Goal: Task Accomplishment & Management: Manage account settings

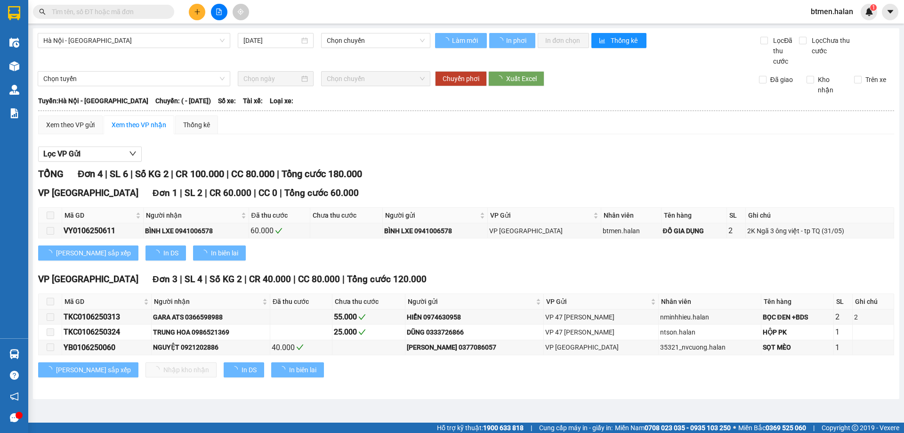
type input "[DATE]"
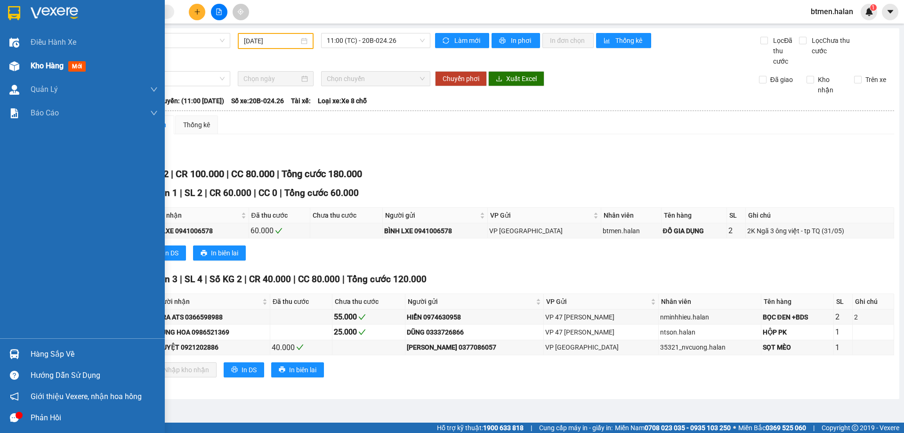
click at [23, 69] on div "Kho hàng mới" at bounding box center [82, 66] width 165 height 24
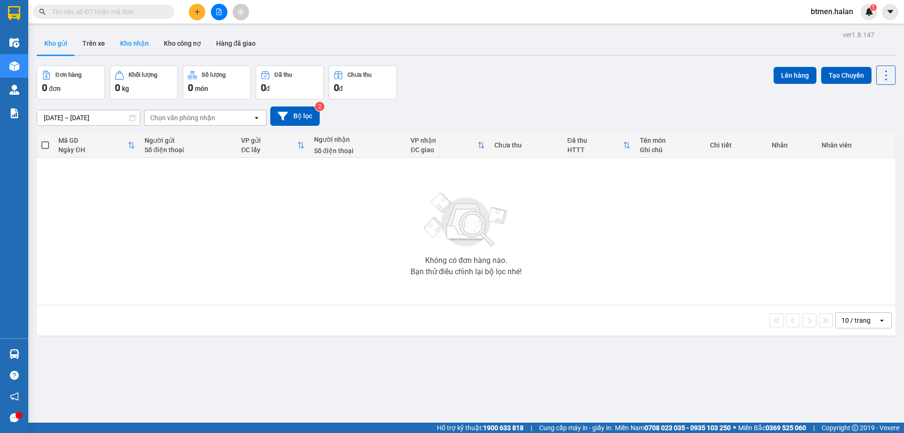
click at [127, 48] on button "Kho nhận" at bounding box center [135, 43] width 44 height 23
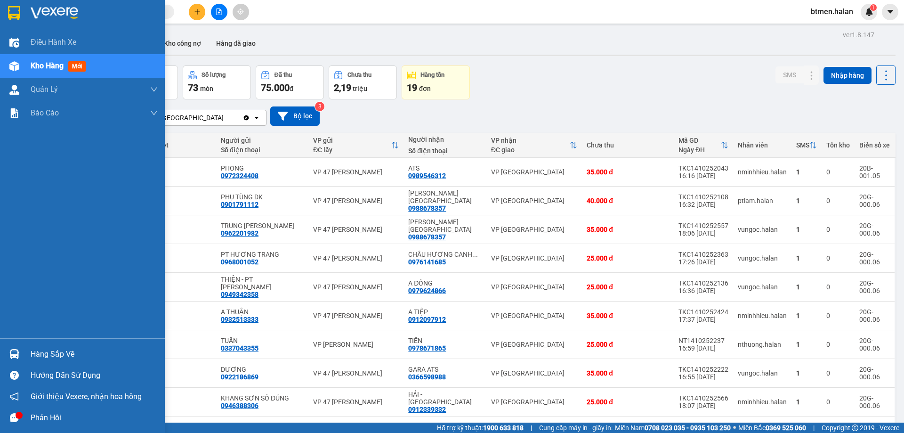
click at [47, 353] on div "Hàng sắp về" at bounding box center [94, 354] width 127 height 14
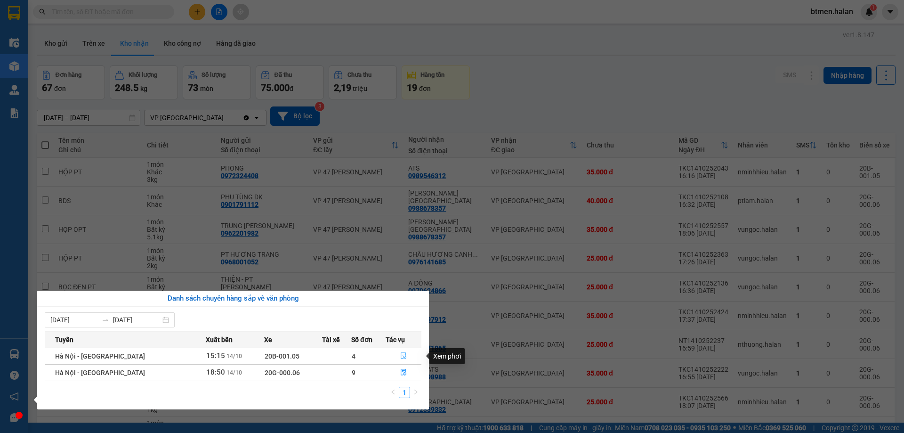
click at [401, 357] on icon "file-done" at bounding box center [404, 356] width 6 height 7
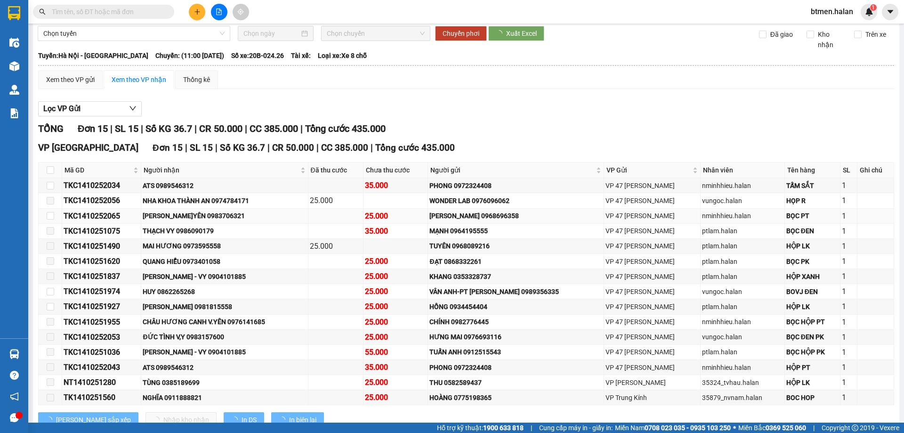
scroll to position [76, 0]
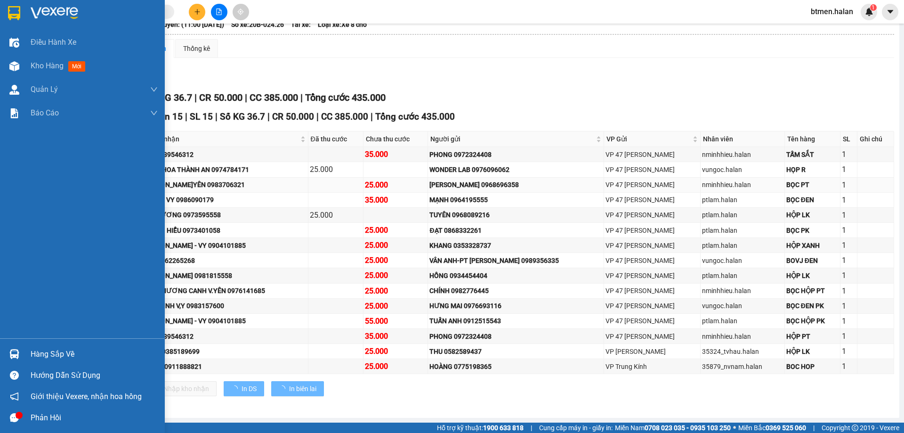
type input "[DATE]"
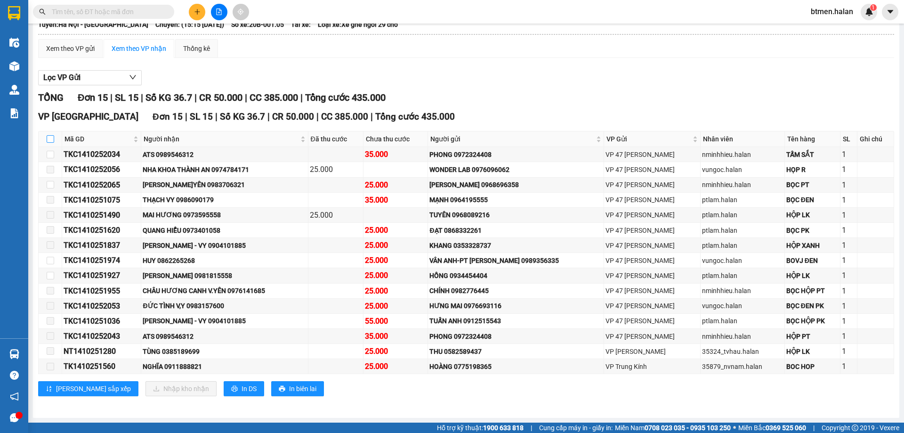
click at [50, 140] on input "checkbox" at bounding box center [51, 139] width 8 height 8
checkbox input "true"
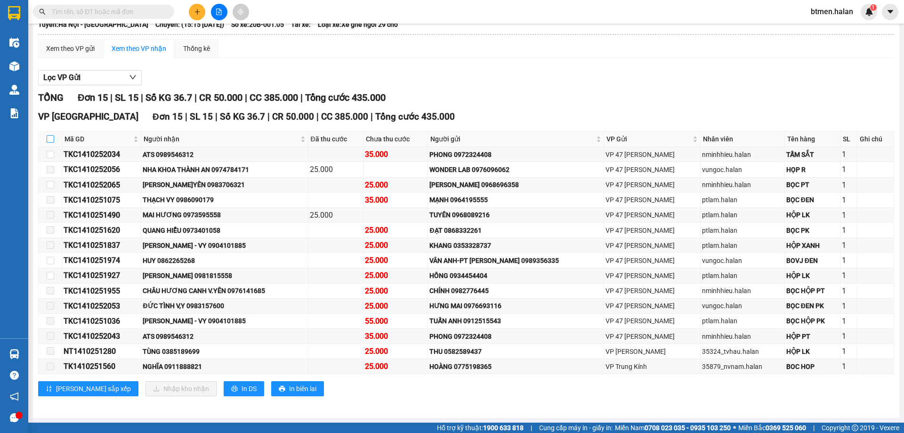
checkbox input "true"
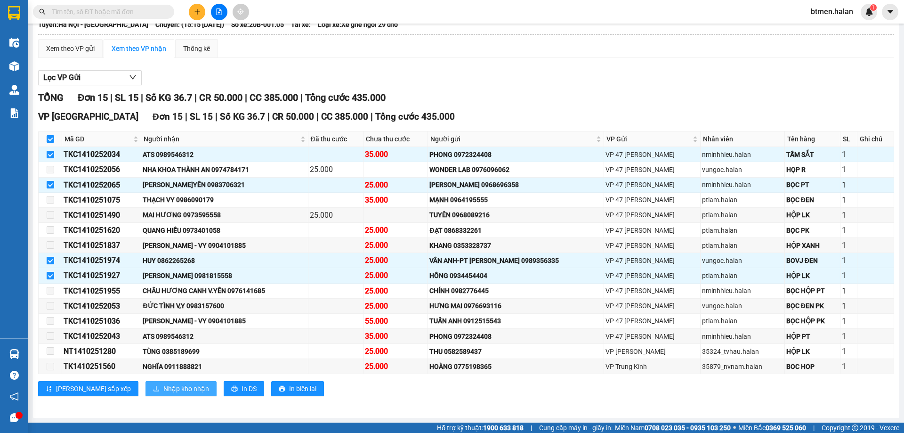
click at [163, 388] on span "Nhập kho nhận" at bounding box center [186, 388] width 46 height 10
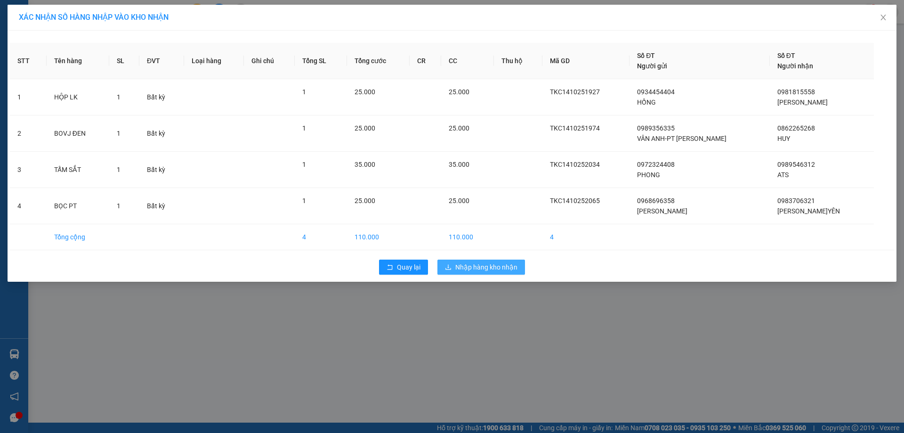
click at [494, 272] on span "Nhập hàng kho nhận" at bounding box center [486, 267] width 62 height 10
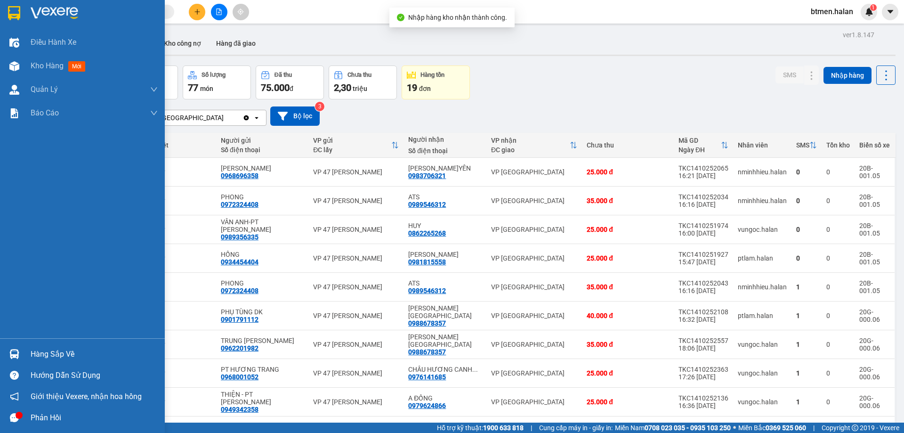
click at [30, 355] on div "Hàng sắp về" at bounding box center [82, 353] width 165 height 21
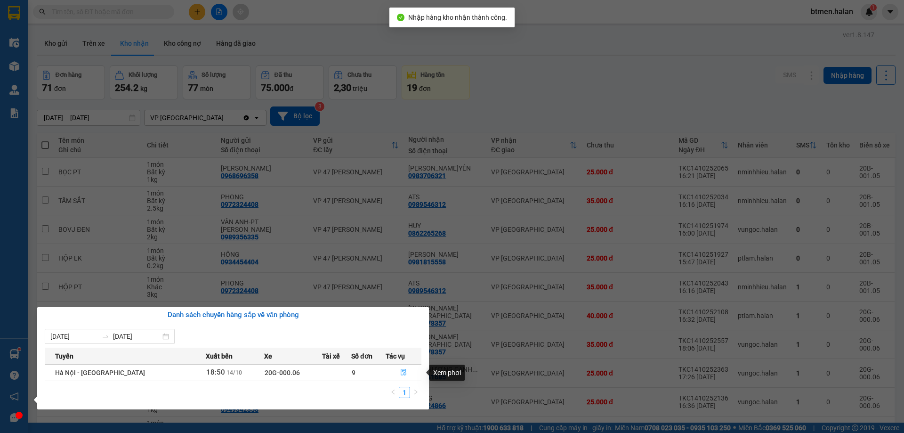
click at [400, 374] on icon "file-done" at bounding box center [403, 372] width 7 height 7
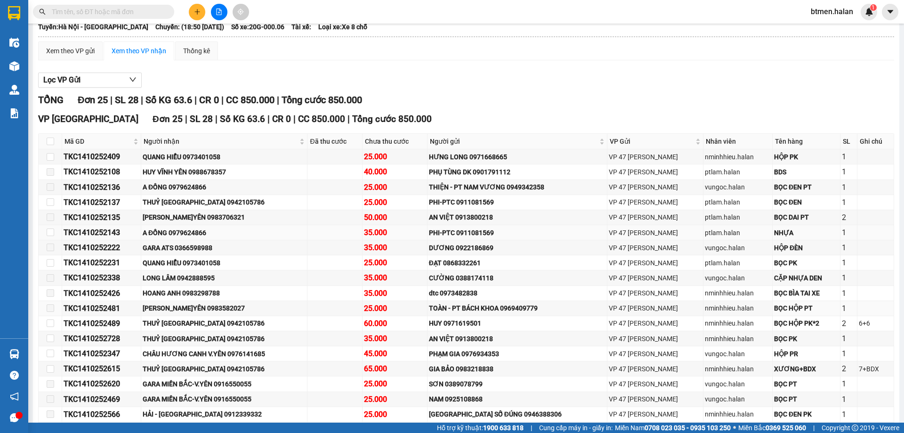
scroll to position [76, 0]
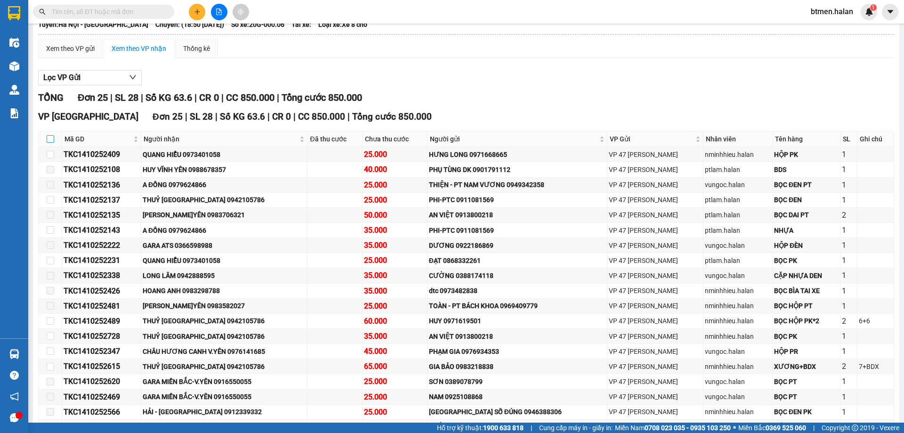
click at [52, 138] on input "checkbox" at bounding box center [51, 139] width 8 height 8
checkbox input "true"
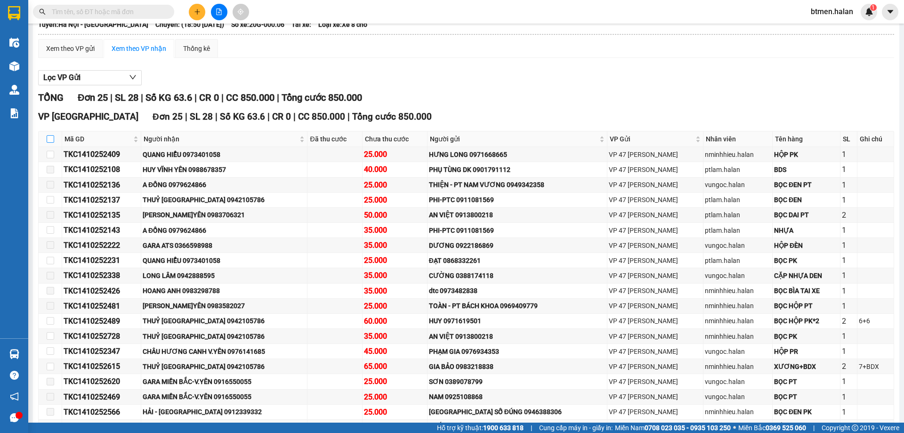
checkbox input "true"
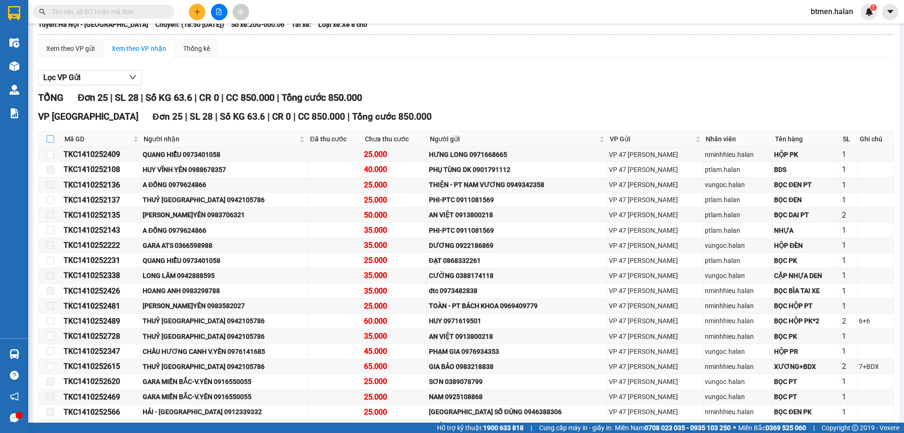
checkbox input "true"
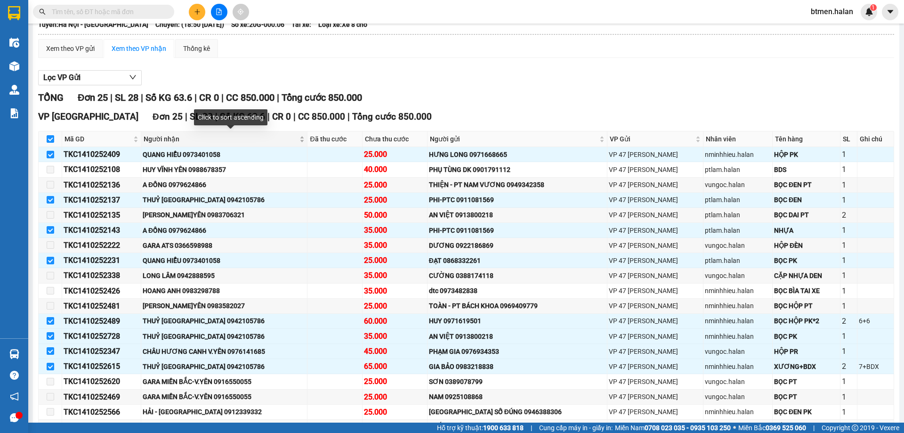
click at [148, 139] on span "Người nhận" at bounding box center [221, 139] width 154 height 10
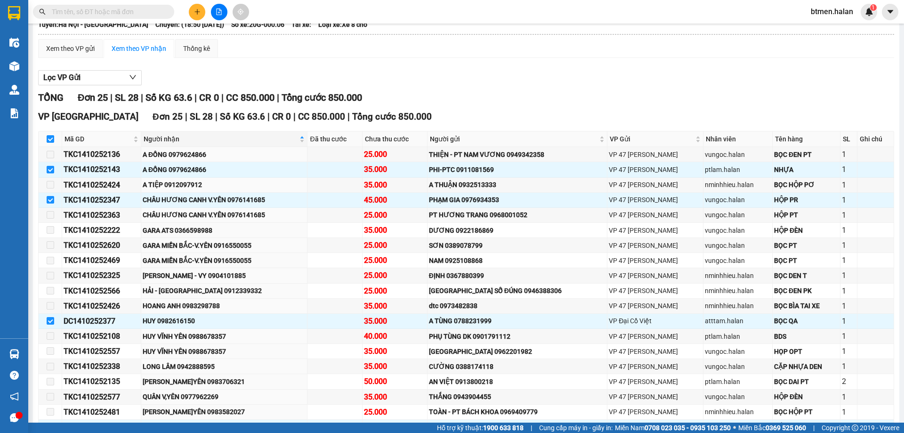
click at [759, 70] on div "Lọc VP Gửi" at bounding box center [466, 78] width 856 height 16
click at [398, 71] on div "Lọc VP Gửi" at bounding box center [466, 78] width 856 height 16
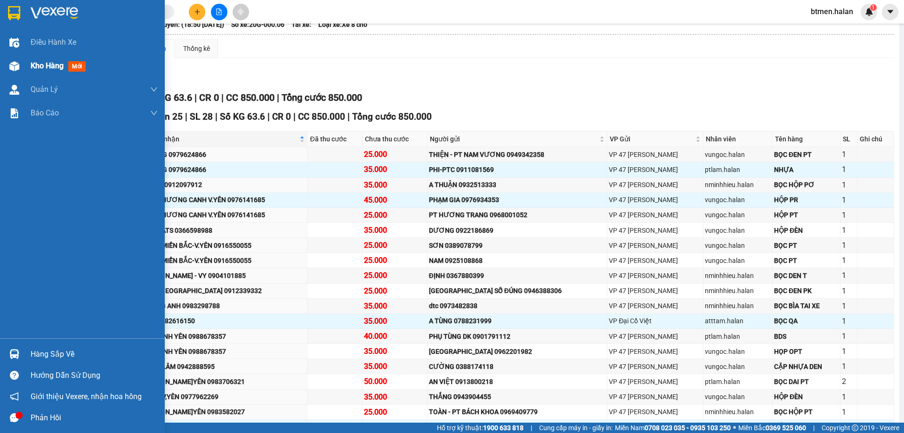
click at [37, 73] on div "Kho hàng mới" at bounding box center [94, 66] width 127 height 24
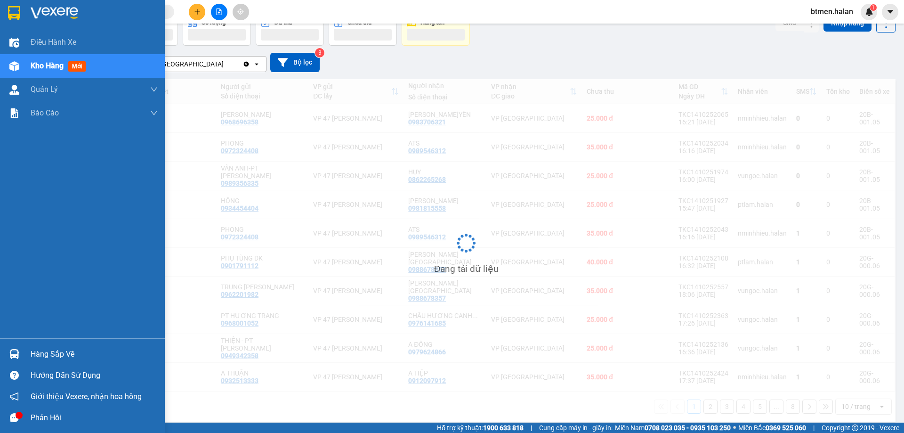
click at [25, 355] on div "Hàng sắp về" at bounding box center [82, 353] width 165 height 21
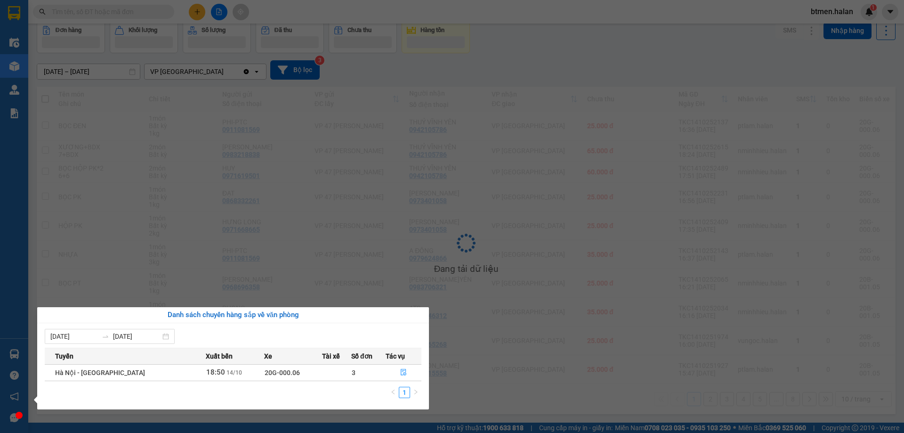
scroll to position [46, 0]
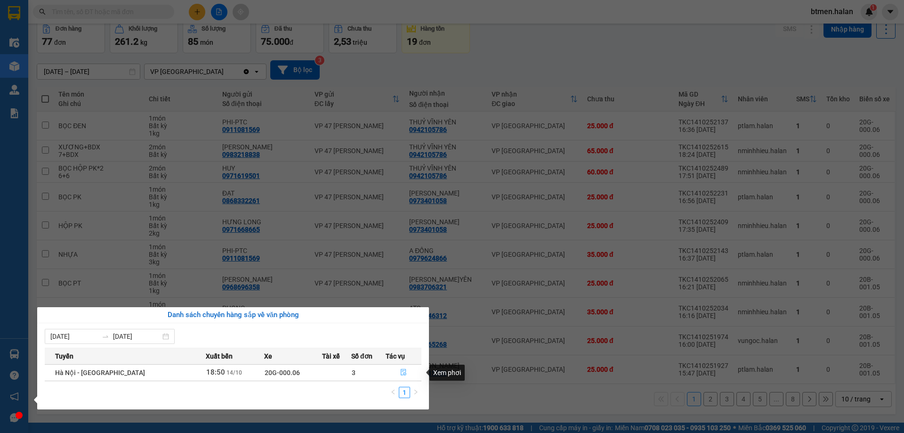
click at [402, 370] on icon "file-done" at bounding box center [403, 372] width 7 height 7
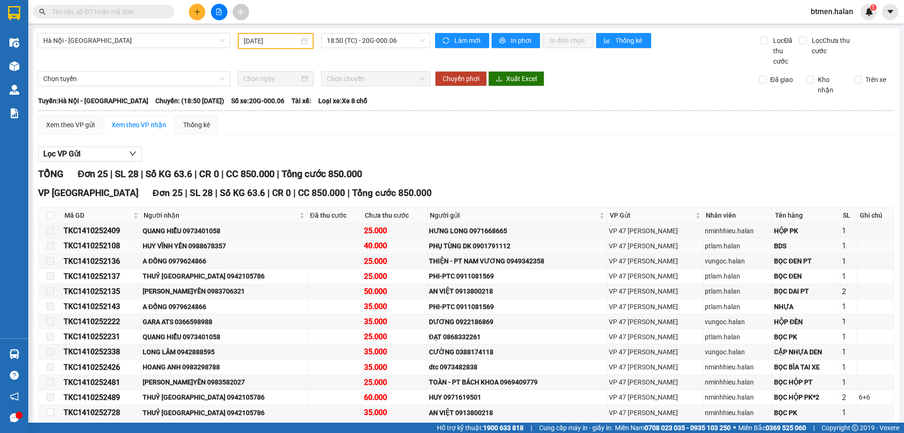
scroll to position [94, 0]
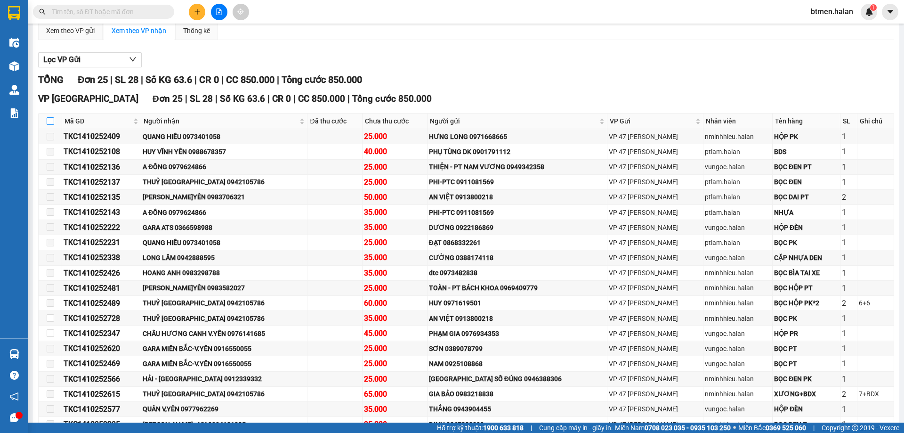
click at [50, 117] on label at bounding box center [51, 121] width 8 height 10
click at [50, 117] on input "checkbox" at bounding box center [51, 121] width 8 height 8
checkbox input "true"
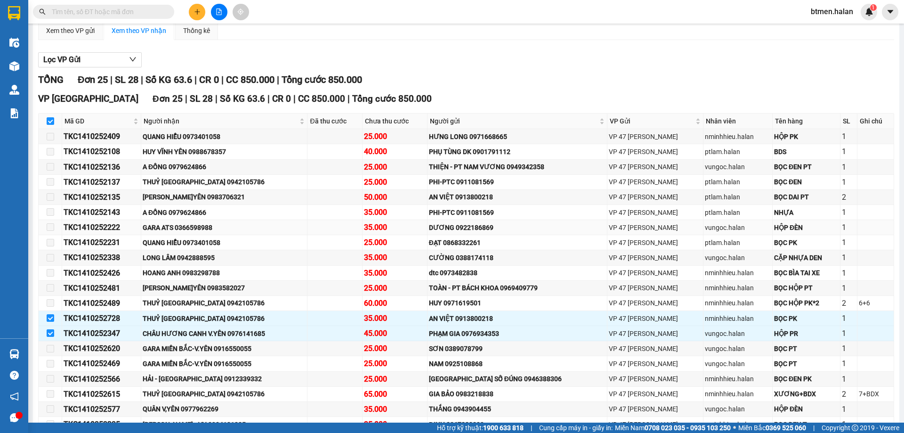
scroll to position [188, 0]
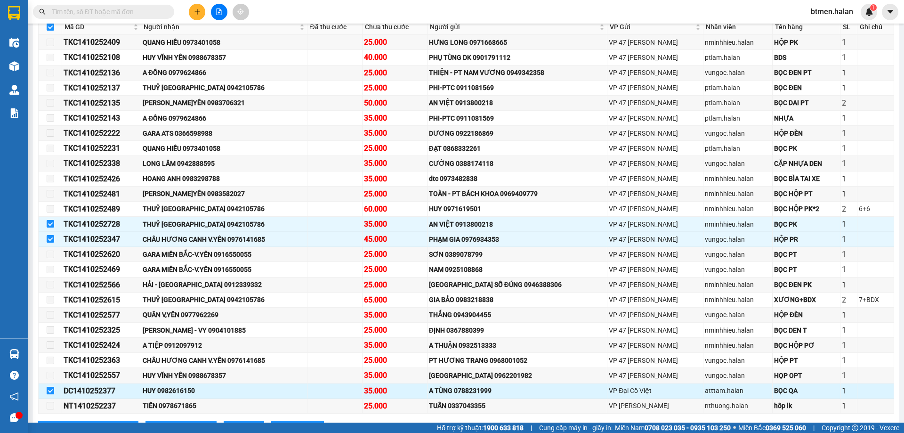
click at [51, 390] on input "checkbox" at bounding box center [51, 391] width 8 height 8
checkbox input "false"
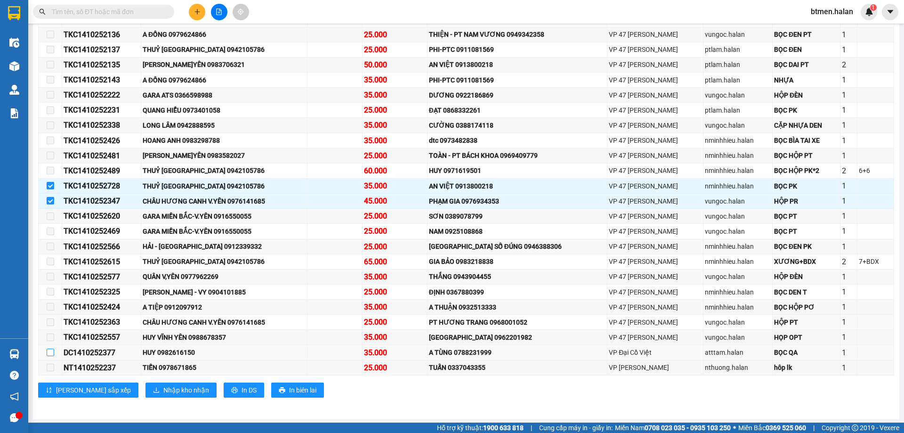
scroll to position [228, 0]
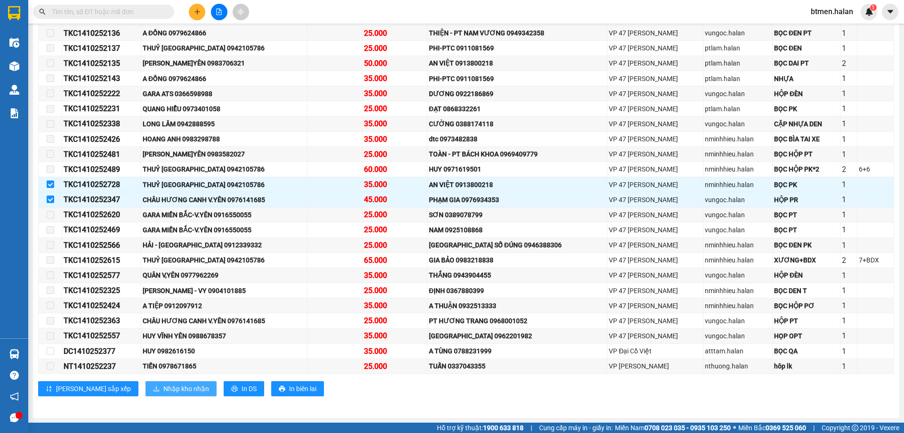
click at [151, 382] on button "Nhập kho nhận" at bounding box center [180, 388] width 71 height 15
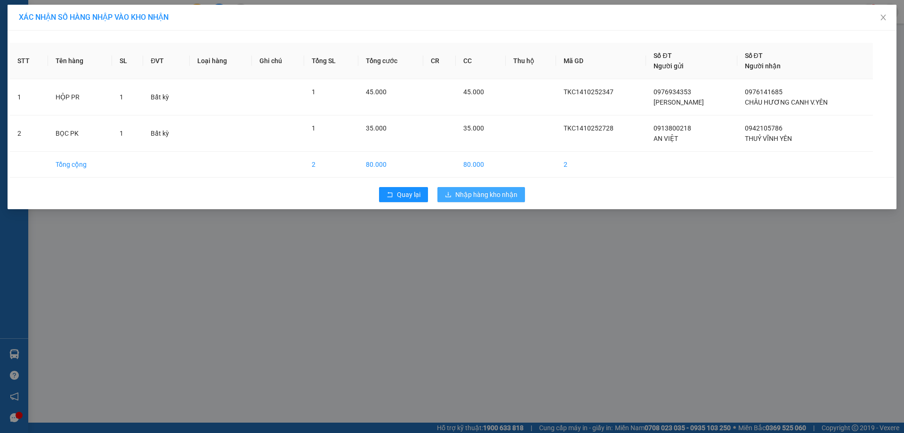
click at [481, 194] on span "Nhập hàng kho nhận" at bounding box center [486, 194] width 62 height 10
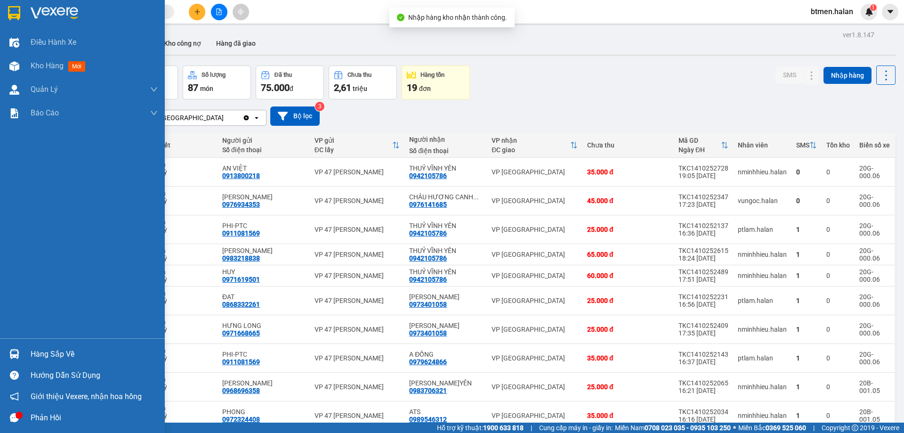
click at [19, 355] on div at bounding box center [14, 354] width 16 height 16
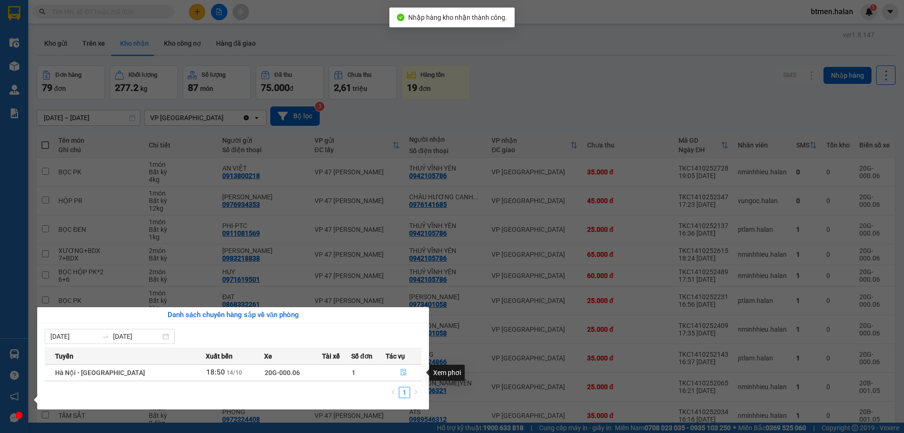
click at [397, 375] on button "button" at bounding box center [403, 372] width 35 height 15
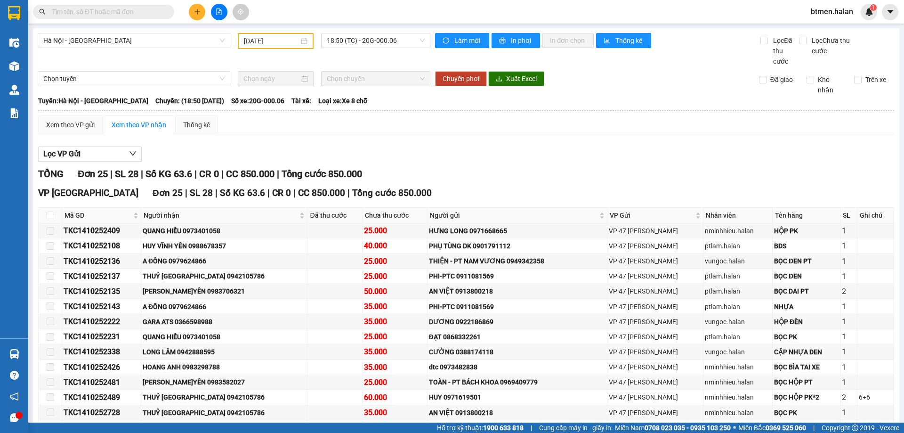
click at [45, 217] on th at bounding box center [51, 216] width 24 height 16
click at [47, 217] on input "checkbox" at bounding box center [51, 215] width 8 height 8
checkbox input "true"
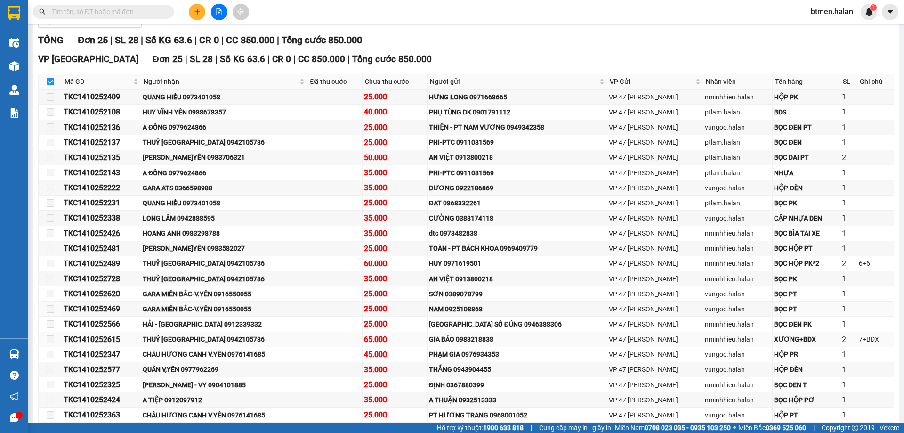
scroll to position [228, 0]
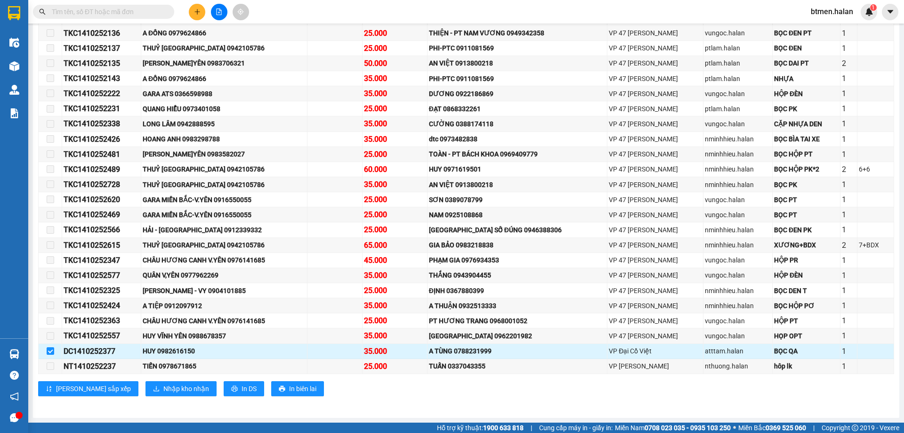
click at [162, 348] on div "HUY 0982616150" at bounding box center [224, 351] width 163 height 10
click at [111, 350] on div "DC1410252377" at bounding box center [102, 351] width 76 height 12
copy div "DC1410252377"
click at [115, 12] on input "text" at bounding box center [107, 12] width 111 height 10
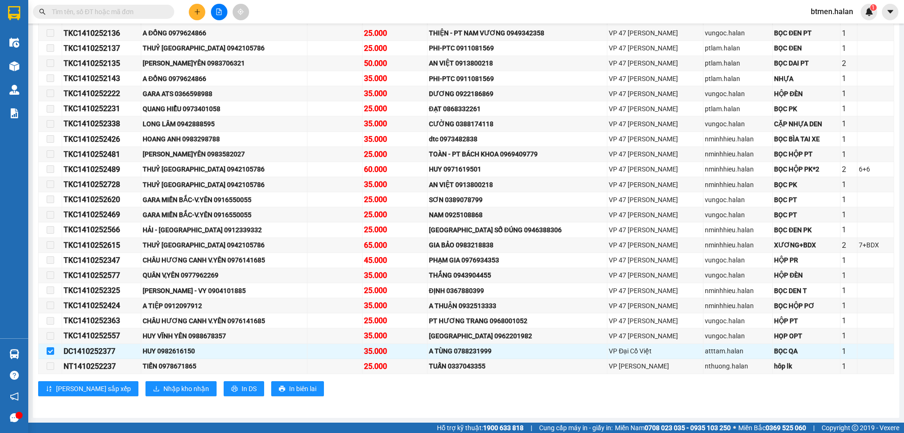
paste input "DC1410252377"
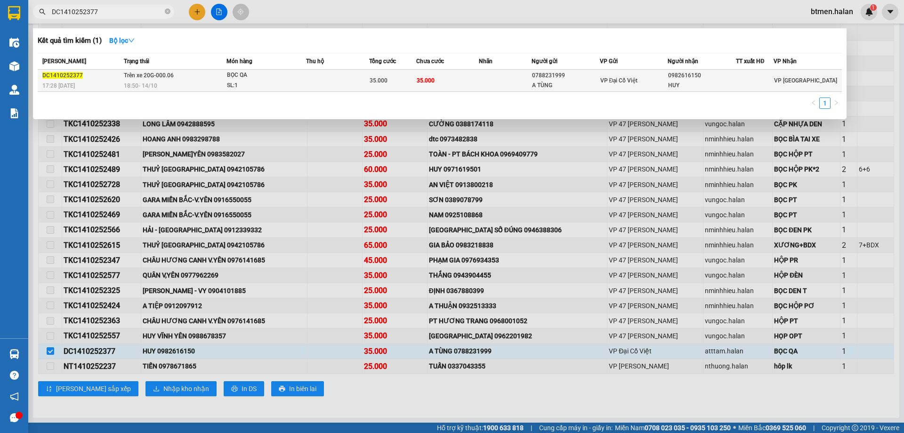
type input "DC1410252377"
click at [539, 84] on div "A TÙNG" at bounding box center [565, 86] width 67 height 10
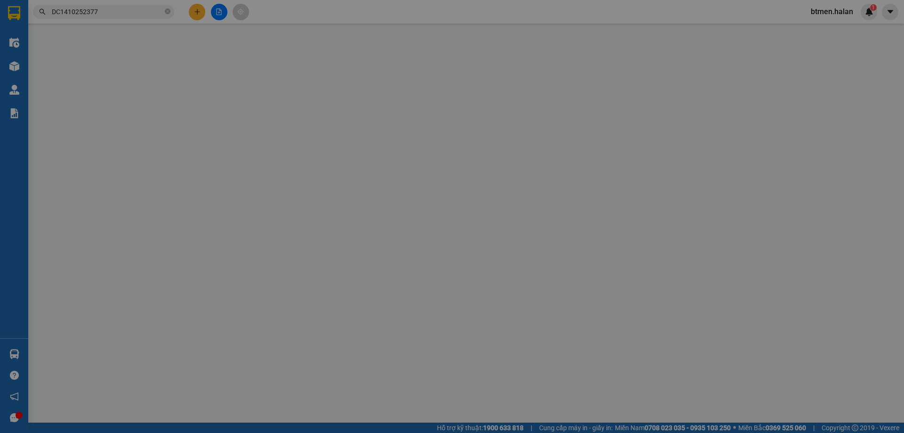
type input "0788231999"
type input "A TÙNG"
type input "0982616150"
type input "HUY"
type input "0"
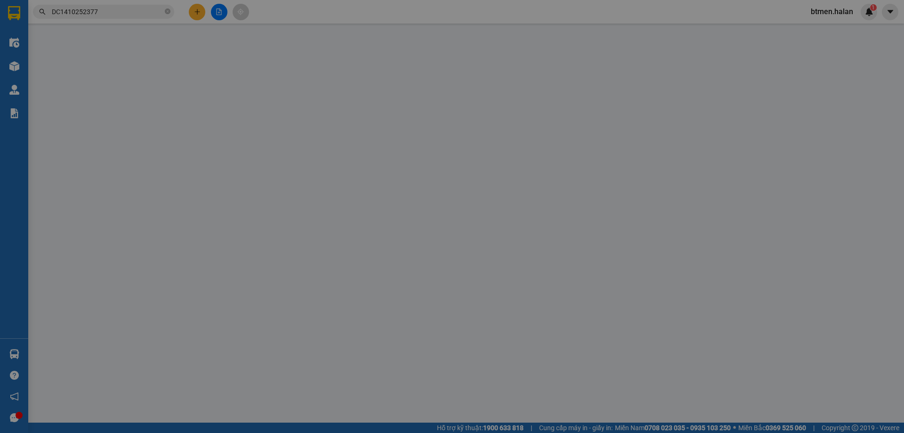
type input "35.000"
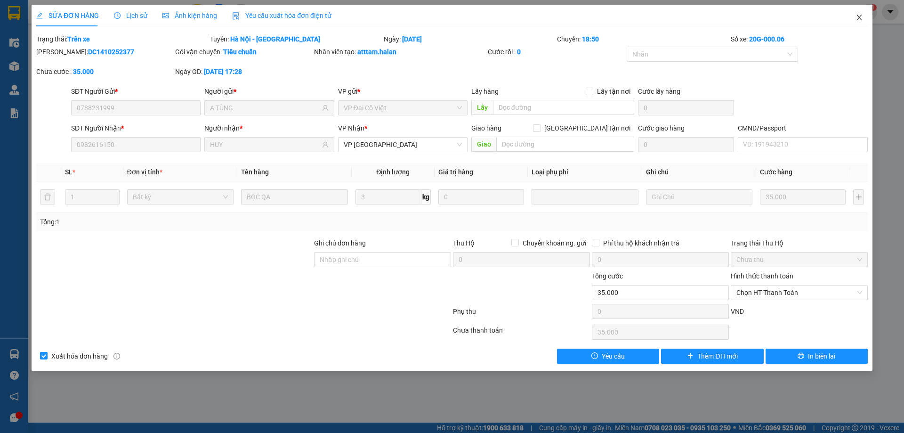
click at [857, 14] on span "Close" at bounding box center [859, 18] width 26 height 26
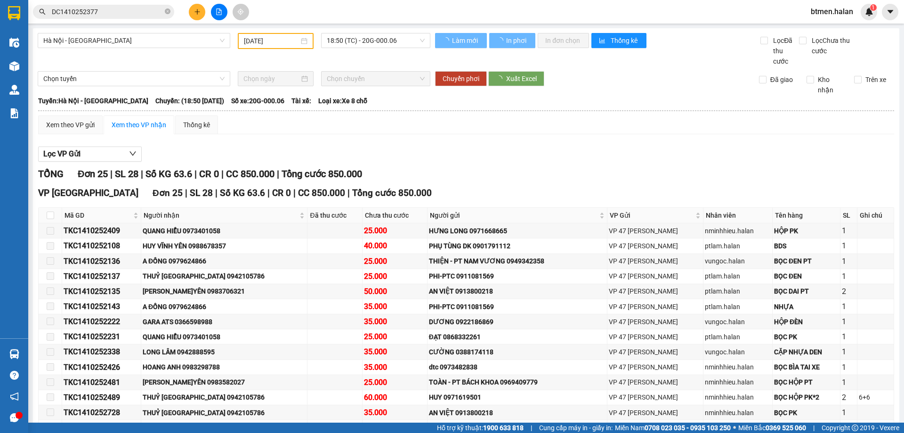
click at [160, 18] on span "DC1410252377" at bounding box center [103, 12] width 141 height 14
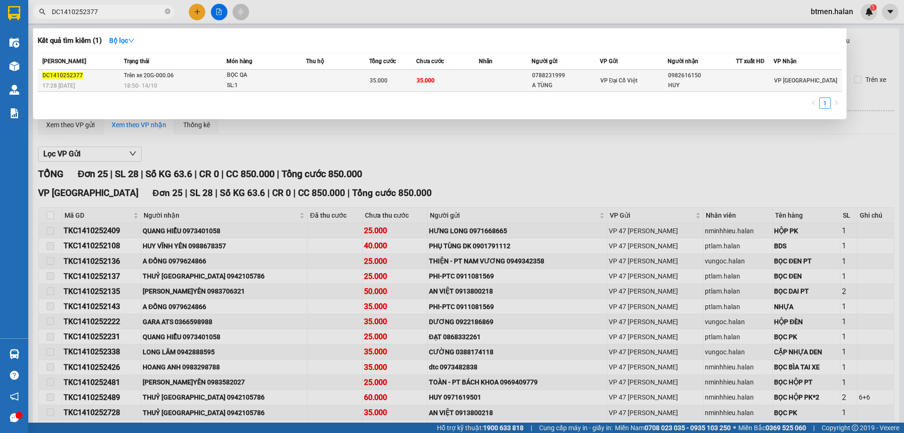
click at [566, 82] on div "A TÙNG" at bounding box center [565, 86] width 67 height 10
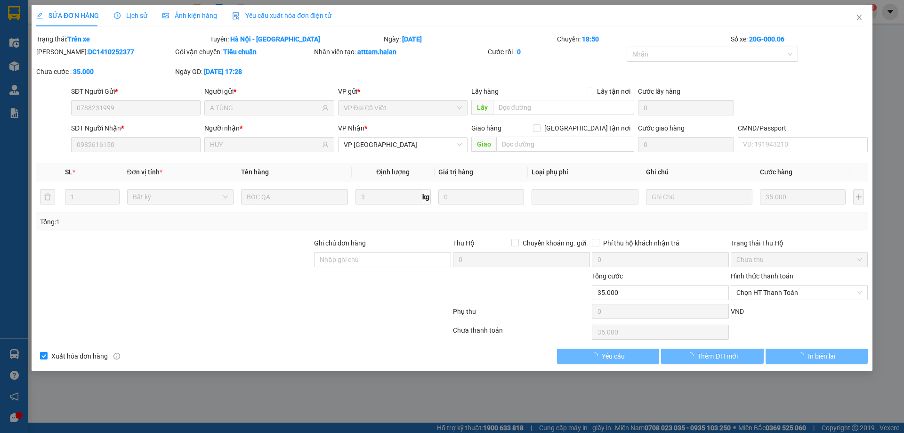
type input "0788231999"
type input "A TÙNG"
type input "0982616150"
type input "HUY"
type input "0"
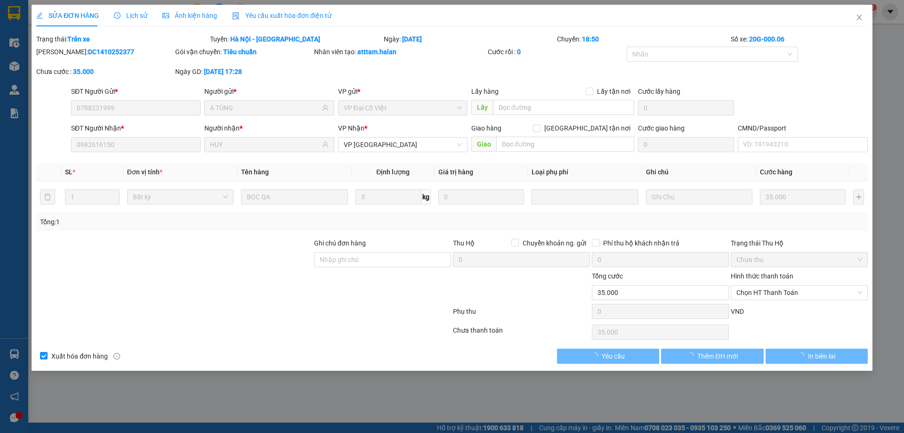
type input "35.000"
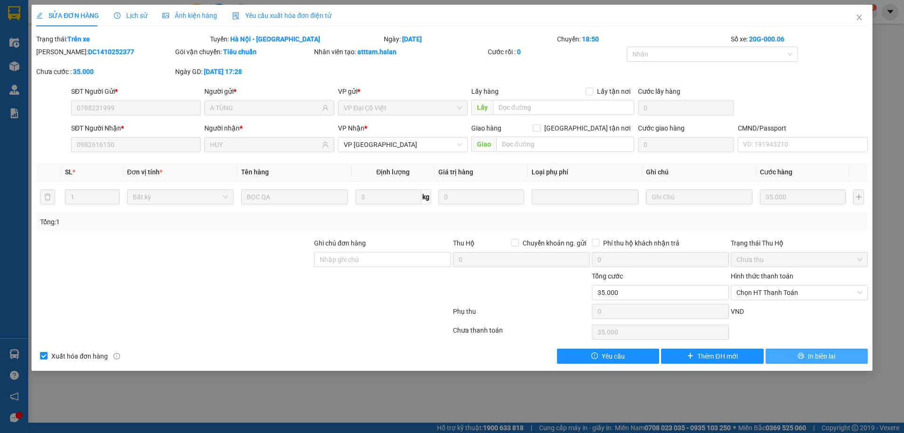
click at [819, 355] on span "In biên lai" at bounding box center [821, 356] width 27 height 10
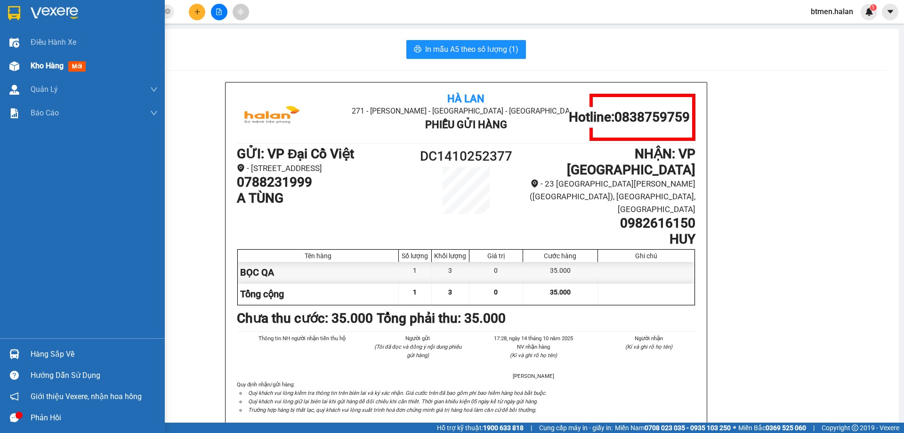
click at [31, 65] on span "Kho hàng" at bounding box center [47, 65] width 33 height 9
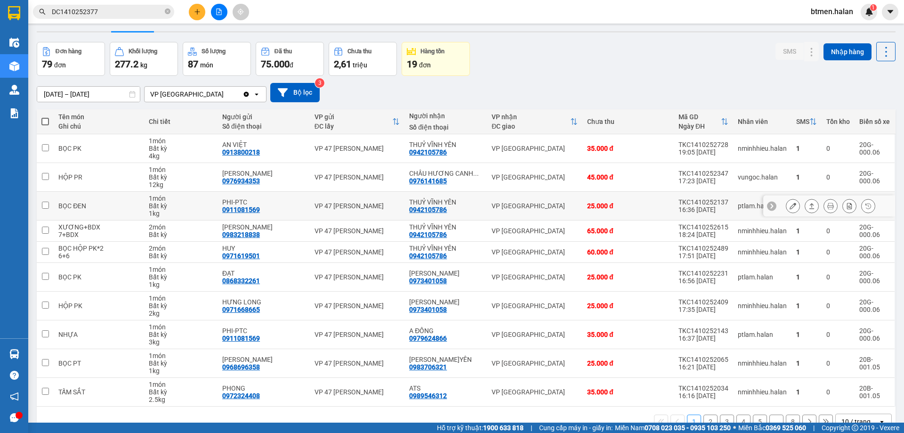
scroll to position [46, 0]
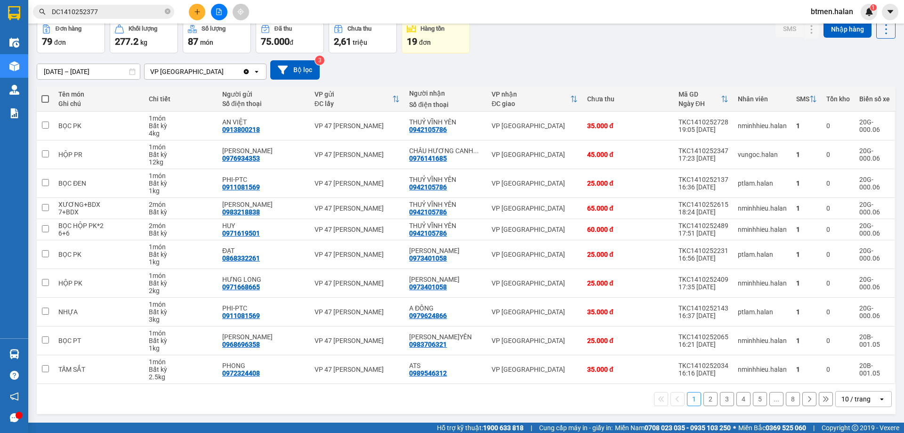
click at [788, 400] on button "8" at bounding box center [793, 399] width 14 height 14
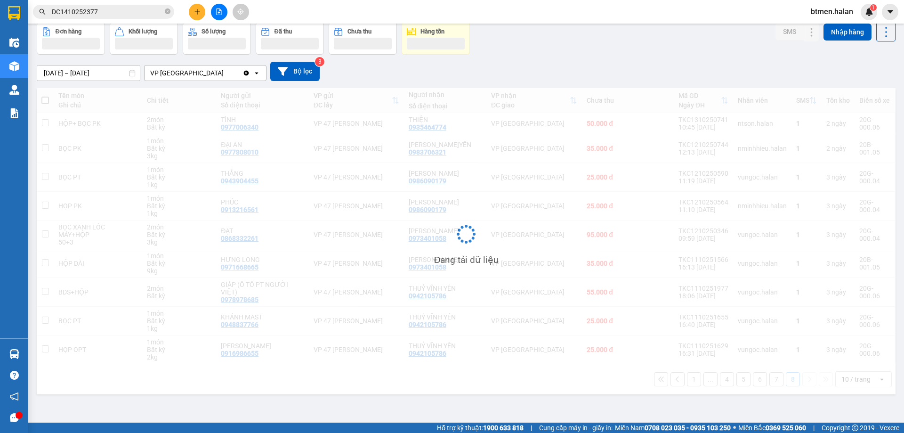
scroll to position [43, 0]
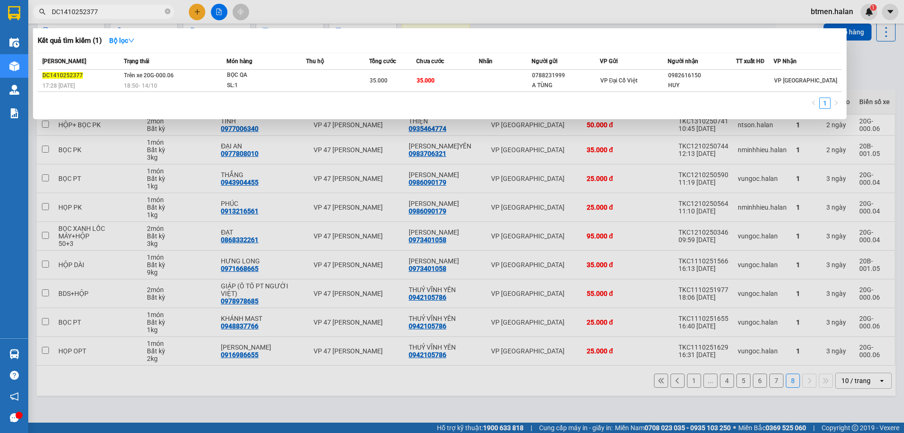
click at [133, 10] on input "DC1410252377" at bounding box center [107, 12] width 111 height 10
paste input "0384689245"
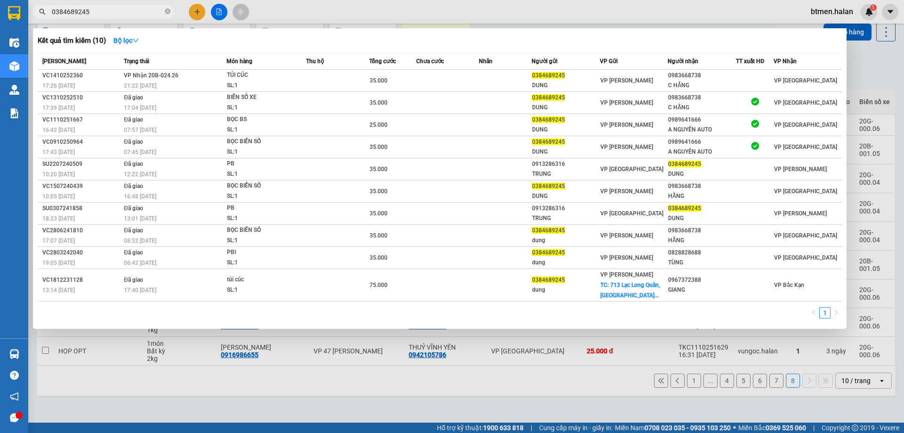
type input "0384689245"
click at [606, 363] on div at bounding box center [452, 216] width 904 height 433
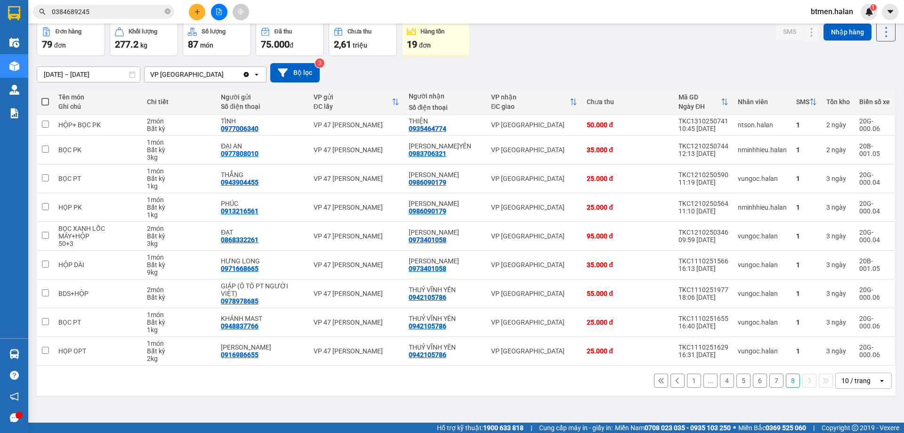
click at [769, 373] on button "7" at bounding box center [776, 380] width 14 height 14
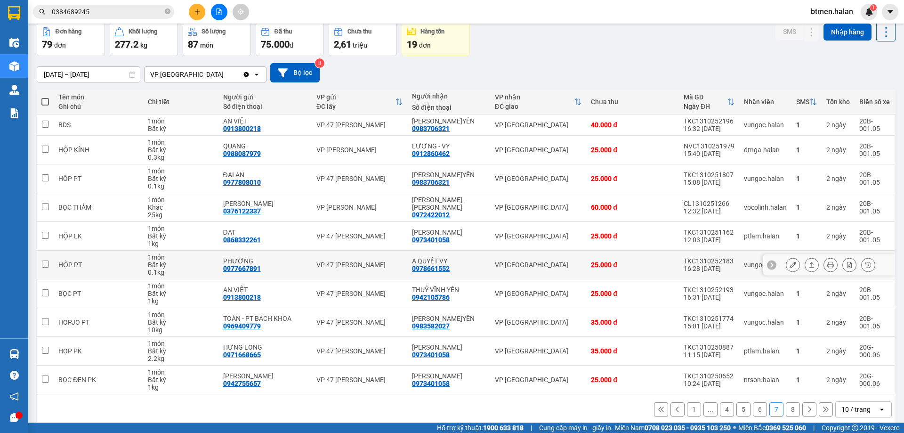
click at [435, 263] on div "A QUYẾT VY" at bounding box center [448, 261] width 73 height 8
checkbox input "true"
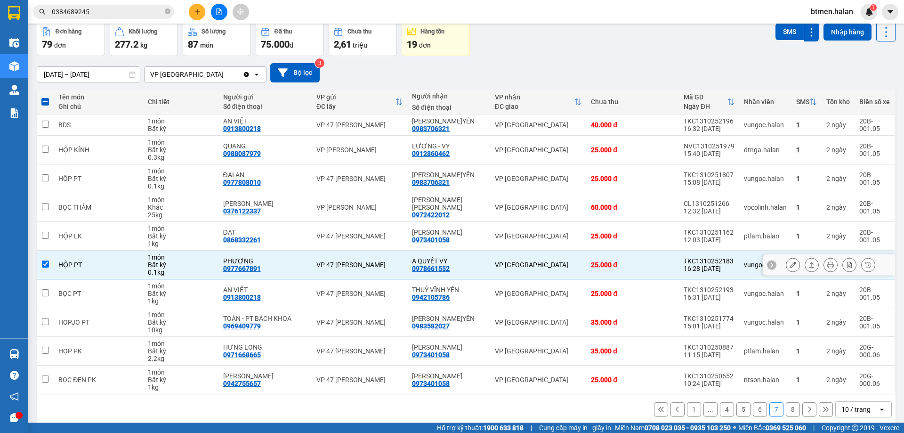
click at [434, 267] on div "0978661552" at bounding box center [431, 269] width 38 height 8
copy div "0978661552"
click at [192, 10] on button at bounding box center [197, 12] width 16 height 16
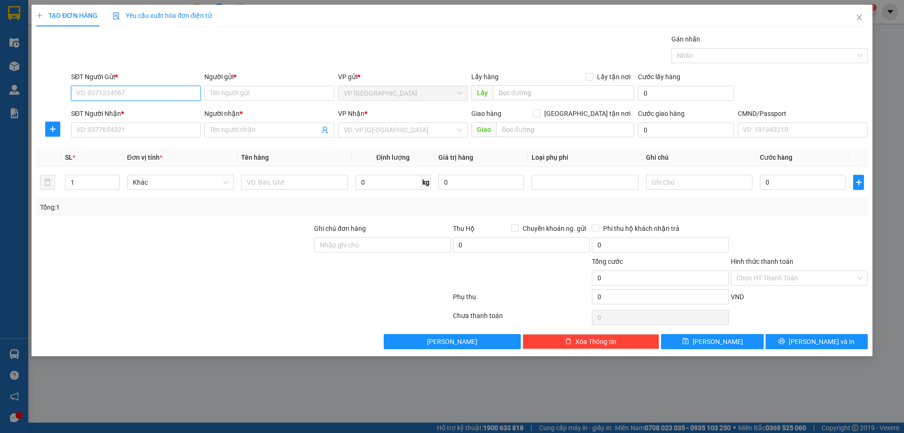
paste input "0978661552"
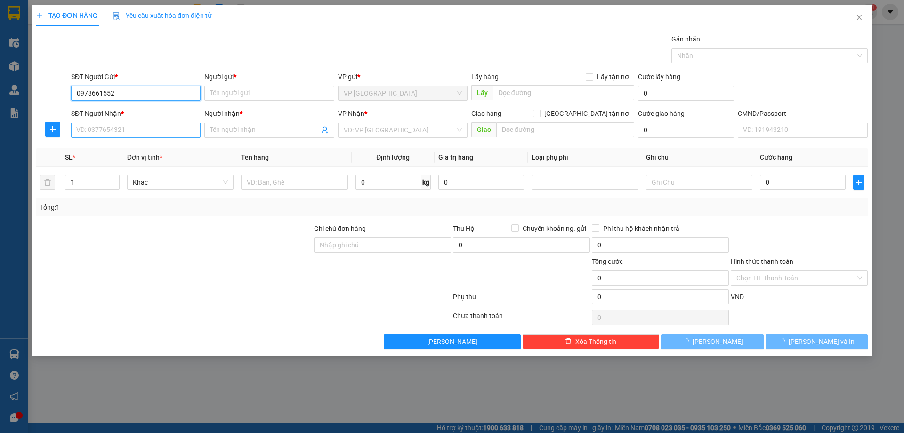
type input "0978661552"
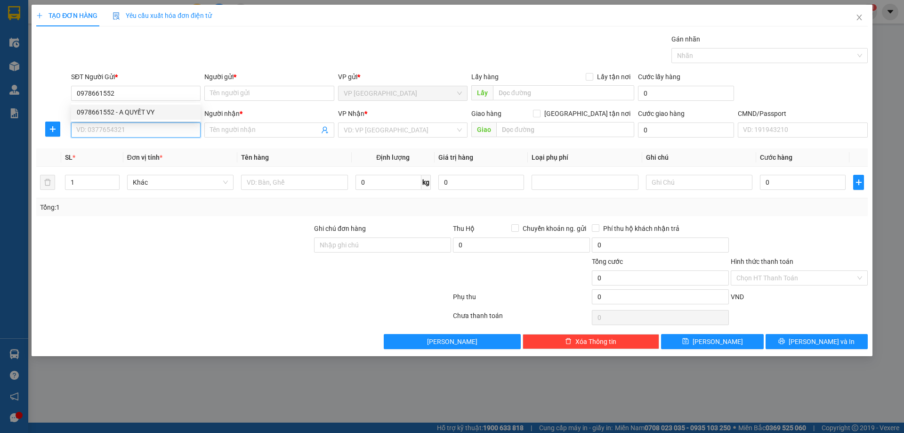
click at [170, 133] on input "SĐT Người Nhận *" at bounding box center [135, 129] width 129 height 15
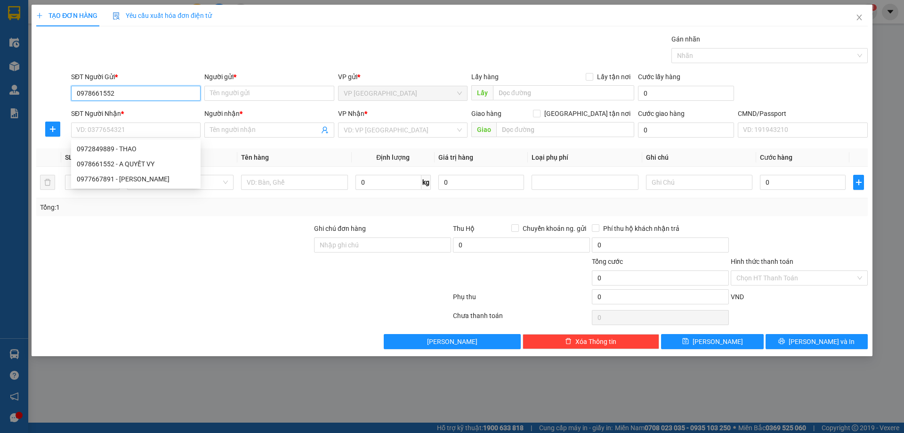
click at [162, 91] on input "0978661552" at bounding box center [135, 93] width 129 height 15
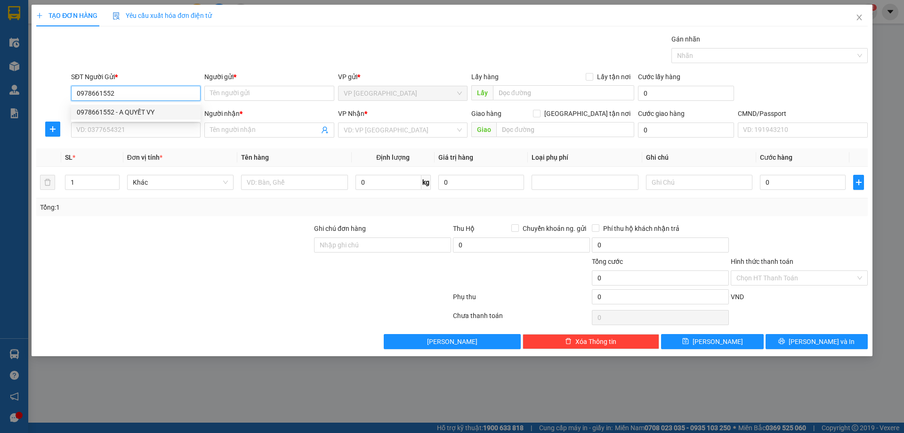
click at [161, 109] on div "0978661552 - A QUYẾT VY" at bounding box center [136, 112] width 118 height 10
type input "A QUYẾT VY"
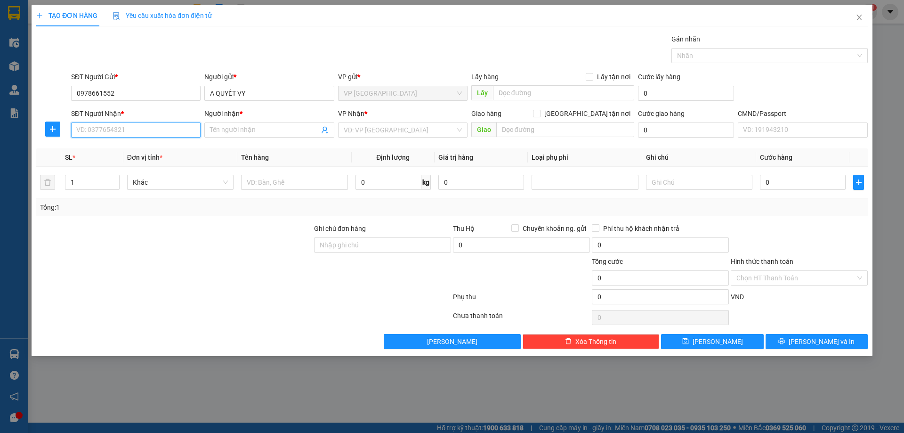
click at [158, 128] on input "SĐT Người Nhận *" at bounding box center [135, 129] width 129 height 15
click at [150, 146] on div "0972849889 - THAO" at bounding box center [136, 149] width 118 height 10
type input "0972849889"
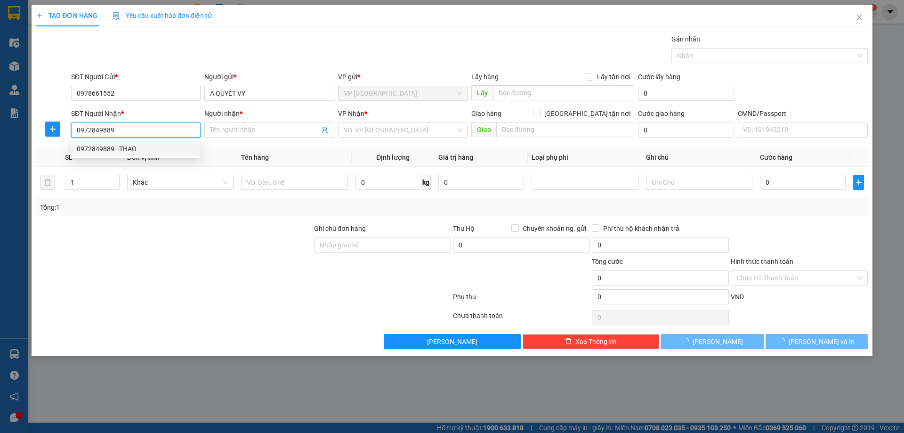
type input "THAO"
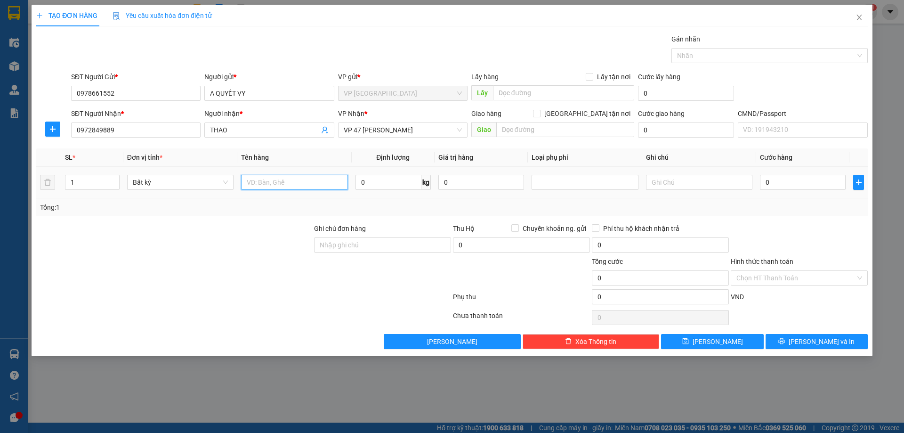
click at [293, 180] on input "text" at bounding box center [294, 182] width 106 height 15
type input "BỌC PK"
click at [374, 185] on input "0" at bounding box center [388, 182] width 66 height 15
type input "1"
click at [800, 224] on div at bounding box center [799, 239] width 139 height 33
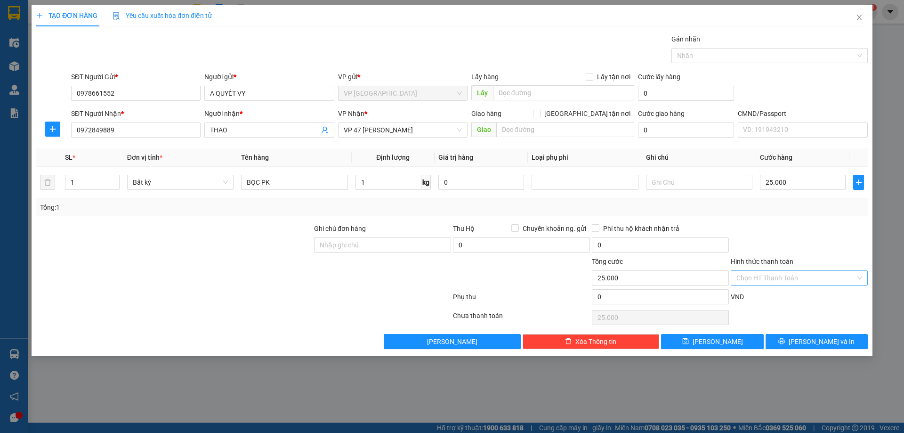
type input "25.000"
click at [782, 276] on input "Hình thức thanh toán" at bounding box center [795, 278] width 119 height 14
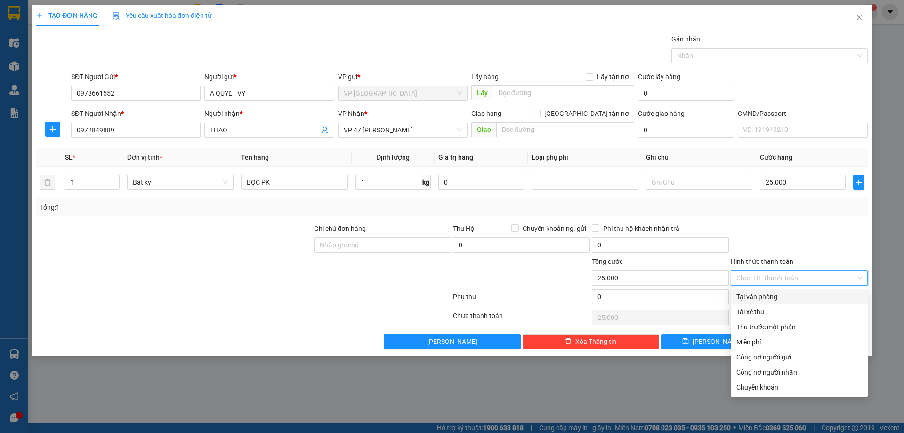
click at [771, 301] on div "Tại văn phòng" at bounding box center [799, 296] width 126 height 10
type input "0"
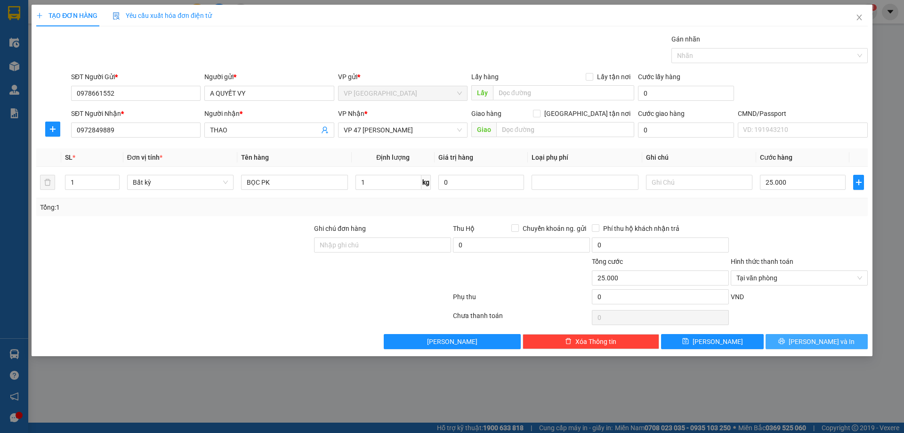
click at [813, 342] on span "Lưu và In" at bounding box center [822, 341] width 66 height 10
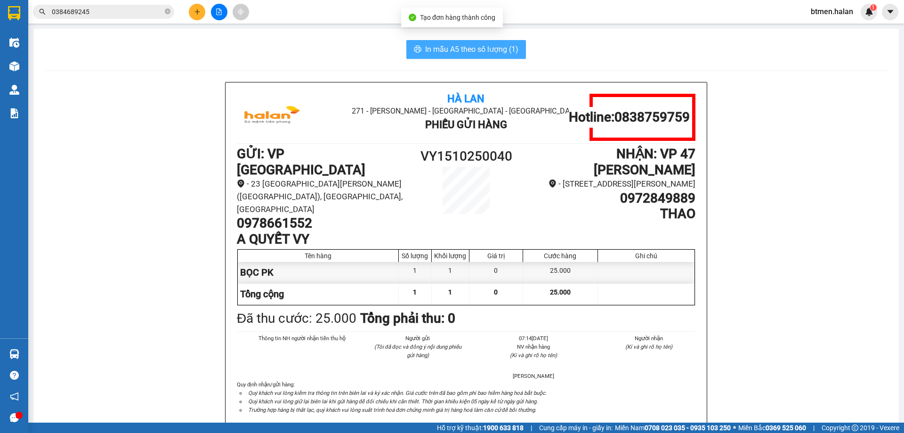
click at [483, 48] on span "In mẫu A5 theo số lượng (1)" at bounding box center [471, 49] width 93 height 12
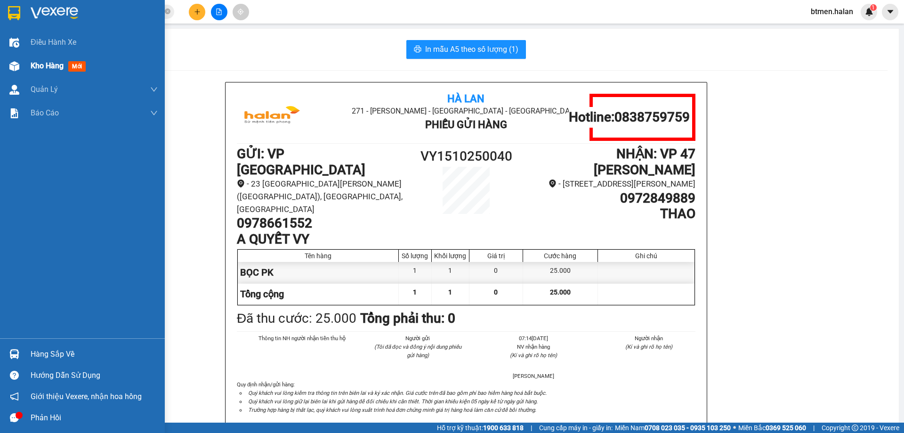
click at [30, 55] on div "Kho hàng mới" at bounding box center [82, 66] width 165 height 24
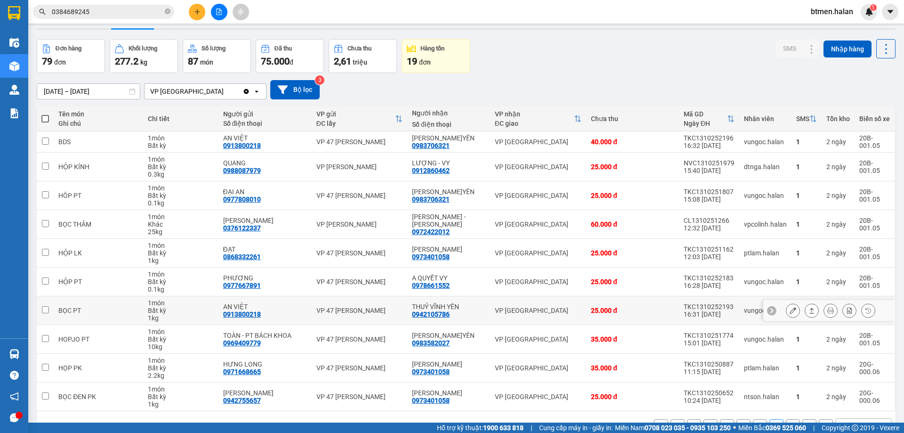
scroll to position [54, 0]
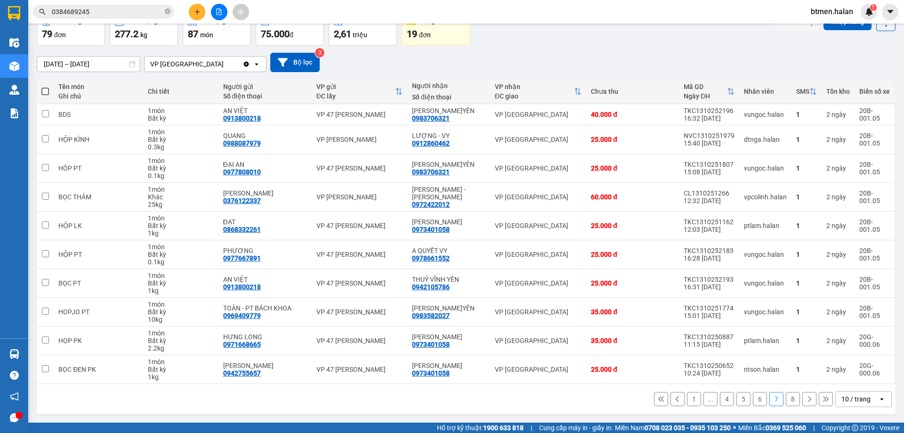
click at [687, 399] on button "1" at bounding box center [694, 399] width 14 height 14
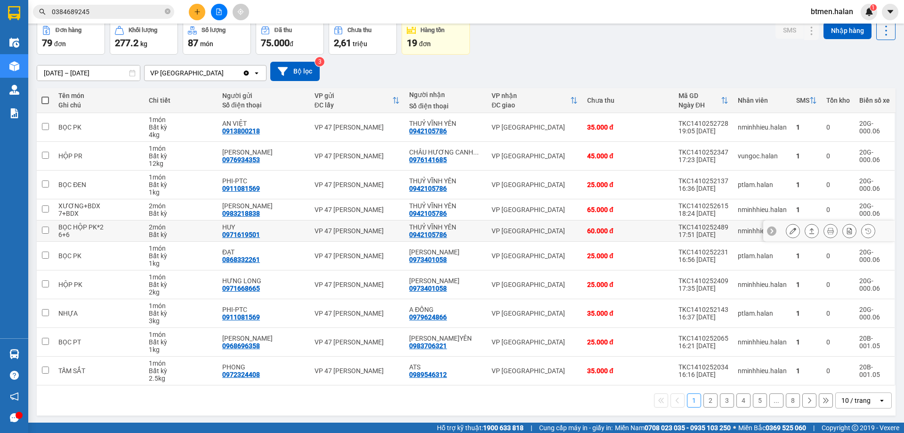
scroll to position [46, 0]
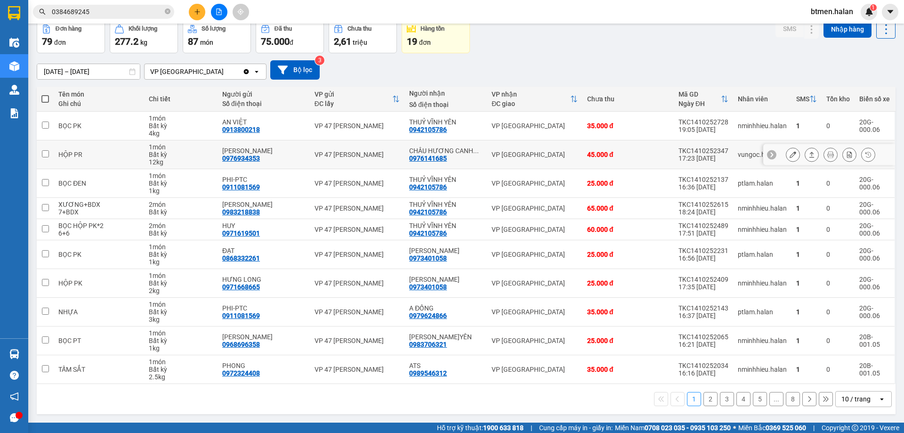
click at [441, 157] on div "0976141685" at bounding box center [428, 158] width 38 height 8
click at [440, 158] on div "0976141685" at bounding box center [428, 158] width 38 height 8
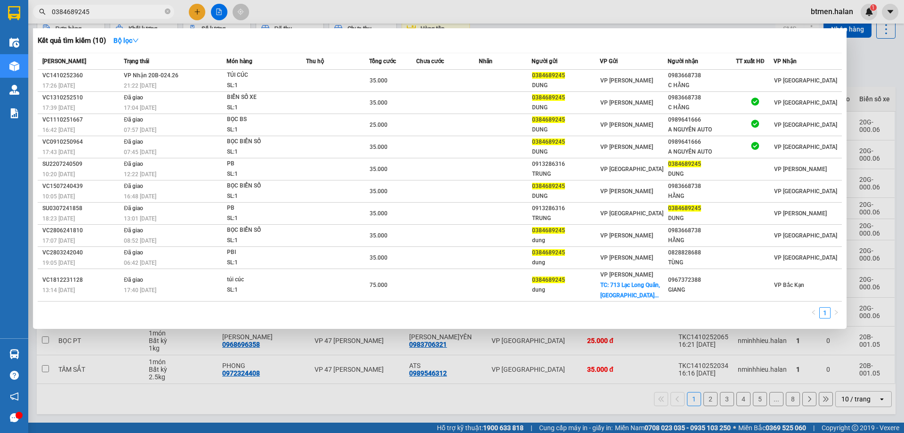
click at [134, 12] on input "0384689245" at bounding box center [107, 12] width 111 height 10
paste input "97614168"
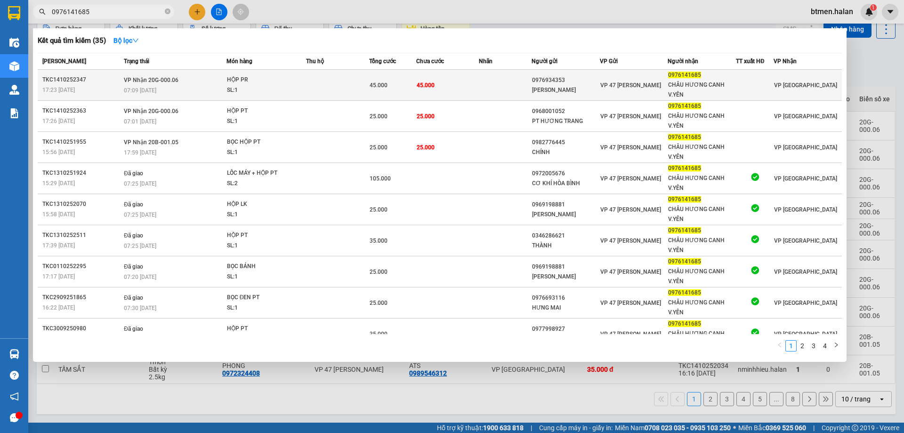
type input "0976141685"
click at [487, 93] on td at bounding box center [505, 85] width 52 height 31
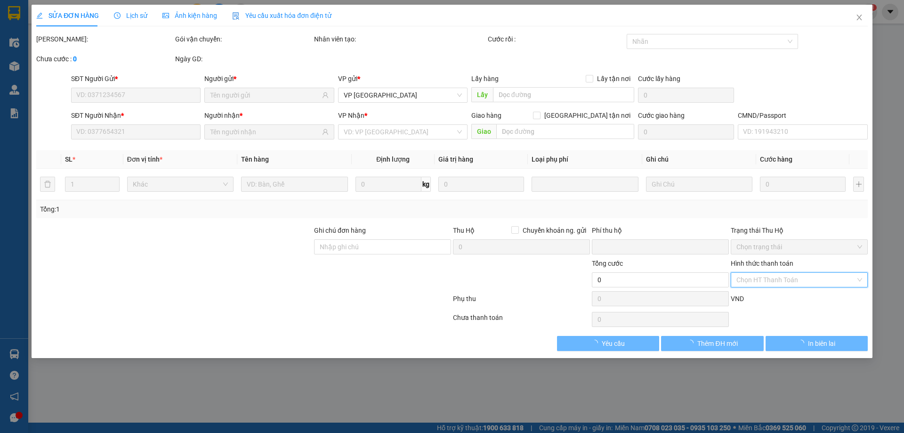
click at [743, 278] on div "Chọn HT Thanh Toán" at bounding box center [799, 279] width 137 height 15
type input "0976934353"
type input "PHẠM GIA"
type input "0976141685"
type input "CHÂU HƯƠNG CANH V.YÊN"
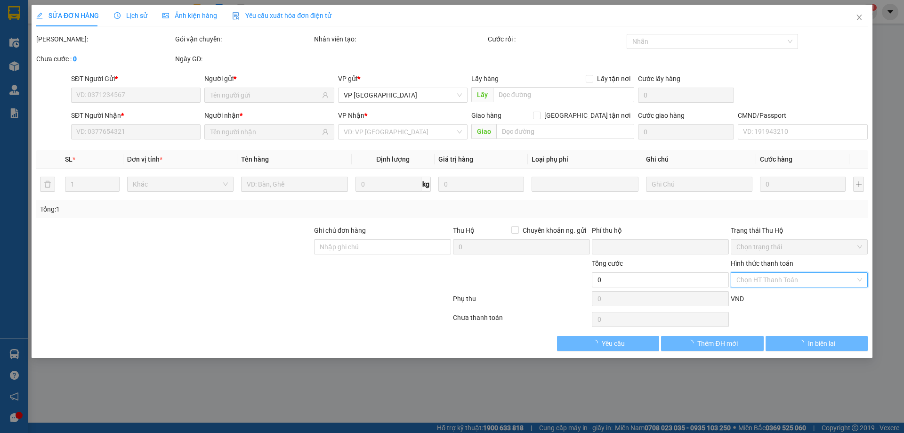
type input "0"
type input "45.000"
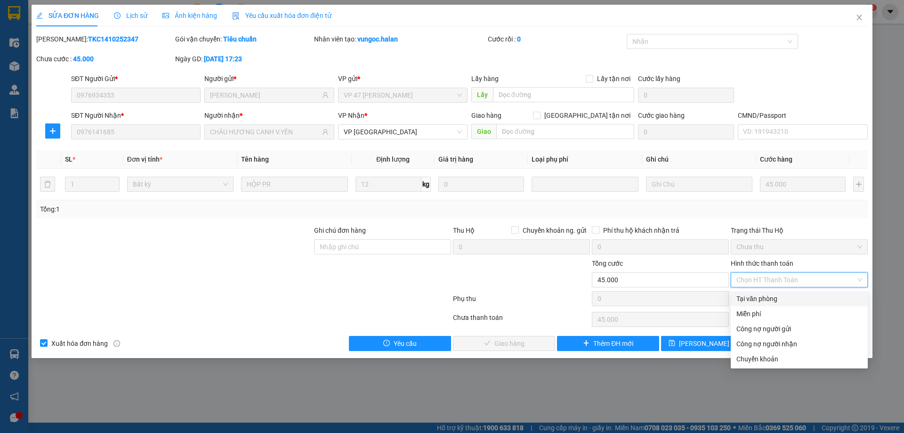
click at [754, 295] on div "Tại văn phòng" at bounding box center [799, 298] width 126 height 10
type input "0"
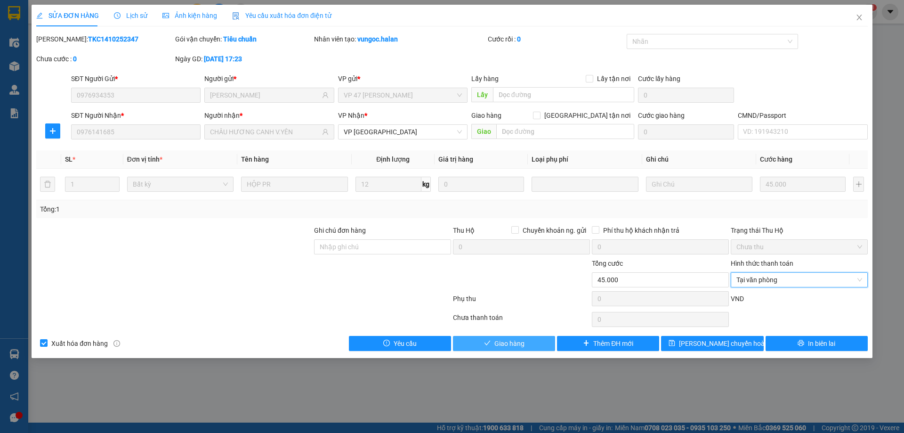
click at [506, 349] on button "Giao hàng" at bounding box center [504, 343] width 102 height 15
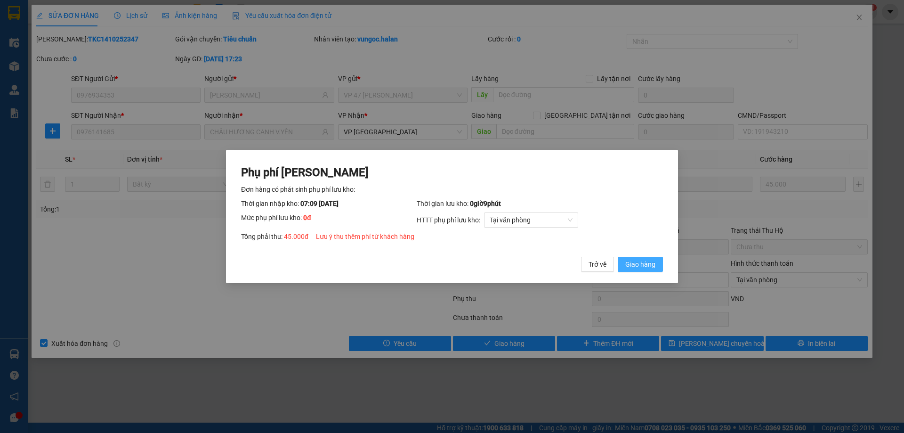
click at [626, 268] on span "Giao hàng" at bounding box center [640, 264] width 30 height 10
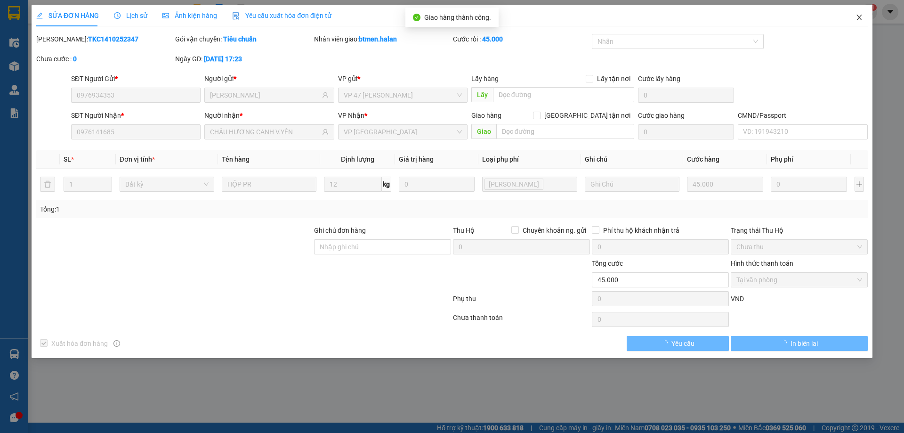
click at [859, 14] on span "Close" at bounding box center [859, 18] width 26 height 26
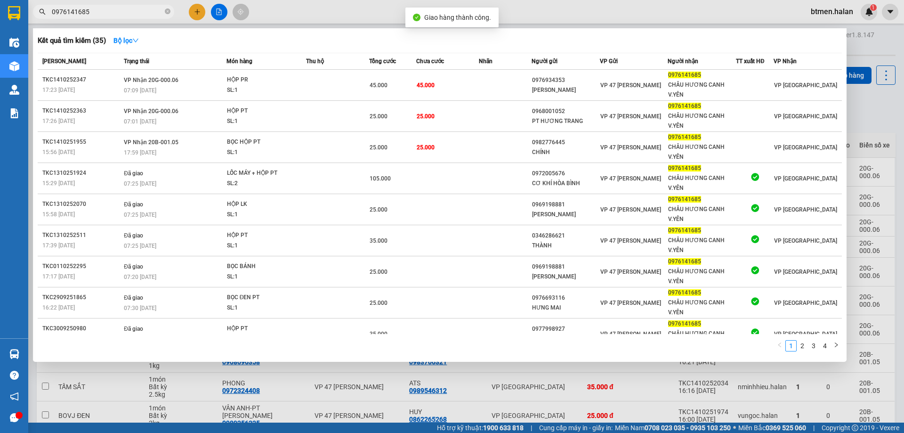
click at [113, 12] on input "0976141685" at bounding box center [107, 12] width 111 height 10
click at [756, 48] on div "Kết quả tìm kiếm ( 35 ) Bộ lọc Mã ĐH Trạng thái Món hàng Thu hộ Tổng cước Chưa …" at bounding box center [440, 194] width 814 height 333
click at [97, 12] on input "0976141685" at bounding box center [107, 12] width 111 height 10
click at [799, 39] on div "Kết quả tìm kiếm ( 35 ) Bộ lọc" at bounding box center [440, 40] width 804 height 15
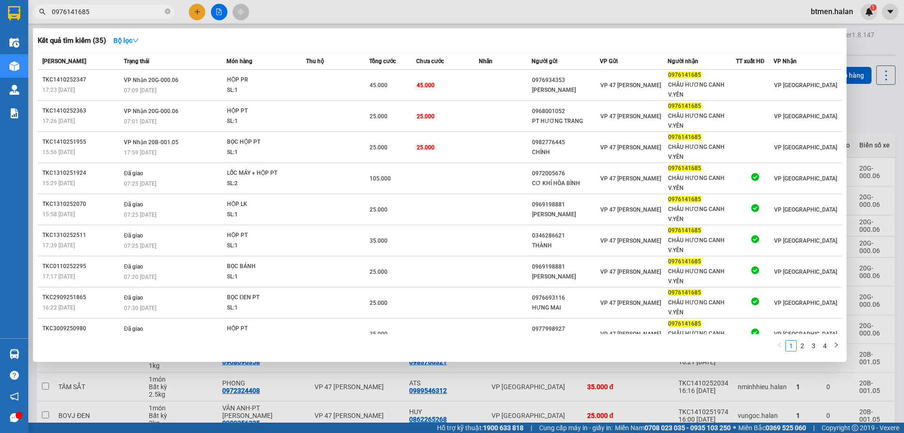
click at [868, 52] on div at bounding box center [452, 216] width 904 height 433
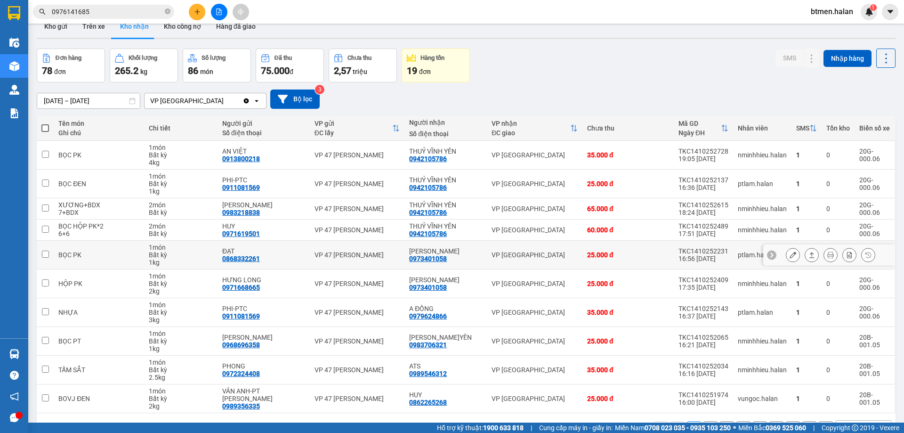
scroll to position [46, 0]
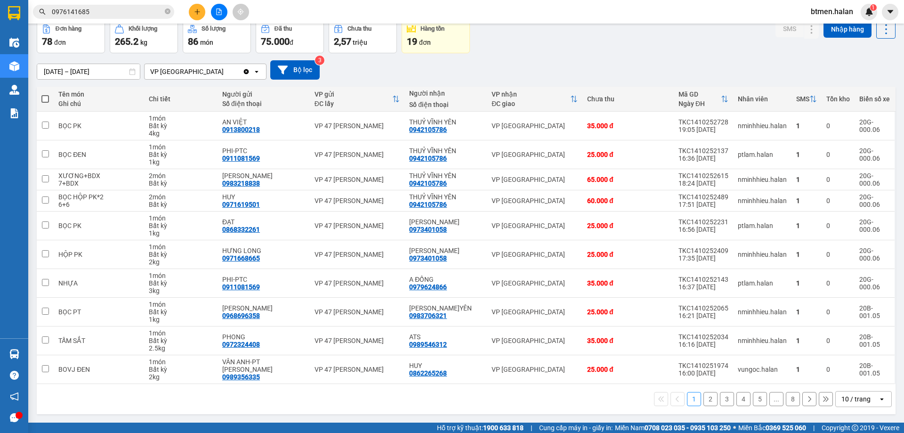
click at [703, 393] on button "2" at bounding box center [710, 399] width 14 height 14
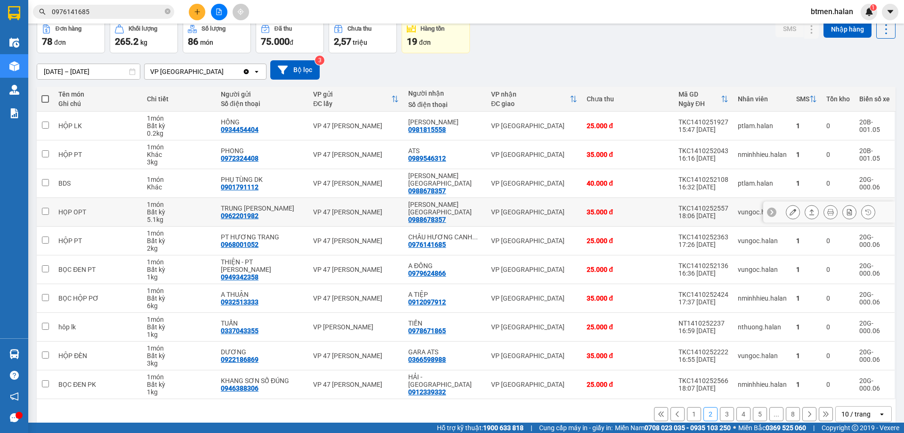
click at [425, 216] on div "0988678357" at bounding box center [427, 220] width 38 height 8
copy div "0988678357"
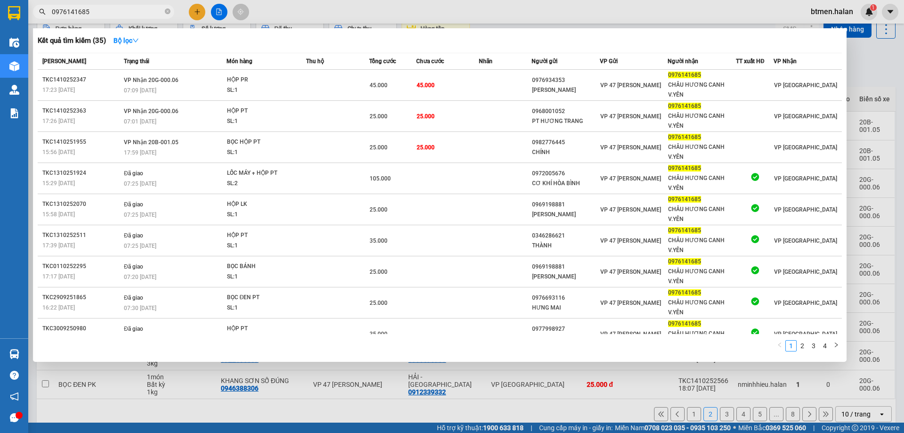
click at [102, 14] on input "0976141685" at bounding box center [107, 12] width 111 height 10
paste input "0988678357"
type input "09761416850988678357"
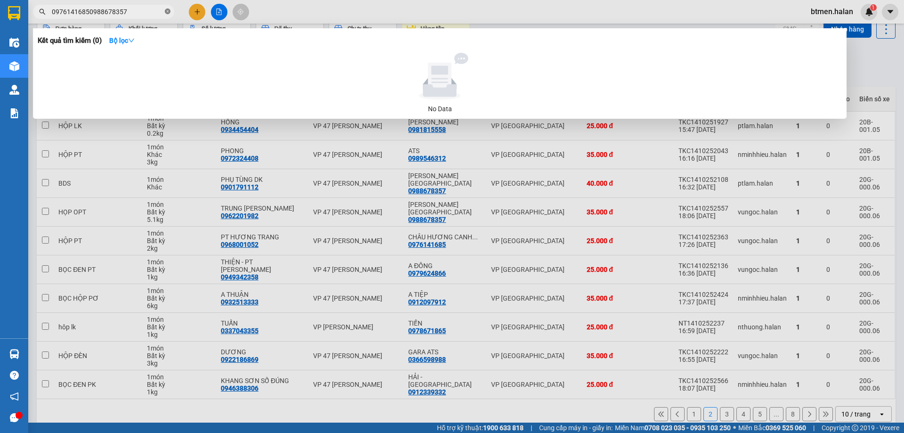
click at [166, 12] on icon "close-circle" at bounding box center [168, 11] width 6 height 6
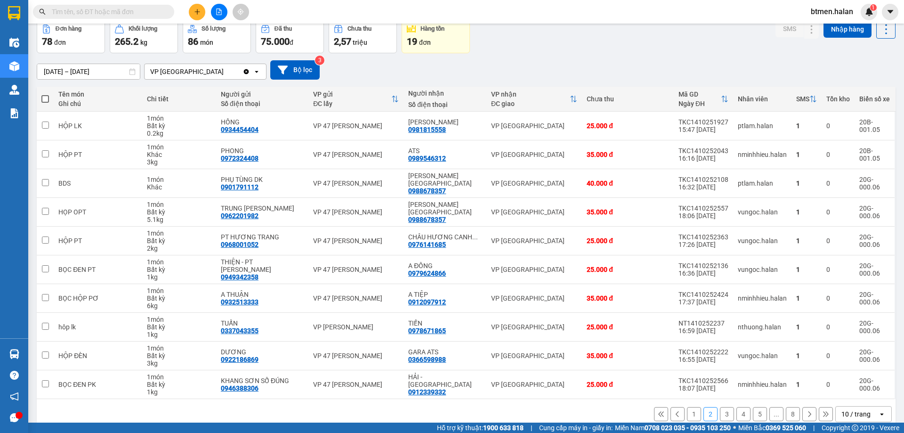
paste input "0988678357"
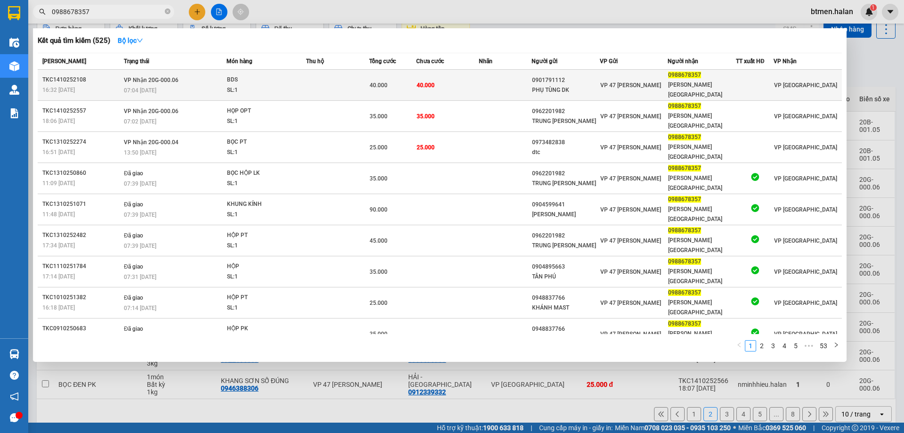
type input "0988678357"
click at [475, 79] on td "40.000" at bounding box center [447, 85] width 63 height 31
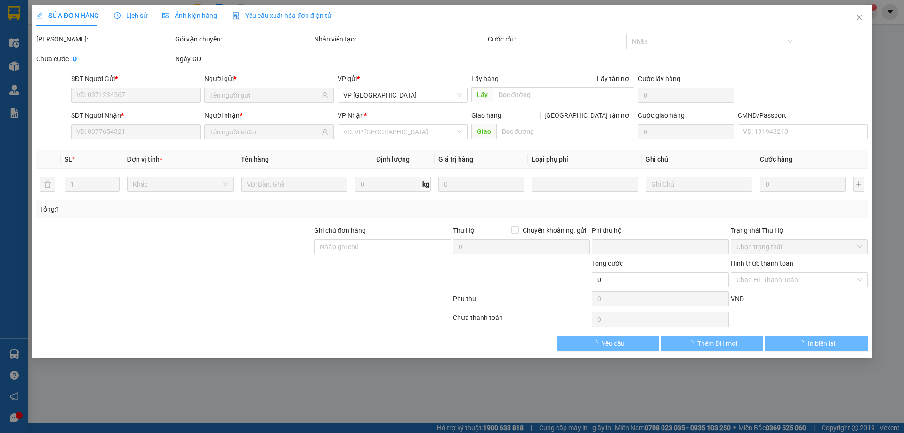
type input "0901791112"
type input "PHỤ TÙNG DK"
type input "0988678357"
type input "HUY VĨNH YÊN"
type input "0"
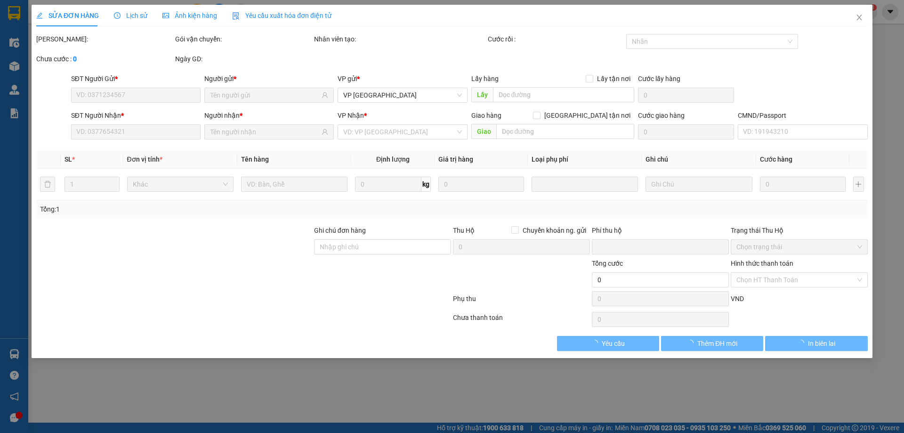
type input "40.000"
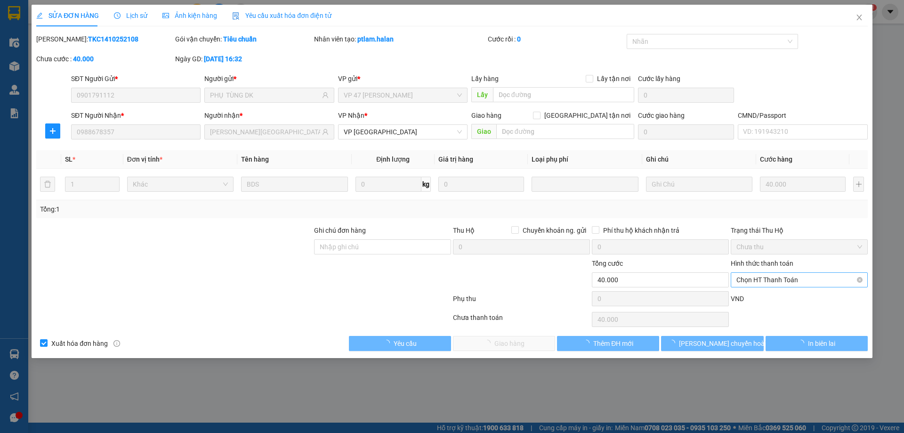
click at [766, 277] on span "Chọn HT Thanh Toán" at bounding box center [799, 280] width 126 height 14
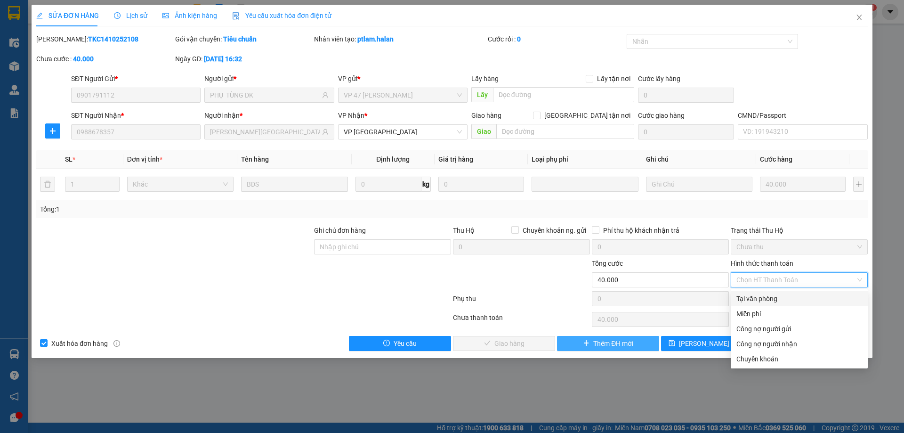
drag, startPoint x: 766, startPoint y: 300, endPoint x: 586, endPoint y: 338, distance: 183.7
click at [763, 301] on div "Tại văn phòng" at bounding box center [799, 298] width 126 height 10
type input "0"
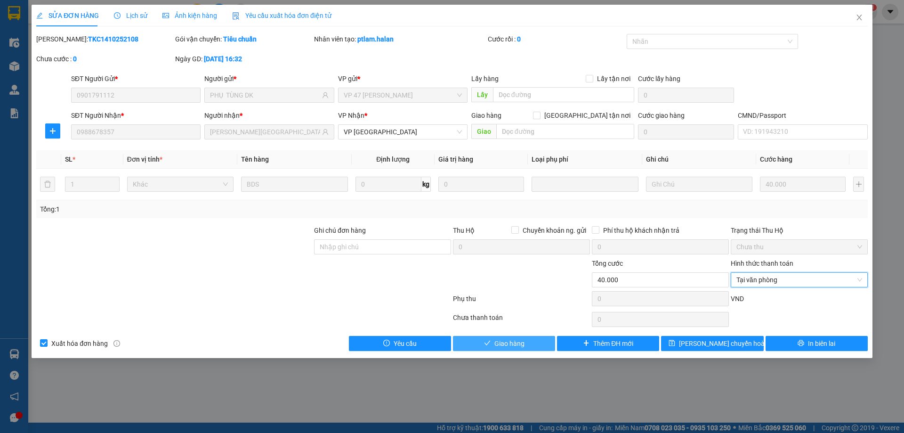
click at [508, 343] on span "Giao hàng" at bounding box center [509, 343] width 30 height 10
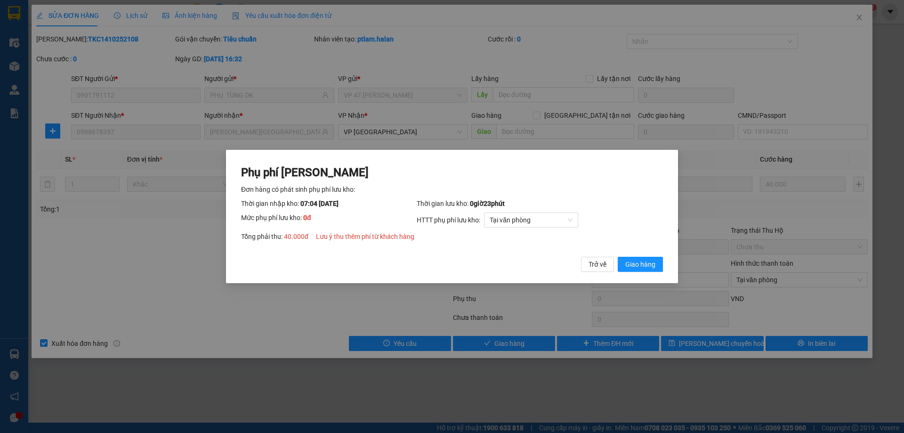
drag, startPoint x: 631, startPoint y: 264, endPoint x: 635, endPoint y: 255, distance: 9.9
click at [634, 264] on span "Giao hàng" at bounding box center [640, 264] width 30 height 10
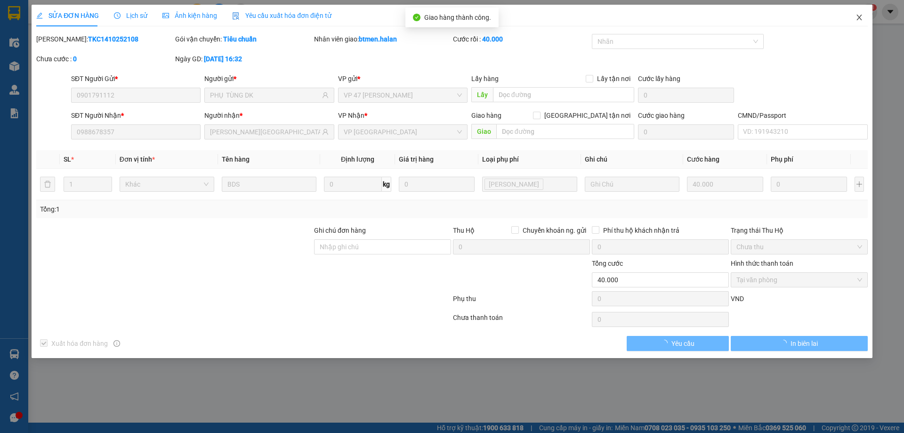
click at [861, 18] on icon "close" at bounding box center [860, 18] width 8 height 8
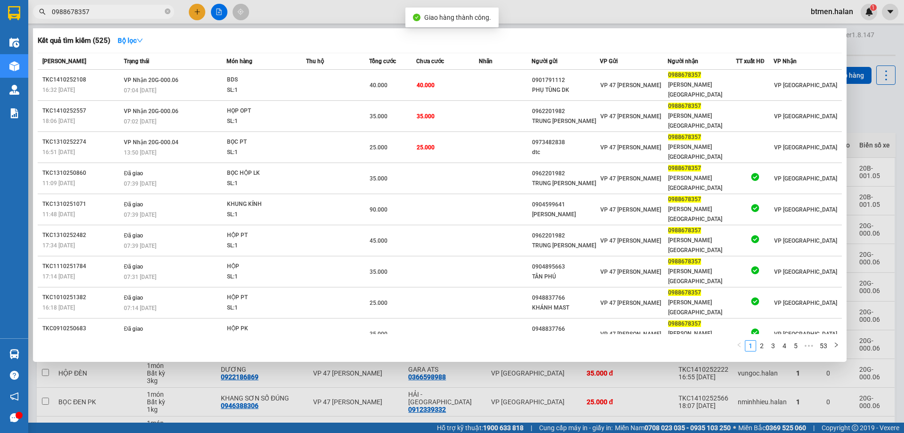
click at [124, 12] on input "0988678357" at bounding box center [107, 12] width 111 height 10
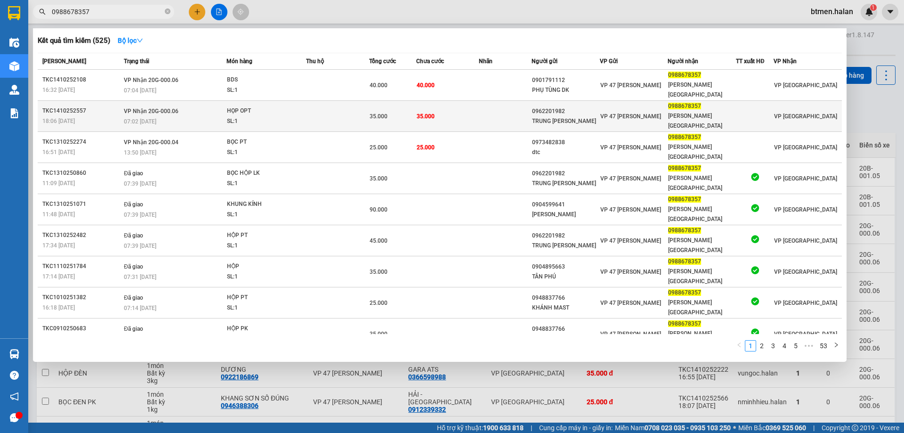
click at [412, 111] on div "35.000" at bounding box center [393, 116] width 46 height 10
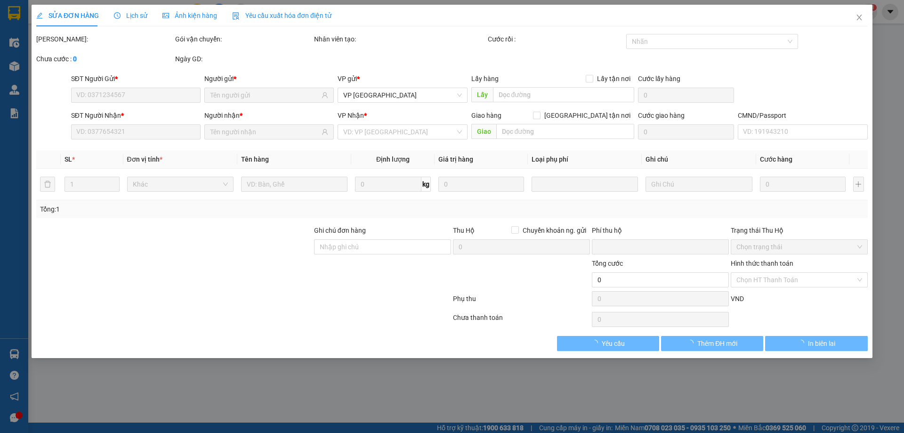
type input "0962201982"
type input "TRUNG MINH ANH"
type input "0988678357"
type input "HUY VĨNH YÊN"
type input "0"
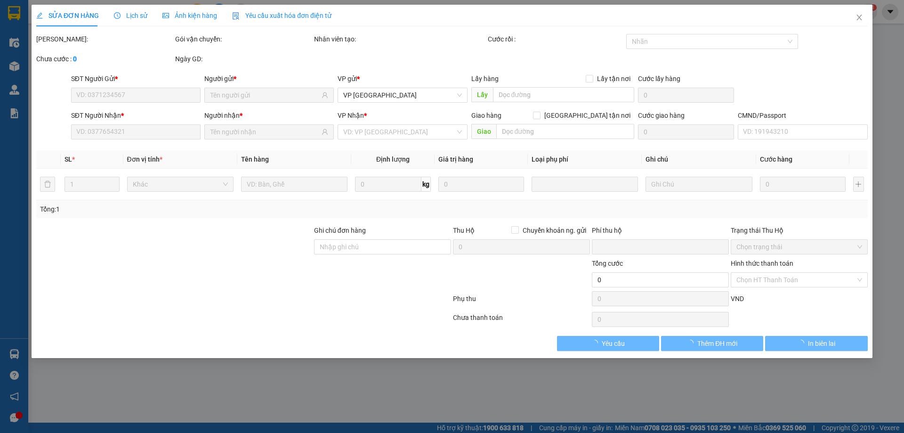
type input "35.000"
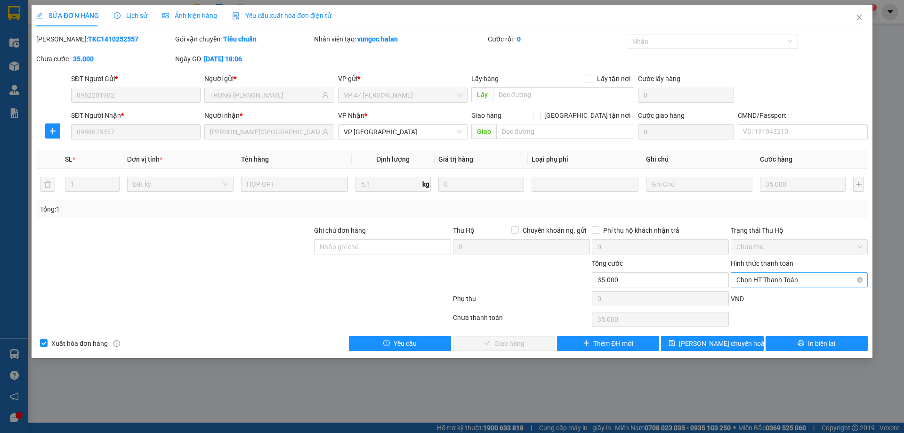
click at [769, 275] on span "Chọn HT Thanh Toán" at bounding box center [799, 280] width 126 height 14
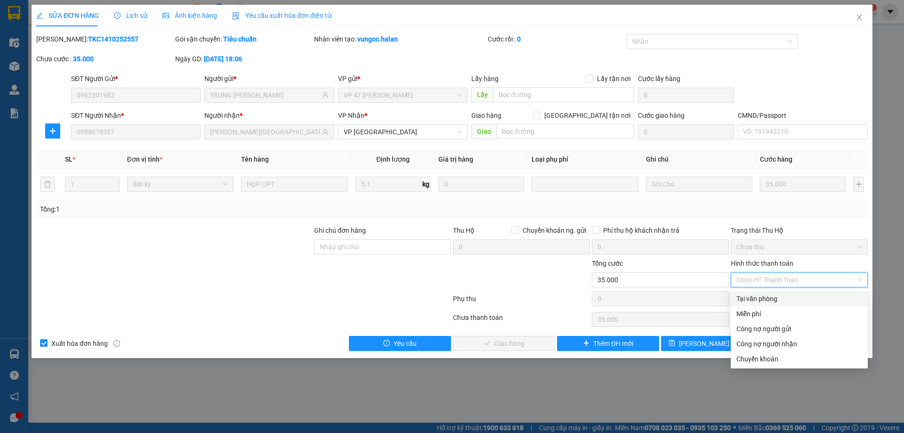
drag, startPoint x: 769, startPoint y: 293, endPoint x: 616, endPoint y: 325, distance: 156.2
click at [766, 295] on div "Tại văn phòng" at bounding box center [799, 298] width 126 height 10
type input "0"
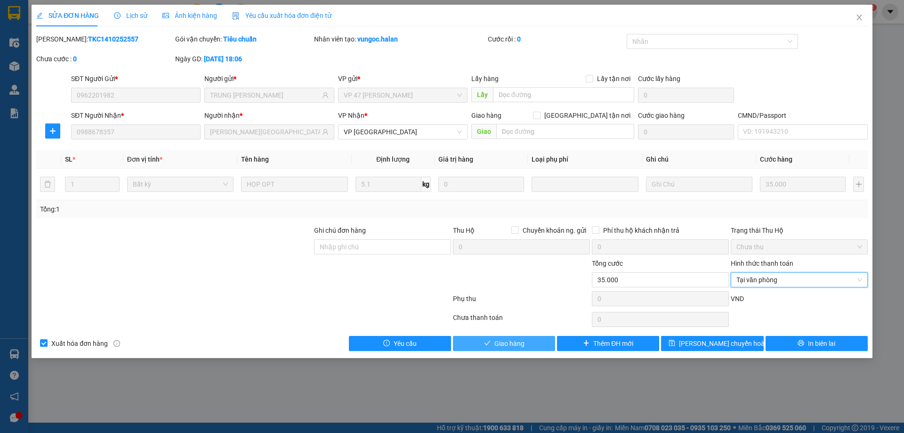
click at [521, 343] on span "Giao hàng" at bounding box center [509, 343] width 30 height 10
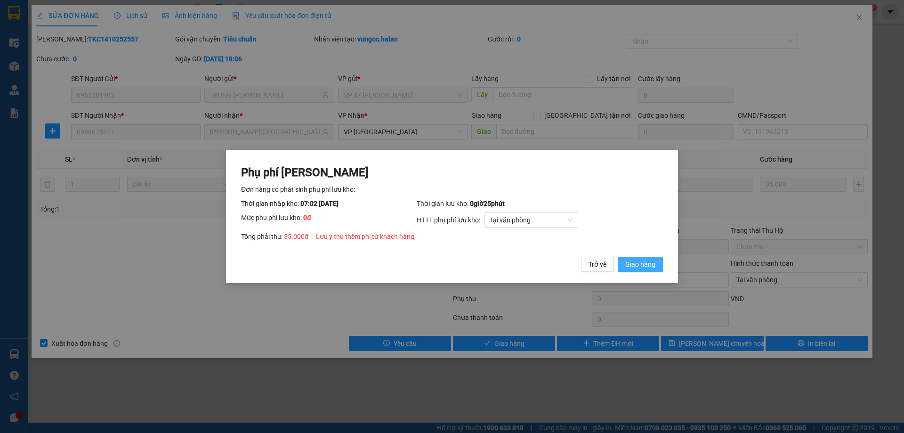
click at [640, 262] on span "Giao hàng" at bounding box center [640, 264] width 30 height 10
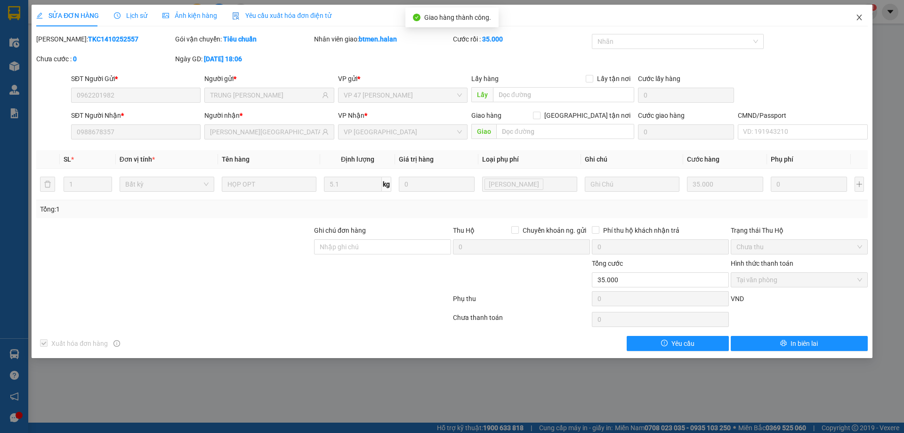
click at [861, 14] on icon "close" at bounding box center [860, 18] width 8 height 8
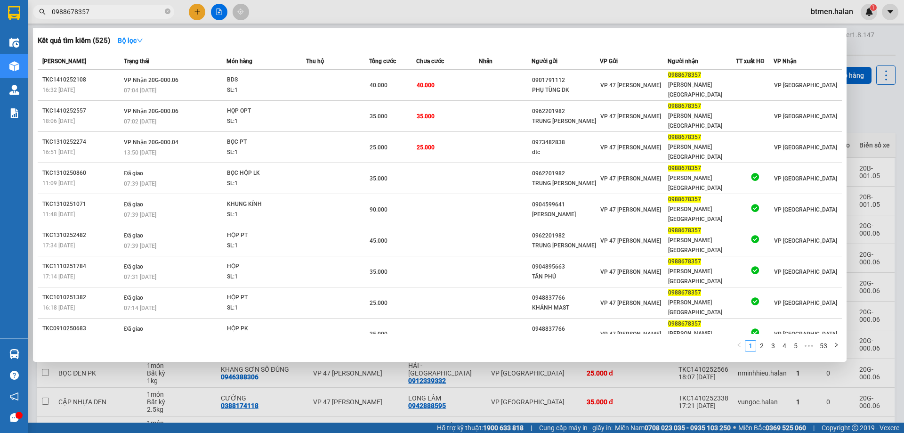
click at [145, 8] on input "0988678357" at bounding box center [107, 12] width 111 height 10
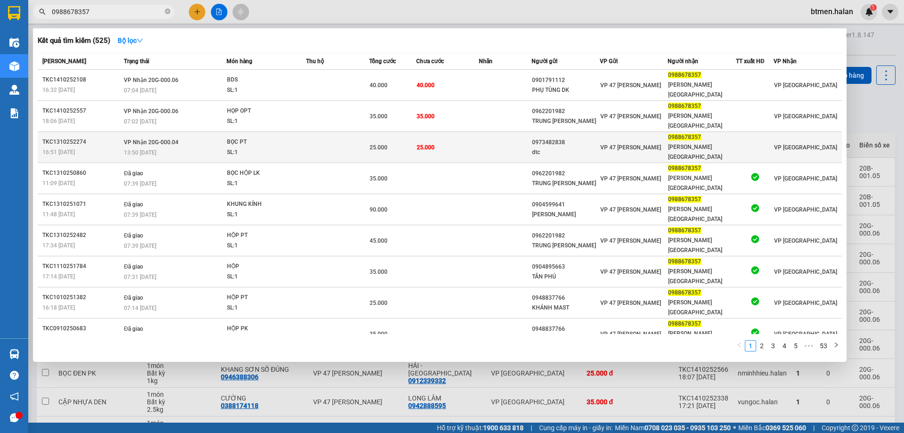
click at [595, 147] on div "dtc" at bounding box center [565, 152] width 67 height 10
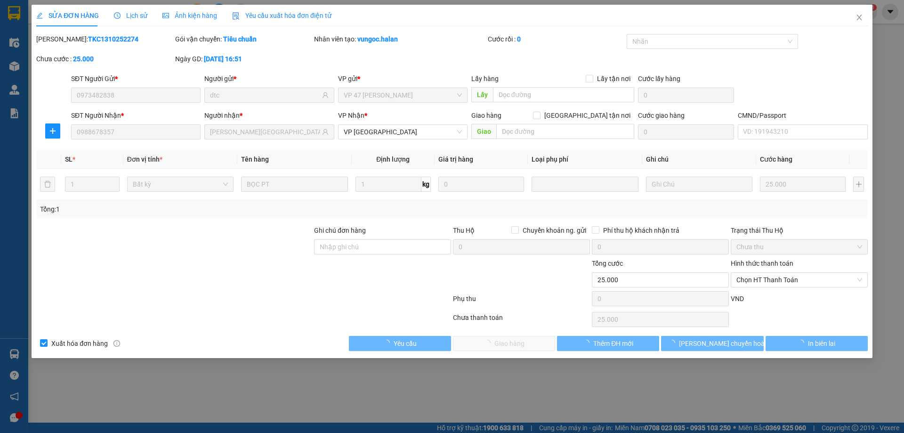
type input "0973482838"
type input "dtc"
type input "0988678357"
type input "HUY VĨNH YÊN"
type input "0"
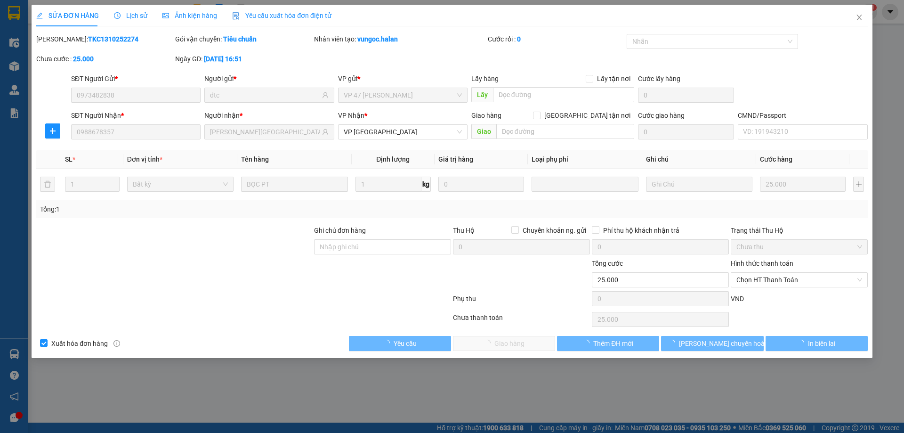
type input "25.000"
click at [797, 281] on span "Chọn HT Thanh Toán" at bounding box center [799, 280] width 126 height 14
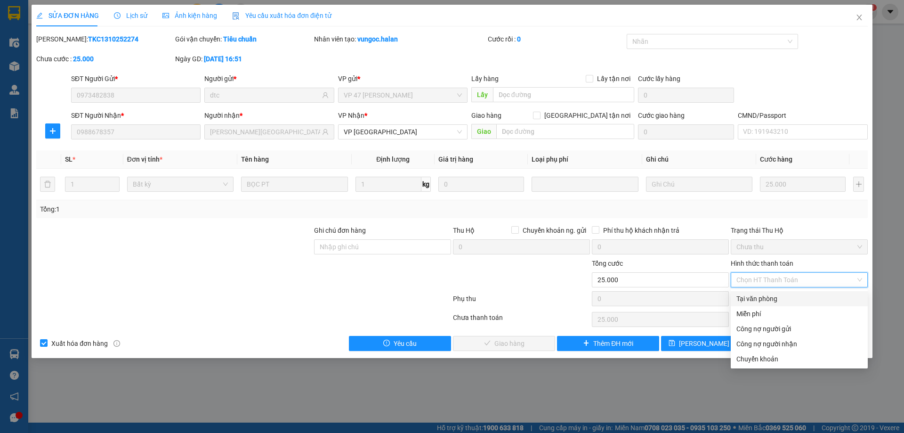
click at [756, 303] on div "Tại văn phòng" at bounding box center [799, 298] width 126 height 10
type input "0"
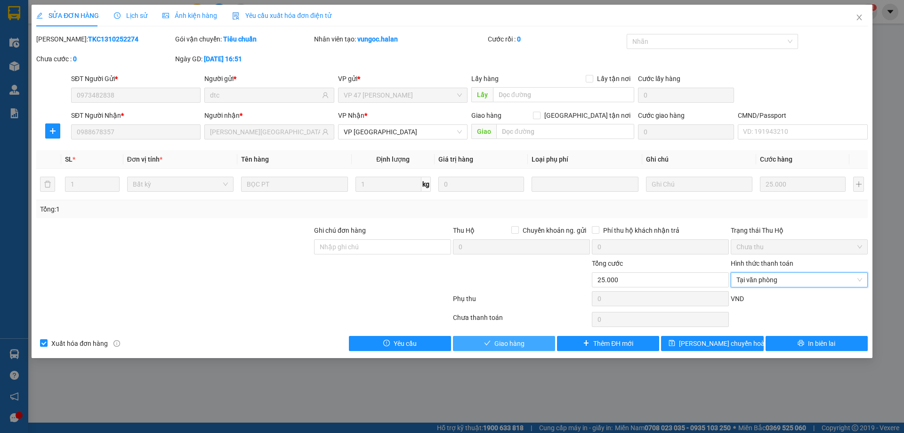
click at [511, 340] on span "Giao hàng" at bounding box center [509, 343] width 30 height 10
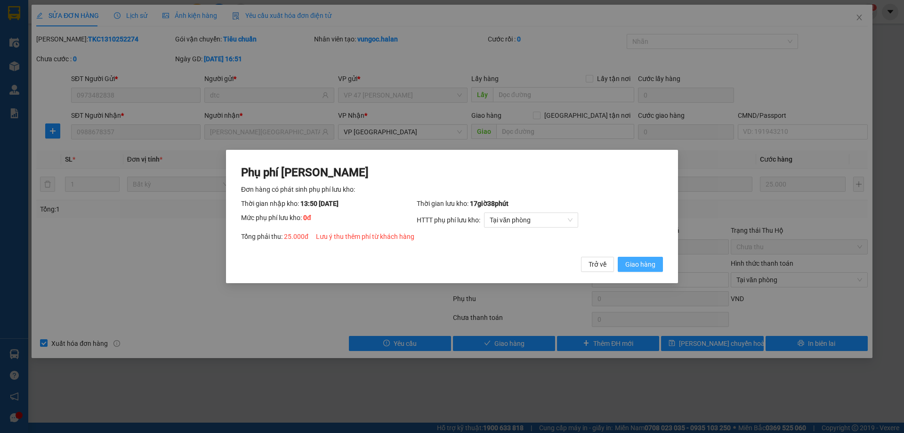
click at [659, 263] on button "Giao hàng" at bounding box center [640, 264] width 45 height 15
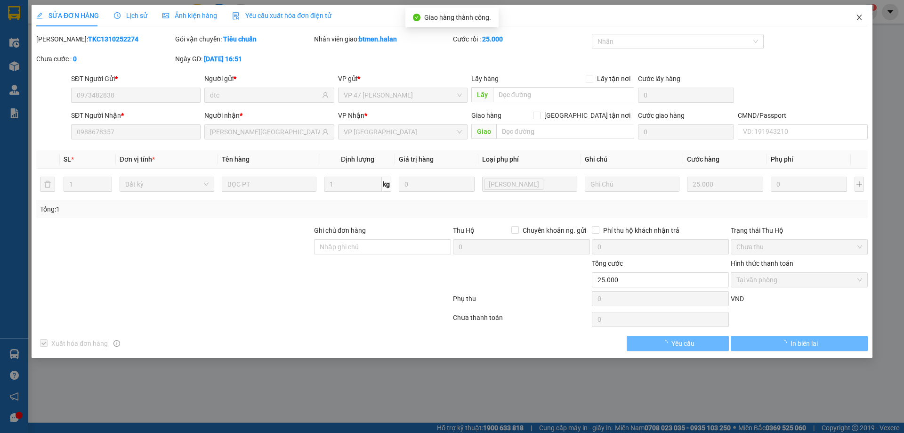
click at [859, 19] on icon "close" at bounding box center [858, 18] width 5 height 6
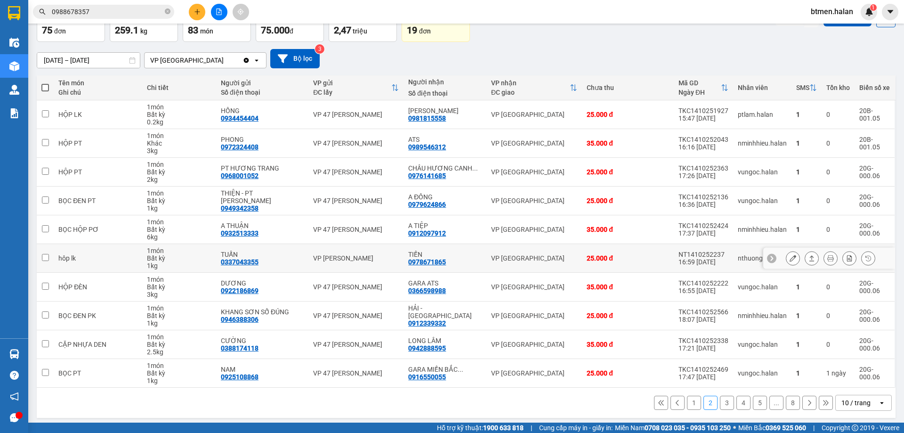
scroll to position [61, 0]
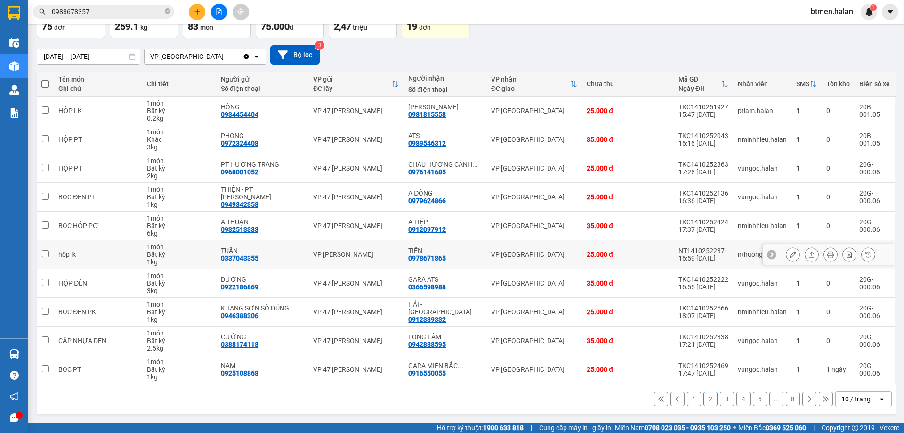
click at [431, 260] on div "0978671865" at bounding box center [427, 258] width 38 height 8
copy div "0978671865"
click at [775, 34] on div "SMS Nhập hàng" at bounding box center [835, 21] width 120 height 34
click at [786, 252] on button at bounding box center [792, 254] width 13 height 16
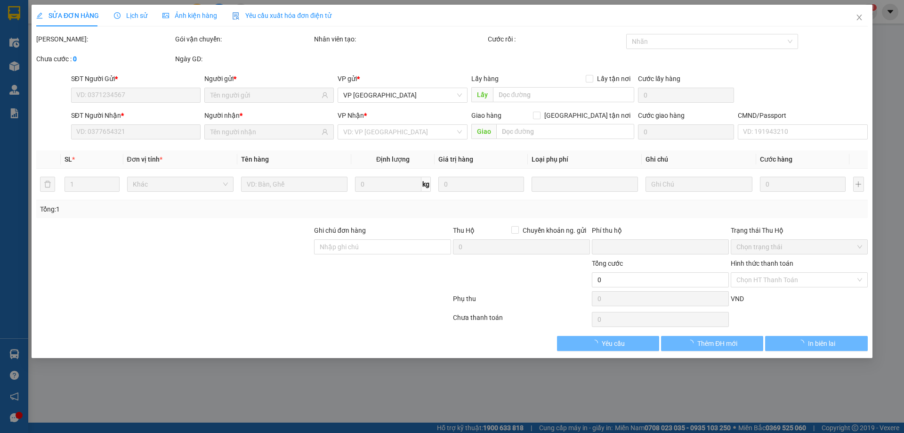
type input "0337043355"
type input "TUẤN"
type input "0978671865"
type input "TIẾN"
type input "0"
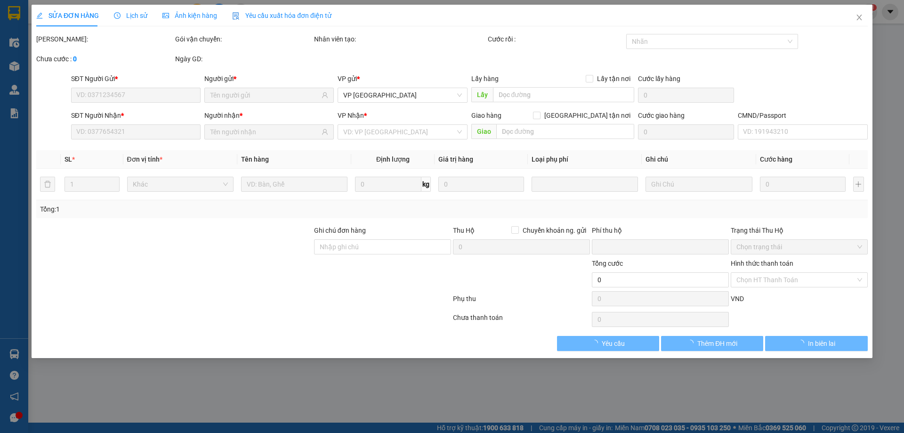
type input "25.000"
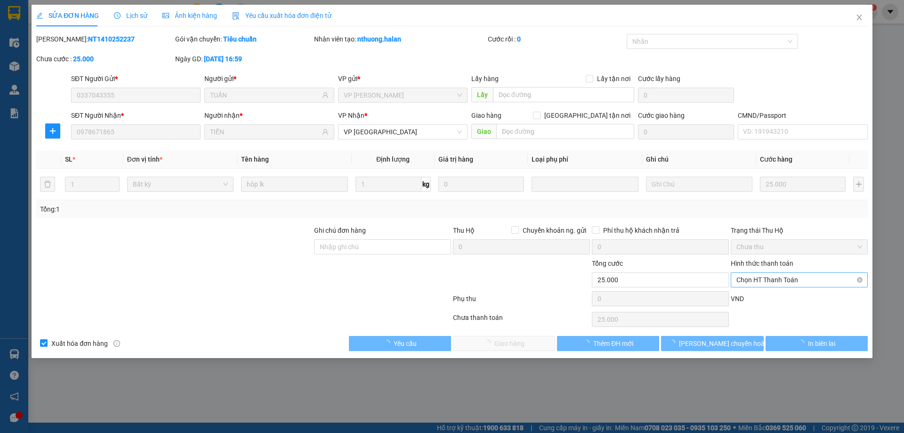
click at [774, 276] on span "Chọn HT Thanh Toán" at bounding box center [799, 280] width 126 height 14
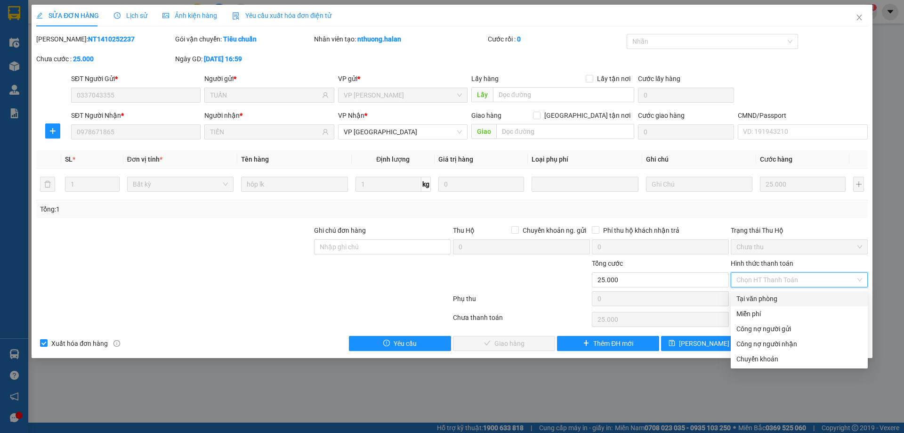
drag, startPoint x: 766, startPoint y: 296, endPoint x: 711, endPoint y: 309, distance: 56.1
click at [765, 296] on div "Tại văn phòng" at bounding box center [799, 298] width 126 height 10
type input "0"
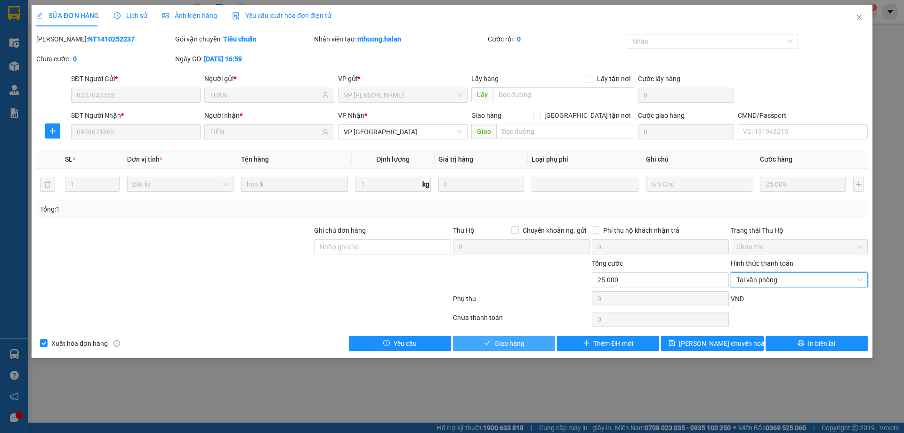
click at [520, 342] on span "Giao hàng" at bounding box center [509, 343] width 30 height 10
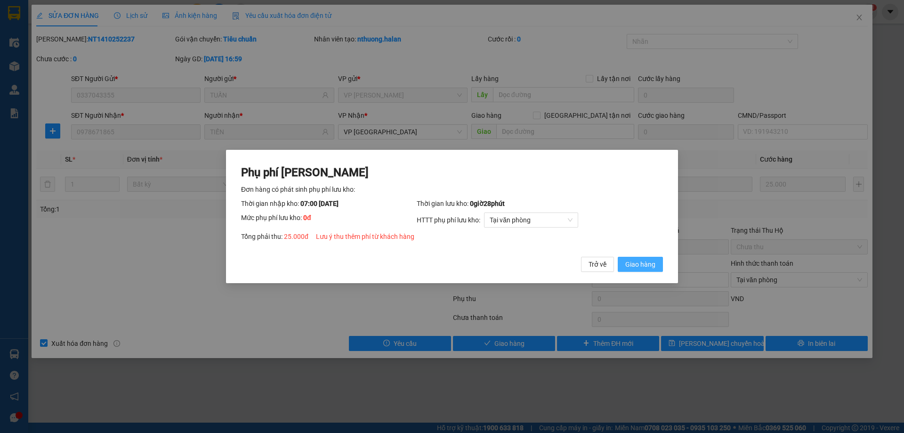
click at [644, 268] on span "Giao hàng" at bounding box center [640, 264] width 30 height 10
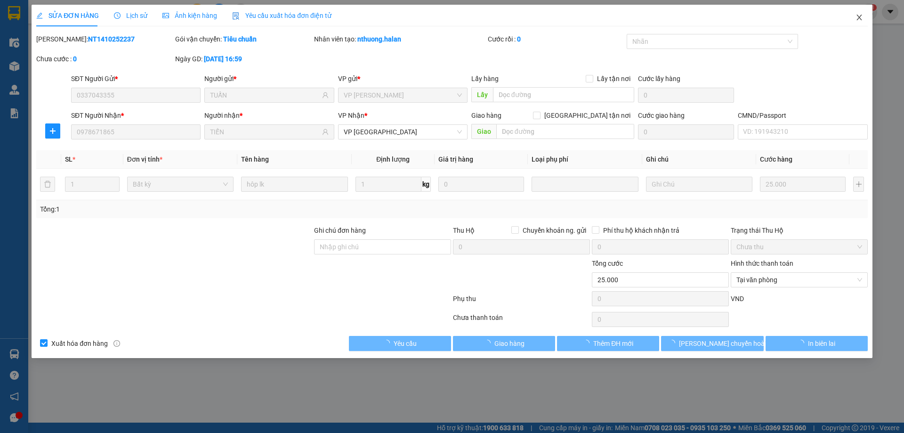
click at [856, 20] on icon "close" at bounding box center [860, 18] width 8 height 8
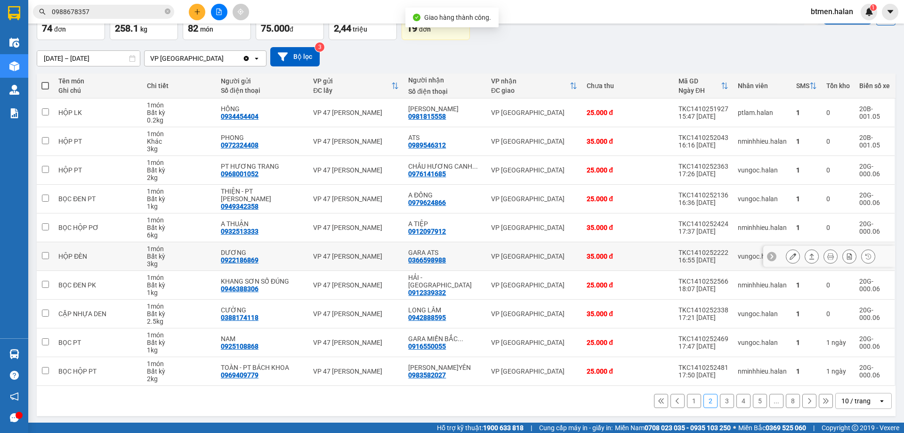
scroll to position [61, 0]
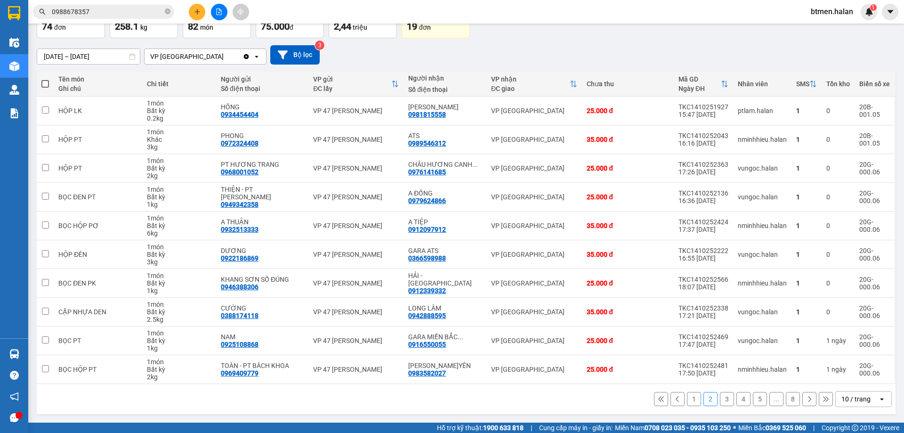
click at [687, 397] on button "1" at bounding box center [694, 399] width 14 height 14
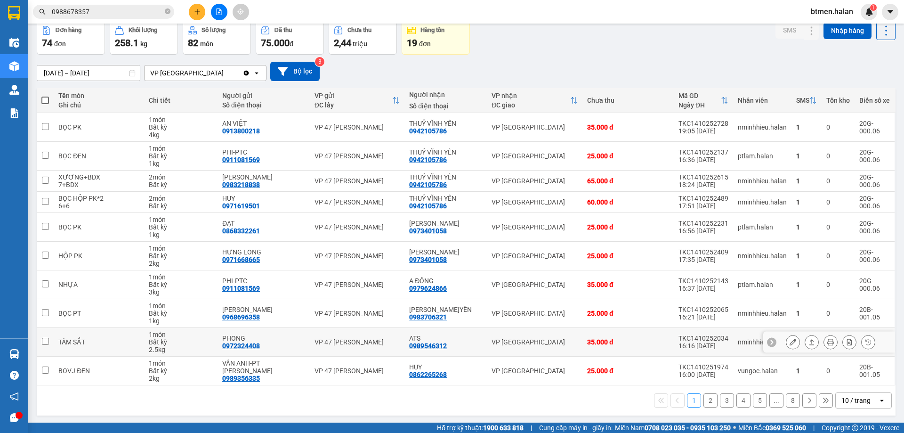
scroll to position [46, 0]
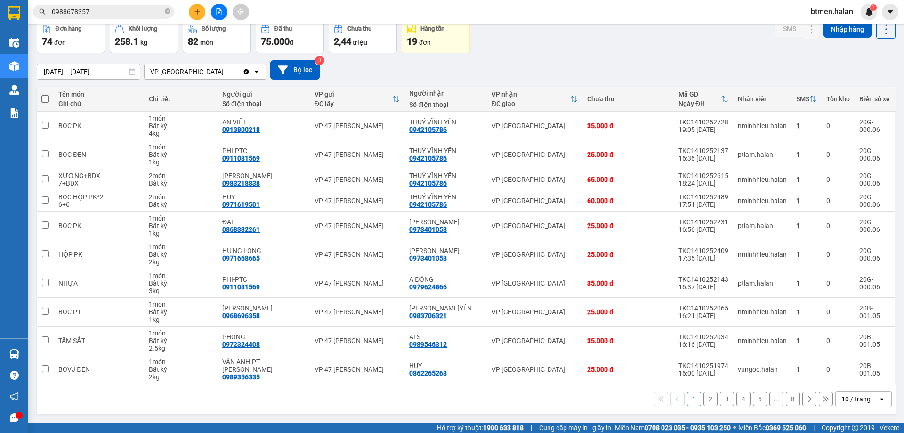
click at [518, 65] on div "17/08/2025 – 15/10/2025 Press the down arrow key to interact with the calendar …" at bounding box center [466, 69] width 859 height 19
click at [704, 401] on button "2" at bounding box center [710, 399] width 14 height 14
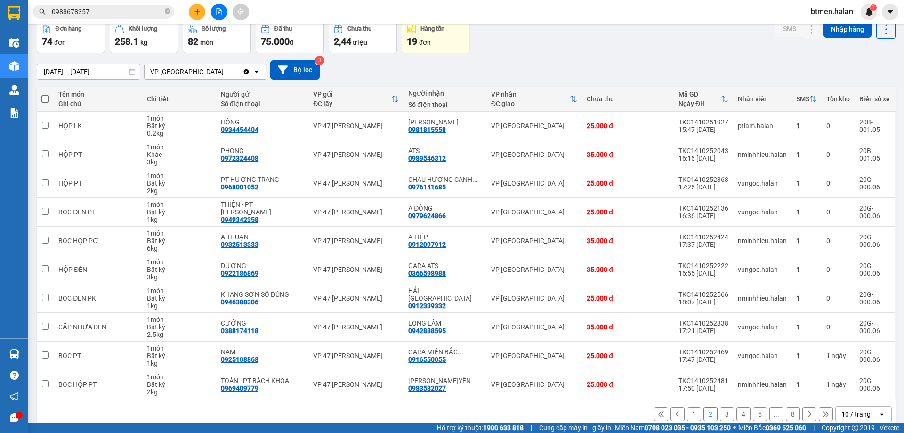
drag, startPoint x: 686, startPoint y: 413, endPoint x: 679, endPoint y: 404, distance: 11.9
click at [687, 413] on button "1" at bounding box center [694, 414] width 14 height 14
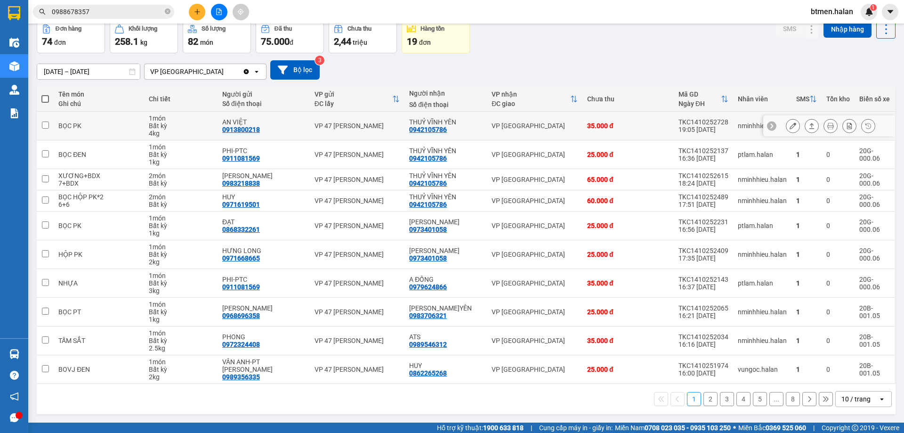
click at [431, 129] on div "0942105786" at bounding box center [428, 130] width 38 height 8
click at [436, 287] on div "0979624866" at bounding box center [428, 287] width 38 height 8
copy div "0979624866"
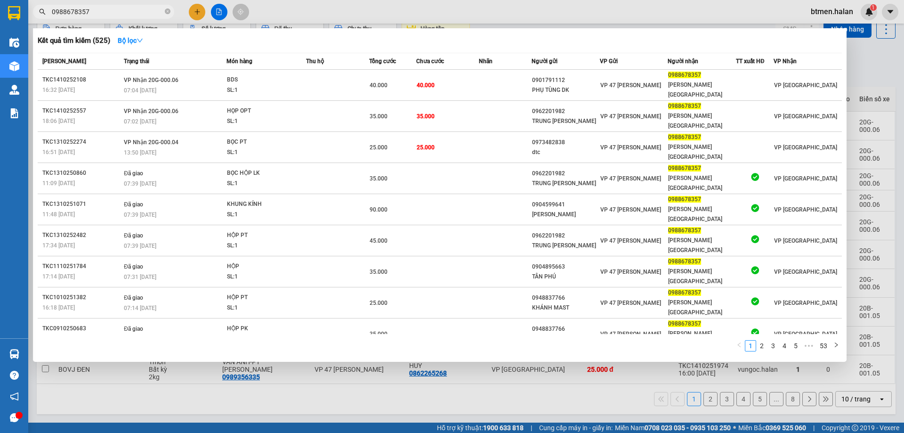
click at [146, 6] on span "0988678357" at bounding box center [103, 12] width 141 height 14
click at [145, 8] on input "0988678357" at bounding box center [107, 12] width 111 height 10
paste input "79624866"
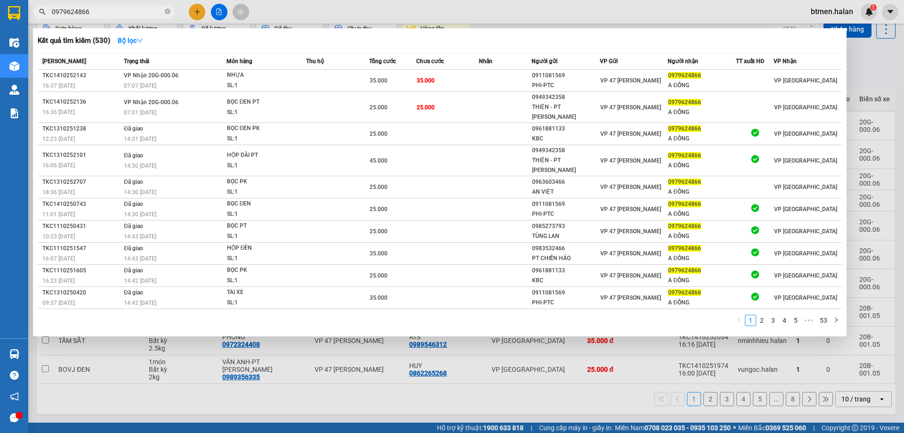
click at [881, 71] on div at bounding box center [452, 216] width 904 height 433
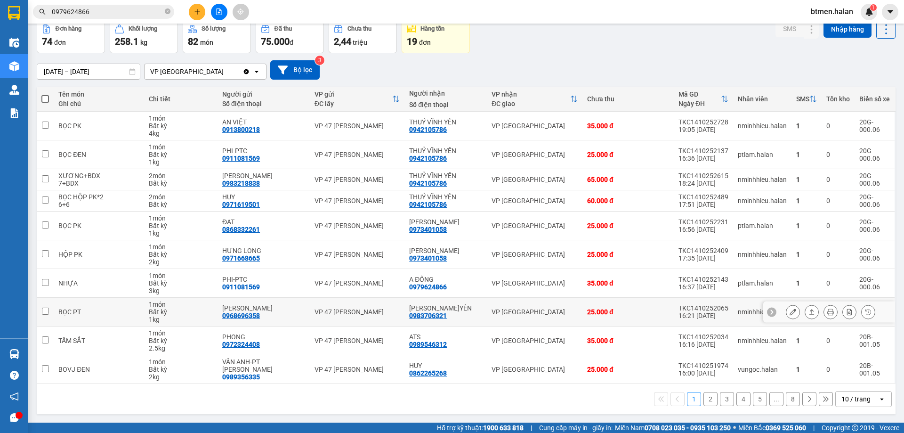
click at [436, 315] on div "0983706321" at bounding box center [428, 316] width 38 height 8
copy div "0983706321"
click at [134, 8] on input "0979624866" at bounding box center [107, 12] width 111 height 10
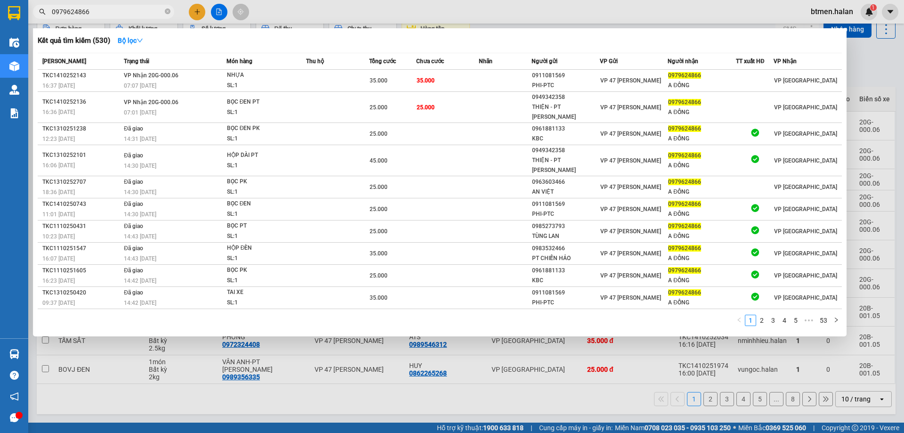
click at [134, 8] on input "0979624866" at bounding box center [107, 12] width 111 height 10
paste input "83706321"
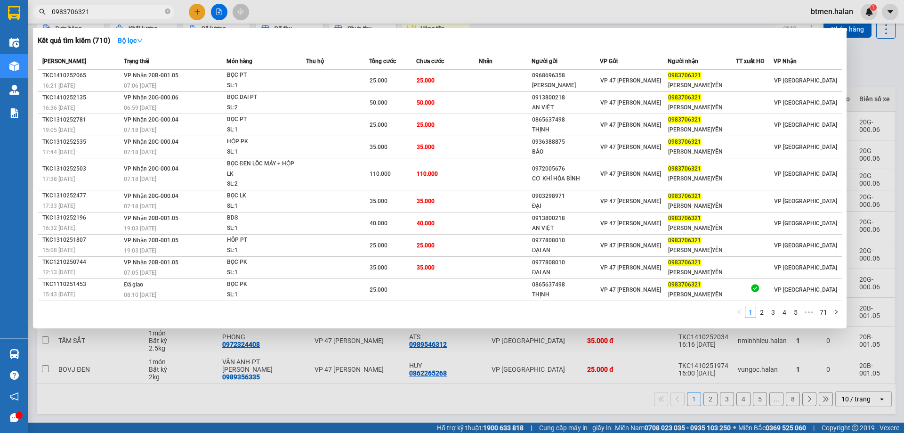
type input "0983706321"
click at [194, 47] on div "Kết quả tìm kiếm ( 710 ) Bộ lọc" at bounding box center [440, 40] width 804 height 15
click at [421, 346] on div at bounding box center [452, 216] width 904 height 433
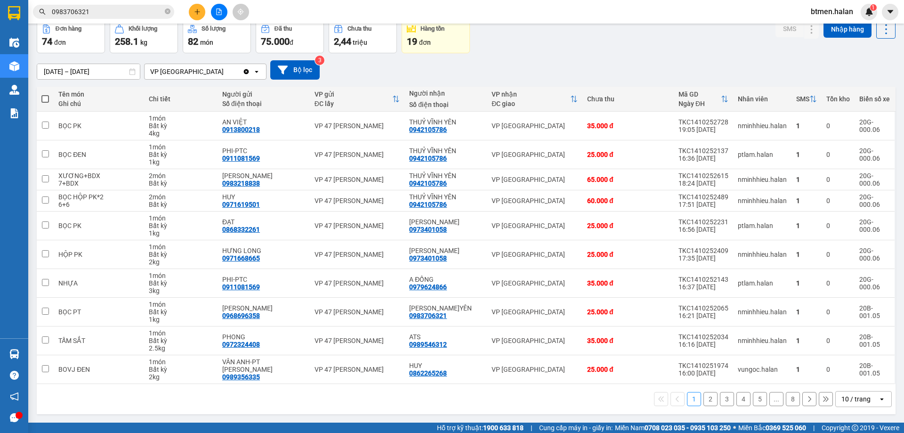
click at [800, 89] on th "SMS" at bounding box center [806, 99] width 30 height 25
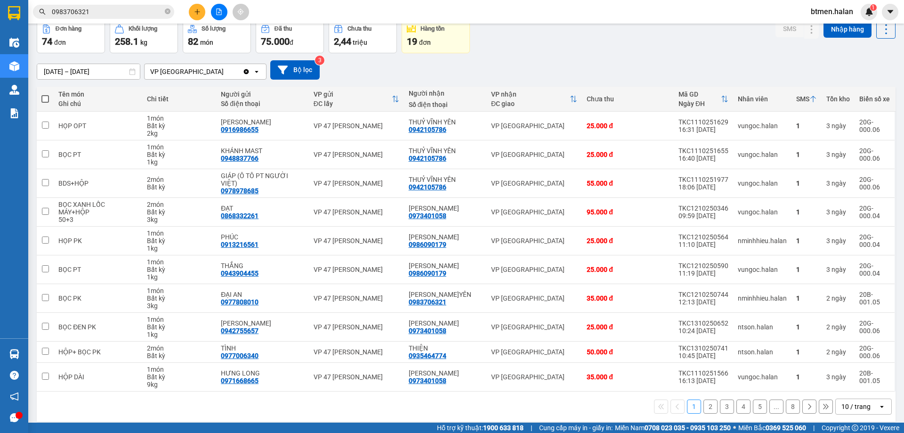
click at [393, 101] on icon at bounding box center [396, 99] width 8 height 8
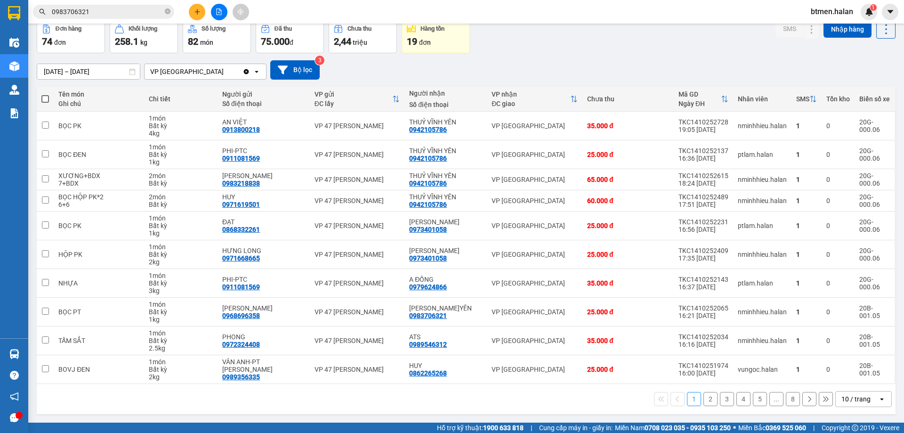
click at [703, 397] on button "2" at bounding box center [710, 399] width 14 height 14
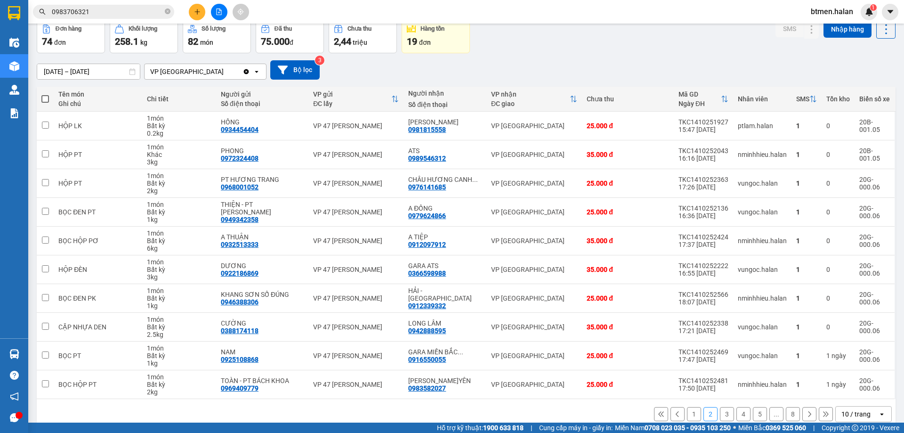
click at [720, 417] on button "3" at bounding box center [727, 414] width 14 height 14
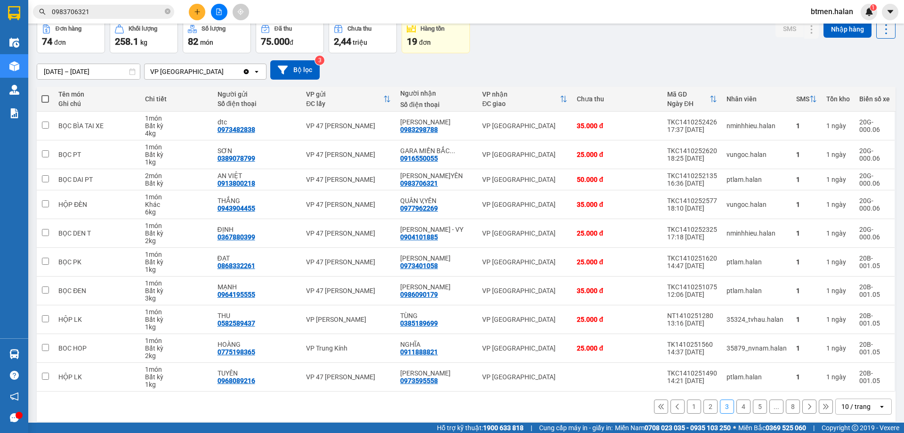
click at [737, 407] on button "4" at bounding box center [743, 406] width 14 height 14
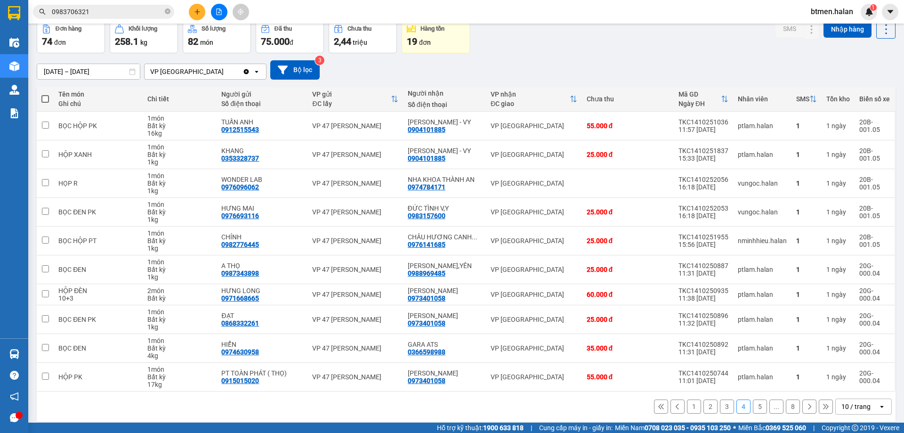
click at [753, 408] on button "5" at bounding box center [760, 406] width 14 height 14
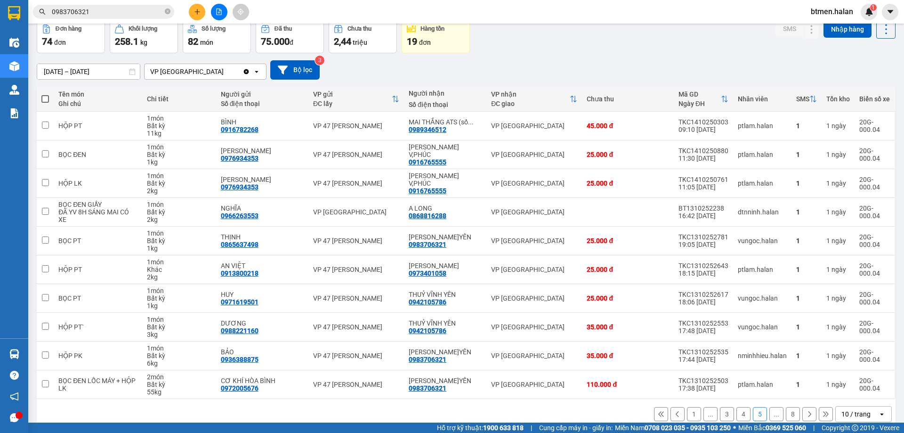
click at [806, 412] on icon at bounding box center [809, 414] width 7 height 7
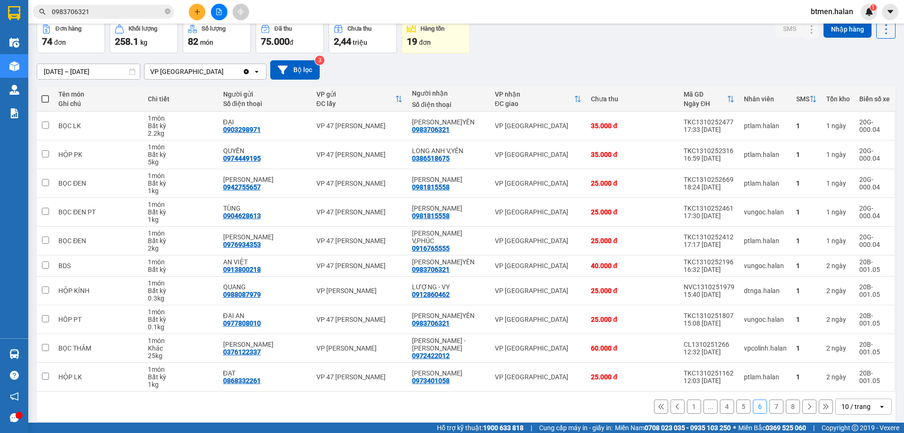
click at [802, 411] on button at bounding box center [809, 406] width 14 height 14
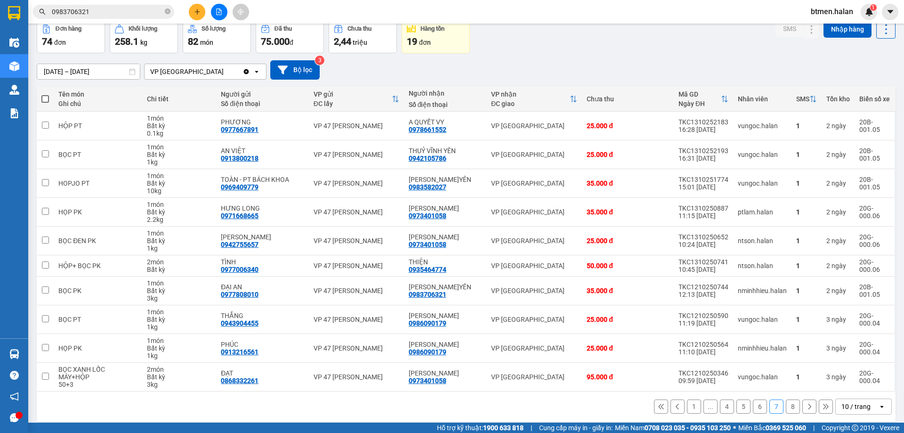
click at [802, 406] on button at bounding box center [809, 406] width 14 height 14
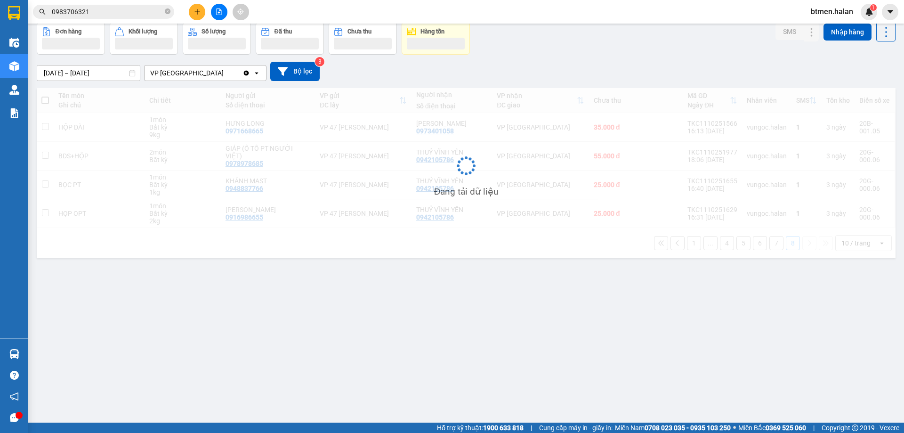
scroll to position [43, 0]
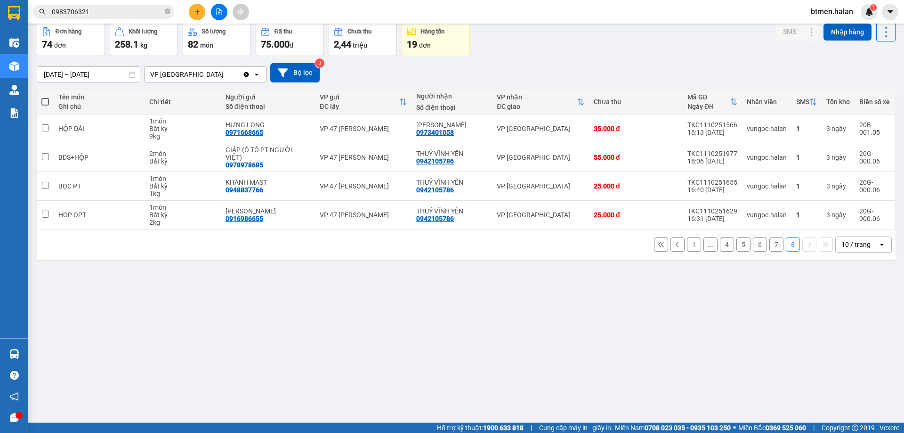
click at [850, 274] on div "ver 1.8.147 Kho gửi Trên xe Kho nhận Kho công nợ Hàng đã giao Đơn hàng 74 đơn K…" at bounding box center [466, 201] width 866 height 433
click at [687, 238] on button "1" at bounding box center [694, 244] width 14 height 14
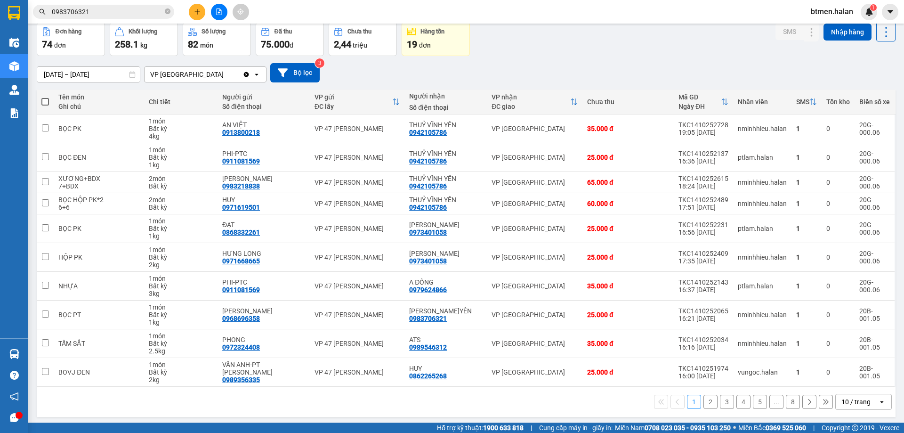
click at [720, 402] on button "3" at bounding box center [727, 402] width 14 height 14
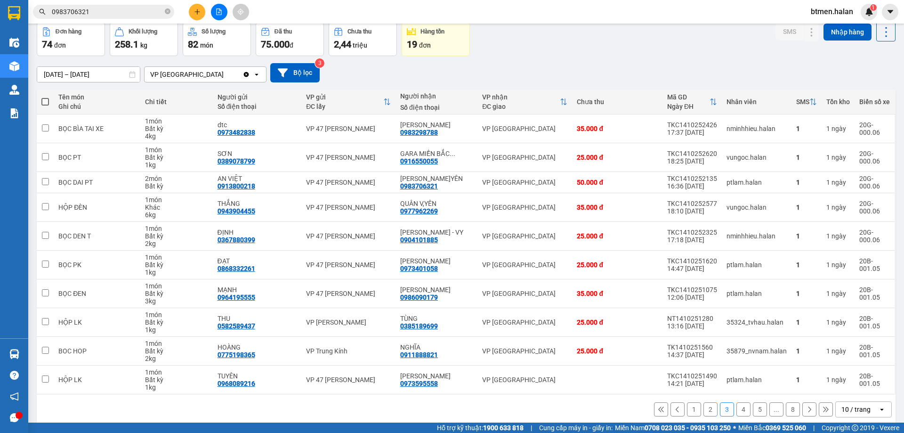
click at [742, 405] on button "4" at bounding box center [743, 409] width 14 height 14
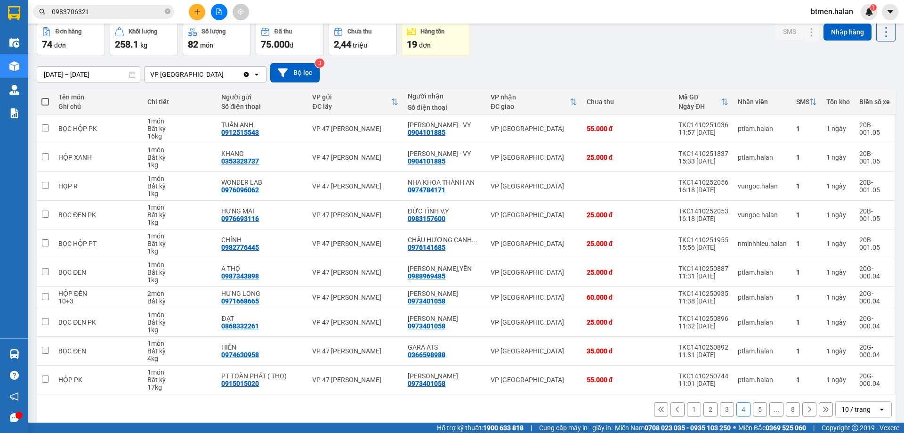
click at [757, 408] on button "5" at bounding box center [760, 409] width 14 height 14
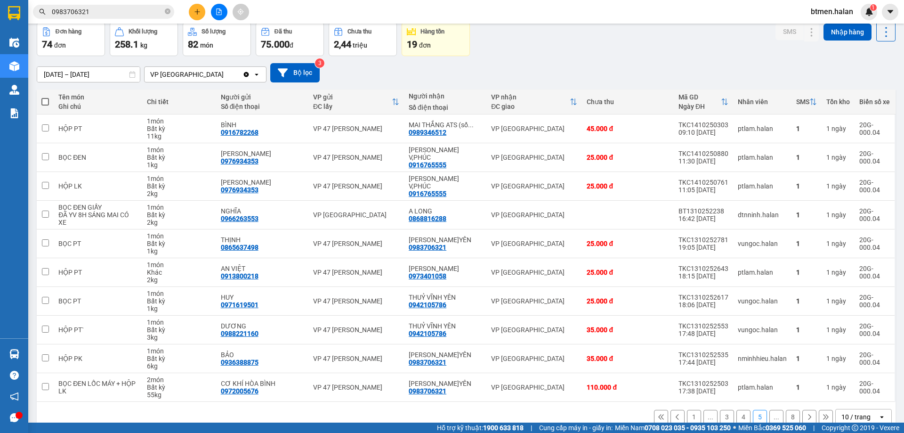
click at [802, 415] on button at bounding box center [809, 417] width 14 height 14
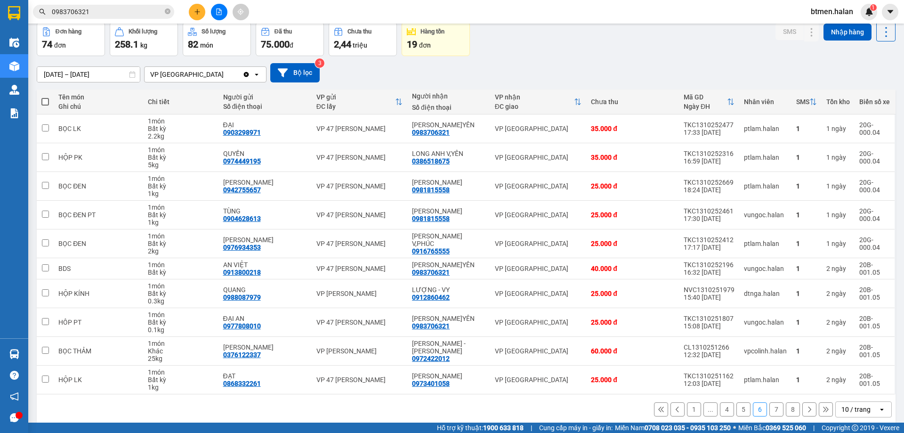
scroll to position [54, 0]
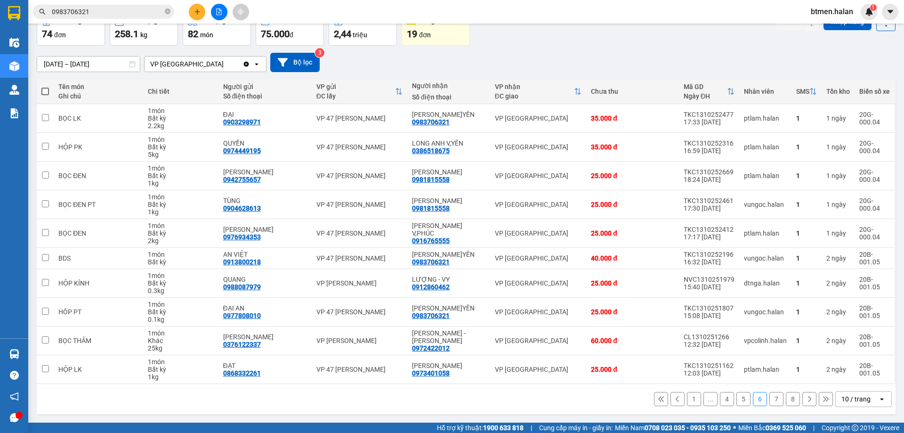
click at [736, 397] on button "5" at bounding box center [743, 399] width 14 height 14
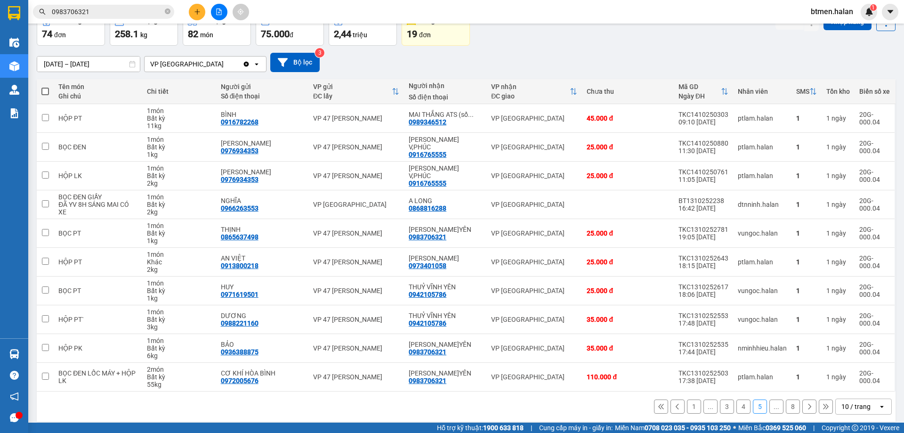
click at [736, 406] on button "4" at bounding box center [743, 406] width 14 height 14
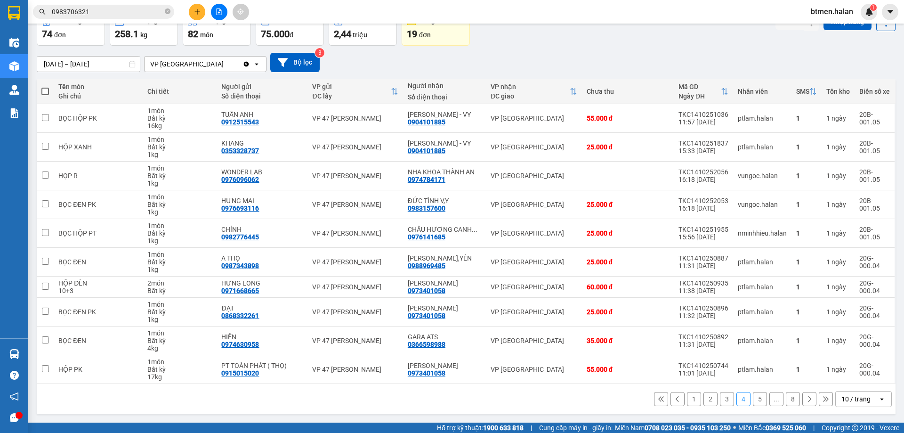
click at [720, 400] on button "3" at bounding box center [727, 399] width 14 height 14
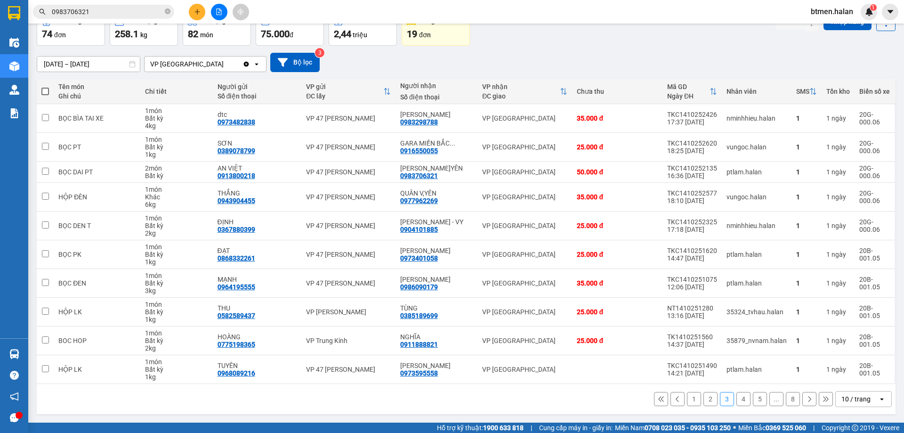
click at [703, 400] on button "2" at bounding box center [710, 399] width 14 height 14
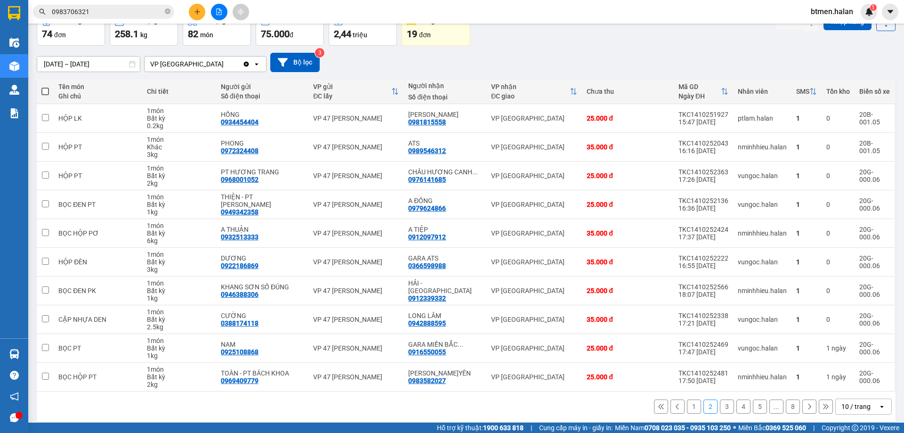
click at [687, 406] on button "1" at bounding box center [694, 406] width 14 height 14
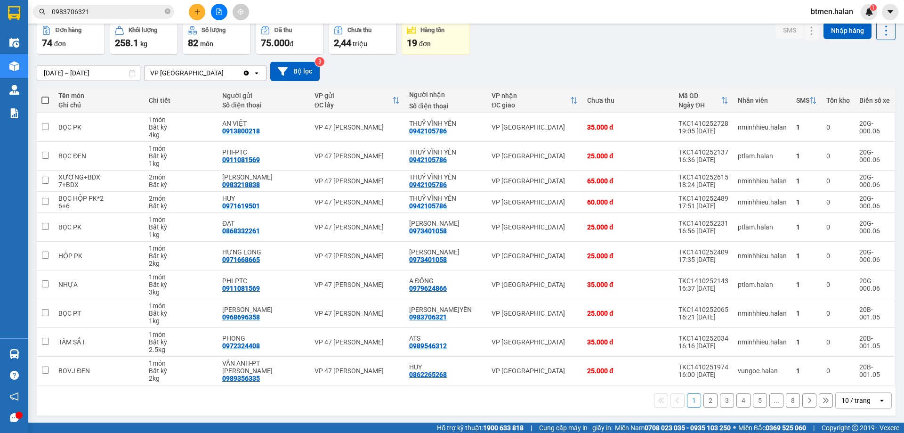
scroll to position [46, 0]
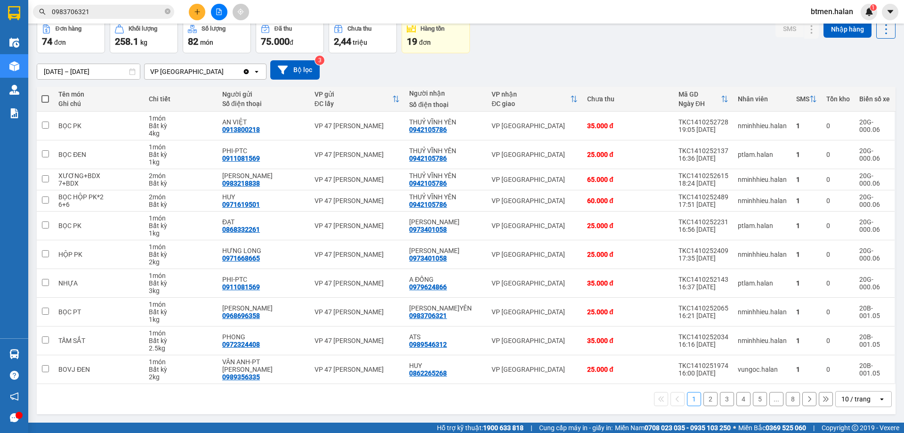
click at [709, 398] on button "2" at bounding box center [710, 399] width 14 height 14
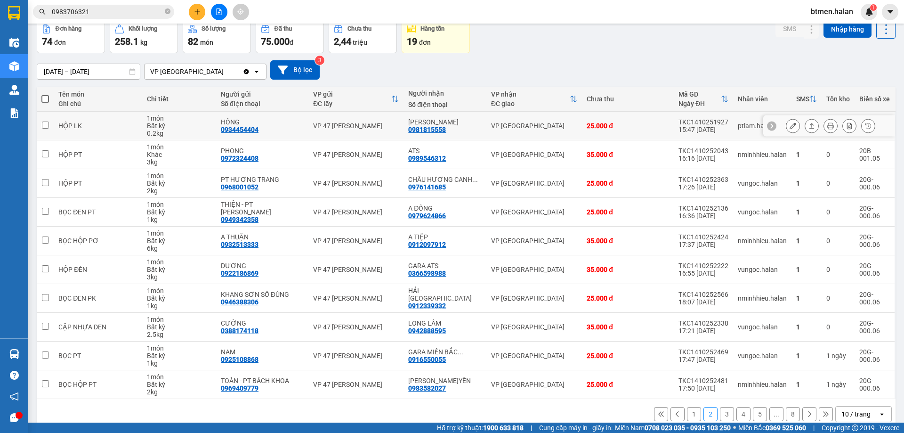
click at [436, 127] on div "0981815558" at bounding box center [427, 130] width 38 height 8
copy div "0981815558"
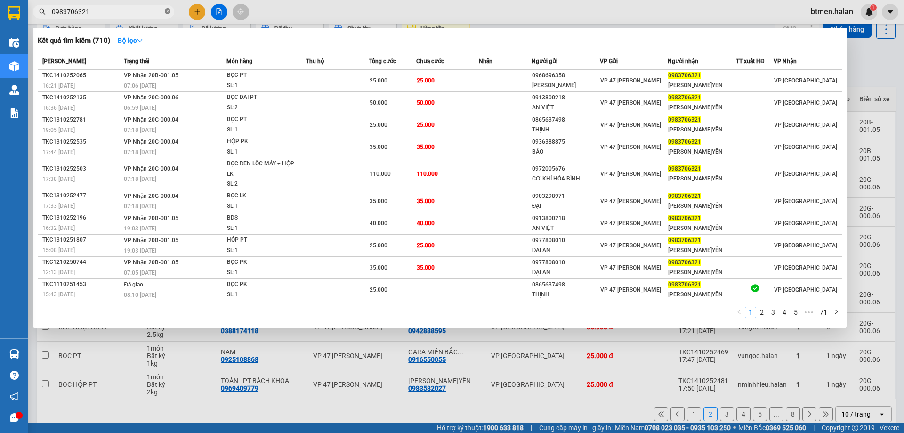
click at [168, 10] on icon "close-circle" at bounding box center [168, 11] width 6 height 6
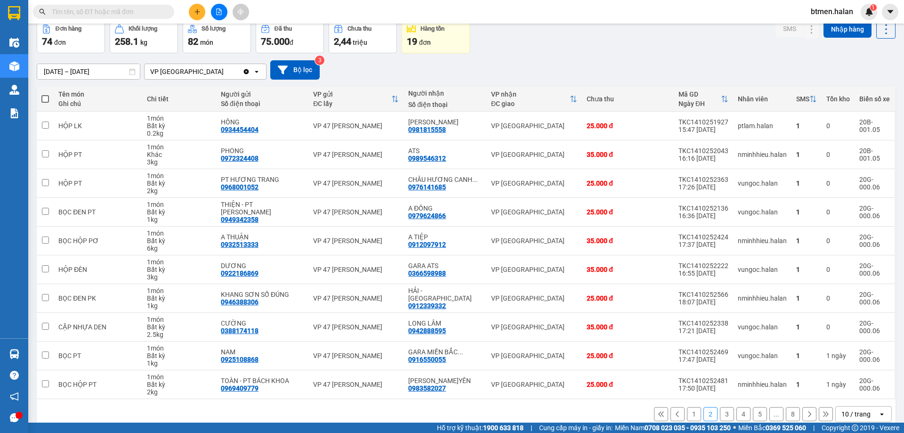
paste input "0981815558"
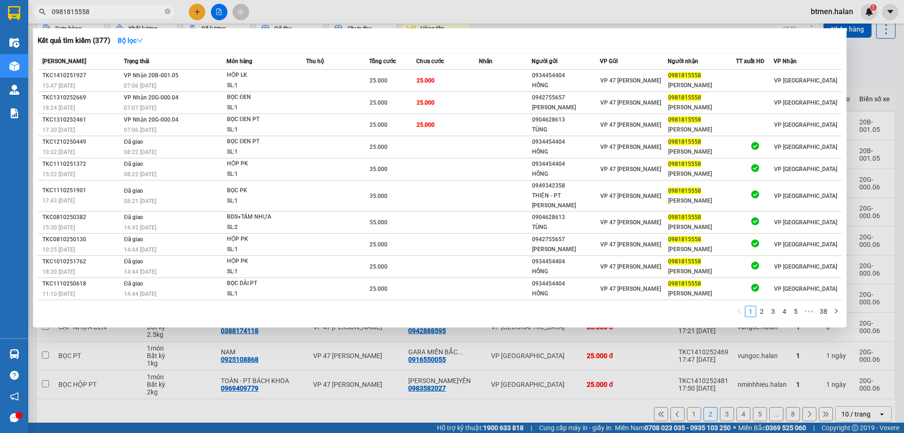
click at [879, 105] on div at bounding box center [452, 216] width 904 height 433
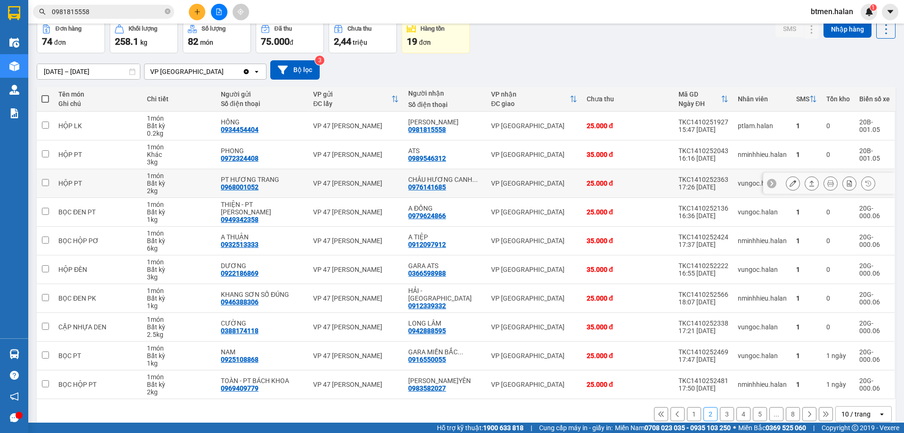
click at [414, 189] on div "0976141685" at bounding box center [427, 187] width 38 height 8
copy div "0976141685"
click at [132, 10] on input "0981815558" at bounding box center [107, 12] width 111 height 10
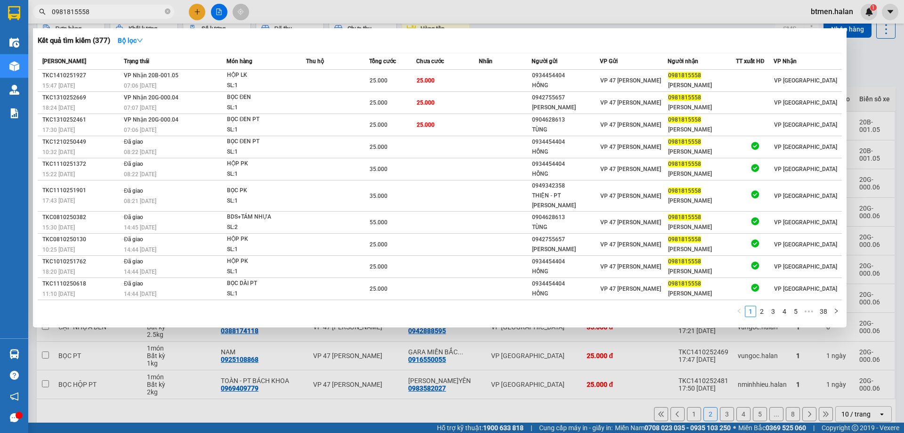
click at [132, 10] on input "0981815558" at bounding box center [107, 12] width 111 height 10
paste input "76141685"
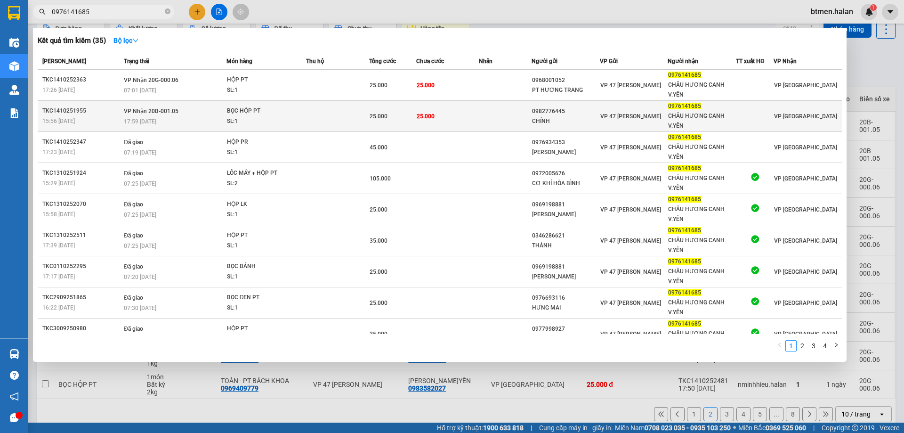
type input "0976141685"
click at [500, 114] on td at bounding box center [505, 116] width 52 height 31
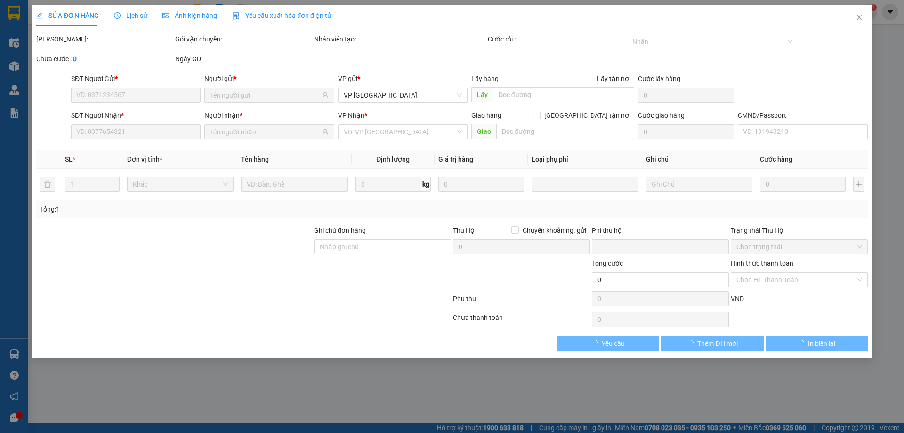
type input "0982776445"
type input "CHÍNH"
type input "0976141685"
type input "CHÂU HƯƠNG CANH V.YÊN"
type input "0"
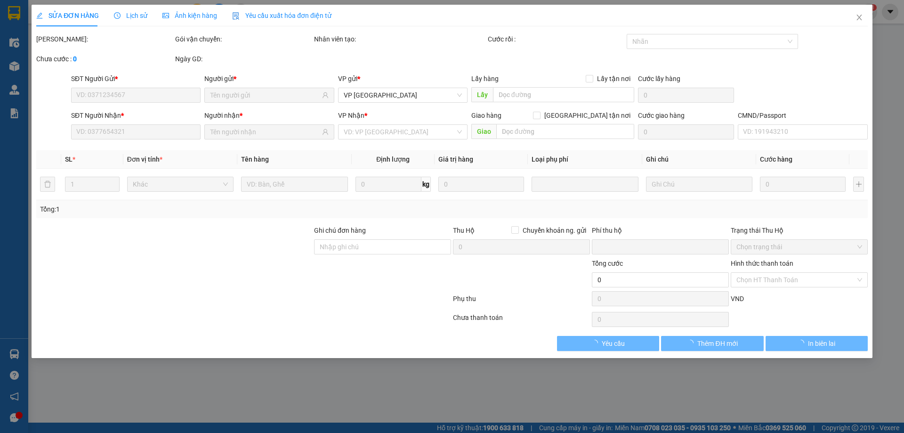
type input "25.000"
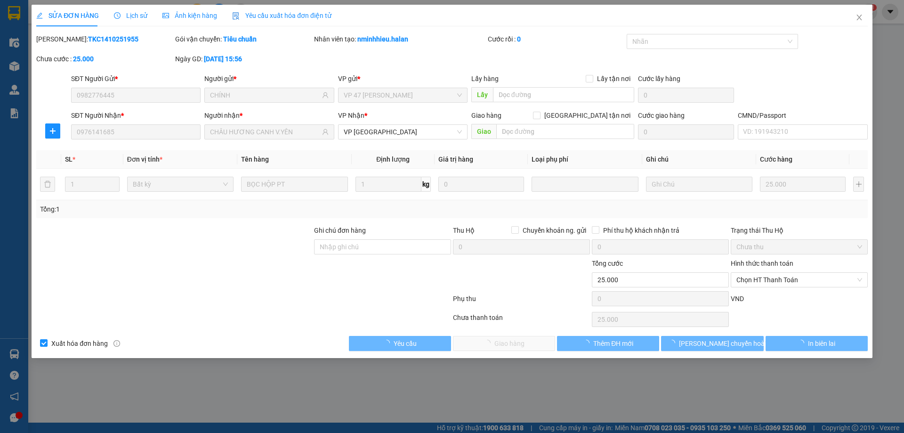
click at [760, 283] on span "Chọn HT Thanh Toán" at bounding box center [799, 280] width 126 height 14
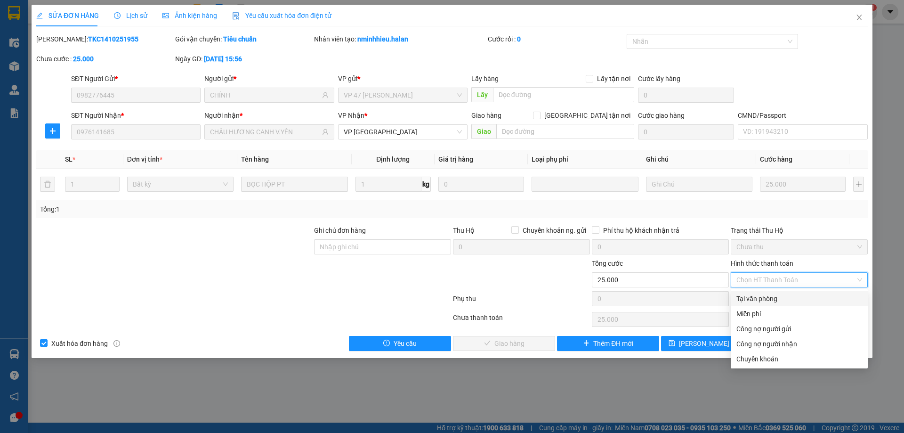
drag, startPoint x: 763, startPoint y: 295, endPoint x: 748, endPoint y: 303, distance: 16.8
click at [762, 295] on div "Tại văn phòng" at bounding box center [799, 298] width 126 height 10
type input "0"
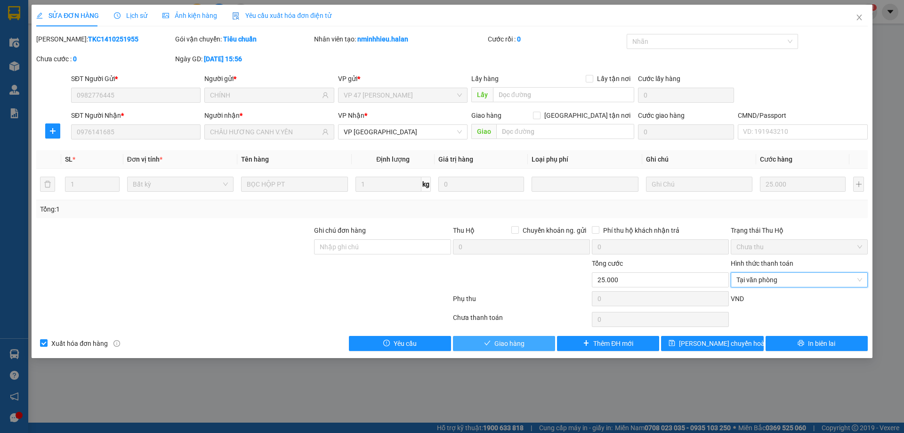
click at [538, 342] on button "Giao hàng" at bounding box center [504, 343] width 102 height 15
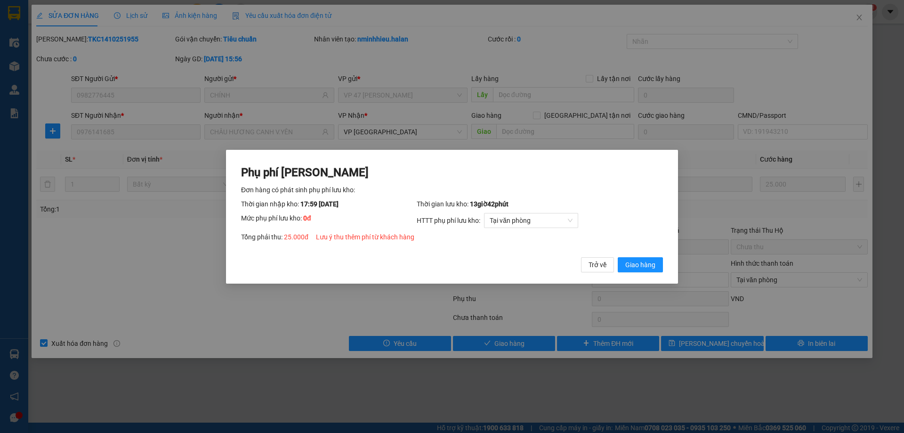
drag, startPoint x: 642, startPoint y: 262, endPoint x: 667, endPoint y: 244, distance: 31.4
click at [642, 262] on span "Giao hàng" at bounding box center [640, 264] width 30 height 10
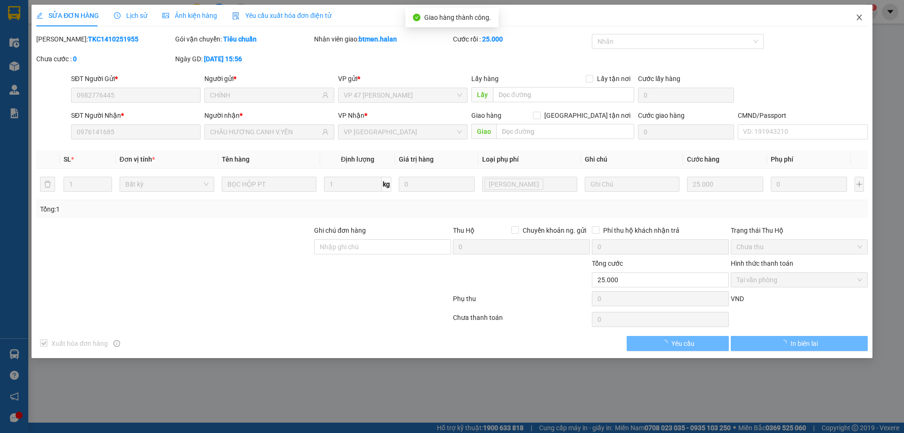
click at [856, 16] on icon "close" at bounding box center [860, 18] width 8 height 8
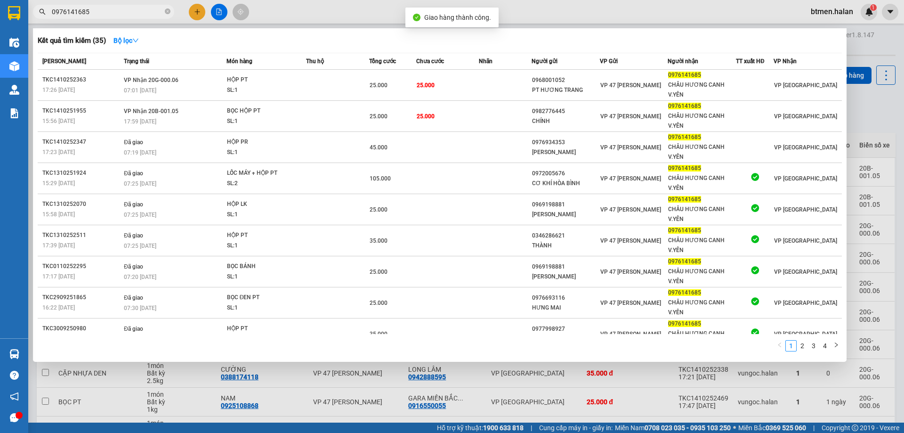
click at [117, 12] on input "0976141685" at bounding box center [107, 12] width 111 height 10
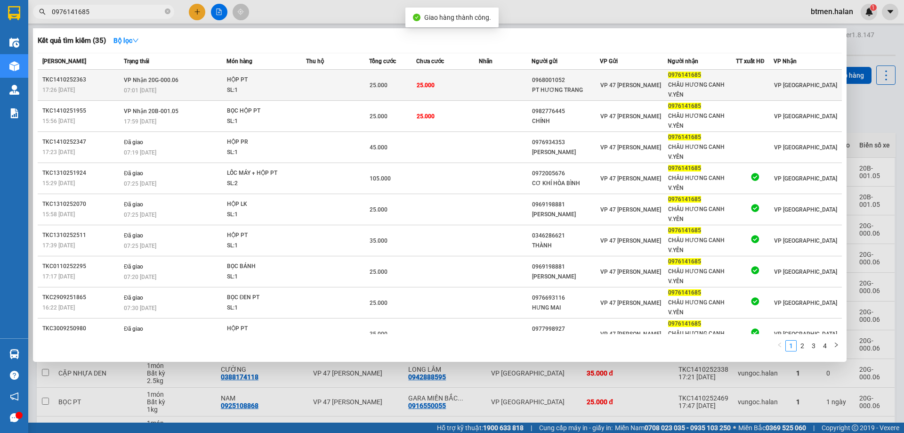
click at [442, 89] on td "25.000" at bounding box center [447, 85] width 63 height 31
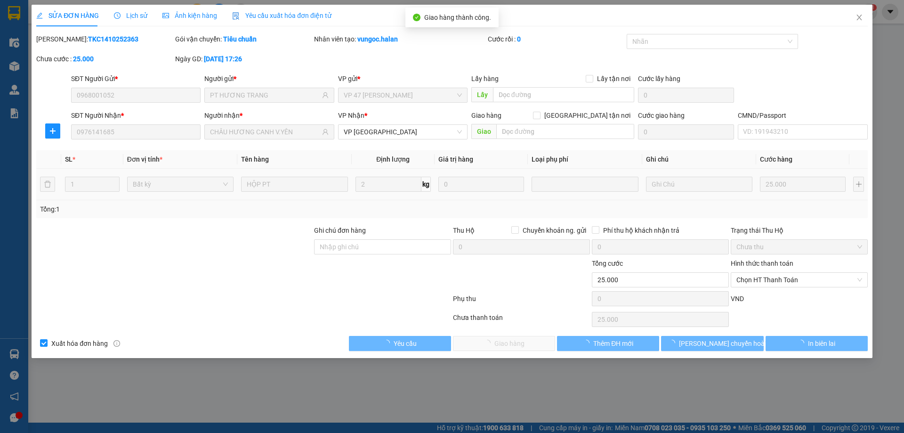
type input "0968001052"
type input "PT HƯƠNG TRANG"
type input "0976141685"
type input "CHÂU HƯƠNG CANH V.YÊN"
type input "0"
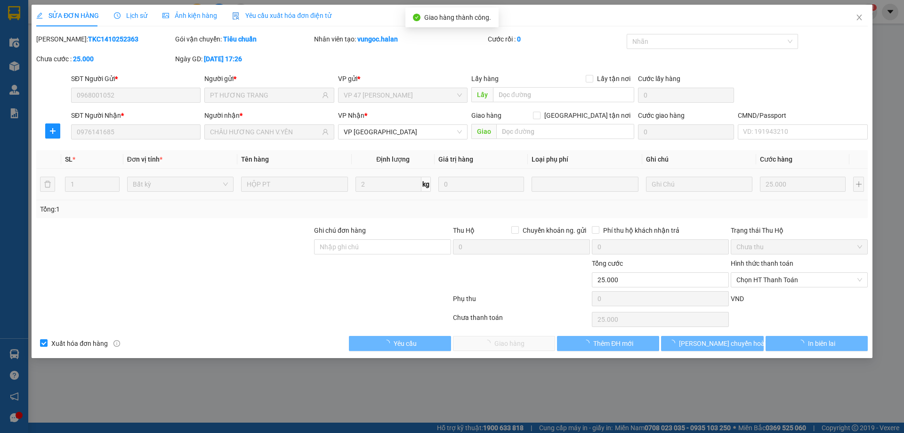
type input "25.000"
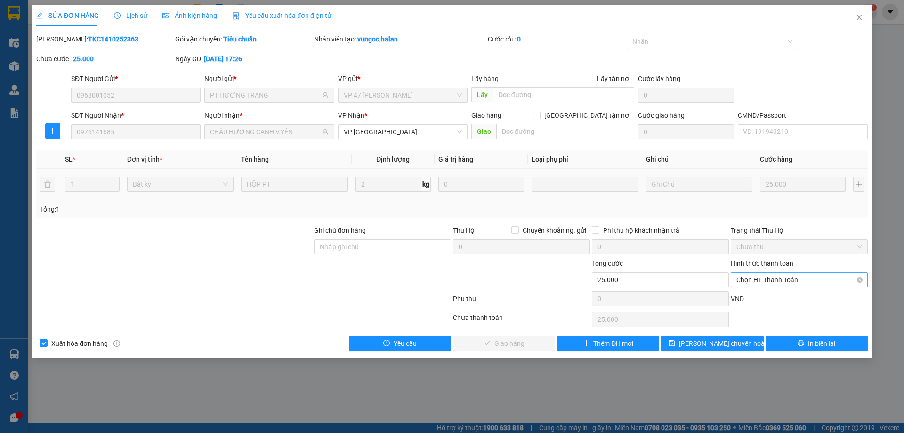
click at [782, 279] on span "Chọn HT Thanh Toán" at bounding box center [799, 280] width 126 height 14
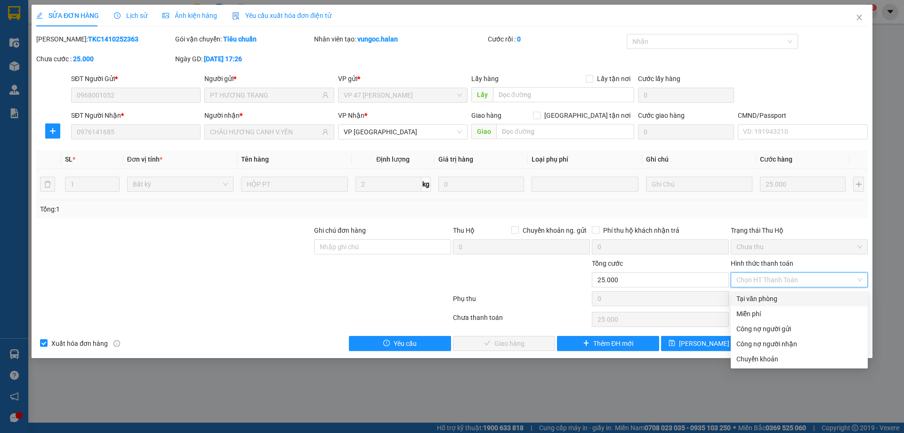
click at [782, 291] on div "Total Paid Fee 0 Total UnPaid Fee 25.000 Cash Collection Total Fee Mã ĐH: TKC14…" at bounding box center [452, 192] width 832 height 317
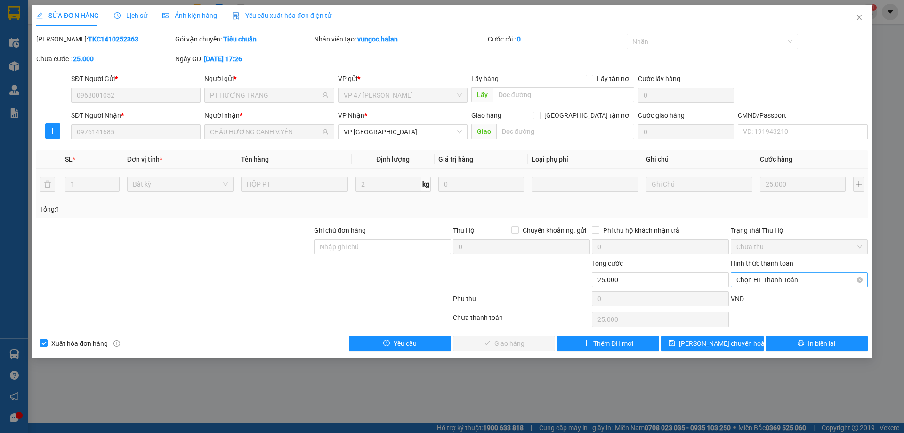
click at [762, 277] on span "Chọn HT Thanh Toán" at bounding box center [799, 280] width 126 height 14
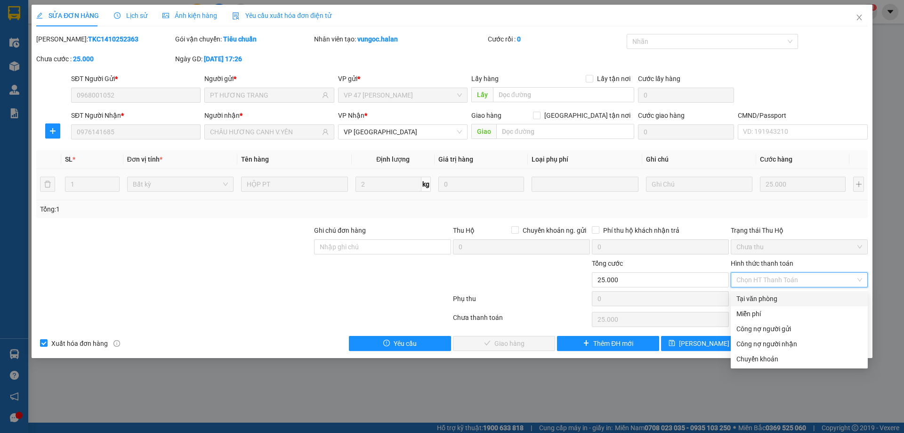
drag, startPoint x: 759, startPoint y: 299, endPoint x: 539, endPoint y: 344, distance: 225.5
click at [755, 299] on div "Tại văn phòng" at bounding box center [799, 298] width 126 height 10
type input "0"
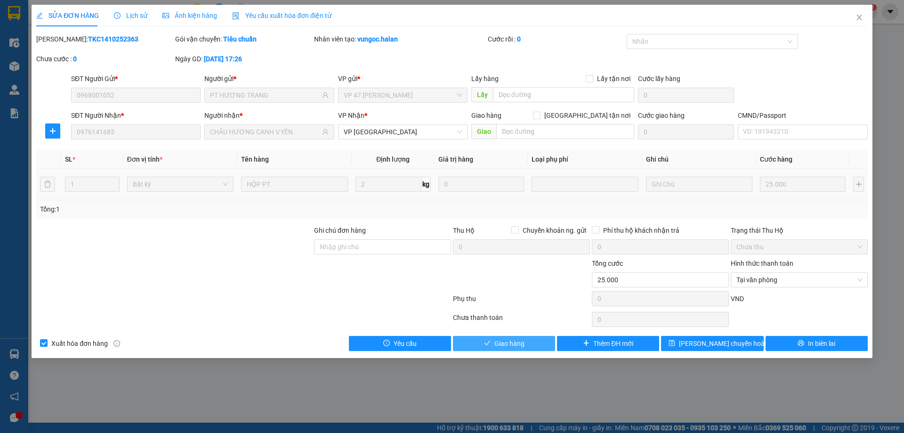
click at [533, 345] on button "Giao hàng" at bounding box center [504, 343] width 102 height 15
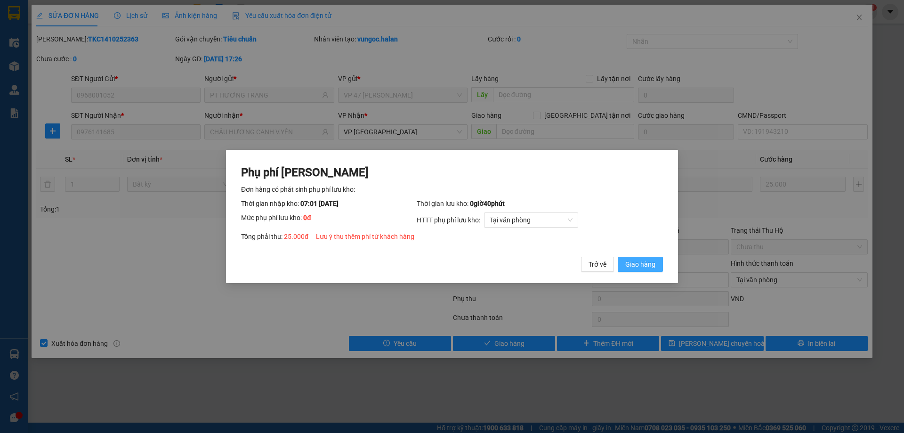
click at [620, 264] on button "Giao hàng" at bounding box center [640, 264] width 45 height 15
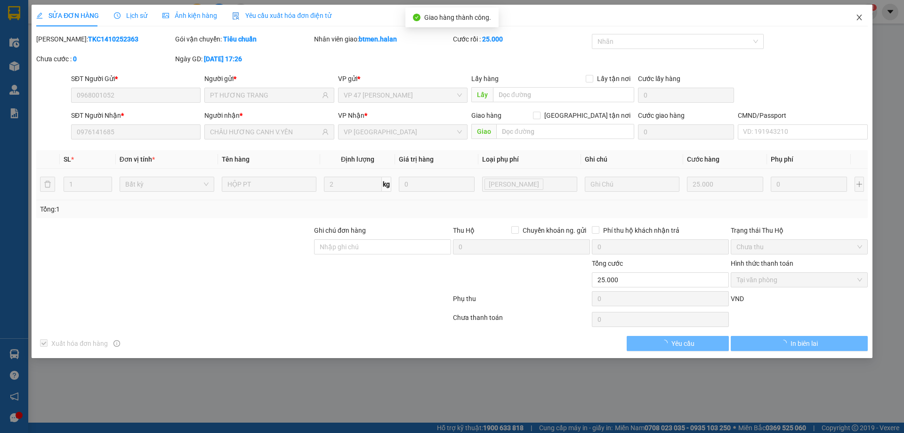
click at [851, 20] on span "Close" at bounding box center [859, 18] width 26 height 26
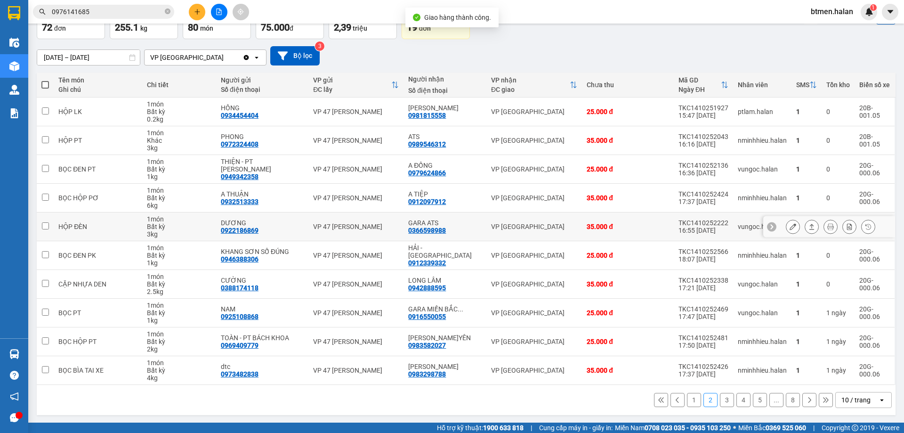
scroll to position [61, 0]
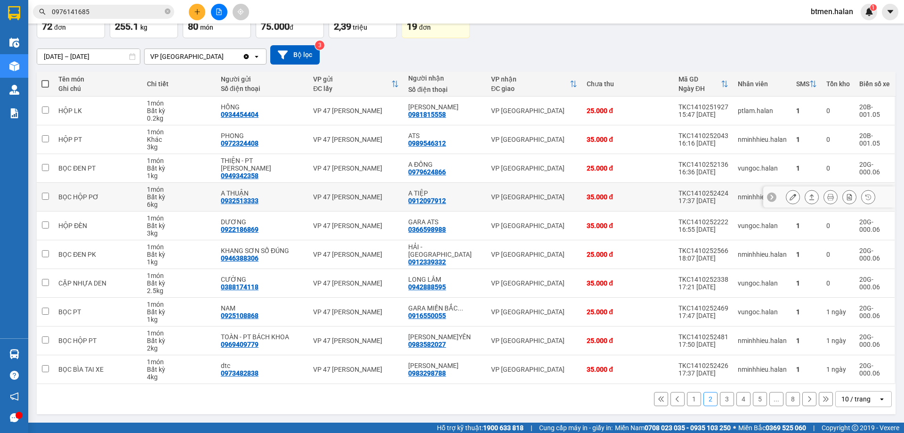
click at [428, 202] on div "0912097912" at bounding box center [427, 201] width 38 height 8
copy div "0912097912"
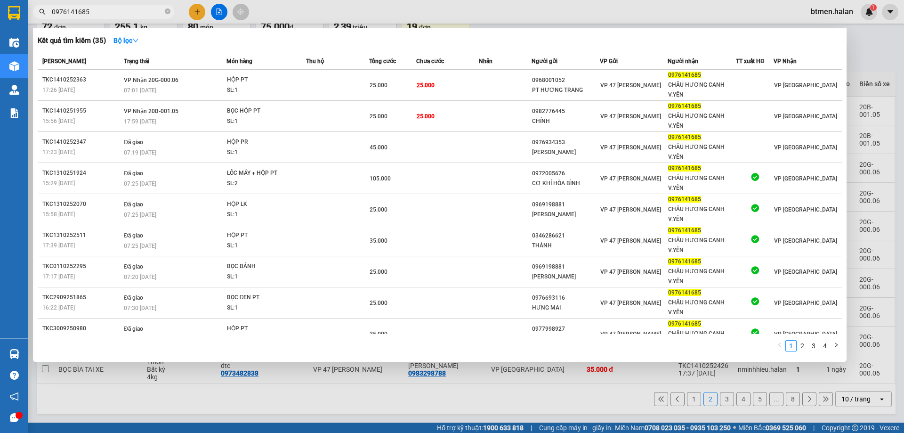
click at [141, 12] on input "0976141685" at bounding box center [107, 12] width 111 height 10
paste input "12097912"
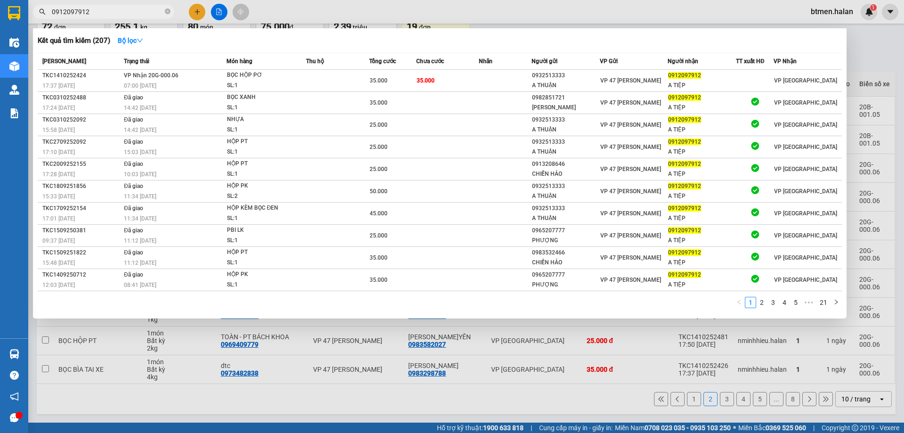
type input "0912097912"
click at [875, 55] on div at bounding box center [452, 216] width 904 height 433
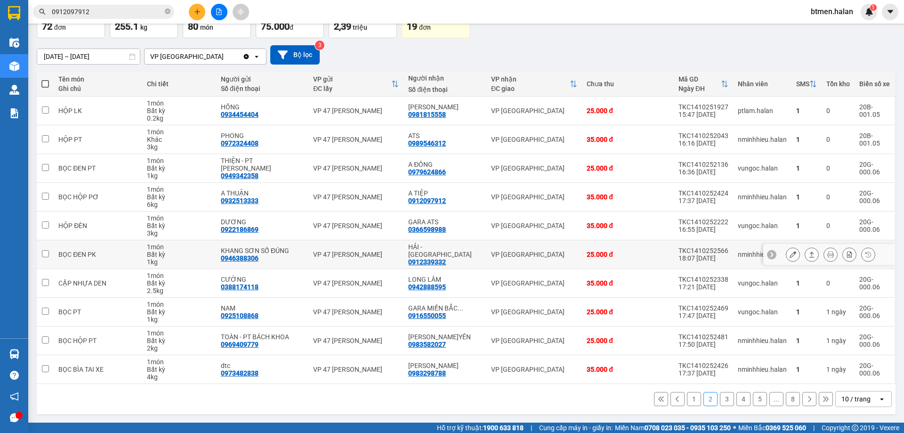
click at [790, 254] on icon at bounding box center [793, 254] width 7 height 7
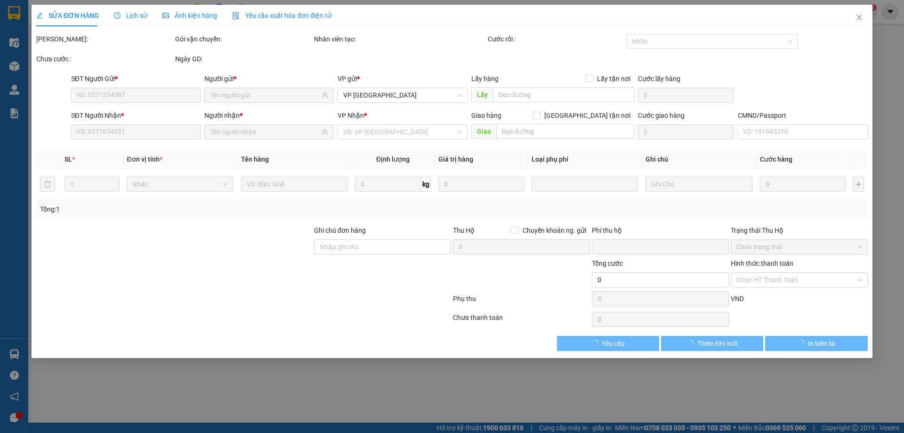
type input "0946388306"
type input "KHANG SƠN SỐ ĐÚNG"
type input "0912339332"
type input "HẢI - VĨNH YÊN"
type input "008083006669"
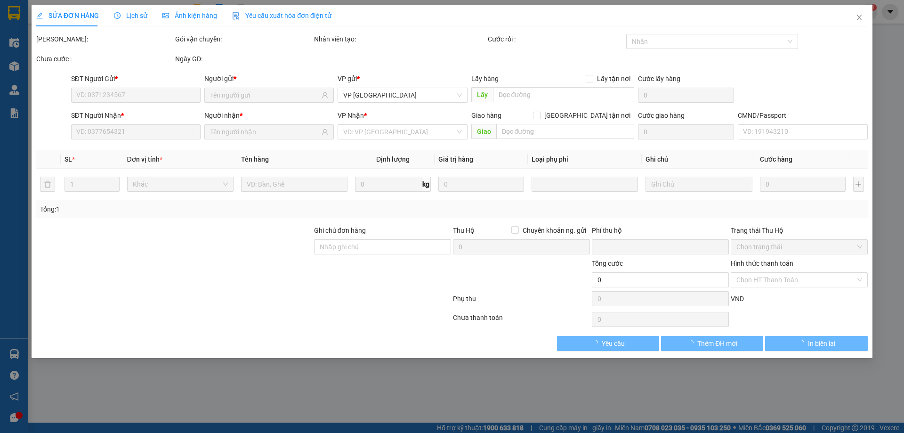
type input "0"
type input "25.000"
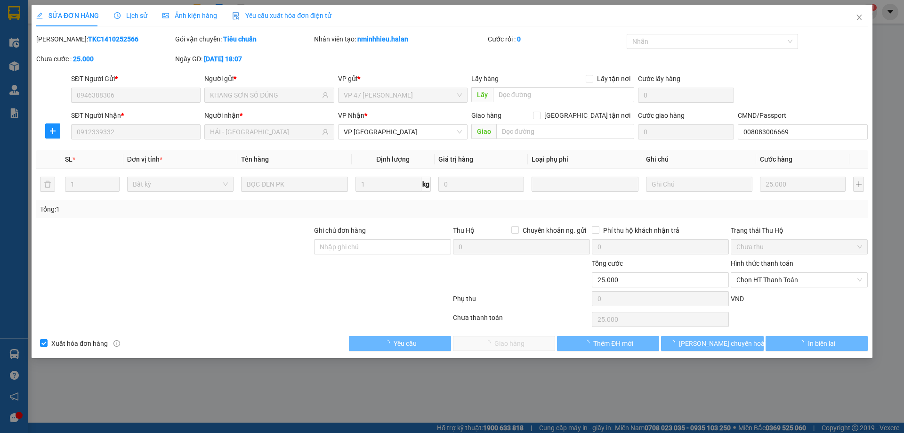
drag, startPoint x: 783, startPoint y: 257, endPoint x: 767, endPoint y: 279, distance: 27.6
click at [767, 279] on span "Chọn HT Thanh Toán" at bounding box center [799, 280] width 126 height 14
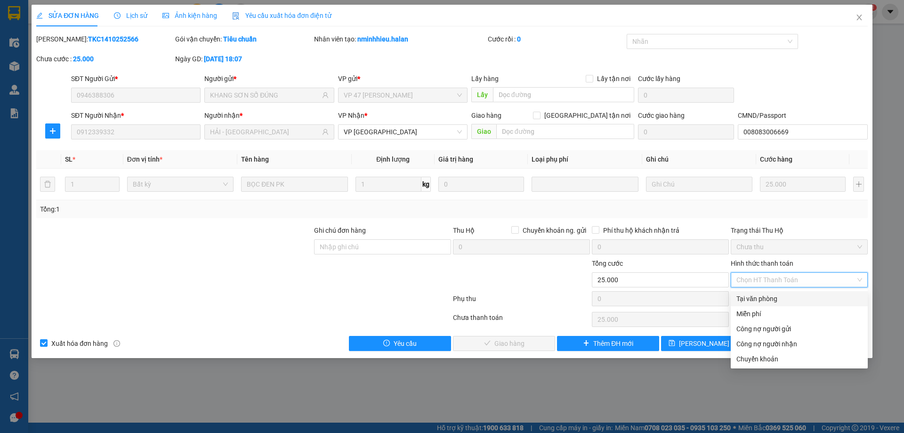
drag, startPoint x: 752, startPoint y: 300, endPoint x: 616, endPoint y: 326, distance: 138.1
click at [744, 302] on div "Tại văn phòng" at bounding box center [799, 298] width 126 height 10
type input "0"
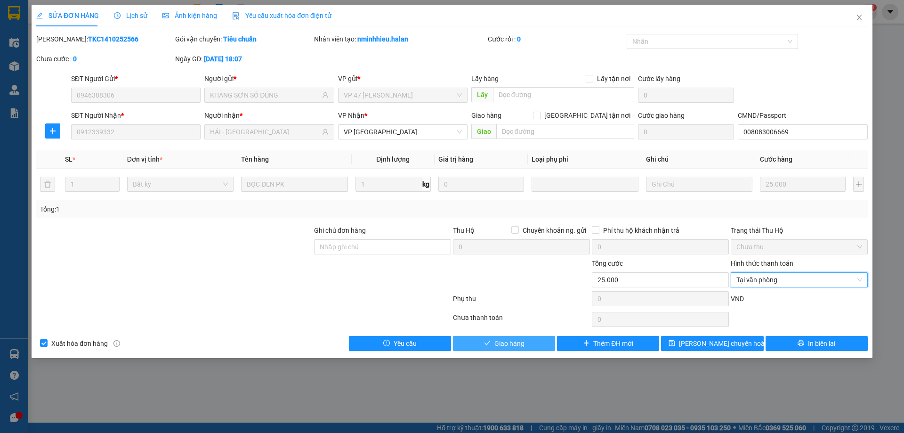
drag, startPoint x: 546, startPoint y: 339, endPoint x: 561, endPoint y: 327, distance: 19.7
click at [546, 339] on button "Giao hàng" at bounding box center [504, 343] width 102 height 15
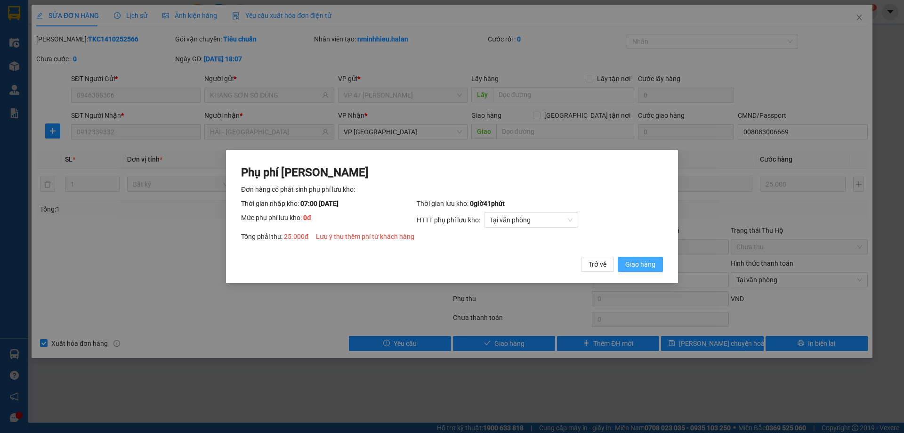
click at [625, 269] on span "Giao hàng" at bounding box center [640, 264] width 30 height 10
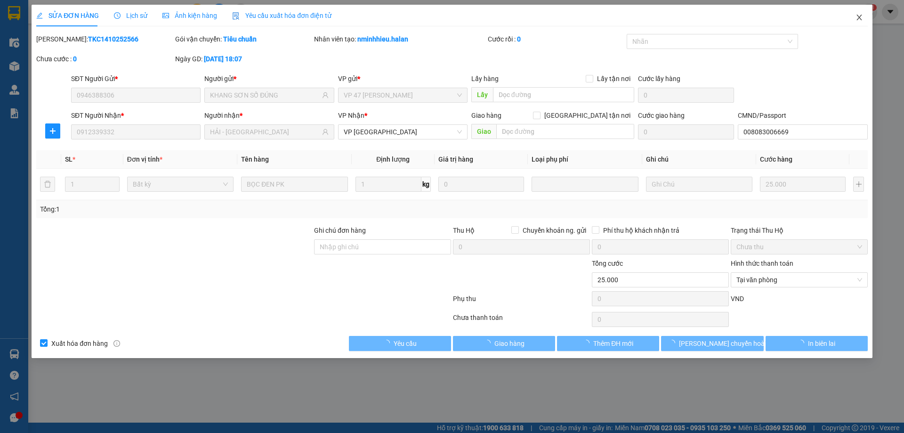
click at [858, 13] on span "Close" at bounding box center [859, 18] width 26 height 26
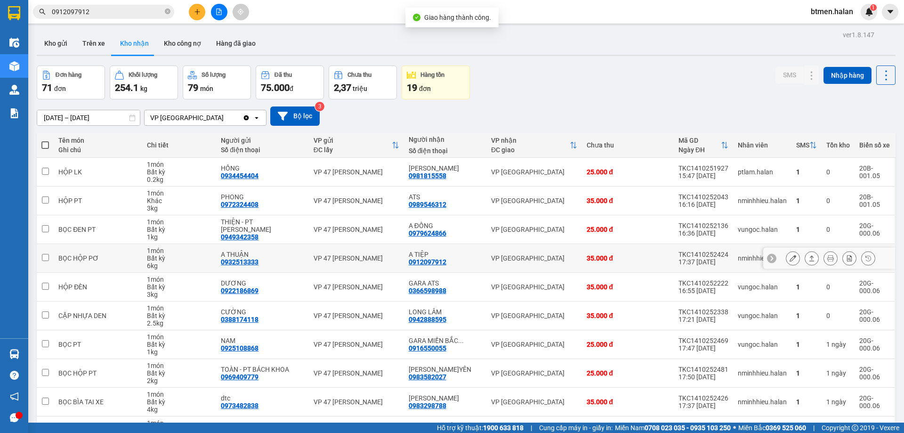
scroll to position [47, 0]
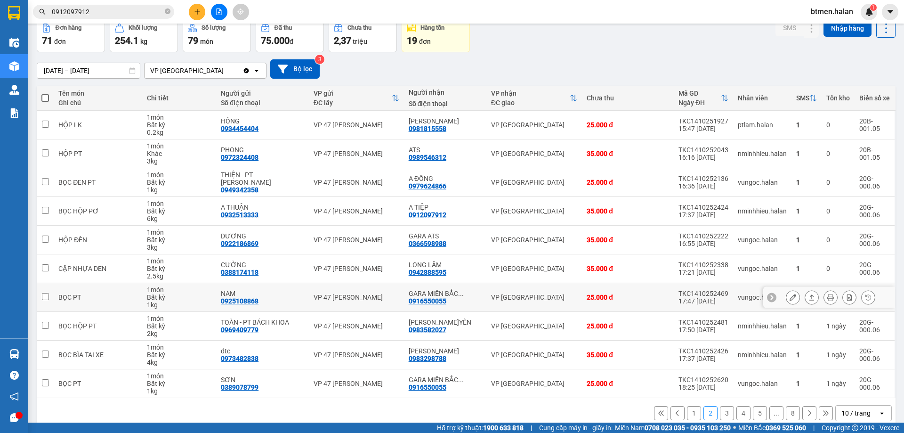
click at [433, 300] on div "0916550055" at bounding box center [428, 301] width 38 height 8
copy div "0916550055"
click at [136, 13] on input "0912097912" at bounding box center [107, 12] width 111 height 10
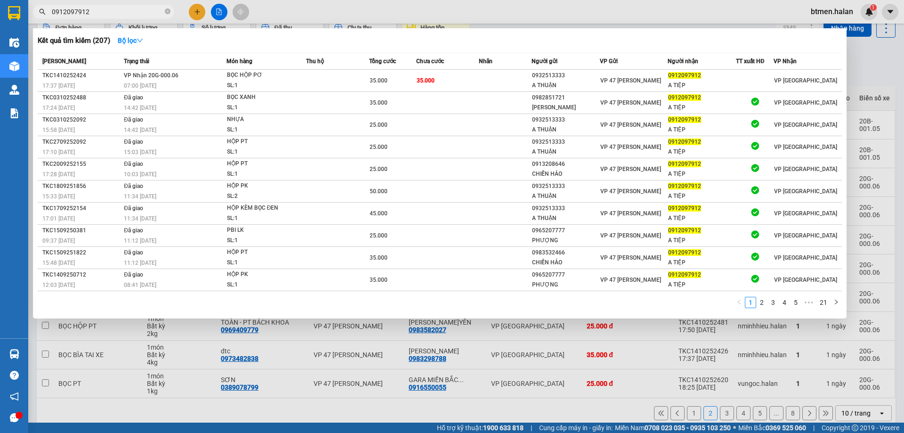
click at [136, 13] on input "0912097912" at bounding box center [107, 12] width 111 height 10
paste input "6550055"
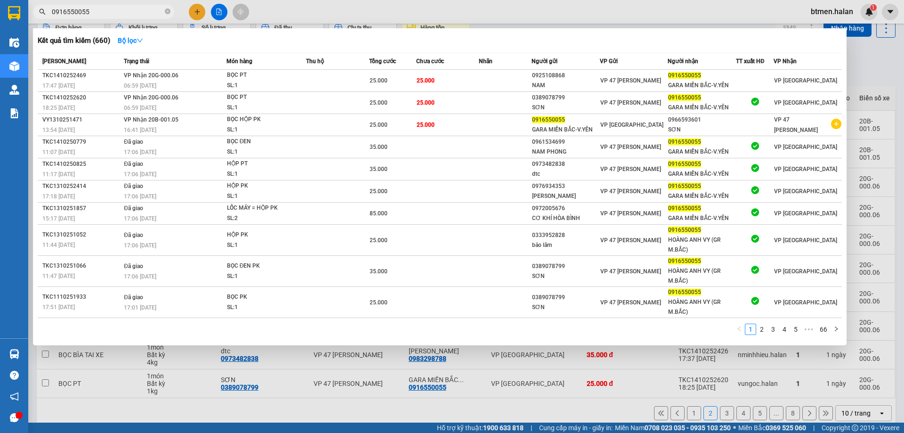
type input "0916550055"
click at [871, 56] on div at bounding box center [452, 216] width 904 height 433
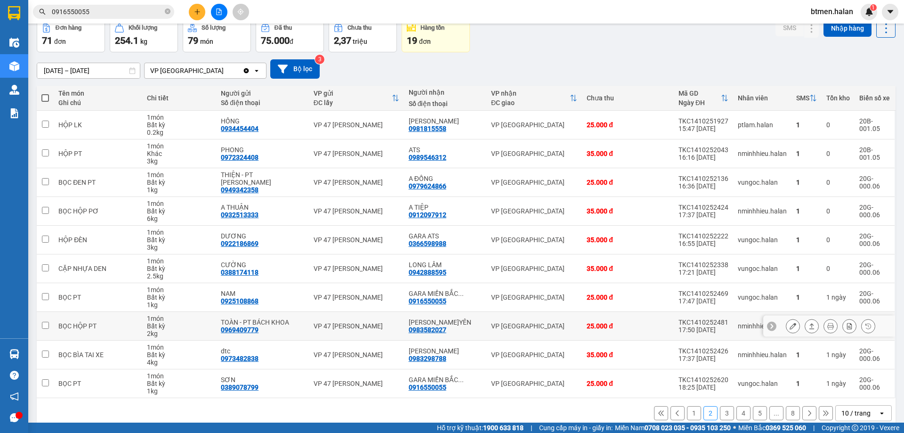
click at [440, 327] on div "0983582027" at bounding box center [428, 330] width 38 height 8
click at [169, 14] on icon "close-circle" at bounding box center [168, 11] width 6 height 6
paste input "0983582027"
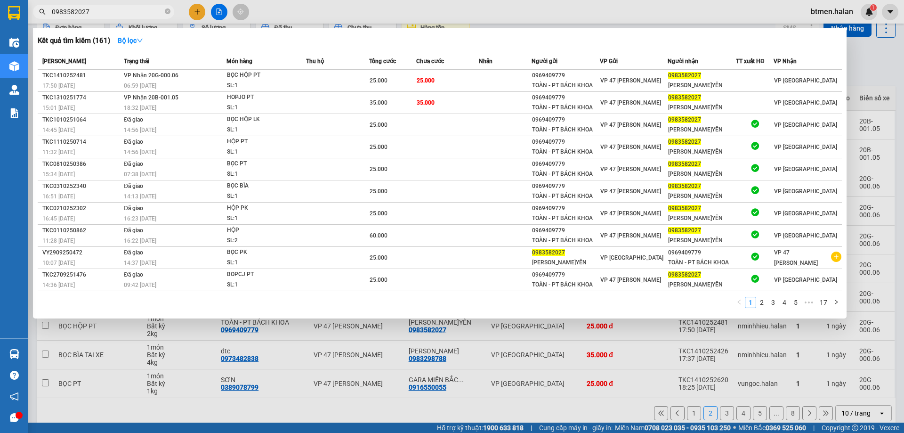
click at [899, 66] on div at bounding box center [452, 216] width 904 height 433
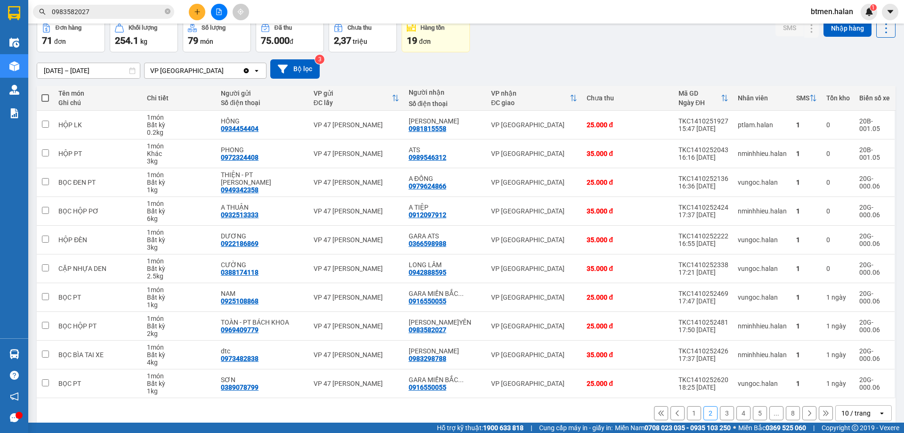
click at [721, 413] on button "3" at bounding box center [727, 413] width 14 height 14
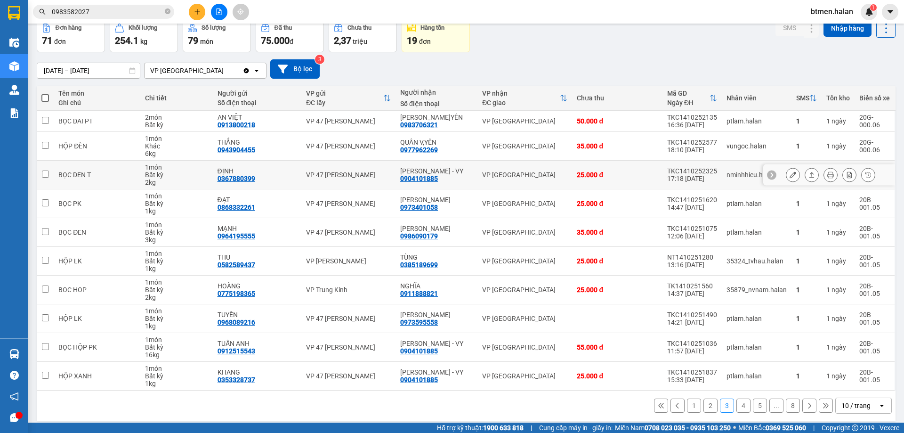
click at [429, 179] on div "0904101885" at bounding box center [419, 179] width 38 height 8
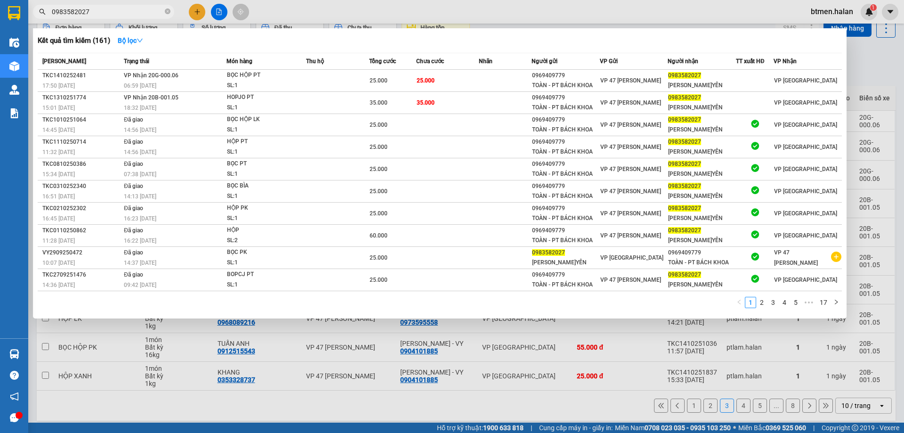
click at [123, 14] on input "0983582027" at bounding box center [107, 12] width 111 height 10
paste input "04101885"
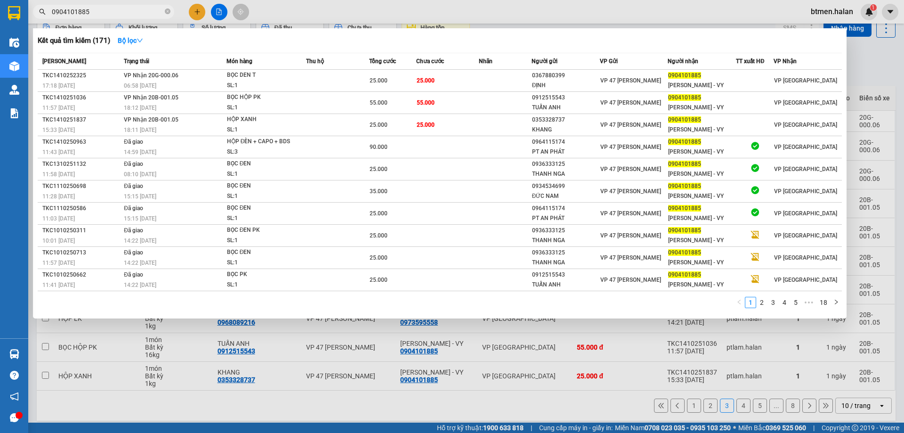
click at [856, 58] on div at bounding box center [452, 216] width 904 height 433
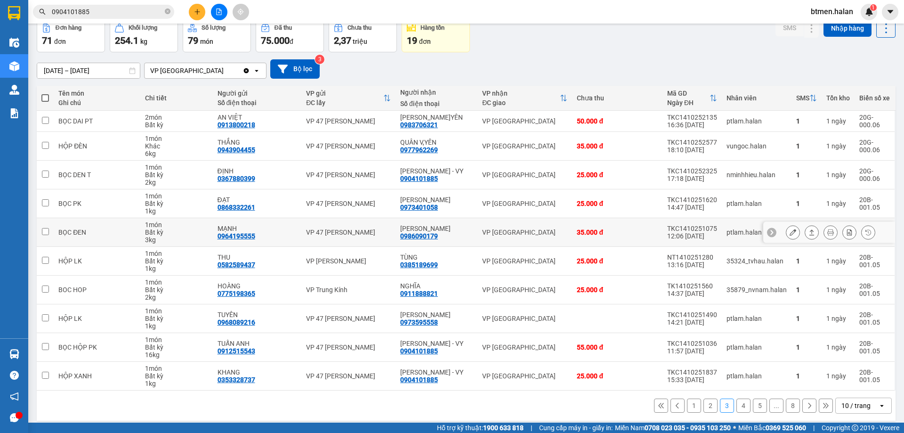
click at [432, 234] on div "0986090179" at bounding box center [419, 236] width 38 height 8
click at [146, 10] on input "0904101885" at bounding box center [107, 12] width 111 height 10
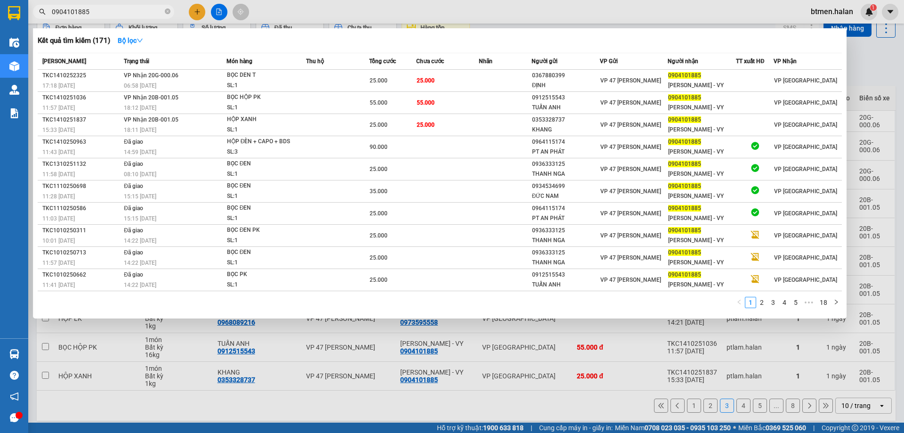
click at [146, 10] on input "0904101885" at bounding box center [107, 12] width 111 height 10
paste input "86090179"
type input "0986090179"
click at [865, 64] on div at bounding box center [452, 216] width 904 height 433
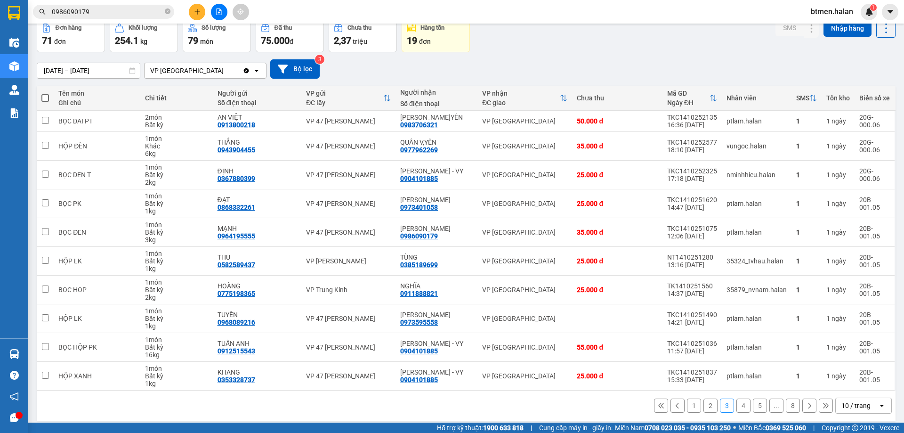
click at [736, 406] on button "4" at bounding box center [743, 405] width 14 height 14
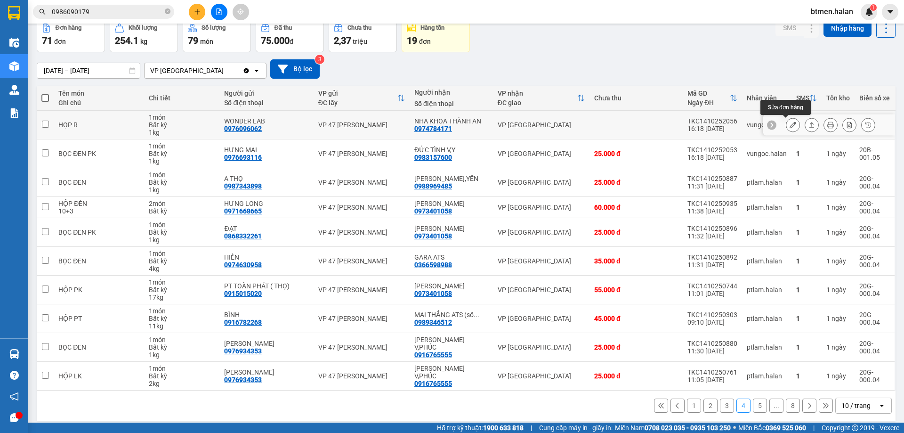
click at [790, 128] on icon at bounding box center [793, 124] width 7 height 7
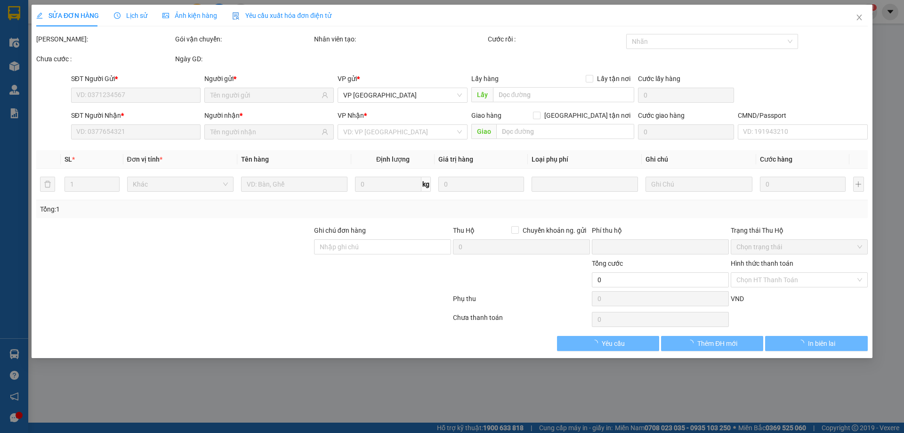
type input "0976096062"
type input "WONDER LAB"
type input "0974784171"
type input "NHA KHOA THÀNH AN"
type input "0"
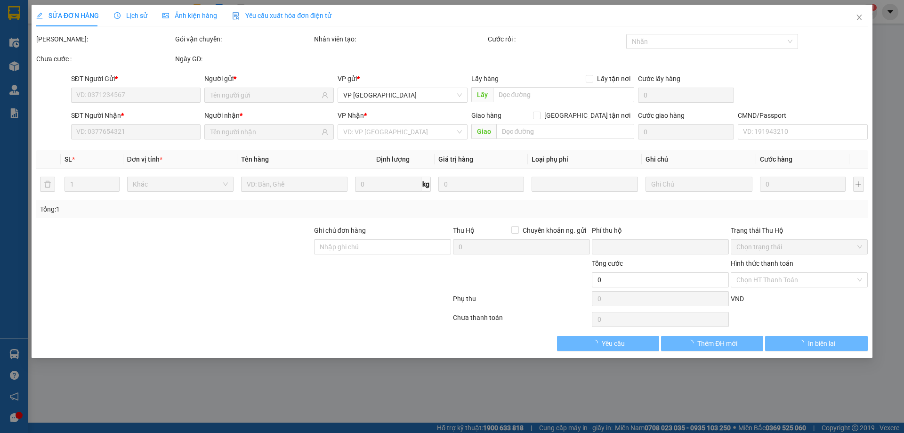
type input "25.000"
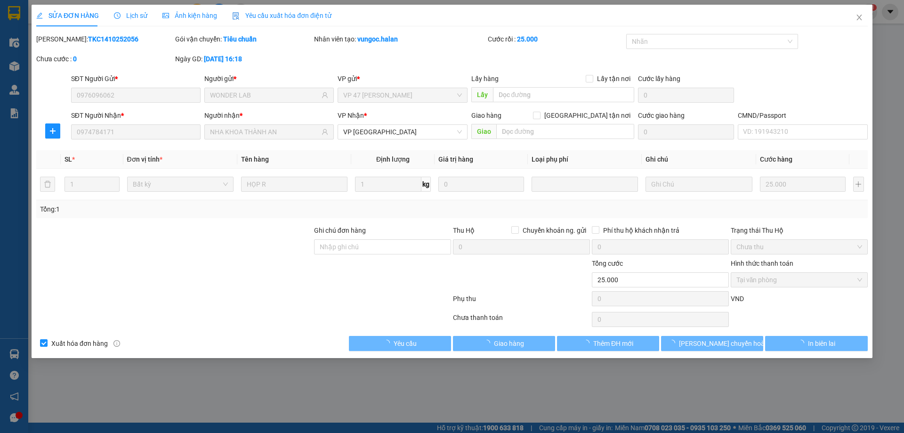
click at [767, 274] on span "Tại văn phòng" at bounding box center [799, 280] width 126 height 14
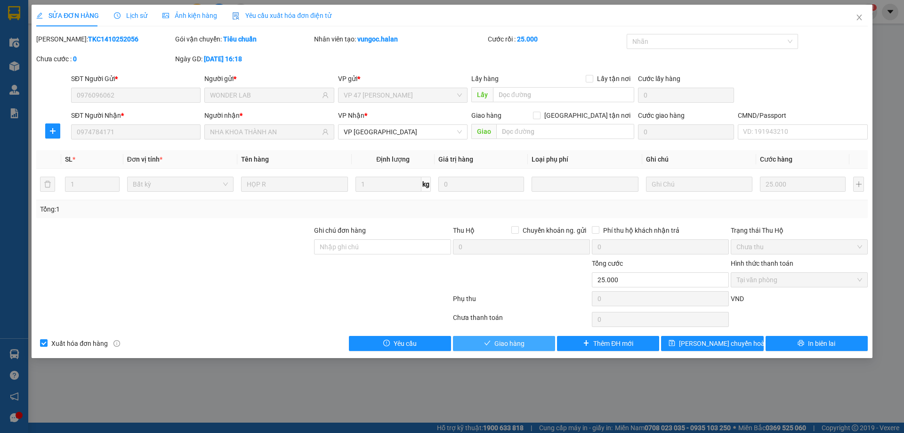
click at [533, 347] on button "Giao hàng" at bounding box center [504, 343] width 102 height 15
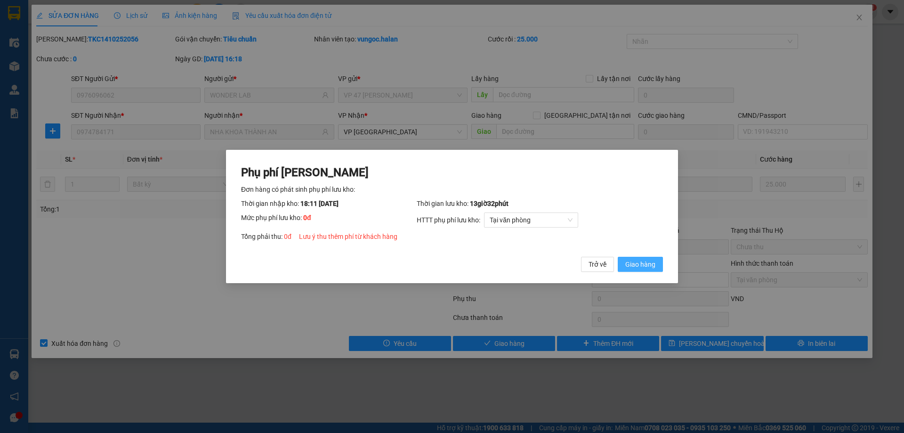
click at [636, 269] on span "Giao hàng" at bounding box center [640, 264] width 30 height 10
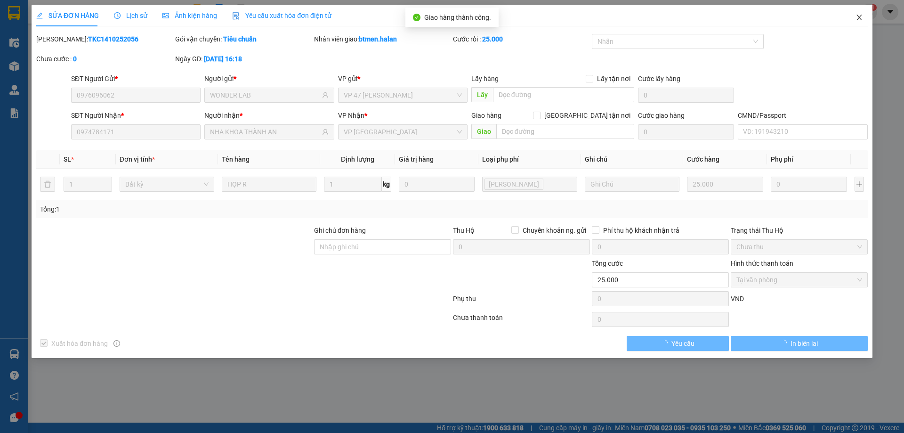
click at [857, 19] on icon "close" at bounding box center [860, 18] width 8 height 8
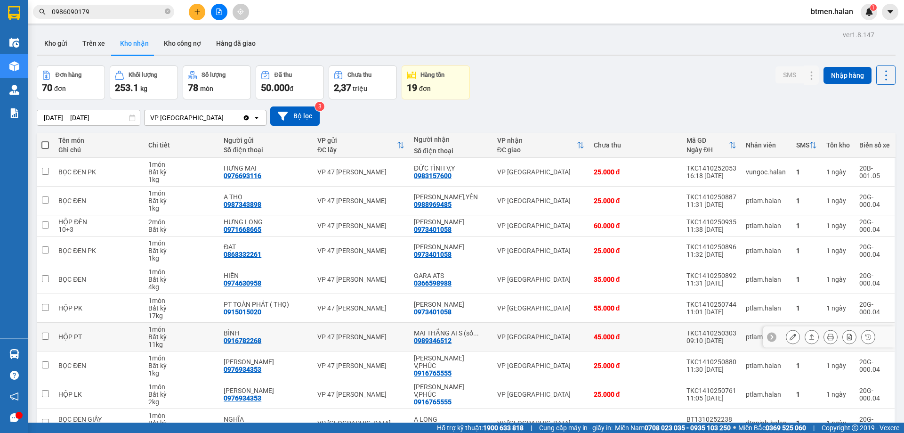
scroll to position [47, 0]
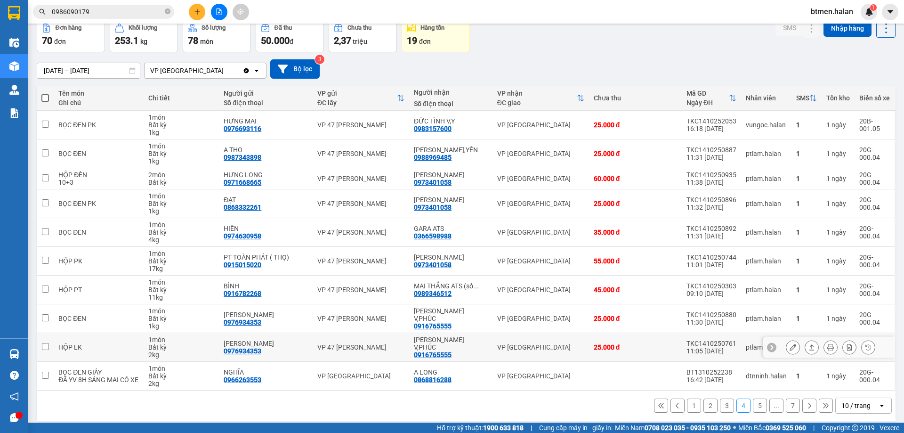
click at [431, 351] on div "0916765555" at bounding box center [433, 355] width 38 height 8
click at [126, 14] on input "0986090179" at bounding box center [107, 12] width 111 height 10
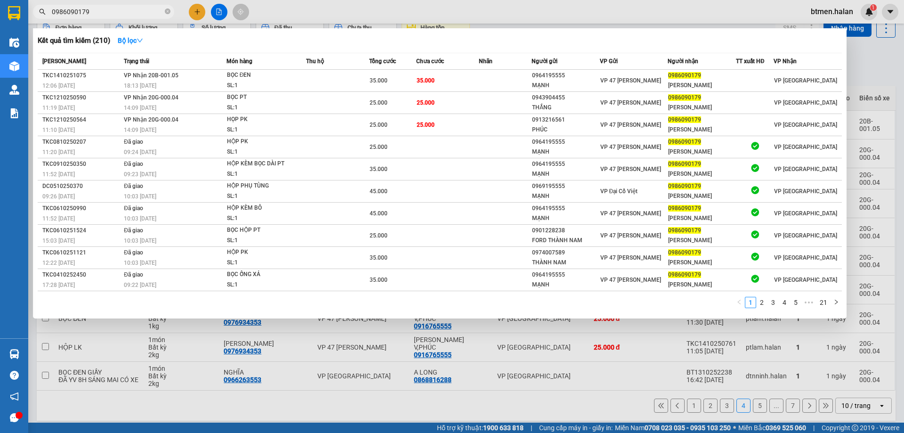
click at [126, 14] on input "0986090179" at bounding box center [107, 12] width 111 height 10
paste input "16765555"
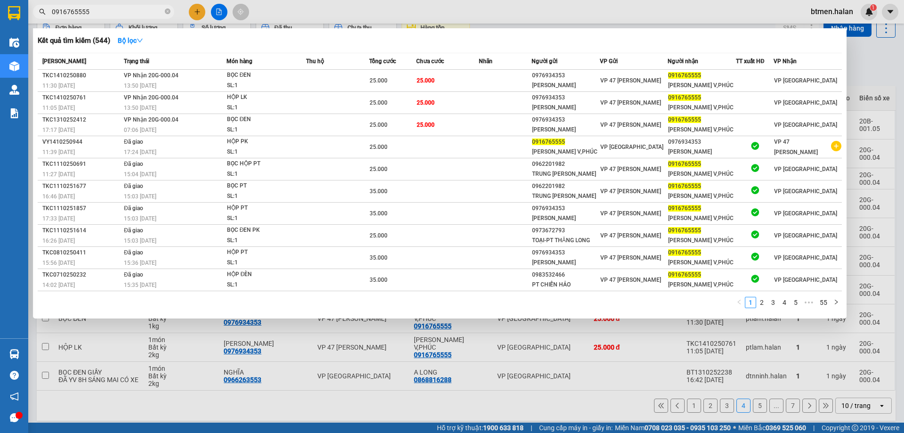
click at [844, 81] on div "Kết quả tìm kiếm ( 544 ) Bộ lọc Mã ĐH Trạng thái Món hàng Thu hộ Tổng cước Chưa…" at bounding box center [440, 173] width 814 height 290
click at [874, 77] on div at bounding box center [452, 216] width 904 height 433
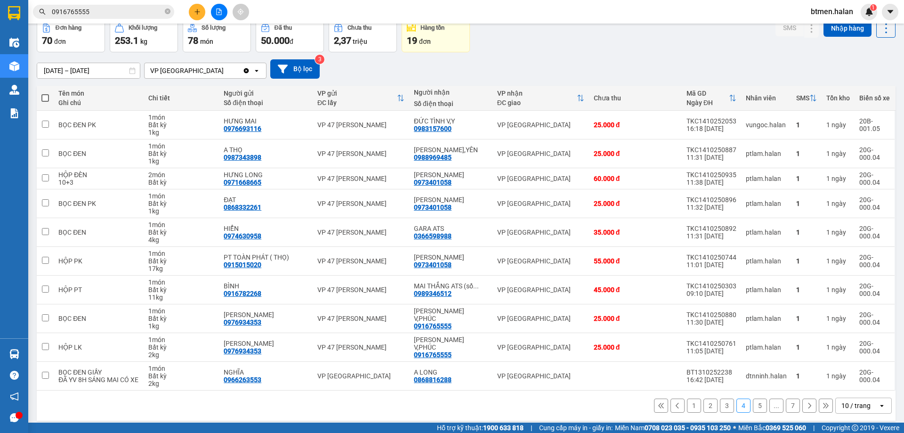
click at [754, 406] on button "5" at bounding box center [760, 405] width 14 height 14
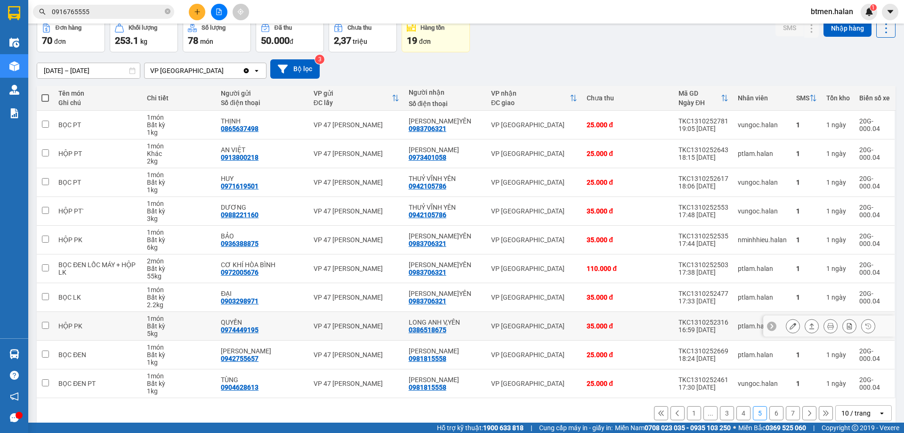
click at [425, 331] on div "0386518675" at bounding box center [428, 330] width 38 height 8
click at [135, 14] on input "0916765555" at bounding box center [107, 12] width 111 height 10
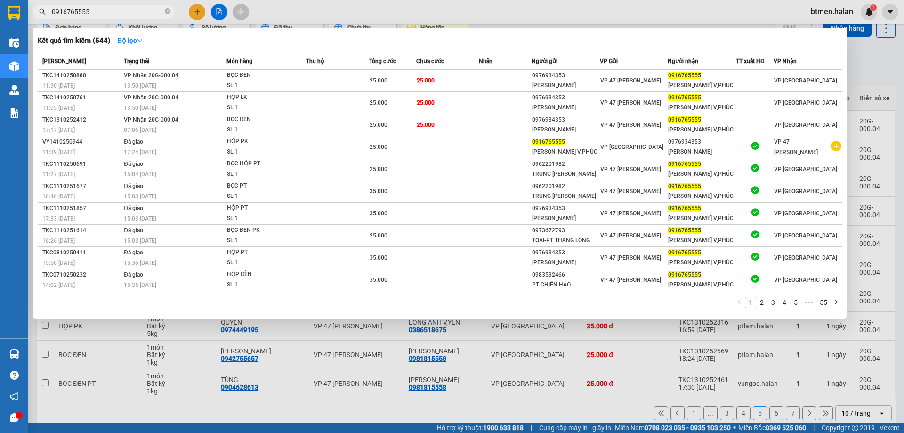
click at [135, 14] on input "0916765555" at bounding box center [107, 12] width 111 height 10
paste input "38651867"
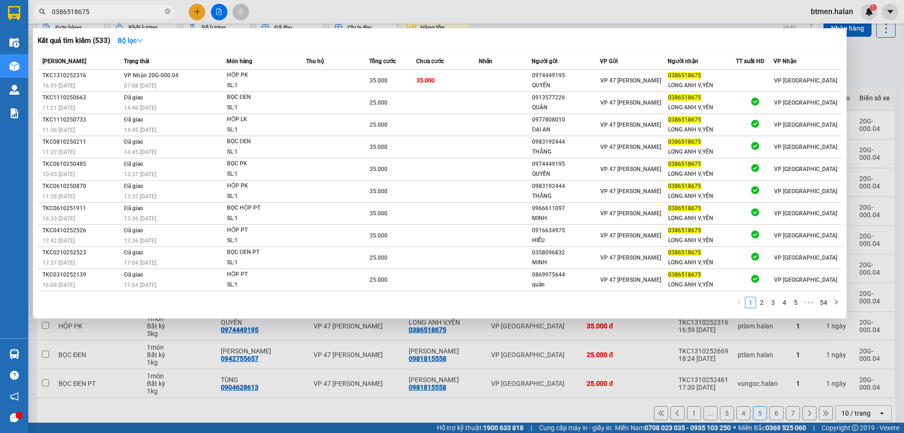
type input "0386518675"
click at [883, 95] on div at bounding box center [452, 216] width 904 height 433
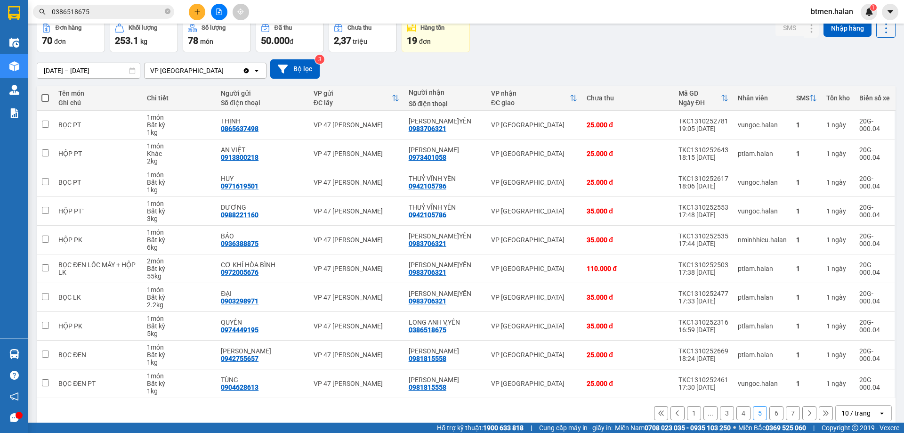
click at [774, 414] on button "6" at bounding box center [776, 413] width 14 height 14
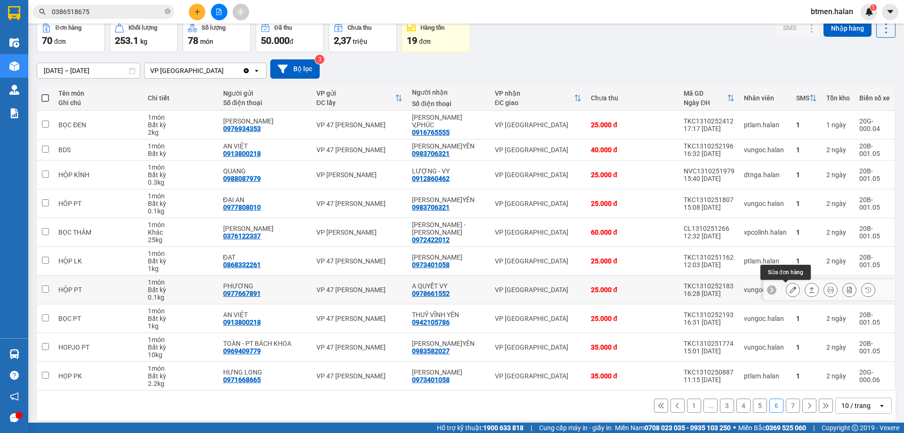
click at [790, 289] on icon at bounding box center [793, 289] width 7 height 7
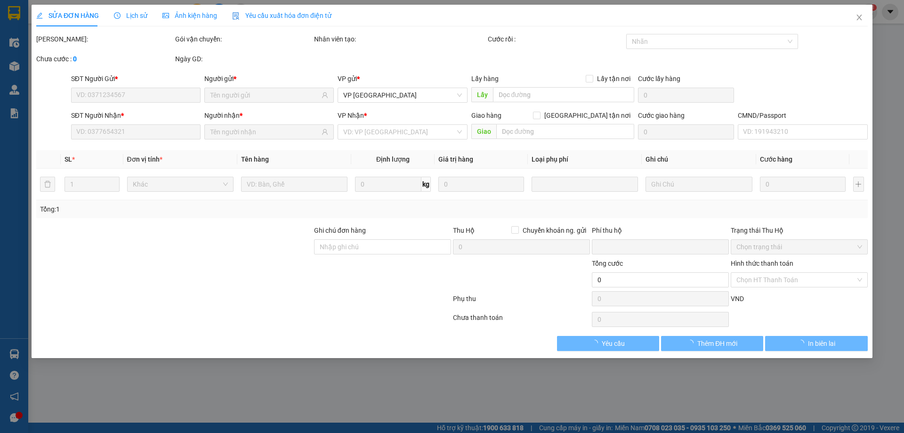
type input "0977667891"
type input "PHƯƠNG"
type input "0978661552"
type input "A QUYẾT VY"
type input "0"
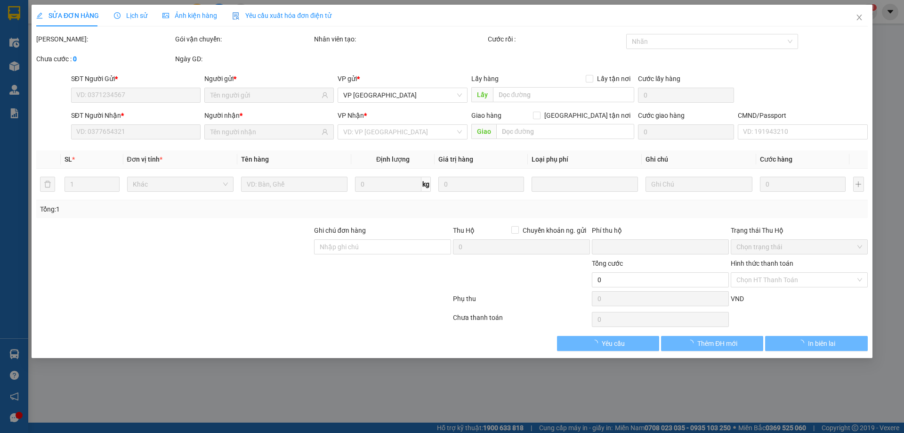
type input "25.000"
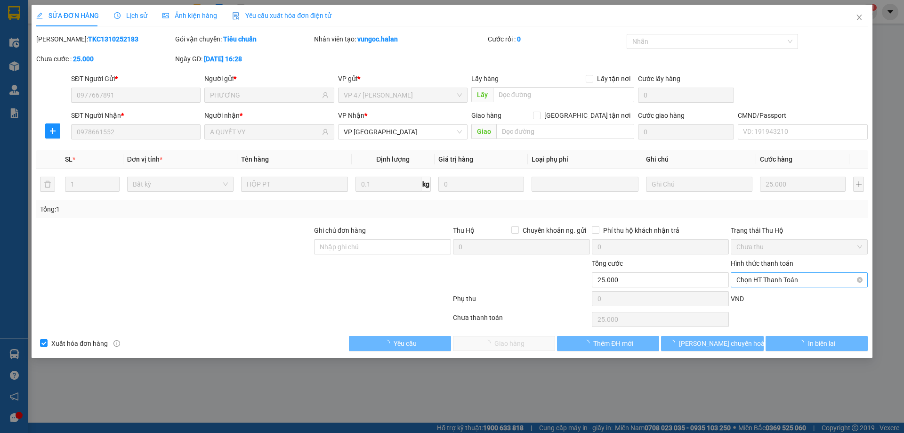
drag, startPoint x: 765, startPoint y: 280, endPoint x: 763, endPoint y: 296, distance: 16.6
click at [765, 280] on span "Chọn HT Thanh Toán" at bounding box center [799, 280] width 126 height 14
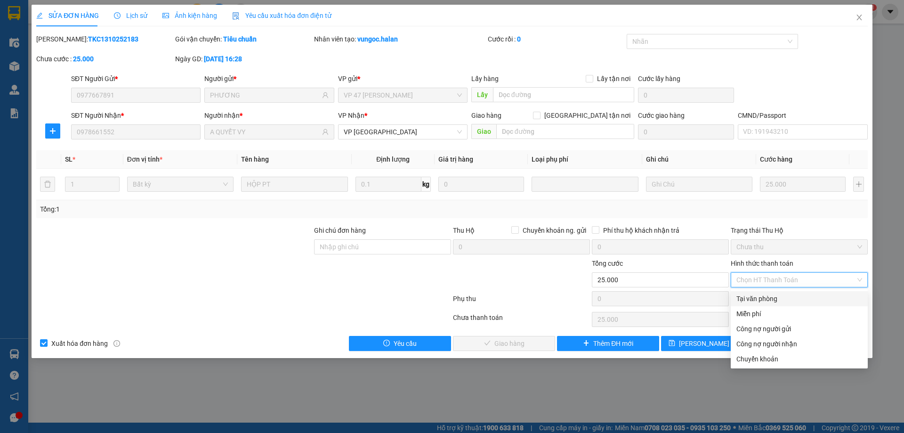
click at [760, 300] on div "Tại văn phòng" at bounding box center [799, 298] width 126 height 10
type input "0"
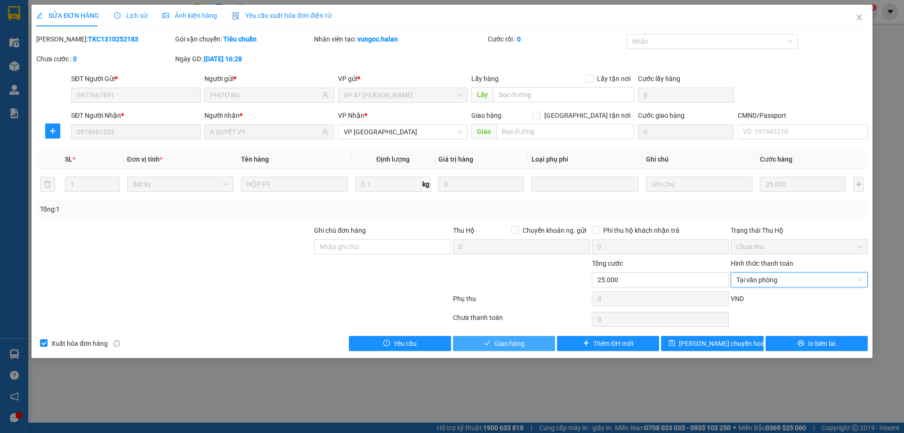
drag, startPoint x: 517, startPoint y: 340, endPoint x: 585, endPoint y: 327, distance: 69.1
click at [523, 339] on span "Giao hàng" at bounding box center [509, 343] width 30 height 10
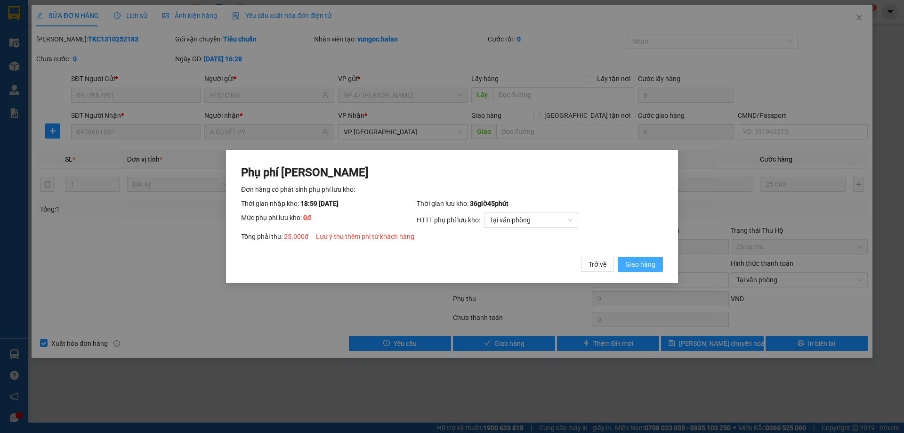
drag, startPoint x: 644, startPoint y: 266, endPoint x: 422, endPoint y: 371, distance: 245.8
click at [644, 265] on span "Giao hàng" at bounding box center [640, 264] width 30 height 10
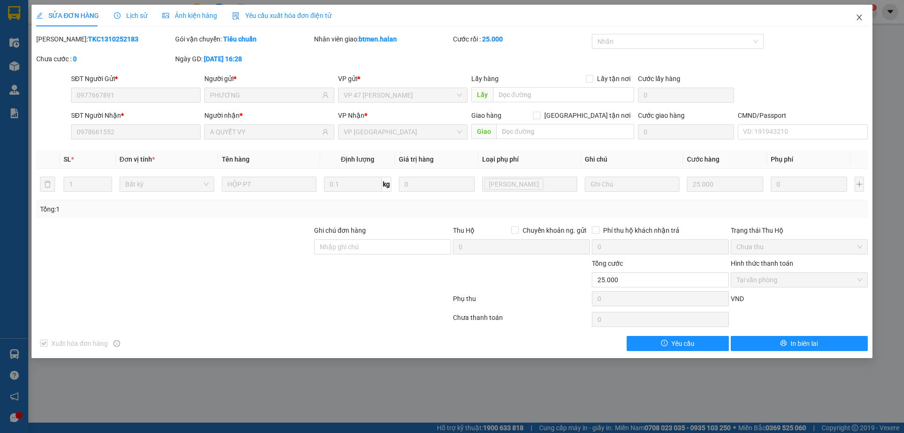
click at [863, 20] on icon "close" at bounding box center [860, 18] width 8 height 8
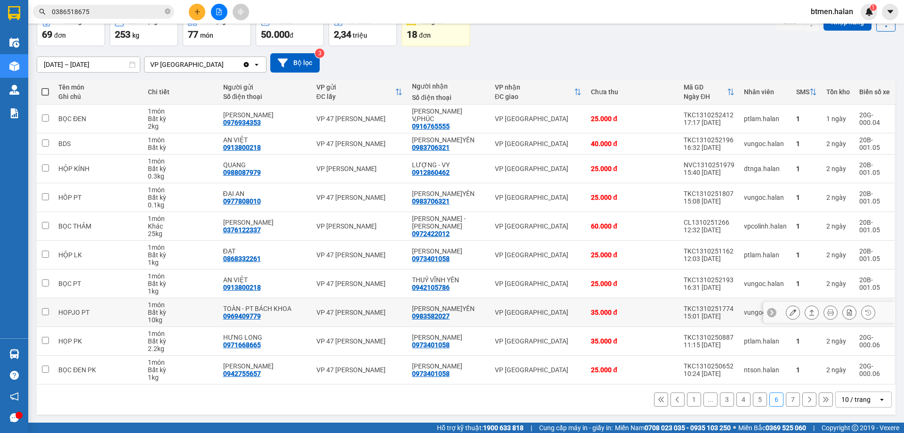
scroll to position [54, 0]
click at [786, 399] on button "7" at bounding box center [793, 399] width 14 height 14
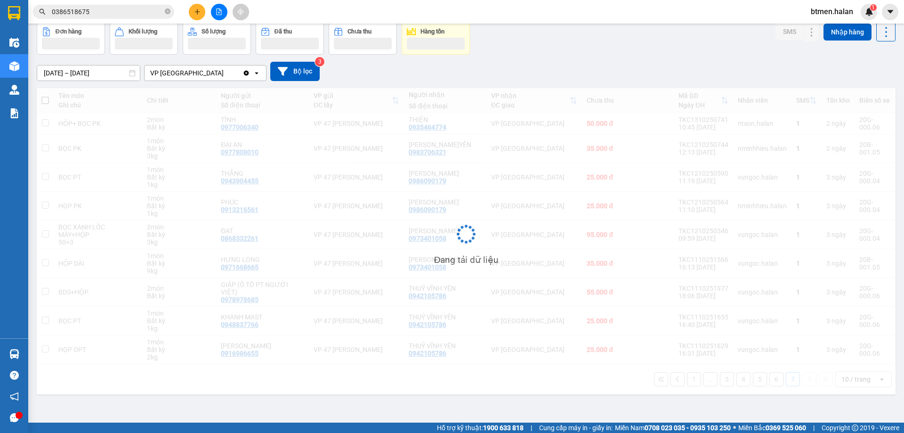
scroll to position [43, 0]
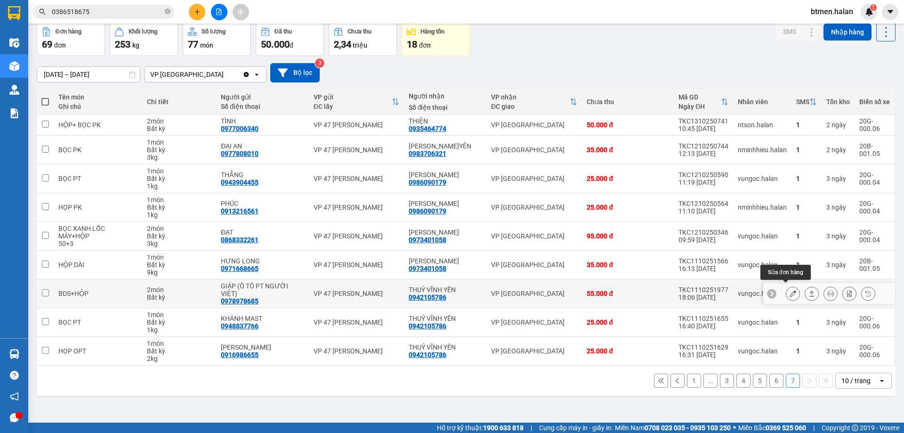
click at [790, 290] on icon at bounding box center [793, 293] width 7 height 7
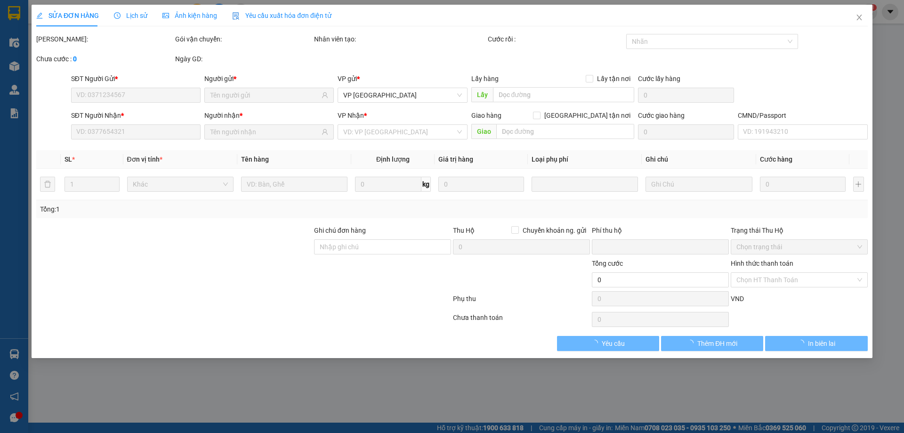
type input "0978978685"
type input "GIÁP (Ô TÔ PT NGƯỜI VIỆT)"
type input "0942105786"
type input "THUỶ VĨNH YÊN"
type input "0"
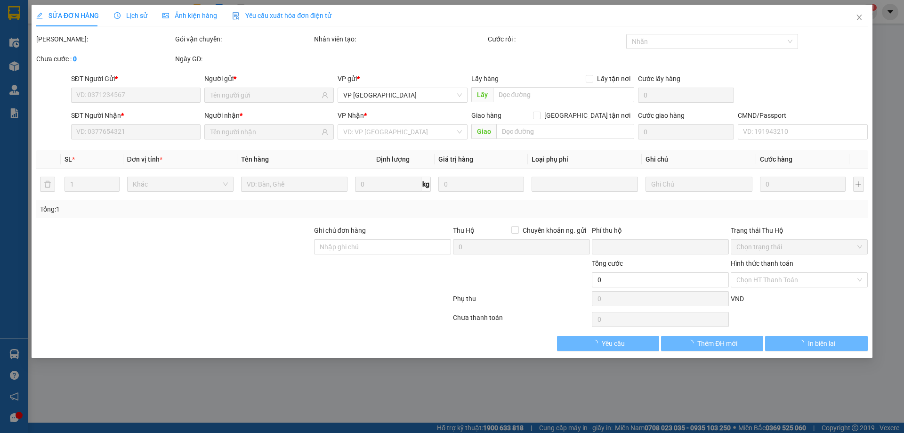
type input "55.000"
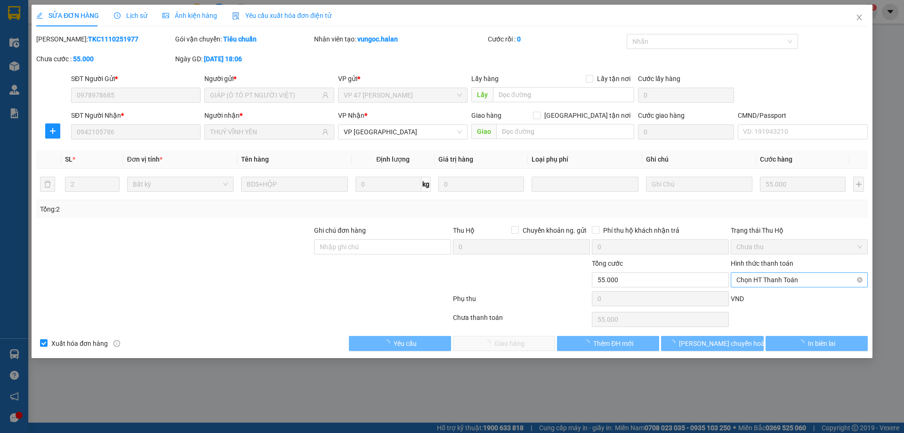
click at [776, 278] on span "Chọn HT Thanh Toán" at bounding box center [799, 280] width 126 height 14
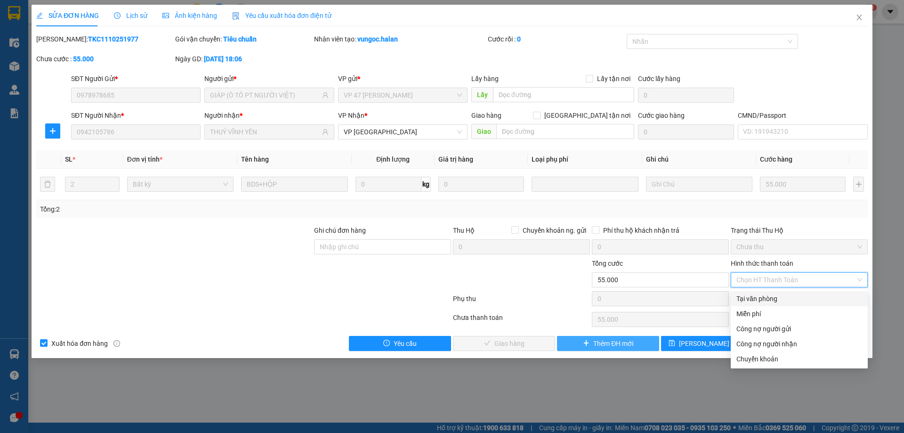
drag, startPoint x: 765, startPoint y: 294, endPoint x: 589, endPoint y: 345, distance: 182.7
click at [756, 298] on div "Tại văn phòng" at bounding box center [799, 298] width 126 height 10
type input "0"
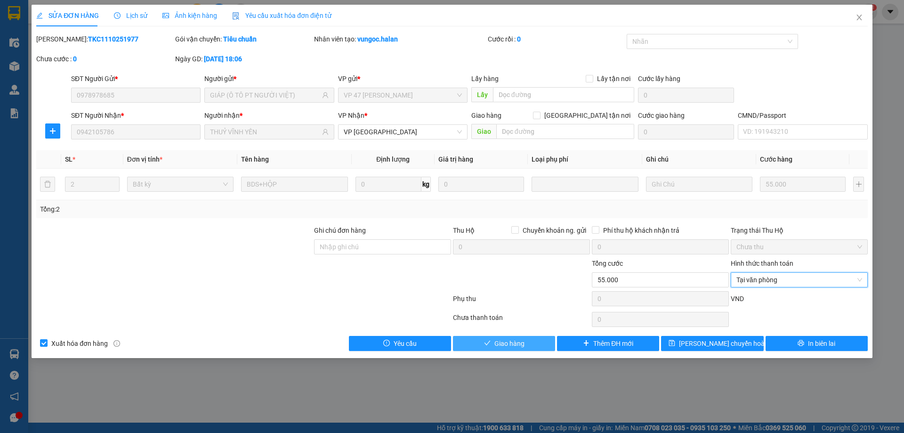
click at [516, 346] on span "Giao hàng" at bounding box center [509, 343] width 30 height 10
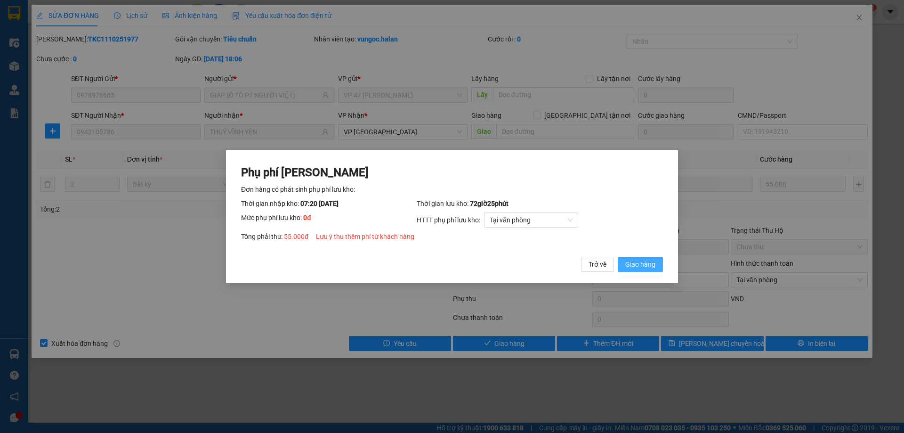
click at [647, 271] on button "Giao hàng" at bounding box center [640, 264] width 45 height 15
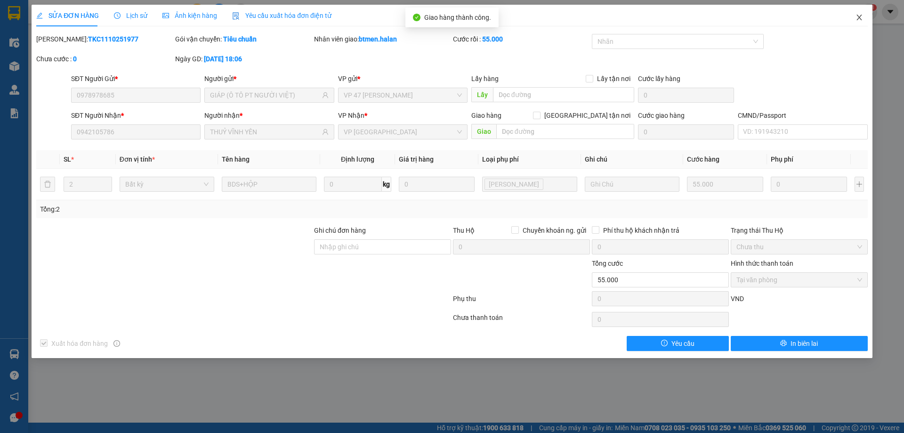
click at [857, 9] on span "Close" at bounding box center [859, 18] width 26 height 26
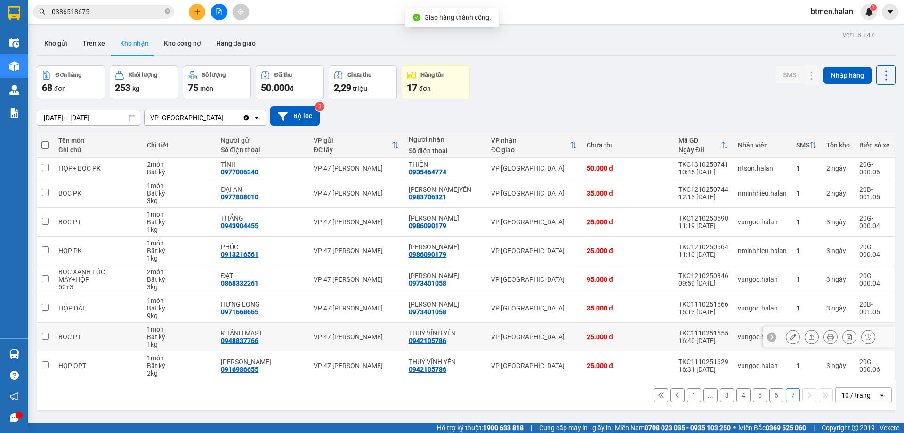
click at [790, 335] on icon at bounding box center [793, 336] width 7 height 7
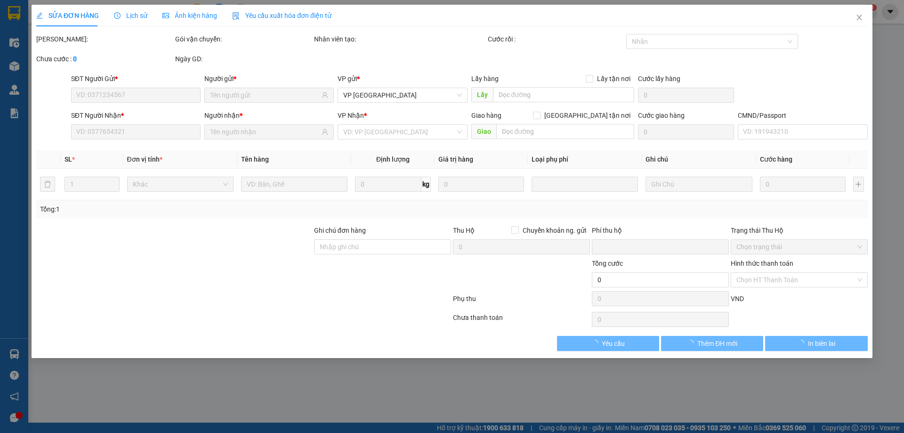
type input "0948837766"
type input "KHÁNH MAST"
type input "0942105786"
type input "THUỶ VĨNH YÊN"
type input "0"
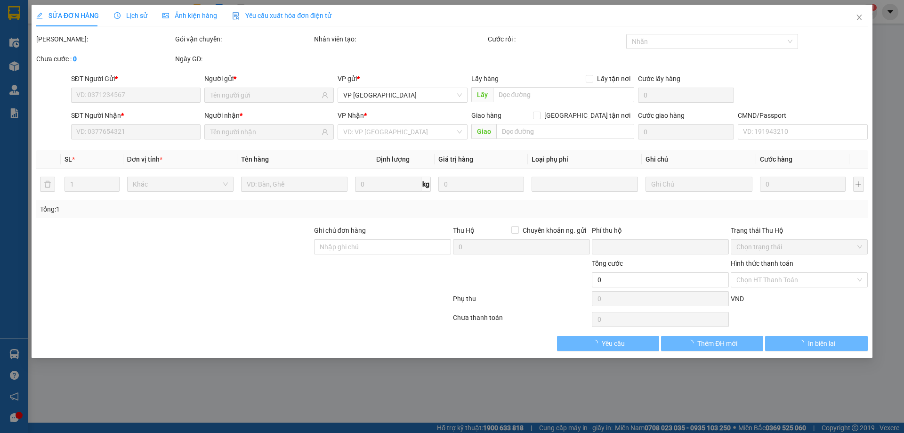
type input "25.000"
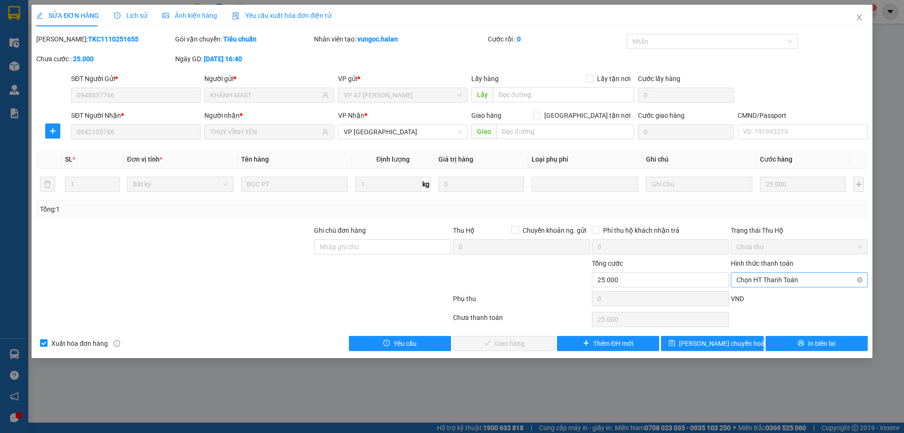
click at [789, 282] on span "Chọn HT Thanh Toán" at bounding box center [799, 280] width 126 height 14
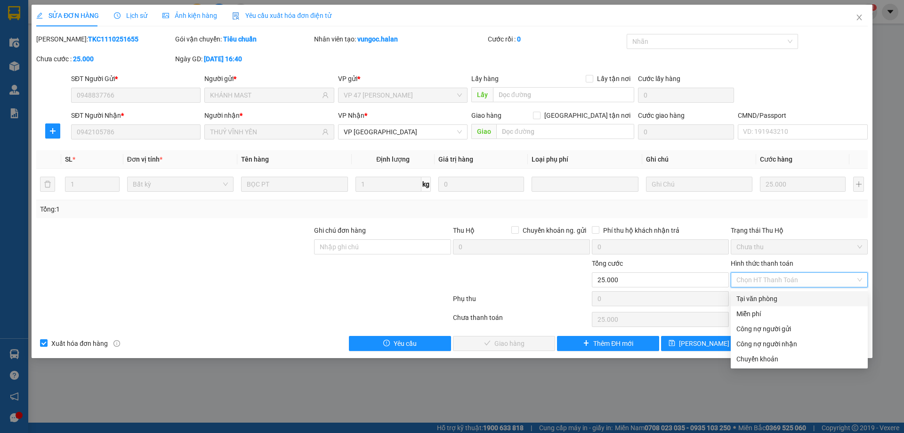
click at [760, 303] on div "Tại văn phòng" at bounding box center [799, 298] width 126 height 10
type input "0"
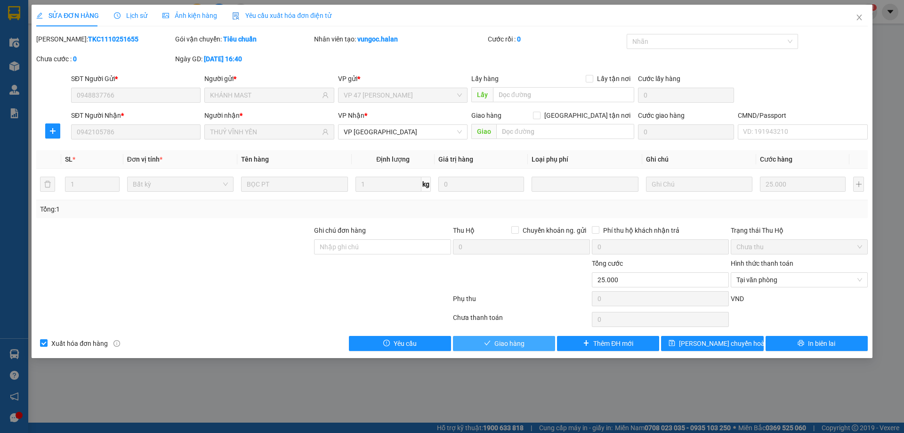
drag, startPoint x: 532, startPoint y: 346, endPoint x: 543, endPoint y: 337, distance: 14.0
click at [532, 346] on button "Giao hàng" at bounding box center [504, 343] width 102 height 15
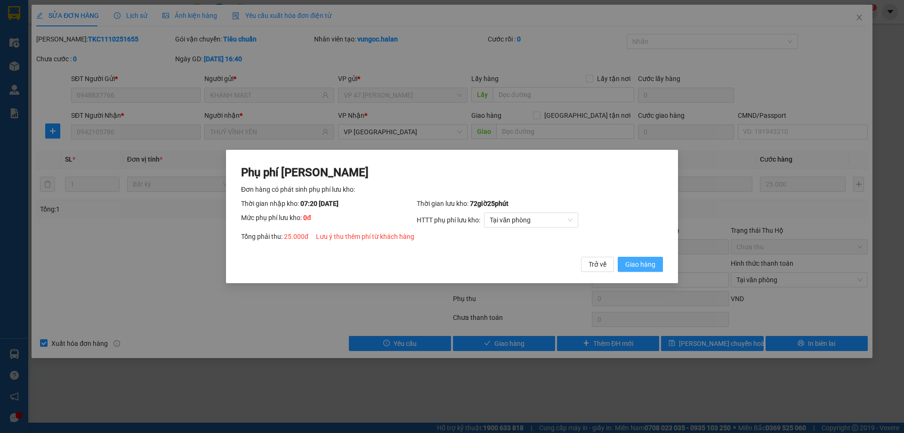
drag, startPoint x: 638, startPoint y: 267, endPoint x: 667, endPoint y: 235, distance: 42.3
click at [638, 266] on span "Giao hàng" at bounding box center [640, 264] width 30 height 10
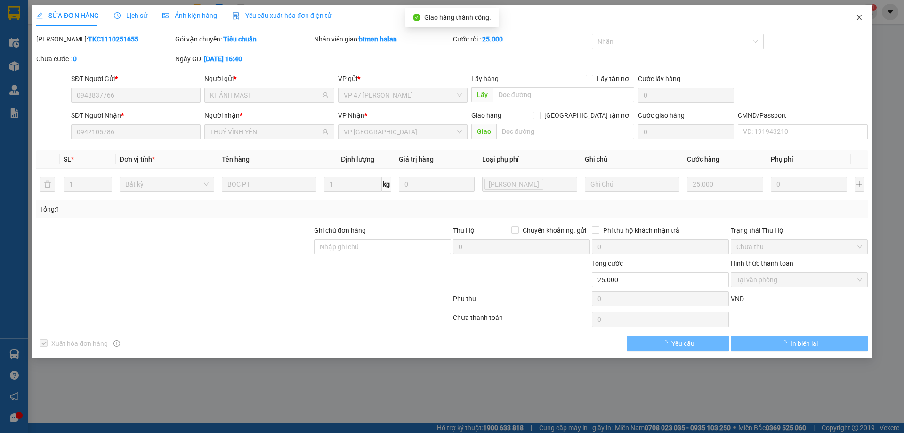
click at [859, 20] on icon "close" at bounding box center [860, 18] width 8 height 8
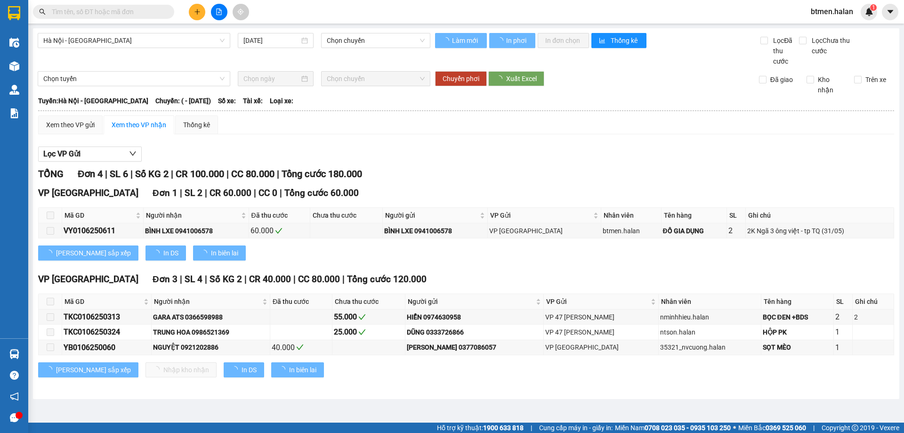
type input "01/06/2025"
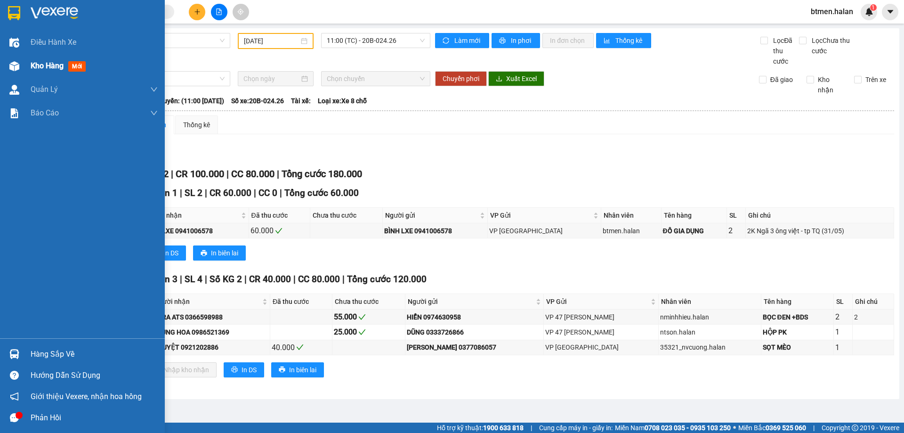
click at [32, 59] on div "Kho hàng mới" at bounding box center [94, 66] width 127 height 24
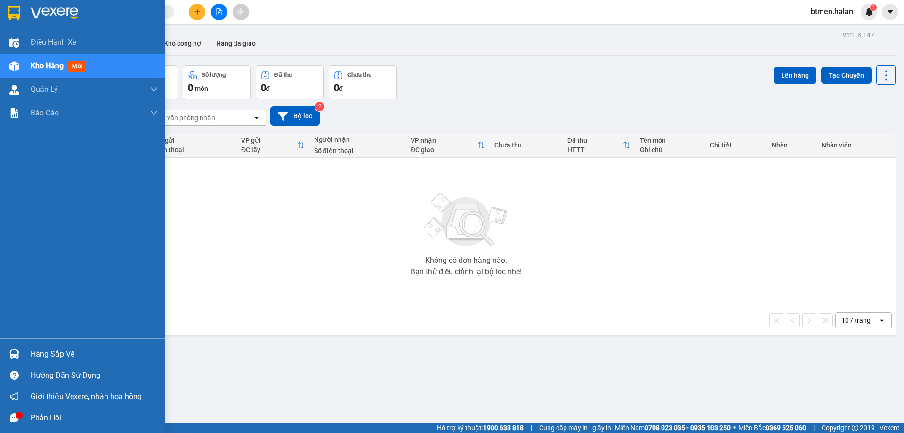
click at [31, 355] on div "Hàng sắp về" at bounding box center [94, 354] width 127 height 14
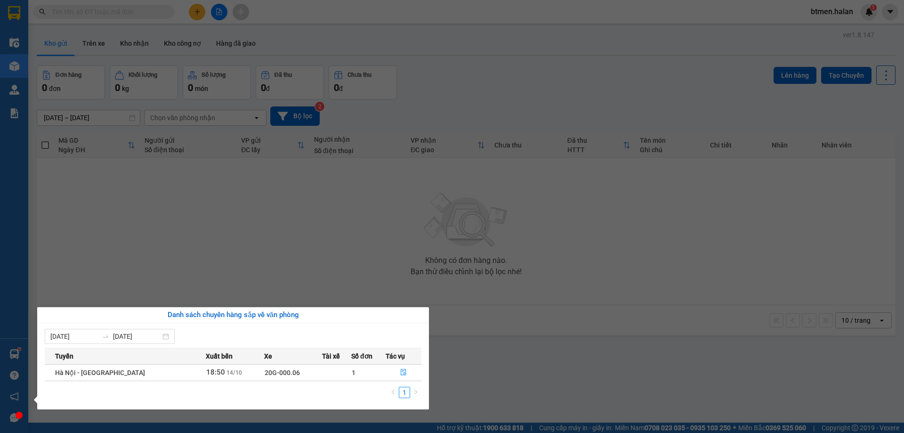
drag, startPoint x: 595, startPoint y: 145, endPoint x: 463, endPoint y: 57, distance: 158.8
click at [595, 145] on section "Kết quả tìm kiếm ( 0 ) Bộ lọc No Data btmen.halan 1 Điều hành xe Kho hàng mới Q…" at bounding box center [452, 216] width 904 height 433
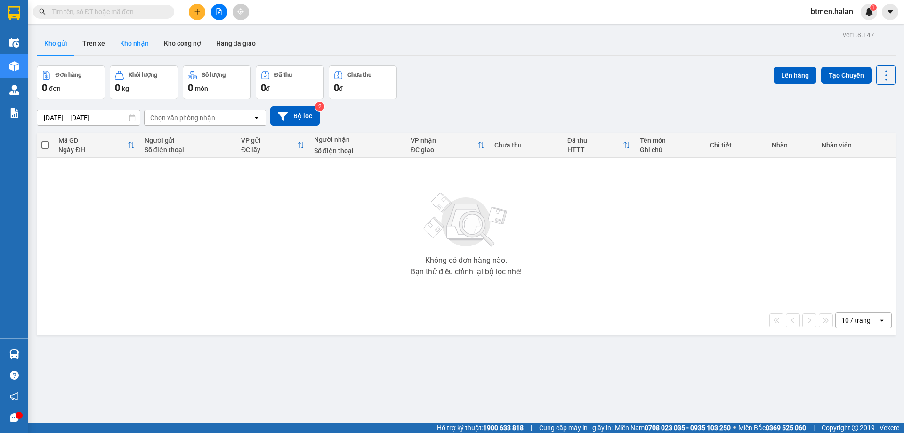
click at [144, 48] on button "Kho nhận" at bounding box center [135, 43] width 44 height 23
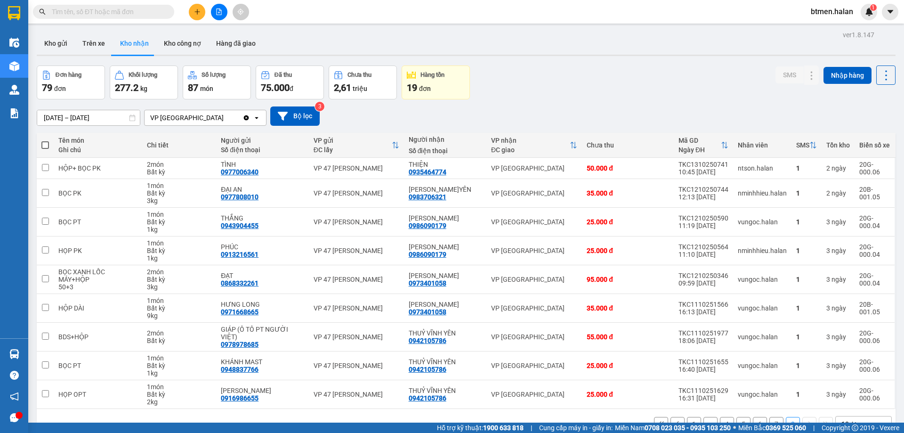
click at [198, 11] on icon "plus" at bounding box center [197, 11] width 7 height 7
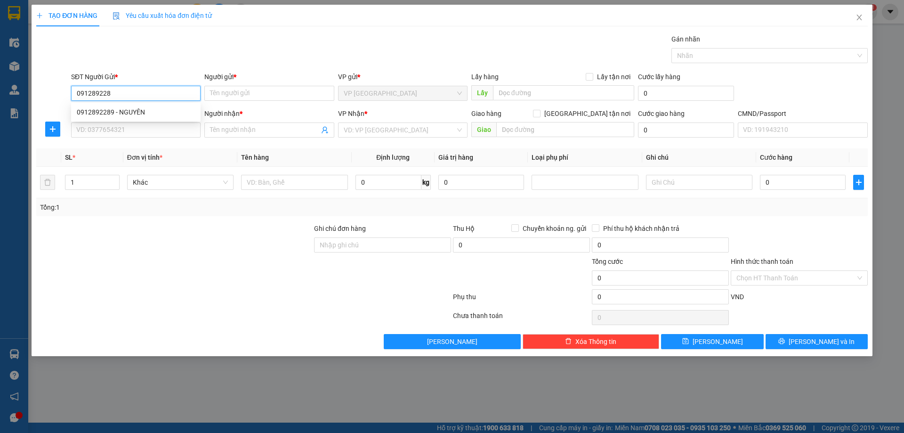
type input "0912892289"
click at [126, 108] on div "0912892289 - NGUYÊN" at bounding box center [136, 112] width 118 height 10
type input "NGUYÊN"
type input "0912892289"
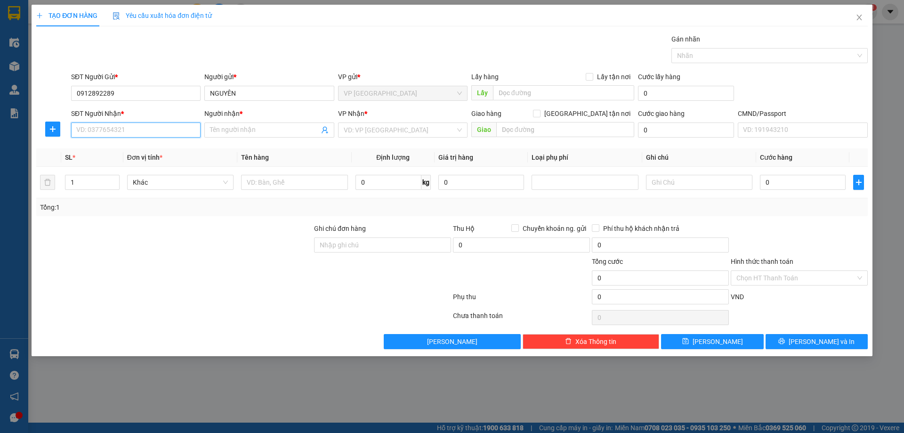
click at [130, 130] on input "SĐT Người Nhận *" at bounding box center [135, 129] width 129 height 15
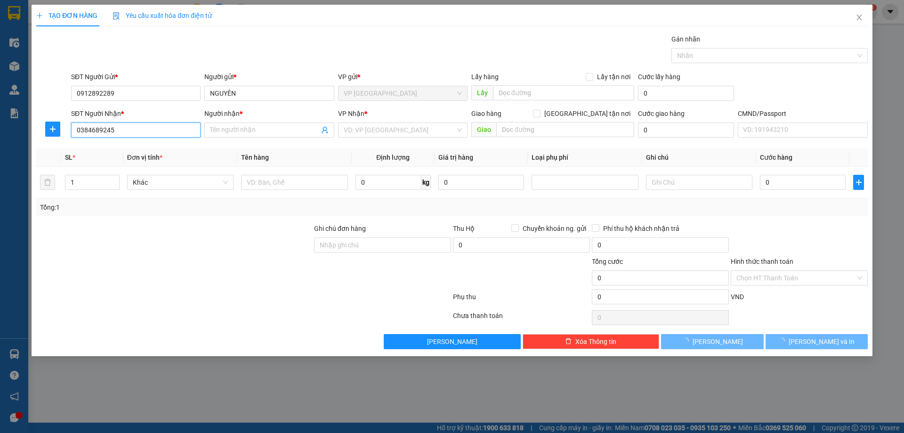
click at [142, 136] on input "0384689245" at bounding box center [135, 129] width 129 height 15
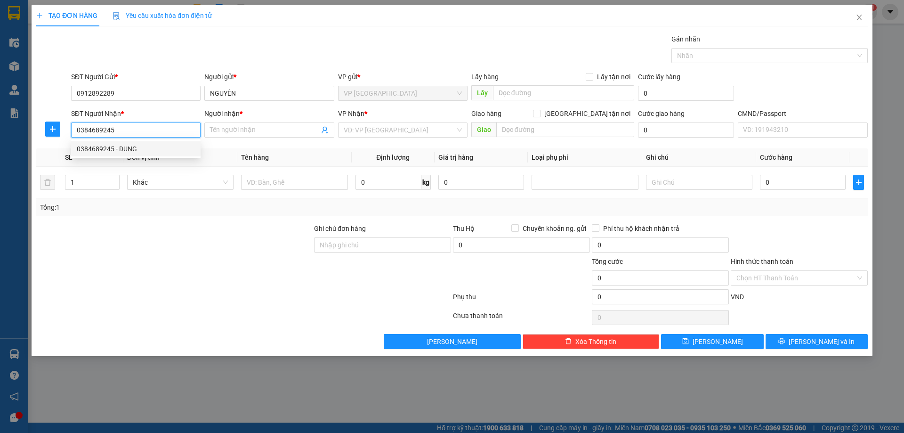
type input "0384689245"
click at [141, 134] on input "0384689245" at bounding box center [135, 129] width 129 height 15
click at [143, 144] on div "0384689245 - DUNG" at bounding box center [136, 149] width 118 height 10
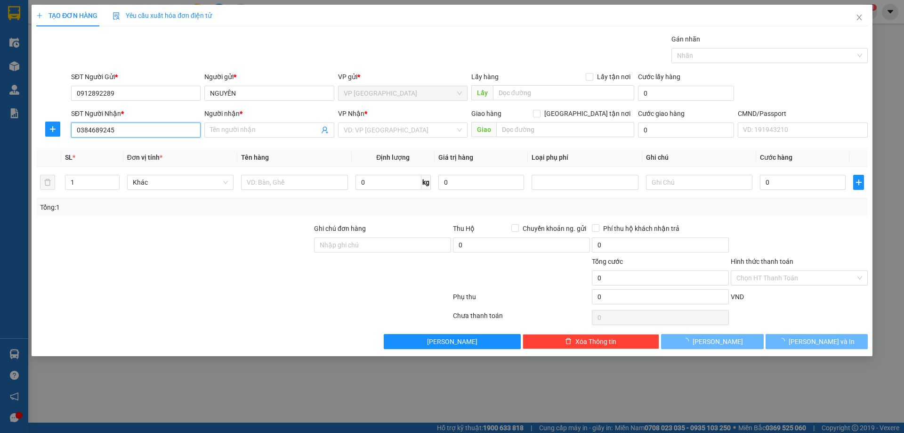
click at [161, 135] on input "0384689245" at bounding box center [135, 129] width 129 height 15
click at [150, 148] on div "0384689245 - DUNG" at bounding box center [136, 149] width 118 height 10
type input "DUNG"
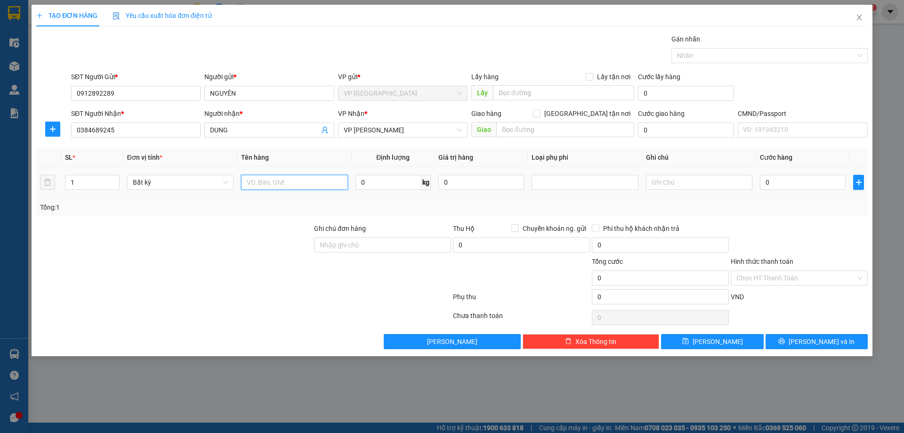
click at [308, 186] on input "text" at bounding box center [294, 182] width 106 height 15
drag, startPoint x: 308, startPoint y: 186, endPoint x: 261, endPoint y: 274, distance: 99.4
click at [187, 179] on tr "1 Bất kỳ tuid cúc tl 0 kg 0 0" at bounding box center [452, 183] width 832 height 32
type input "TÚI CÚC TL"
click at [397, 187] on input "0" at bounding box center [388, 182] width 66 height 15
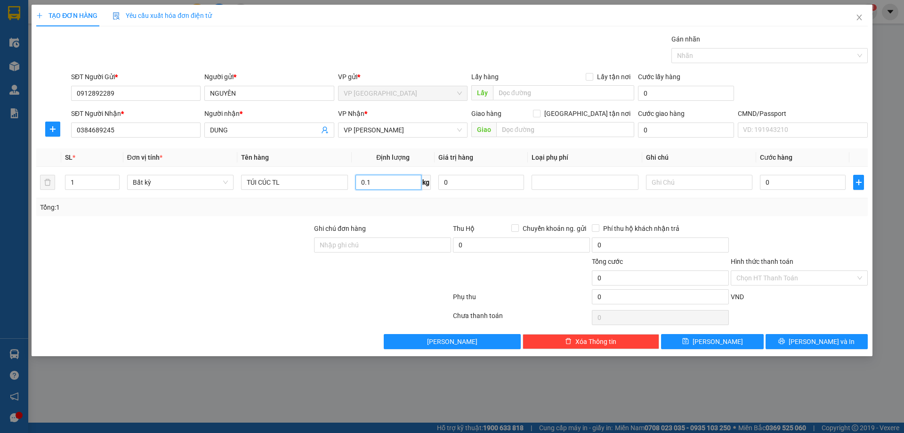
type input "0.1"
click at [781, 225] on div at bounding box center [799, 239] width 139 height 33
type input "25.000"
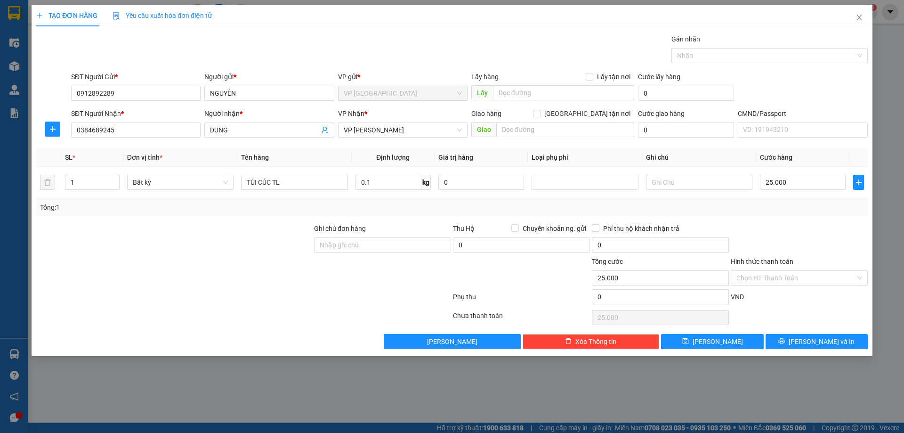
click at [820, 353] on div "TẠO ĐƠN HÀNG Yêu cầu xuất hóa đơn điện tử Transit Pickup Surcharge Ids Transit …" at bounding box center [452, 180] width 841 height 351
click at [819, 345] on span "[PERSON_NAME] và In" at bounding box center [822, 341] width 66 height 10
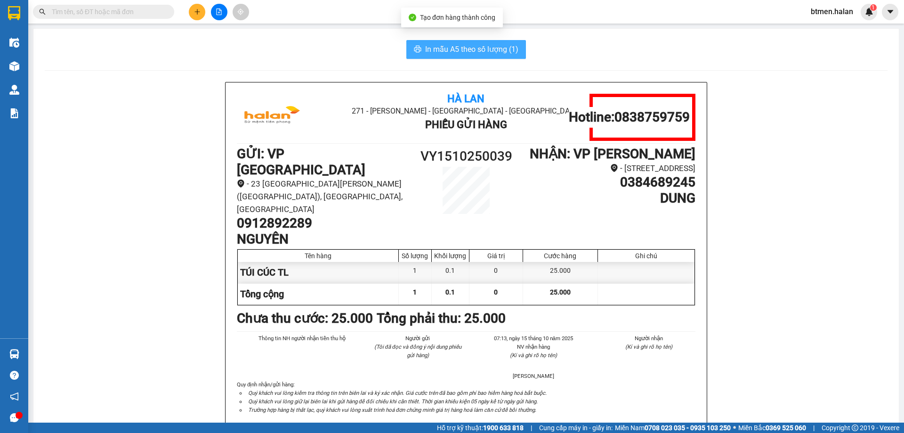
click at [454, 49] on span "In mẫu A5 theo số lượng (1)" at bounding box center [471, 49] width 93 height 12
drag, startPoint x: 777, startPoint y: 133, endPoint x: 770, endPoint y: 136, distance: 7.6
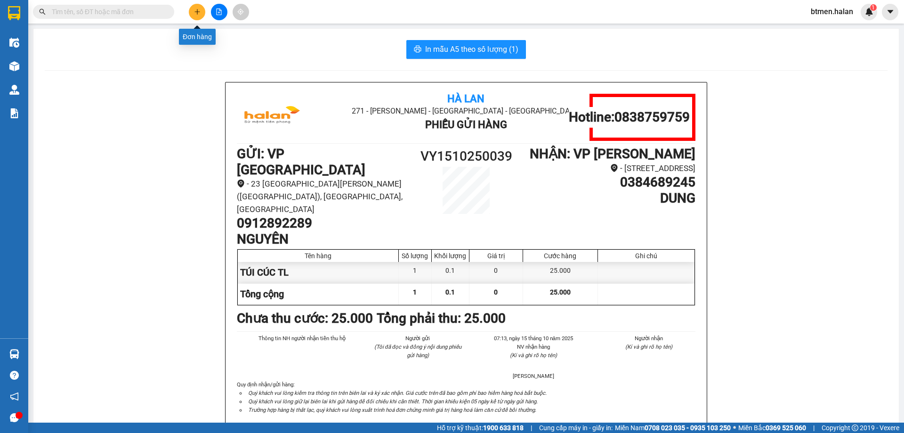
click at [196, 11] on icon "plus" at bounding box center [197, 11] width 7 height 7
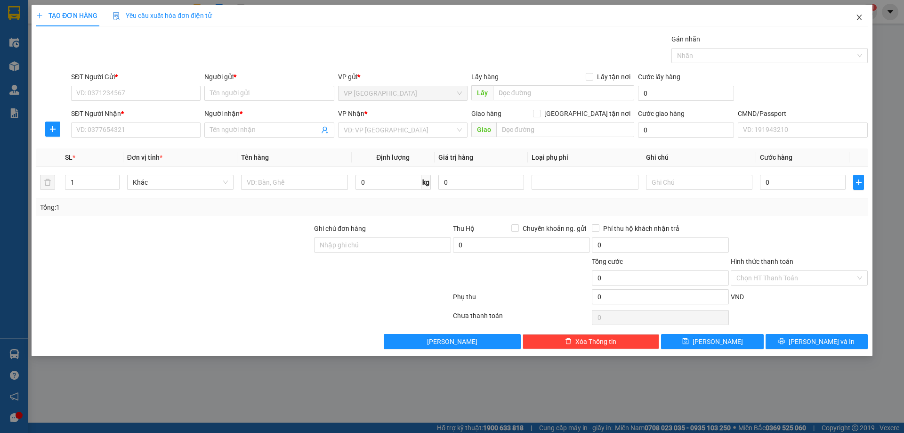
click at [861, 16] on icon "close" at bounding box center [858, 18] width 5 height 6
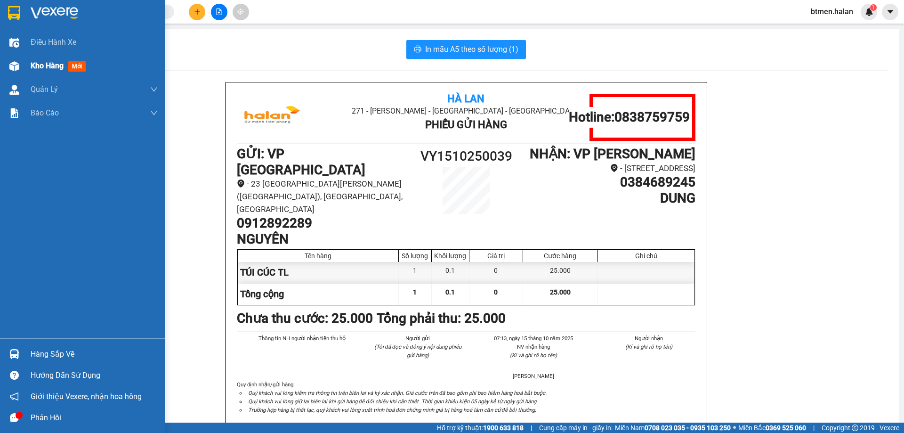
click at [18, 67] on img at bounding box center [14, 66] width 10 height 10
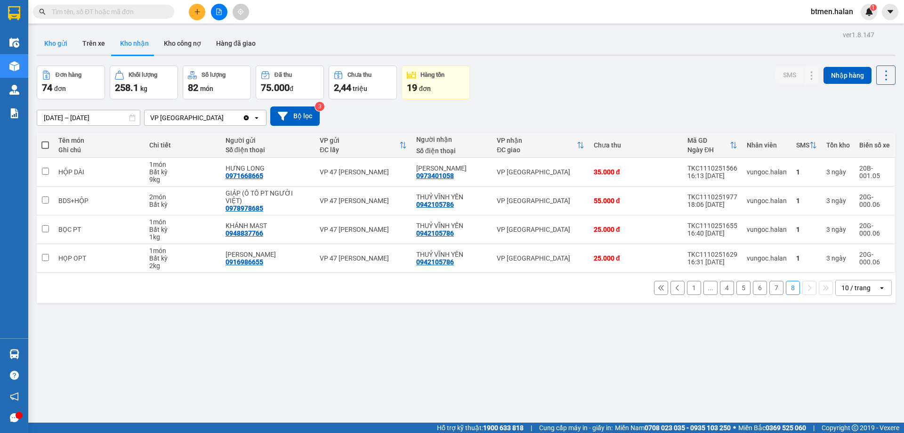
click at [58, 45] on button "Kho gửi" at bounding box center [56, 43] width 38 height 23
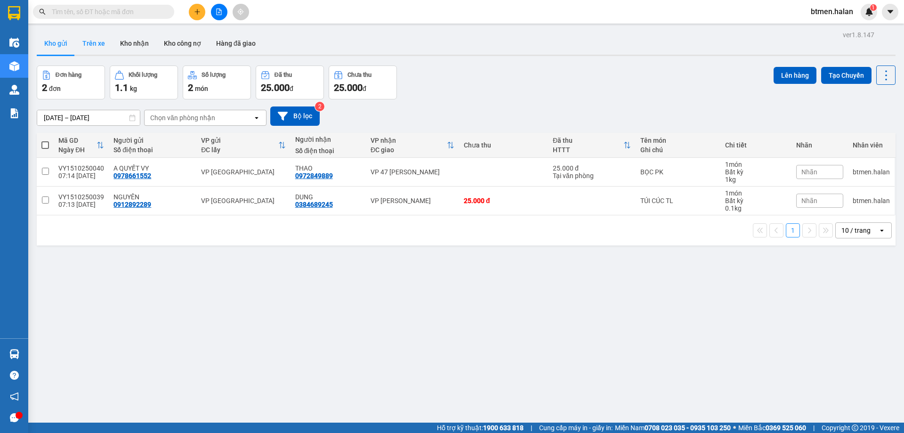
click at [89, 42] on button "Trên xe" at bounding box center [94, 43] width 38 height 23
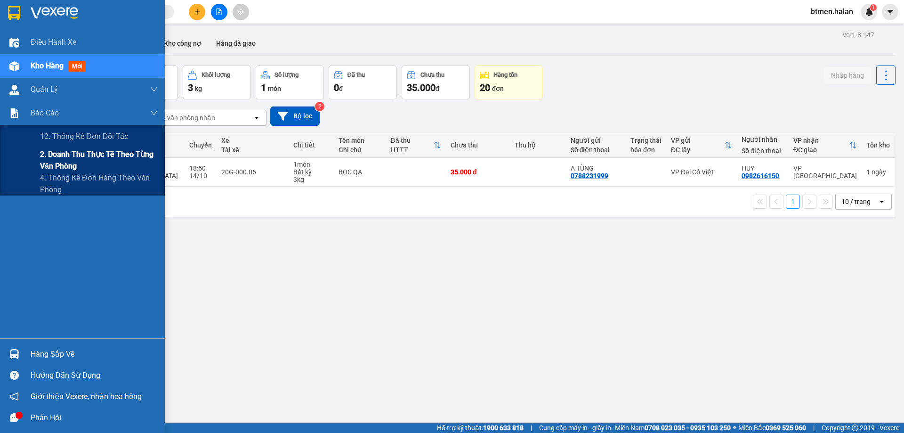
click at [49, 158] on span "2. Doanh thu thực tế theo từng văn phòng" at bounding box center [99, 160] width 118 height 24
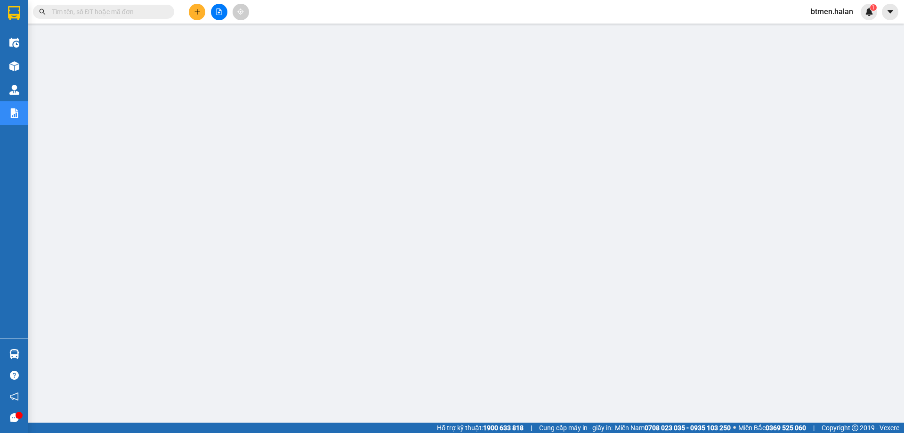
click at [124, 11] on input "text" at bounding box center [107, 12] width 111 height 10
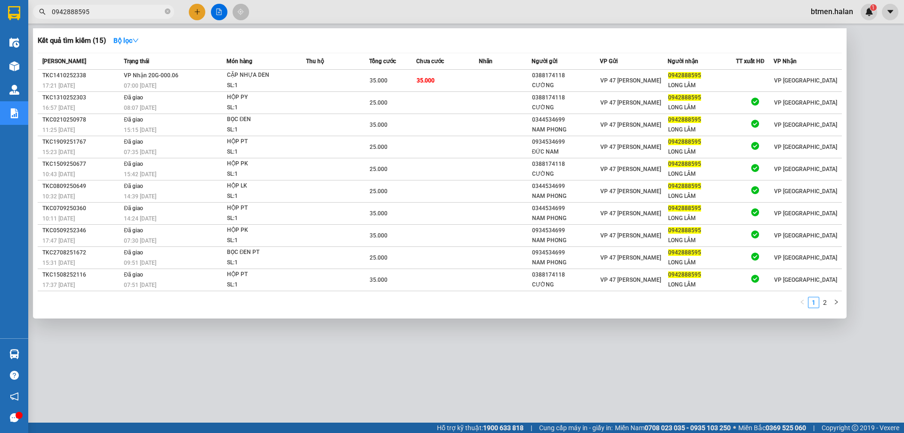
type input "0942888595"
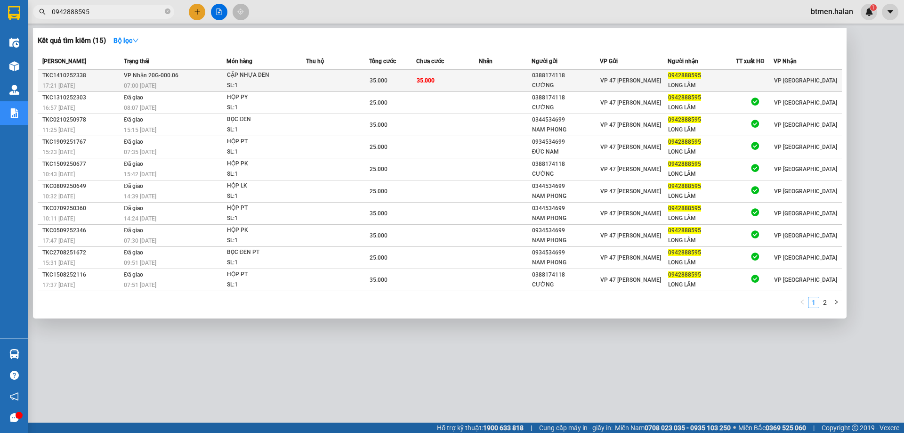
click at [748, 86] on td at bounding box center [755, 81] width 38 height 22
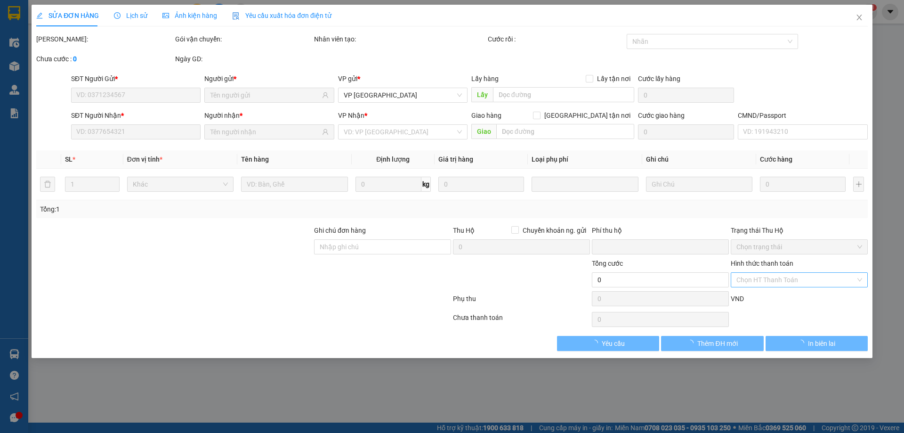
type input "0388174118"
type input "CƯỜNG"
type input "0942888595"
type input "LONG LÂM"
type input "0"
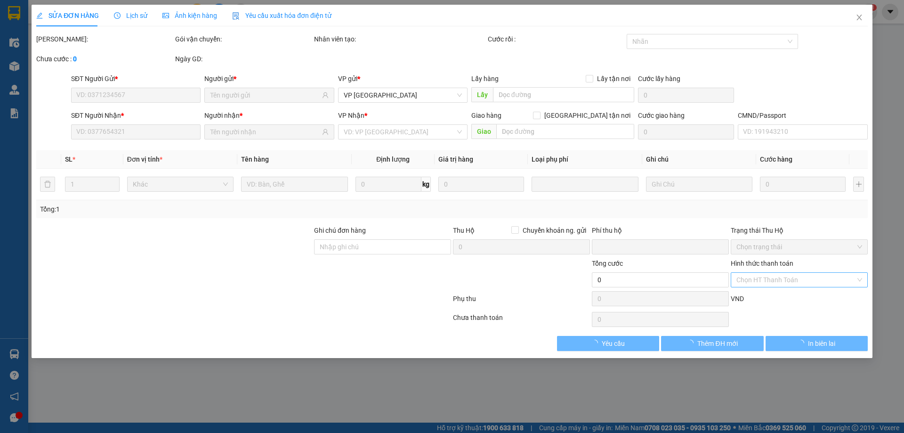
type input "35.000"
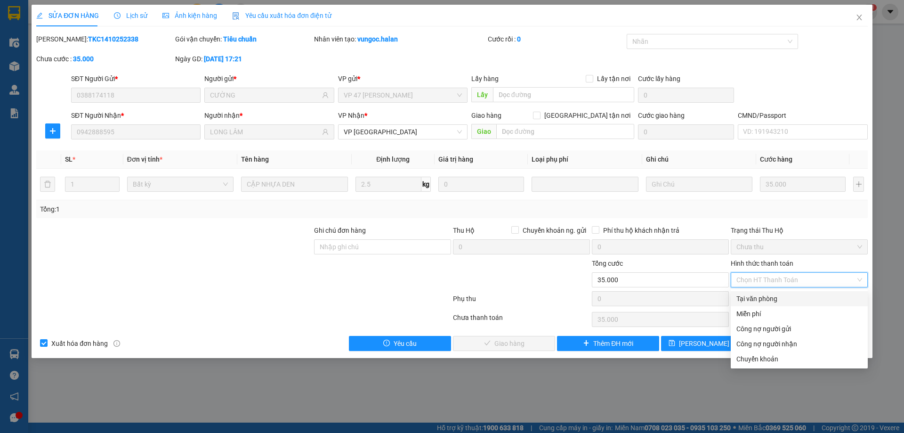
click at [769, 294] on div "Tại văn phòng" at bounding box center [799, 298] width 126 height 10
type input "0"
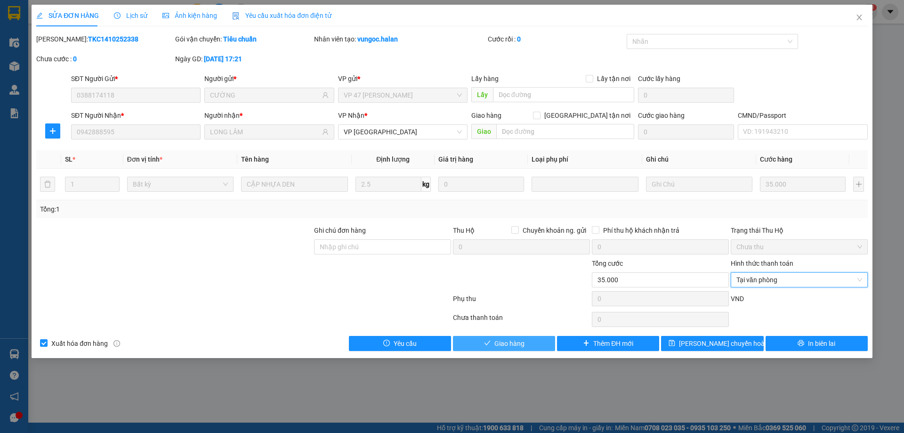
click at [521, 342] on span "Giao hàng" at bounding box center [509, 343] width 30 height 10
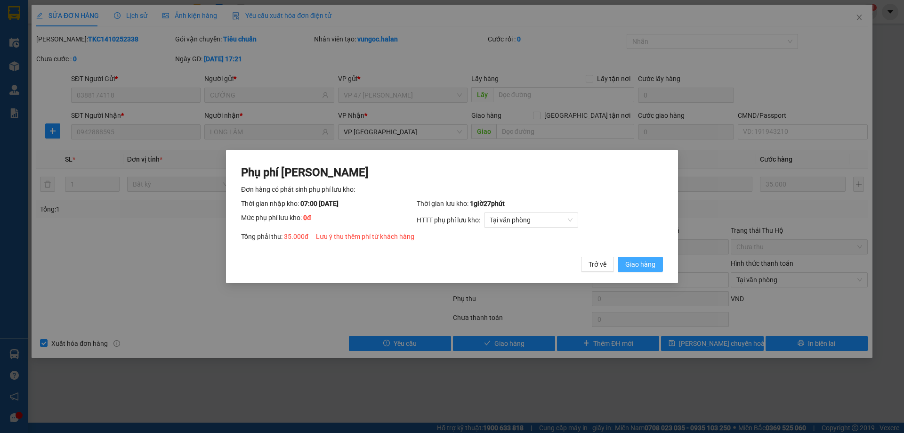
click at [637, 266] on span "Giao hàng" at bounding box center [640, 264] width 30 height 10
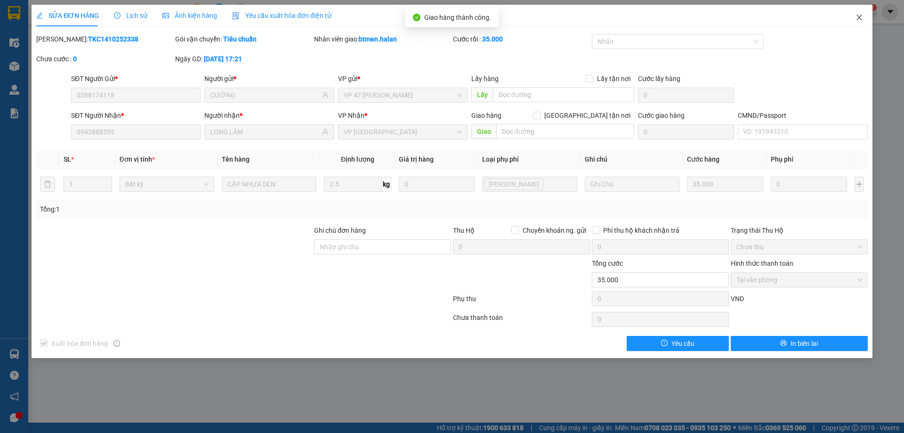
click at [856, 19] on icon "close" at bounding box center [860, 18] width 8 height 8
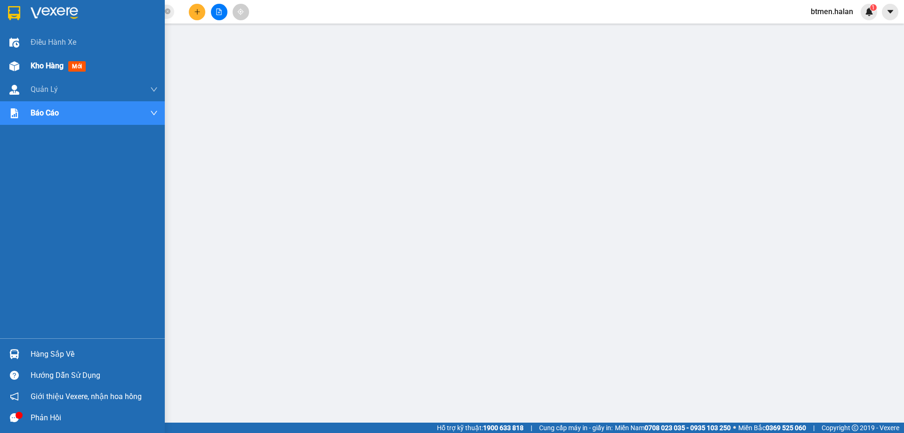
click at [34, 57] on div "Kho hàng mới" at bounding box center [94, 66] width 127 height 24
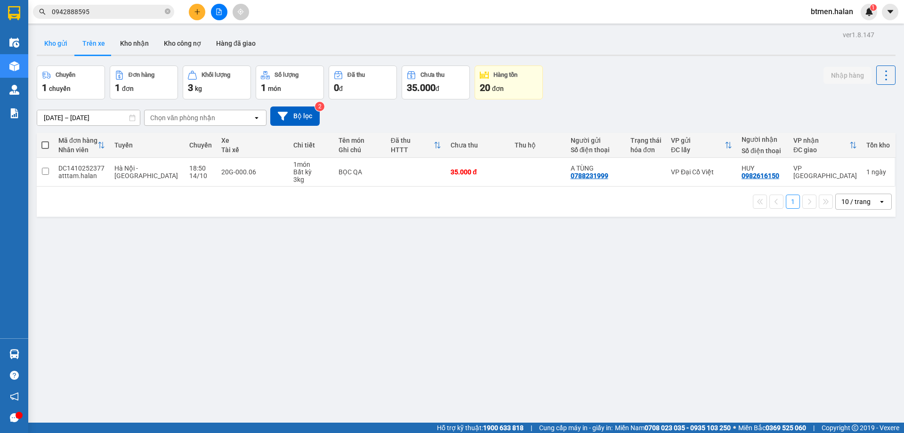
click at [66, 42] on button "Kho gửi" at bounding box center [56, 43] width 38 height 23
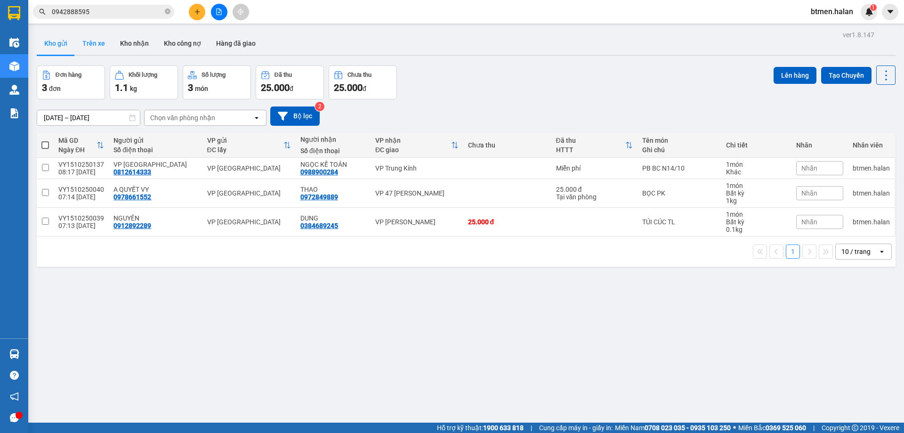
click at [81, 45] on button "Trên xe" at bounding box center [94, 43] width 38 height 23
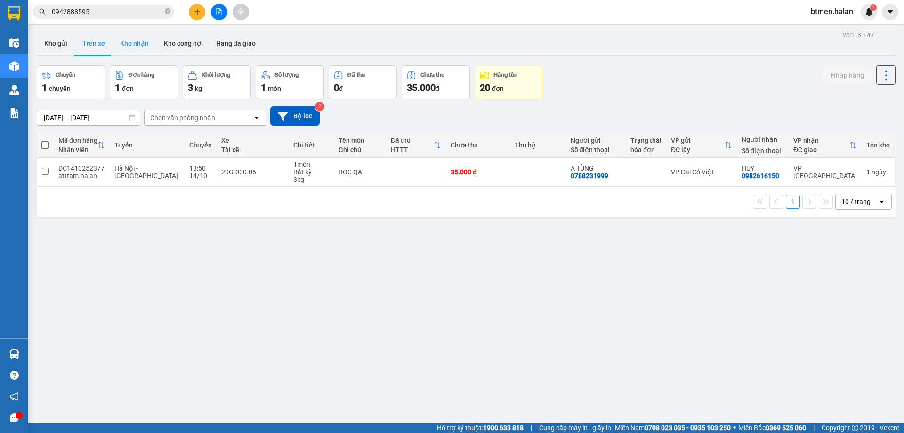
click at [133, 45] on button "Kho nhận" at bounding box center [135, 43] width 44 height 23
type input "[DATE] – [DATE]"
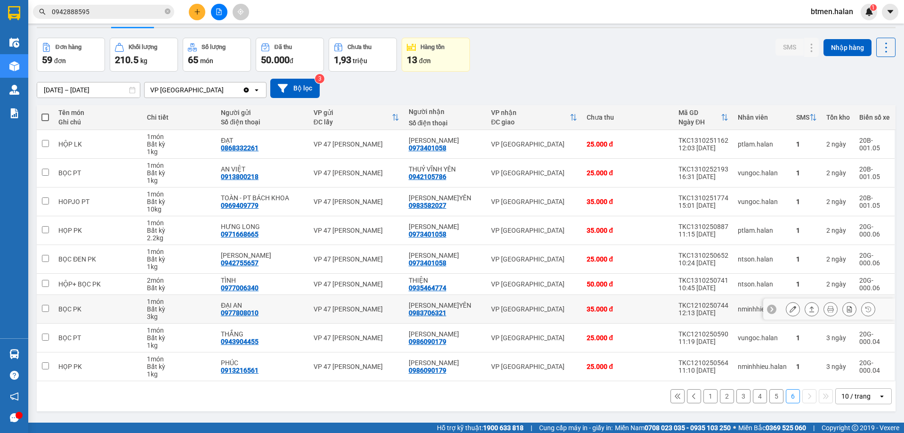
scroll to position [43, 0]
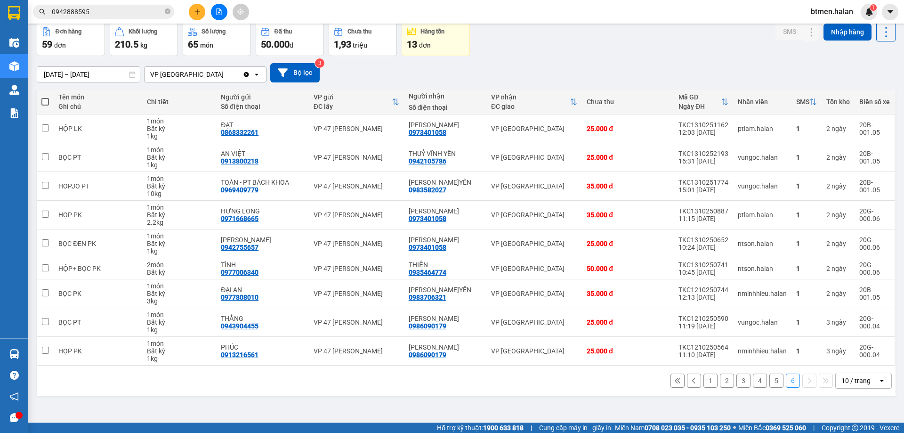
click at [703, 383] on button "1" at bounding box center [710, 380] width 14 height 14
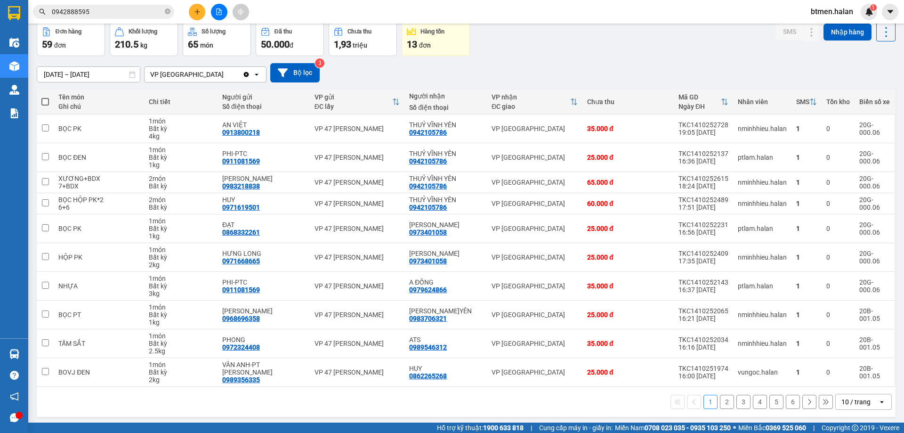
click at [721, 400] on button "2" at bounding box center [727, 402] width 14 height 14
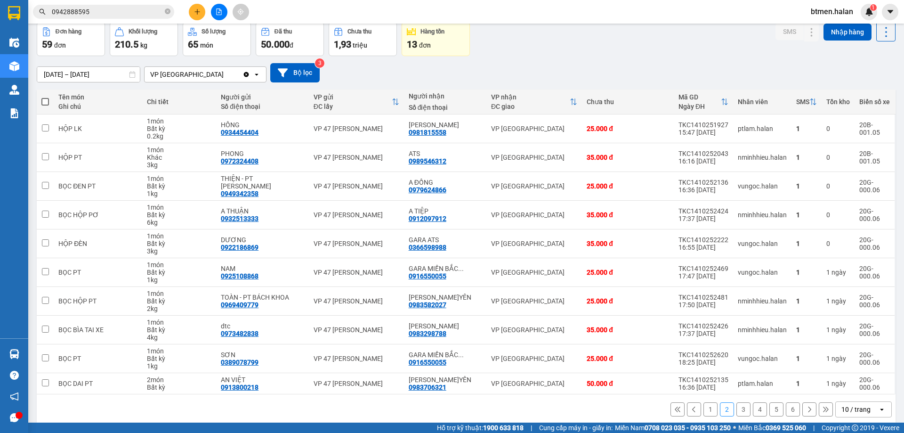
scroll to position [0, 0]
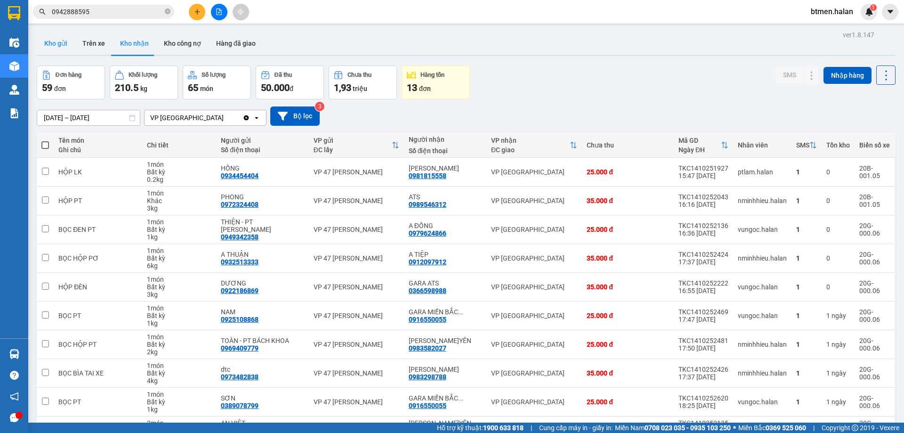
click at [62, 42] on button "Kho gửi" at bounding box center [56, 43] width 38 height 23
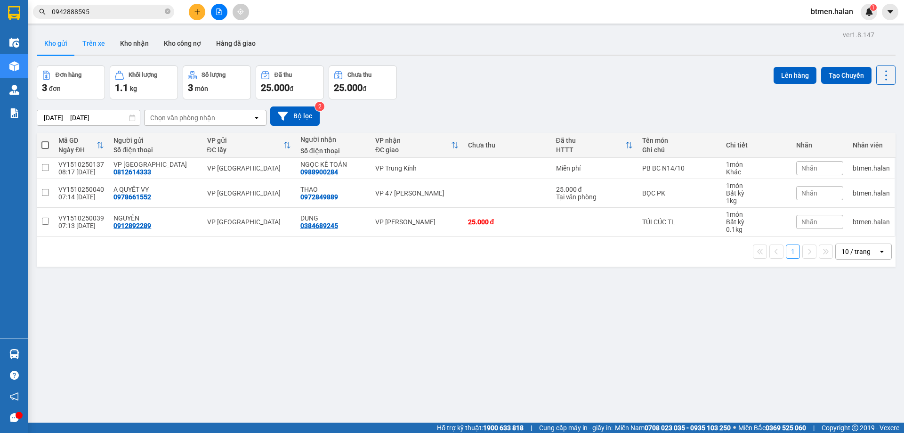
click at [102, 53] on button "Trên xe" at bounding box center [94, 43] width 38 height 23
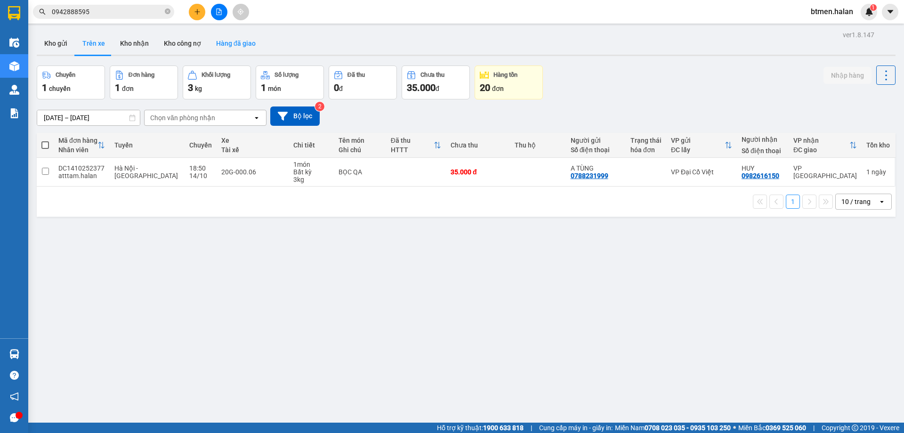
click at [230, 48] on button "Hàng đã giao" at bounding box center [236, 43] width 55 height 23
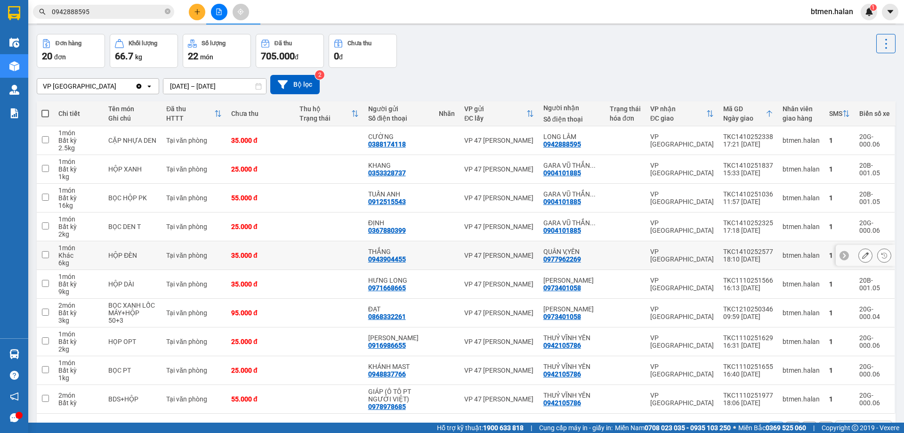
scroll to position [61, 0]
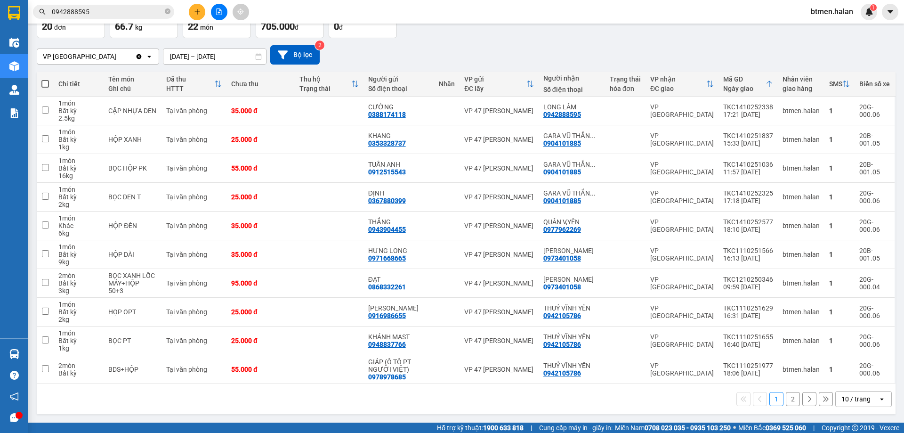
click at [789, 403] on button "2" at bounding box center [793, 399] width 14 height 14
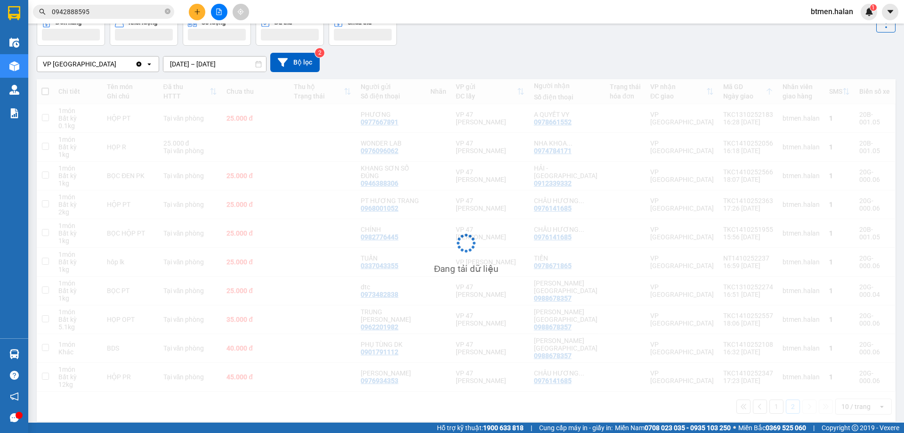
scroll to position [54, 0]
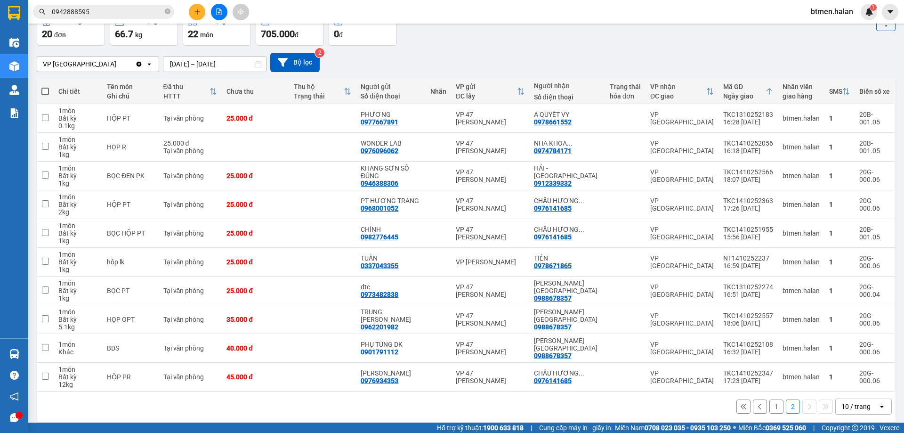
click at [786, 399] on button "2" at bounding box center [793, 406] width 14 height 14
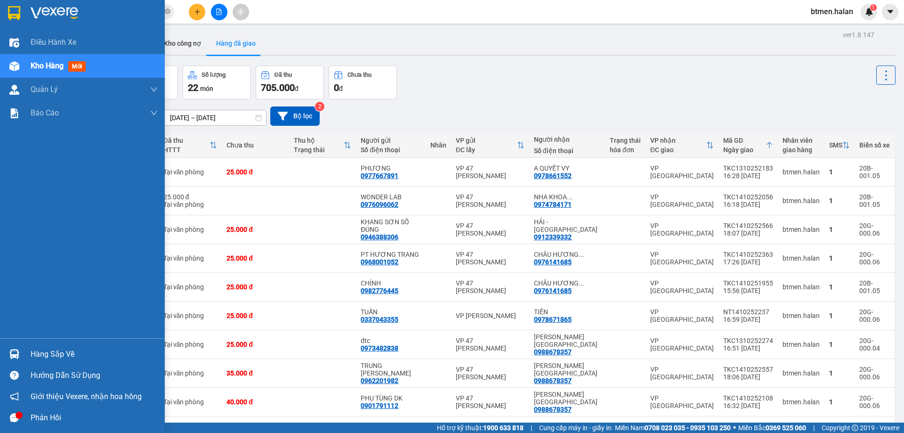
click at [39, 351] on div "Hàng sắp về" at bounding box center [94, 354] width 127 height 14
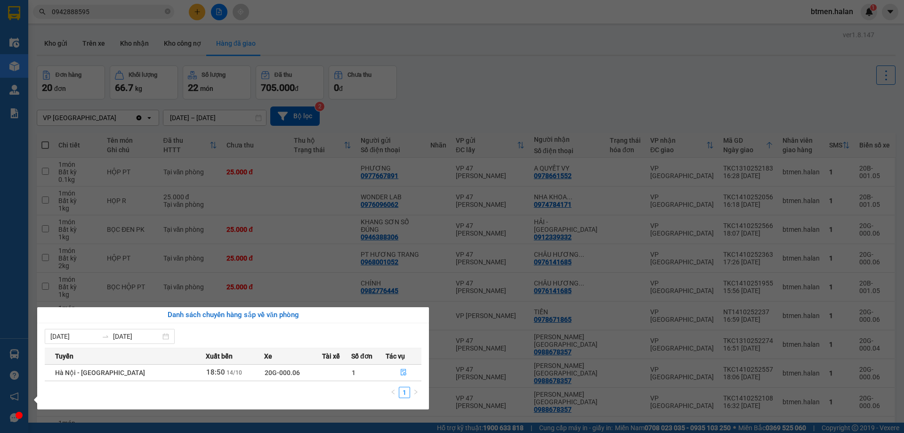
click at [692, 87] on section "Kết quả tìm kiếm ( 15 ) Bộ lọc Mã ĐH Trạng thái Món hàng Thu hộ Tổng cước Chưa …" at bounding box center [452, 216] width 904 height 433
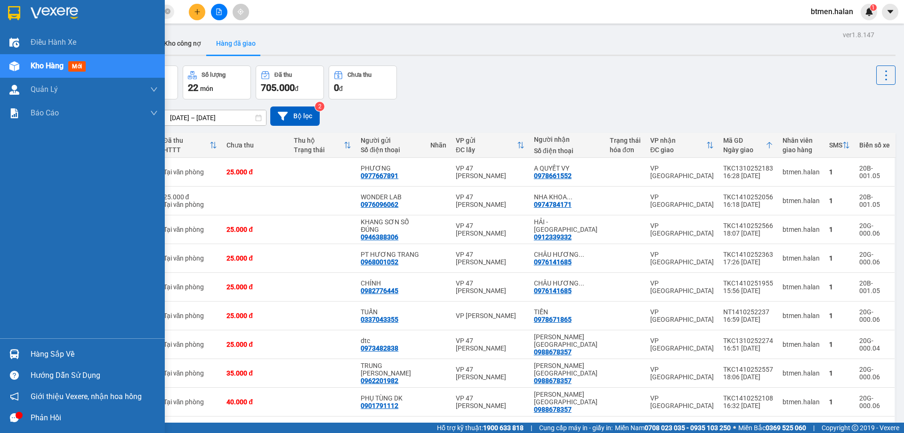
click at [24, 352] on div "Hàng sắp về" at bounding box center [82, 353] width 165 height 21
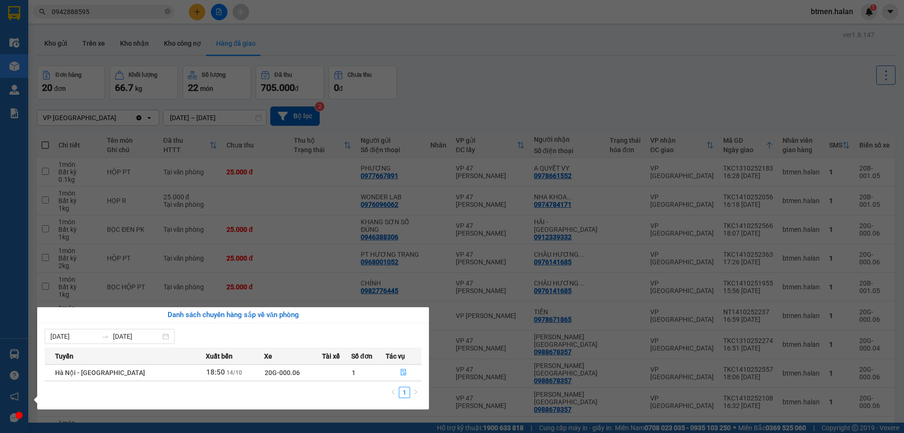
click at [447, 66] on section "Kết quả tìm kiếm ( 15 ) Bộ lọc Mã ĐH Trạng thái Món hàng Thu hộ Tổng cước Chưa …" at bounding box center [452, 216] width 904 height 433
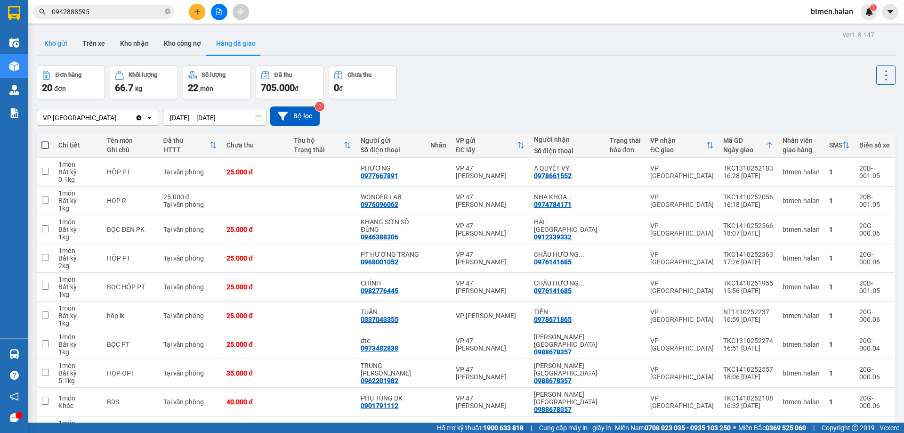
click at [62, 42] on button "Kho gửi" at bounding box center [56, 43] width 38 height 23
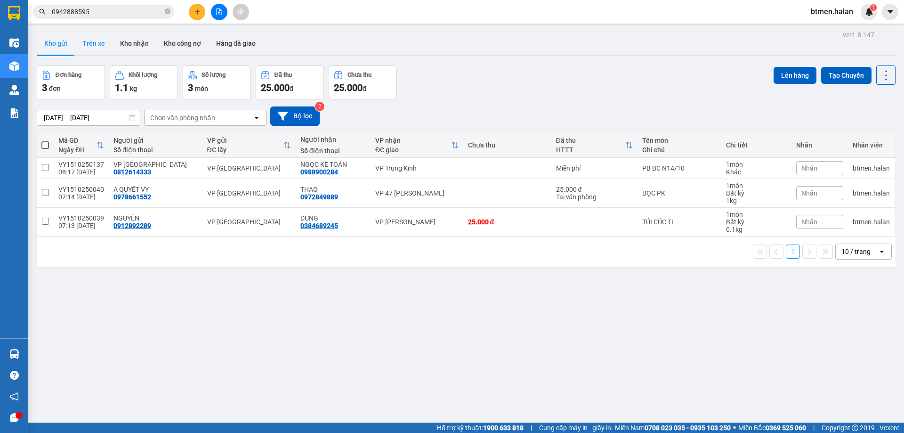
click at [95, 38] on button "Trên xe" at bounding box center [94, 43] width 38 height 23
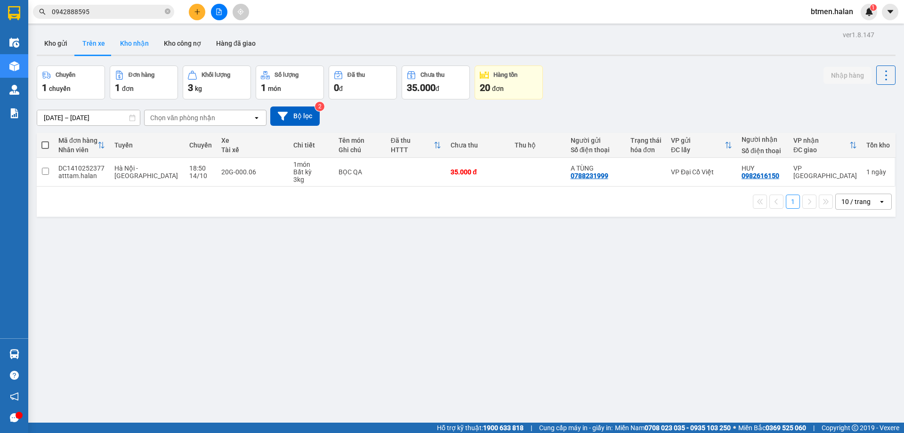
click at [125, 49] on button "Kho nhận" at bounding box center [135, 43] width 44 height 23
type input "[DATE] – [DATE]"
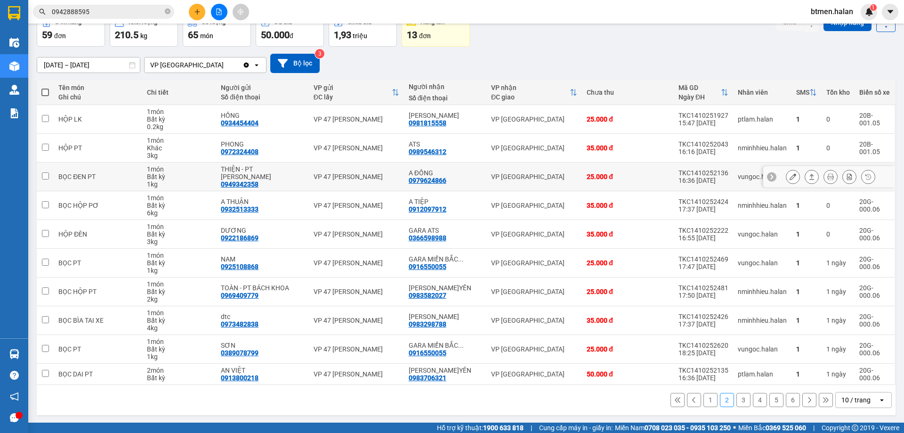
scroll to position [54, 0]
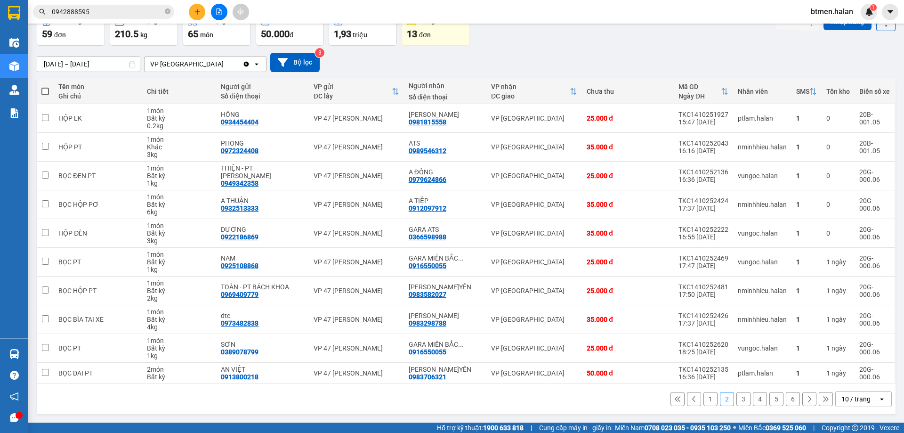
click at [704, 402] on button "1" at bounding box center [710, 399] width 14 height 14
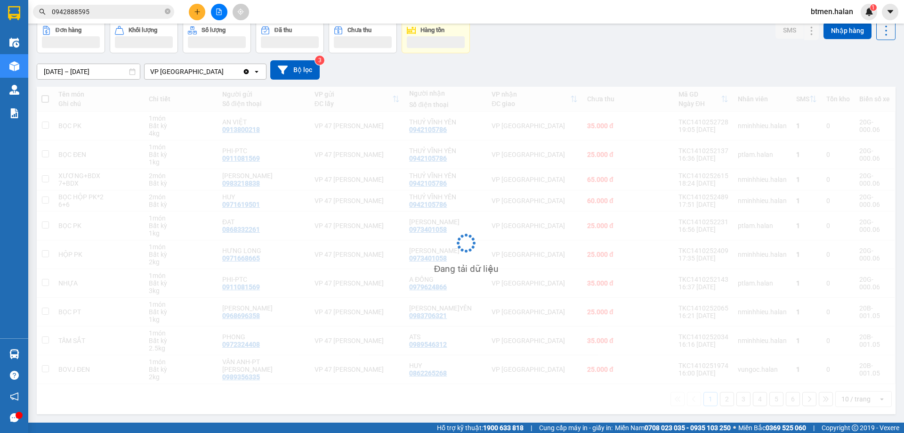
scroll to position [46, 0]
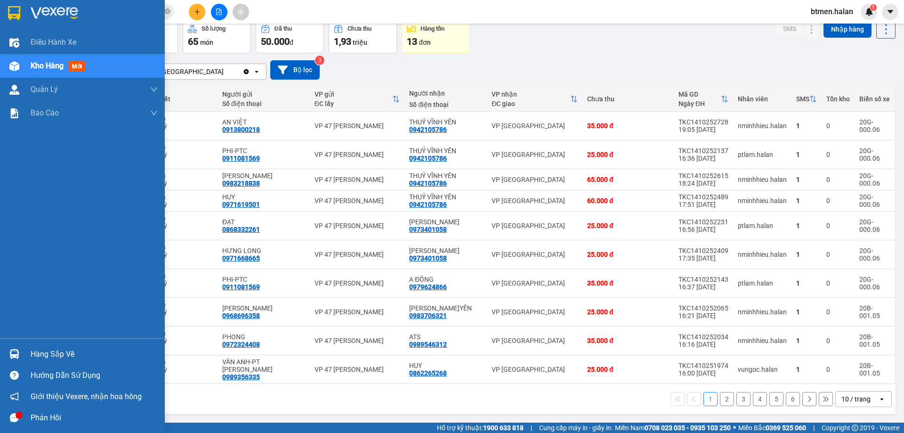
click at [26, 350] on div "Hàng sắp về" at bounding box center [82, 353] width 165 height 21
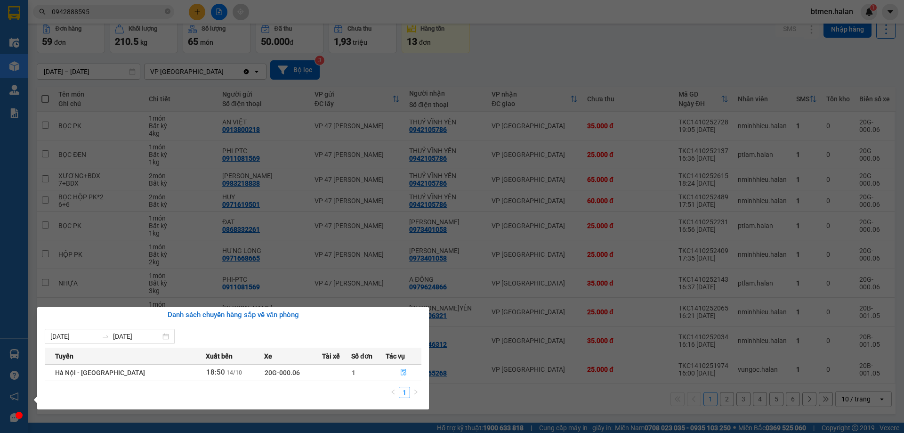
click at [401, 368] on button "button" at bounding box center [403, 372] width 35 height 15
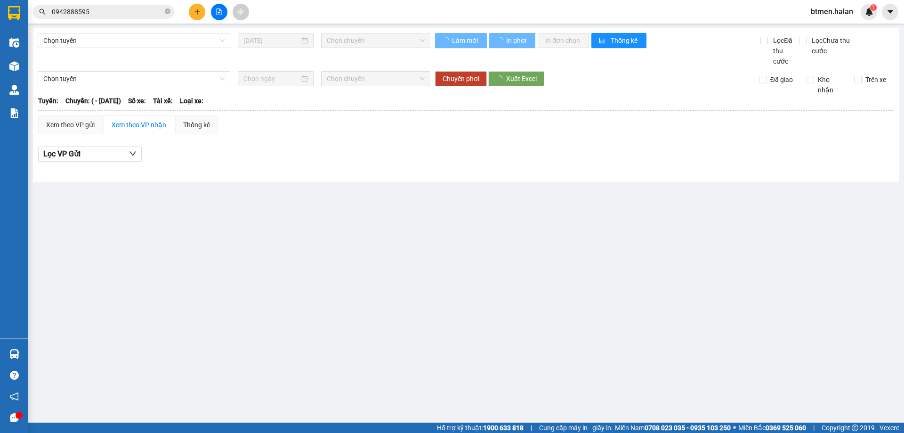
type input "[DATE]"
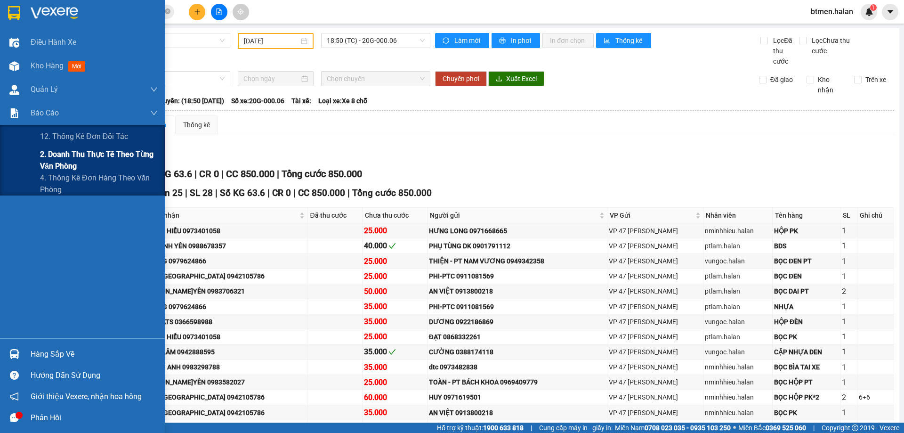
click at [64, 151] on span "2. Doanh thu thực tế theo từng văn phòng" at bounding box center [99, 160] width 118 height 24
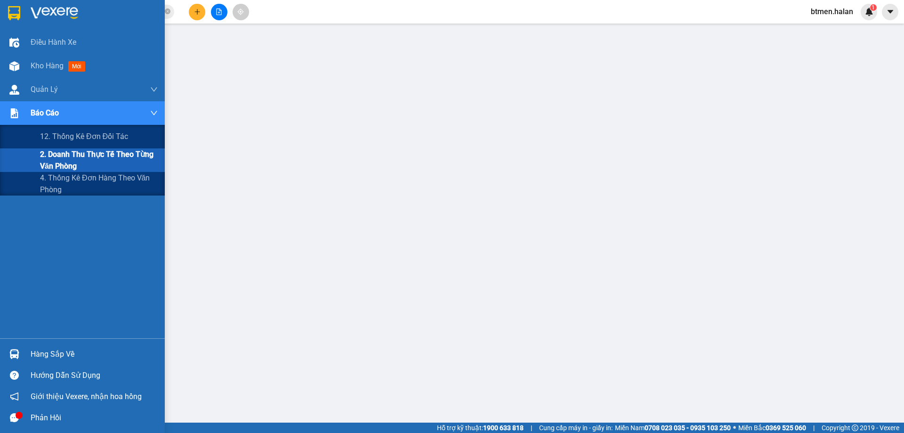
click at [68, 155] on span "2. Doanh thu thực tế theo từng văn phòng" at bounding box center [99, 160] width 118 height 24
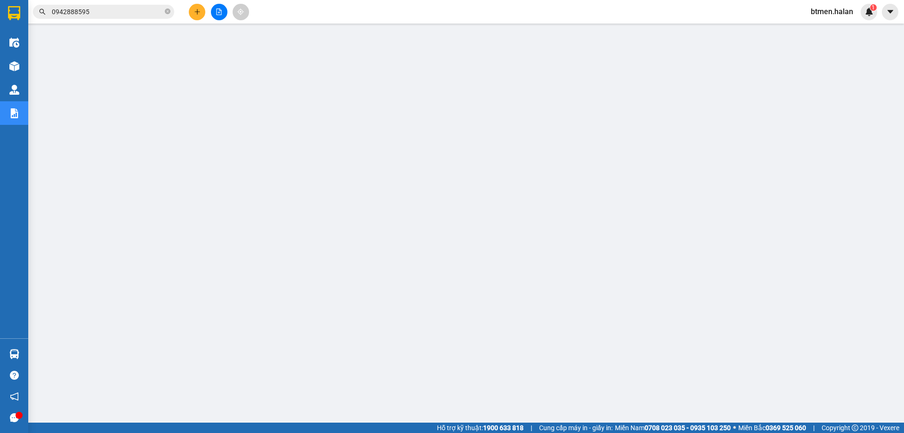
click at [267, 432] on div "Hỗ trợ kỹ thuật: 1900 633 818 | Cung cấp máy in - giấy in: Miền Nam 0708 023 03…" at bounding box center [449, 427] width 899 height 10
click at [112, 5] on span "0942888595" at bounding box center [103, 12] width 141 height 14
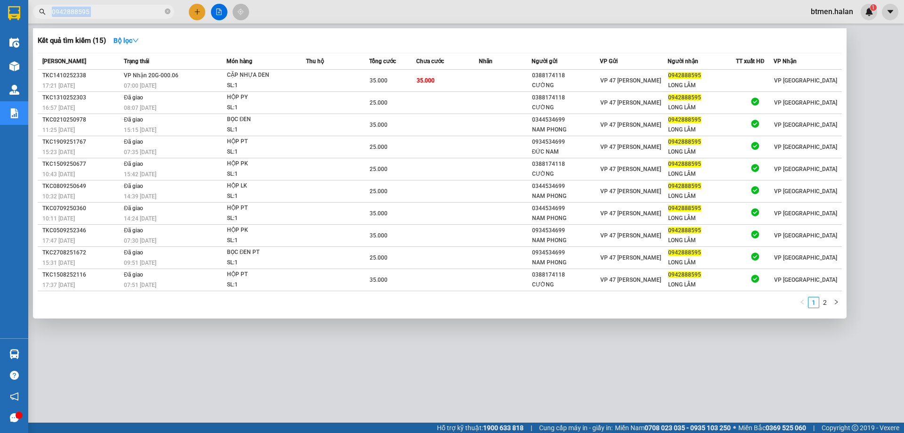
click at [112, 5] on span "0942888595" at bounding box center [103, 12] width 141 height 14
click at [167, 13] on icon "close-circle" at bounding box center [168, 11] width 6 height 6
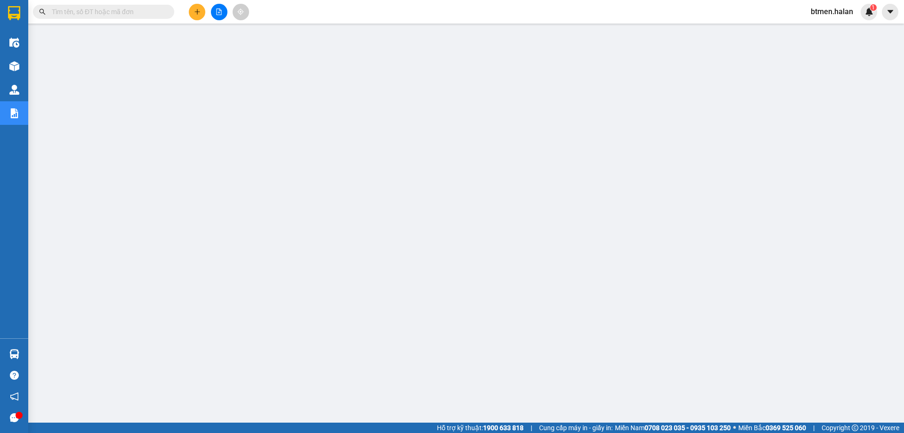
paste input "0977659872"
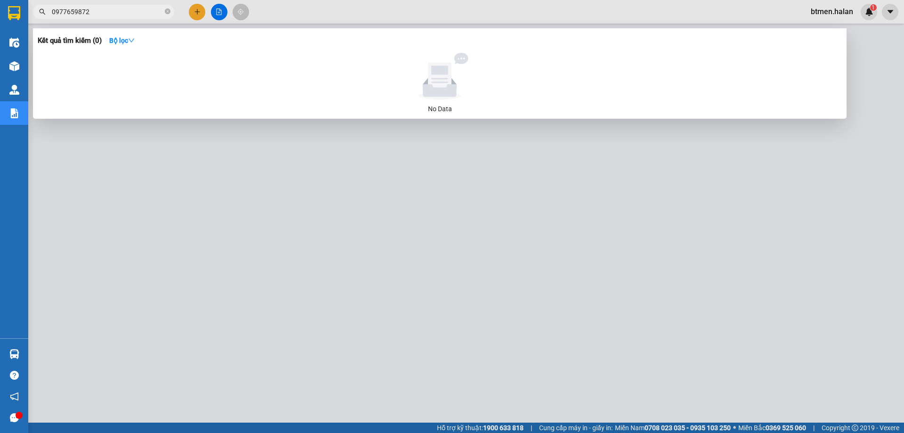
type input "0977659872"
click at [165, 8] on span at bounding box center [168, 12] width 6 height 9
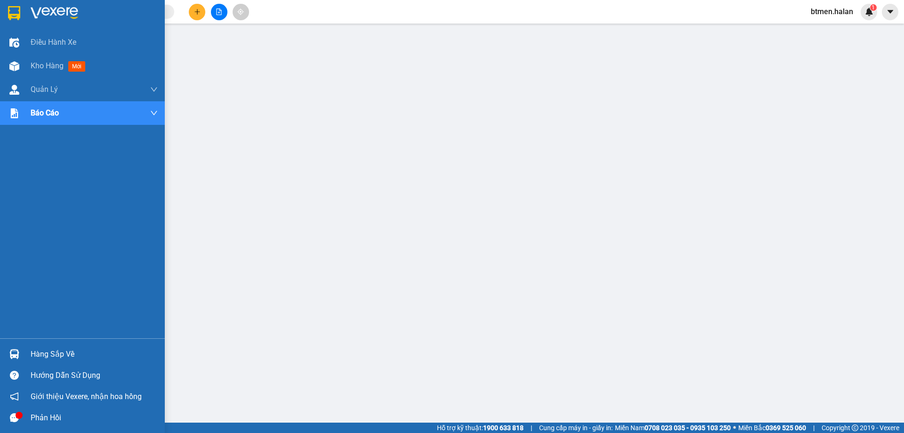
click at [68, 351] on div "Hàng sắp về" at bounding box center [94, 354] width 127 height 14
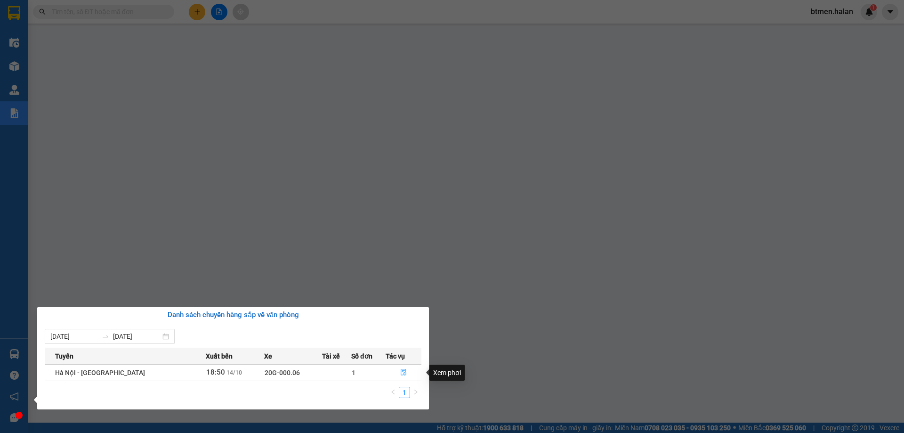
click at [396, 373] on button "button" at bounding box center [403, 372] width 35 height 15
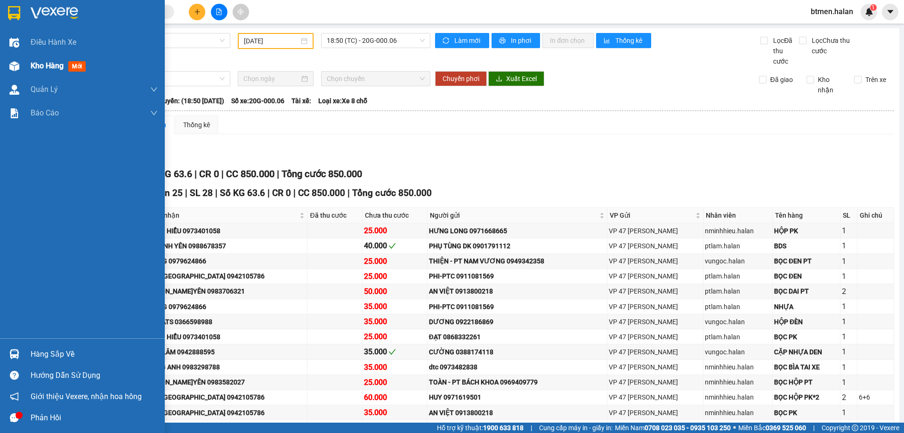
click at [44, 74] on div "Kho hàng mới" at bounding box center [94, 66] width 127 height 24
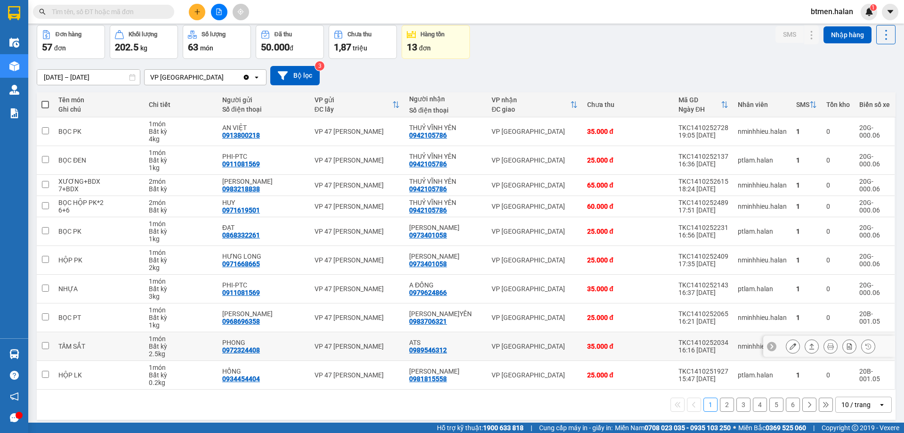
scroll to position [46, 0]
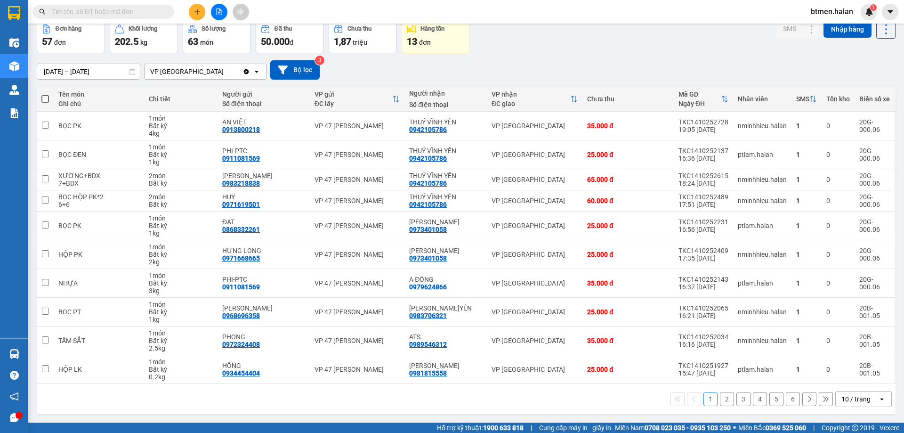
click at [723, 393] on button "2" at bounding box center [727, 399] width 14 height 14
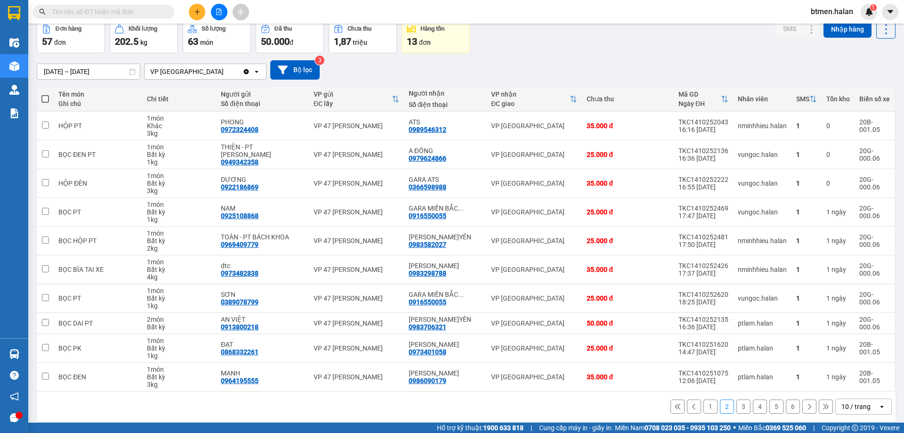
click at [703, 412] on button "1" at bounding box center [710, 406] width 14 height 14
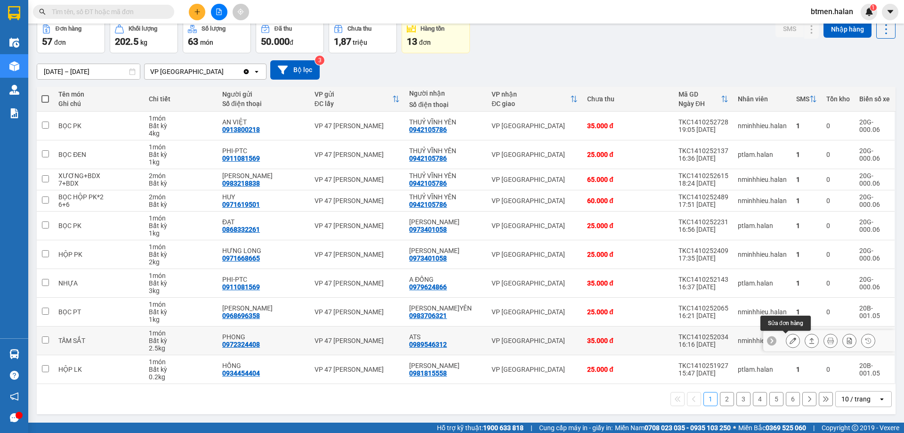
click at [786, 339] on button at bounding box center [792, 340] width 13 height 16
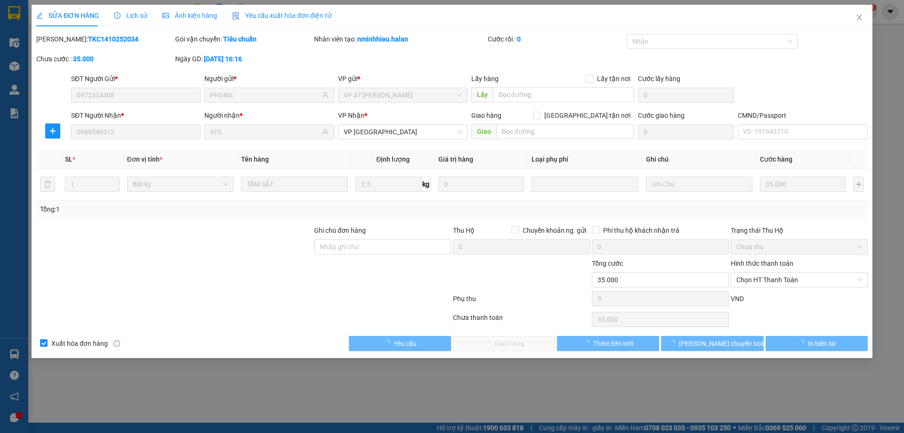
type input "0972324408"
type input "PHONG"
type input "0989546312"
type input "ATS"
type input "0"
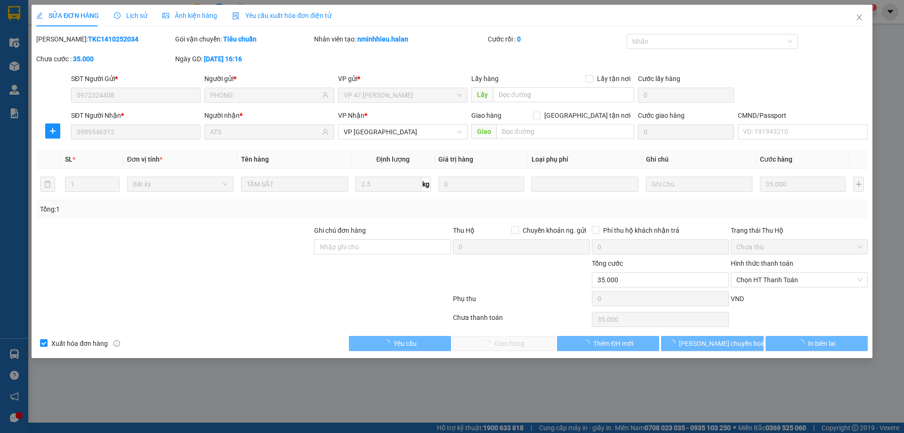
type input "35.000"
click at [783, 276] on span "Chọn HT Thanh Toán" at bounding box center [799, 280] width 126 height 14
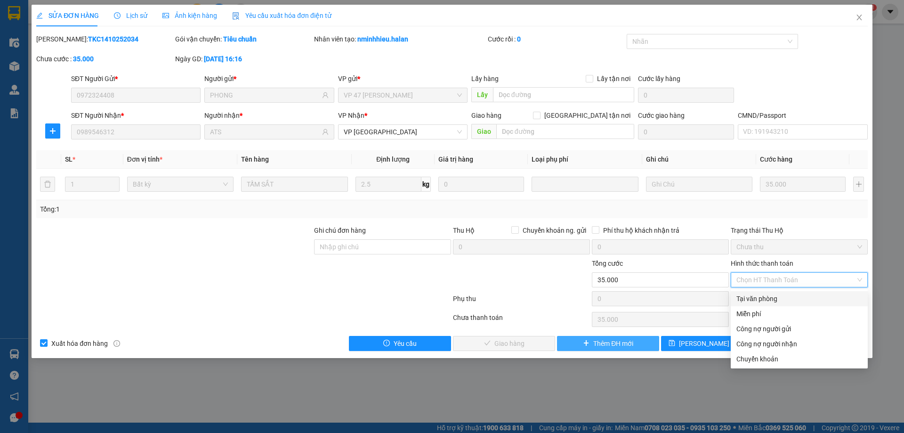
drag, startPoint x: 766, startPoint y: 293, endPoint x: 642, endPoint y: 347, distance: 135.2
click at [766, 294] on div "Tại văn phòng" at bounding box center [799, 298] width 126 height 10
type input "0"
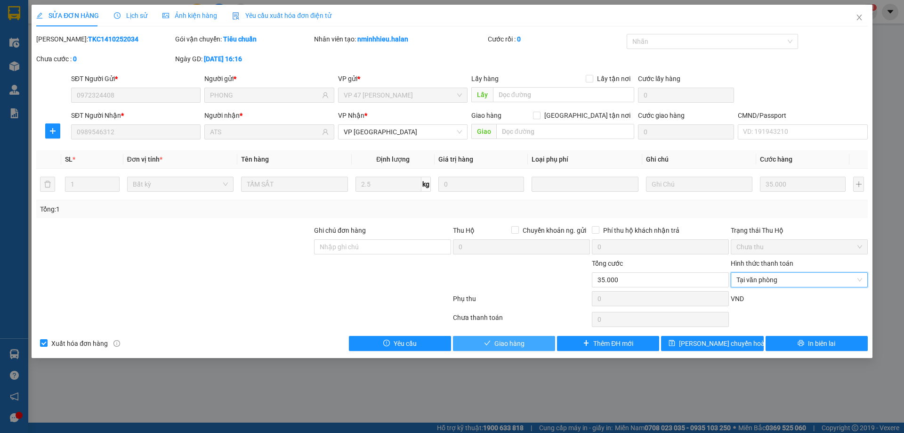
click at [515, 340] on span "Giao hàng" at bounding box center [509, 343] width 30 height 10
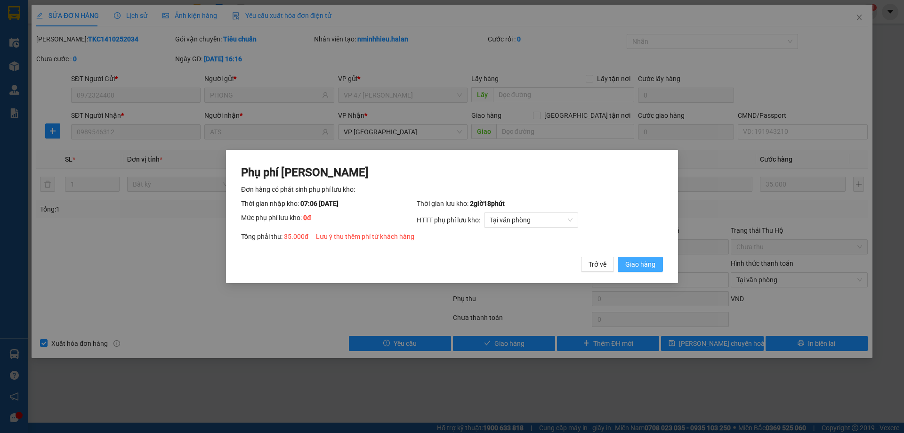
click at [648, 259] on span "Giao hàng" at bounding box center [640, 264] width 30 height 10
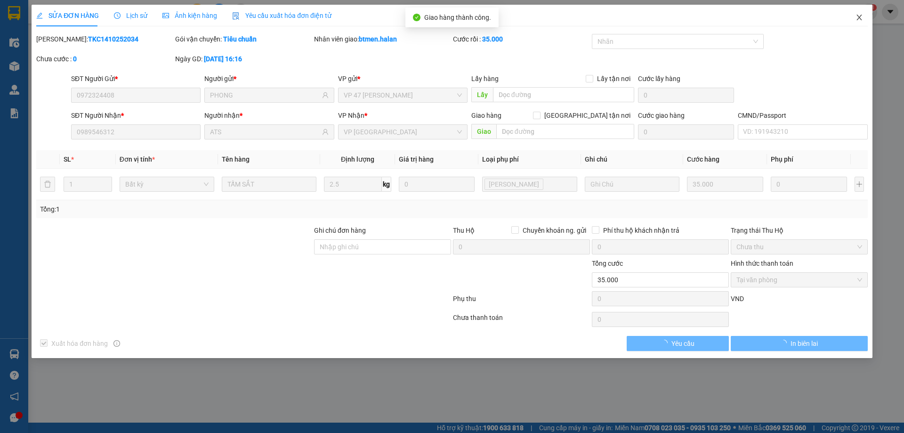
click at [856, 17] on icon "close" at bounding box center [860, 18] width 8 height 8
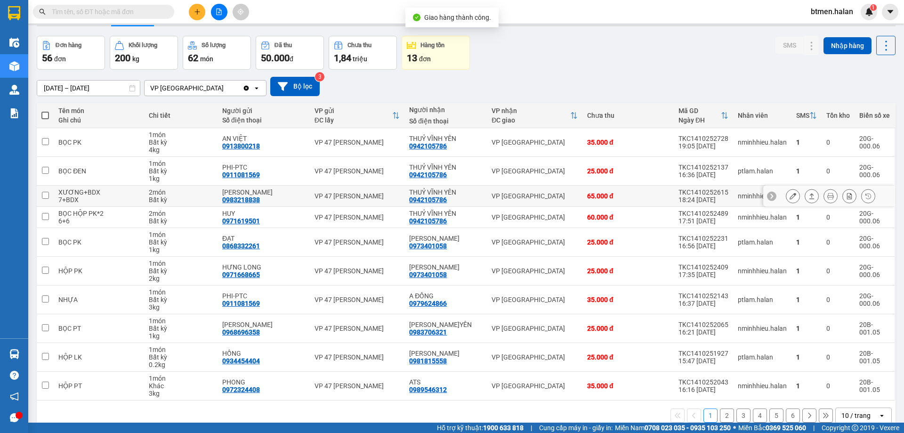
scroll to position [46, 0]
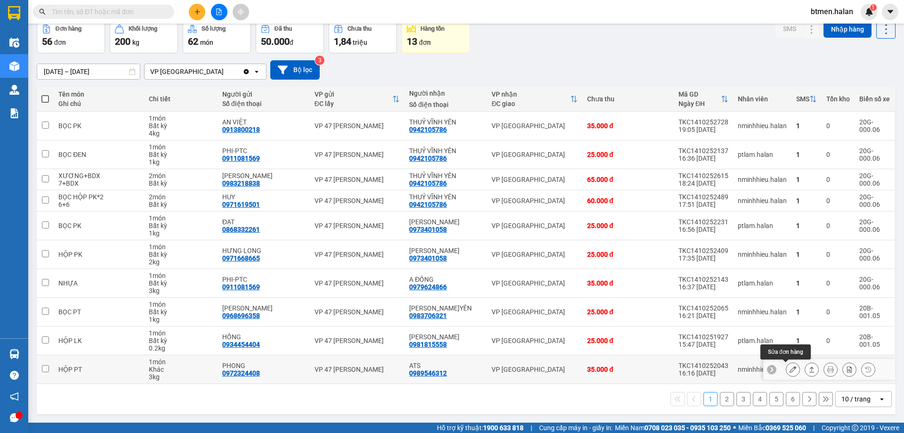
click at [790, 367] on icon at bounding box center [793, 369] width 7 height 7
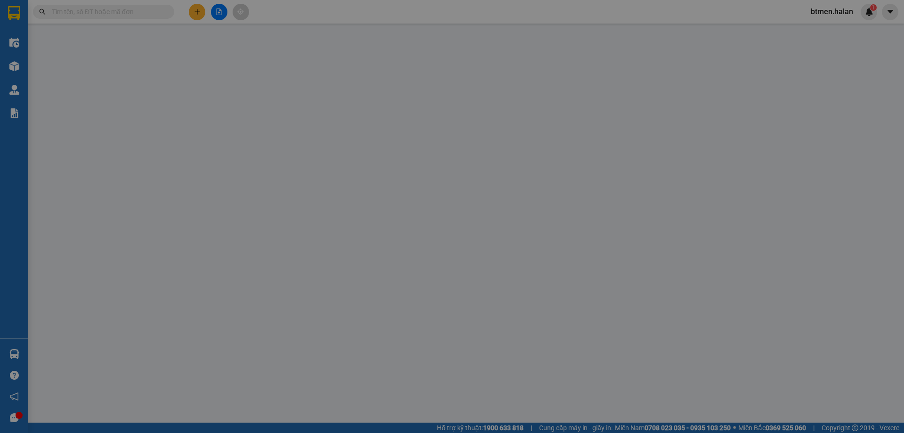
type input "0972324408"
type input "PHONG"
type input "0989546312"
type input "ATS"
type input "0"
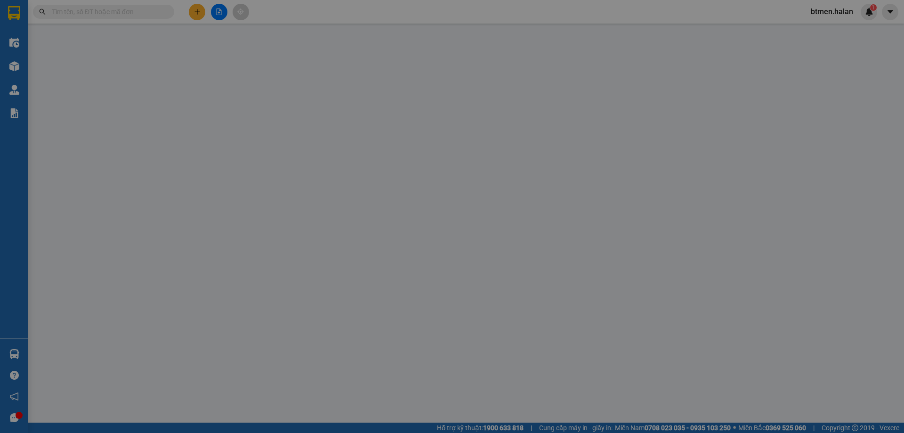
type input "35.000"
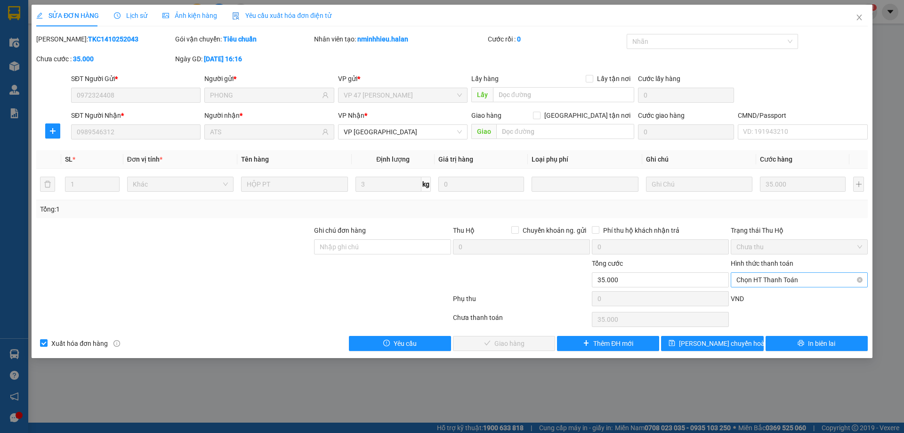
click at [751, 282] on span "Chọn HT Thanh Toán" at bounding box center [799, 280] width 126 height 14
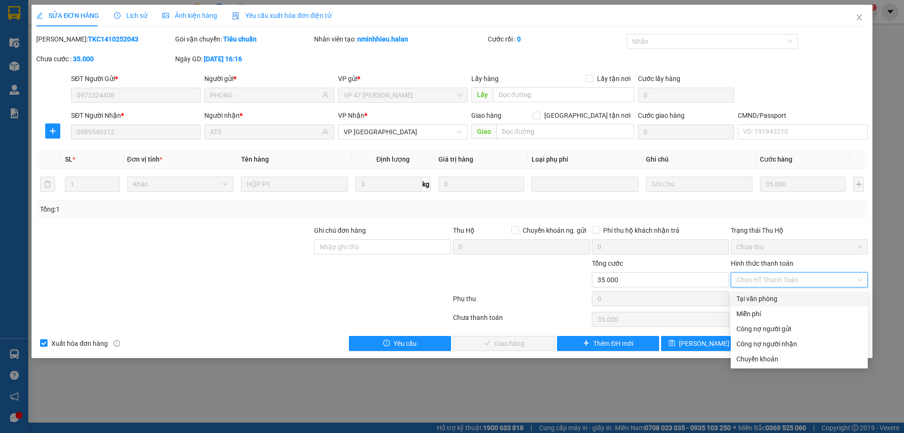
click at [735, 299] on div "Tại văn phòng" at bounding box center [799, 298] width 137 height 15
type input "0"
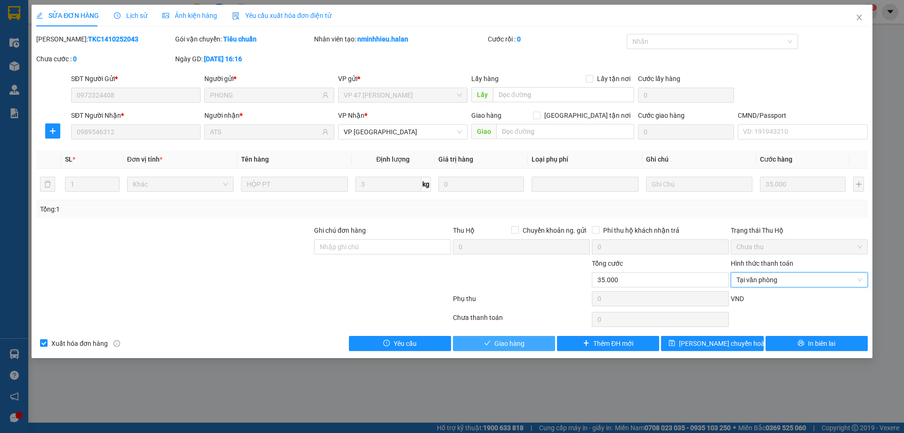
drag, startPoint x: 510, startPoint y: 342, endPoint x: 532, endPoint y: 336, distance: 22.1
click at [511, 342] on span "Giao hàng" at bounding box center [509, 343] width 30 height 10
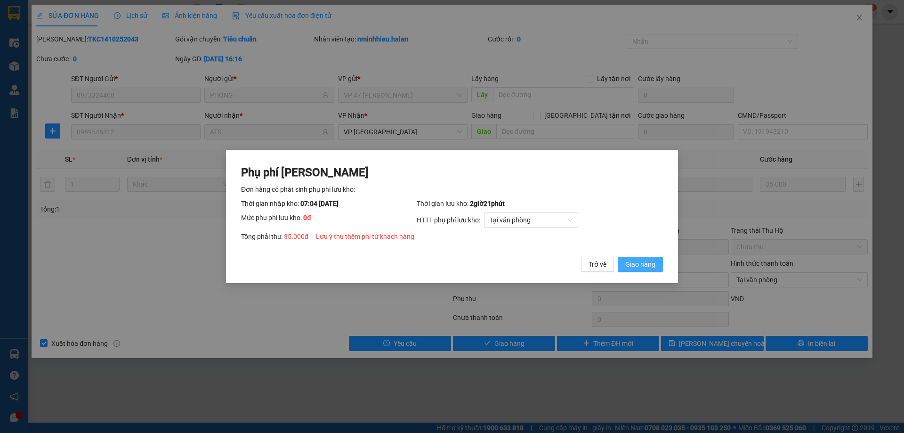
click at [654, 272] on button "Giao hàng" at bounding box center [640, 264] width 45 height 15
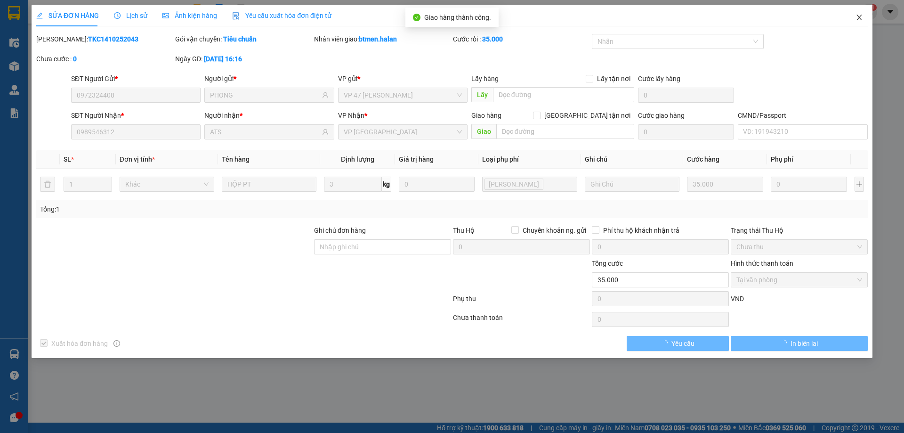
click at [861, 16] on icon "close" at bounding box center [858, 18] width 5 height 6
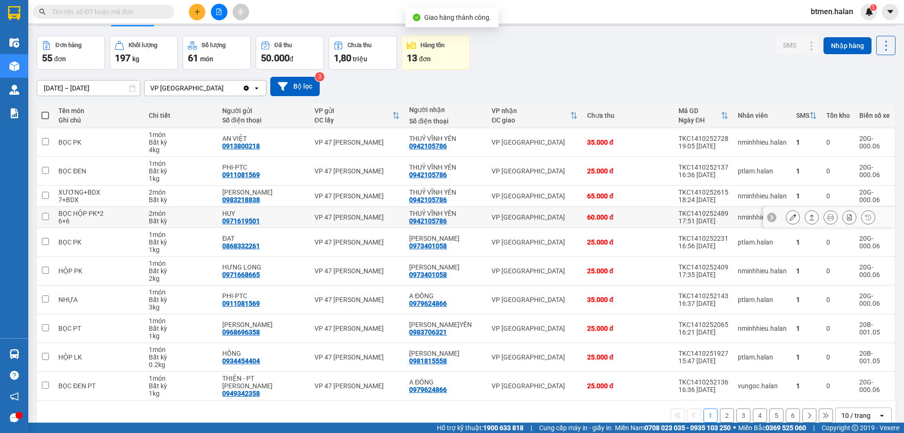
scroll to position [46, 0]
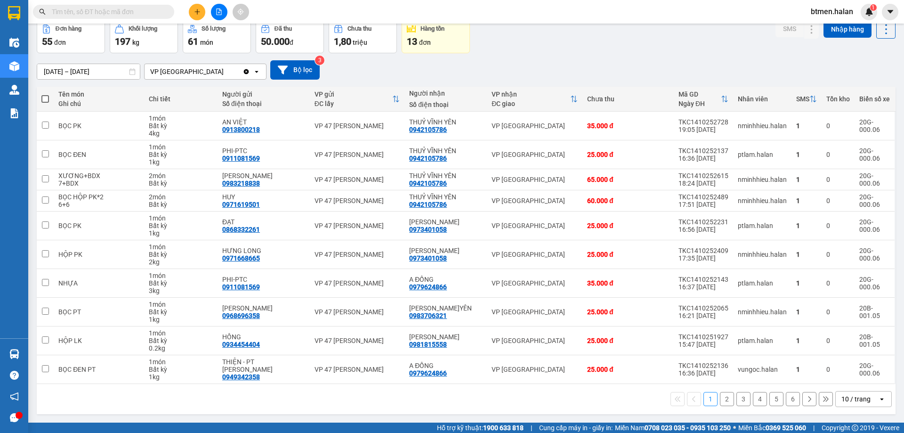
click at [724, 400] on button "2" at bounding box center [727, 399] width 14 height 14
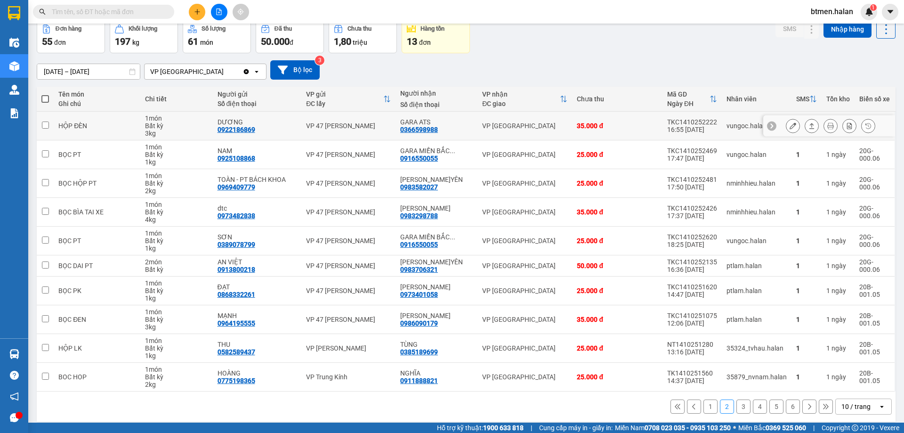
click at [790, 127] on icon at bounding box center [793, 125] width 7 height 7
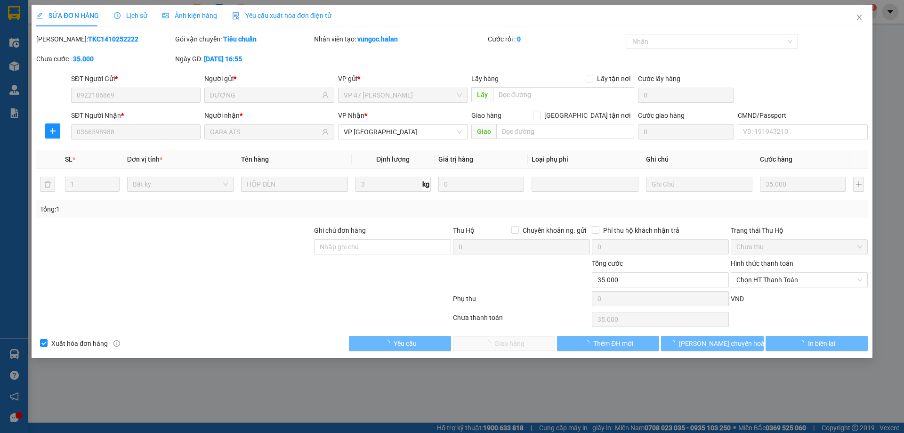
type input "0922186869"
type input "DƯƠNG"
type input "0366598988"
type input "GARA ATS"
type input "0"
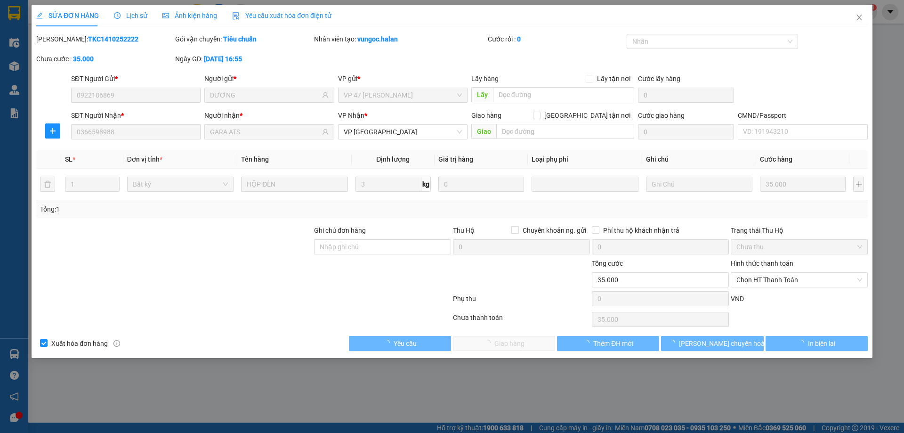
type input "35.000"
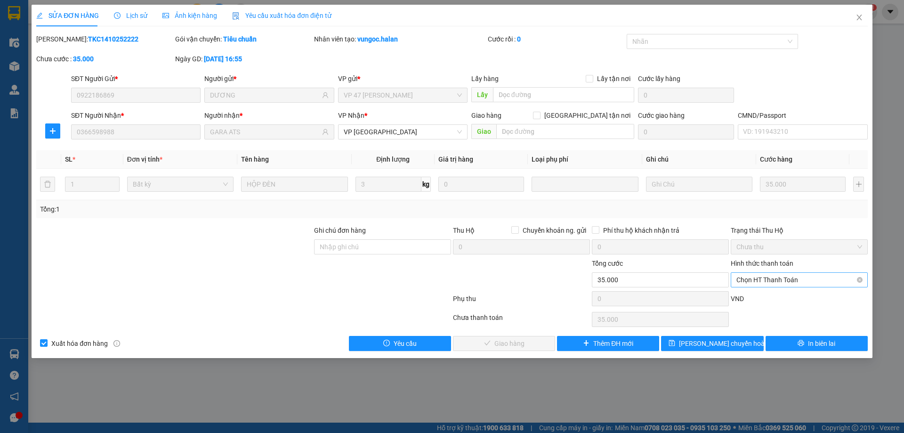
click at [759, 278] on span "Chọn HT Thanh Toán" at bounding box center [799, 280] width 126 height 14
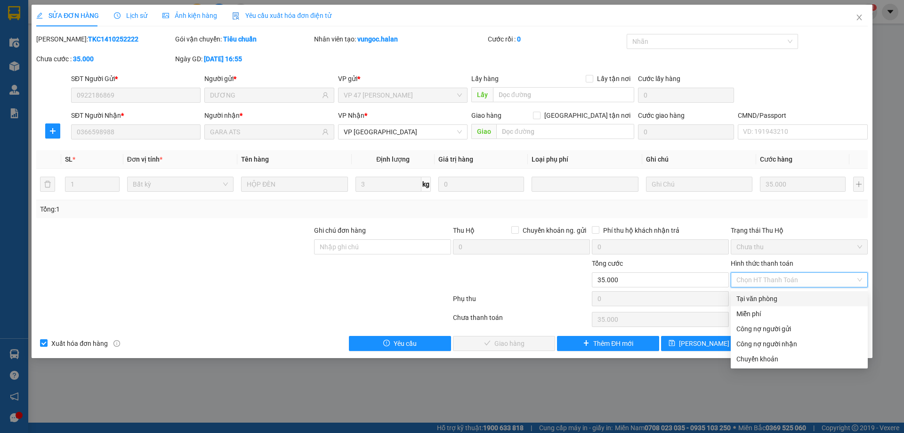
click at [766, 299] on div "Tại văn phòng" at bounding box center [799, 298] width 126 height 10
type input "0"
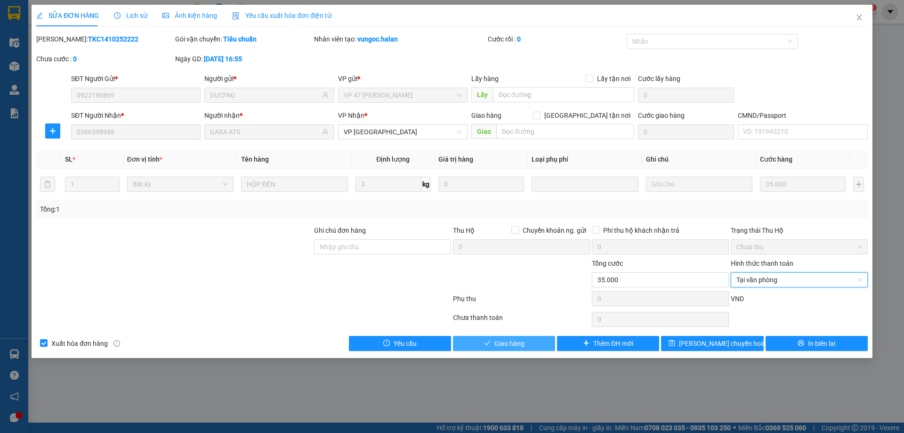
click at [548, 342] on button "Giao hàng" at bounding box center [504, 343] width 102 height 15
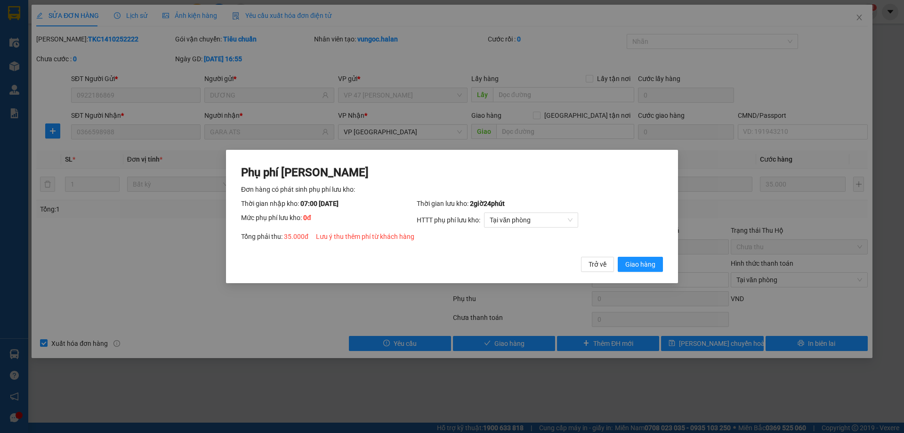
click at [634, 262] on span "Giao hàng" at bounding box center [640, 264] width 30 height 10
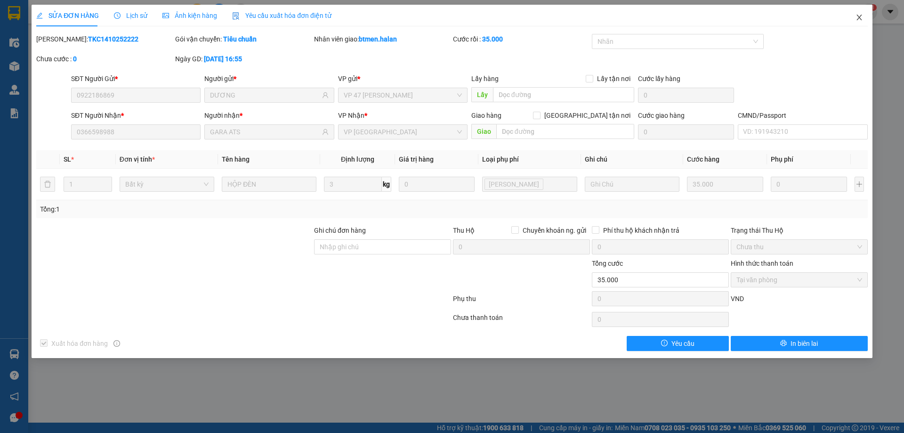
click at [856, 18] on icon "close" at bounding box center [860, 18] width 8 height 8
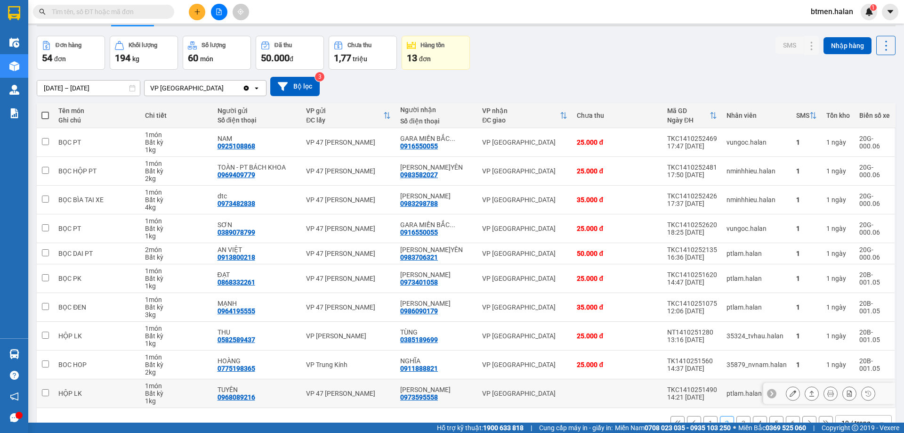
scroll to position [54, 0]
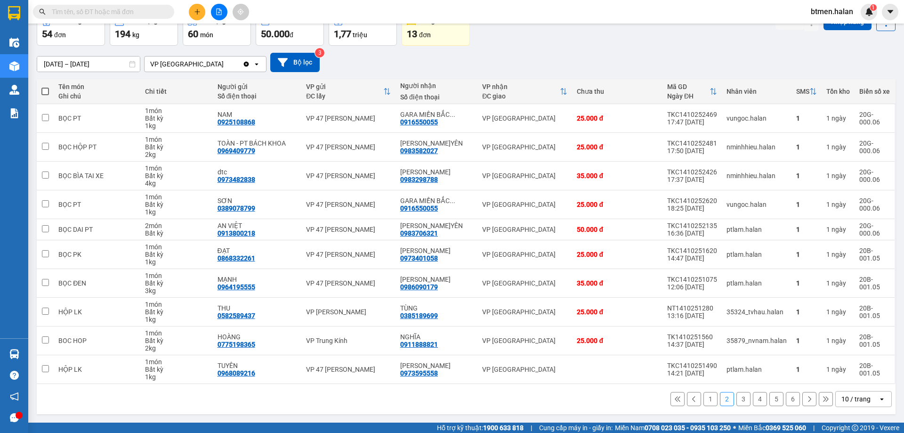
click at [737, 396] on button "3" at bounding box center [743, 399] width 14 height 14
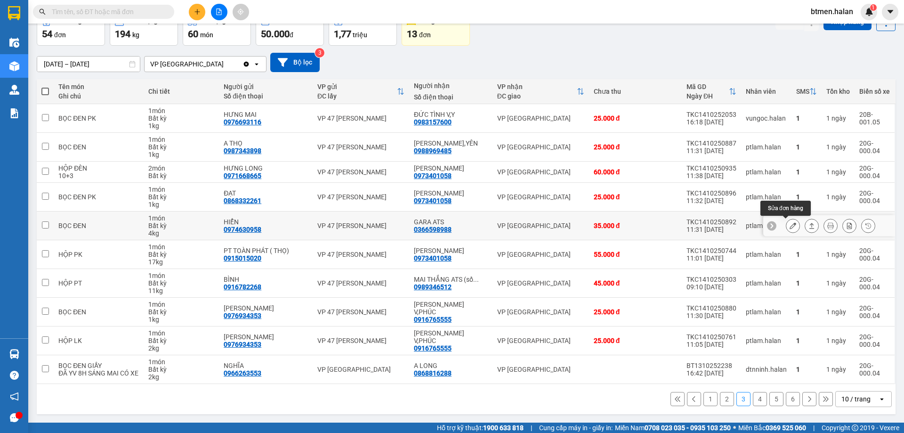
click at [790, 225] on icon at bounding box center [793, 225] width 7 height 7
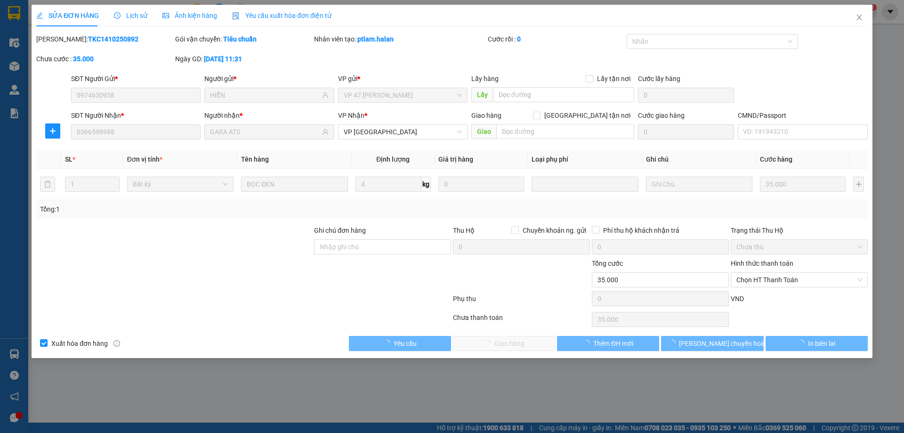
type input "0974630958"
type input "HIỂN"
type input "0366598988"
type input "GARA ATS"
type input "0"
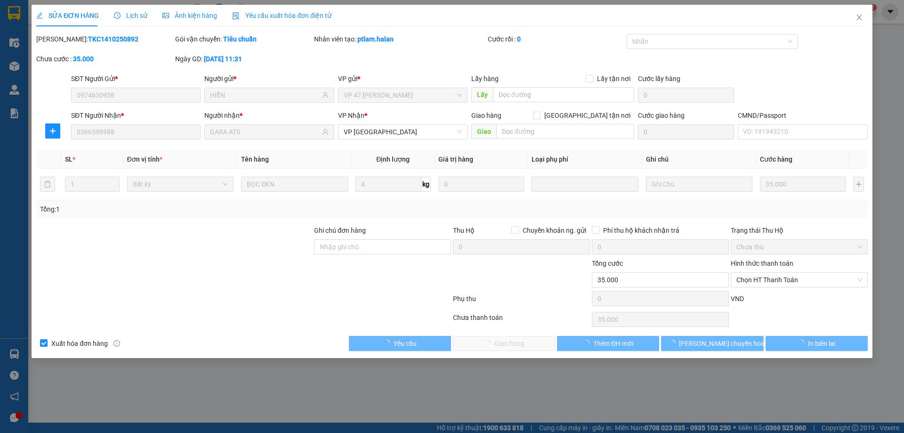
type input "35.000"
click at [769, 280] on span "Chọn HT Thanh Toán" at bounding box center [799, 280] width 126 height 14
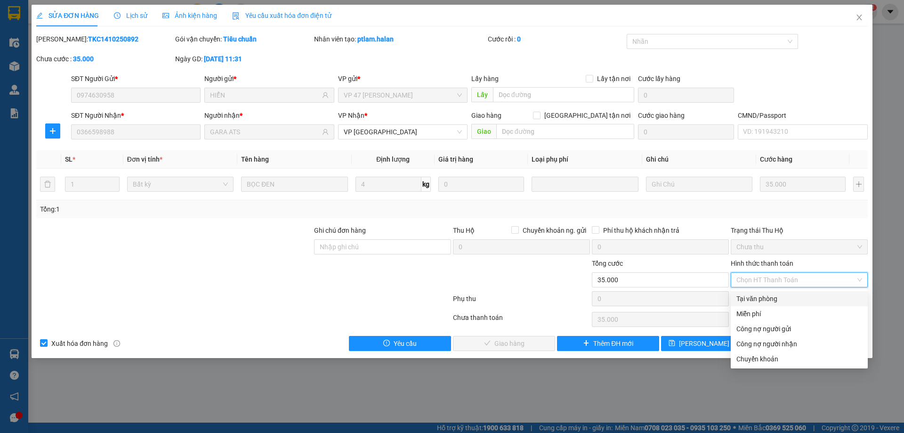
click at [756, 294] on div "Tại văn phòng" at bounding box center [799, 298] width 126 height 10
type input "0"
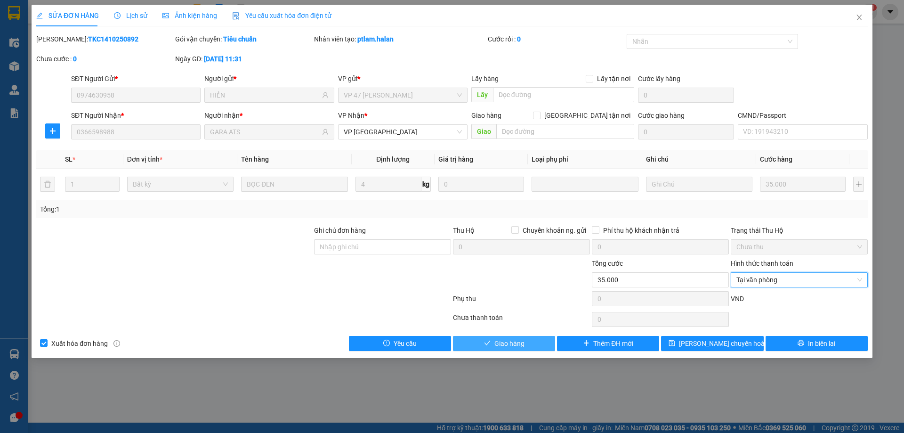
click at [514, 343] on span "Giao hàng" at bounding box center [509, 343] width 30 height 10
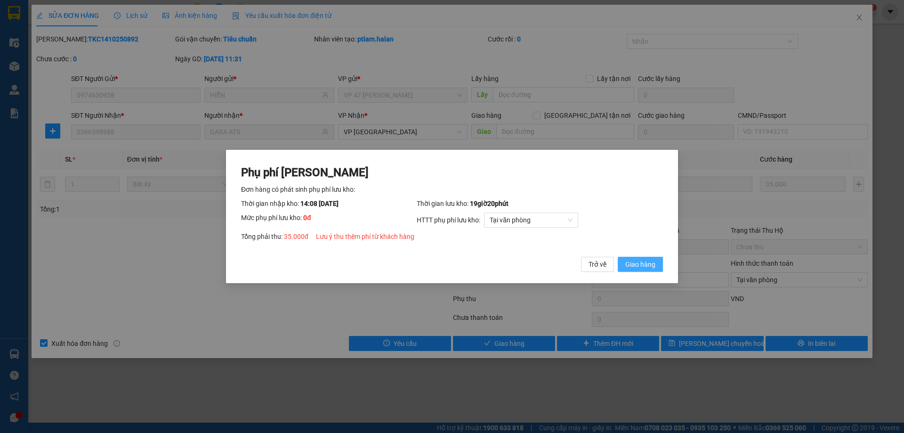
click at [645, 263] on span "Giao hàng" at bounding box center [640, 264] width 30 height 10
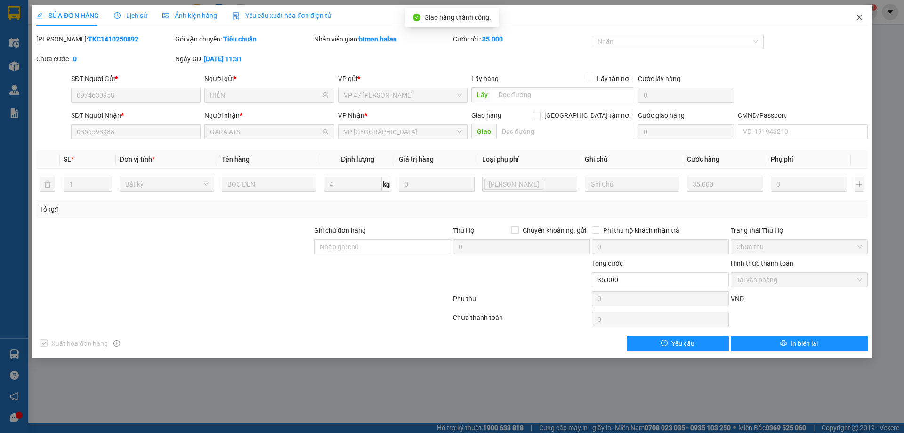
click at [864, 17] on span "Close" at bounding box center [859, 18] width 26 height 26
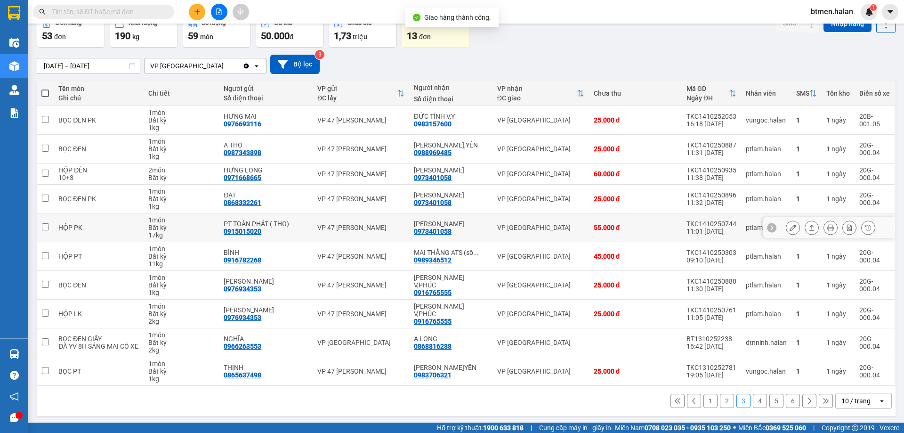
scroll to position [54, 0]
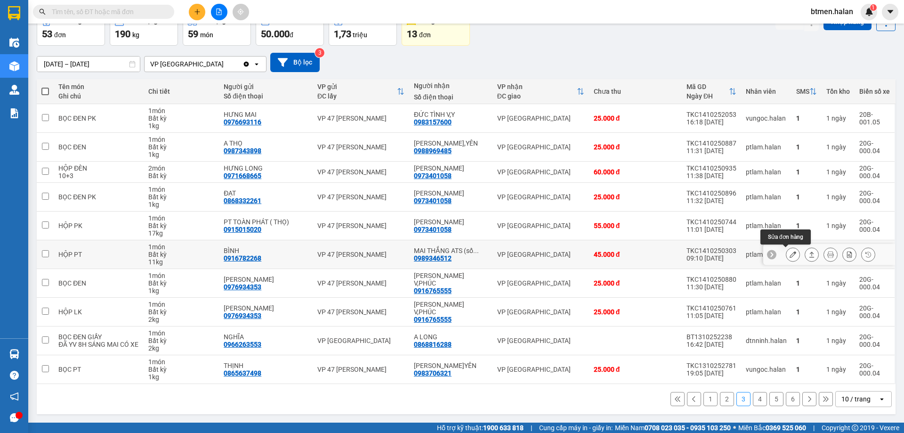
click at [790, 255] on icon at bounding box center [793, 254] width 7 height 7
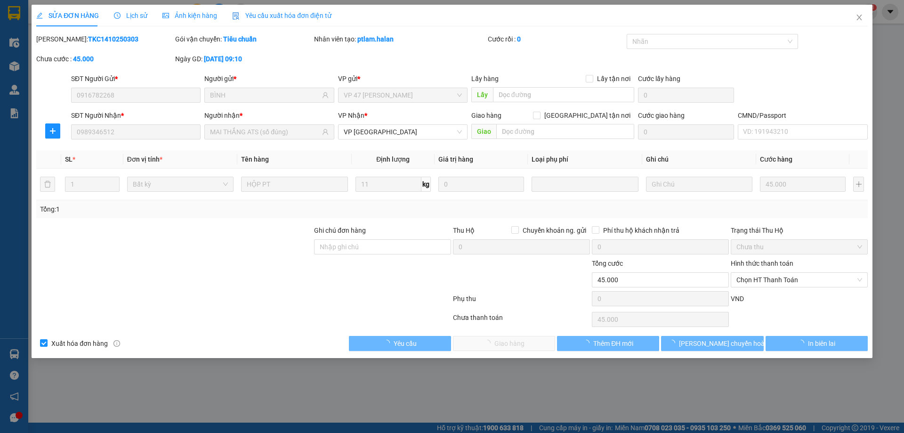
type input "0916782268"
type input "BÌNH"
type input "0989346512"
type input "MAI THẮNG ATS (số đúng)"
type input "0"
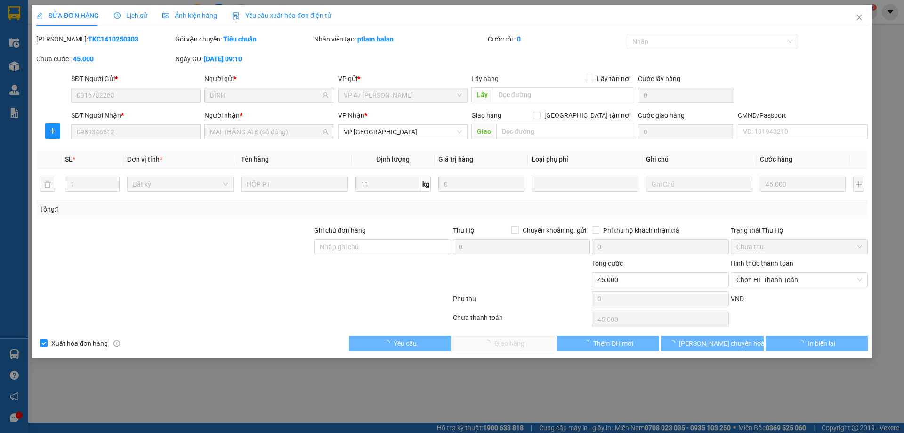
type input "45.000"
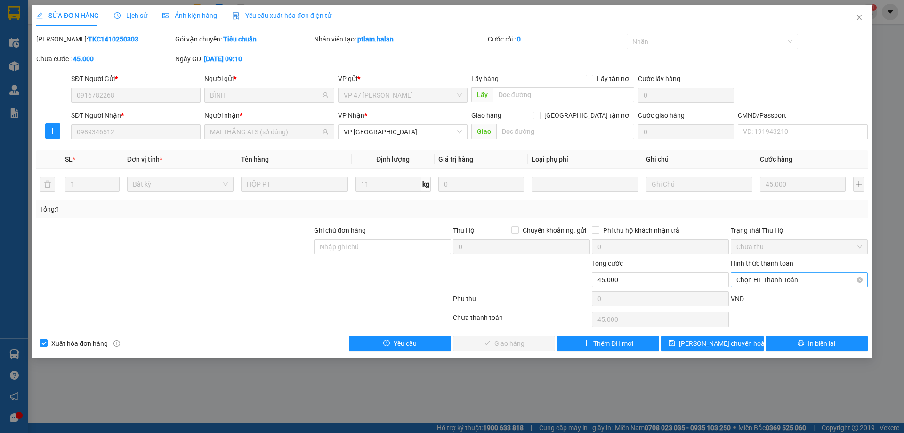
click at [776, 276] on span "Chọn HT Thanh Toán" at bounding box center [799, 280] width 126 height 14
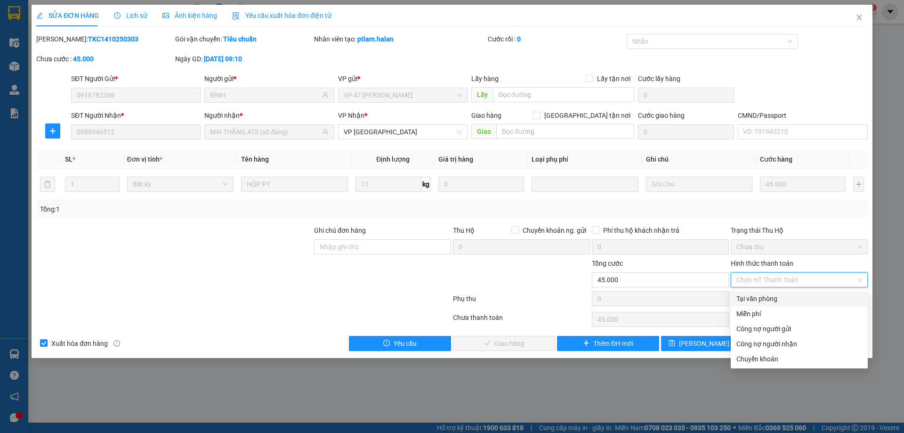
drag, startPoint x: 764, startPoint y: 299, endPoint x: 713, endPoint y: 315, distance: 53.9
click at [764, 299] on div "Tại văn phòng" at bounding box center [799, 298] width 126 height 10
type input "0"
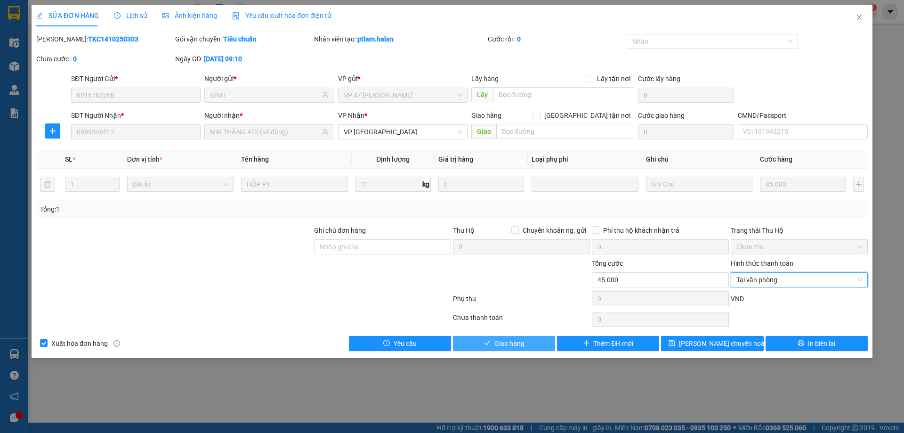
click at [514, 342] on span "Giao hàng" at bounding box center [509, 343] width 30 height 10
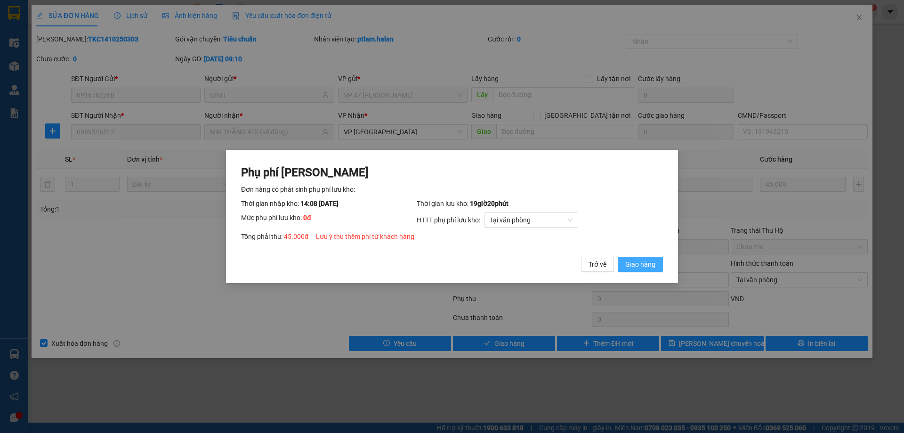
click at [644, 264] on span "Giao hàng" at bounding box center [640, 264] width 30 height 10
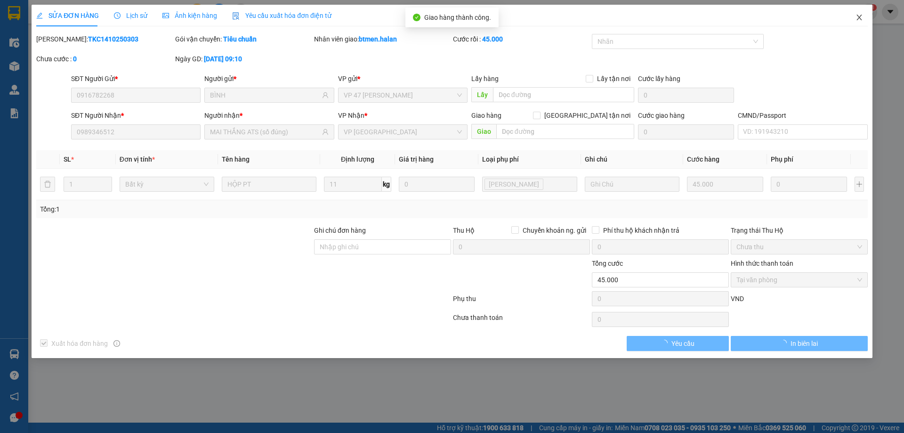
click at [857, 17] on icon "close" at bounding box center [860, 18] width 8 height 8
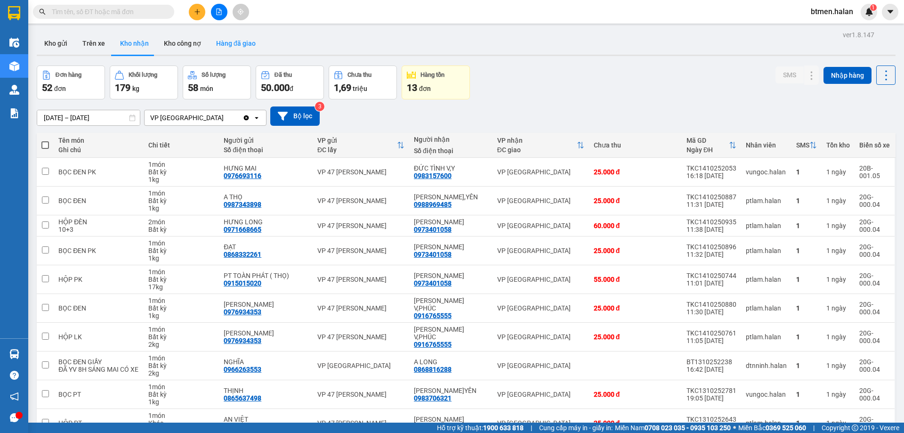
click at [228, 43] on button "Hàng đã giao" at bounding box center [236, 43] width 55 height 23
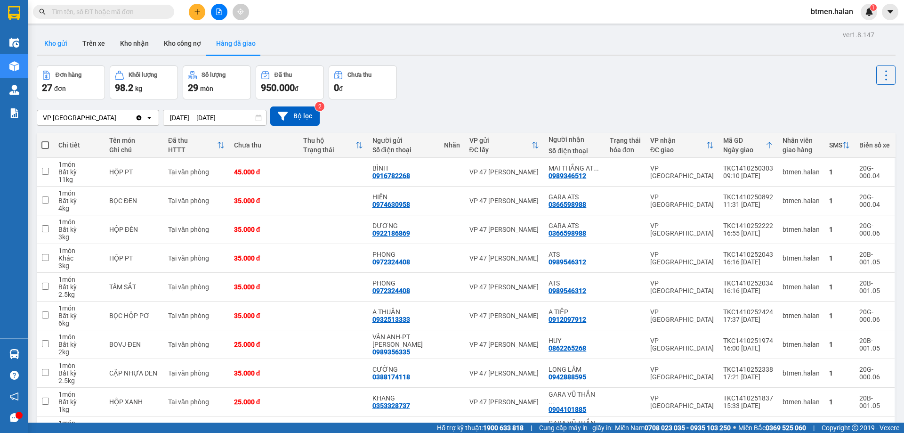
click at [49, 45] on button "Kho gửi" at bounding box center [56, 43] width 38 height 23
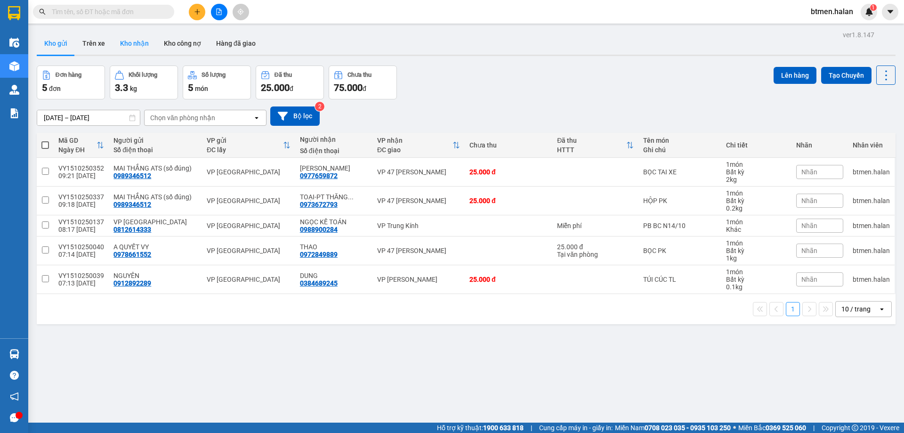
click at [145, 45] on button "Kho nhận" at bounding box center [135, 43] width 44 height 23
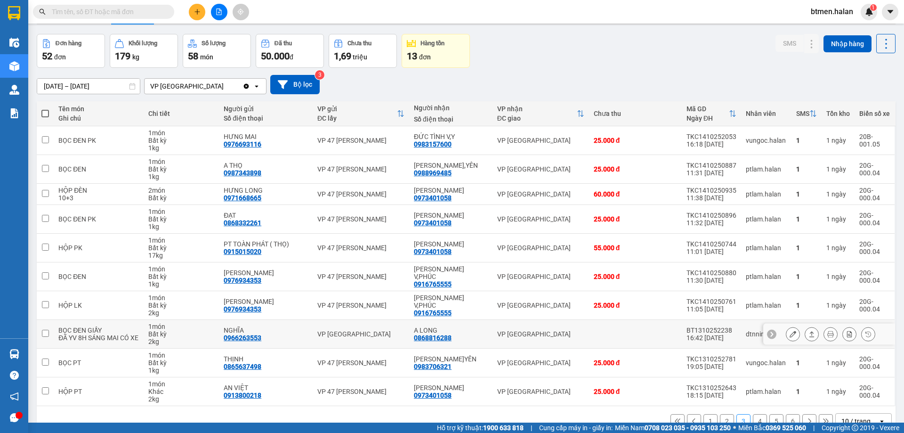
scroll to position [47, 0]
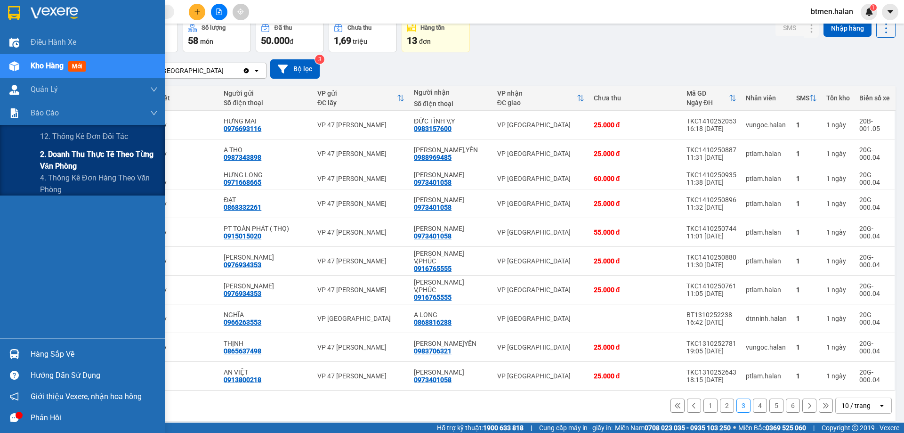
click at [40, 162] on span "2. Doanh thu thực tế theo từng văn phòng" at bounding box center [99, 160] width 118 height 24
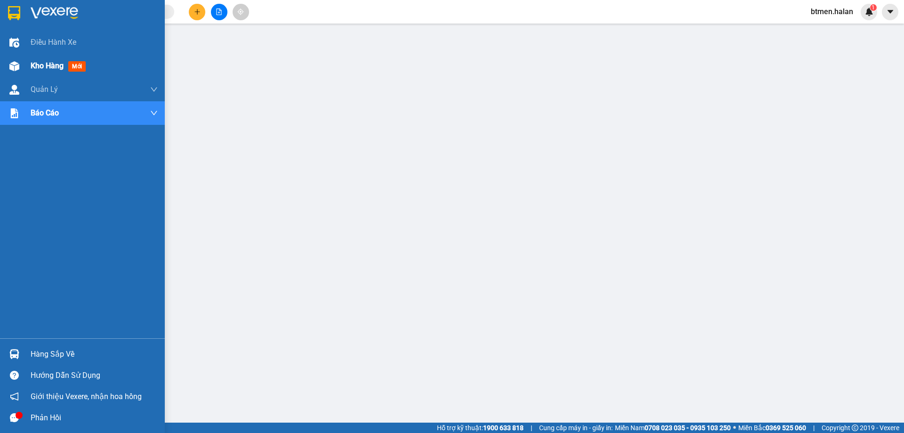
click at [37, 68] on span "Kho hàng" at bounding box center [47, 65] width 33 height 9
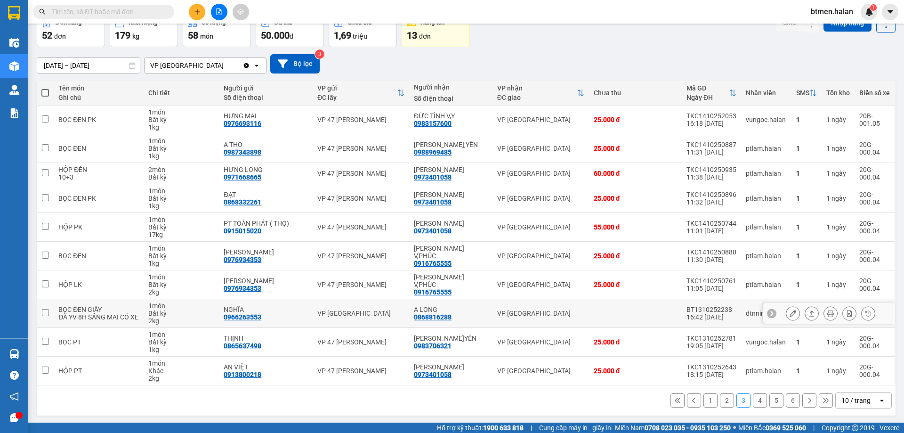
scroll to position [54, 0]
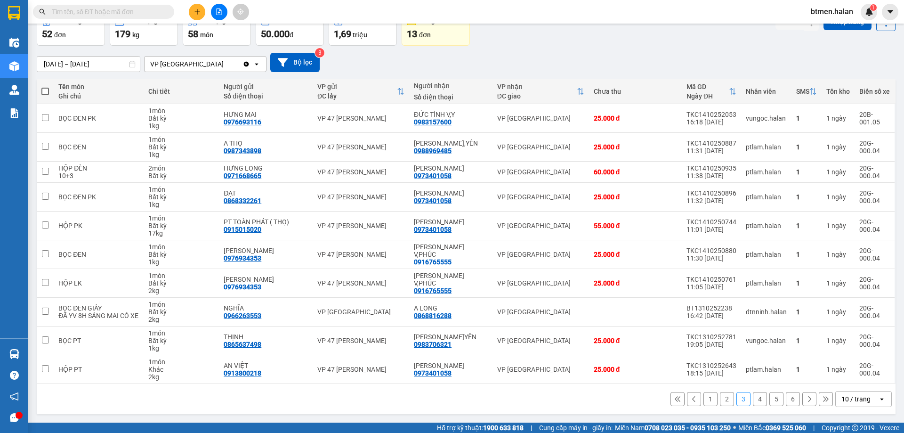
click at [786, 396] on button "6" at bounding box center [793, 399] width 14 height 14
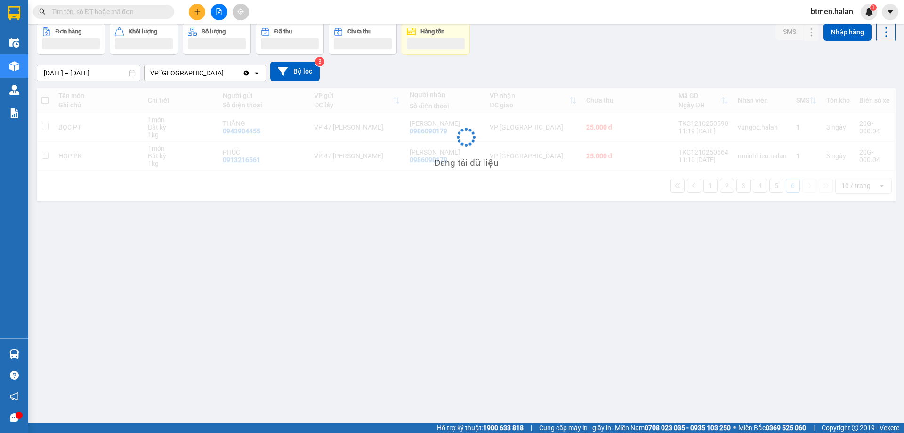
scroll to position [43, 0]
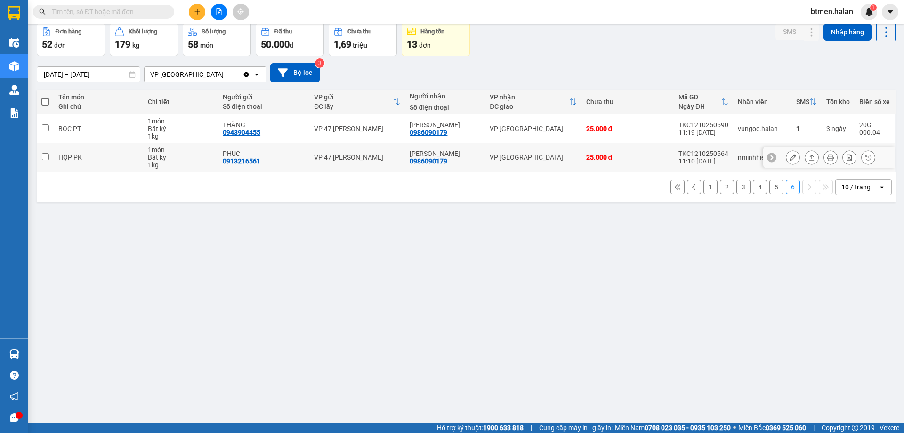
click at [419, 154] on div "THẠCH VY" at bounding box center [445, 154] width 71 height 8
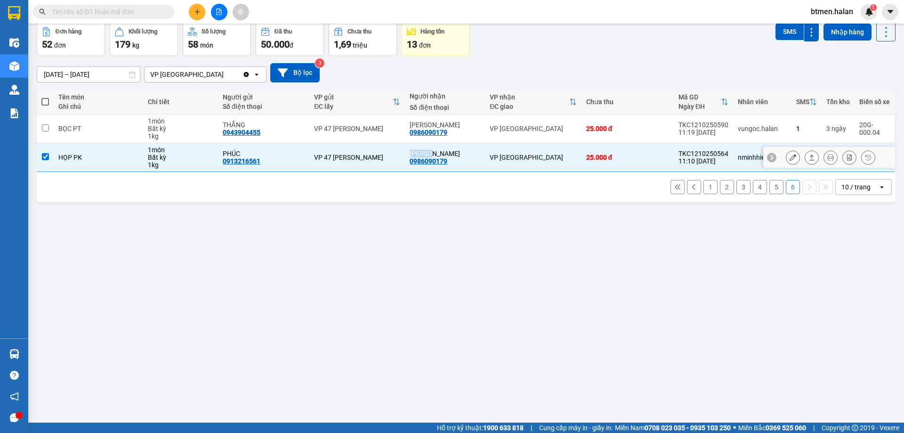
click at [419, 154] on div "THẠCH VY" at bounding box center [445, 154] width 71 height 8
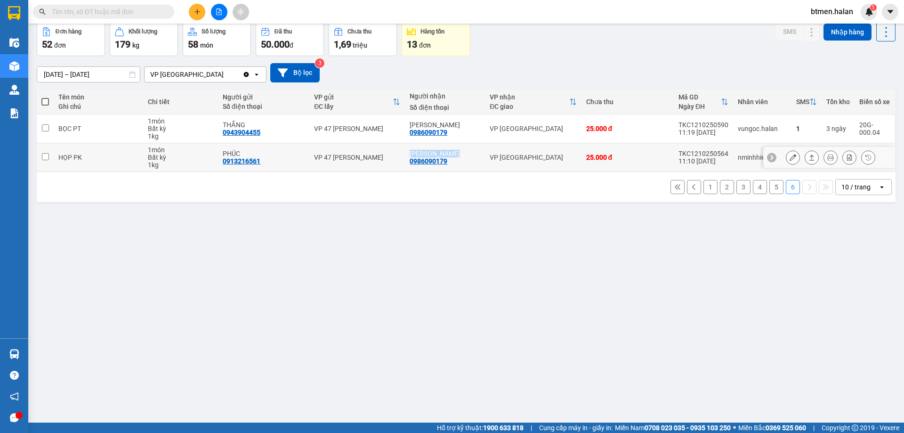
click at [419, 154] on div "THẠCH VY" at bounding box center [445, 154] width 71 height 8
checkbox input "true"
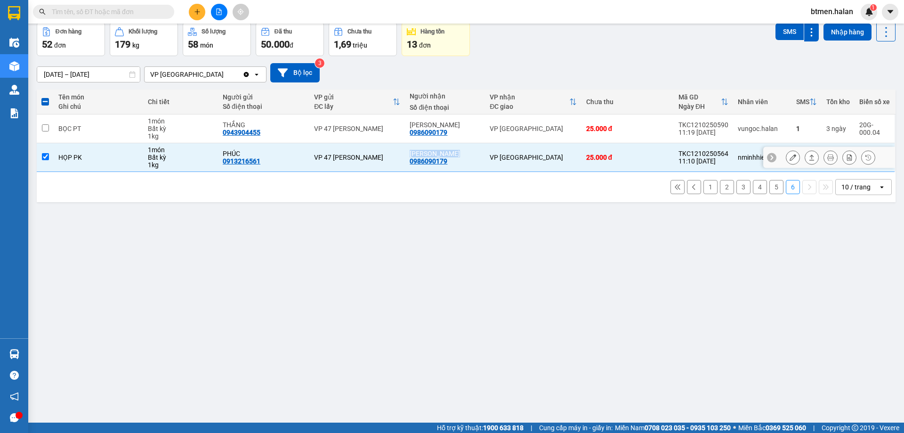
copy div "THẠCH VY"
click at [152, 14] on input "text" at bounding box center [107, 12] width 111 height 10
paste input "0986090179"
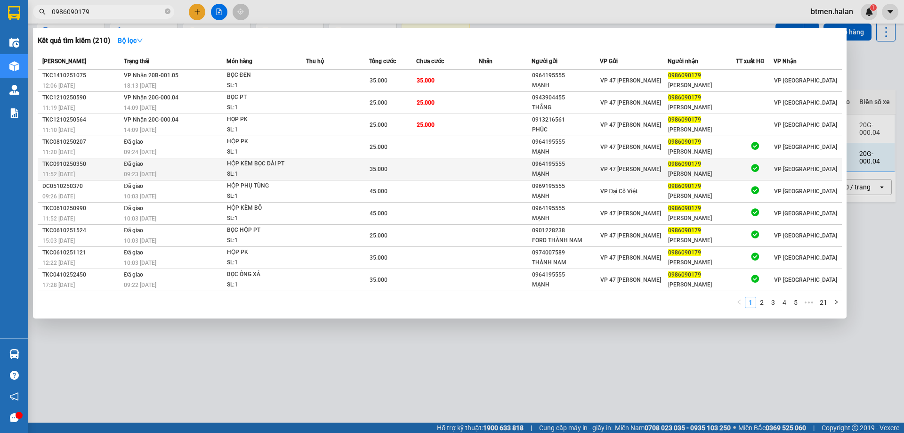
type input "0986090179"
click at [549, 164] on div "0964195555" at bounding box center [565, 164] width 67 height 10
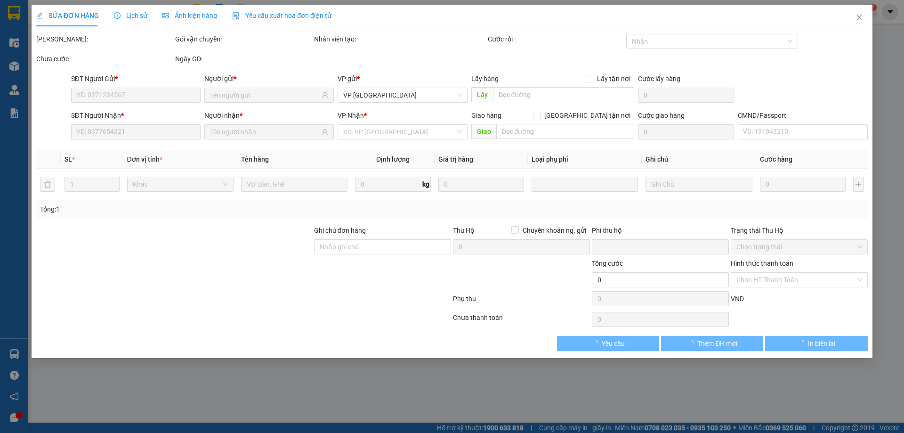
type input "0964195555"
type input "MẠNH"
type input "0986090179"
type input "THẠCH VY"
type input "0"
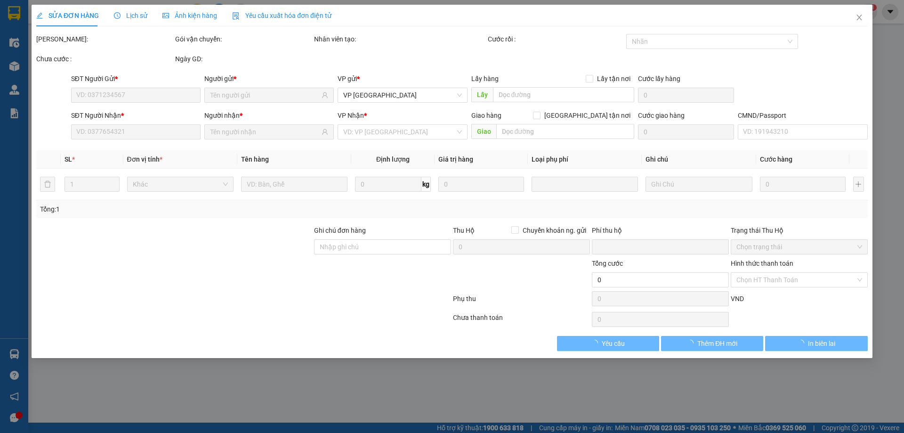
type input "35.000"
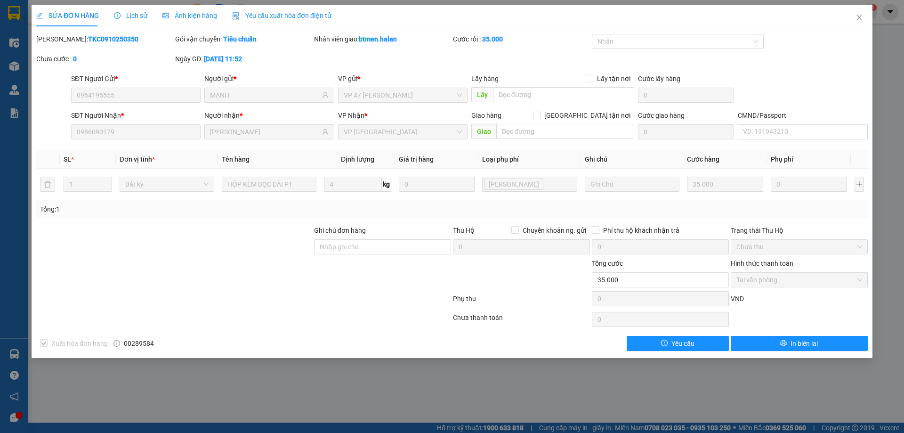
click at [52, 372] on div "SỬA ĐƠN HÀNG Lịch sử Ảnh kiện hàng Yêu cầu xuất hóa đơn điện tử Total Paid Fee …" at bounding box center [452, 216] width 904 height 433
click at [32, 354] on div "SỬA ĐƠN HÀNG Lịch sử Ảnh kiện hàng Yêu cầu xuất hóa đơn điện tử Total Paid Fee …" at bounding box center [452, 181] width 841 height 353
click at [859, 22] on span "Close" at bounding box center [859, 18] width 26 height 26
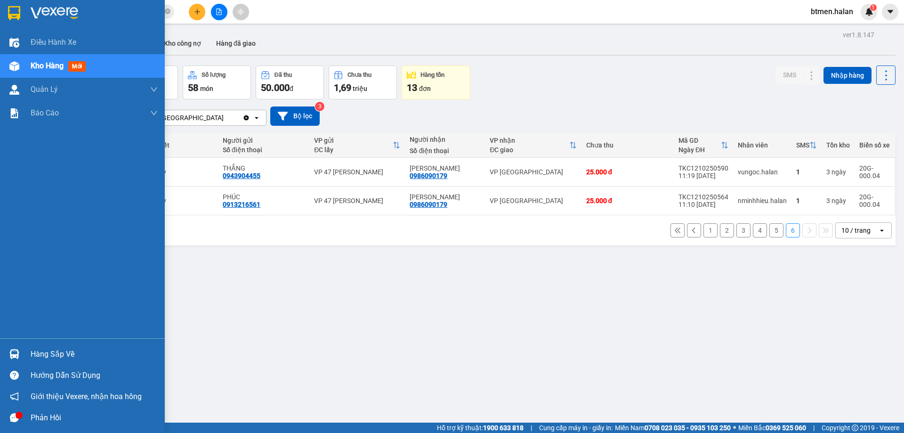
click at [41, 354] on div "Hàng sắp về" at bounding box center [94, 354] width 127 height 14
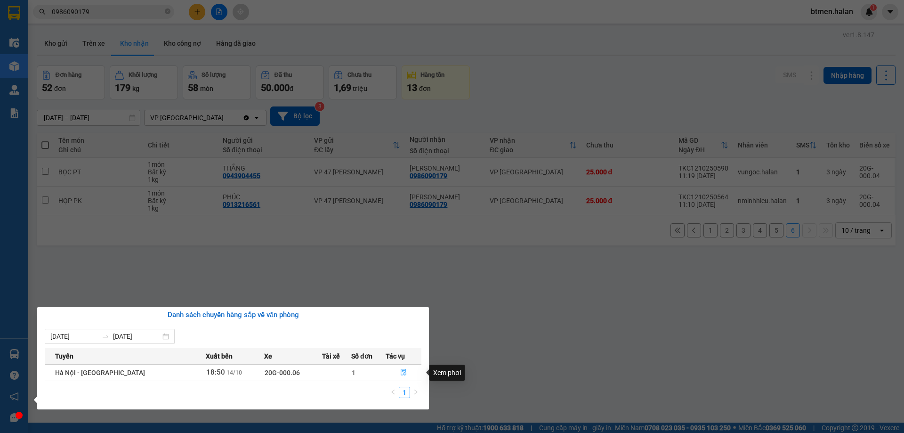
click at [403, 373] on icon "file-done" at bounding box center [403, 372] width 7 height 7
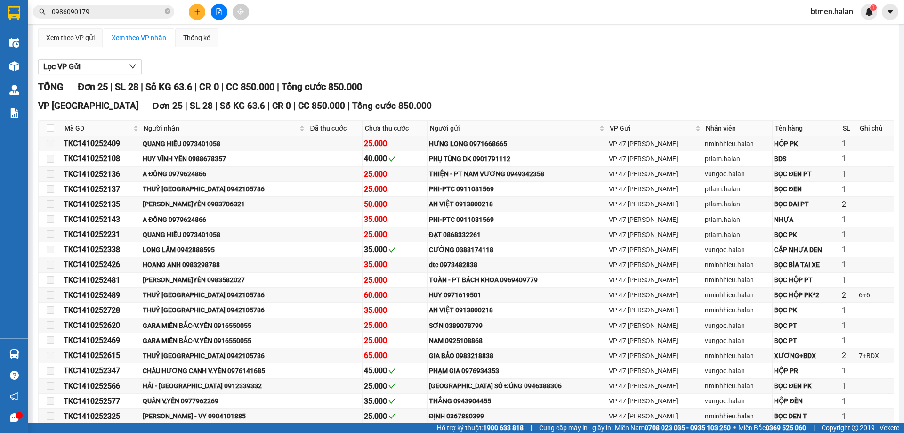
scroll to position [87, 0]
click at [49, 132] on input "checkbox" at bounding box center [51, 129] width 8 height 8
checkbox input "true"
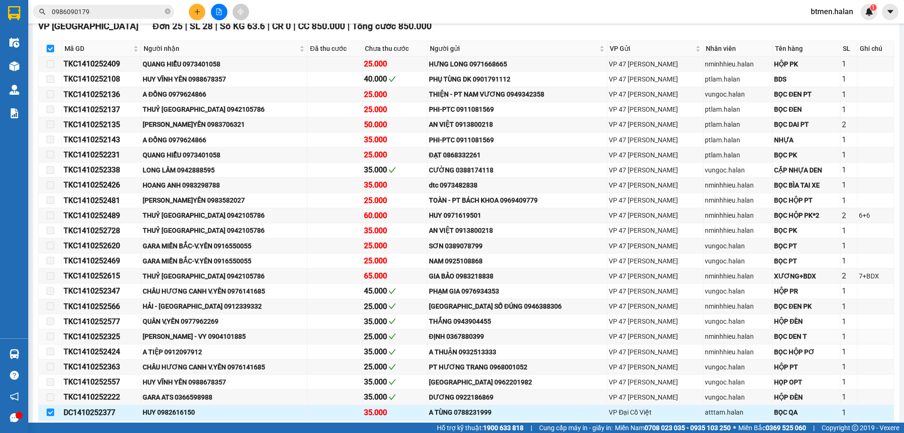
scroll to position [228, 0]
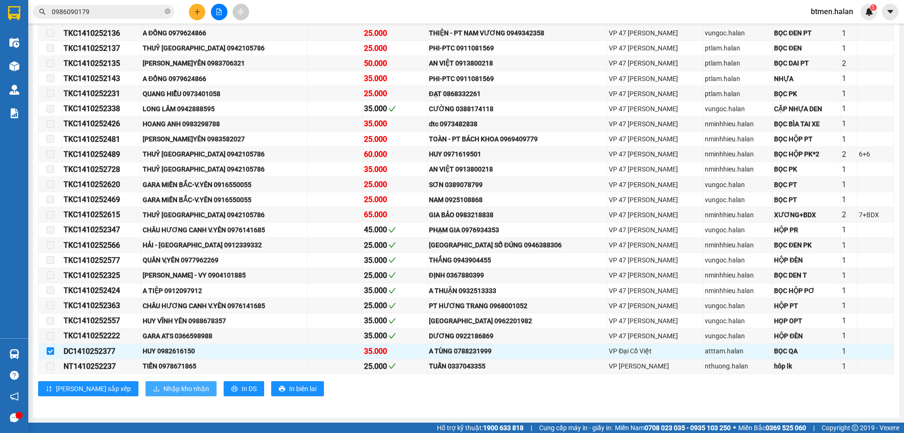
click at [163, 387] on span "Nhập kho nhận" at bounding box center [186, 388] width 46 height 10
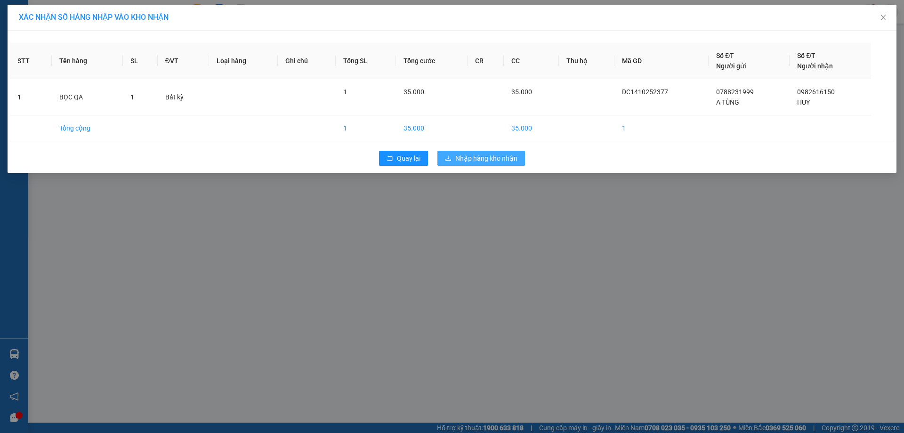
click at [460, 153] on span "Nhập hàng kho nhận" at bounding box center [486, 158] width 62 height 10
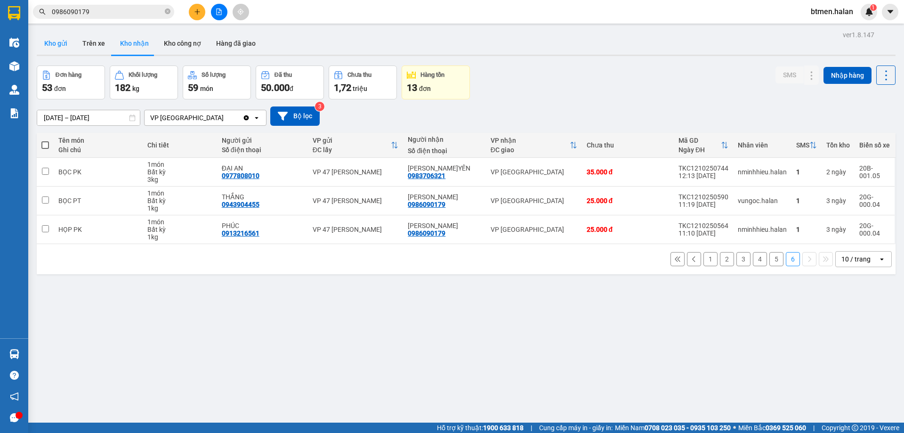
click at [61, 41] on button "Kho gửi" at bounding box center [56, 43] width 38 height 23
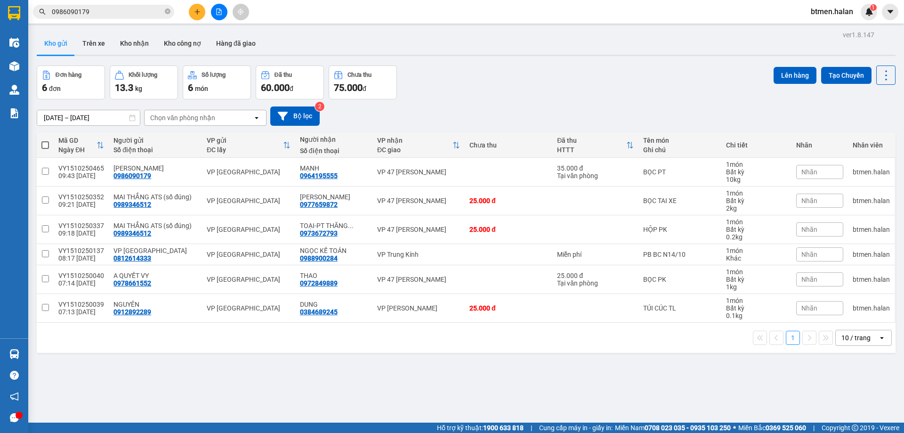
click at [46, 141] on span at bounding box center [45, 145] width 8 height 8
click at [45, 140] on input "checkbox" at bounding box center [45, 140] width 0 height 0
checkbox input "true"
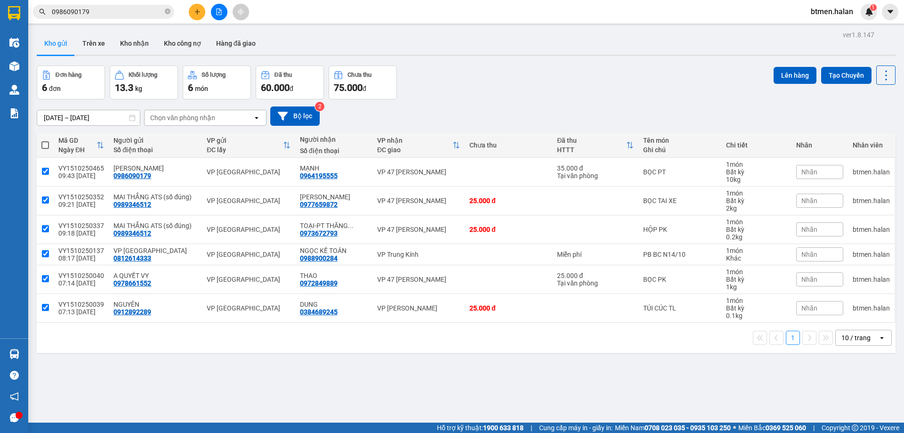
checkbox input "true"
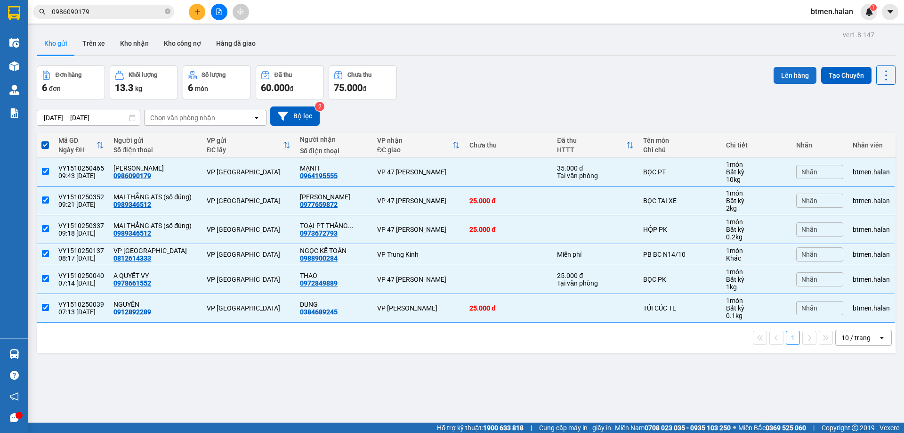
click at [784, 73] on button "Lên hàng" at bounding box center [795, 75] width 43 height 17
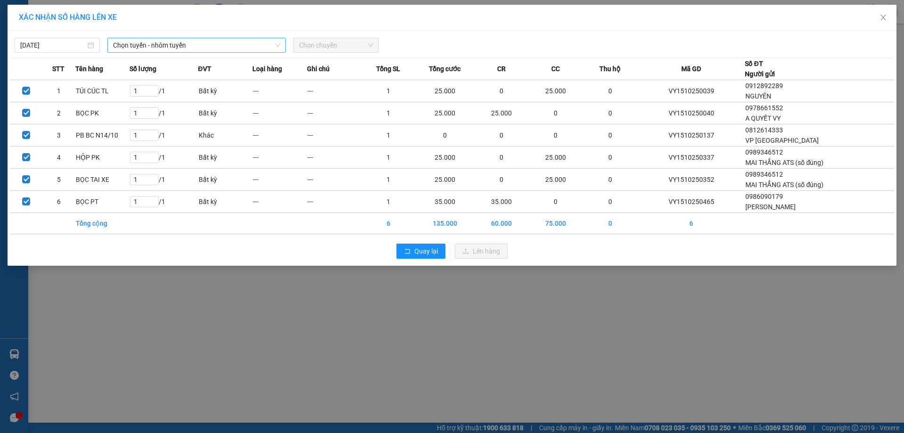
click at [202, 48] on span "Chọn tuyến - nhóm tuyến" at bounding box center [196, 45] width 167 height 14
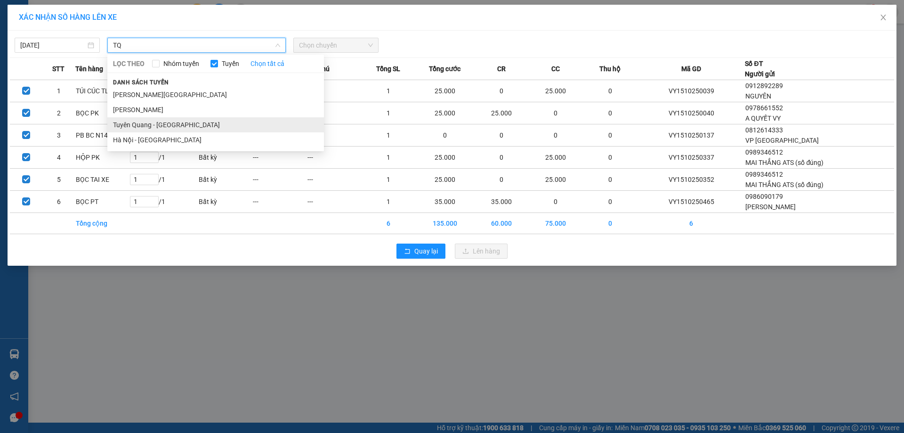
type input "TQ"
click at [176, 121] on li "Tuyên Quang - [GEOGRAPHIC_DATA]" at bounding box center [215, 124] width 217 height 15
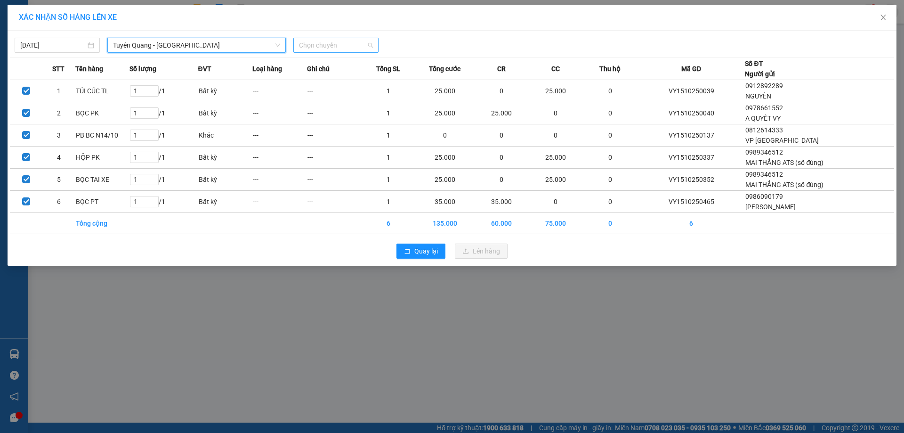
click at [329, 45] on span "Chọn chuyến" at bounding box center [336, 45] width 74 height 14
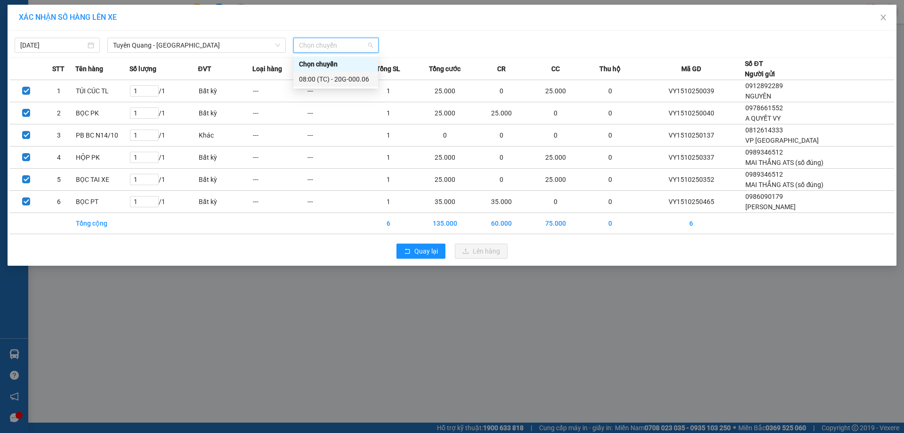
click at [355, 81] on div "08:00 (TC) - 20G-000.06" at bounding box center [335, 79] width 73 height 10
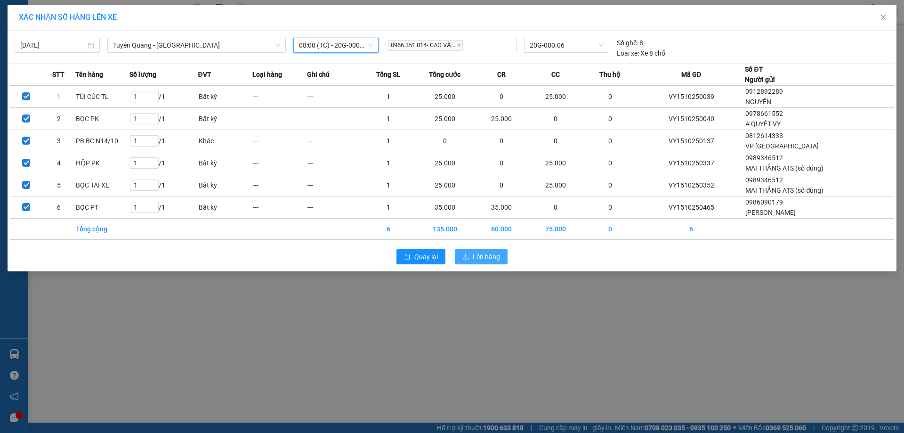
click at [485, 260] on span "Lên hàng" at bounding box center [486, 256] width 27 height 10
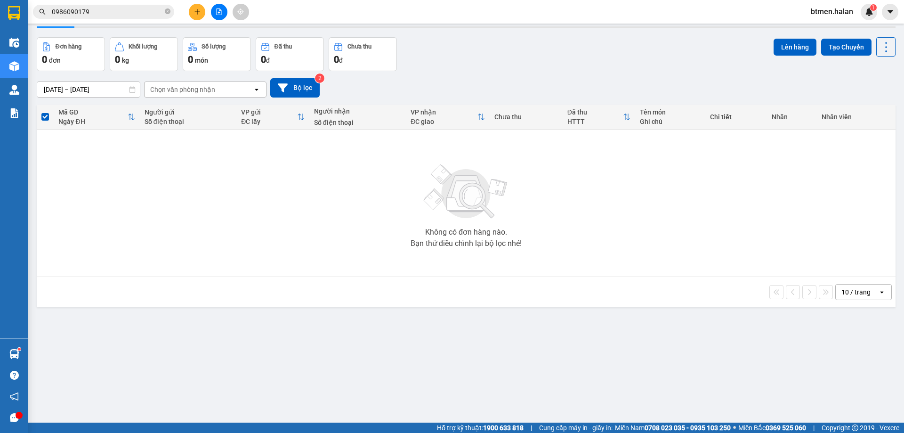
scroll to position [43, 0]
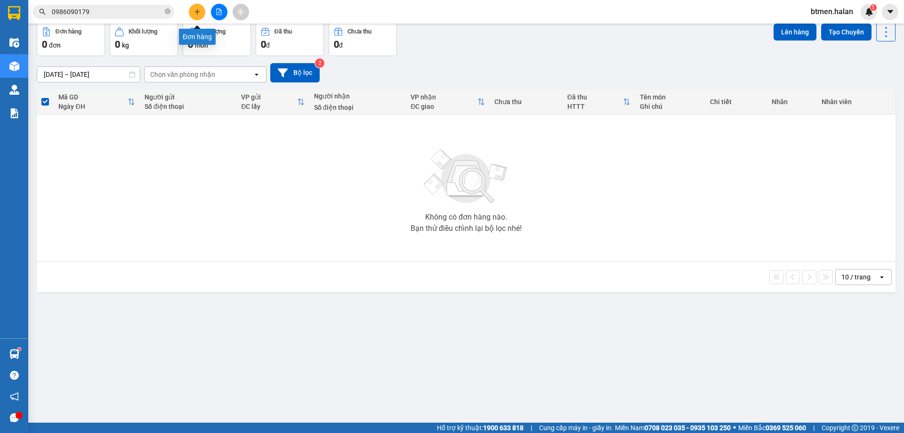
click at [194, 12] on icon "plus" at bounding box center [197, 11] width 7 height 7
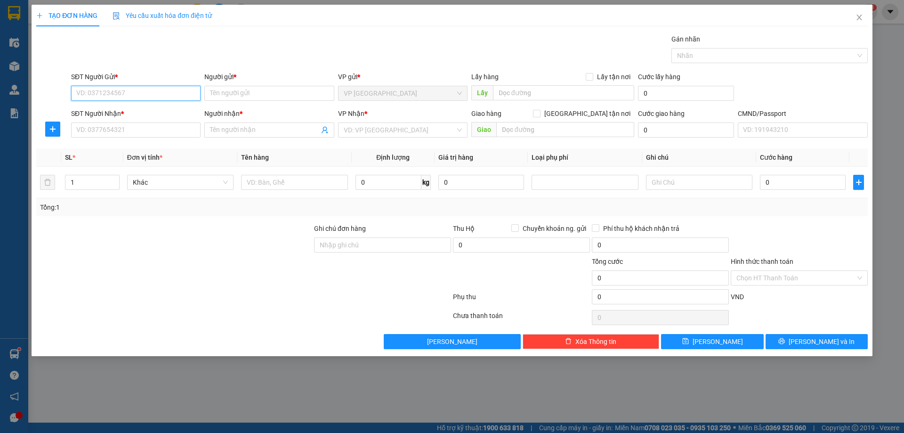
click at [140, 98] on input "SĐT Người Gửi *" at bounding box center [135, 93] width 129 height 15
type input "0393696669"
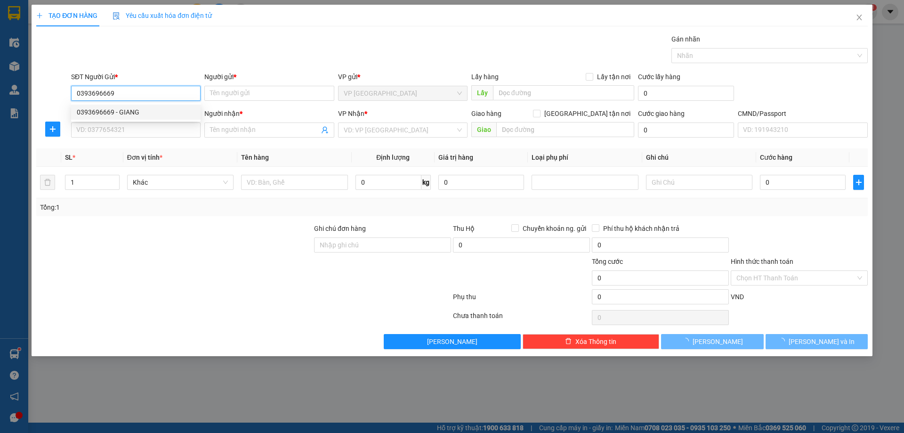
click at [144, 114] on div "0393696669 - GIANG" at bounding box center [136, 112] width 118 height 10
type input "GIANG"
type input "0393696669"
click at [143, 136] on input "SĐT Người Nhận *" at bounding box center [135, 129] width 129 height 15
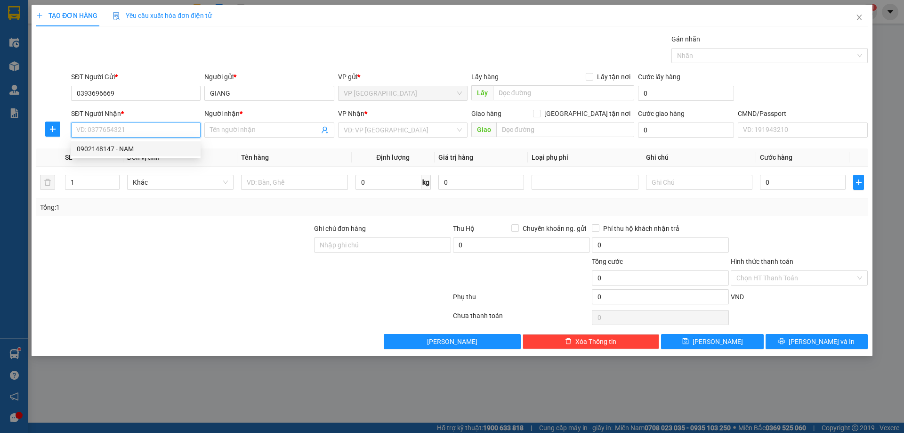
click at [149, 150] on div "0902148147 - NAM" at bounding box center [136, 149] width 118 height 10
type input "0902148147"
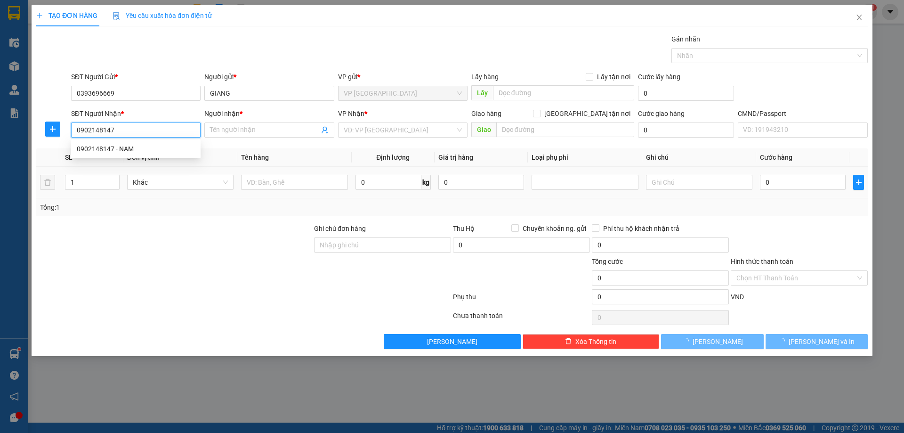
type input "NAM"
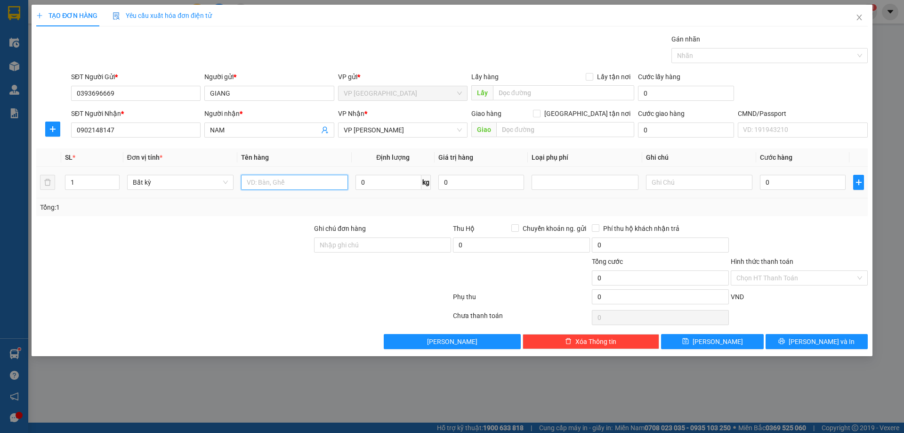
click at [278, 186] on input "text" at bounding box center [294, 182] width 106 height 15
type input "HỘP PK"
click at [384, 183] on input "0" at bounding box center [388, 182] width 66 height 15
type input "5"
click at [799, 222] on div "Transit Pickup Surcharge Ids Transit Deliver Surcharge Ids Transit Deliver Surc…" at bounding box center [452, 191] width 832 height 315
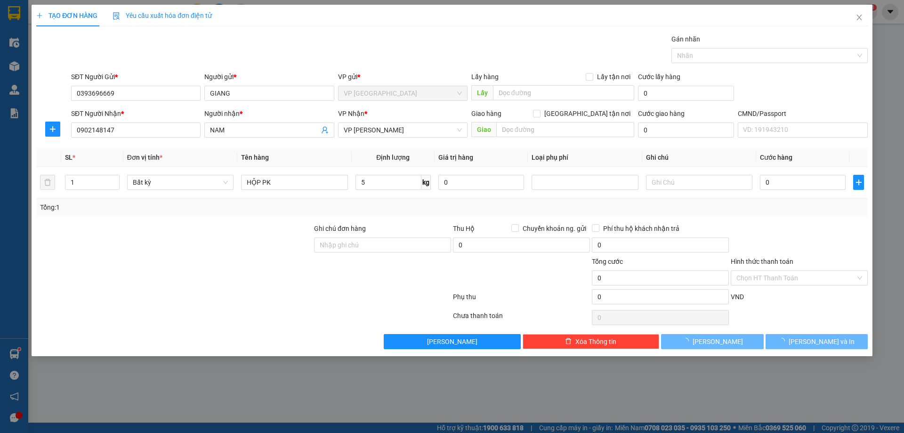
type input "35.000"
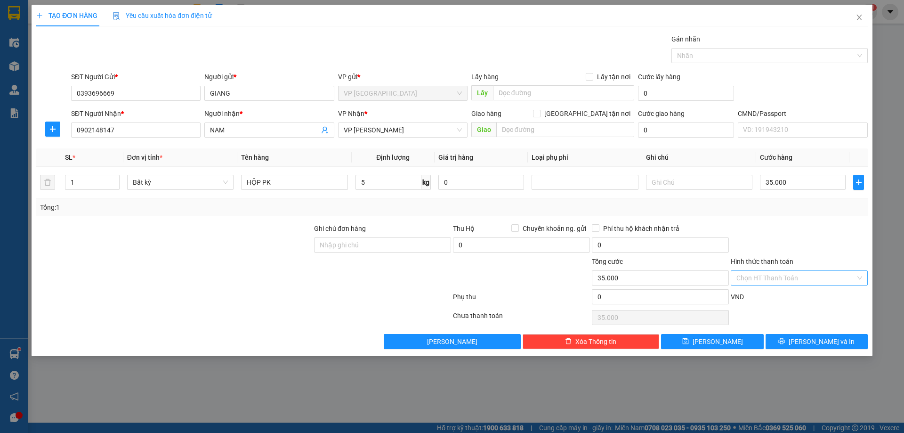
click at [773, 277] on input "Hình thức thanh toán" at bounding box center [795, 278] width 119 height 14
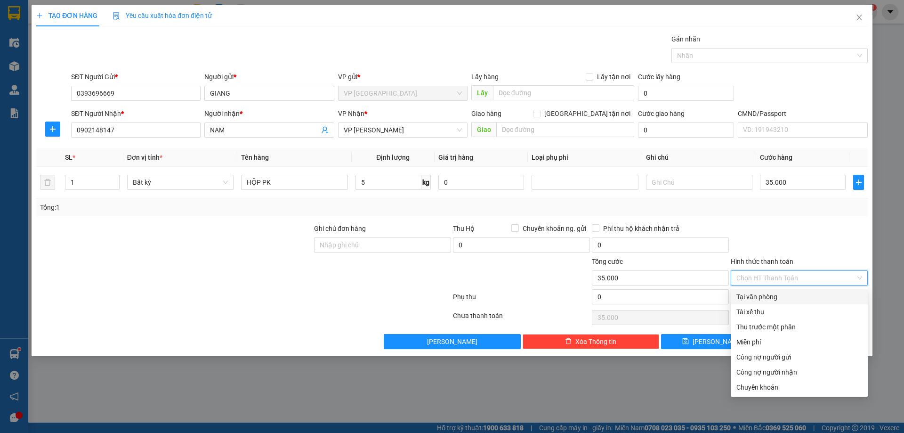
click at [764, 291] on div "Tại văn phòng" at bounding box center [799, 296] width 137 height 15
type input "0"
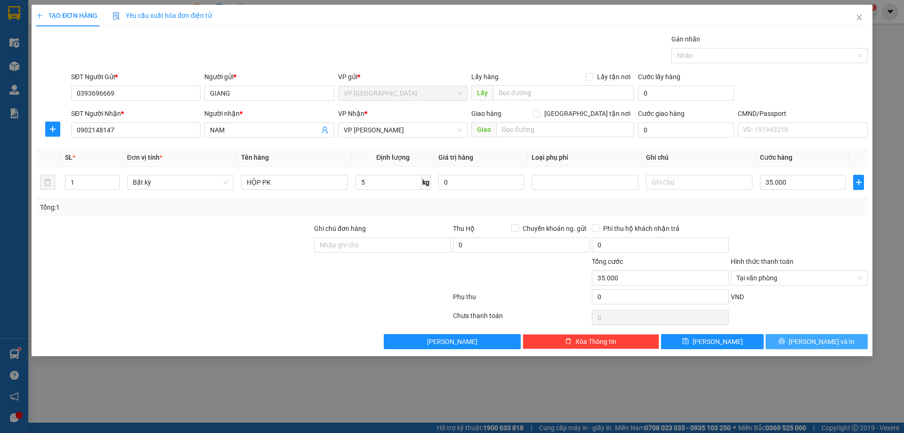
click at [785, 338] on icon "printer" at bounding box center [781, 341] width 7 height 7
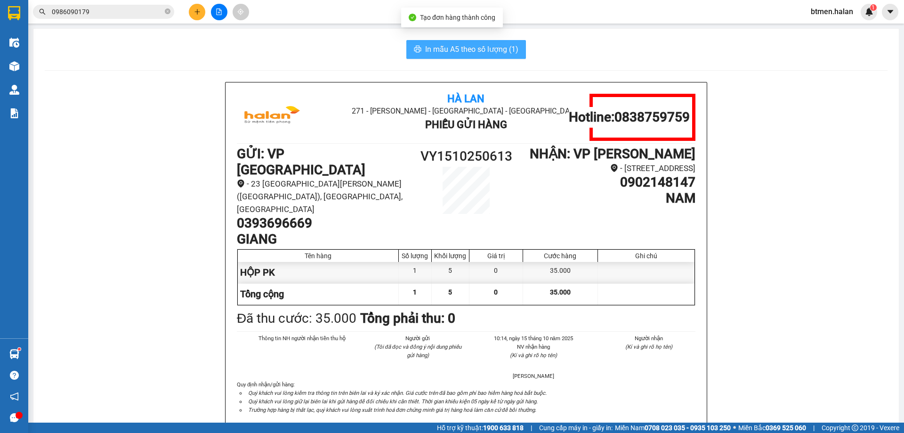
click at [425, 49] on span "In mẫu A5 theo số lượng (1)" at bounding box center [471, 49] width 93 height 12
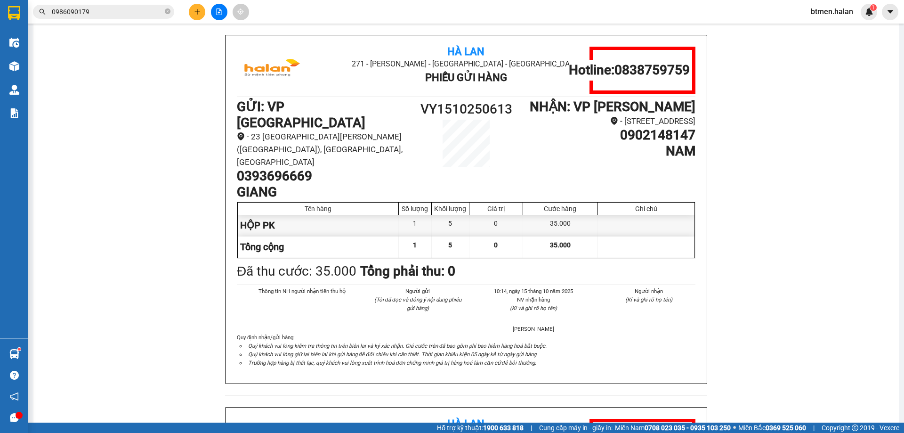
click at [270, 168] on h1 "0393696669" at bounding box center [323, 176] width 172 height 16
copy h1 "0393696669"
click at [193, 208] on div "Hà Lan 271 - Dương Tự Minh - Phường Tân Long - Thái Nguyên Phiếu Gửi Hàng Hotli…" at bounding box center [466, 407] width 843 height 744
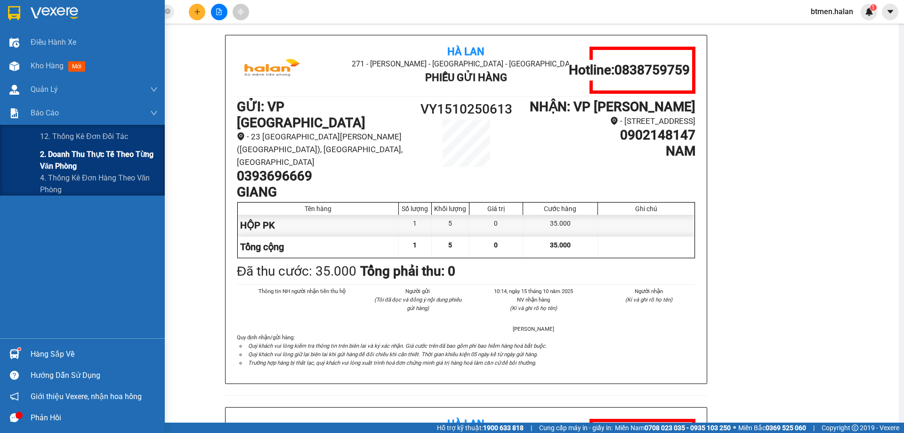
click at [53, 149] on span "2. Doanh thu thực tế theo từng văn phòng" at bounding box center [99, 160] width 118 height 24
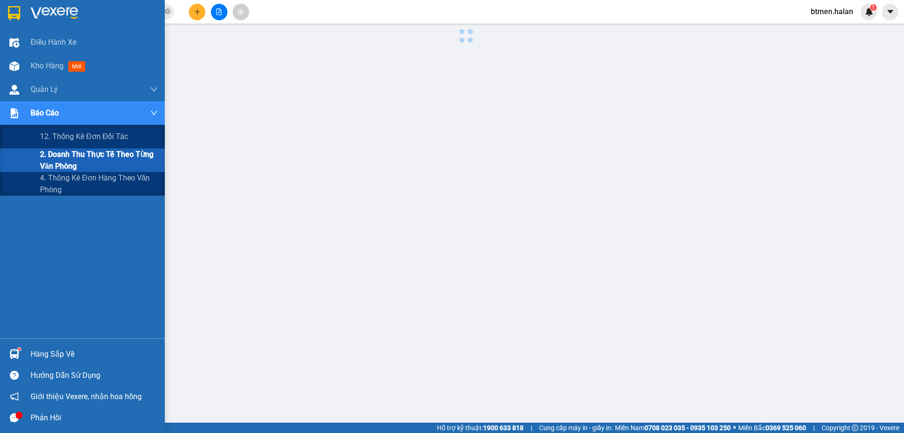
click at [54, 153] on span "2. Doanh thu thực tế theo từng văn phòng" at bounding box center [99, 160] width 118 height 24
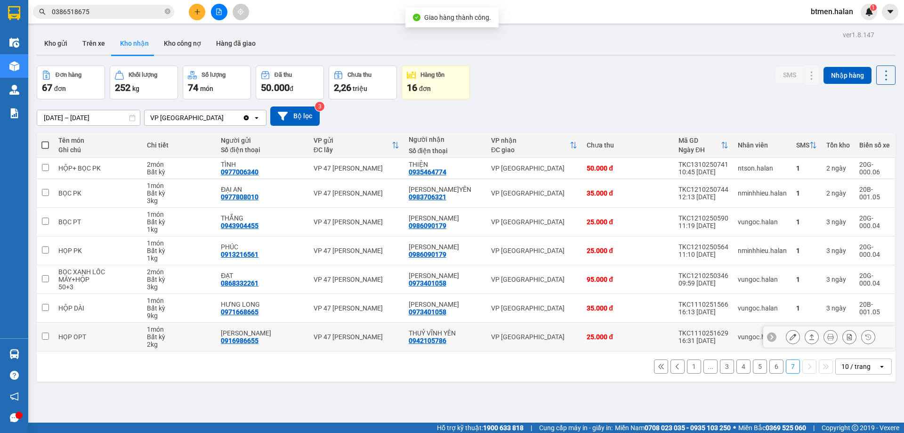
click at [786, 338] on button at bounding box center [792, 337] width 13 height 16
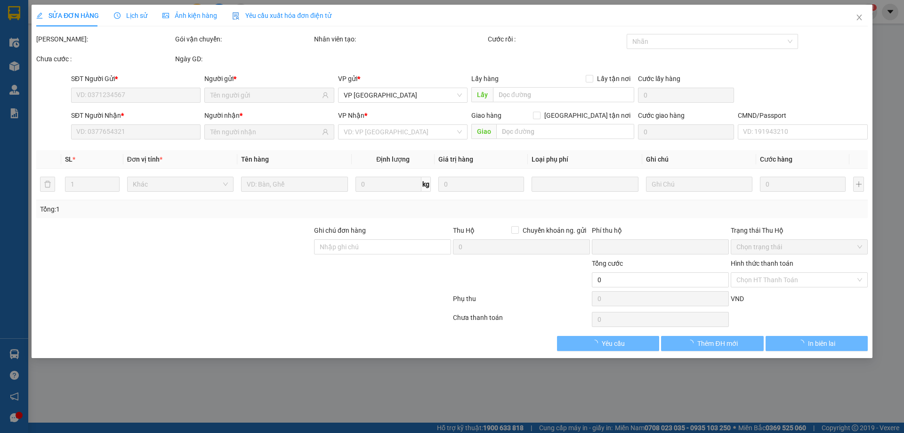
type input "0916986655"
type input "[PERSON_NAME]"
type input "0942105786"
type input "THUỶ VĨNH YÊN"
type input "0"
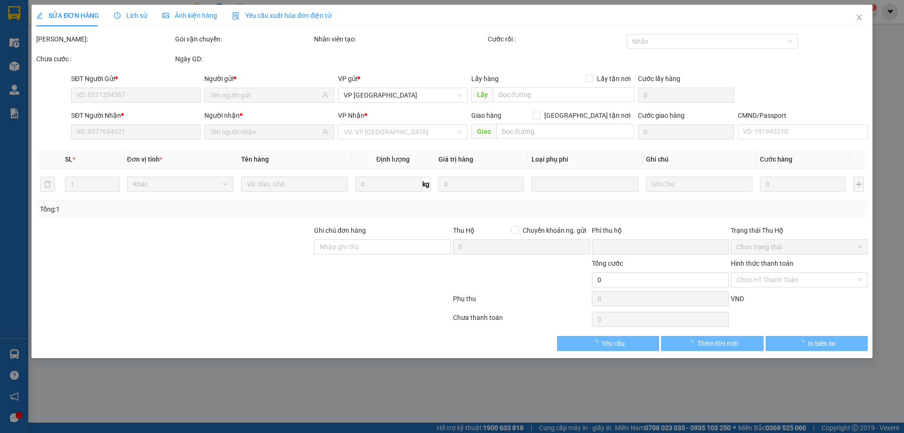
type input "25.000"
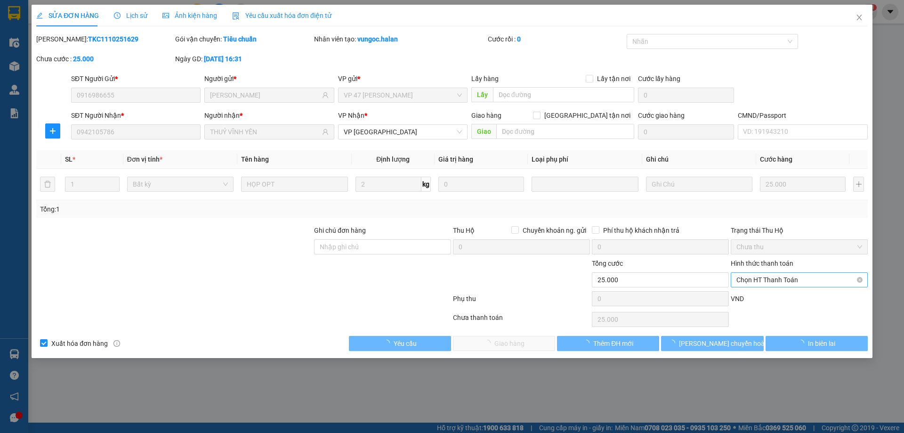
click at [762, 275] on span "Chọn HT Thanh Toán" at bounding box center [799, 280] width 126 height 14
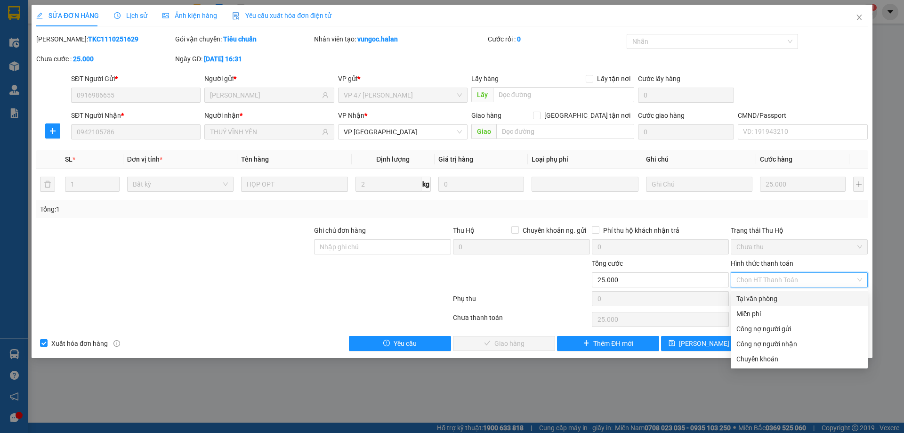
drag, startPoint x: 754, startPoint y: 292, endPoint x: 709, endPoint y: 314, distance: 49.9
click at [751, 295] on div "Tại văn phòng" at bounding box center [799, 298] width 137 height 15
type input "0"
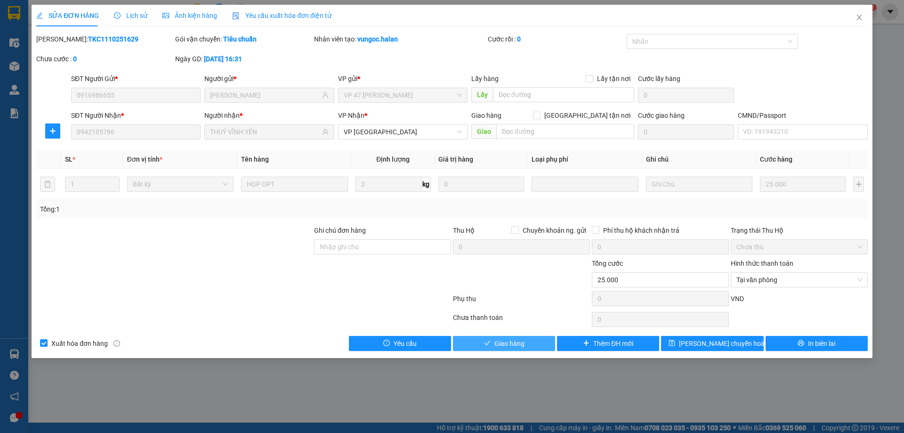
click at [517, 344] on span "Giao hàng" at bounding box center [509, 343] width 30 height 10
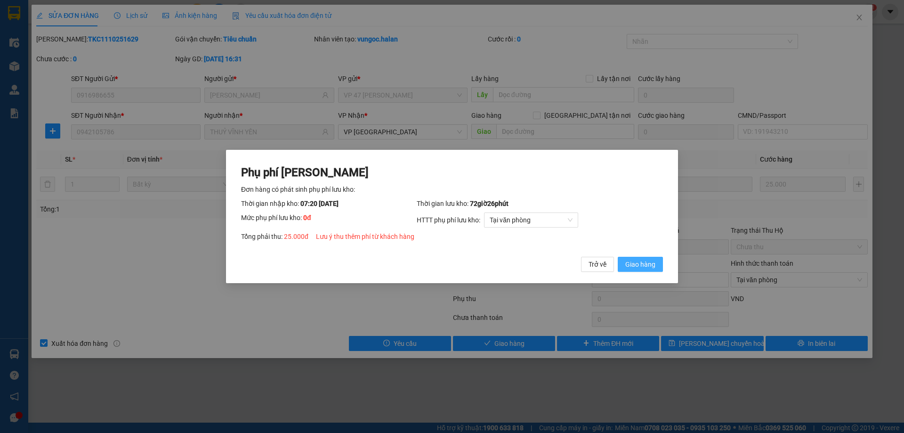
click at [636, 263] on span "Giao hàng" at bounding box center [640, 264] width 30 height 10
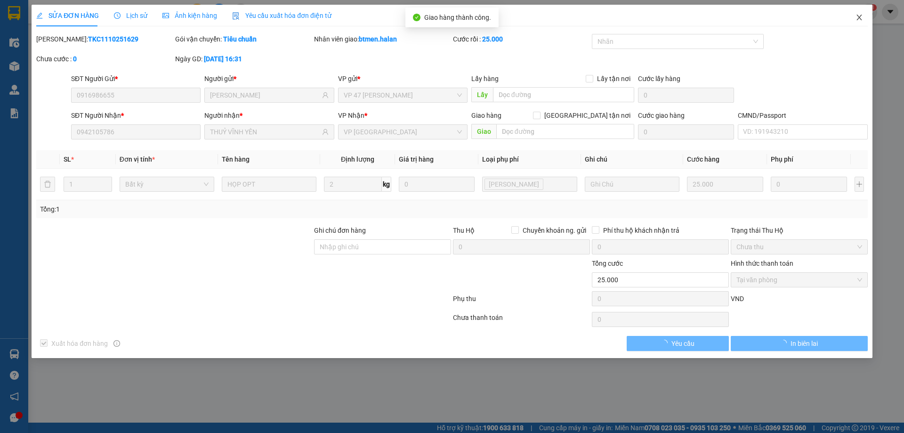
click at [856, 14] on icon "close" at bounding box center [860, 18] width 8 height 8
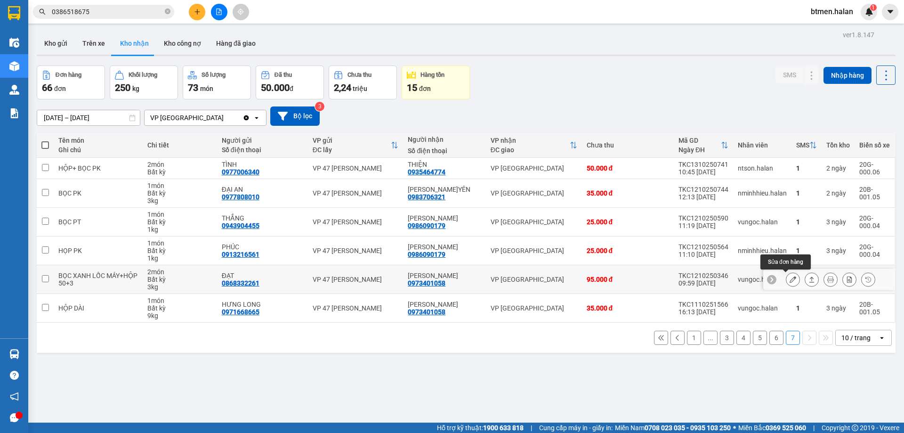
click at [790, 276] on icon at bounding box center [793, 279] width 7 height 7
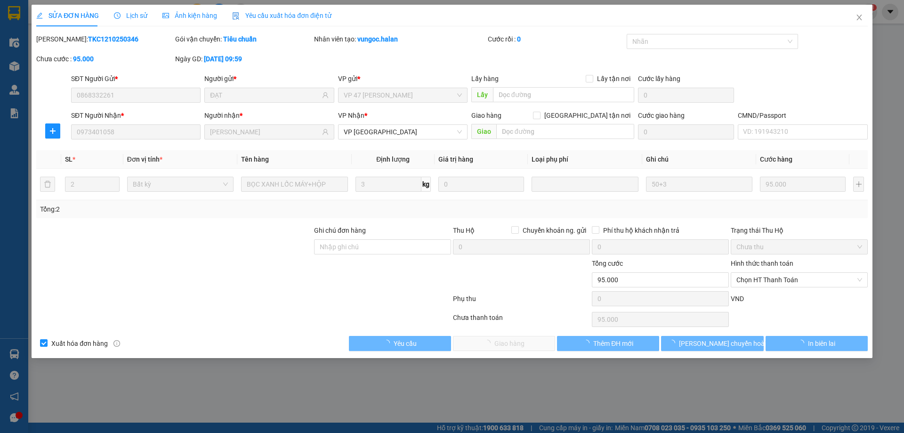
type input "0868332261"
type input "ĐẠT"
type input "0973401058"
type input "[PERSON_NAME]"
type input "0"
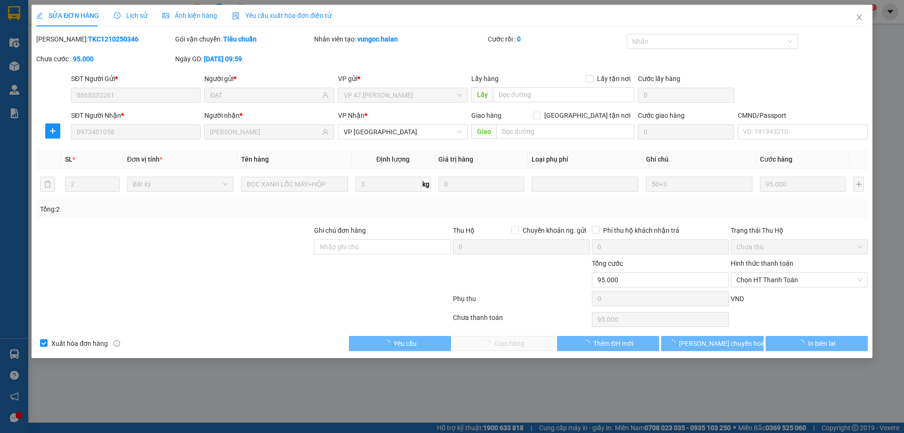
type input "95.000"
click at [782, 277] on span "Chọn HT Thanh Toán" at bounding box center [799, 280] width 126 height 14
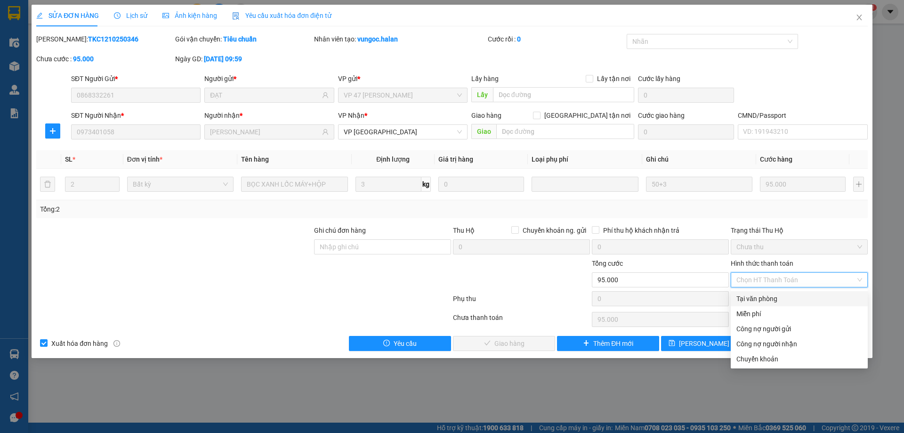
drag, startPoint x: 757, startPoint y: 299, endPoint x: 676, endPoint y: 316, distance: 82.4
click at [756, 299] on div "Tại văn phòng" at bounding box center [799, 298] width 126 height 10
type input "0"
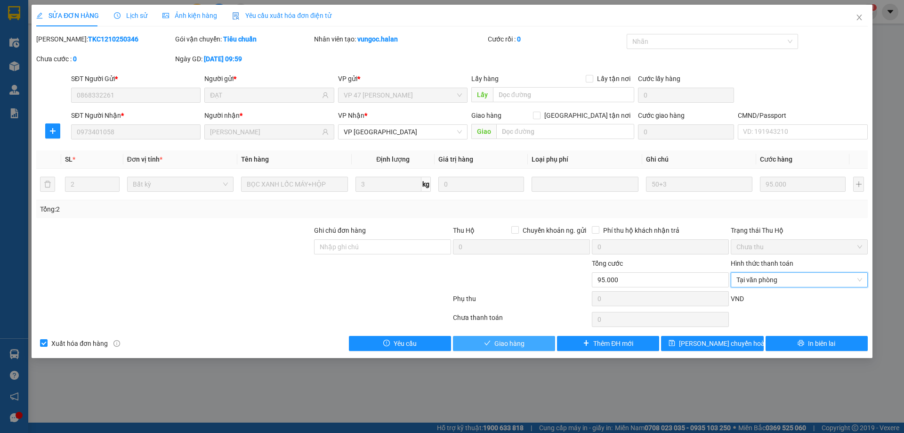
click at [502, 345] on span "Giao hàng" at bounding box center [509, 343] width 30 height 10
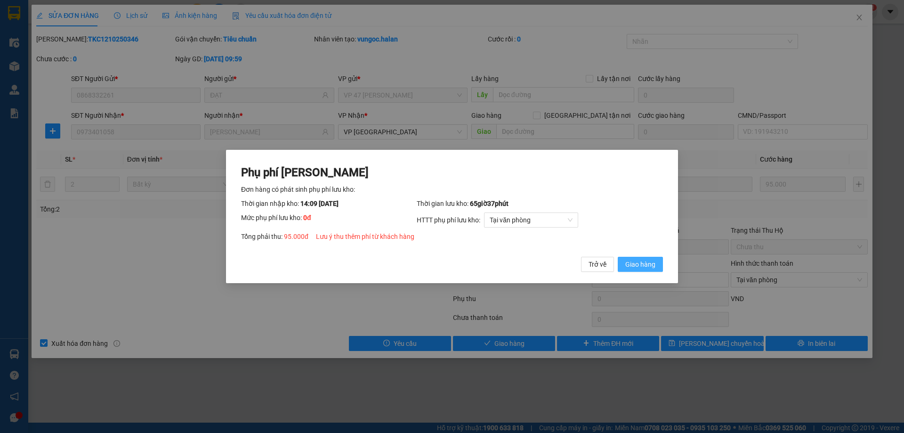
drag, startPoint x: 652, startPoint y: 265, endPoint x: 806, endPoint y: 59, distance: 256.6
click at [653, 263] on span "Giao hàng" at bounding box center [640, 264] width 30 height 10
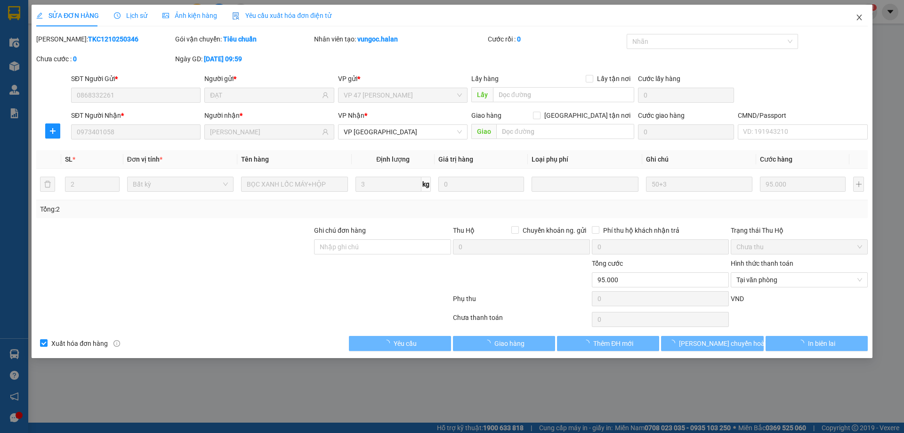
click at [862, 13] on span "Close" at bounding box center [859, 18] width 26 height 26
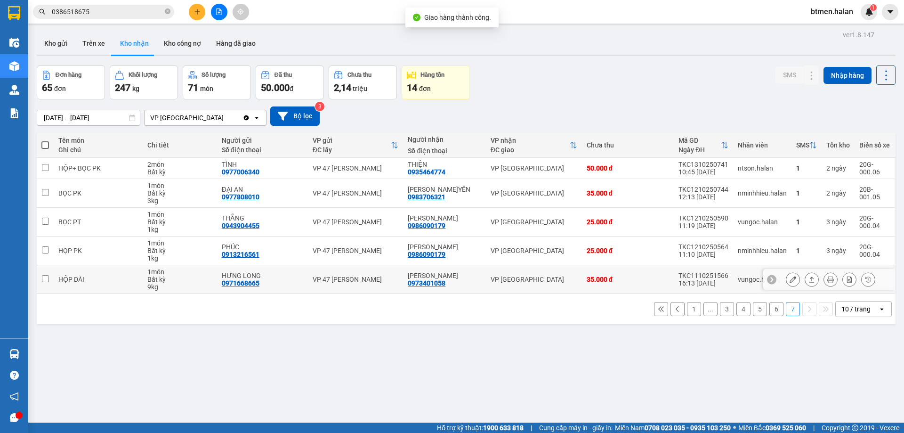
click at [786, 275] on div at bounding box center [793, 279] width 14 height 14
click at [786, 275] on button at bounding box center [792, 279] width 13 height 16
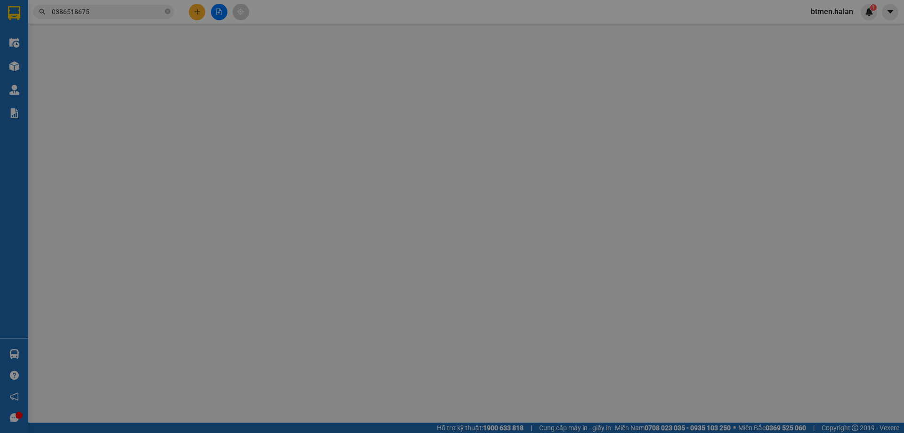
type input "0971668665"
type input "HƯNG LONG"
type input "0973401058"
type input "[PERSON_NAME]"
type input "0"
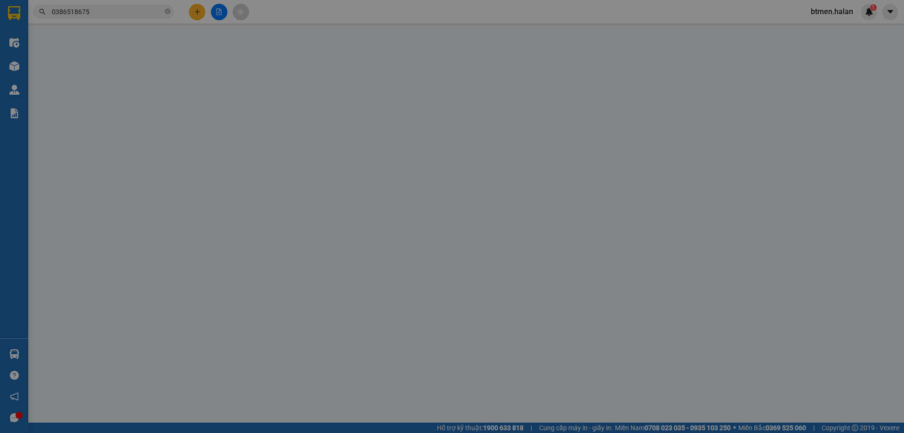
type input "35.000"
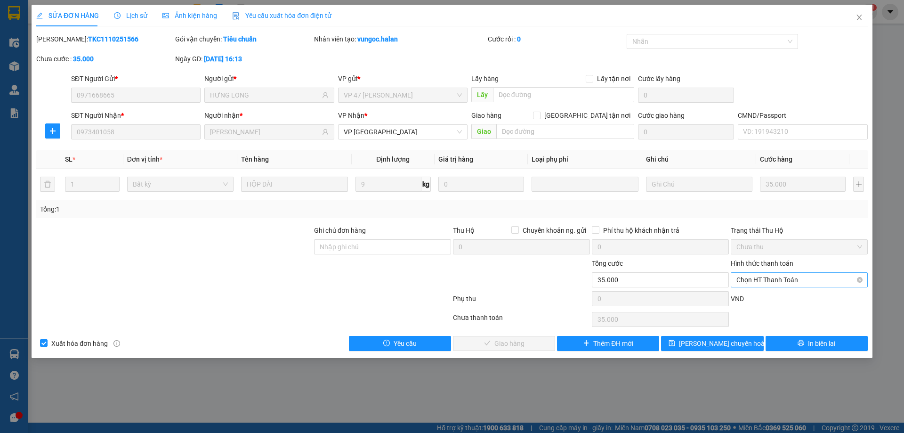
drag, startPoint x: 783, startPoint y: 272, endPoint x: 775, endPoint y: 285, distance: 15.6
click at [782, 272] on div "Chọn HT Thanh Toán" at bounding box center [799, 279] width 137 height 15
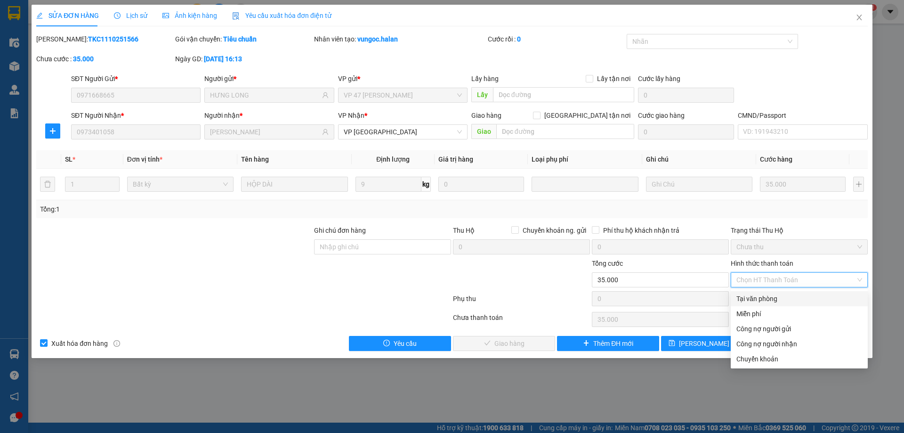
drag, startPoint x: 763, startPoint y: 290, endPoint x: 757, endPoint y: 299, distance: 10.6
click at [763, 293] on div "Total Paid Fee 0 Total UnPaid Fee 35.000 Cash Collection Total Fee Mã ĐH: TKC11…" at bounding box center [452, 192] width 832 height 317
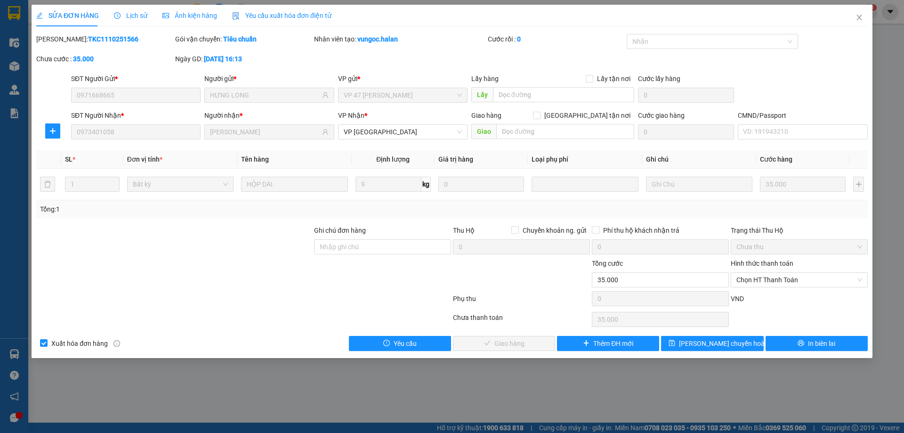
click at [757, 298] on div "VND" at bounding box center [799, 301] width 139 height 16
click at [776, 275] on span "Chọn HT Thanh Toán" at bounding box center [799, 280] width 126 height 14
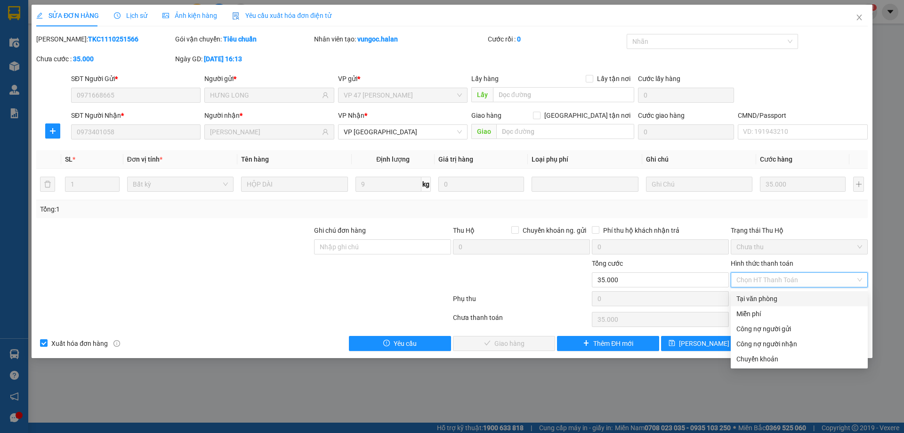
drag, startPoint x: 770, startPoint y: 296, endPoint x: 639, endPoint y: 323, distance: 133.6
click at [768, 297] on div "Tại văn phòng" at bounding box center [799, 298] width 126 height 10
type input "0"
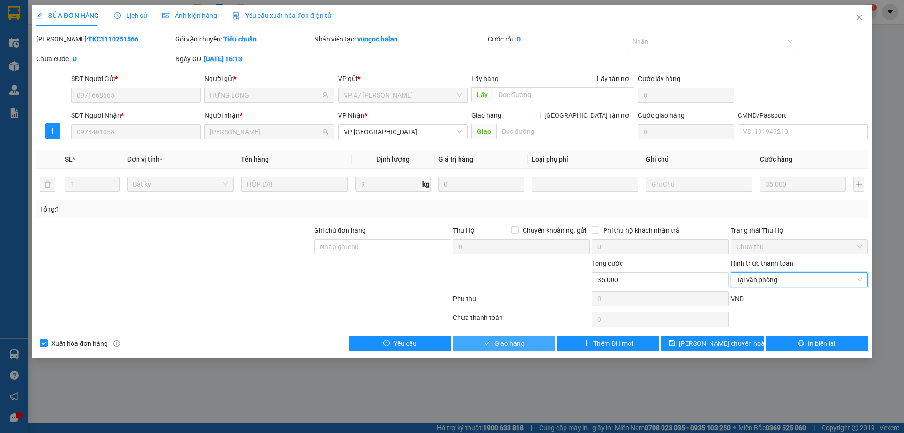
click at [504, 339] on span "Giao hàng" at bounding box center [509, 343] width 30 height 10
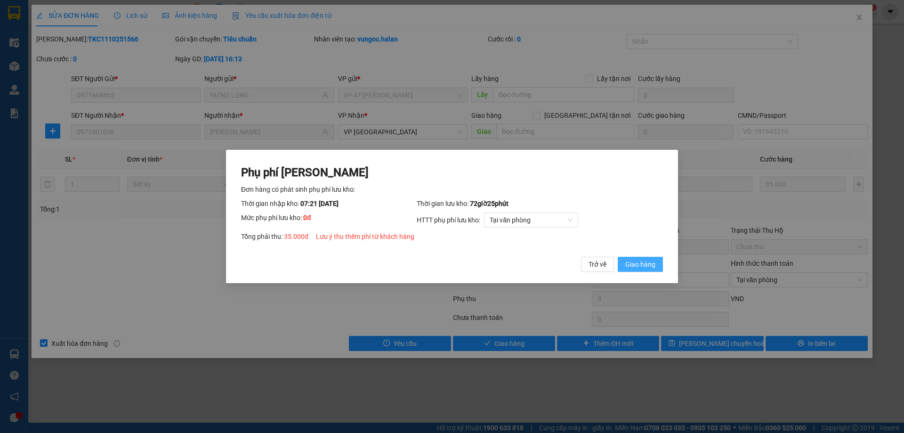
click at [654, 267] on span "Giao hàng" at bounding box center [640, 264] width 30 height 10
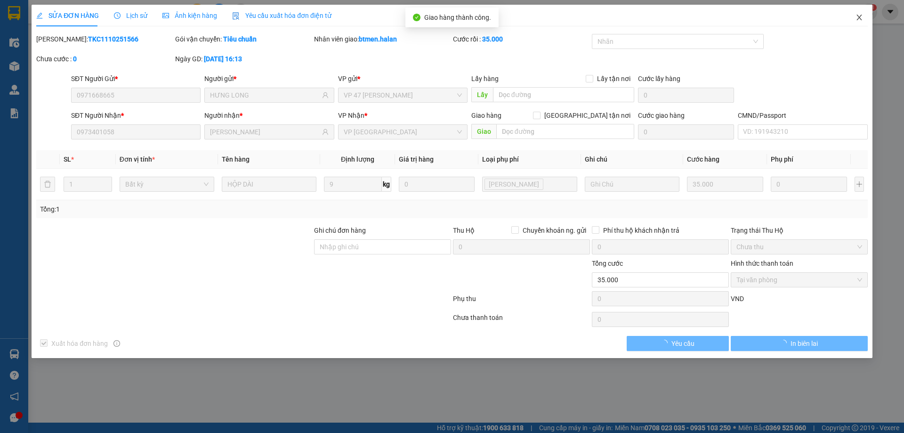
click at [859, 19] on icon "close" at bounding box center [860, 18] width 8 height 8
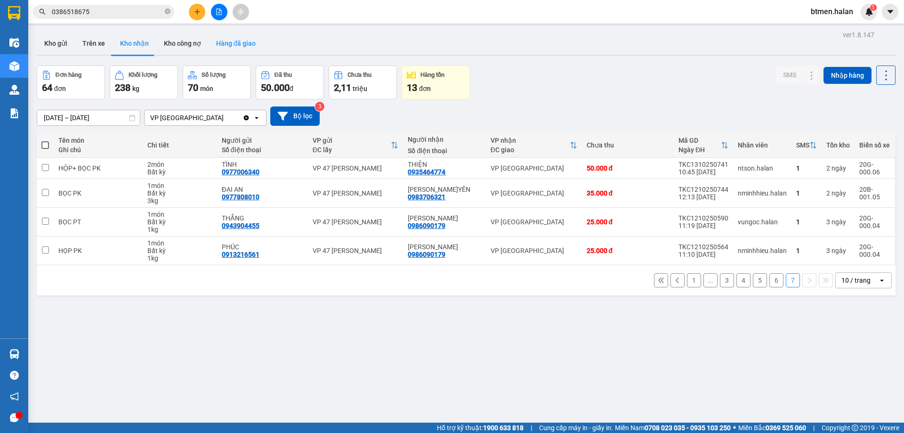
click at [234, 41] on button "Hàng đã giao" at bounding box center [236, 43] width 55 height 23
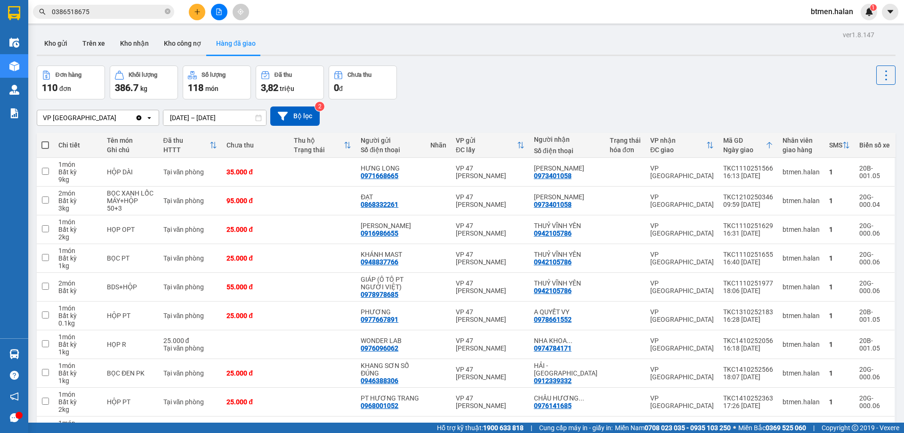
click at [198, 120] on input "13/10/2025 – 15/10/2025" at bounding box center [214, 117] width 103 height 15
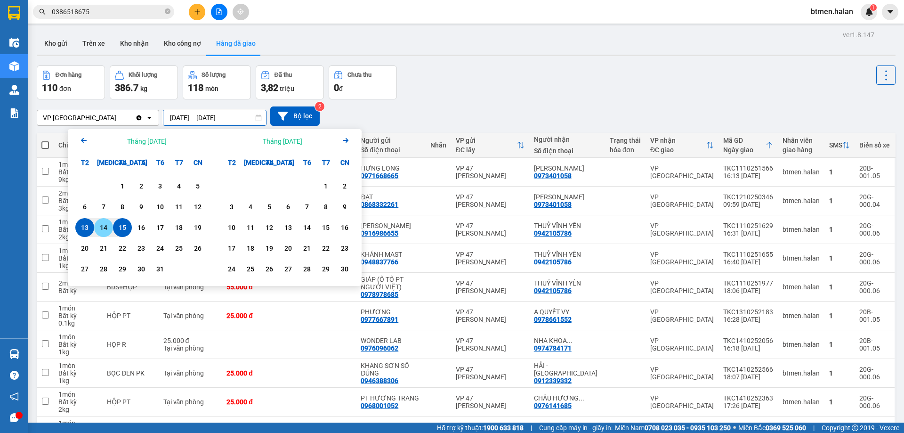
click at [103, 225] on div "14" at bounding box center [103, 227] width 13 height 11
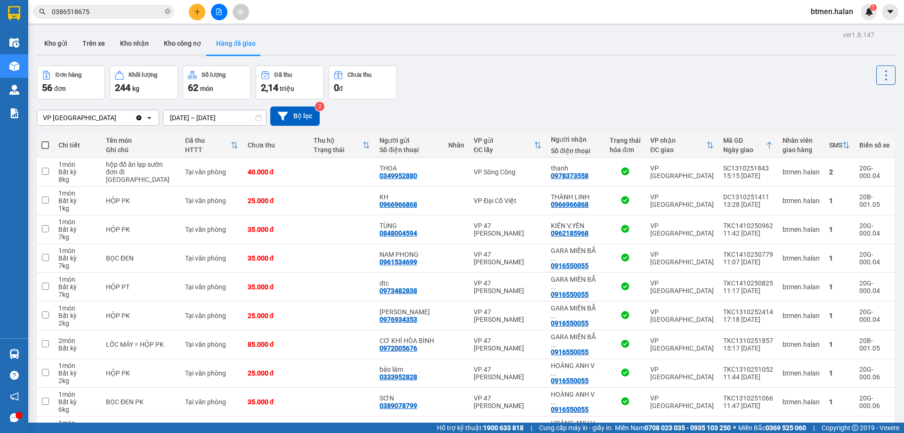
click at [187, 118] on input "14/10/2025 – 14/10/2025" at bounding box center [214, 117] width 103 height 15
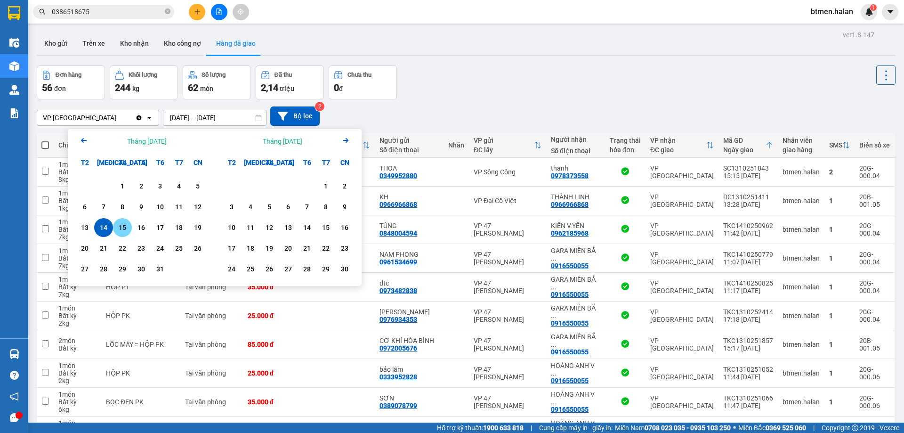
click at [113, 228] on div "15" at bounding box center [122, 227] width 19 height 19
click at [118, 227] on div "15" at bounding box center [122, 227] width 13 height 11
type input "15/10/2025 – 15/10/2025"
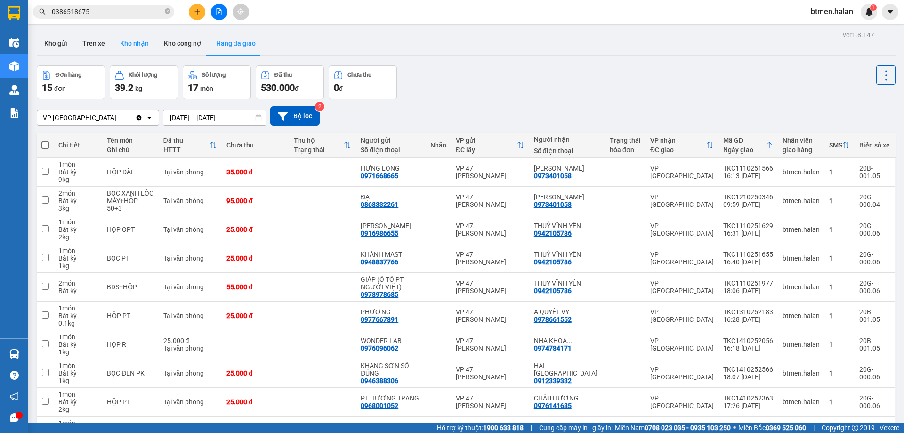
click at [144, 41] on button "Kho nhận" at bounding box center [135, 43] width 44 height 23
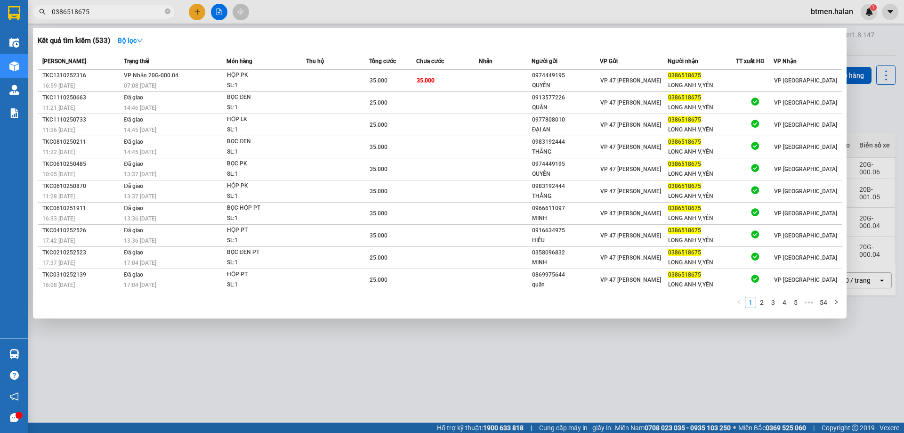
click at [128, 14] on input "0386518675" at bounding box center [107, 12] width 111 height 10
drag, startPoint x: 623, startPoint y: 380, endPoint x: 626, endPoint y: 369, distance: 11.6
click at [623, 380] on div at bounding box center [452, 216] width 904 height 433
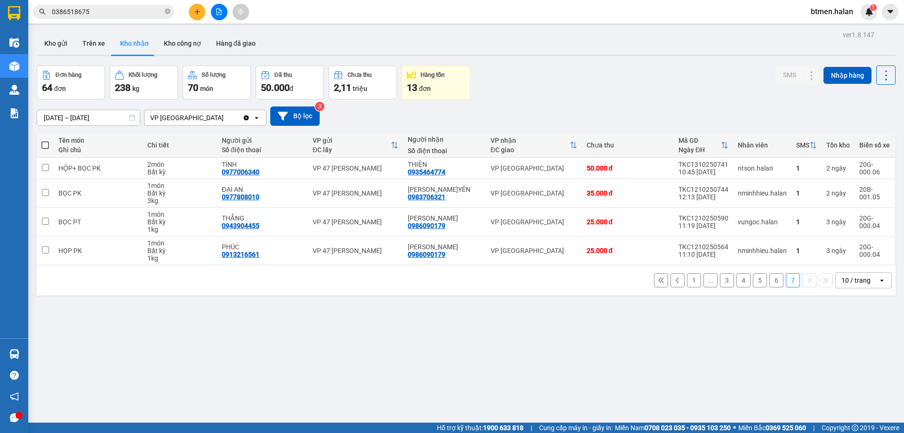
click at [687, 283] on button "1" at bounding box center [694, 280] width 14 height 14
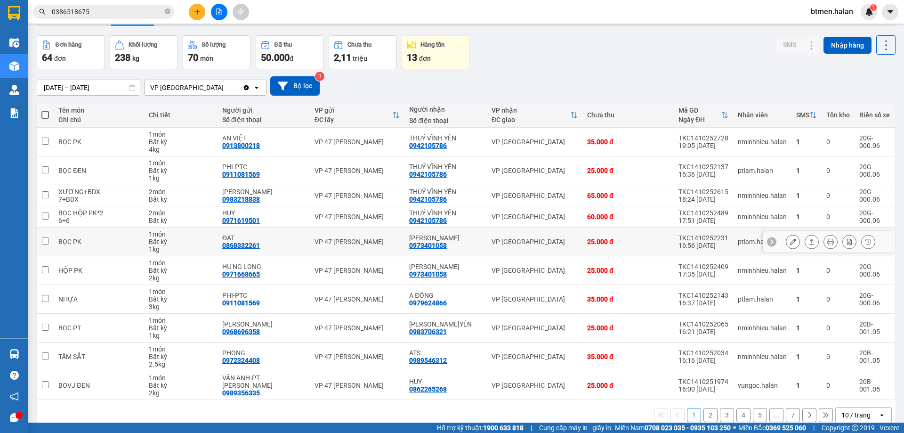
scroll to position [46, 0]
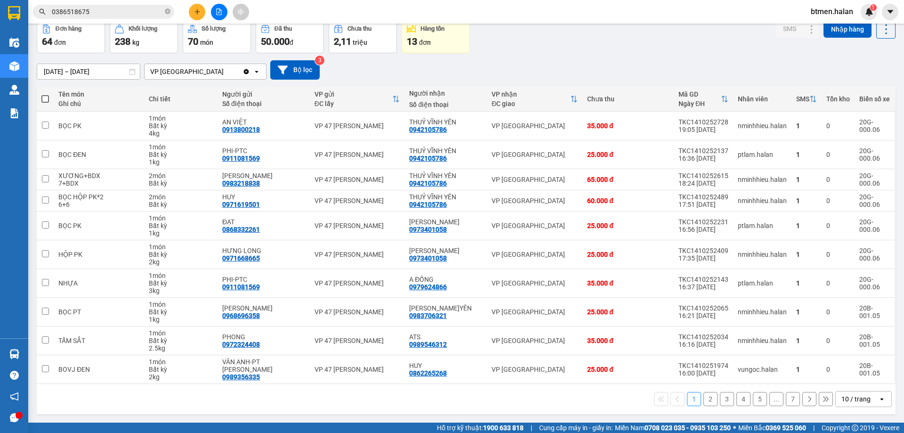
click at [705, 398] on button "2" at bounding box center [710, 399] width 14 height 14
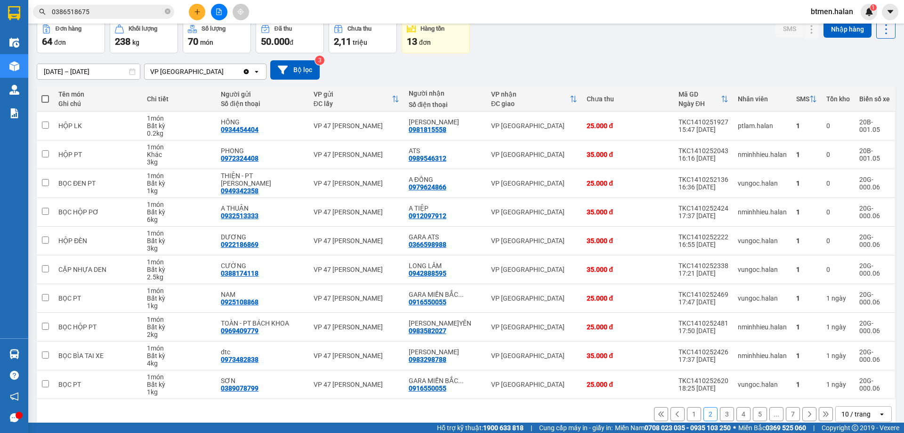
click at [721, 413] on button "3" at bounding box center [727, 414] width 14 height 14
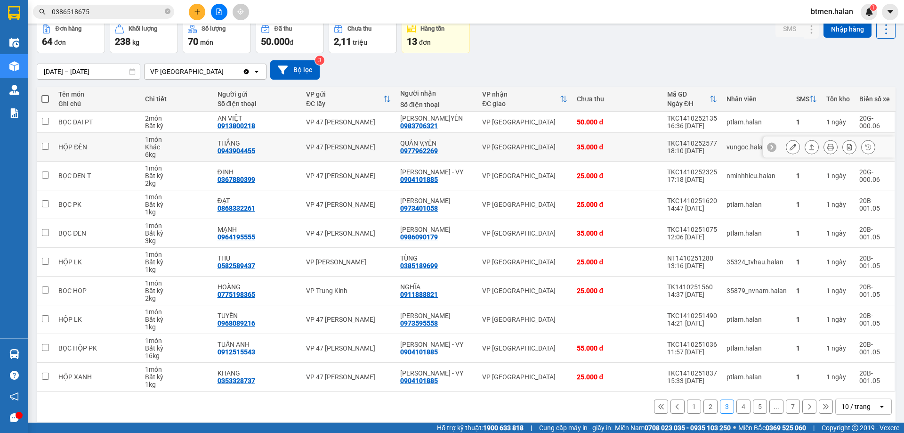
click at [790, 147] on icon at bounding box center [793, 147] width 7 height 7
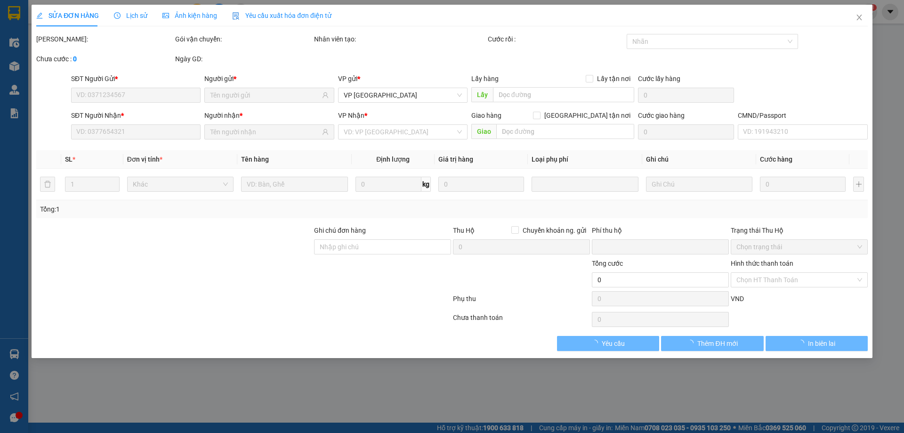
type input "0943904455"
type input "THẮNG"
type input "0977962269"
type input "QUÂN V,YÊN"
type input "0"
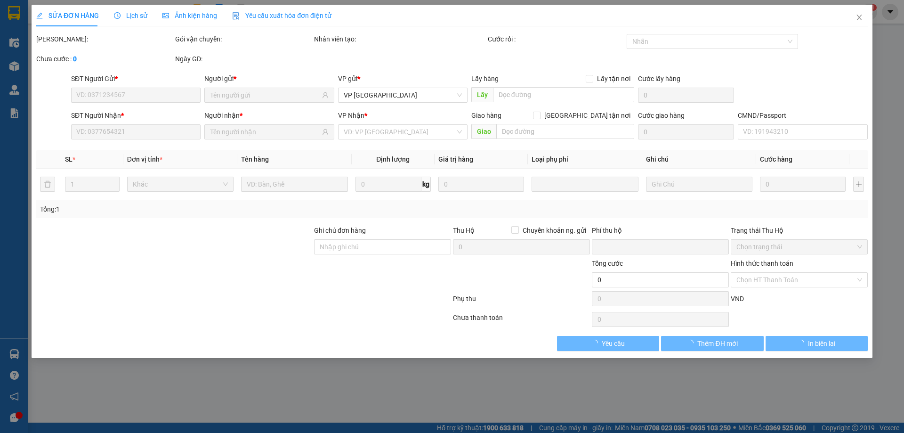
type input "35.000"
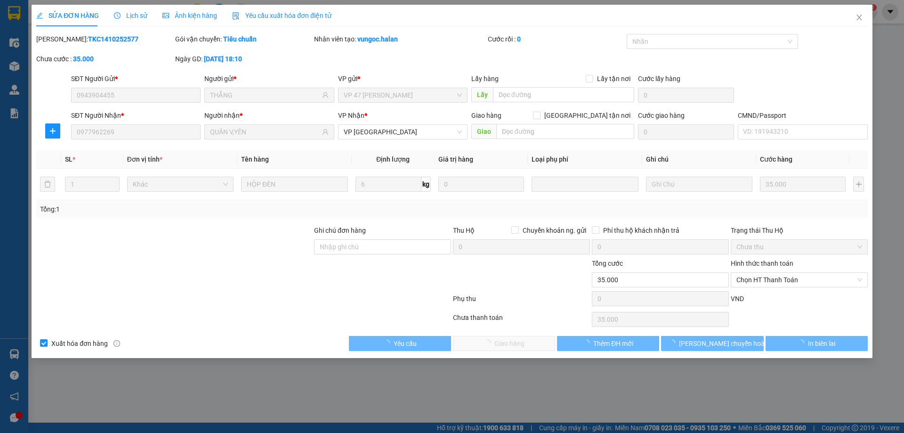
click at [771, 280] on span "Chọn HT Thanh Toán" at bounding box center [799, 280] width 126 height 14
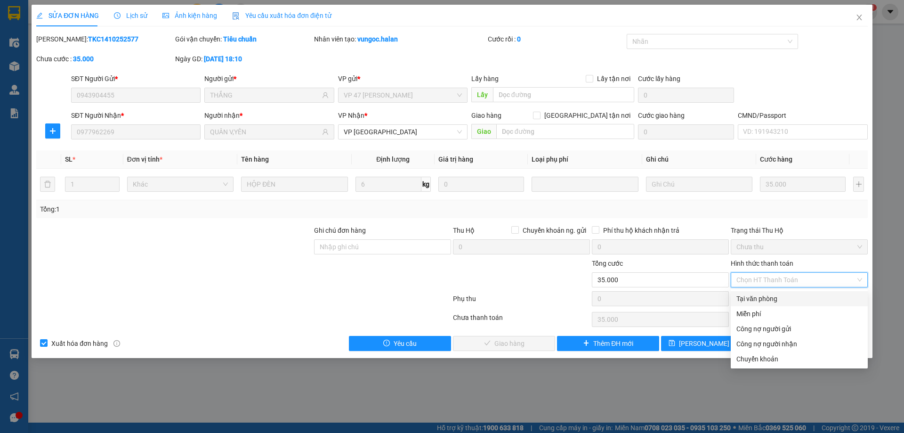
drag, startPoint x: 757, startPoint y: 299, endPoint x: 624, endPoint y: 326, distance: 135.7
click at [756, 299] on div "Tại văn phòng" at bounding box center [799, 298] width 126 height 10
type input "0"
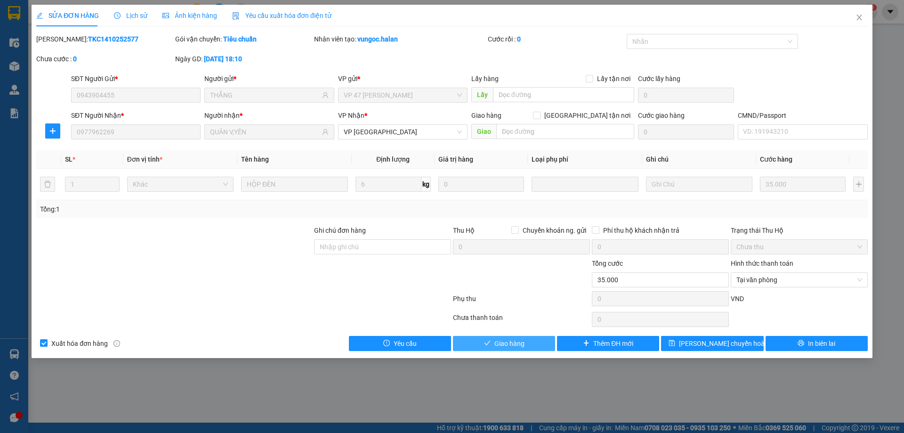
click at [532, 338] on button "Giao hàng" at bounding box center [504, 343] width 102 height 15
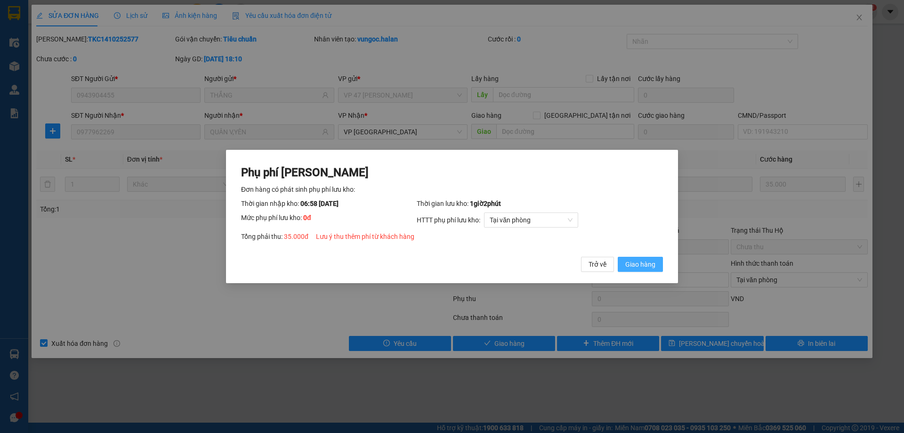
click at [640, 264] on span "Giao hàng" at bounding box center [640, 264] width 30 height 10
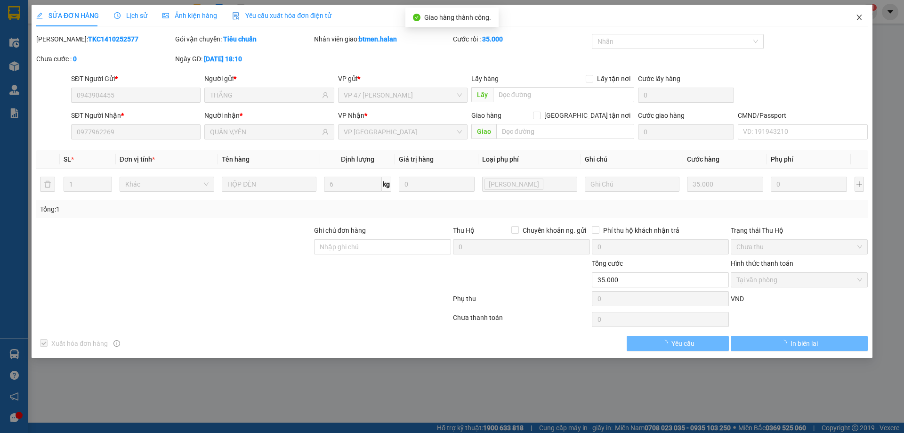
click at [864, 21] on span "Close" at bounding box center [859, 18] width 26 height 26
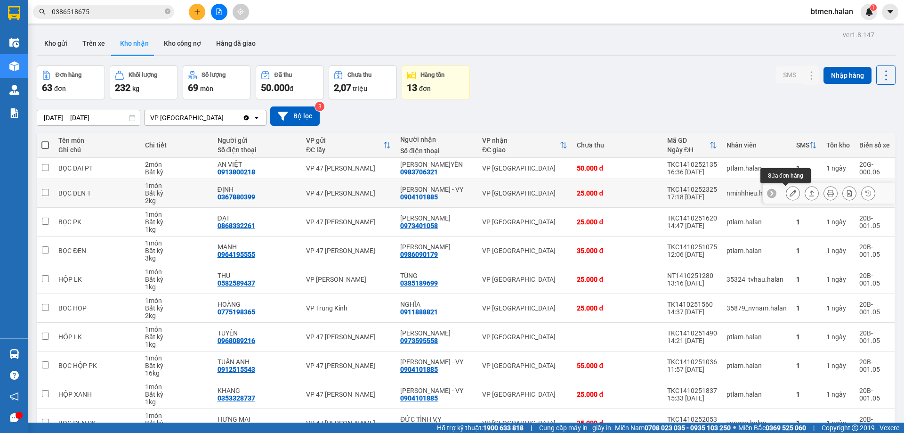
click at [790, 194] on icon at bounding box center [793, 193] width 7 height 7
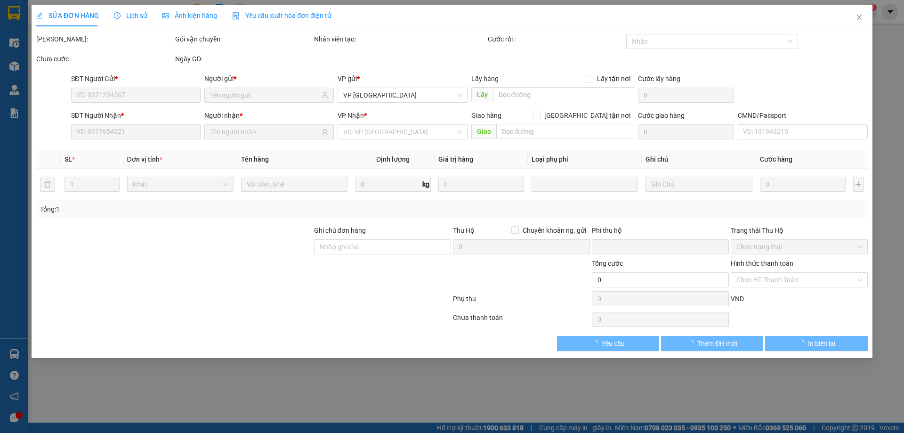
type input "0367880399"
type input "ĐỊNH"
type input "0904101885"
type input "[PERSON_NAME] - VY"
type input "0"
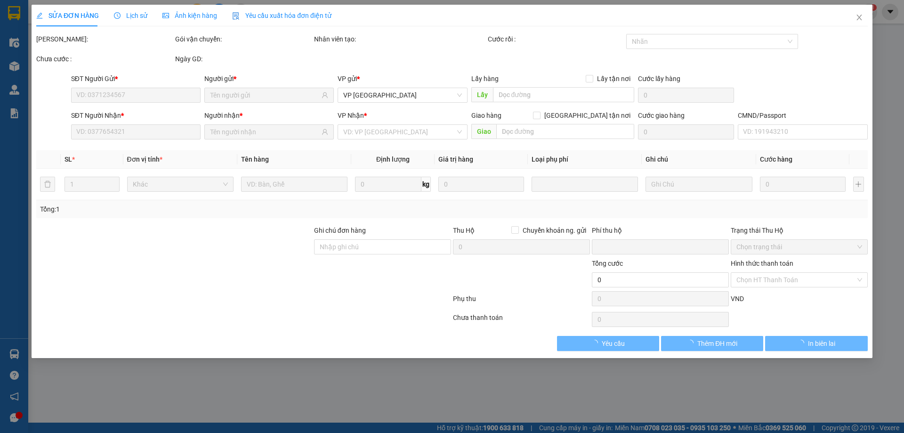
type input "25.000"
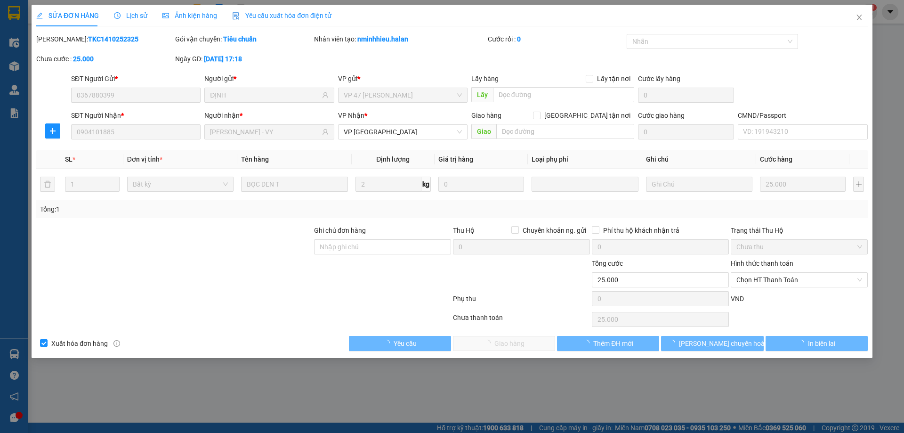
click at [784, 276] on span "Chọn HT Thanh Toán" at bounding box center [799, 280] width 126 height 14
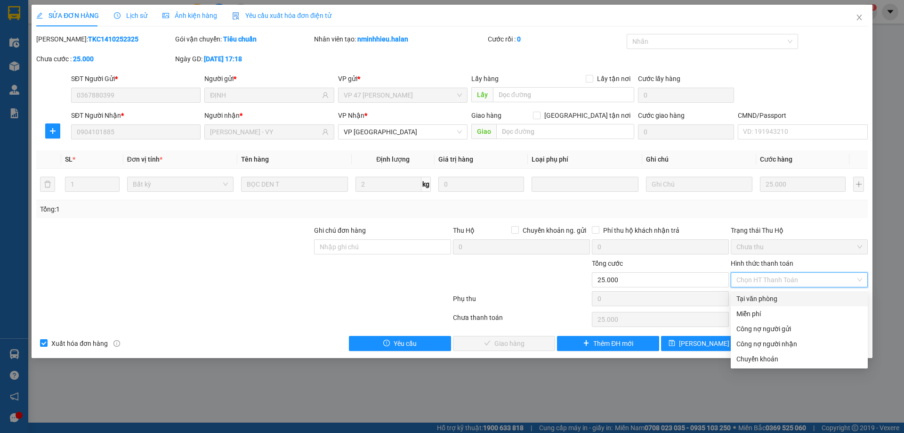
drag, startPoint x: 751, startPoint y: 292, endPoint x: 744, endPoint y: 295, distance: 7.0
click at [751, 292] on div "Tại văn phòng" at bounding box center [799, 298] width 137 height 15
type input "0"
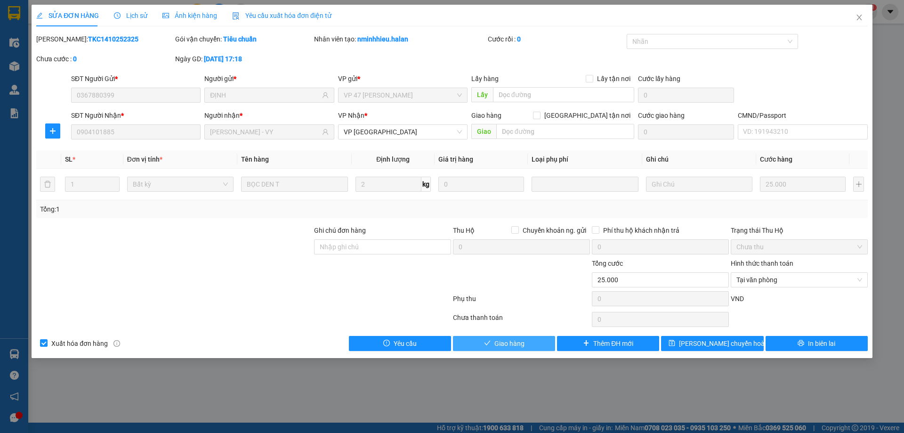
click at [509, 344] on span "Giao hàng" at bounding box center [509, 343] width 30 height 10
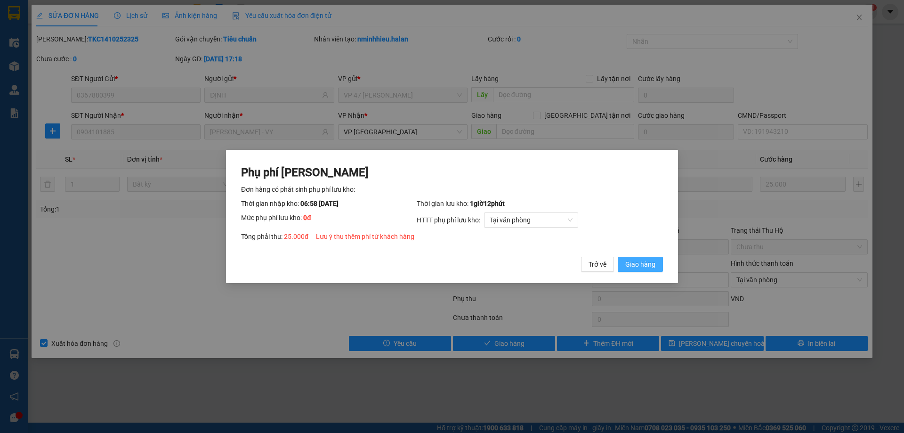
drag, startPoint x: 654, startPoint y: 261, endPoint x: 894, endPoint y: 85, distance: 297.4
click at [659, 260] on button "Giao hàng" at bounding box center [640, 264] width 45 height 15
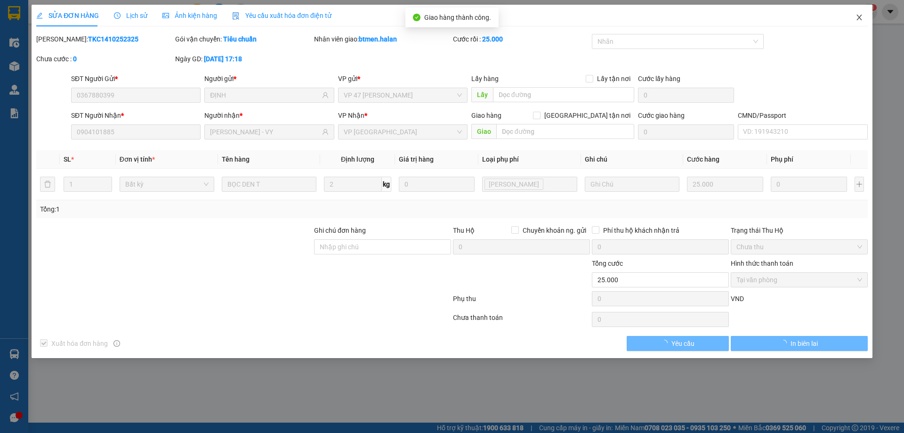
click at [858, 14] on span "Close" at bounding box center [859, 18] width 26 height 26
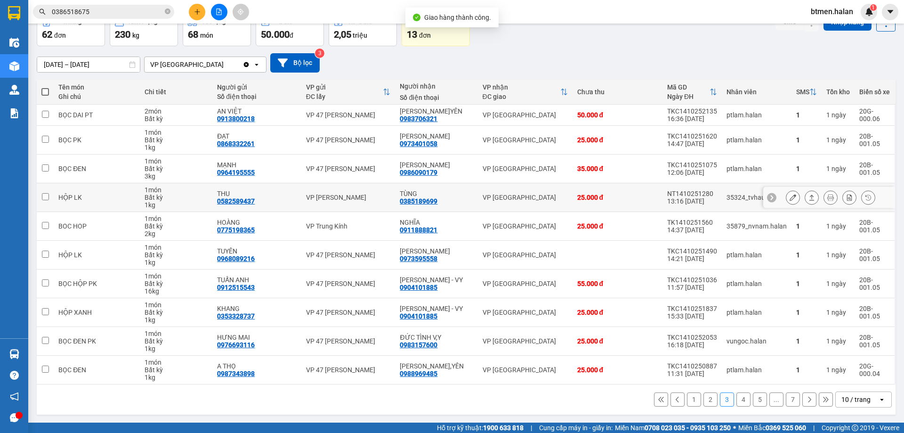
scroll to position [54, 0]
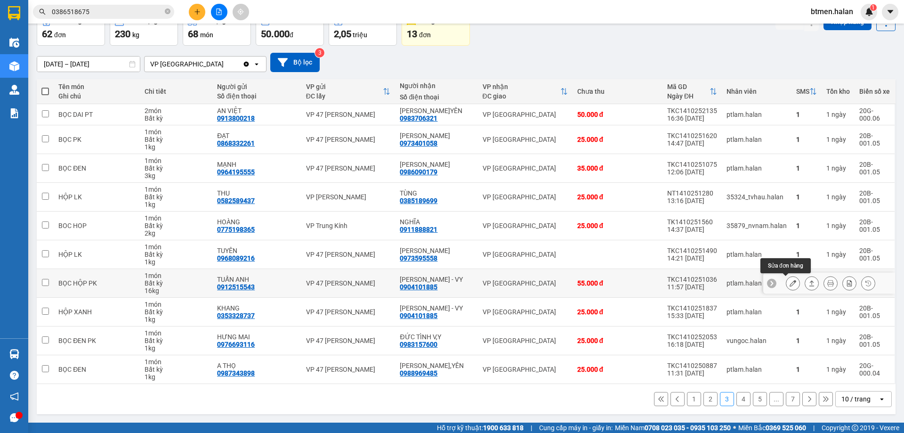
click at [790, 284] on icon at bounding box center [793, 283] width 7 height 7
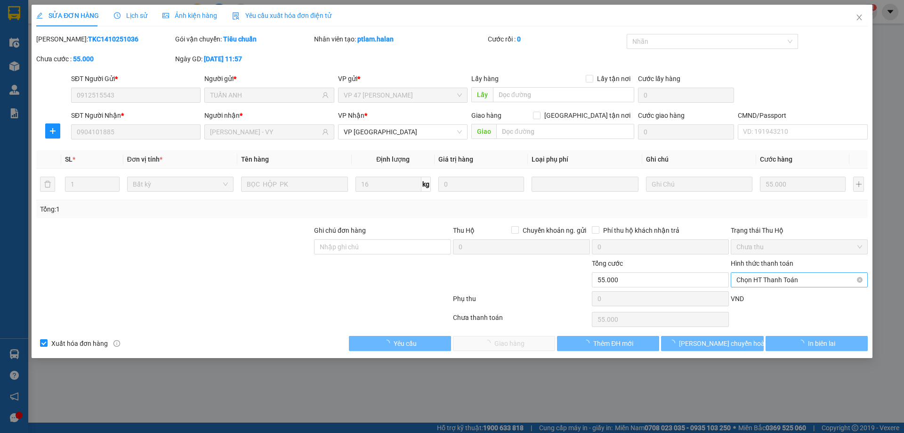
type input "0912515543"
type input "TUẤN ANH"
type input "0904101885"
type input "[PERSON_NAME] - VY"
type input "0"
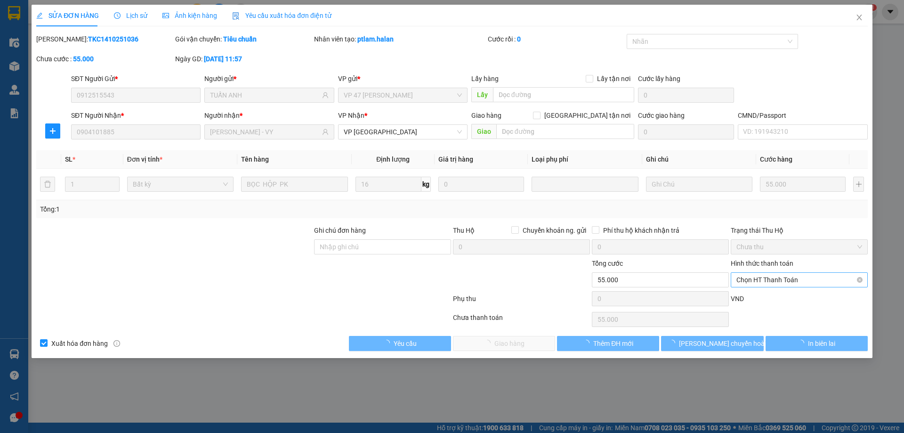
type input "55.000"
click at [784, 282] on span "Chọn HT Thanh Toán" at bounding box center [799, 280] width 126 height 14
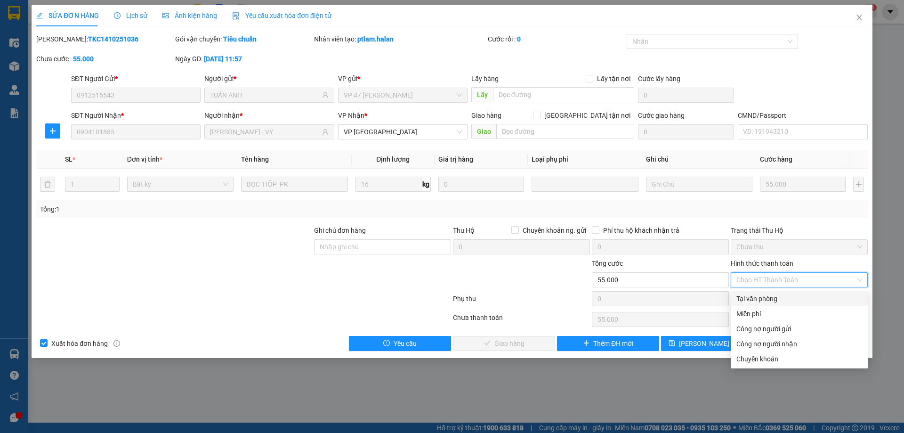
drag, startPoint x: 765, startPoint y: 292, endPoint x: 721, endPoint y: 304, distance: 45.3
click at [765, 293] on div "Tại văn phòng" at bounding box center [799, 298] width 137 height 15
type input "0"
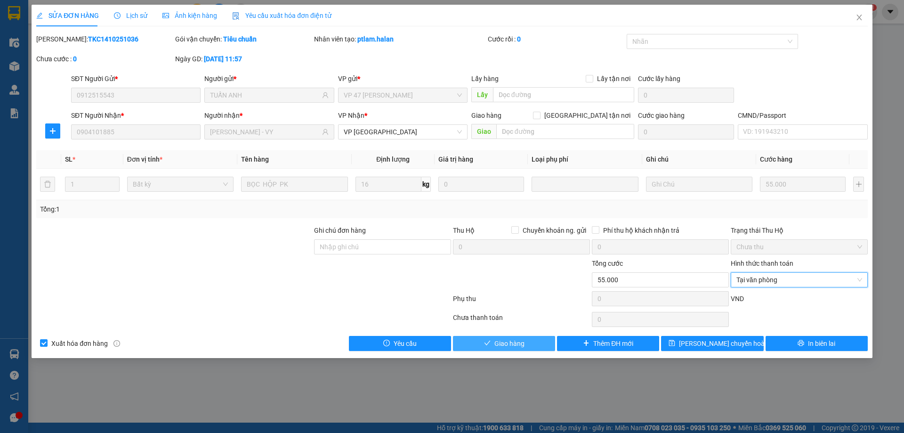
click at [547, 345] on button "Giao hàng" at bounding box center [504, 343] width 102 height 15
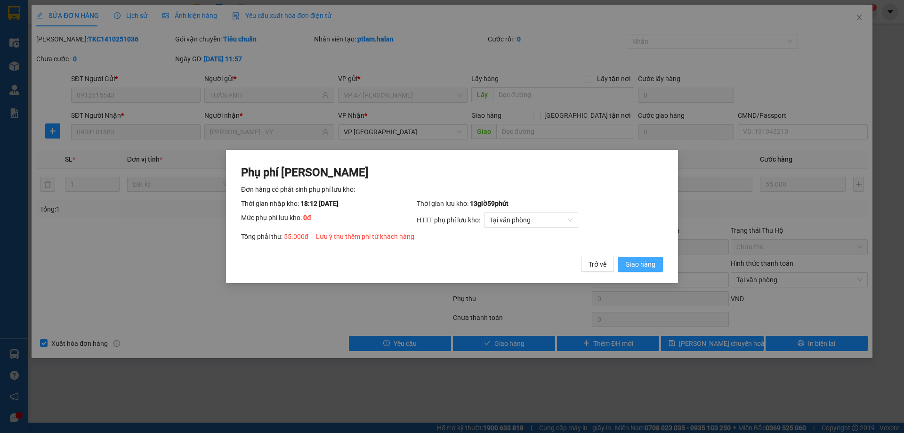
click at [648, 271] on button "Giao hàng" at bounding box center [640, 264] width 45 height 15
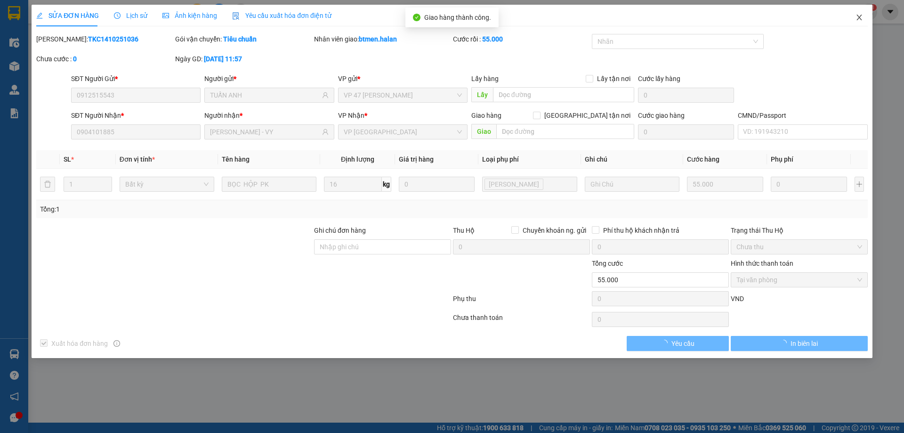
click at [857, 22] on span "Close" at bounding box center [859, 18] width 26 height 26
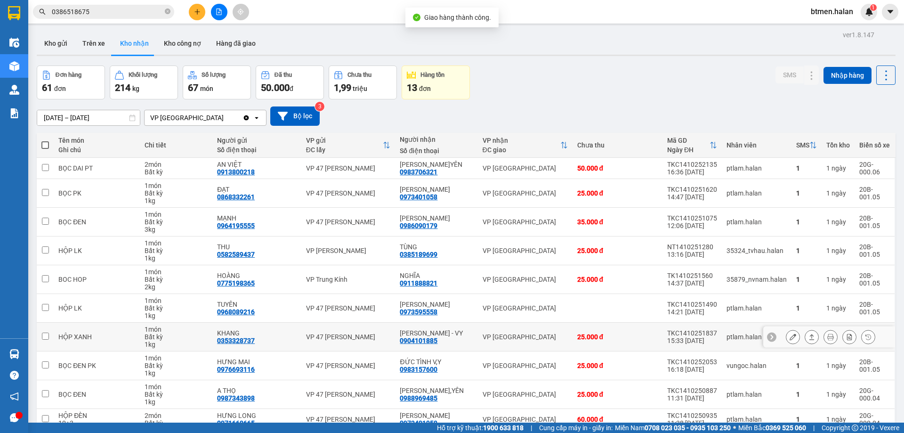
scroll to position [45, 0]
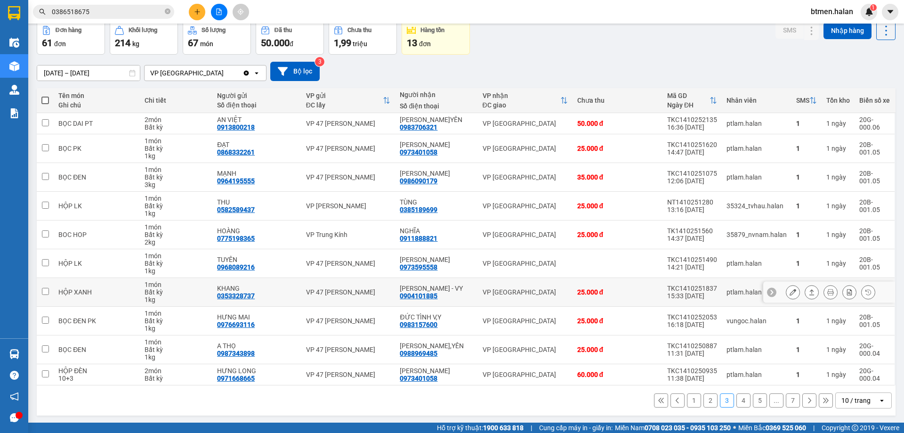
click at [790, 291] on icon at bounding box center [793, 292] width 7 height 7
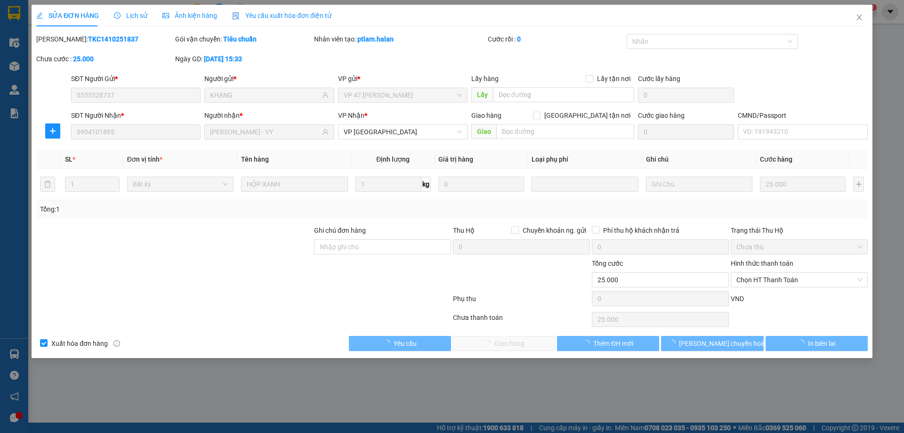
type input "0353328737"
type input "KHANG"
type input "0904101885"
type input "[PERSON_NAME] - VY"
type input "0"
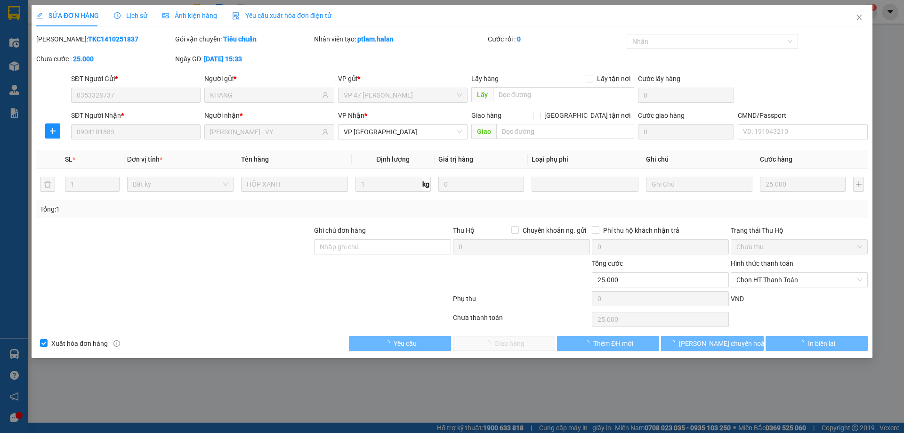
type input "25.000"
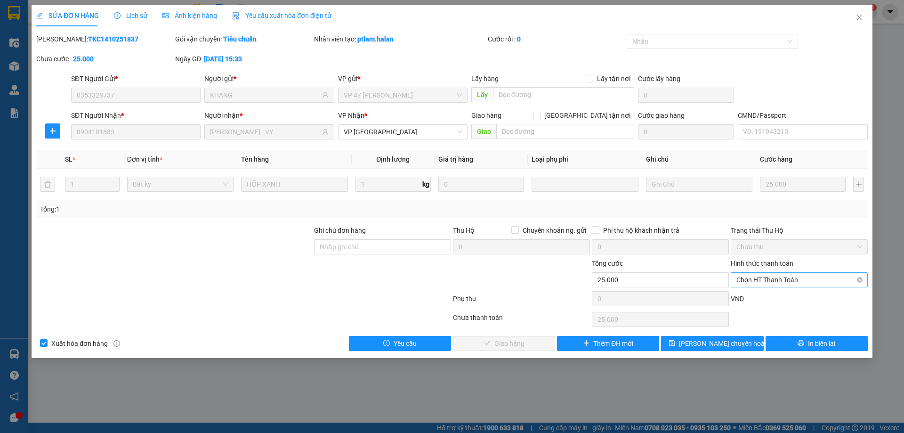
click at [769, 279] on span "Chọn HT Thanh Toán" at bounding box center [799, 280] width 126 height 14
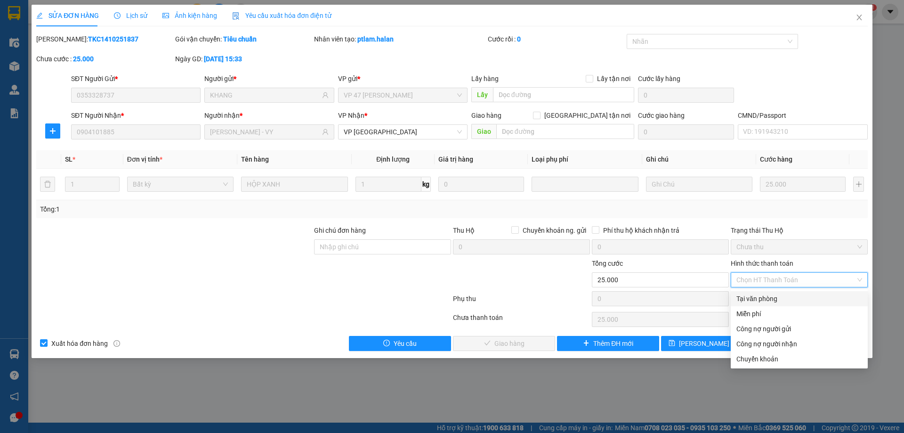
click at [761, 297] on div "Tại văn phòng" at bounding box center [799, 298] width 126 height 10
type input "0"
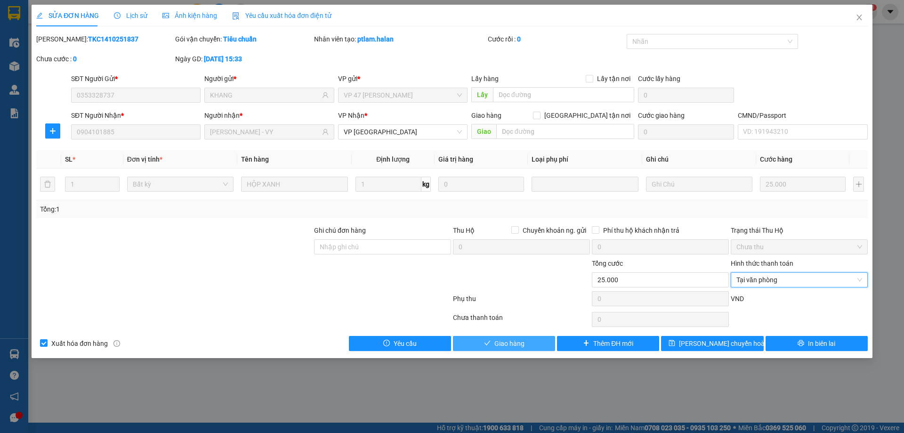
click at [537, 343] on button "Giao hàng" at bounding box center [504, 343] width 102 height 15
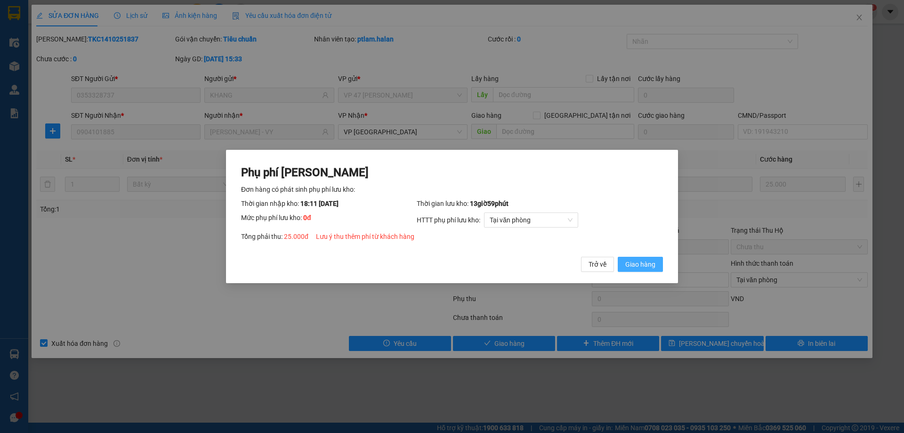
click at [654, 264] on span "Giao hàng" at bounding box center [640, 264] width 30 height 10
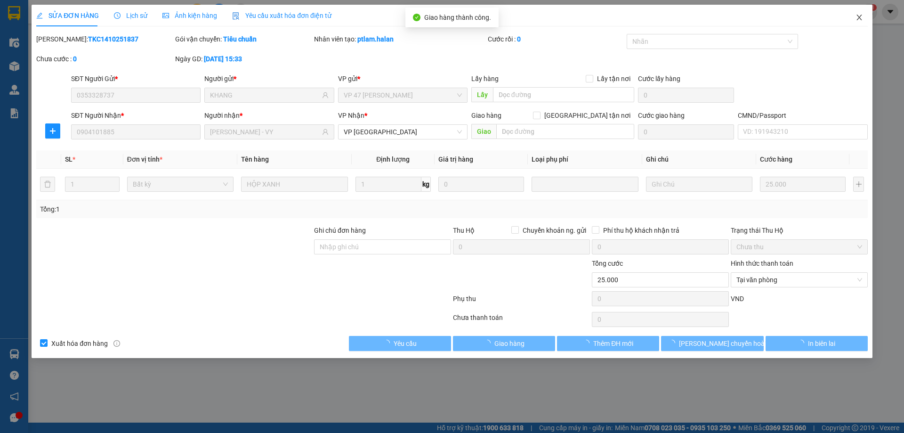
click at [860, 20] on icon "close" at bounding box center [860, 18] width 8 height 8
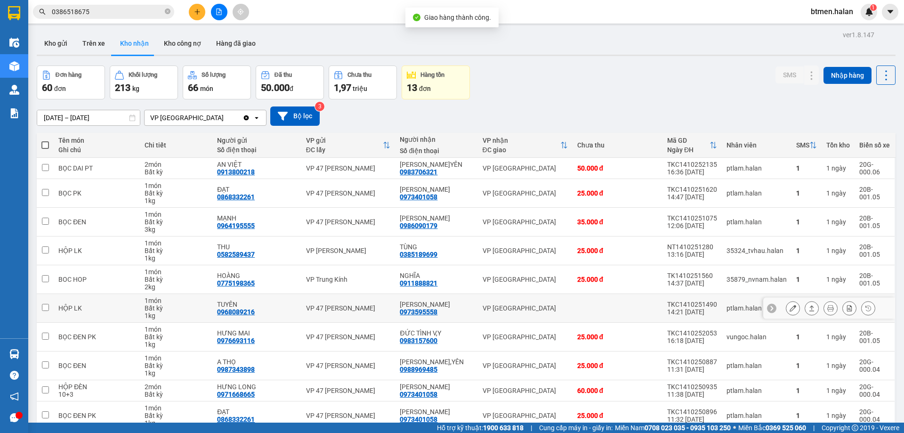
scroll to position [46, 0]
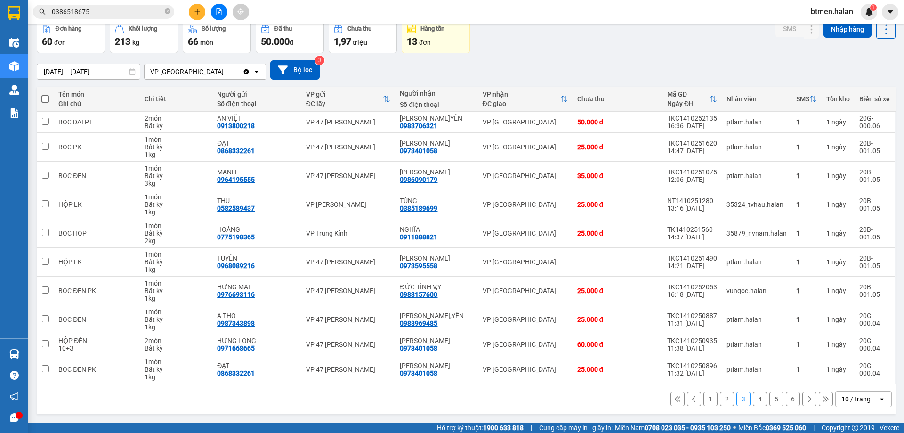
click at [756, 400] on button "4" at bounding box center [760, 399] width 14 height 14
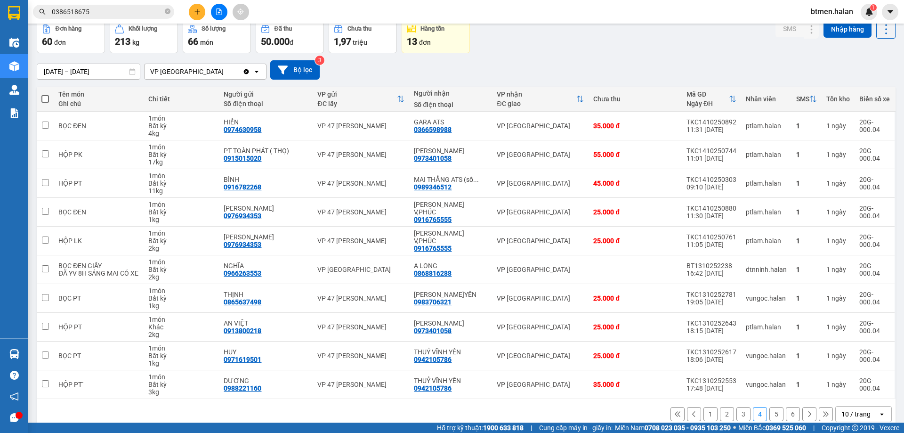
click at [771, 414] on button "5" at bounding box center [776, 414] width 14 height 14
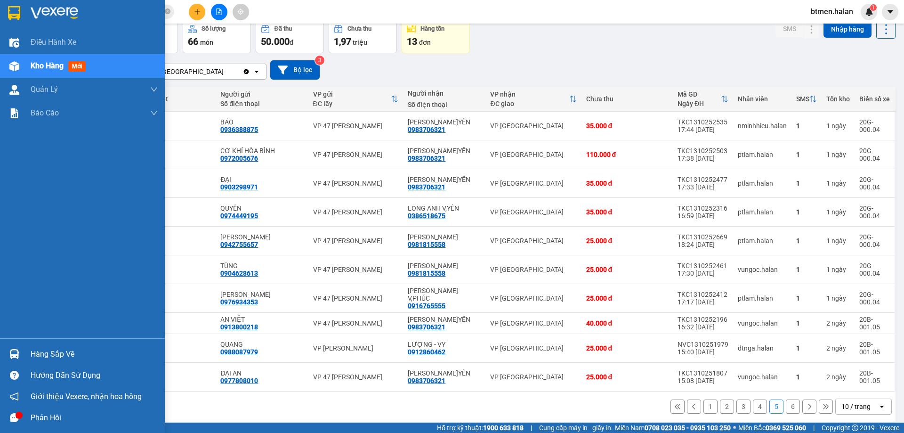
click at [32, 350] on div "Hàng sắp về" at bounding box center [94, 354] width 127 height 14
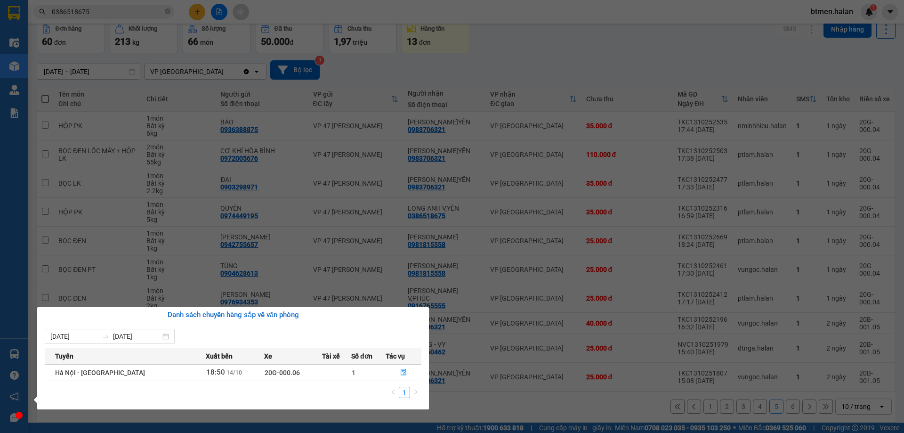
click at [445, 73] on section "Kết quả tìm kiếm ( 533 ) Bộ lọc Mã ĐH Trạng thái Món hàng Thu hộ Tổng cước Chưa…" at bounding box center [452, 216] width 904 height 433
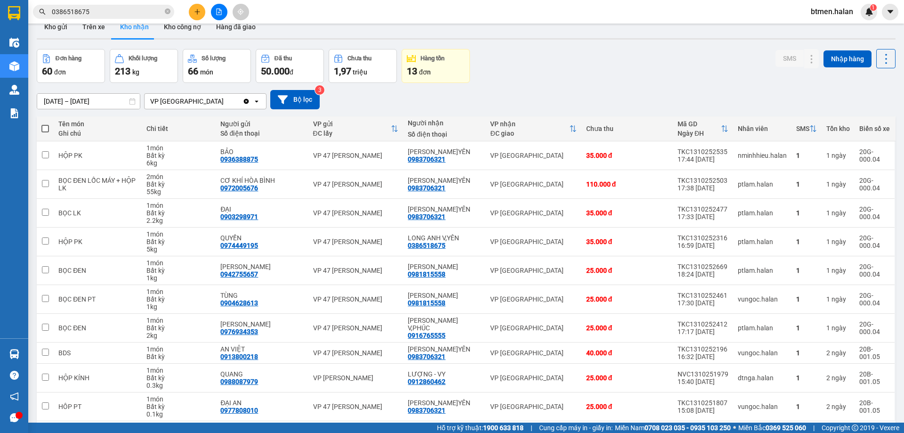
scroll to position [0, 0]
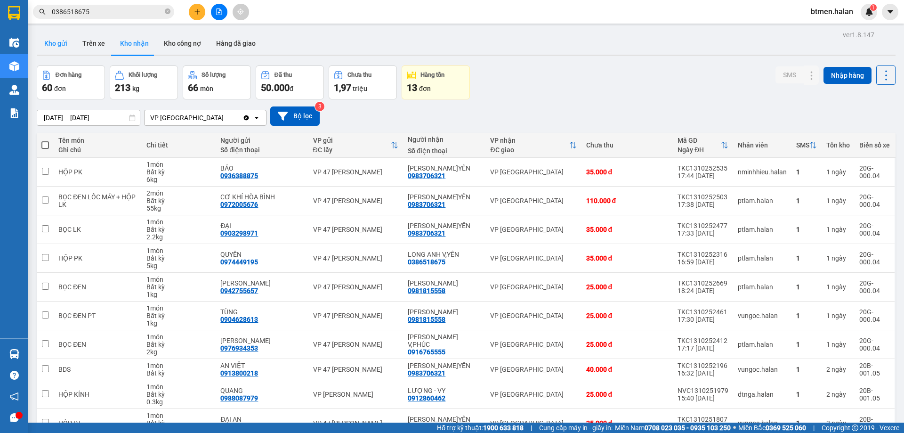
click at [61, 39] on button "Kho gửi" at bounding box center [56, 43] width 38 height 23
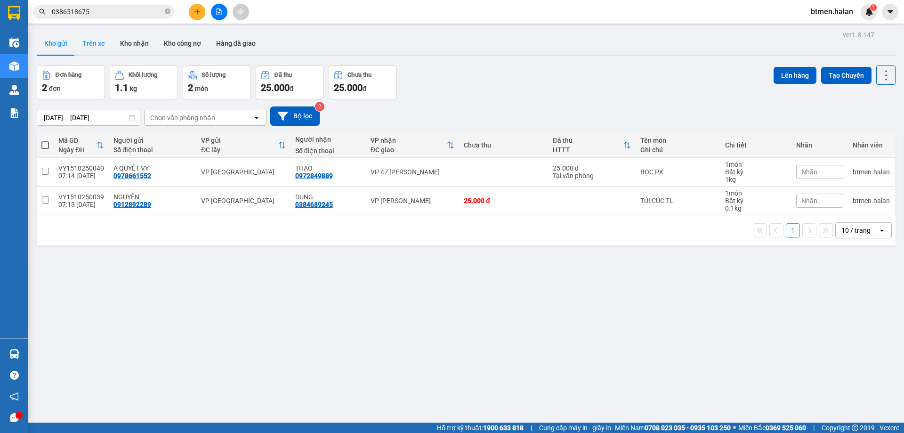
click at [91, 50] on button "Trên xe" at bounding box center [94, 43] width 38 height 23
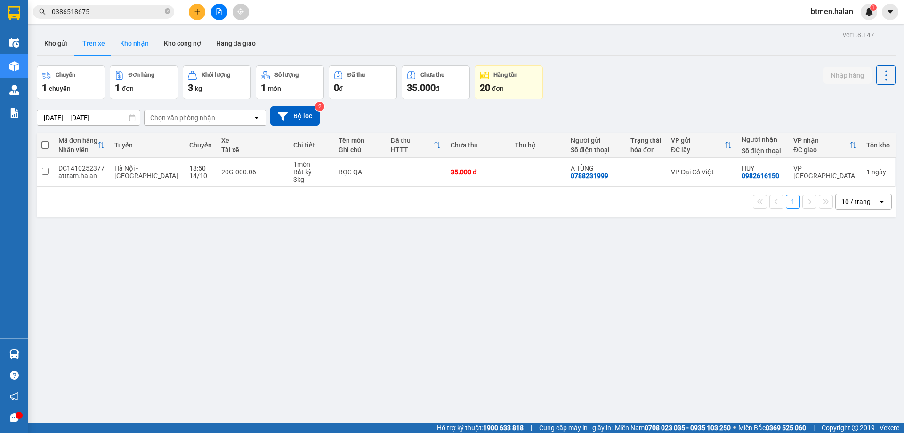
click at [137, 47] on button "Kho nhận" at bounding box center [135, 43] width 44 height 23
type input "[DATE] – [DATE]"
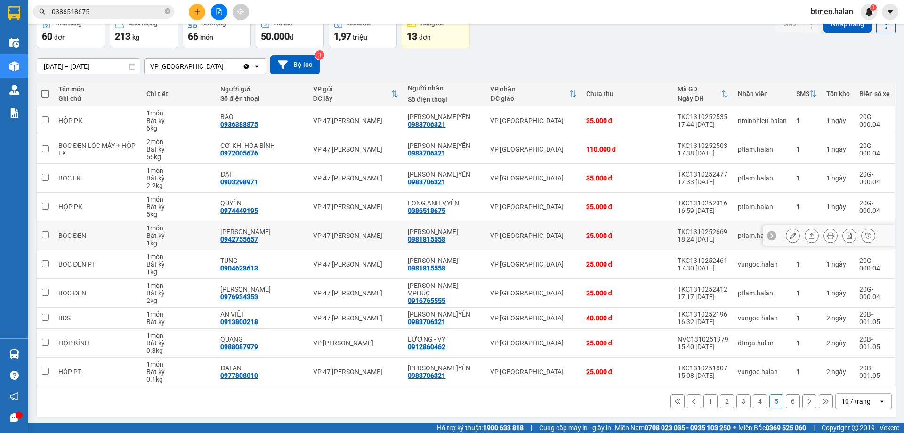
scroll to position [54, 0]
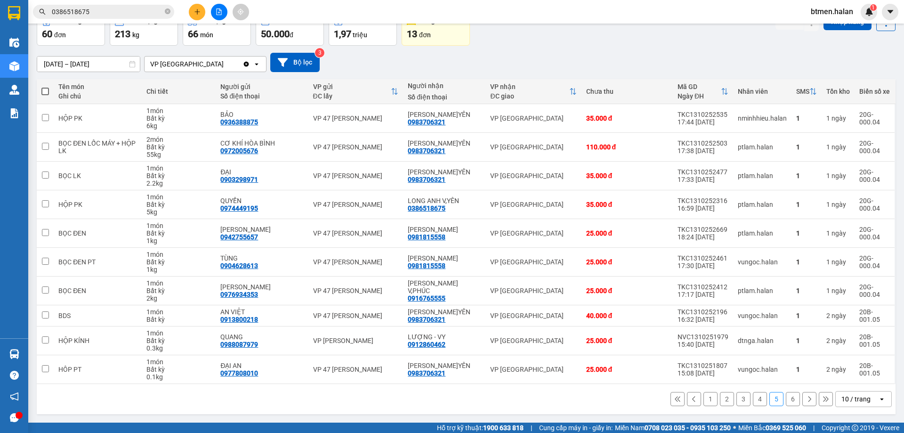
click at [703, 402] on button "1" at bounding box center [710, 399] width 14 height 14
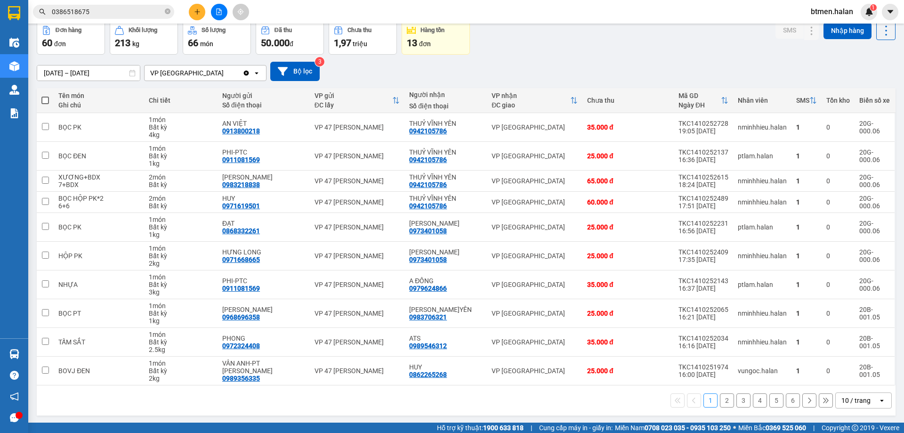
scroll to position [46, 0]
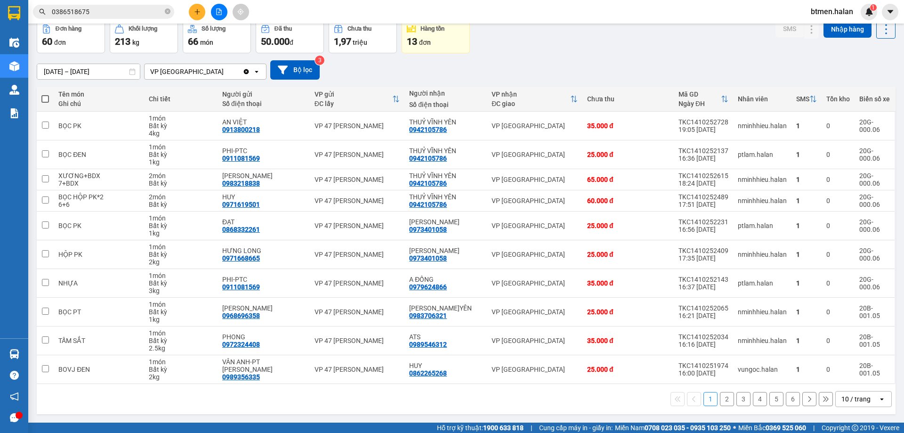
click at [720, 399] on button "2" at bounding box center [727, 399] width 14 height 14
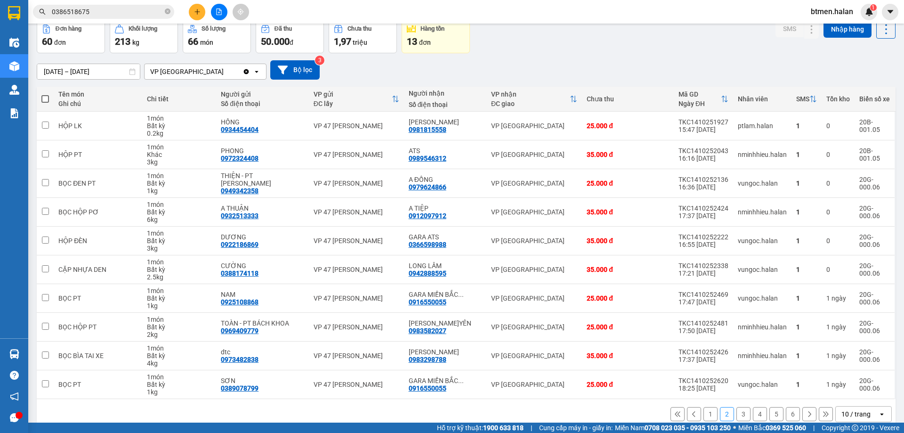
click at [778, 412] on div "1 2 3 4 5 6 10 / trang open" at bounding box center [465, 414] width 851 height 16
click at [786, 413] on button "6" at bounding box center [793, 414] width 14 height 14
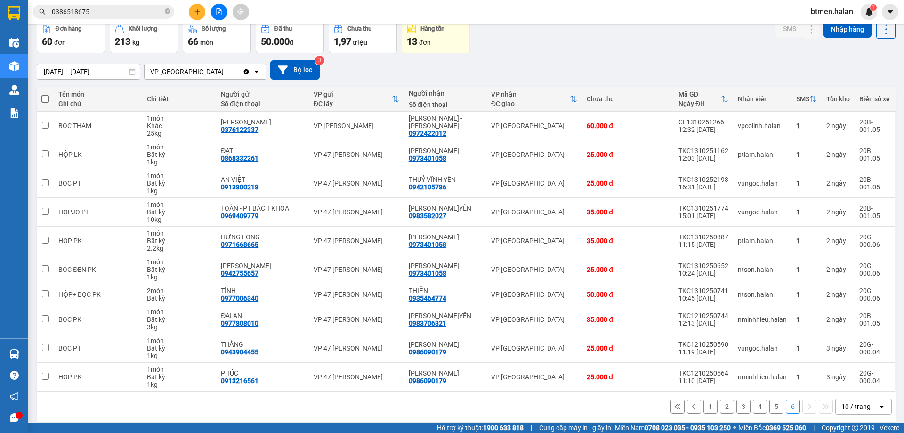
click at [189, 9] on button at bounding box center [197, 12] width 16 height 16
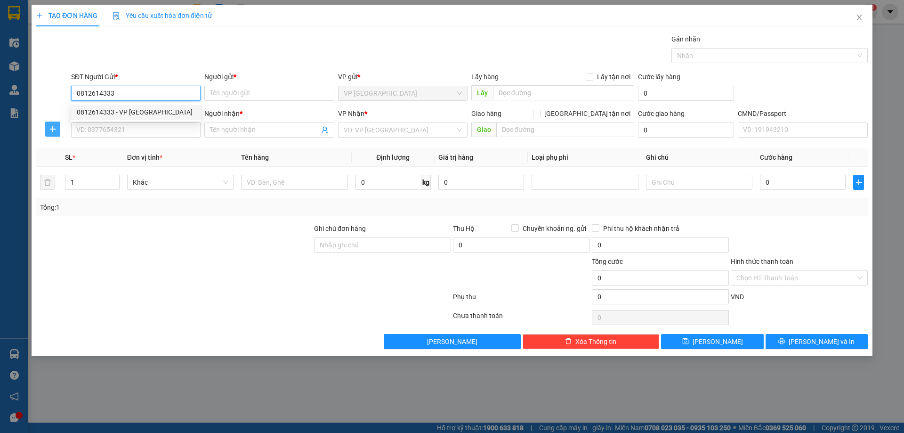
type input "0812614333"
click at [56, 127] on icon "plus" at bounding box center [53, 129] width 8 height 8
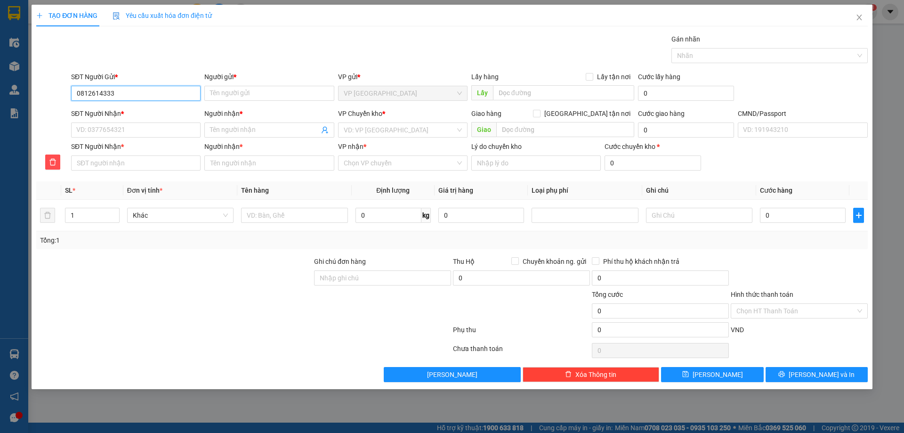
click at [171, 100] on input "0812614333" at bounding box center [135, 93] width 129 height 15
click at [161, 110] on div "0812614333 - VP VĨNH YÊN" at bounding box center [136, 112] width 118 height 10
type input "VP VĨNH YÊN"
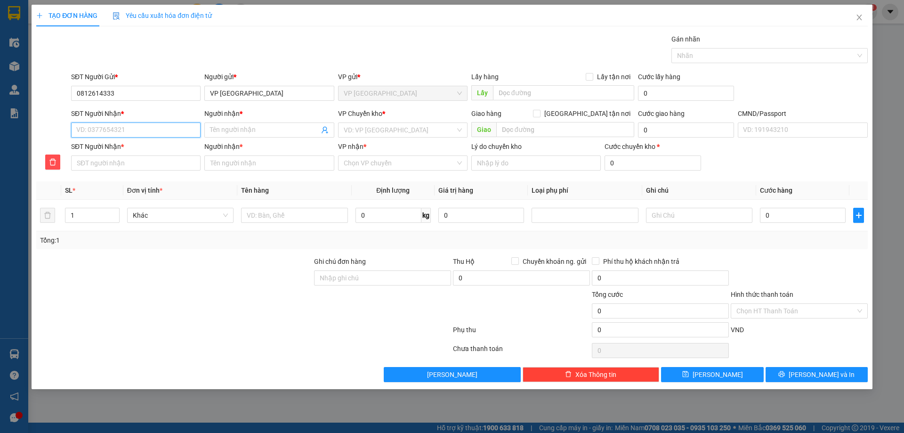
click at [153, 124] on input "SĐT Người Nhận *" at bounding box center [135, 129] width 129 height 15
click at [167, 153] on div "0988900284 - NGỌC KẾ TOÁN" at bounding box center [136, 149] width 118 height 10
type input "0988900284"
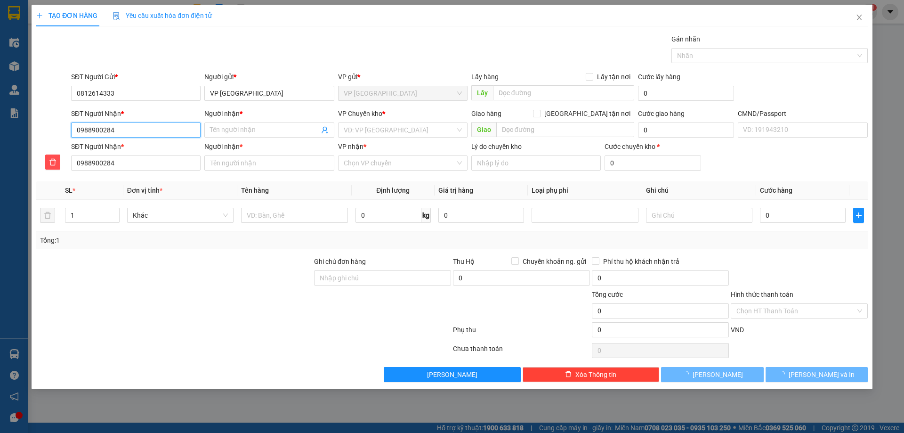
type input "NGỌC KẾ TOÁN"
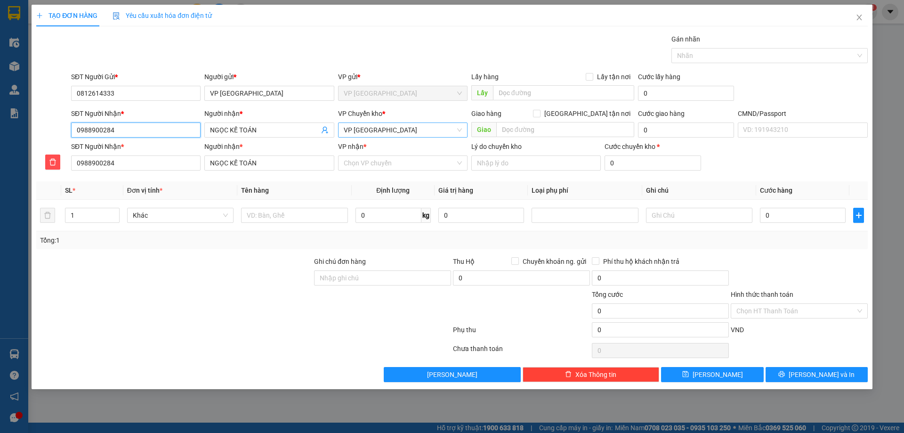
click at [401, 131] on span "VP [GEOGRAPHIC_DATA]" at bounding box center [403, 130] width 118 height 14
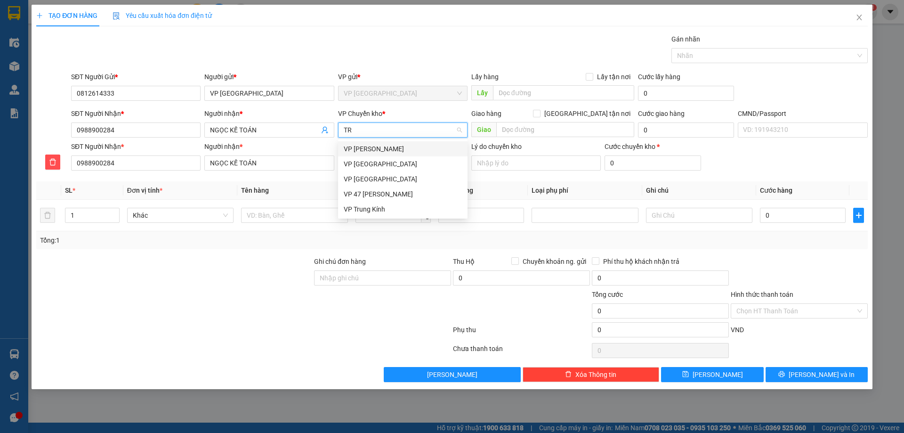
type input "TRU"
click at [396, 157] on div "VP Trung Kính" at bounding box center [402, 163] width 129 height 15
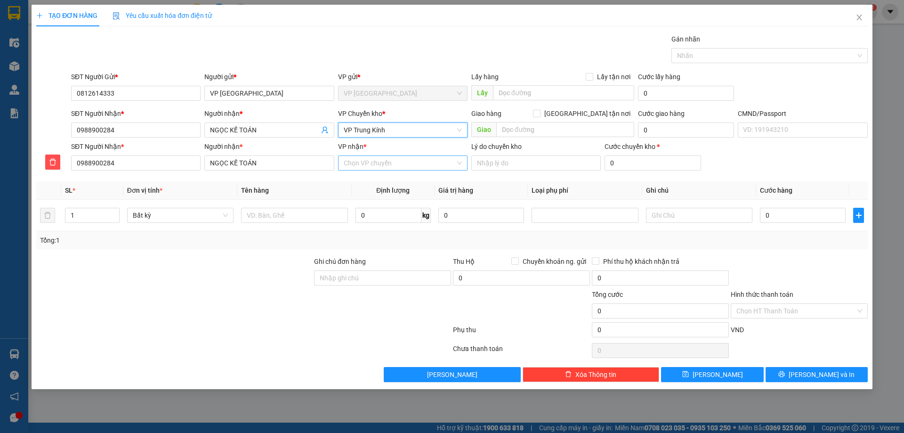
click at [372, 159] on input "VP nhận *" at bounding box center [400, 163] width 112 height 14
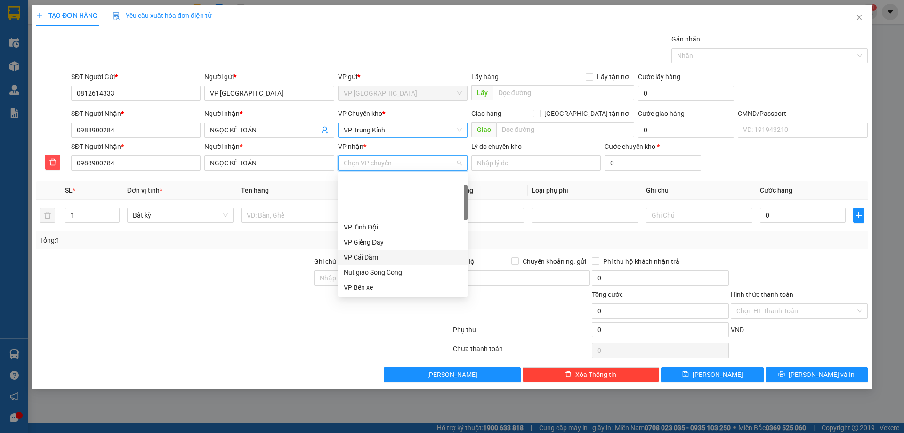
scroll to position [47, 0]
click at [386, 254] on div "VP CTY HÀ LAN" at bounding box center [403, 255] width 118 height 10
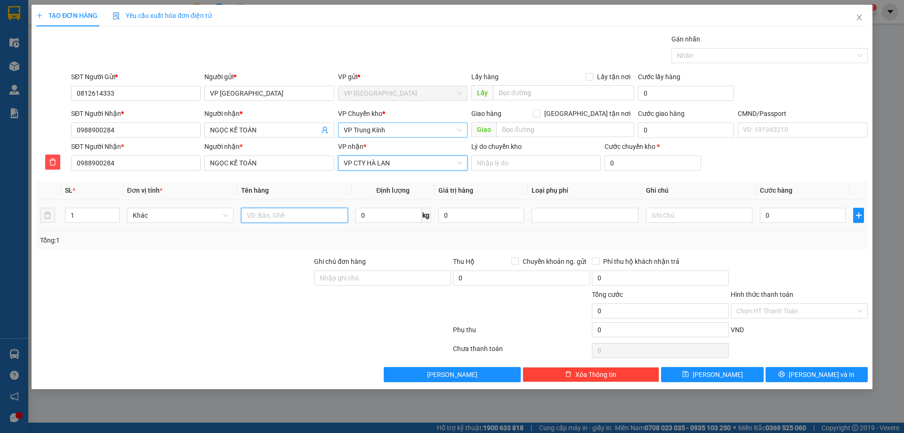
click at [306, 209] on input "text" at bounding box center [294, 215] width 106 height 15
type input "PB BC N14/10"
click at [776, 311] on input "Hình thức thanh toán" at bounding box center [795, 311] width 119 height 14
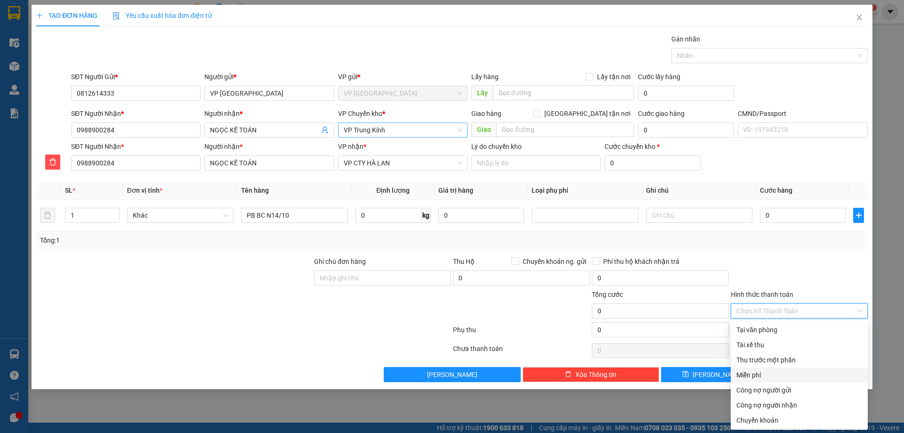
click at [773, 377] on div "Miễn phí" at bounding box center [799, 375] width 126 height 10
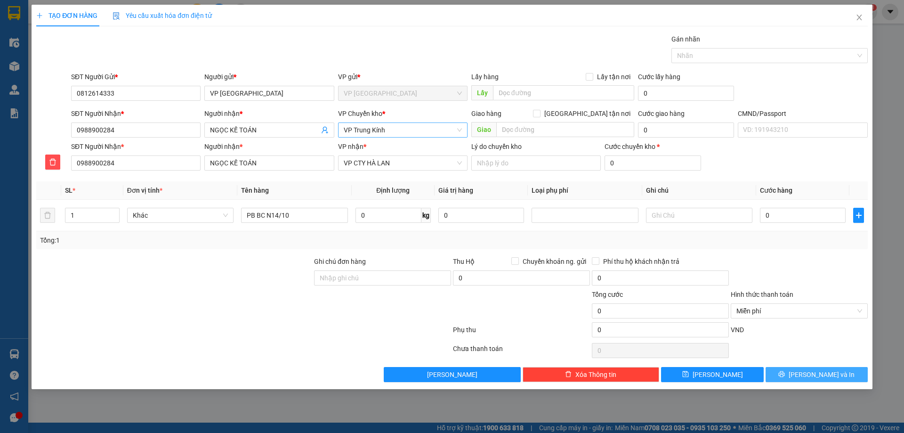
click at [807, 374] on button "[PERSON_NAME] và In" at bounding box center [817, 374] width 102 height 15
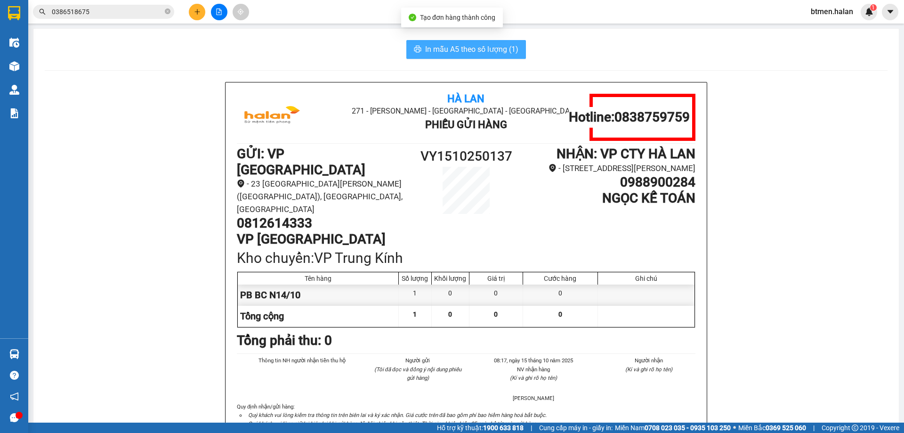
click at [472, 54] on span "In mẫu A5 theo số lượng (1)" at bounding box center [471, 49] width 93 height 12
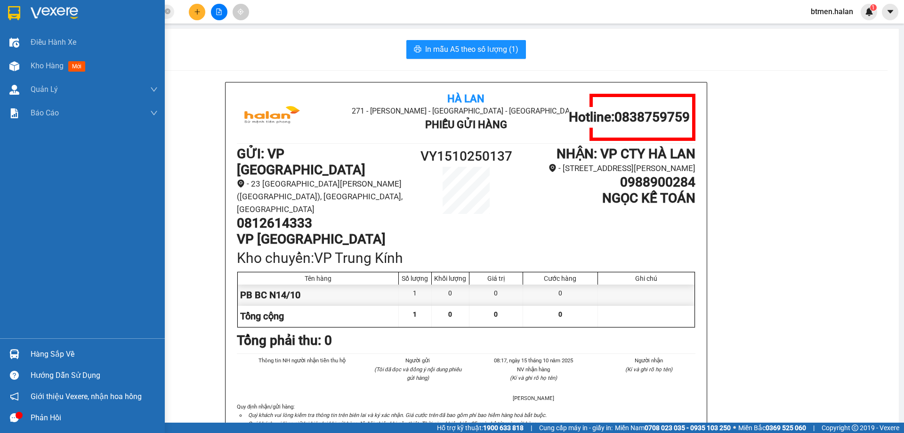
click at [35, 359] on div "Hàng sắp về" at bounding box center [94, 354] width 127 height 14
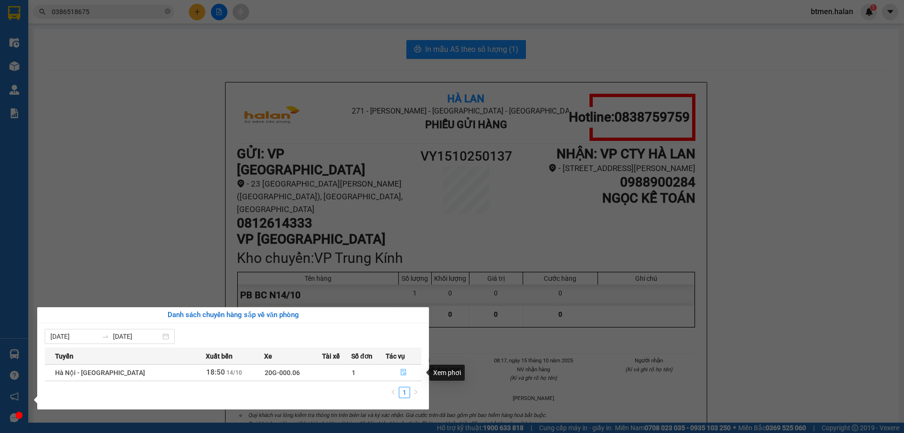
click at [400, 371] on icon "file-done" at bounding box center [403, 372] width 7 height 7
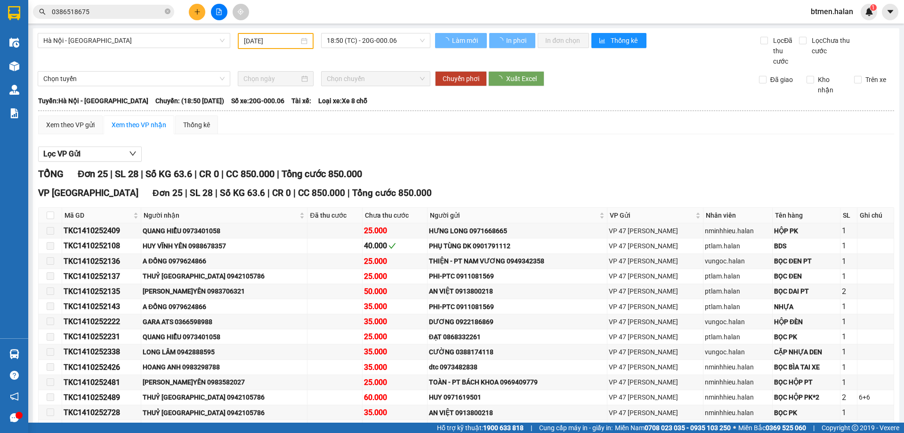
click at [487, 160] on div "Lọc VP Gửi" at bounding box center [466, 154] width 856 height 16
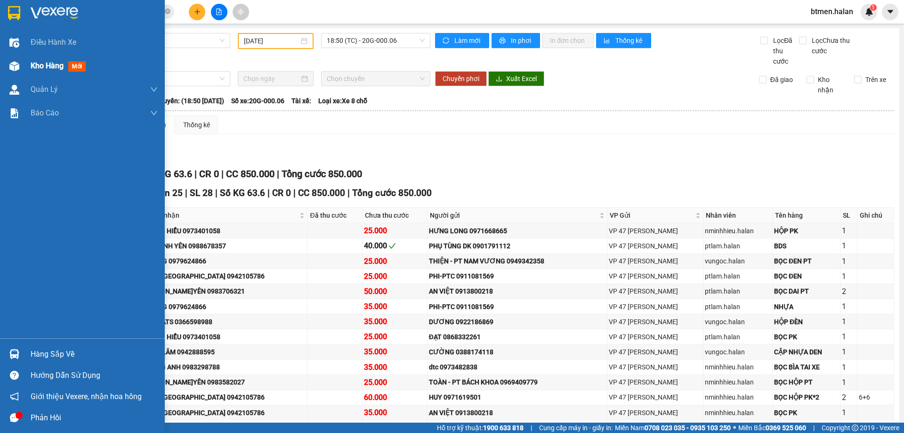
click at [24, 61] on div "Kho hàng mới" at bounding box center [82, 66] width 165 height 24
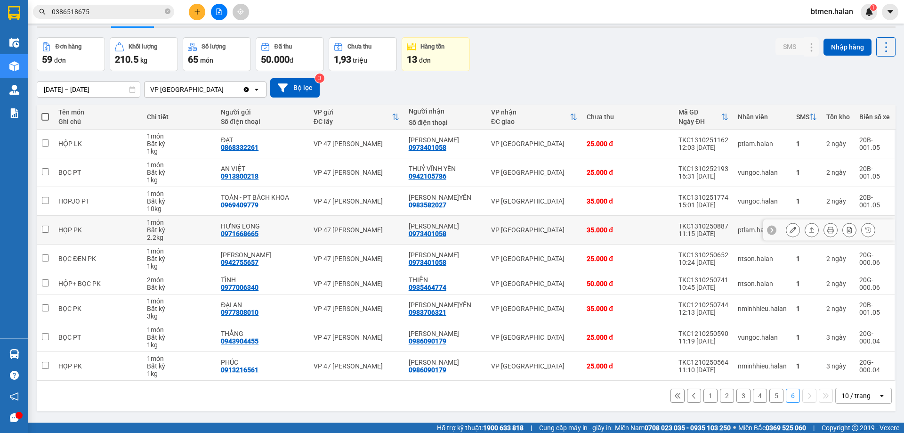
scroll to position [43, 0]
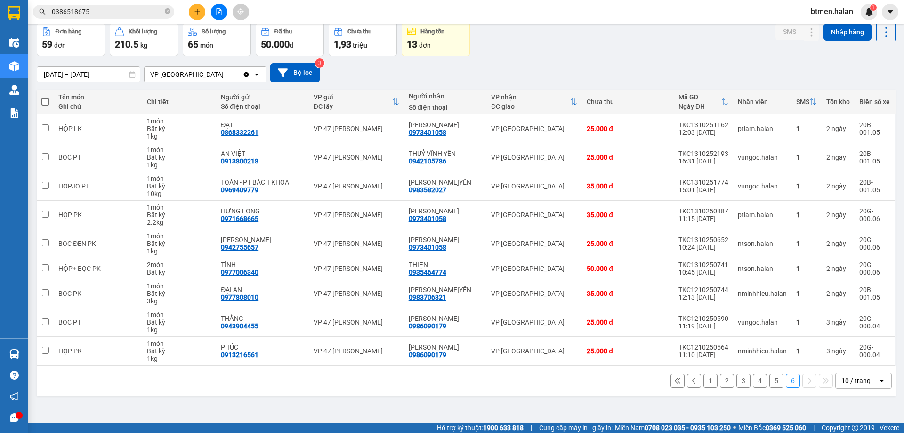
click at [736, 384] on button "3" at bounding box center [743, 380] width 14 height 14
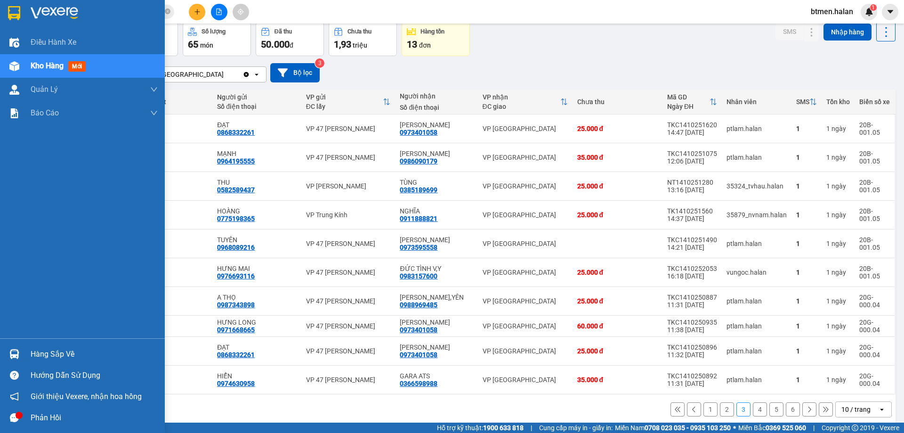
click at [39, 356] on div "Hàng sắp về" at bounding box center [94, 354] width 127 height 14
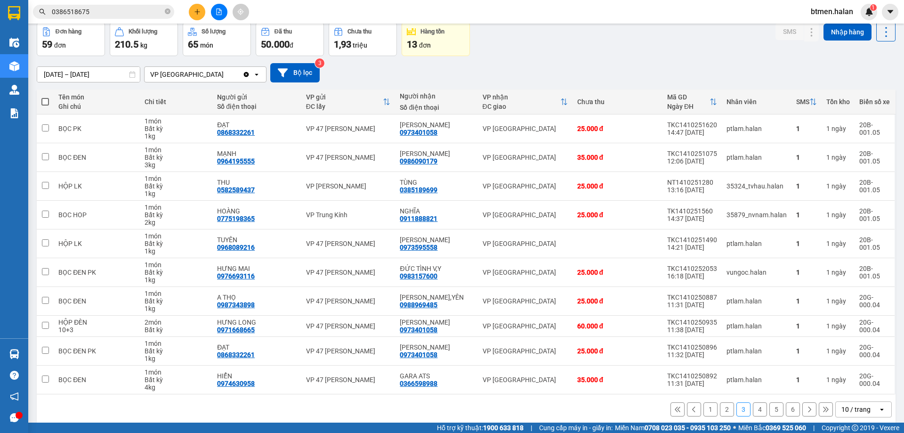
click at [591, 80] on section "Kết quả tìm kiếm ( 533 ) Bộ lọc Mã ĐH Trạng thái Món hàng Thu hộ Tổng cước Chưa…" at bounding box center [452, 216] width 904 height 433
click at [753, 411] on button "4" at bounding box center [760, 409] width 14 height 14
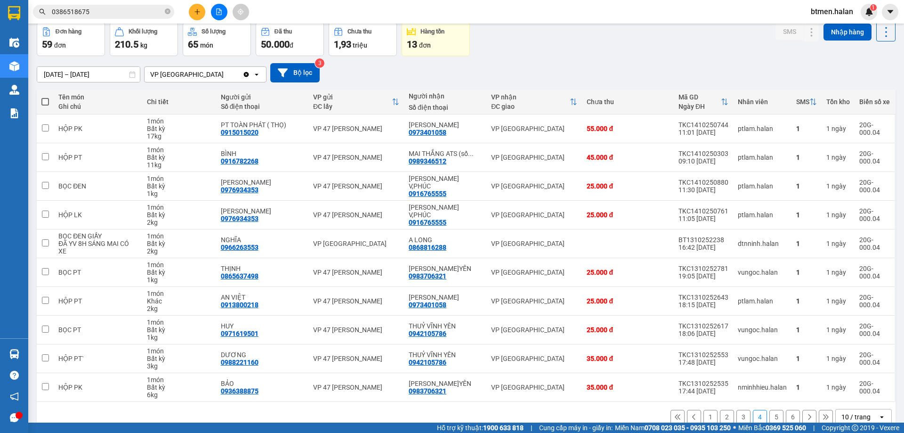
click at [720, 418] on button "2" at bounding box center [727, 417] width 14 height 14
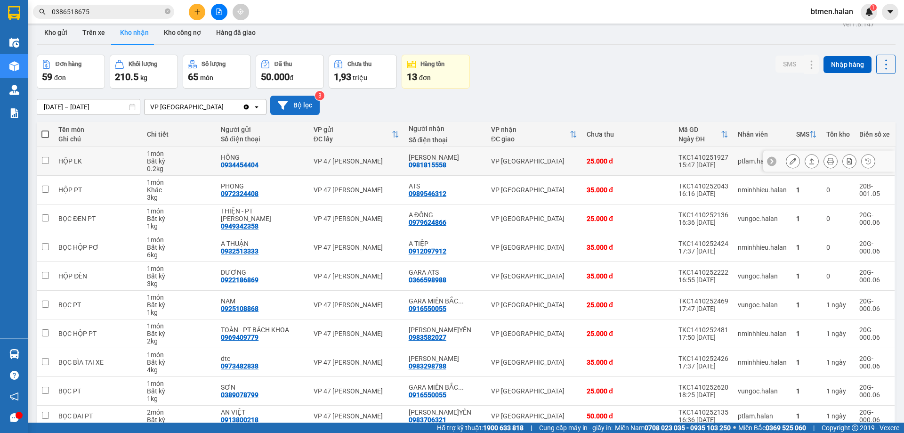
scroll to position [0, 0]
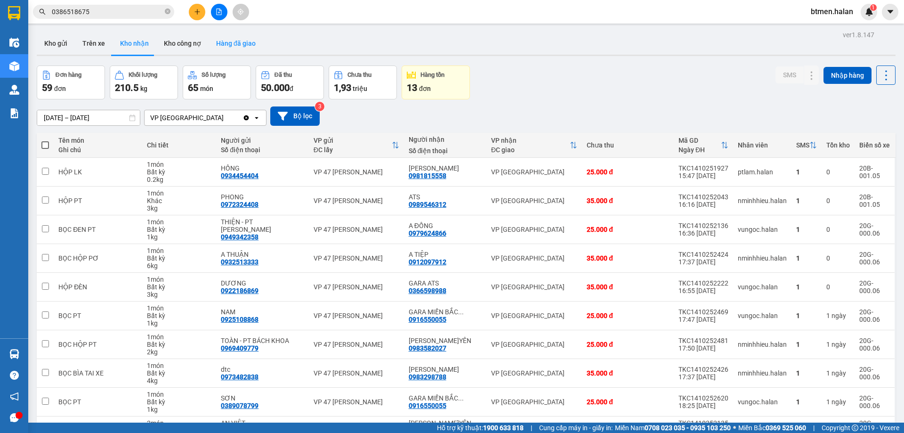
click at [231, 37] on button "Hàng đã giao" at bounding box center [236, 43] width 55 height 23
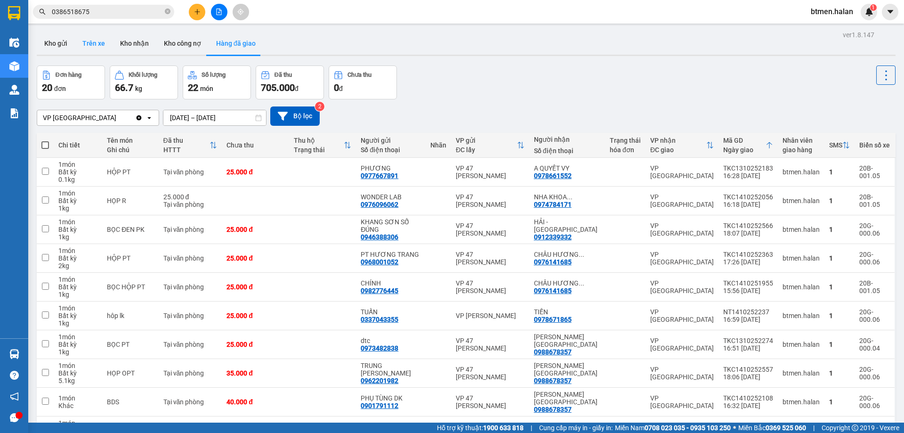
click at [110, 42] on button "Trên xe" at bounding box center [94, 43] width 38 height 23
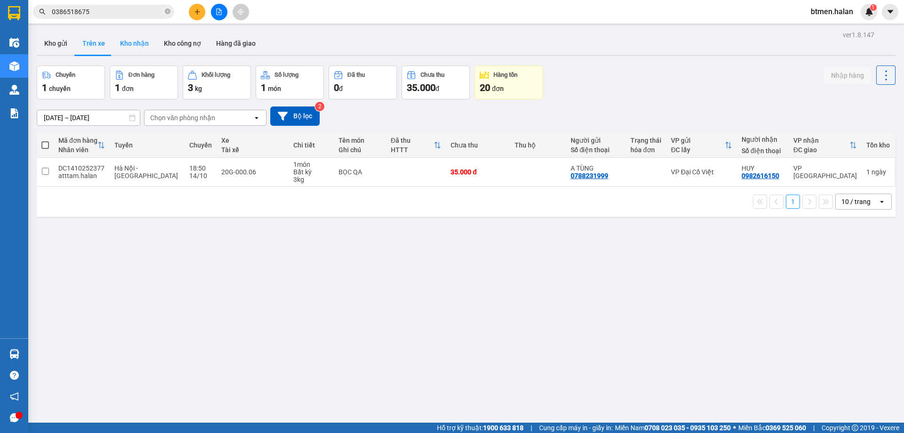
click at [128, 47] on button "Kho nhận" at bounding box center [135, 43] width 44 height 23
type input "[DATE] – [DATE]"
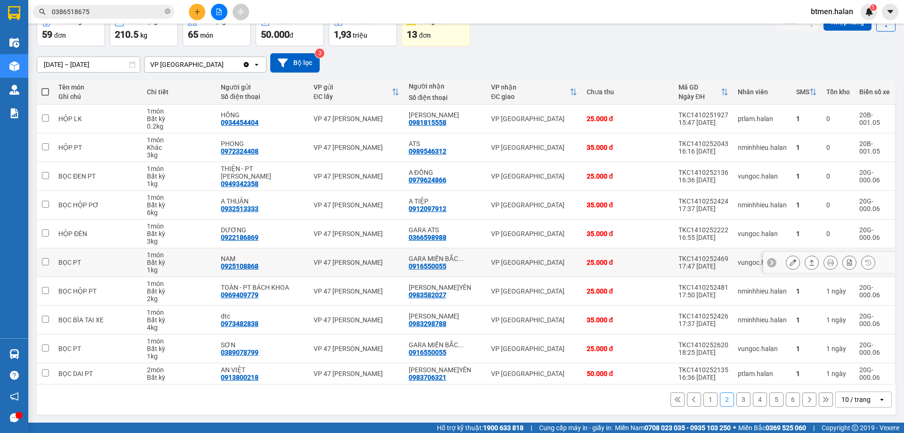
scroll to position [54, 0]
click at [703, 396] on button "1" at bounding box center [710, 399] width 14 height 14
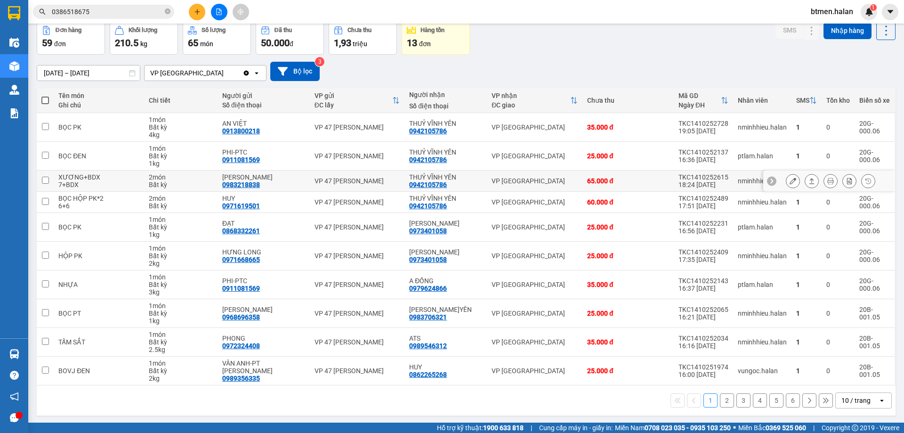
scroll to position [46, 0]
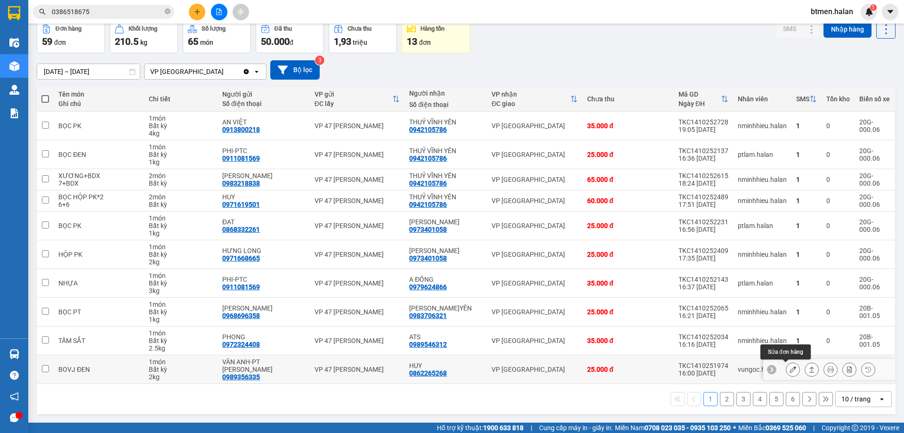
click at [786, 369] on button at bounding box center [792, 369] width 13 height 16
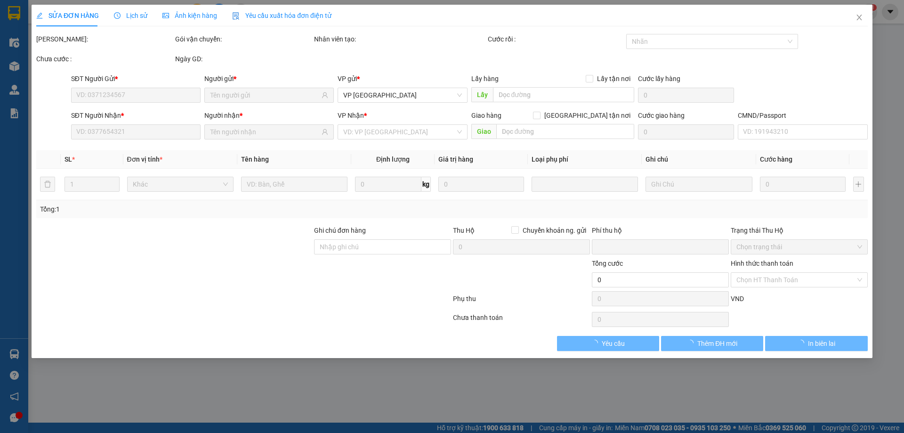
type input "0989356335"
type input "VÂN ANH-PT [PERSON_NAME]"
type input "0862265268"
type input "HUY"
type input "0"
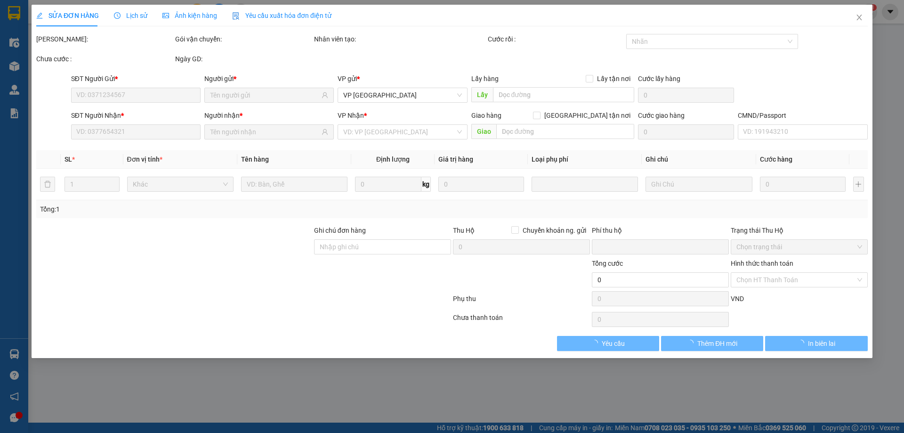
type input "25.000"
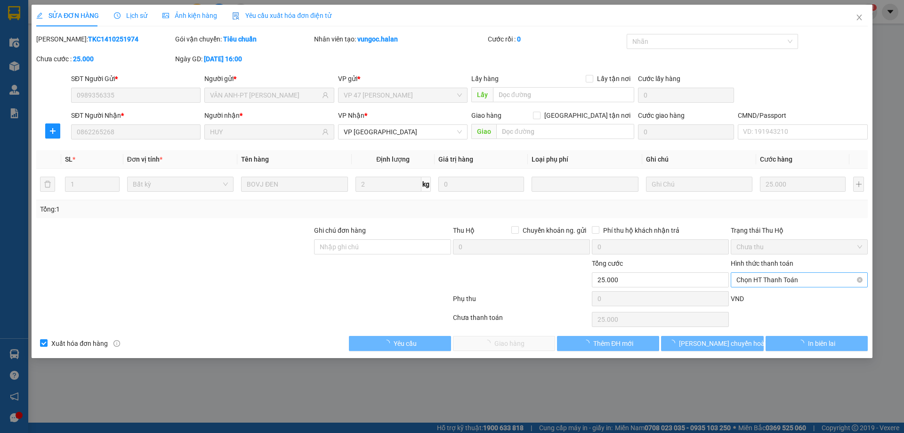
click at [763, 279] on span "Chọn HT Thanh Toán" at bounding box center [799, 280] width 126 height 14
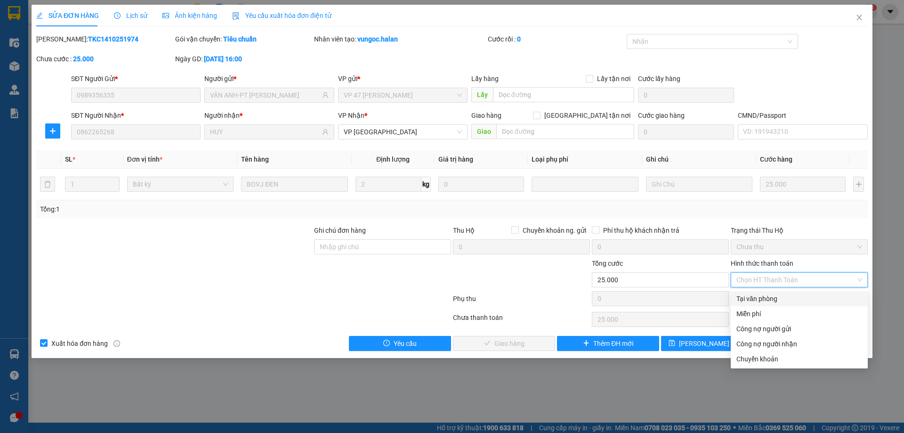
click at [745, 295] on div "Tại văn phòng" at bounding box center [799, 298] width 126 height 10
type input "0"
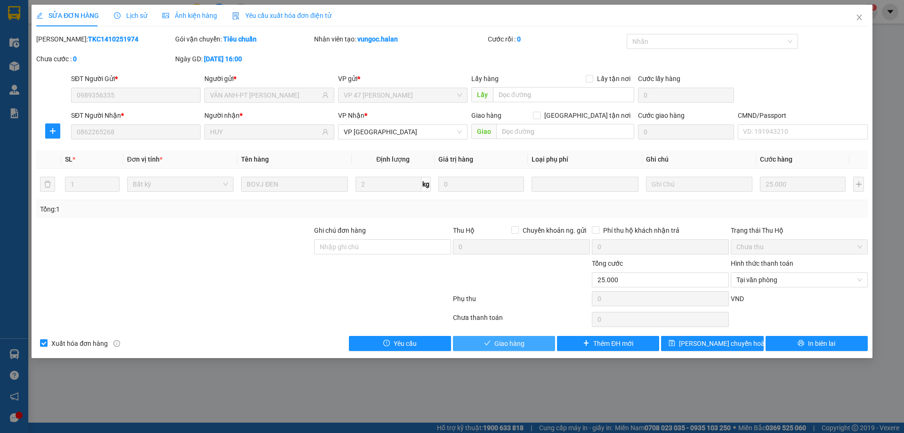
click at [507, 342] on span "Giao hàng" at bounding box center [509, 343] width 30 height 10
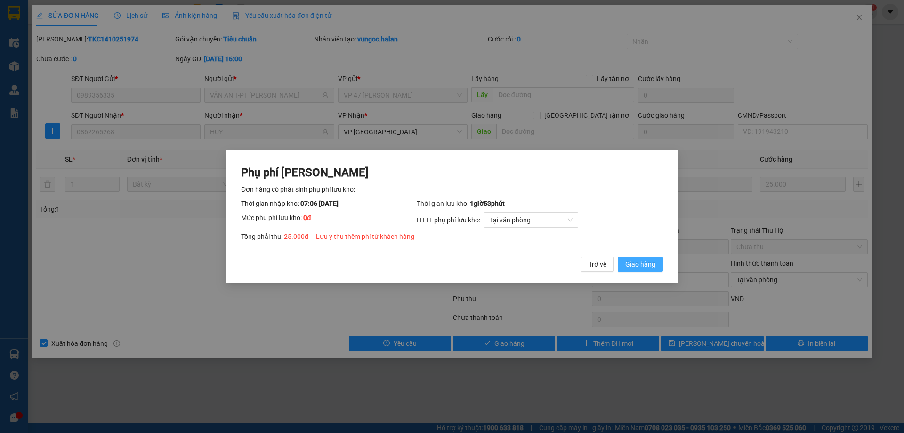
click at [627, 263] on span "Giao hàng" at bounding box center [640, 264] width 30 height 10
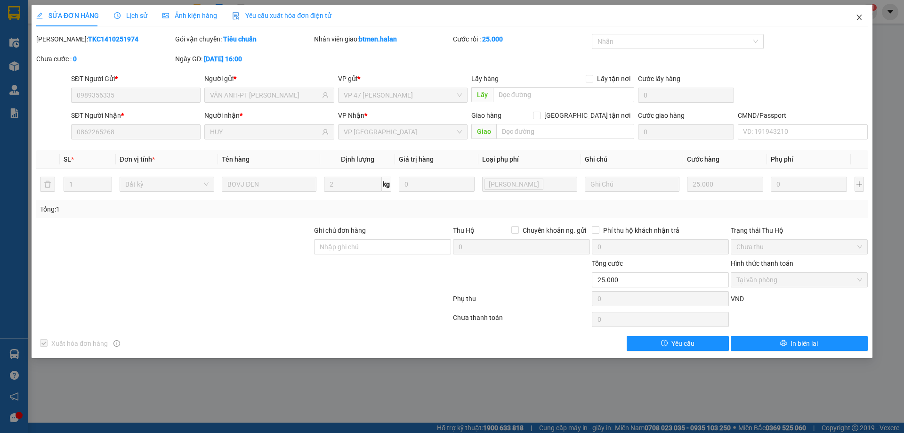
click at [853, 17] on span "Close" at bounding box center [859, 18] width 26 height 26
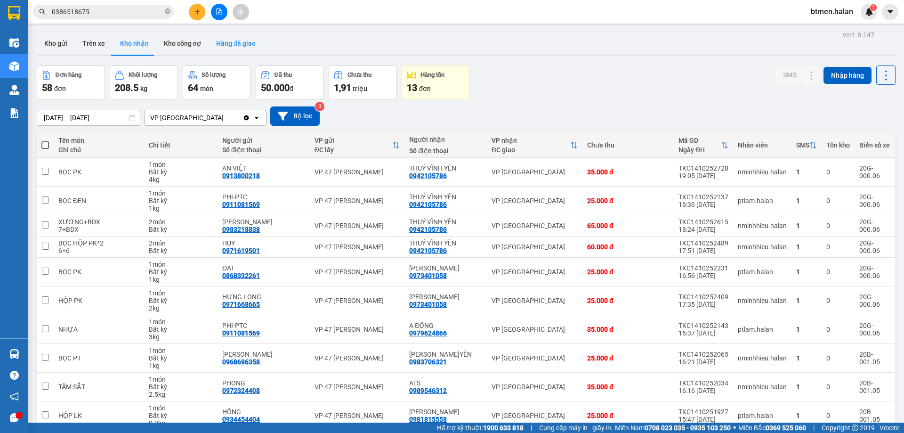
click at [232, 39] on button "Hàng đã giao" at bounding box center [236, 43] width 55 height 23
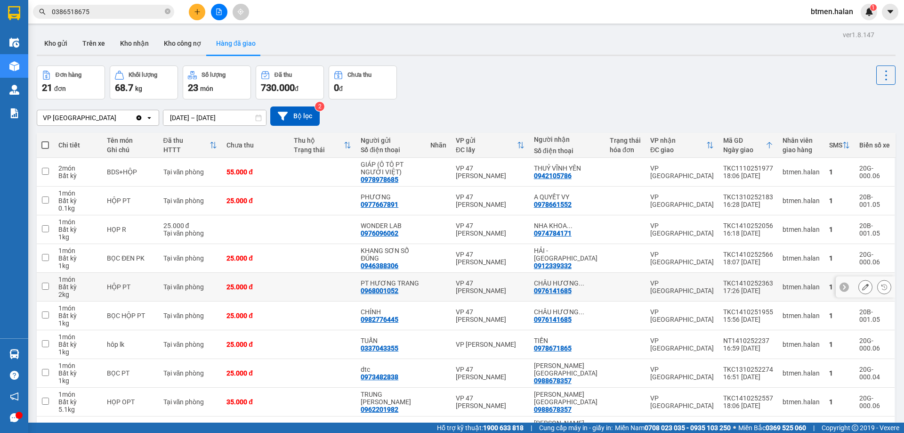
scroll to position [54, 0]
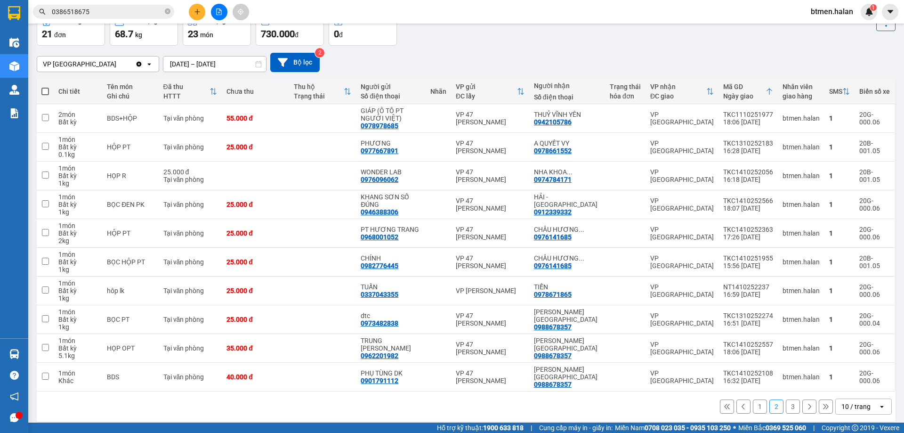
click at [753, 399] on button "1" at bounding box center [760, 406] width 14 height 14
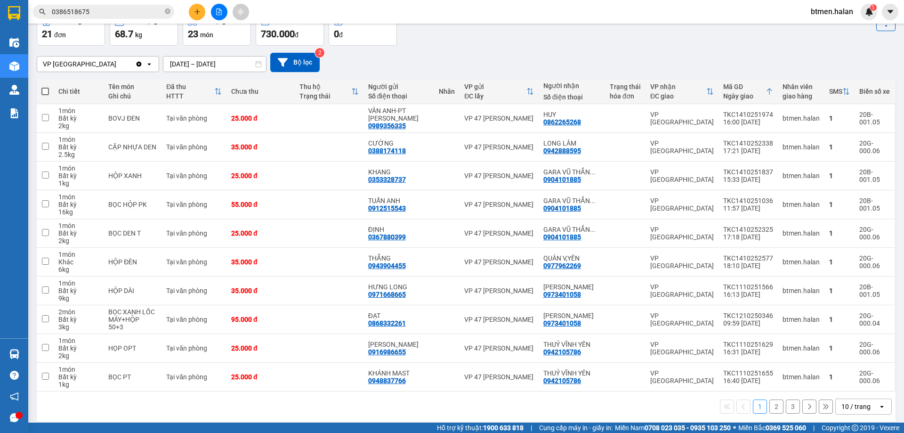
scroll to position [0, 0]
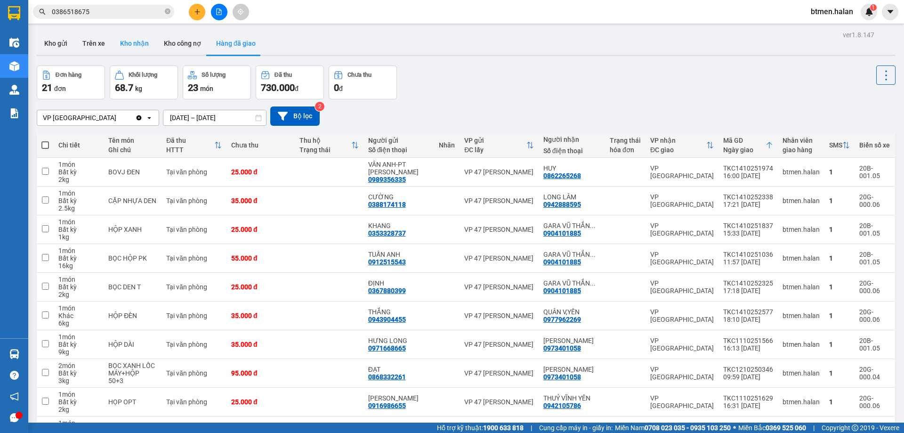
click at [125, 40] on button "Kho nhận" at bounding box center [135, 43] width 44 height 23
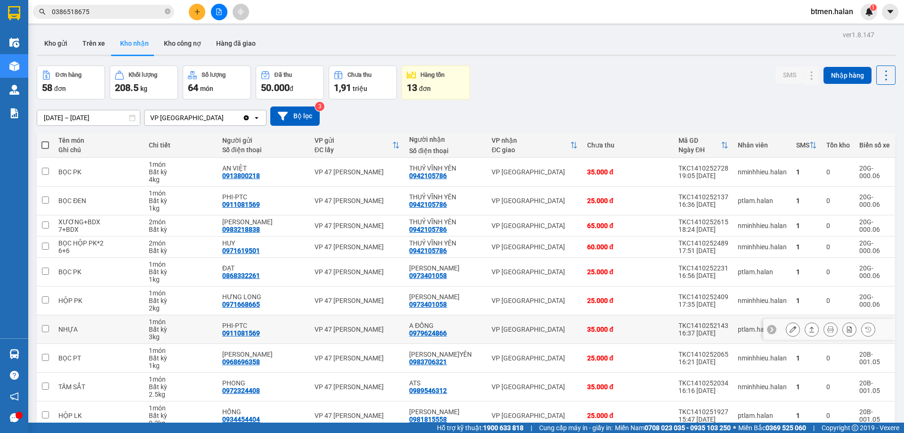
scroll to position [46, 0]
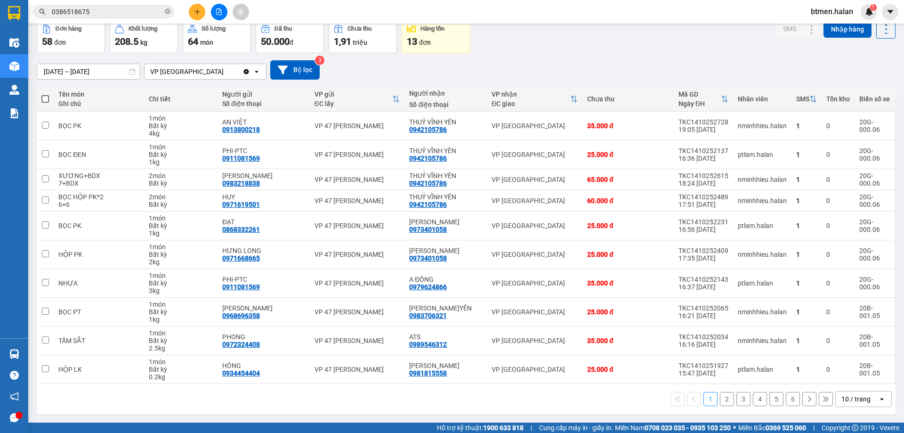
click at [721, 399] on button "2" at bounding box center [727, 399] width 14 height 14
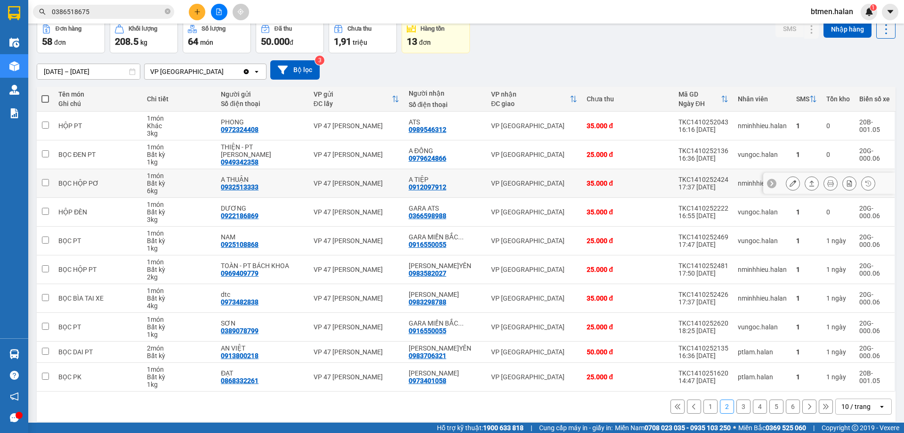
click at [790, 182] on icon at bounding box center [793, 183] width 7 height 7
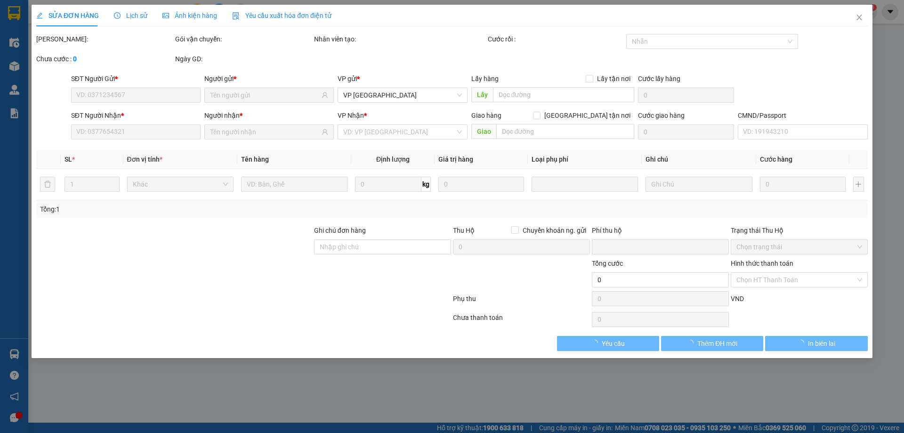
type input "0932513333"
type input "A THUẬN"
type input "0912097912"
type input "A TIỆP"
type input "0"
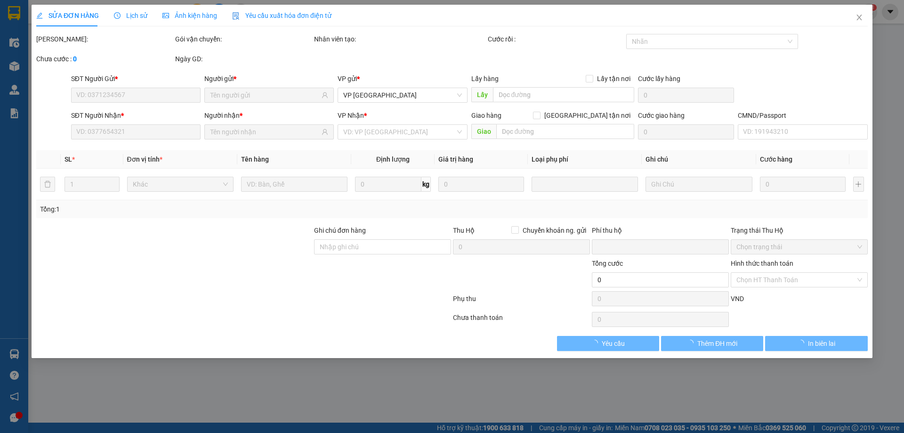
type input "35.000"
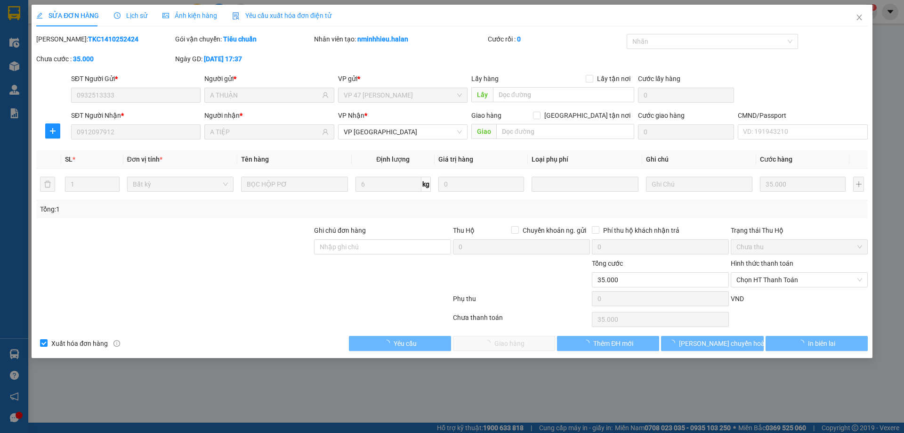
click at [780, 278] on span "Chọn HT Thanh Toán" at bounding box center [799, 280] width 126 height 14
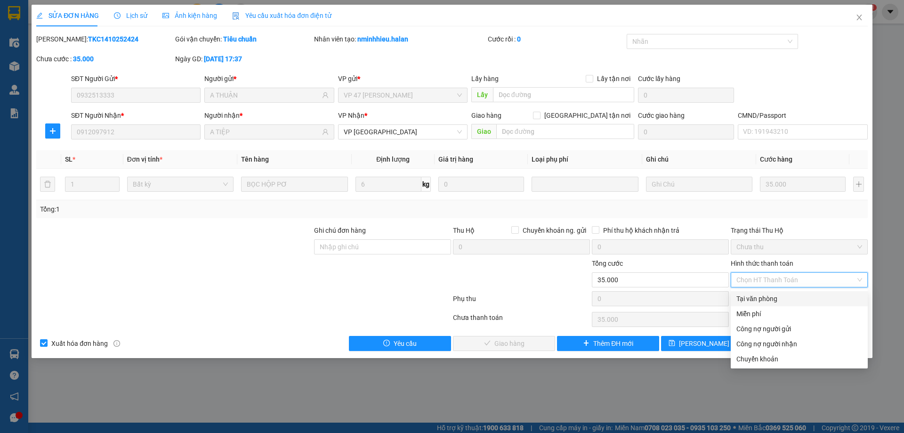
drag, startPoint x: 774, startPoint y: 293, endPoint x: 688, endPoint y: 317, distance: 89.3
click at [773, 293] on div "Tại văn phòng" at bounding box center [799, 298] width 126 height 10
type input "0"
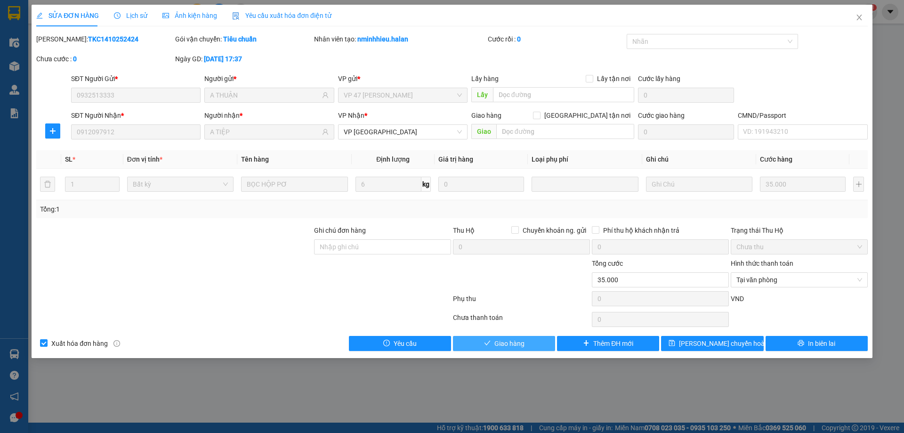
click at [535, 338] on button "Giao hàng" at bounding box center [504, 343] width 102 height 15
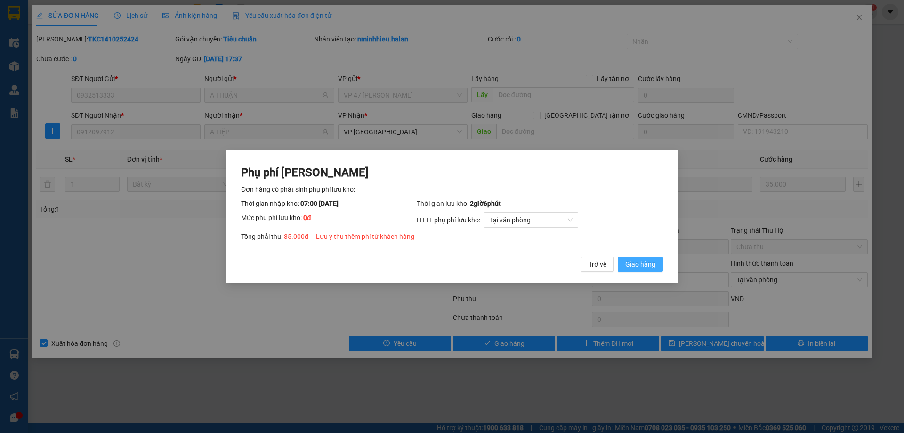
click at [630, 264] on span "Giao hàng" at bounding box center [640, 264] width 30 height 10
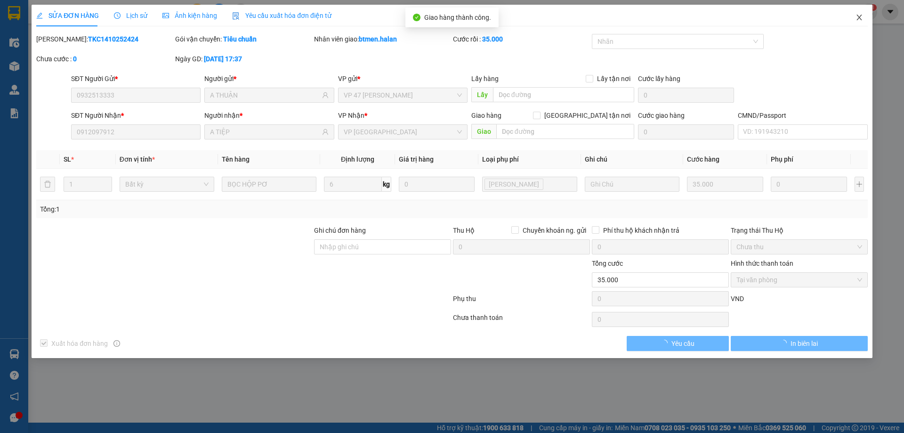
click at [864, 16] on span "Close" at bounding box center [859, 18] width 26 height 26
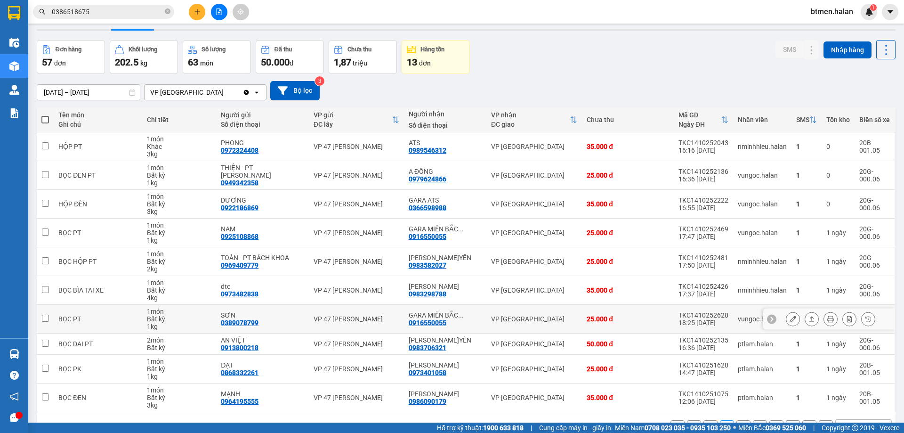
scroll to position [47, 0]
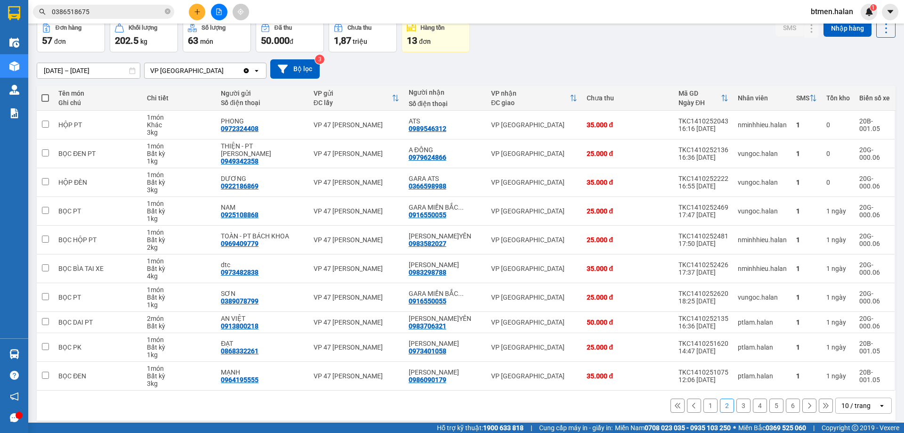
click at [707, 410] on button "1" at bounding box center [710, 405] width 14 height 14
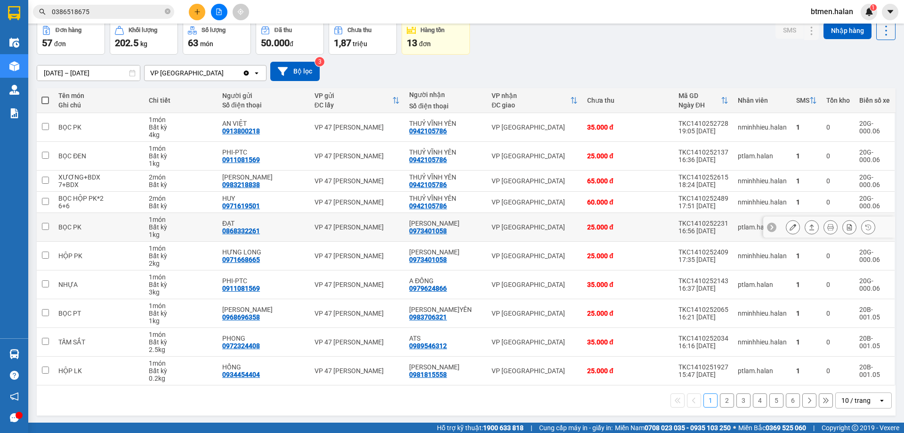
scroll to position [46, 0]
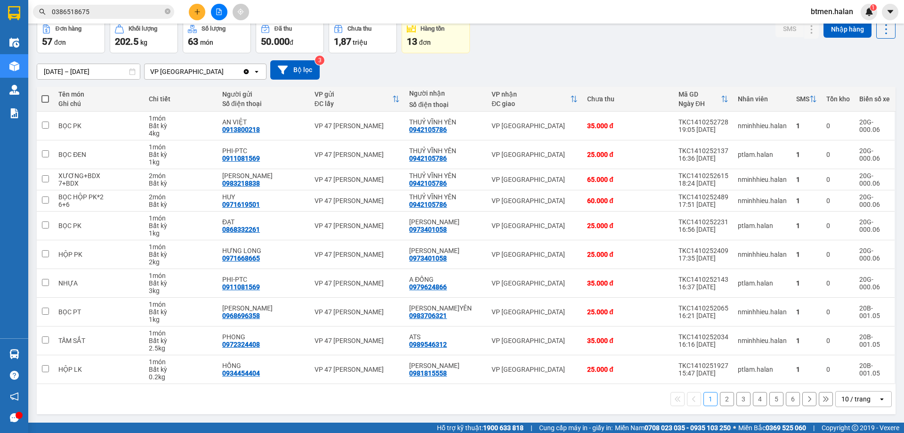
click at [742, 398] on button "3" at bounding box center [743, 399] width 14 height 14
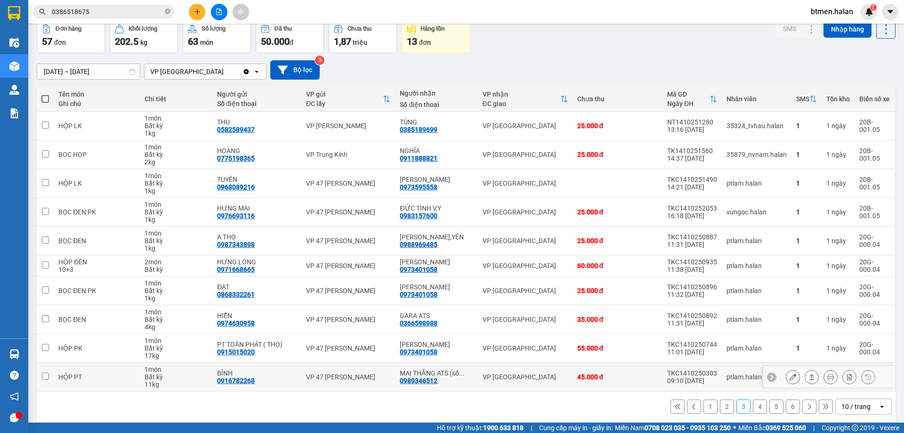
click at [427, 384] on div "0989346512" at bounding box center [419, 381] width 38 height 8
click at [430, 381] on div "0989346512" at bounding box center [419, 381] width 38 height 8
copy div "0989346512"
click at [198, 14] on icon "plus" at bounding box center [197, 11] width 7 height 7
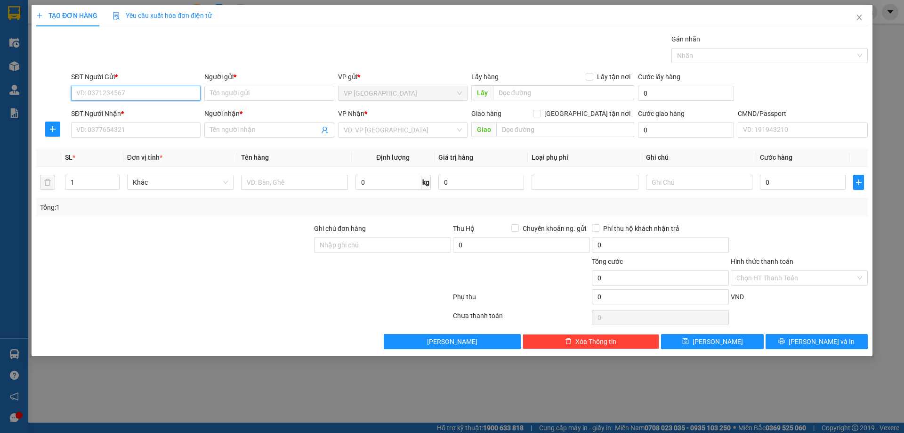
paste input "0989346512"
type input "0989346512"
click at [167, 133] on input "SĐT Người Nhận *" at bounding box center [135, 129] width 129 height 15
click at [171, 97] on input "0989346512" at bounding box center [135, 93] width 129 height 15
click at [231, 97] on input "Người gửi *" at bounding box center [268, 93] width 129 height 15
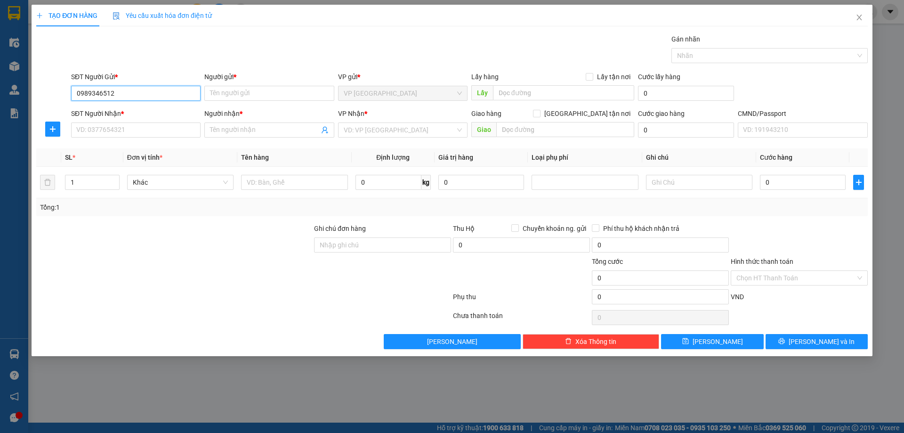
click at [179, 95] on input "0989346512" at bounding box center [135, 93] width 129 height 15
click at [156, 134] on input "SĐT Người Nhận *" at bounding box center [135, 129] width 129 height 15
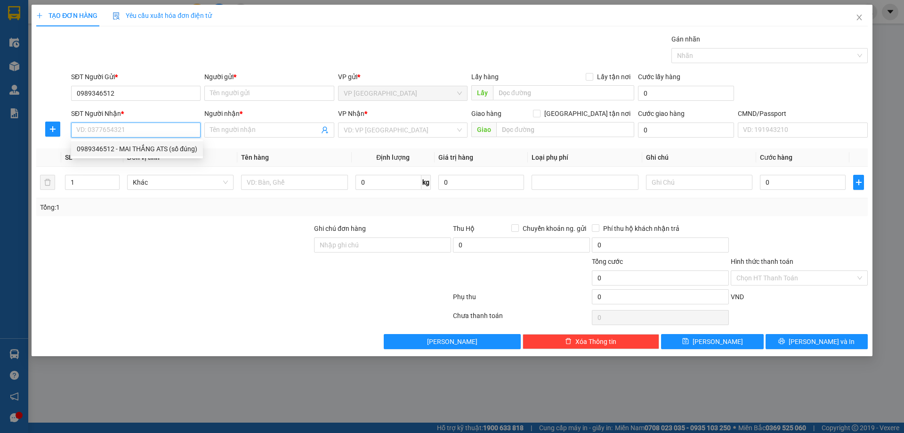
click at [151, 153] on div "0989346512 - MAI THẮNG ATS (số đúng)" at bounding box center [137, 149] width 121 height 10
type input "0989346512"
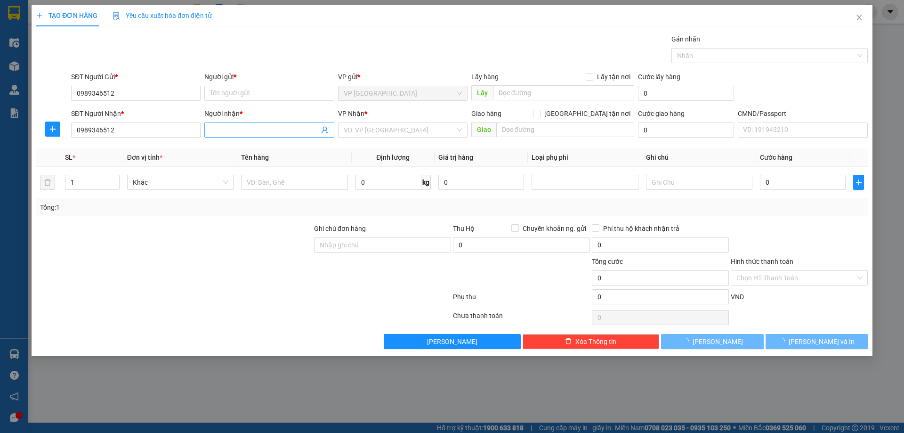
click at [235, 134] on input "Người nhận *" at bounding box center [264, 130] width 109 height 10
type input "MAI THẮNG ATS (số đúng)"
click at [235, 134] on input "MAI THẮNG ATS (số đúng)" at bounding box center [264, 130] width 109 height 10
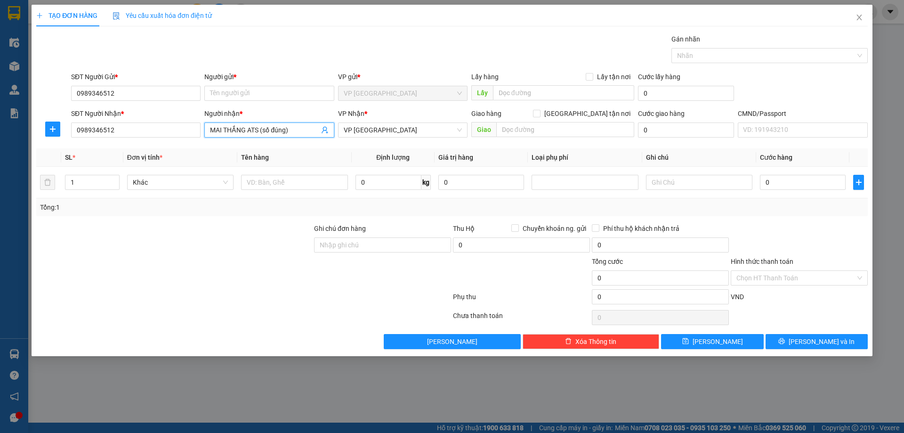
click at [235, 134] on input "MAI THẮNG ATS (số đúng)" at bounding box center [264, 130] width 109 height 10
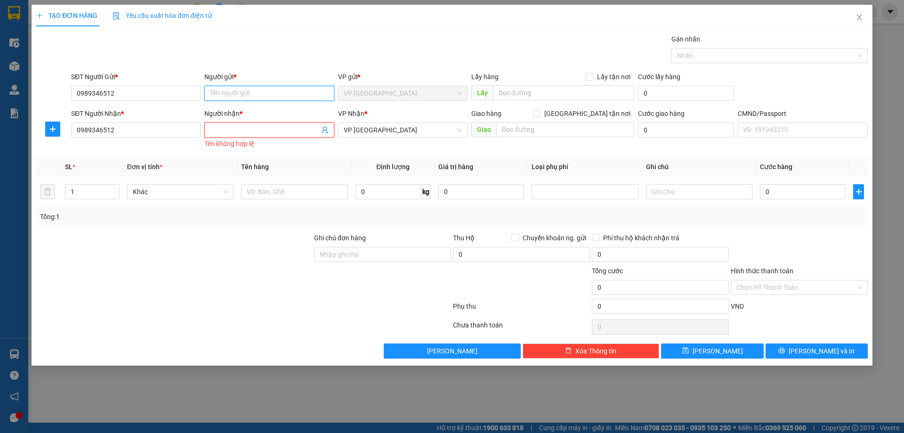
click at [247, 96] on input "Người gửi *" at bounding box center [268, 93] width 129 height 15
paste input "MAI THẮNG ATS (số đúng)"
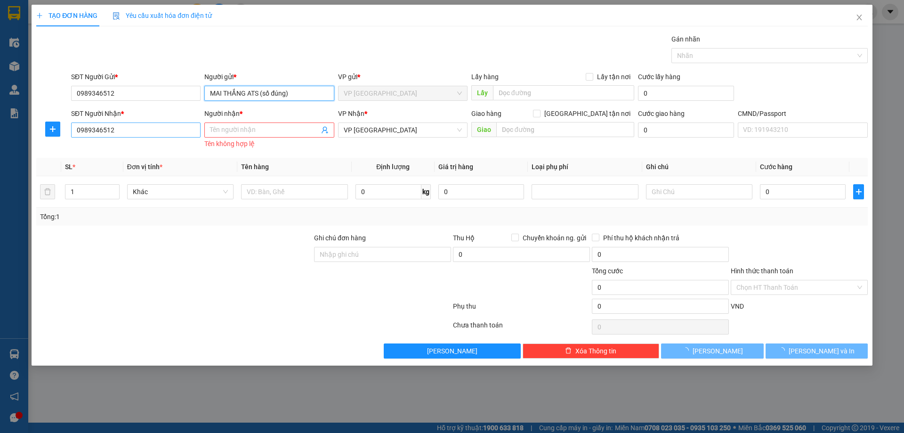
type input "MAI THẮNG ATS (số đúng)"
click at [152, 123] on input "0989346512" at bounding box center [135, 129] width 129 height 15
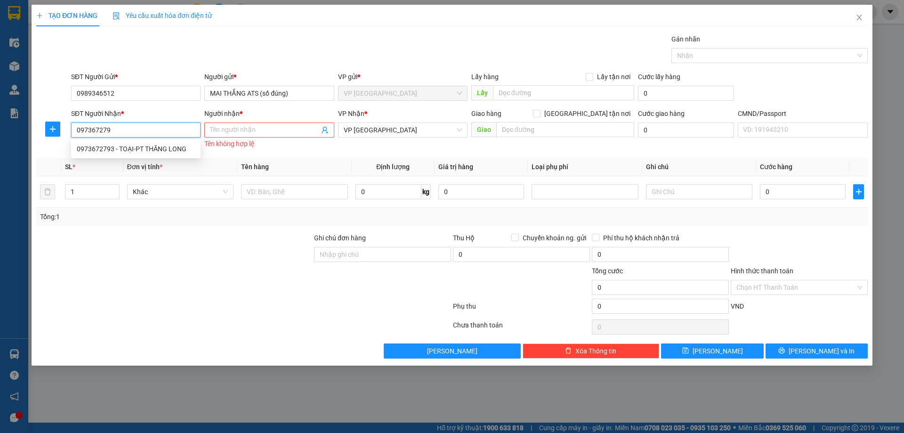
type input "0973672793"
click at [155, 145] on div "0973672793 - TOẠI-PT THĂNG LONG" at bounding box center [136, 149] width 118 height 10
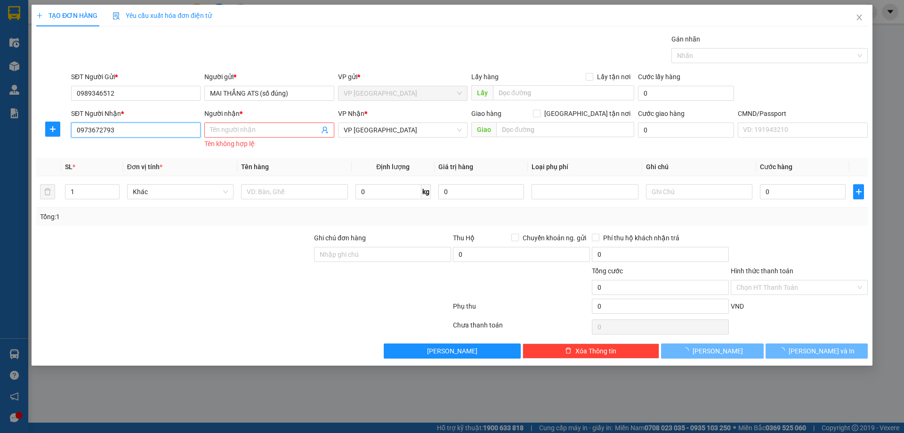
type input "TOẠI-PT THĂNG LONG"
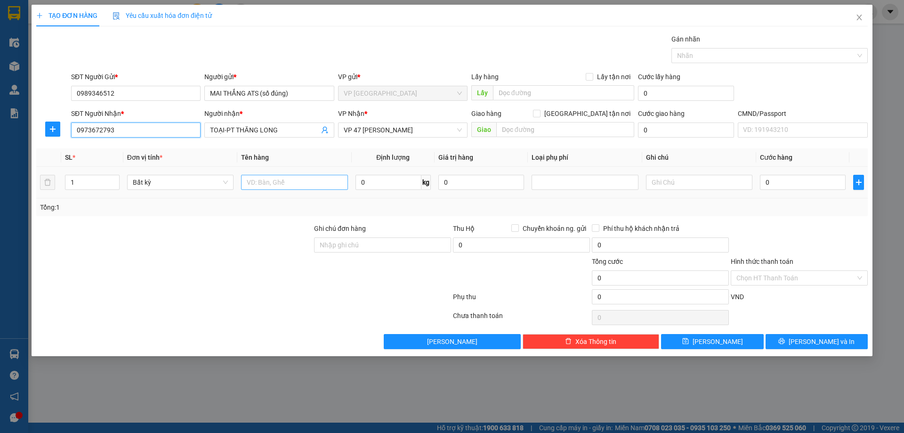
type input "0973672793"
click at [303, 181] on input "text" at bounding box center [294, 182] width 106 height 15
type input "HỘP PK"
click at [388, 182] on input "0" at bounding box center [388, 182] width 66 height 15
type input "0.2"
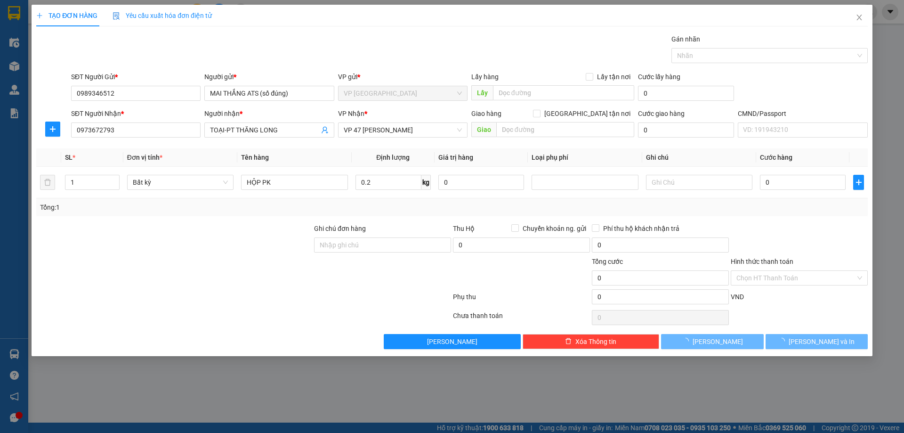
click at [822, 222] on div "Transit Pickup Surcharge Ids Transit Deliver Surcharge Ids Transit Deliver Surc…" at bounding box center [452, 191] width 832 height 315
type input "25.000"
click at [813, 347] on button "[PERSON_NAME] và In" at bounding box center [817, 341] width 102 height 15
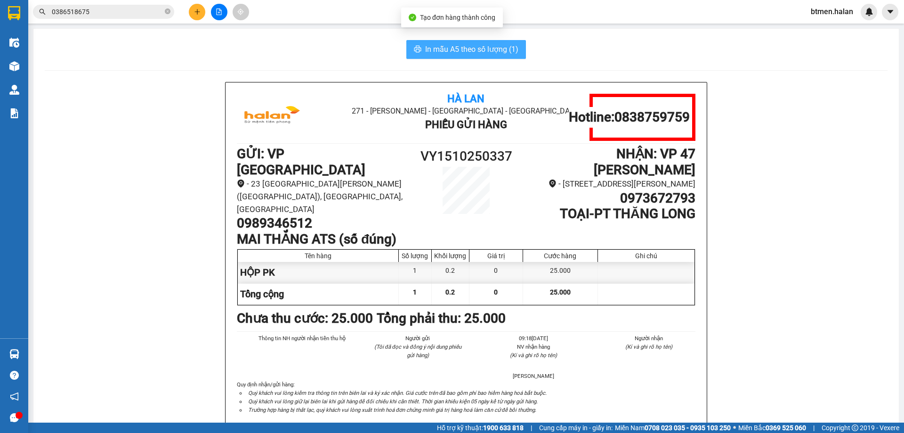
click at [477, 46] on span "In mẫu A5 theo số lượng (1)" at bounding box center [471, 49] width 93 height 12
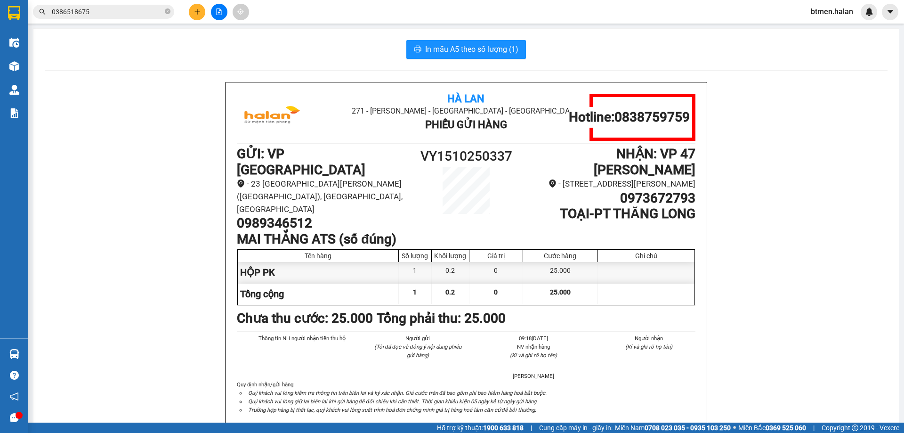
drag, startPoint x: 120, startPoint y: 164, endPoint x: 208, endPoint y: 185, distance: 90.3
click at [287, 215] on h1 "0989346512" at bounding box center [323, 223] width 172 height 16
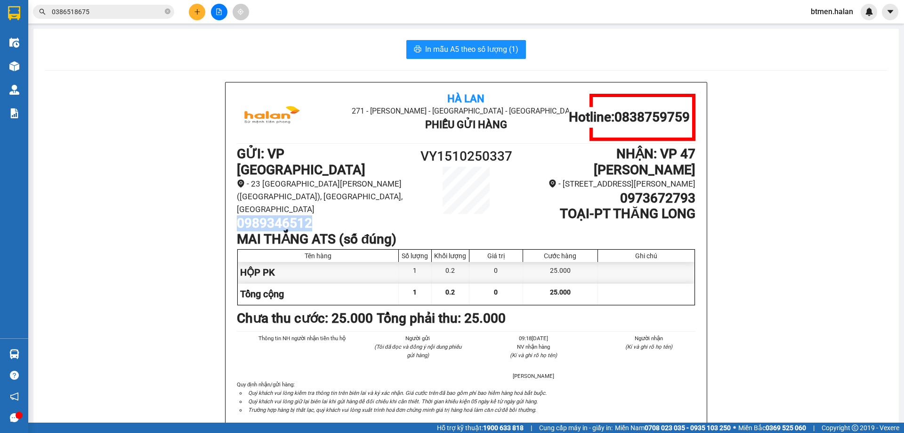
copy h1 "0989346512"
click at [194, 14] on icon "plus" at bounding box center [197, 11] width 7 height 7
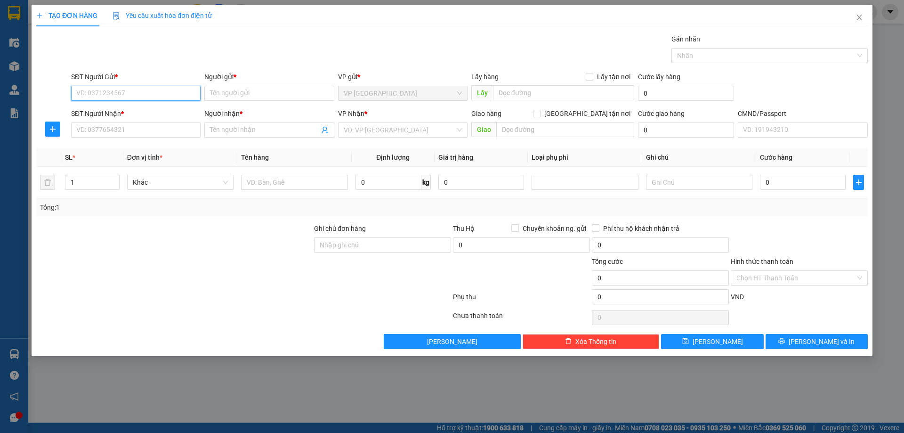
paste input "0989346512"
type input "0989346512"
click at [170, 112] on div "0989346512 - MAI THẮNG ATS (số đúng)" at bounding box center [137, 112] width 121 height 10
type input "MAI THẮNG ATS (số đúng)"
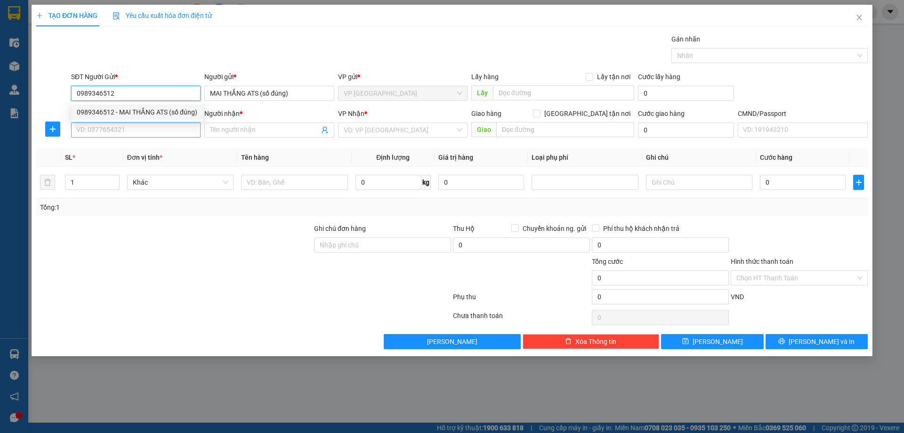
type input "0989346512"
click at [163, 122] on input "SĐT Người Nhận *" at bounding box center [135, 129] width 129 height 15
click at [154, 129] on input "0977659872" at bounding box center [135, 129] width 129 height 15
type input "0977659872"
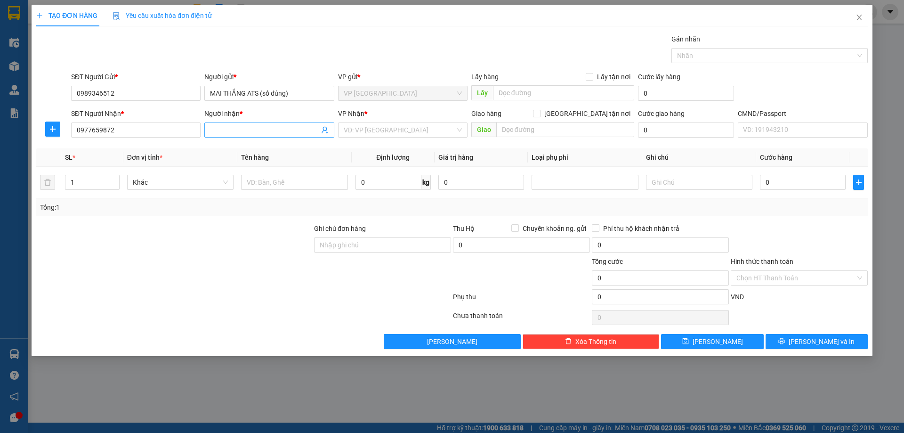
click at [257, 125] on input "Người nhận *" at bounding box center [264, 130] width 109 height 10
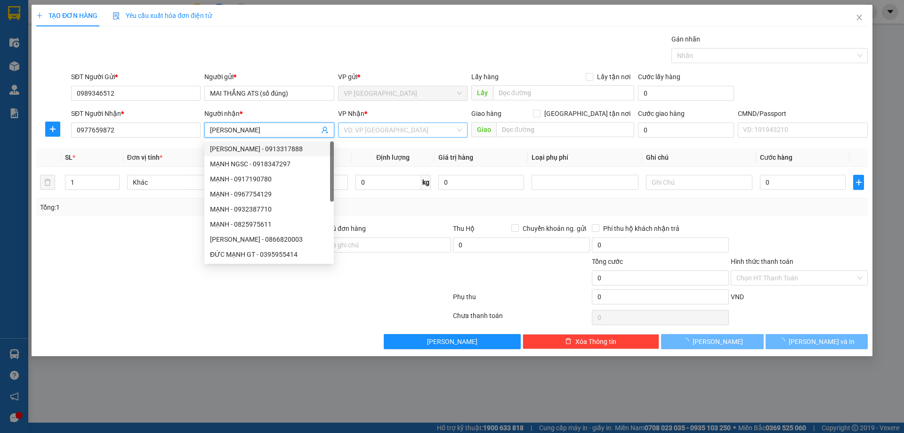
type input "MẠNH MAST"
click at [385, 131] on input "search" at bounding box center [400, 130] width 112 height 14
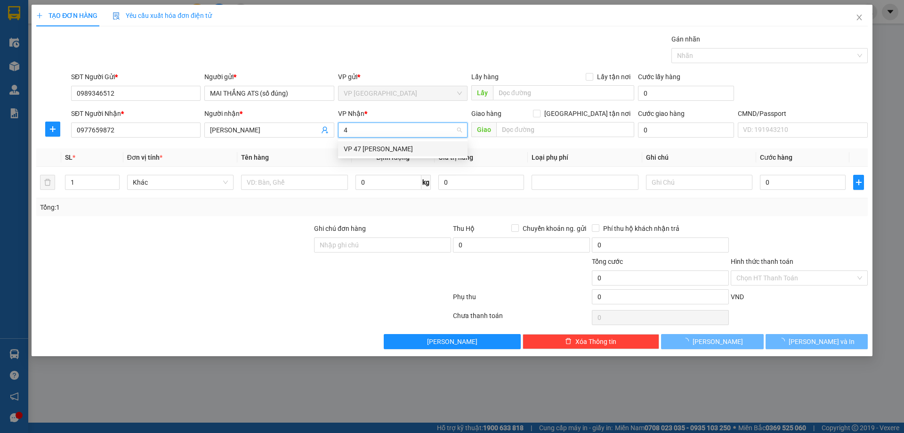
type input "47"
click at [397, 151] on div "VP 47 [PERSON_NAME]" at bounding box center [403, 149] width 118 height 10
click at [299, 184] on input "text" at bounding box center [294, 182] width 106 height 15
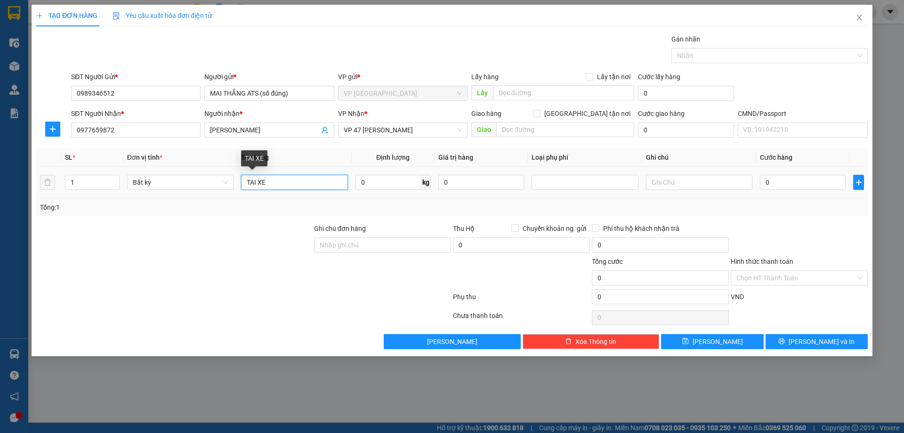
click at [245, 179] on input "TAI XE" at bounding box center [294, 182] width 106 height 15
type input "BỌC TAI XE"
click at [395, 183] on input "0" at bounding box center [388, 182] width 66 height 15
type input "2"
click at [724, 217] on div "Transit Pickup Surcharge Ids Transit Deliver Surcharge Ids Transit Deliver Surc…" at bounding box center [452, 191] width 832 height 315
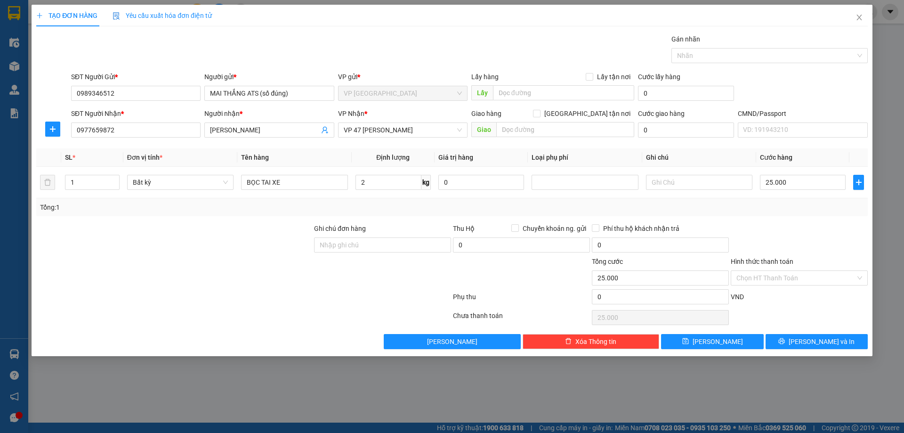
type input "25.000"
click at [824, 340] on span "[PERSON_NAME] và In" at bounding box center [822, 341] width 66 height 10
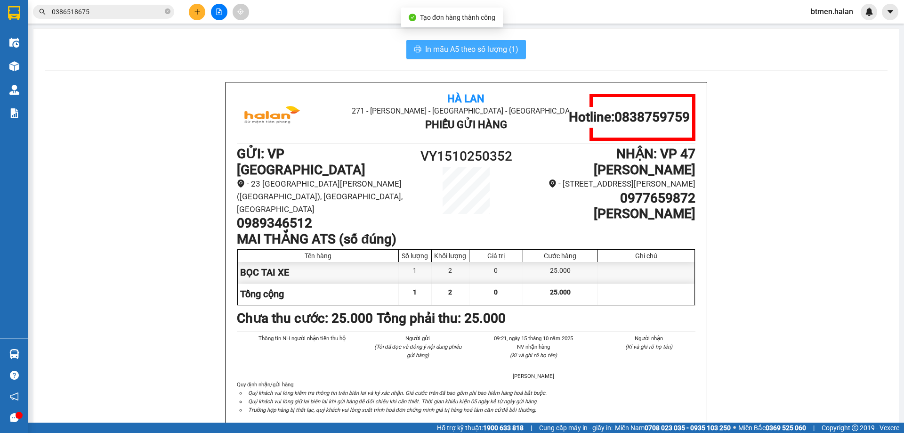
click at [468, 54] on span "In mẫu A5 theo số lượng (1)" at bounding box center [471, 49] width 93 height 12
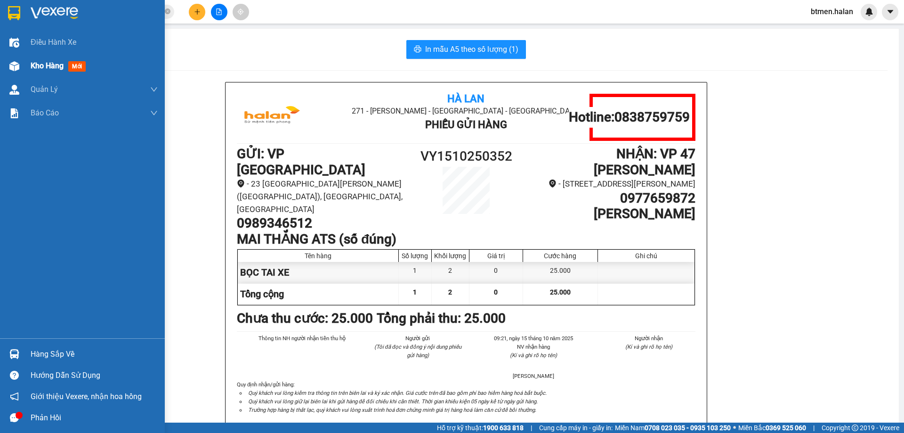
click at [27, 67] on div "Kho hàng mới" at bounding box center [82, 66] width 165 height 24
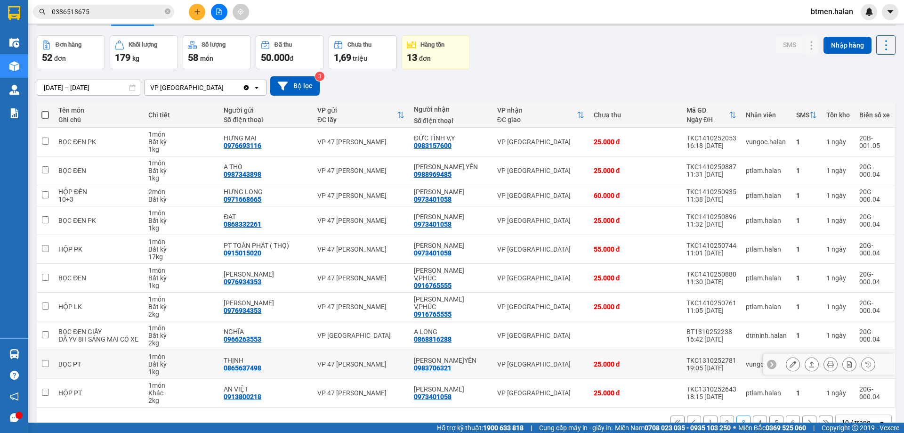
scroll to position [54, 0]
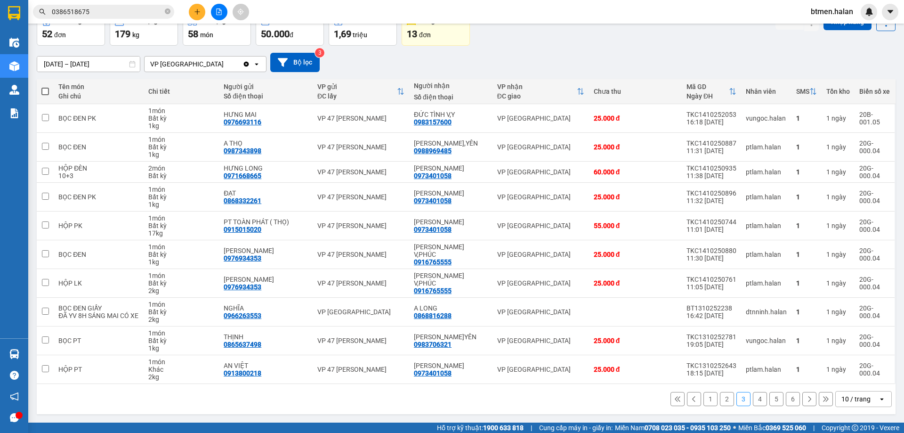
click at [706, 403] on button "1" at bounding box center [710, 399] width 14 height 14
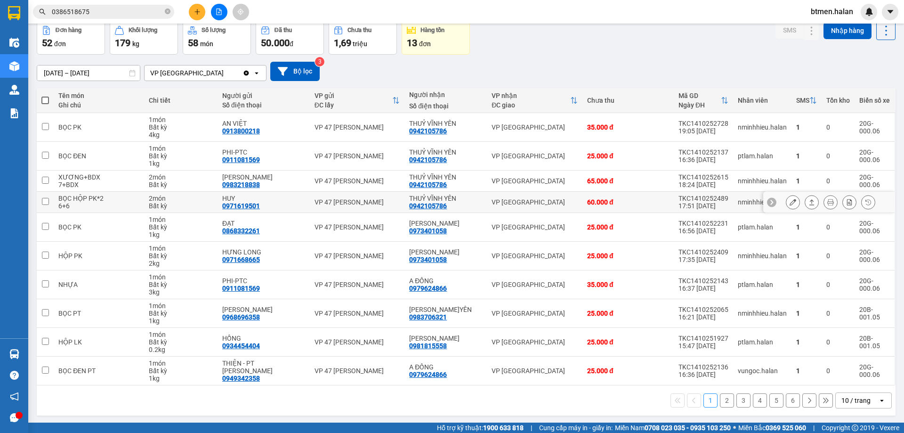
scroll to position [46, 0]
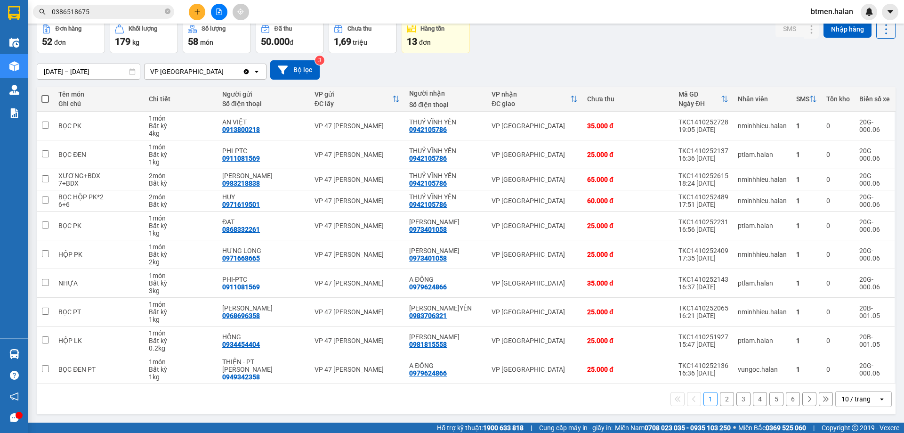
click at [771, 398] on button "5" at bounding box center [776, 399] width 14 height 14
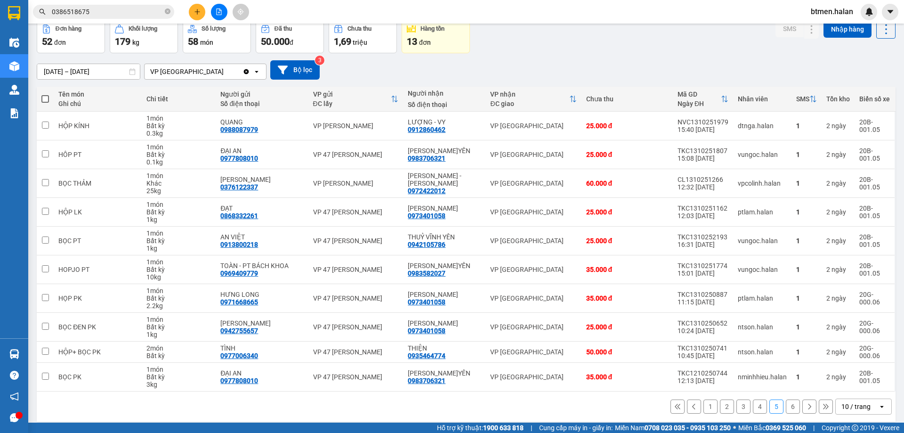
click at [786, 406] on button "6" at bounding box center [793, 406] width 14 height 14
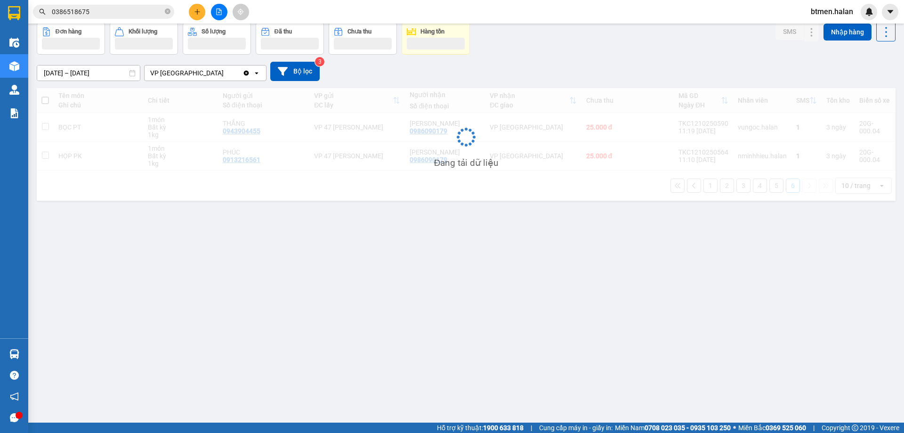
scroll to position [43, 0]
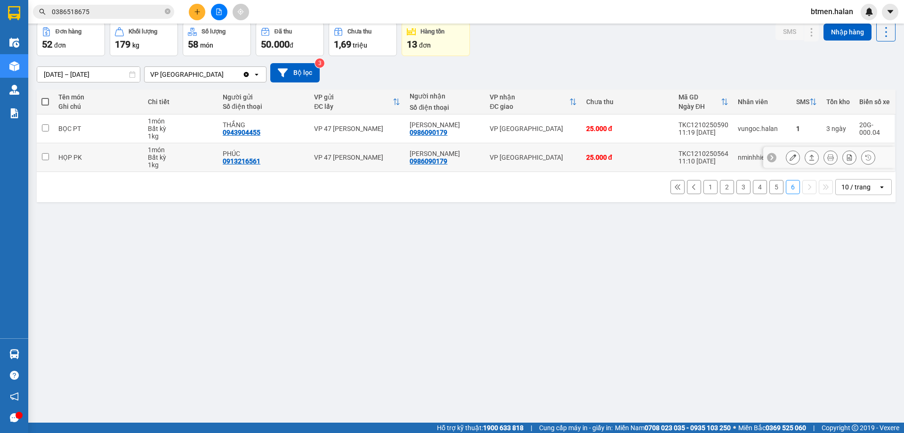
click at [432, 163] on div "0986090179" at bounding box center [429, 161] width 38 height 8
copy div "0986090179"
click at [193, 15] on button at bounding box center [197, 12] width 16 height 16
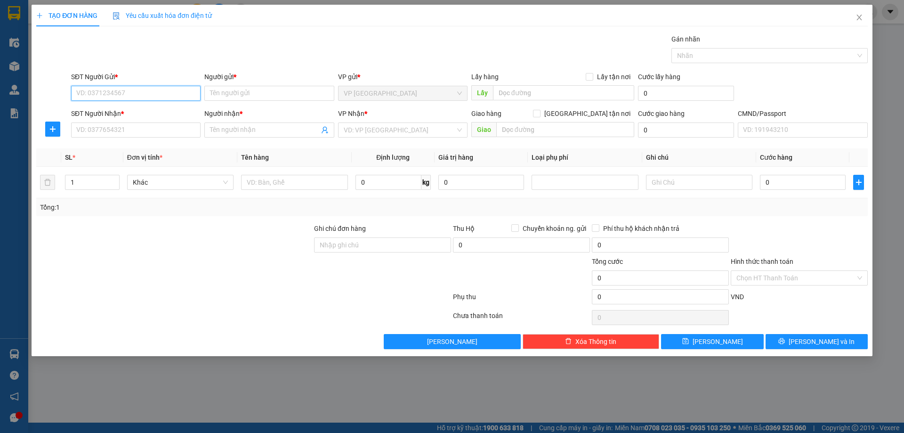
paste input "0986090179"
type input "0986090179"
click at [216, 96] on input "Người gửi *" at bounding box center [268, 93] width 129 height 15
paste input "[PERSON_NAME]"
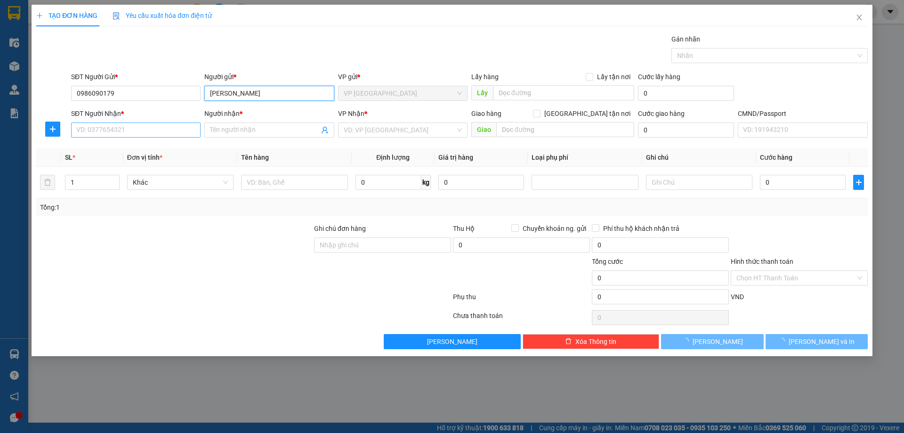
type input "[PERSON_NAME]"
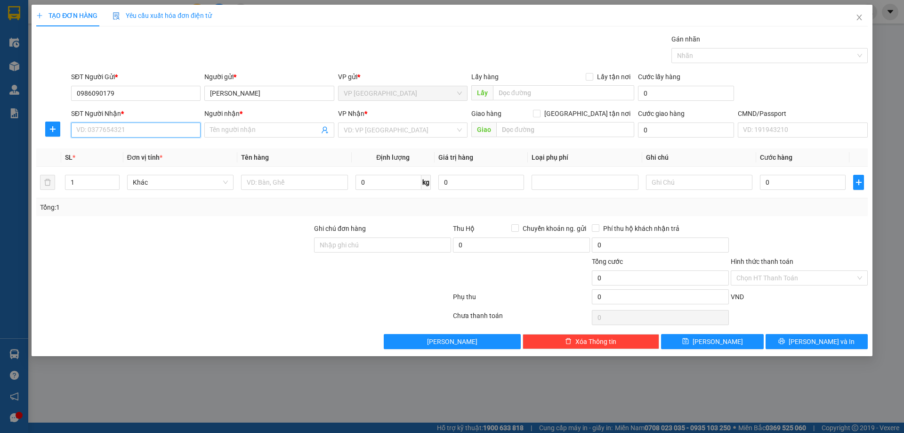
click at [189, 128] on input "SĐT Người Nhận *" at bounding box center [135, 129] width 129 height 15
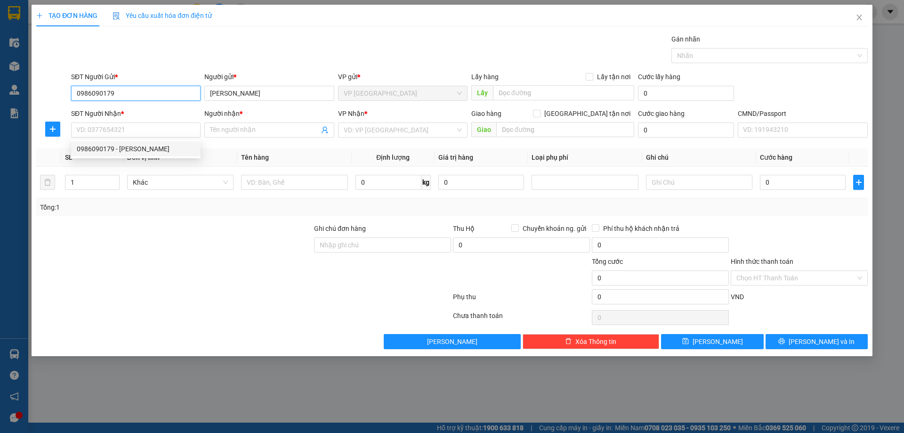
click at [113, 94] on input "0986090179" at bounding box center [135, 93] width 129 height 15
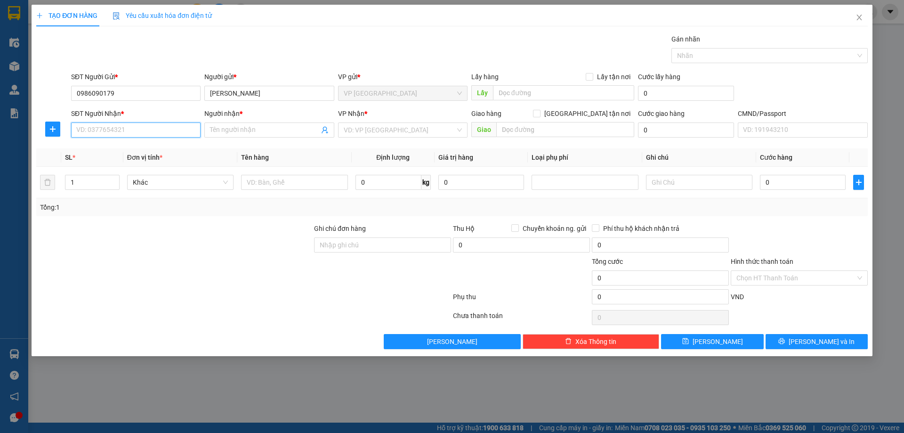
click at [160, 125] on input "SĐT Người Nhận *" at bounding box center [135, 129] width 129 height 15
paste input "0964195555"
type input "0964195555"
click at [219, 132] on input "Người nhận *" at bounding box center [264, 130] width 109 height 10
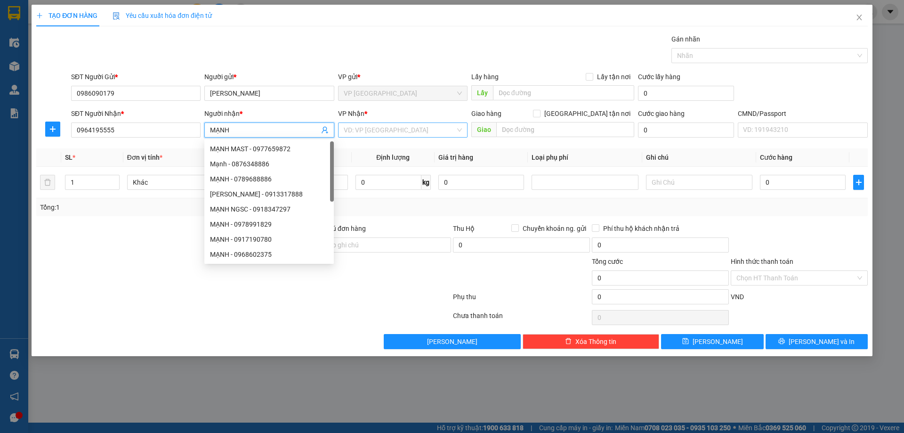
type input "MẠNH"
click at [349, 134] on input "search" at bounding box center [400, 130] width 112 height 14
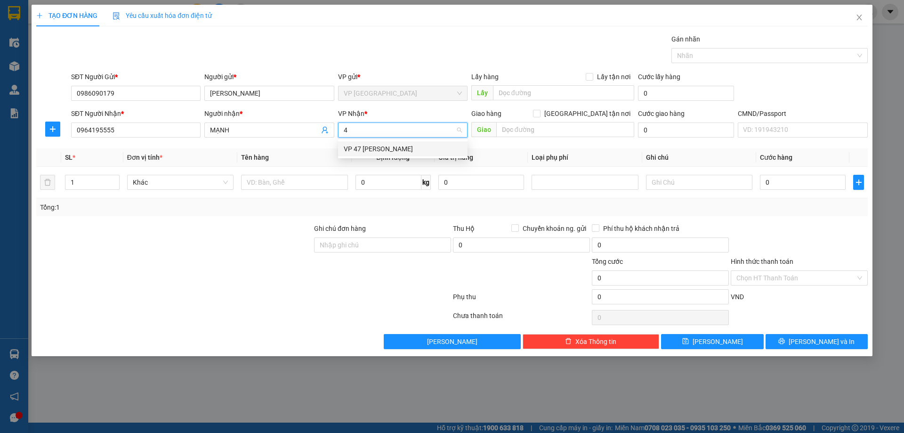
type input "47"
drag, startPoint x: 424, startPoint y: 145, endPoint x: 281, endPoint y: 186, distance: 149.3
click at [424, 145] on div "VP 47 [PERSON_NAME]" at bounding box center [403, 149] width 118 height 10
click at [281, 186] on input "text" at bounding box center [294, 182] width 106 height 15
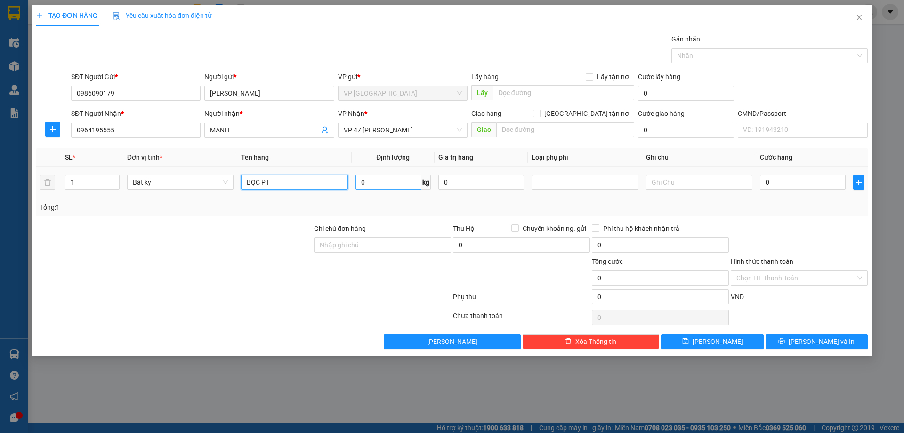
type input "BỌC PT"
click at [380, 185] on input "0" at bounding box center [388, 182] width 66 height 15
type input "10"
click at [797, 234] on div at bounding box center [799, 239] width 139 height 33
type input "35.000"
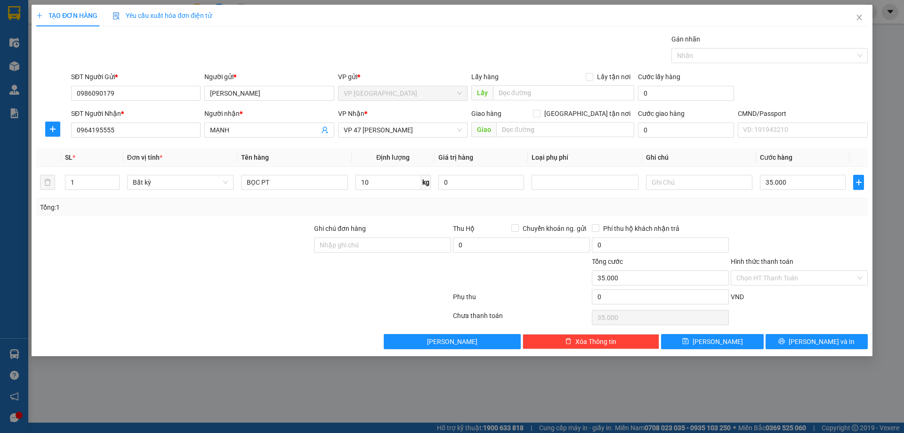
type input "35.000"
click at [769, 281] on input "Hình thức thanh toán" at bounding box center [795, 278] width 119 height 14
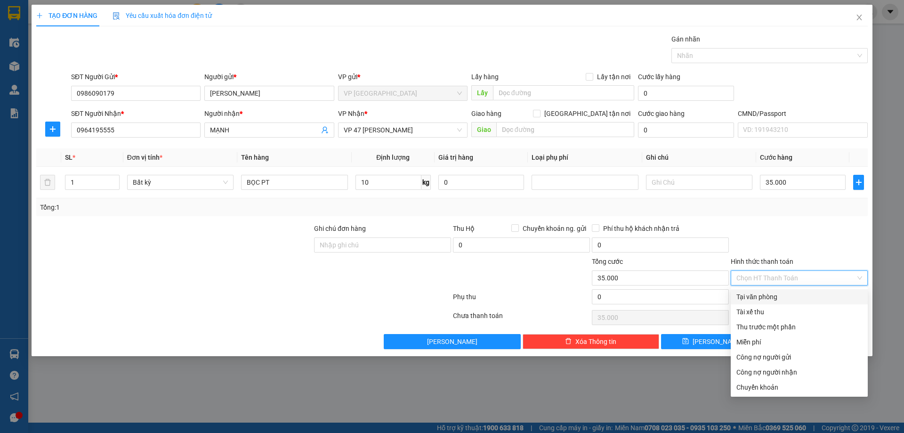
click at [763, 298] on div "Tại văn phòng" at bounding box center [799, 296] width 126 height 10
type input "0"
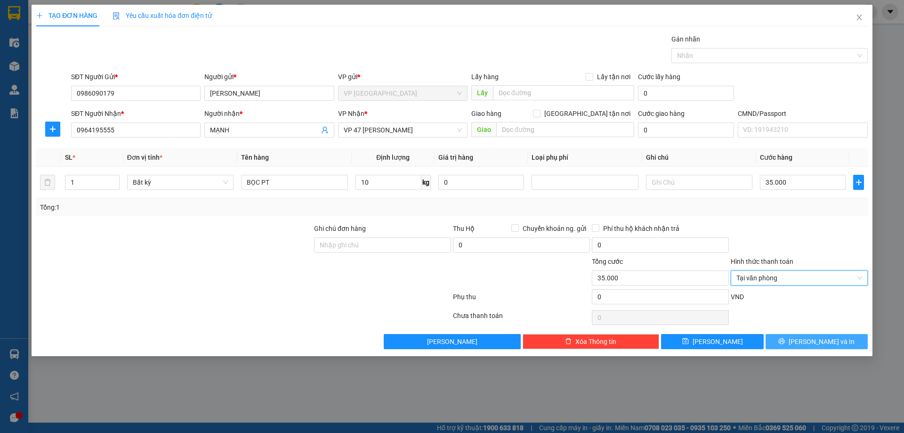
click at [819, 347] on button "[PERSON_NAME] và In" at bounding box center [817, 341] width 102 height 15
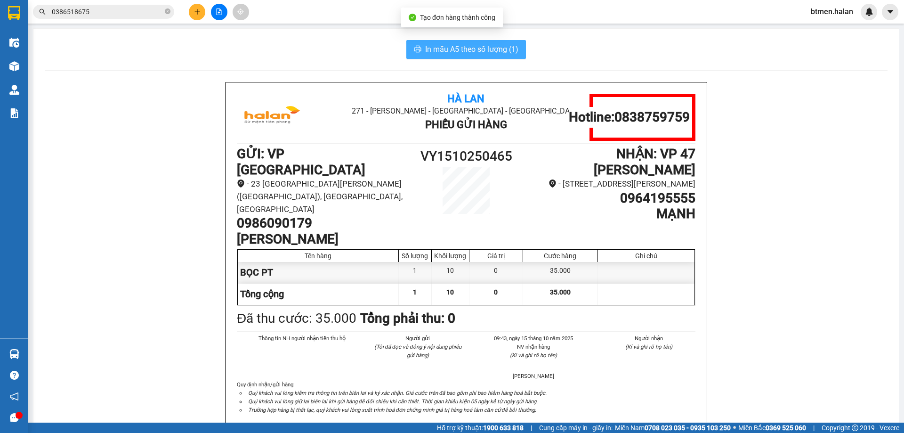
click at [447, 51] on span "In mẫu A5 theo số lượng (1)" at bounding box center [471, 49] width 93 height 12
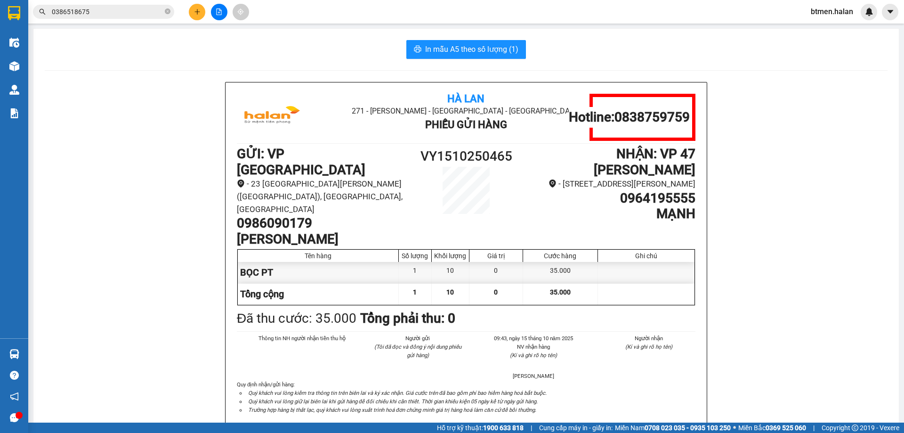
drag, startPoint x: 814, startPoint y: 194, endPoint x: 782, endPoint y: 167, distance: 42.4
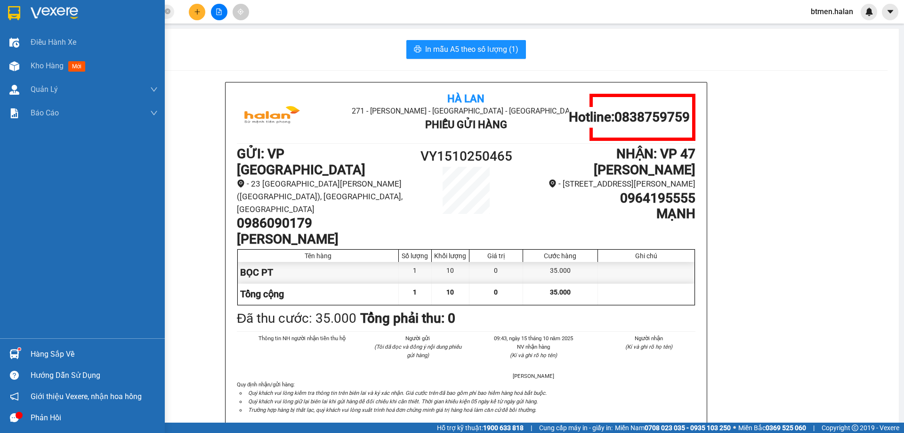
click at [28, 352] on div "Hàng sắp về" at bounding box center [82, 353] width 165 height 21
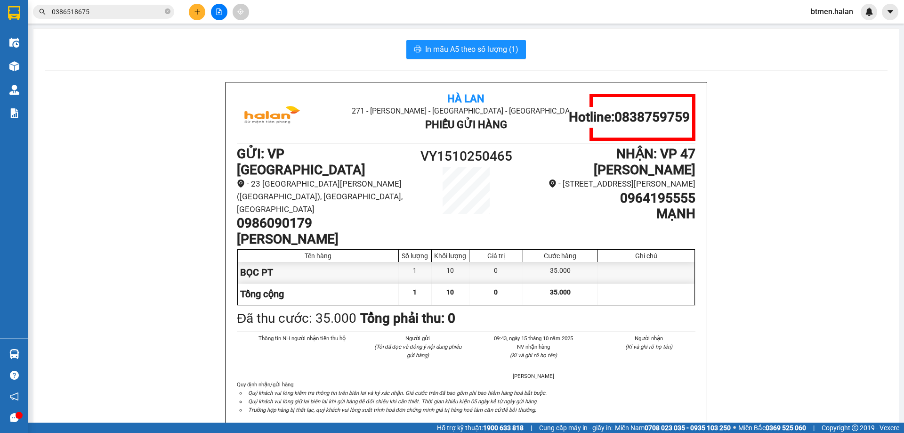
drag, startPoint x: 466, startPoint y: 216, endPoint x: 406, endPoint y: 247, distance: 67.6
click at [466, 216] on section "Kết quả tìm kiếm ( 533 ) Bộ lọc Mã ĐH Trạng thái Món hàng Thu hộ Tổng cước Chưa…" at bounding box center [452, 216] width 904 height 433
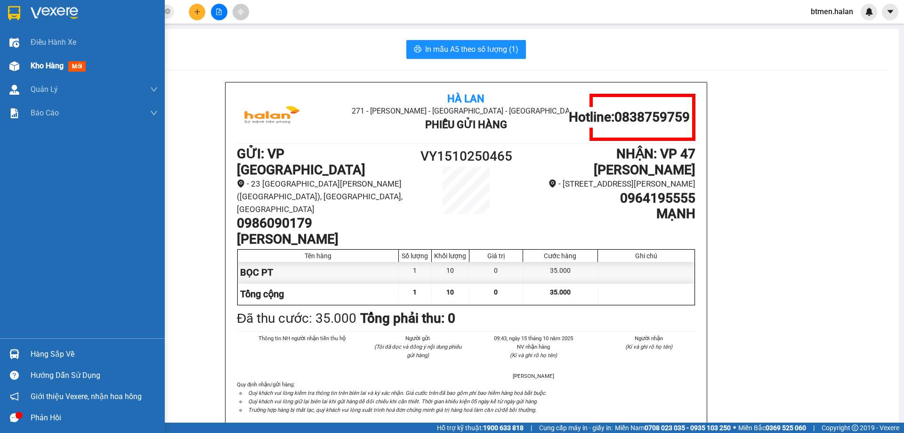
click at [39, 61] on span "Kho hàng" at bounding box center [47, 65] width 33 height 9
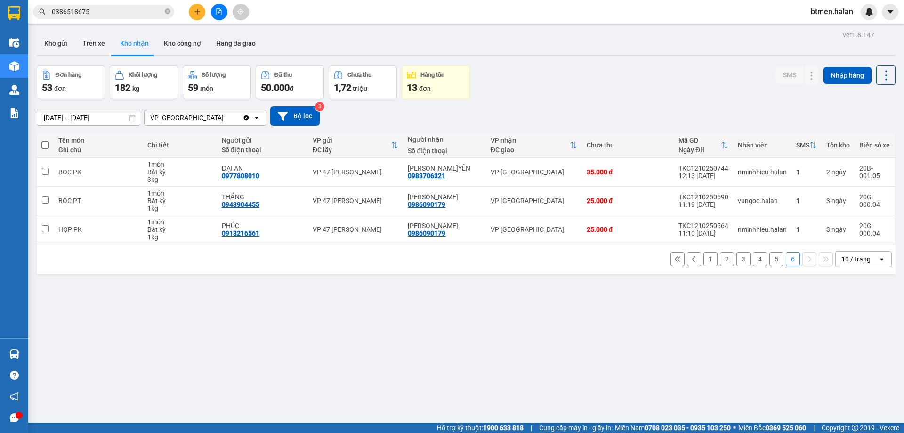
click at [772, 261] on button "5" at bounding box center [776, 259] width 14 height 14
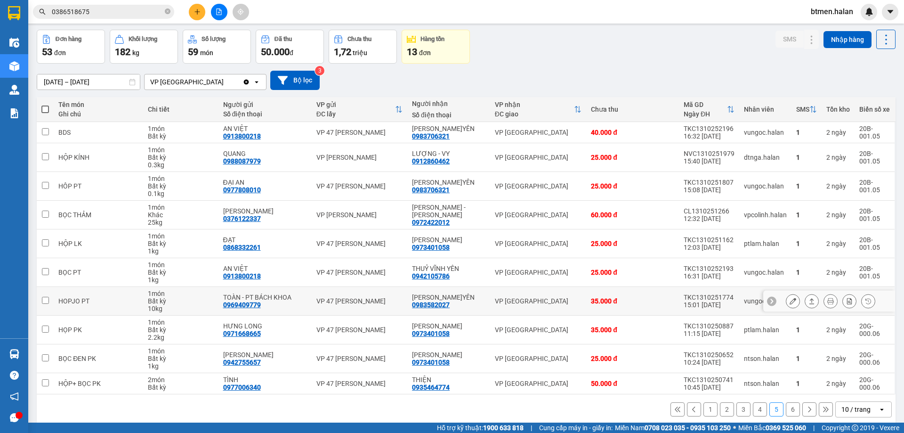
scroll to position [46, 0]
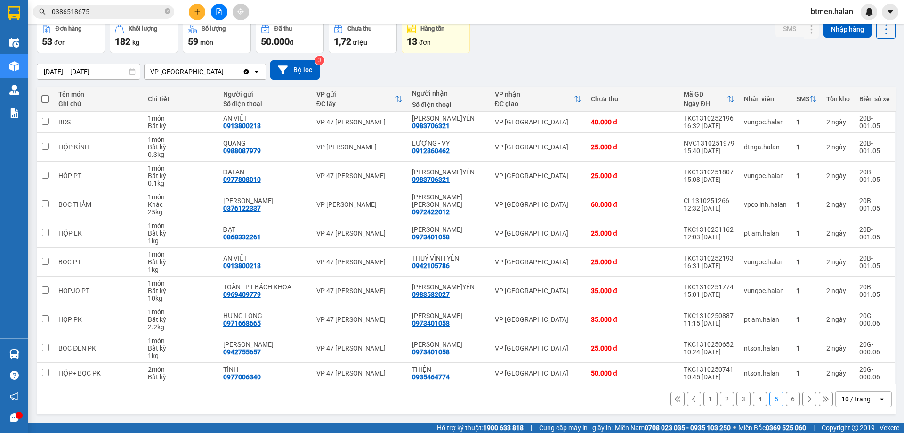
click at [704, 396] on button "1" at bounding box center [710, 399] width 14 height 14
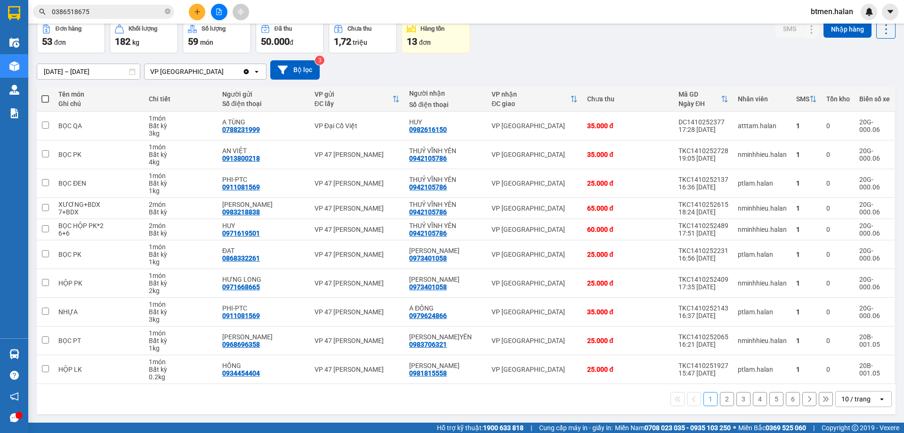
click at [721, 401] on button "2" at bounding box center [727, 399] width 14 height 14
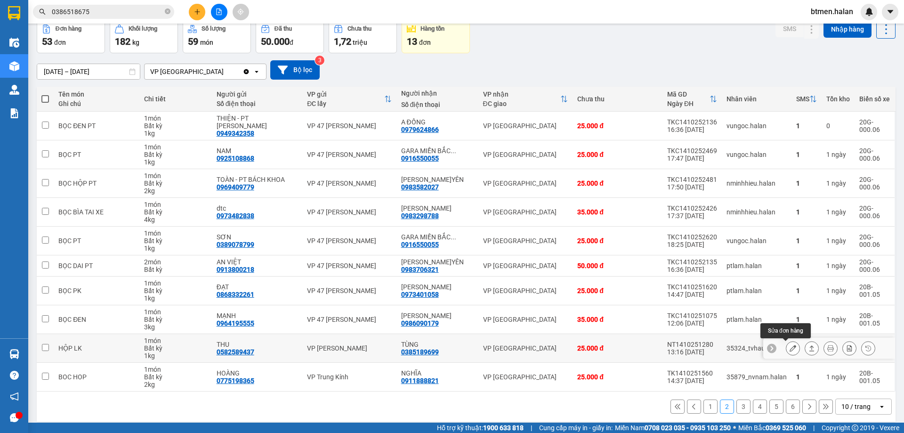
click at [790, 348] on icon at bounding box center [793, 348] width 7 height 7
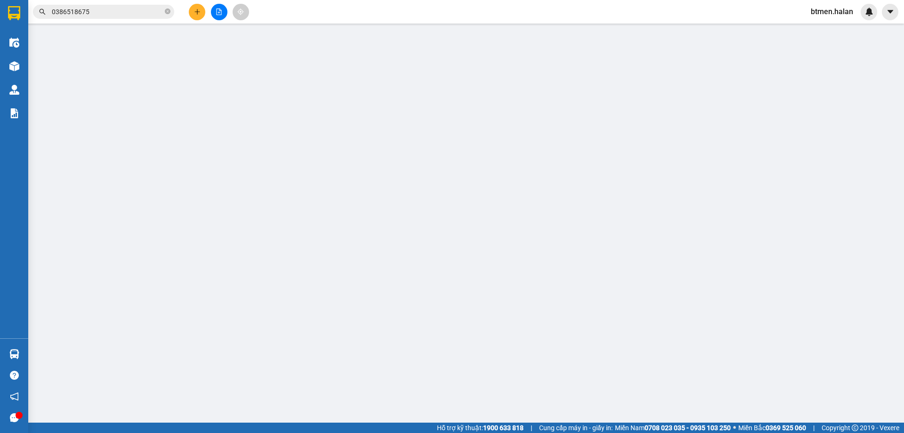
type input "0582589437"
type input "THU"
type input "0385189699"
type input "TÙNG"
type input "0"
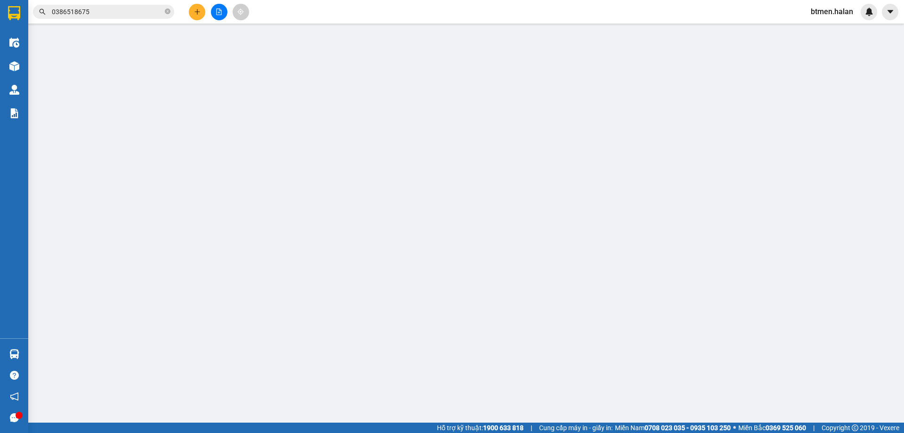
type input "25.000"
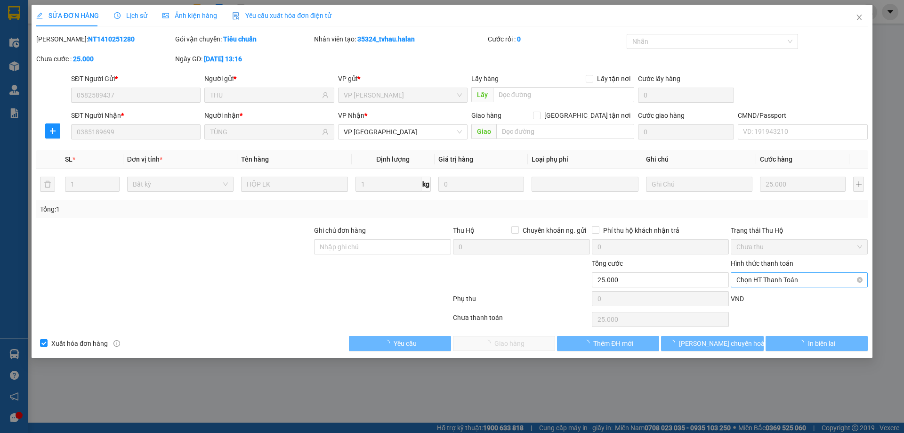
click at [800, 280] on span "Chọn HT Thanh Toán" at bounding box center [799, 280] width 126 height 14
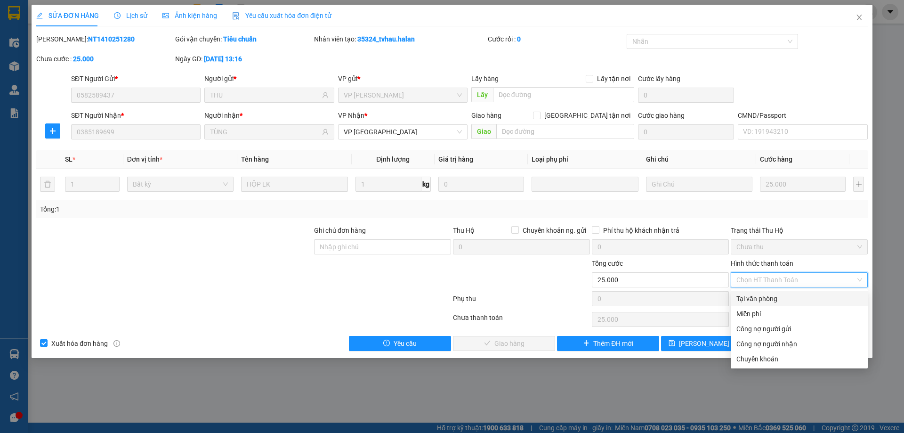
click at [773, 301] on div "Tại văn phòng" at bounding box center [799, 298] width 126 height 10
type input "0"
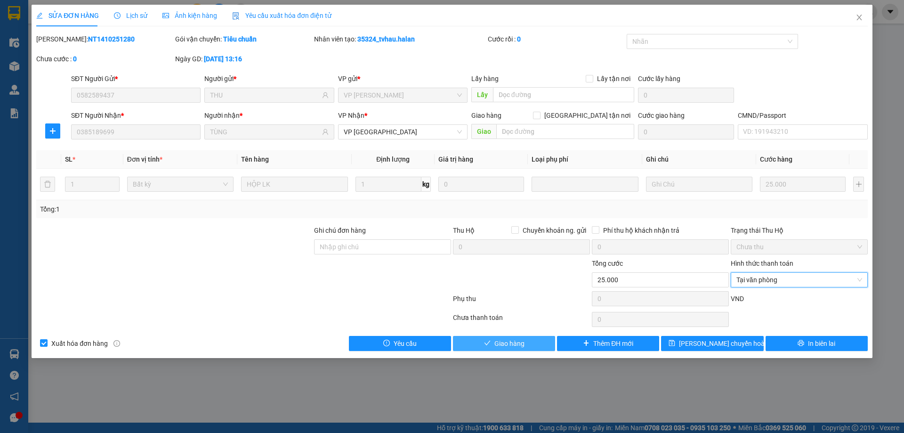
click at [532, 338] on button "Giao hàng" at bounding box center [504, 343] width 102 height 15
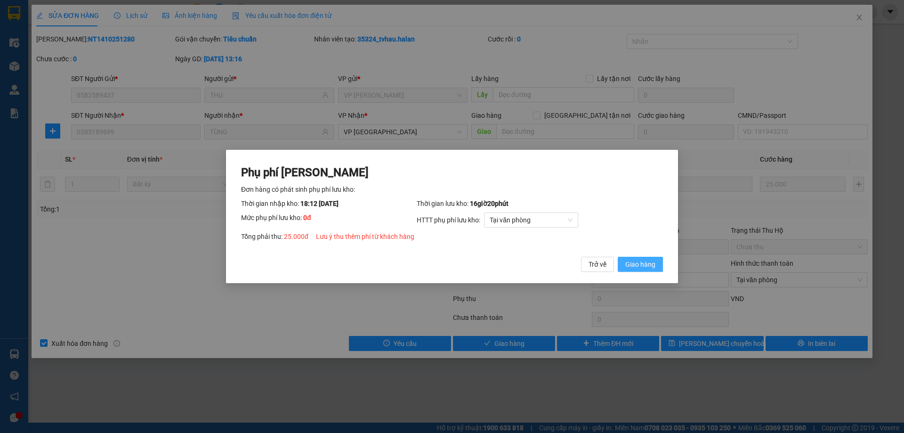
click at [646, 266] on span "Giao hàng" at bounding box center [640, 264] width 30 height 10
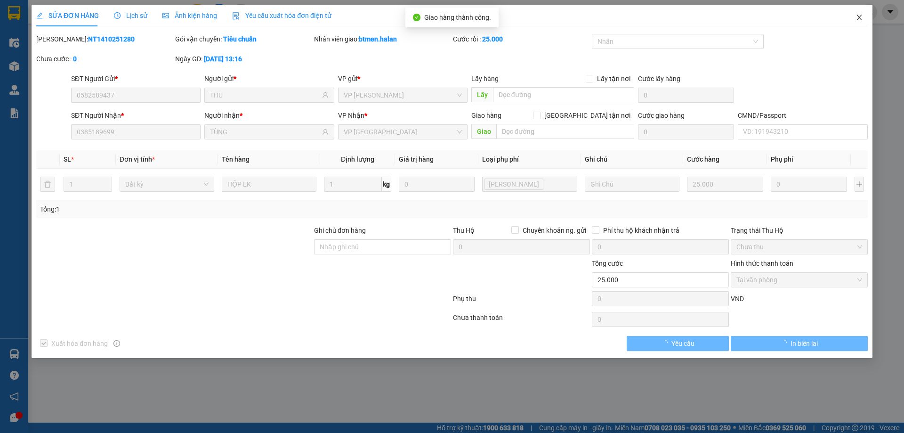
click at [863, 17] on icon "close" at bounding box center [860, 18] width 8 height 8
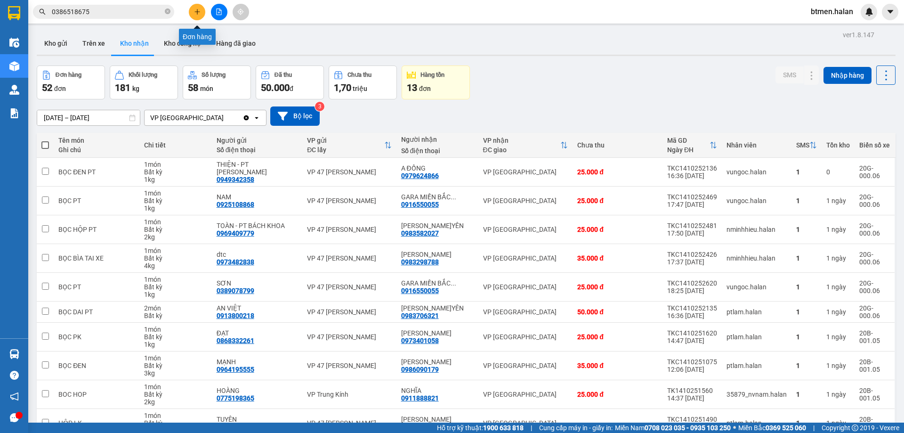
click at [191, 8] on button at bounding box center [197, 12] width 16 height 16
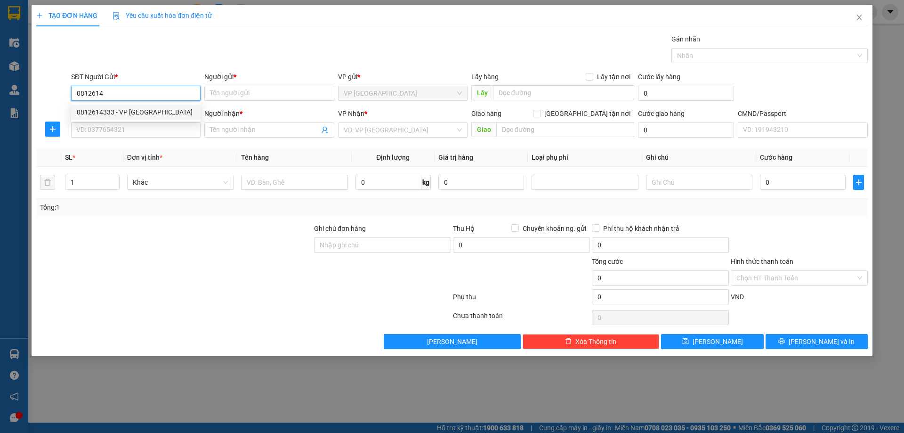
drag, startPoint x: 144, startPoint y: 107, endPoint x: 140, endPoint y: 115, distance: 8.8
click at [144, 108] on div "0812614333 - VP VĨNH YÊN" at bounding box center [136, 112] width 118 height 10
type input "0812614333"
type input "VP VĨNH YÊN"
type input "0812614333"
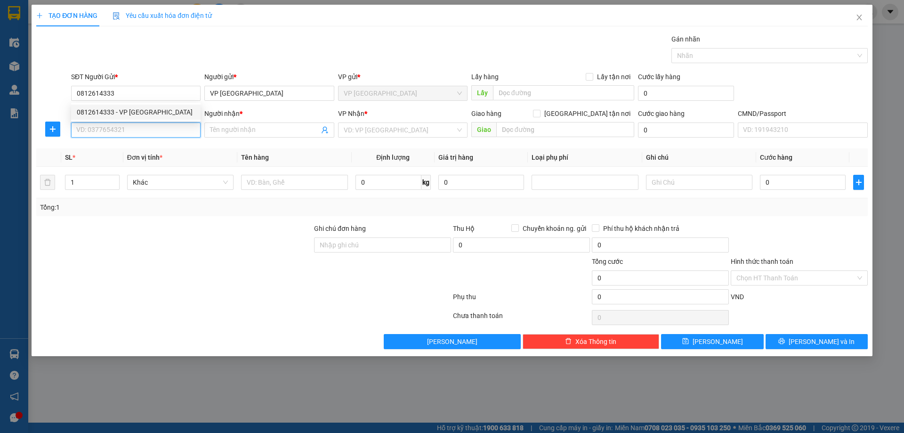
click at [139, 123] on input "SĐT Người Nhận *" at bounding box center [135, 129] width 129 height 15
click at [152, 129] on input "SĐT Người Nhận *" at bounding box center [135, 129] width 129 height 15
click at [149, 145] on div "0988900284 - NGỌC KẾ TOÁN" at bounding box center [136, 149] width 118 height 10
type input "0988900284"
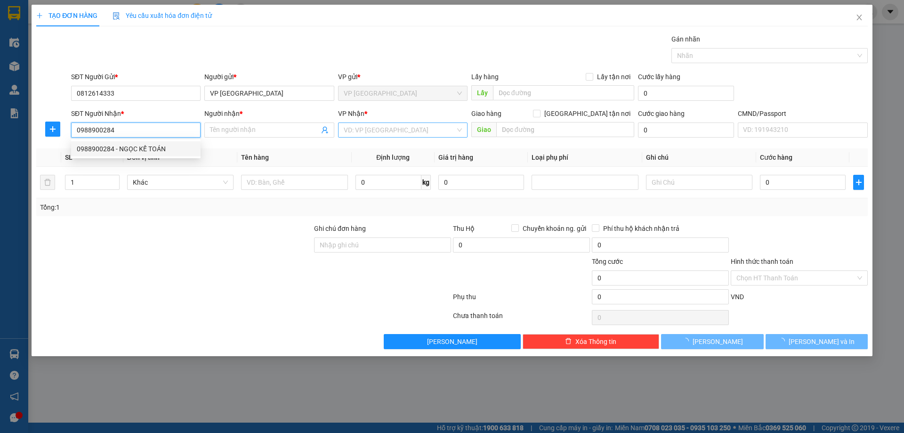
type input "NGỌC KẾ TOÁN"
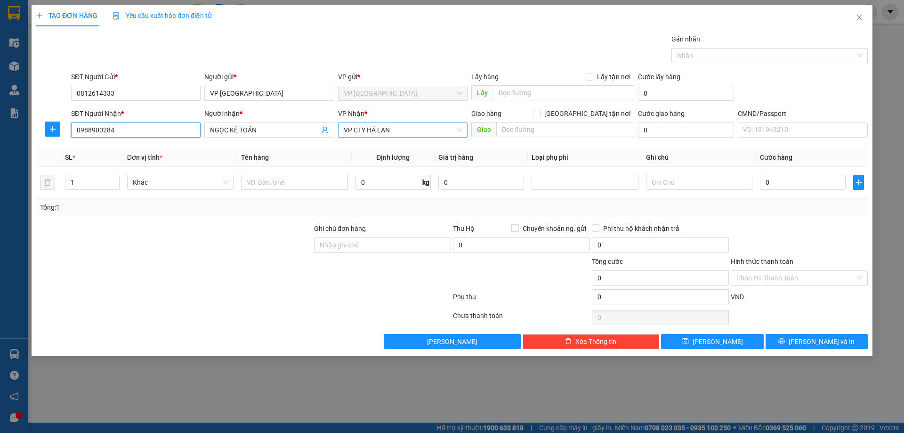
click at [358, 134] on span "VP CTY HÀ LAN" at bounding box center [403, 130] width 118 height 14
type input "1"
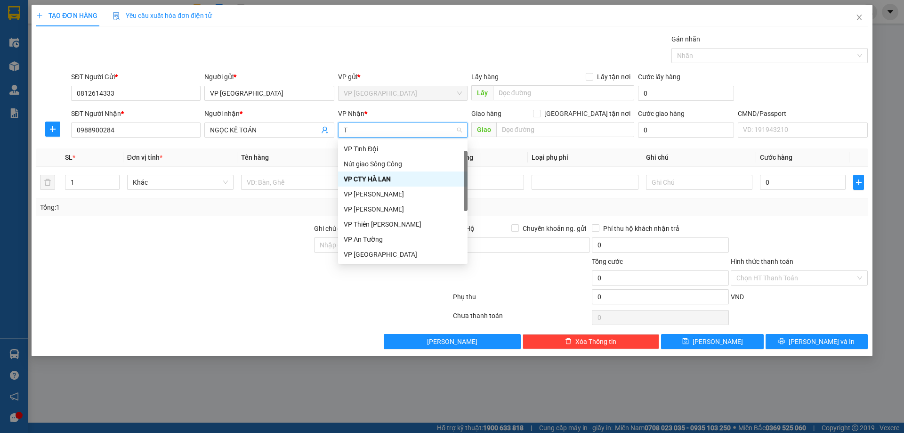
type input "TR"
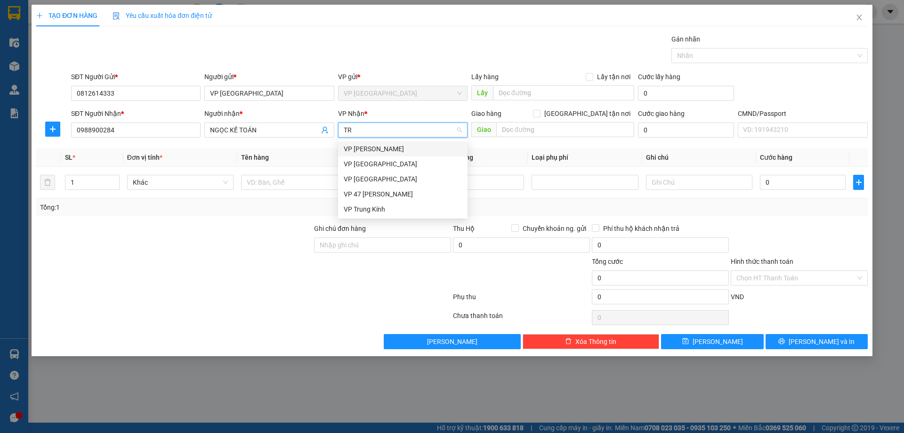
scroll to position [0, 0]
drag, startPoint x: 365, startPoint y: 207, endPoint x: 517, endPoint y: 142, distance: 165.6
click at [365, 207] on div "VP Trung Kính" at bounding box center [403, 209] width 118 height 10
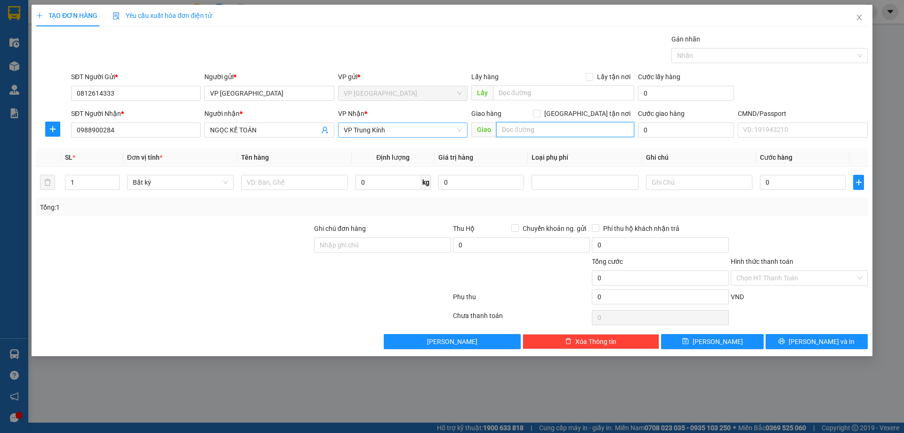
click at [528, 130] on input "text" at bounding box center [565, 129] width 138 height 15
paste input "126 Đ. Hồ Tùng Mậu, Mai Dịch, Cầu Giấy, Hà Nội, Việt Nam"
type input "126 Đ. Hồ Tùng Mậu, Mai Dịch, Cầu Giấy, Hà Nội, Việt Nam"
click at [540, 115] on input "[GEOGRAPHIC_DATA] tận nơi" at bounding box center [536, 113] width 7 height 7
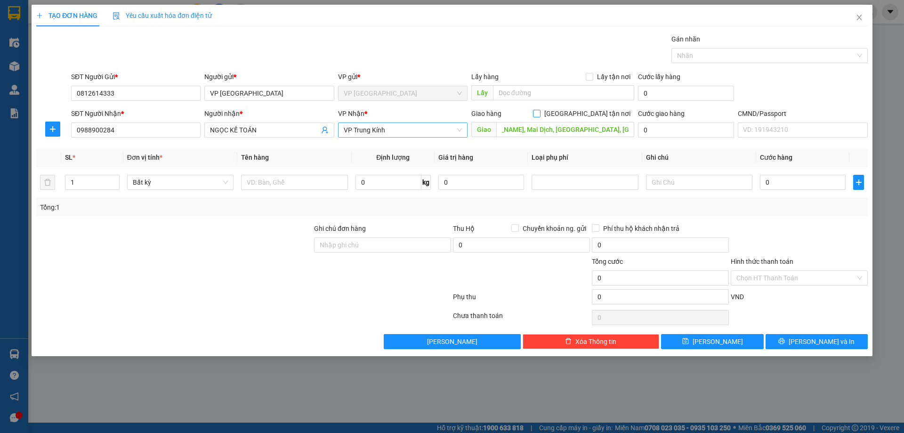
checkbox input "true"
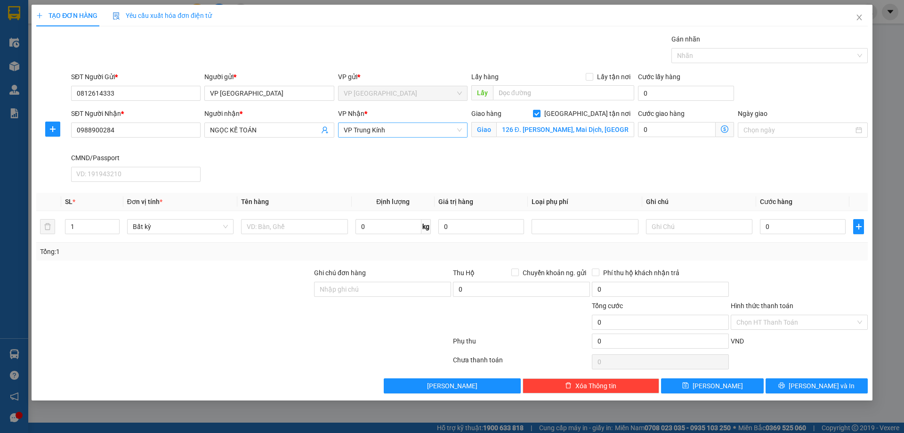
click at [721, 130] on icon "dollar-circle" at bounding box center [725, 129] width 8 height 8
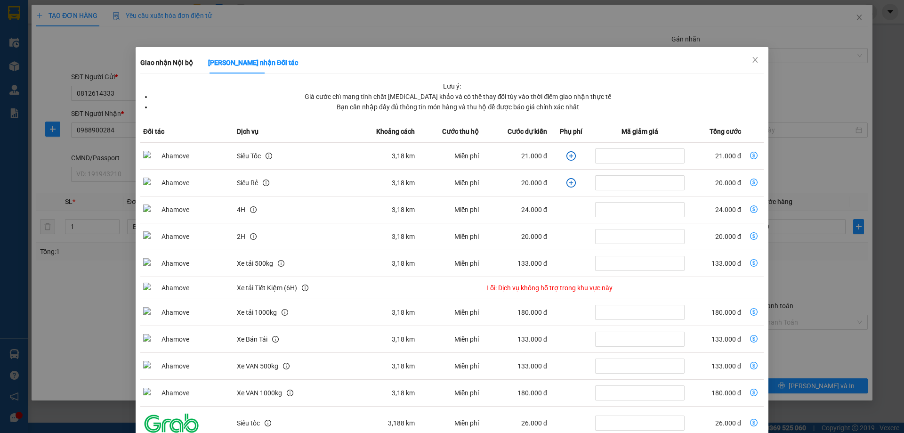
click at [804, 81] on div "Giao nhận Nội bộ Giao nhận Đối tác Lưu ý: Giá cước chỉ mang tính chất tham khảo…" at bounding box center [452, 216] width 904 height 433
click at [753, 58] on span "Close" at bounding box center [755, 60] width 26 height 26
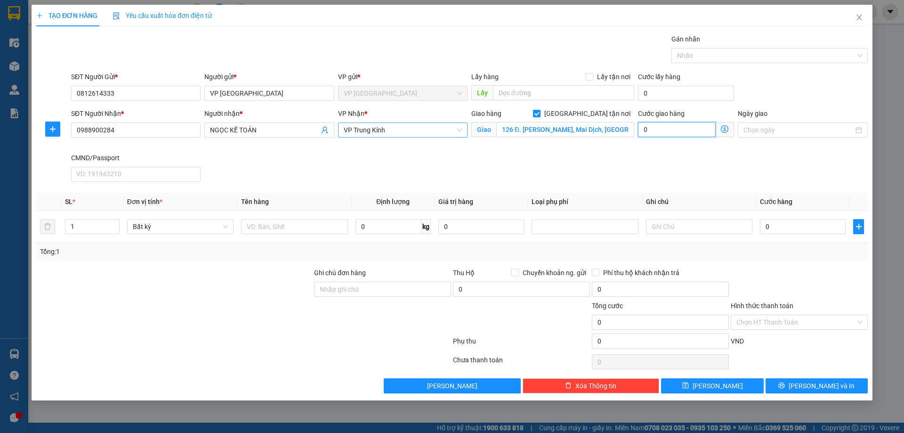
click at [668, 133] on input "0" at bounding box center [677, 129] width 78 height 15
type input "3"
type input "35"
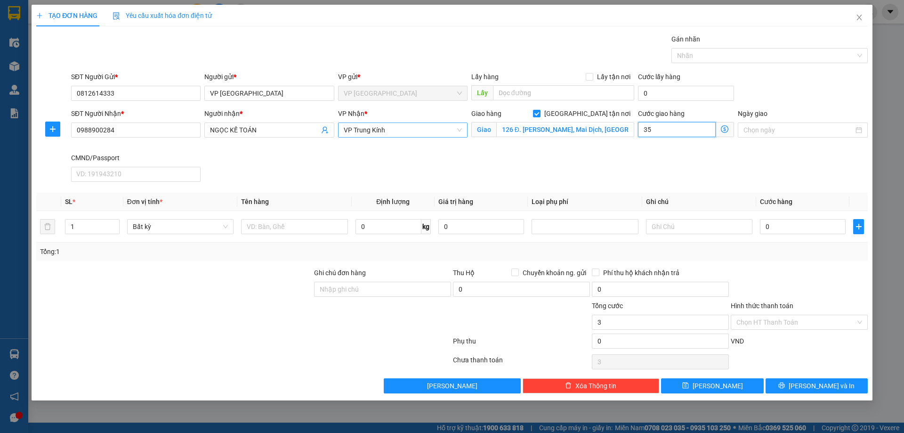
type input "35"
type input "350"
type input "3.500"
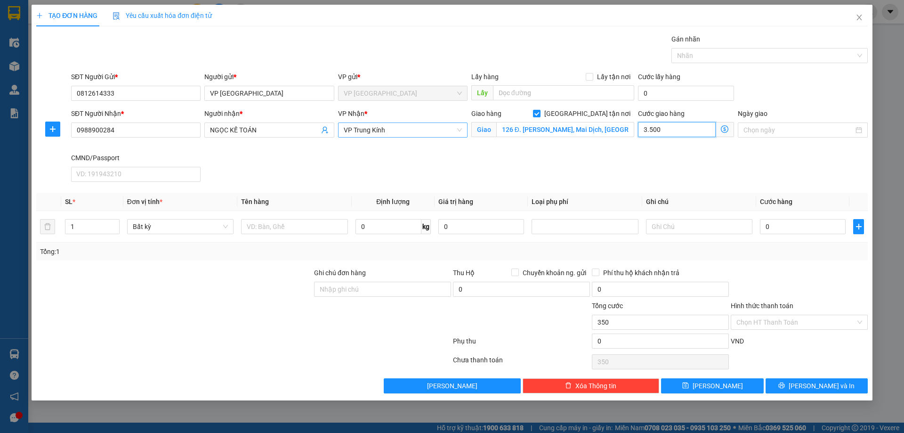
type input "3.500"
type input "35.000"
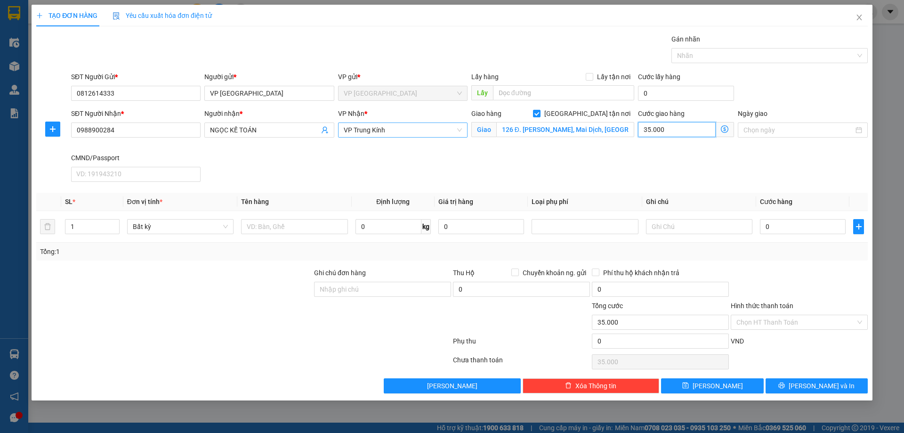
type input "35.000"
click at [524, 126] on input "126 Đ. Hồ Tùng Mậu, Mai Dịch, Cầu Giấy, Hà Nội, Việt Nam" at bounding box center [565, 129] width 138 height 15
paste input "CellphoneS, 126 Đ. Hồ Tùng Mậu, Mai Dịch, Cầu Giấy, Hà Nội 100000"
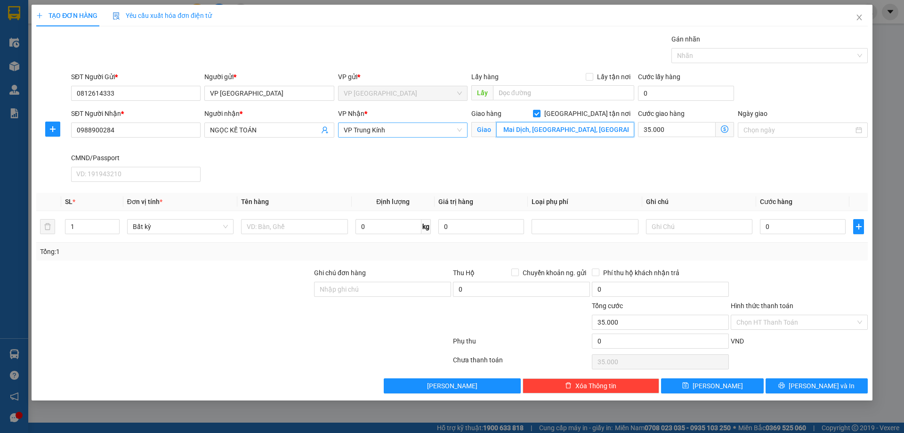
click at [579, 128] on input "CellphoneS, 126 Đ. Hồ Tùng Mậu, Mai Dịch, Cầu Giấy, Hà Nội 100000, Việt Nam" at bounding box center [565, 129] width 138 height 15
click at [573, 130] on input "CellphoneS, 126 Đ. Hồ Tùng Mậu, Mai Dịch, Cầu Giấy, Hà Nội 100000, Việt Nam" at bounding box center [565, 129] width 138 height 15
drag, startPoint x: 576, startPoint y: 129, endPoint x: 634, endPoint y: 127, distance: 58.0
click at [634, 127] on input "CellphoneS, 126 Đ. Hồ Tùng Mậu, Mai Dịch, Cầu Giấy, Hà Nội 100000, Việt Nam" at bounding box center [565, 129] width 138 height 15
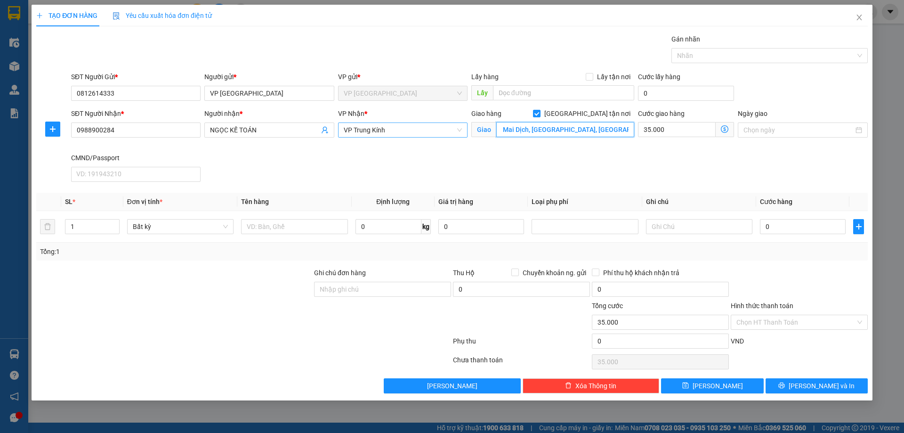
scroll to position [0, 57]
type input "CellphoneS, 126 Đ. Hồ Tùng Mậu, Mai Dịch, Cầu Giấy, Hà Nội"
click at [726, 129] on icon "dollar-circle" at bounding box center [725, 129] width 8 height 8
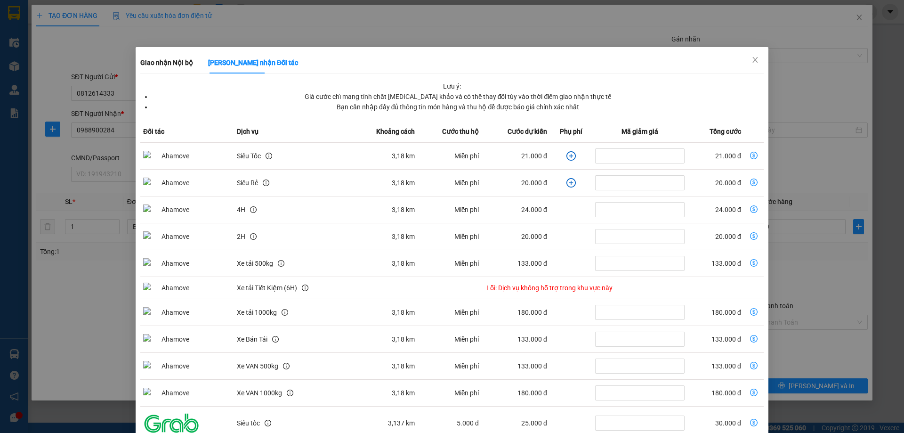
click at [803, 80] on div "Giao nhận Nội bộ Giao nhận Đối tác Lưu ý: Giá cước chỉ mang tính chất tham khảo…" at bounding box center [452, 216] width 904 height 433
click at [743, 55] on span "Close" at bounding box center [755, 60] width 26 height 26
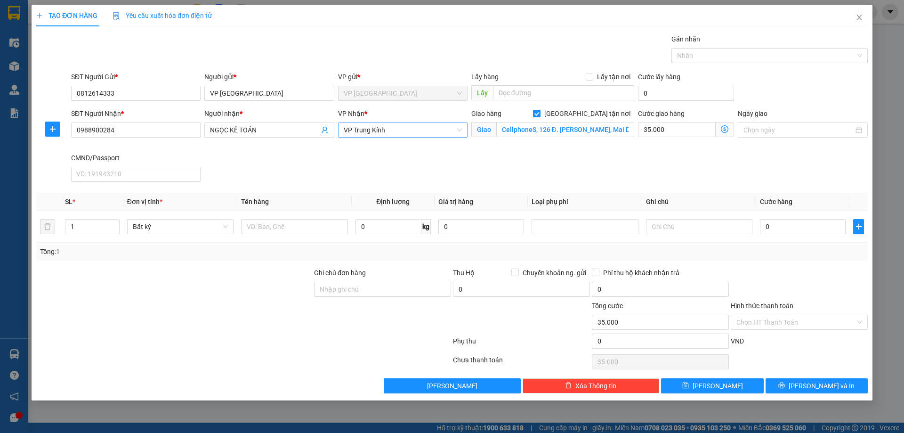
click at [723, 130] on icon "dollar-circle" at bounding box center [725, 129] width 8 height 8
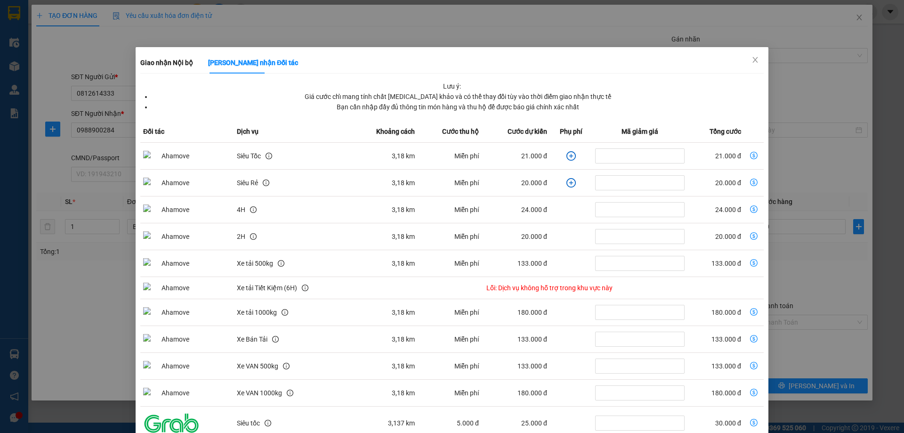
click at [799, 53] on div "Giao nhận Nội bộ Giao nhận Đối tác Lưu ý: Giá cước chỉ mang tính chất tham khảo…" at bounding box center [452, 216] width 904 height 433
click at [752, 62] on icon "close" at bounding box center [754, 60] width 5 height 6
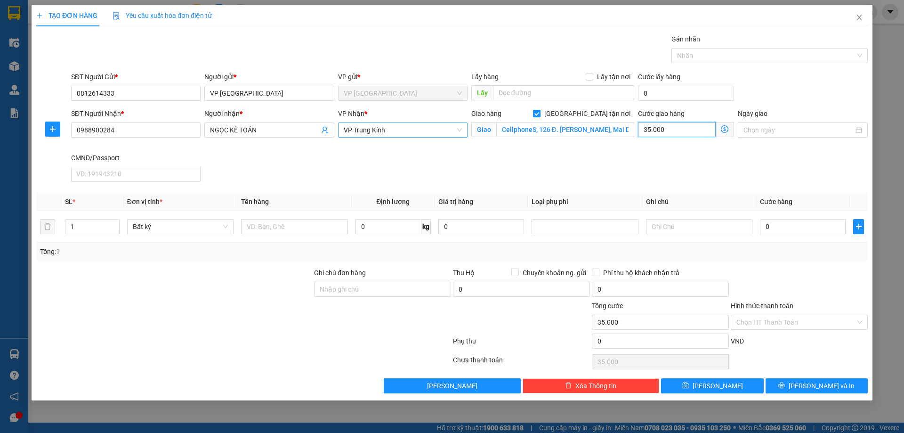
click at [681, 130] on input "35.000" at bounding box center [677, 129] width 78 height 15
click at [452, 380] on span "[PERSON_NAME]" at bounding box center [452, 385] width 50 height 10
click at [384, 378] on button "[PERSON_NAME]" at bounding box center [452, 385] width 137 height 15
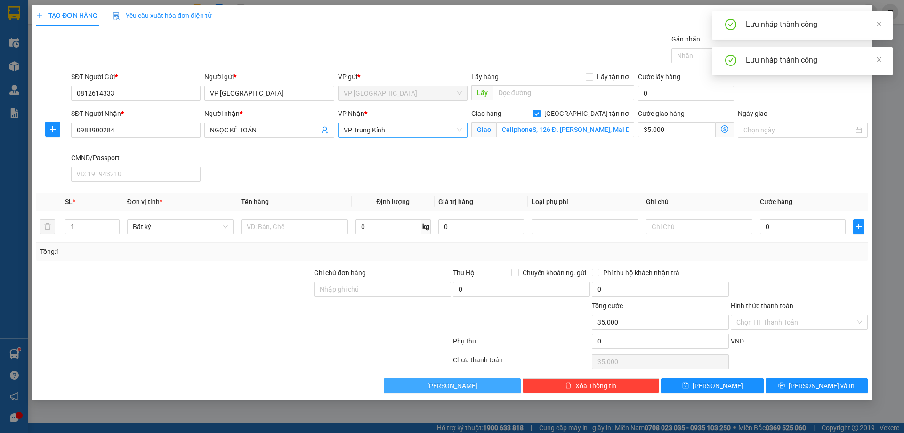
click at [384, 378] on button "[PERSON_NAME]" at bounding box center [452, 385] width 137 height 15
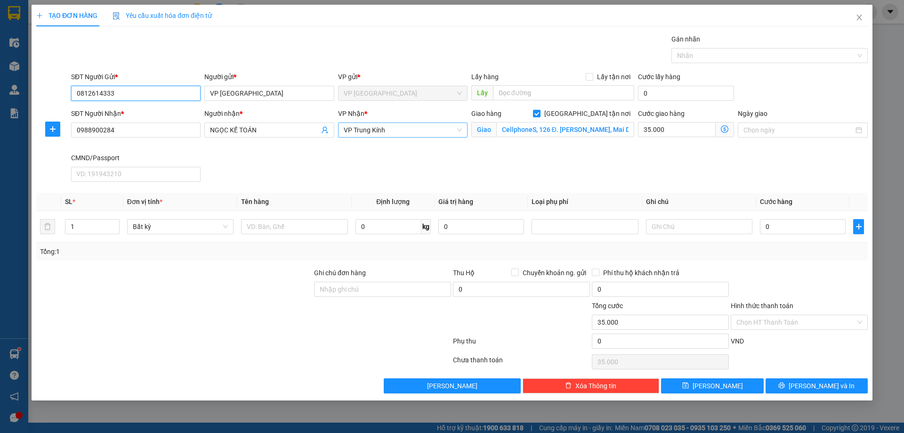
click at [152, 86] on input "0812614333" at bounding box center [135, 93] width 129 height 15
type input "0528728473"
click at [89, 105] on div "0528728473 - ĐẠT" at bounding box center [135, 112] width 129 height 15
type input "ĐẠT"
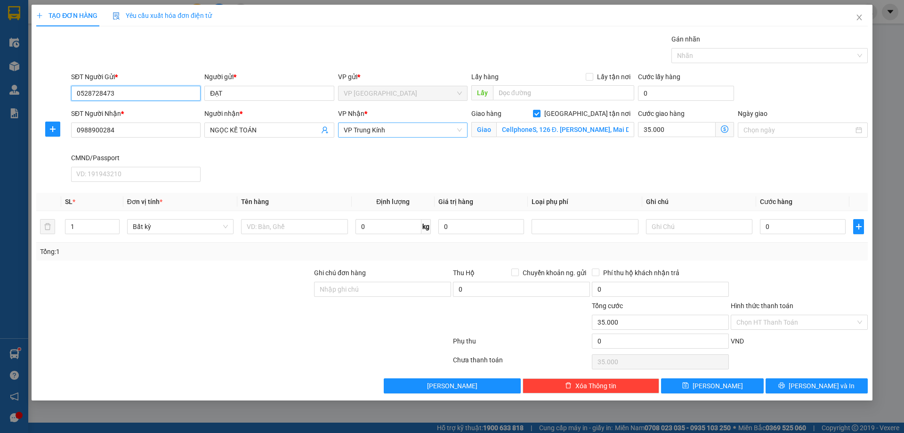
type input "0528728473"
click at [89, 110] on div "SĐT Người Nhận *" at bounding box center [135, 113] width 129 height 10
click at [89, 122] on input "0988900284" at bounding box center [135, 129] width 129 height 15
click at [137, 126] on input "0988900284" at bounding box center [135, 129] width 129 height 15
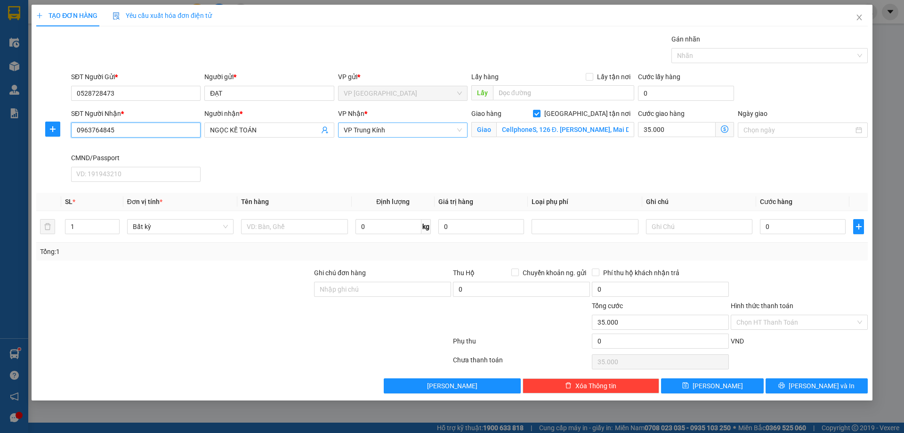
click at [123, 127] on input "0963764845" at bounding box center [135, 129] width 129 height 15
type input "0963764845"
click at [264, 129] on input "NGỌC KẾ TOÁN" at bounding box center [264, 130] width 109 height 10
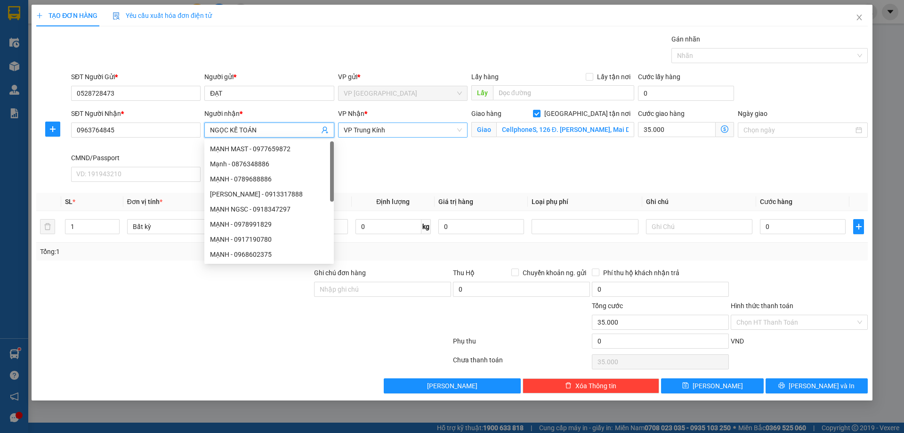
click at [264, 129] on input "NGỌC KẾ TOÁN" at bounding box center [264, 130] width 109 height 10
click at [425, 131] on span "VP Trung Kính" at bounding box center [403, 130] width 118 height 14
type input "HUY"
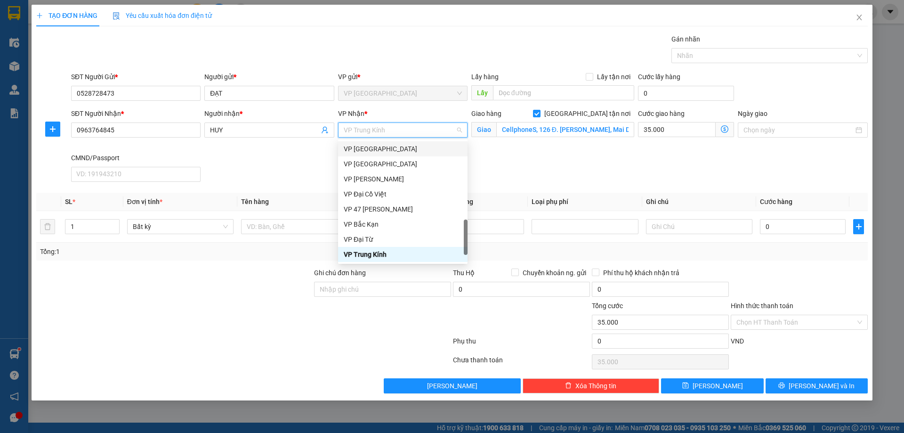
click at [541, 165] on div "SĐT Người Nhận * 0963764845 Người nhận * HUY VP Nhận * VP Trung Kính Giao hàng …" at bounding box center [469, 146] width 800 height 77
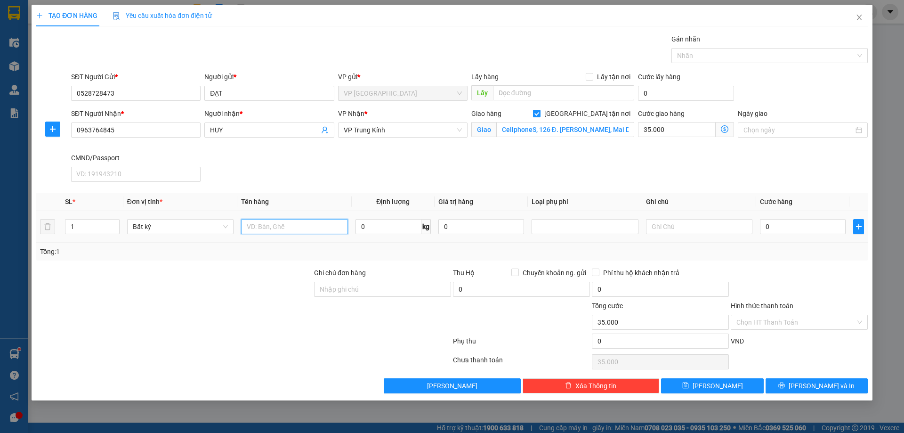
click at [272, 230] on input "text" at bounding box center [294, 226] width 106 height 15
type input "HỘP ĐỒNG HỒ"
click at [380, 227] on input "0" at bounding box center [388, 226] width 66 height 15
type input "0.4"
click at [792, 272] on div at bounding box center [799, 283] width 139 height 33
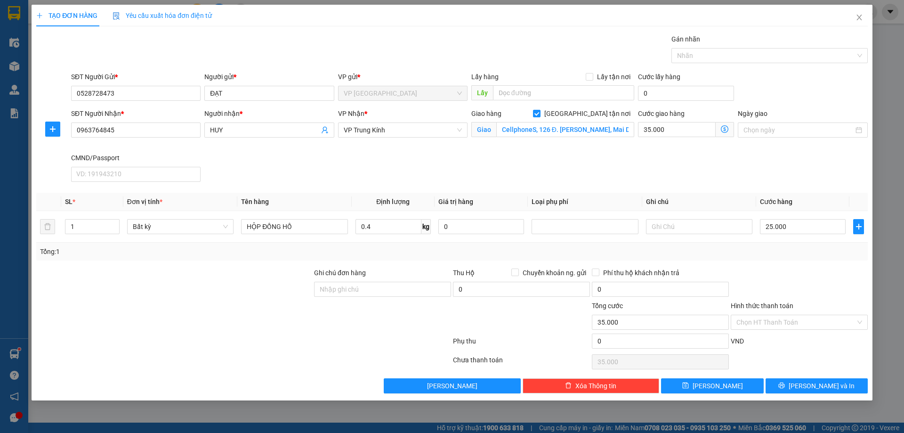
type input "25.000"
type input "60.000"
click at [803, 380] on button "Lưu và In" at bounding box center [817, 385] width 102 height 15
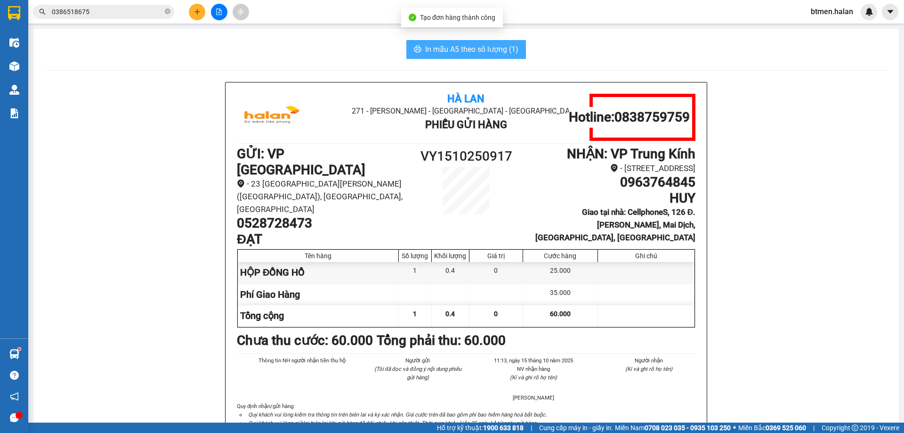
click at [433, 49] on span "In mẫu A5 theo số lượng (1)" at bounding box center [471, 49] width 93 height 12
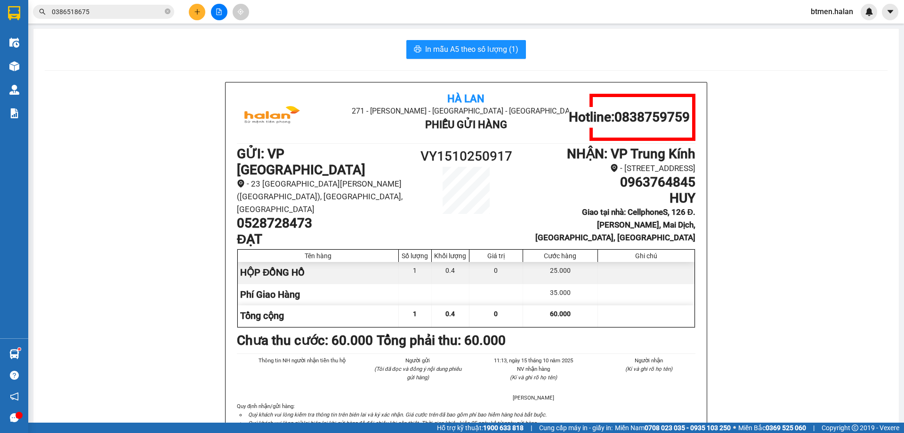
click at [260, 278] on div "HỘP ĐỒNG HỒ" at bounding box center [318, 272] width 161 height 21
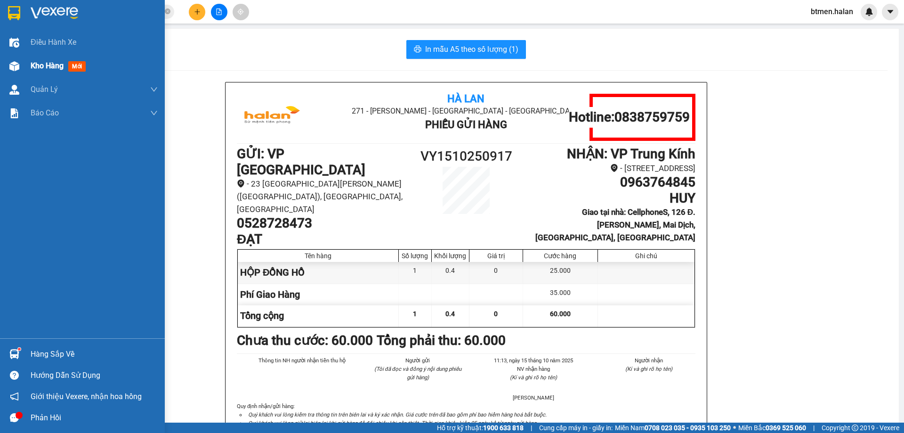
click at [56, 68] on span "Kho hàng" at bounding box center [47, 65] width 33 height 9
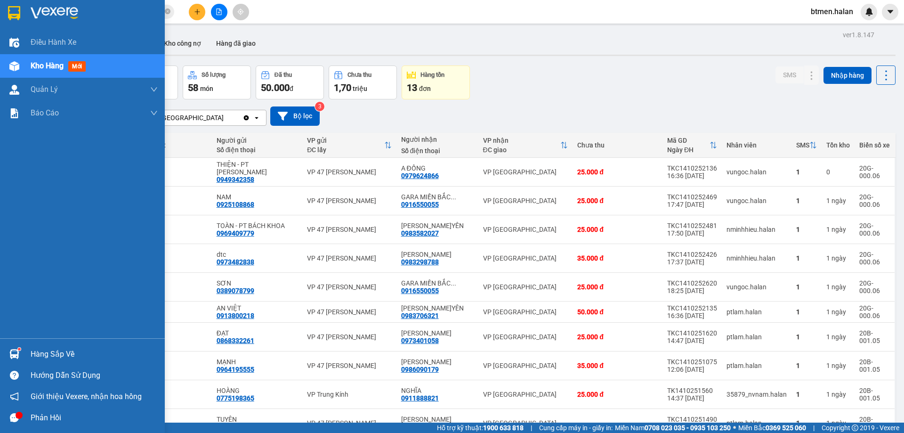
click at [30, 62] on div "Kho hàng mới" at bounding box center [82, 66] width 165 height 24
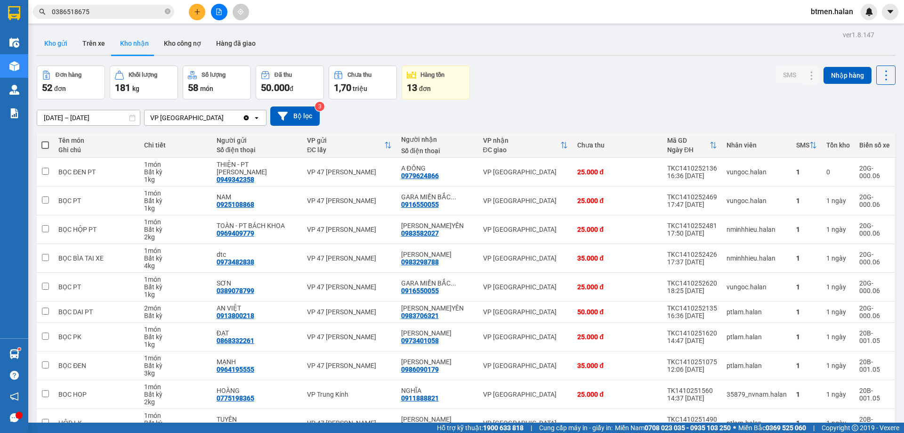
click at [66, 46] on button "Kho gửi" at bounding box center [56, 43] width 38 height 23
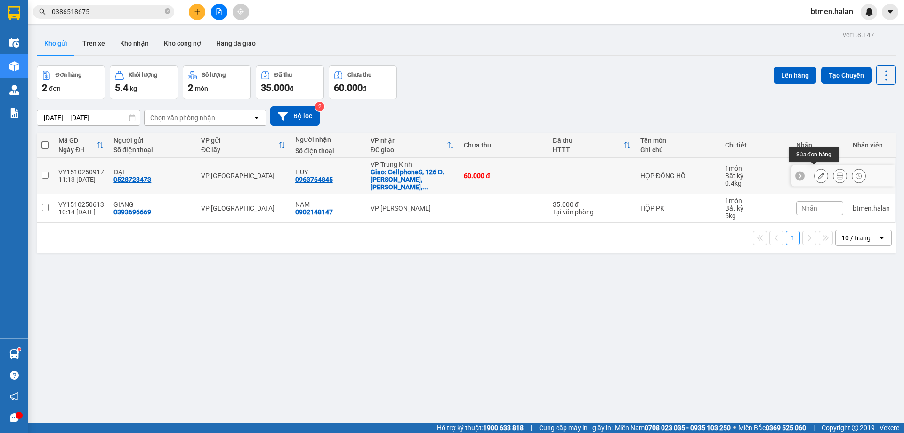
click at [815, 170] on button at bounding box center [821, 176] width 13 height 16
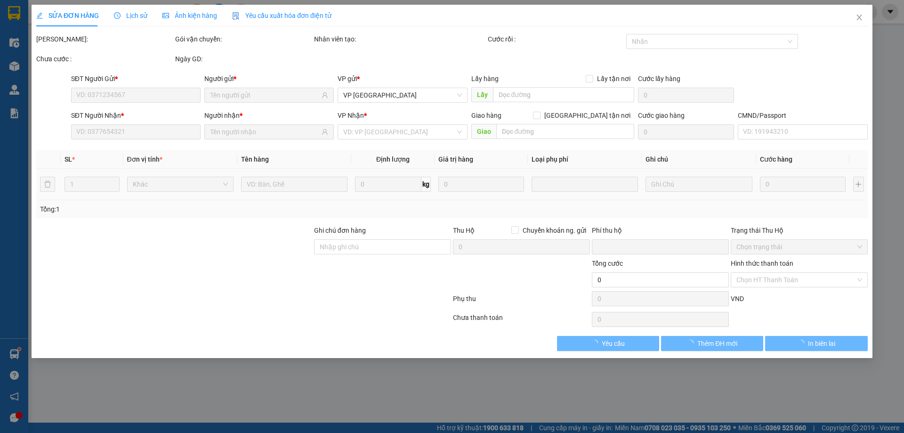
type input "0528728473"
type input "0963764845"
checkbox input "true"
type input "CellphoneS, 126 Đ. Hồ Tùng Mậu, Mai Dịch, Cầu Giấy, Hà Nội"
type input "0"
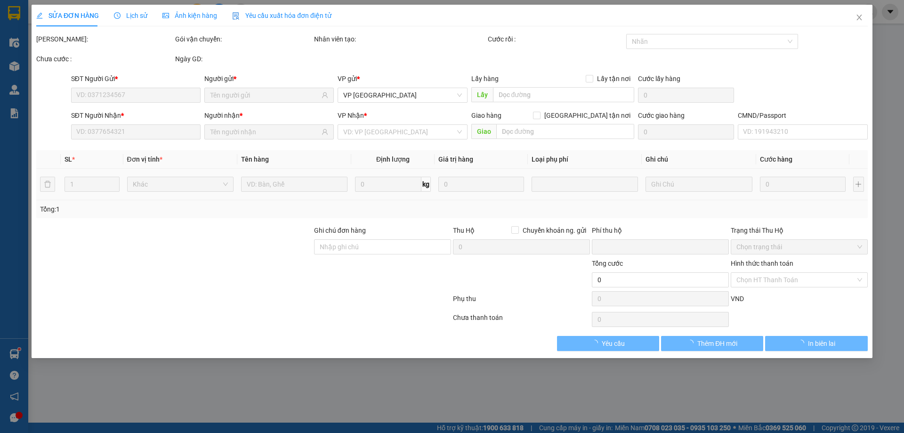
type input "60.000"
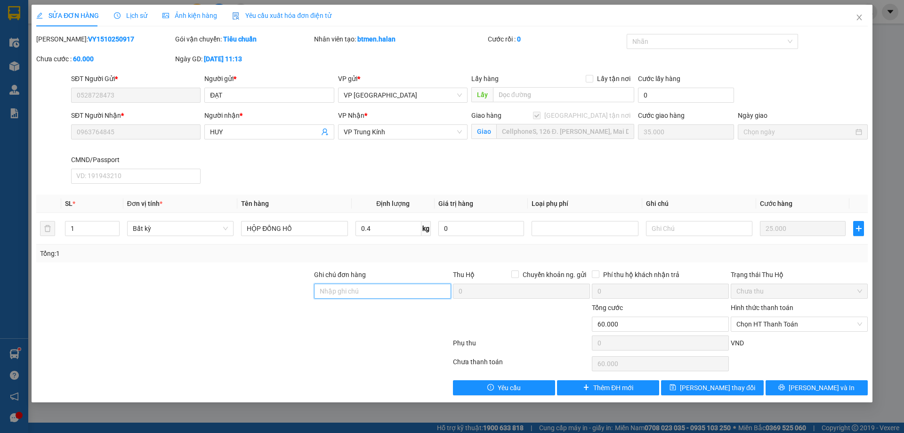
click at [417, 291] on input "Ghi chú đơn hàng" at bounding box center [382, 290] width 137 height 15
type input "SHIP LUÔN CHO KH"
click at [736, 389] on button "Lưu thay đổi" at bounding box center [712, 387] width 102 height 15
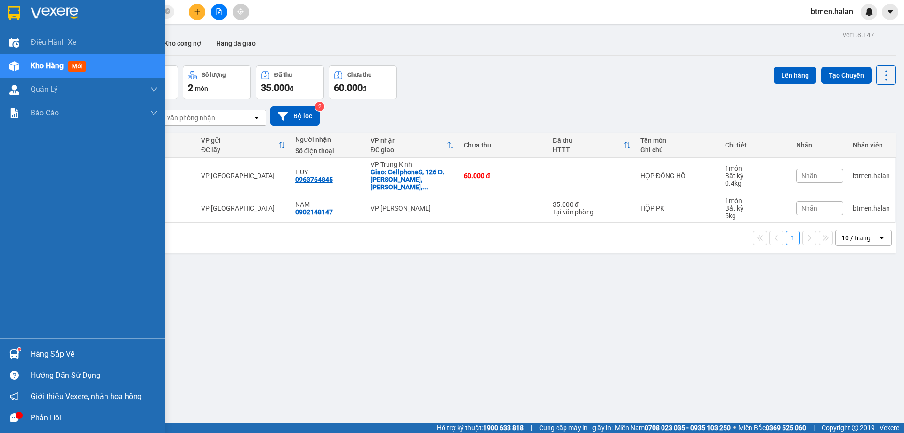
click at [43, 347] on div "Hàng sắp về" at bounding box center [94, 354] width 127 height 14
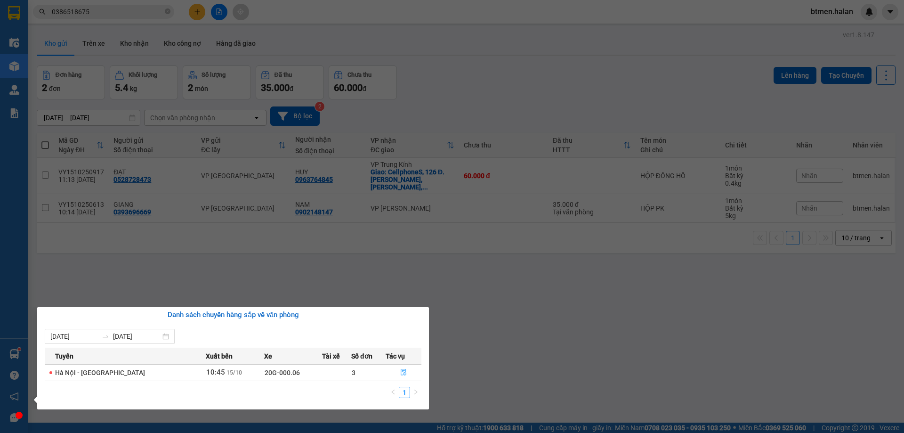
click at [401, 371] on icon "file-done" at bounding box center [403, 372] width 7 height 7
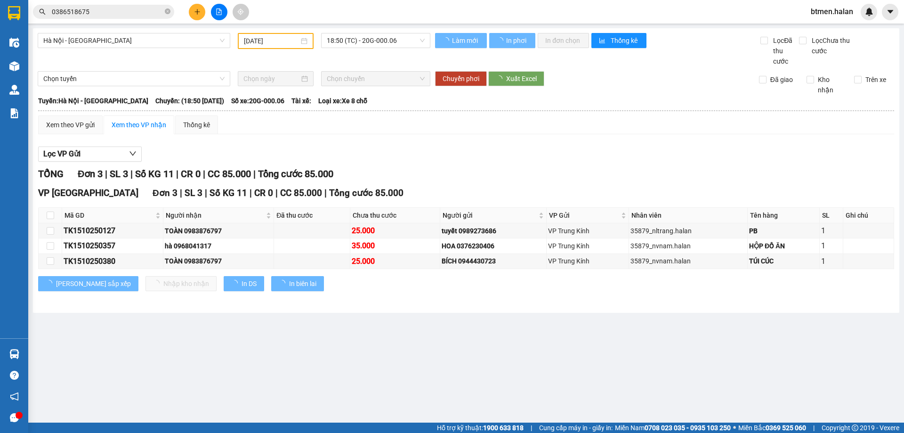
type input "[DATE]"
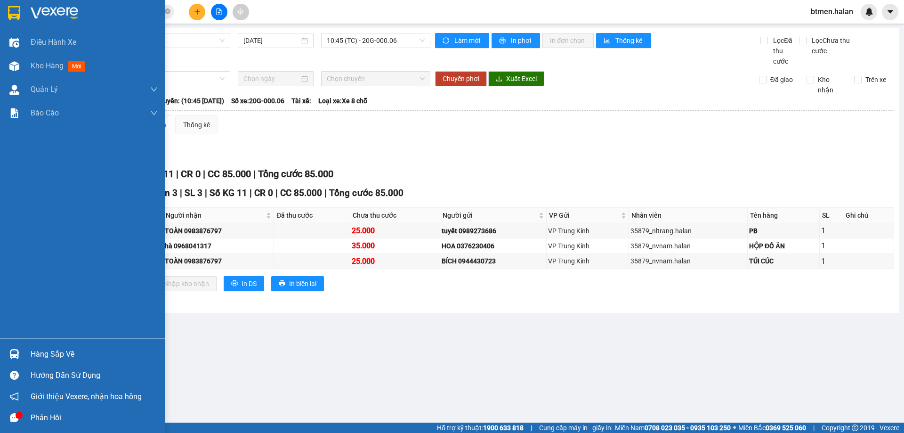
click at [35, 355] on div "Hàng sắp về" at bounding box center [94, 354] width 127 height 14
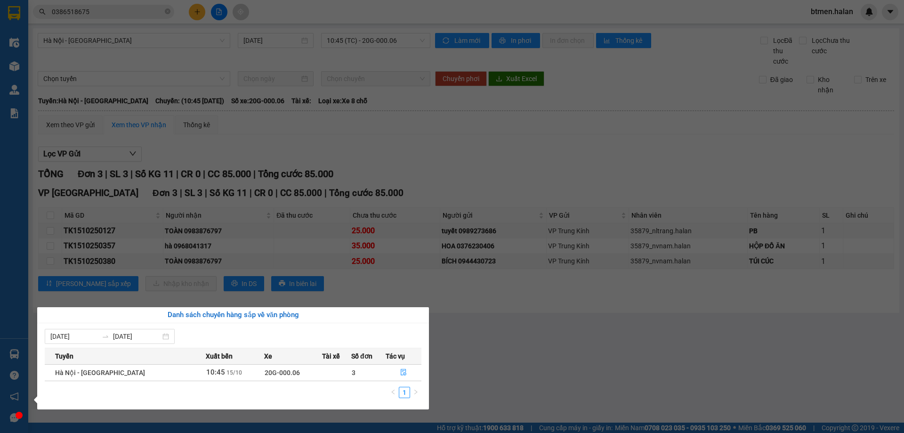
drag, startPoint x: 557, startPoint y: 348, endPoint x: 549, endPoint y: 352, distance: 9.1
click at [555, 349] on section "Kết quả tìm kiếm ( 533 ) Bộ lọc Mã ĐH Trạng thái Món hàng Thu hộ Tổng cước Chưa…" at bounding box center [452, 216] width 904 height 433
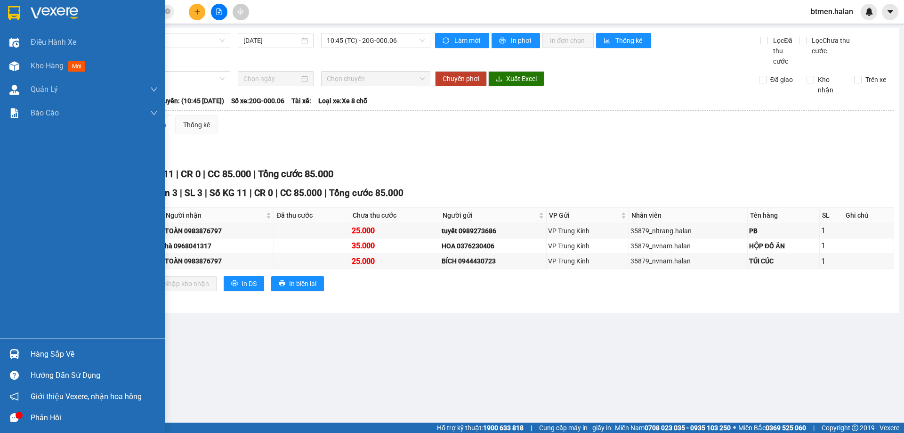
click at [51, 357] on div "Hàng sắp về" at bounding box center [94, 354] width 127 height 14
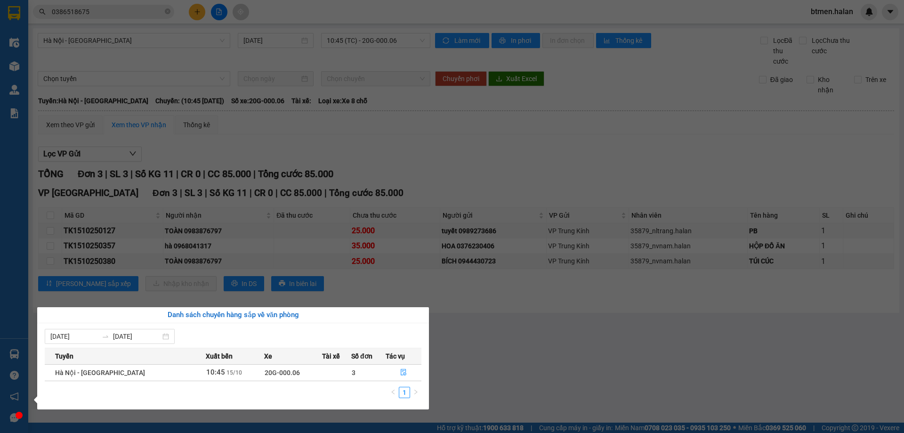
click at [140, 14] on section "Kết quả tìm kiếm ( 533 ) Bộ lọc Mã ĐH Trạng thái Món hàng Thu hộ Tổng cước Chưa…" at bounding box center [452, 216] width 904 height 433
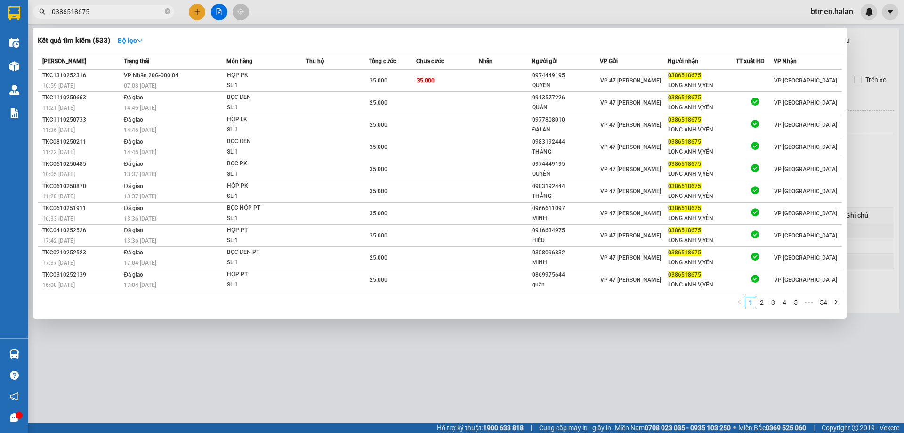
click at [140, 14] on input "0386518675" at bounding box center [107, 12] width 111 height 10
paste input "588188882"
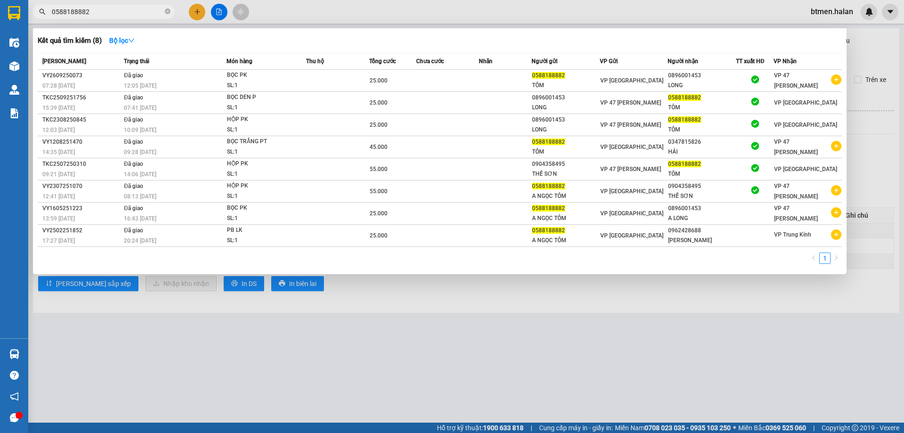
type input "0588188882"
click at [892, 57] on div at bounding box center [452, 216] width 904 height 433
click at [118, 14] on input "0588188882" at bounding box center [107, 12] width 111 height 10
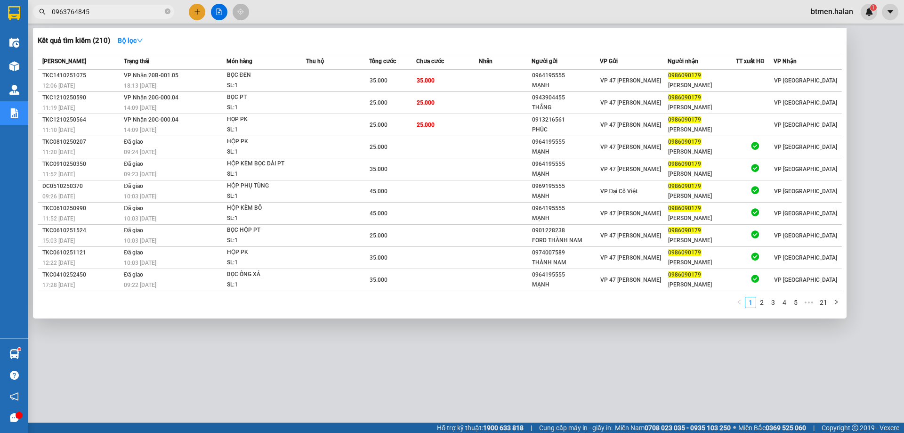
scroll to position [34, 0]
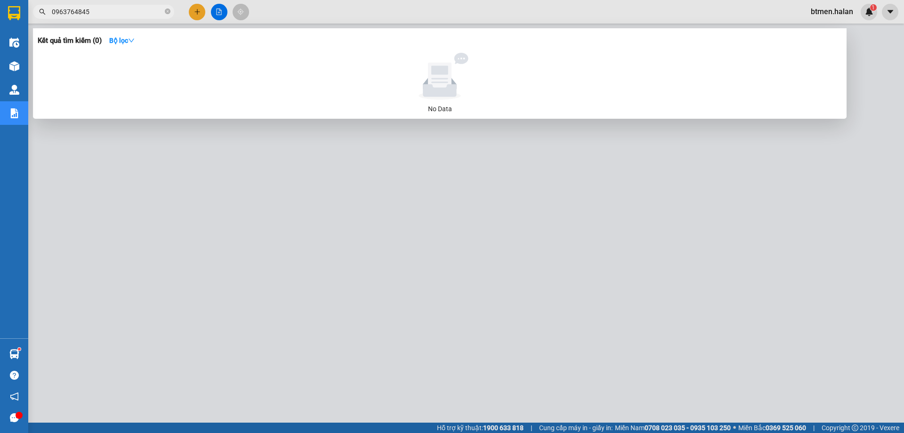
type input "0963764845"
click at [175, 309] on div at bounding box center [452, 216] width 904 height 433
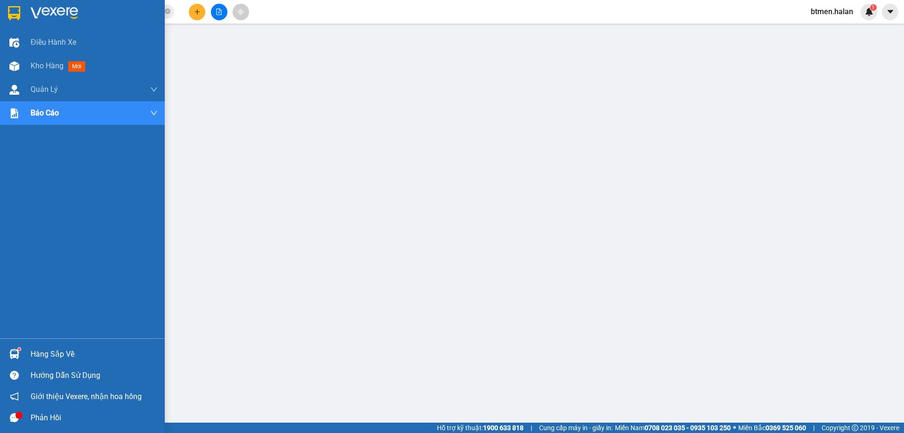
click at [36, 348] on div "Hàng sắp về" at bounding box center [94, 354] width 127 height 14
drag, startPoint x: 53, startPoint y: 348, endPoint x: 59, endPoint y: 348, distance: 6.6
click at [53, 348] on div "Hàng sắp về" at bounding box center [94, 354] width 127 height 14
click at [29, 349] on div "Hàng sắp về" at bounding box center [82, 353] width 165 height 21
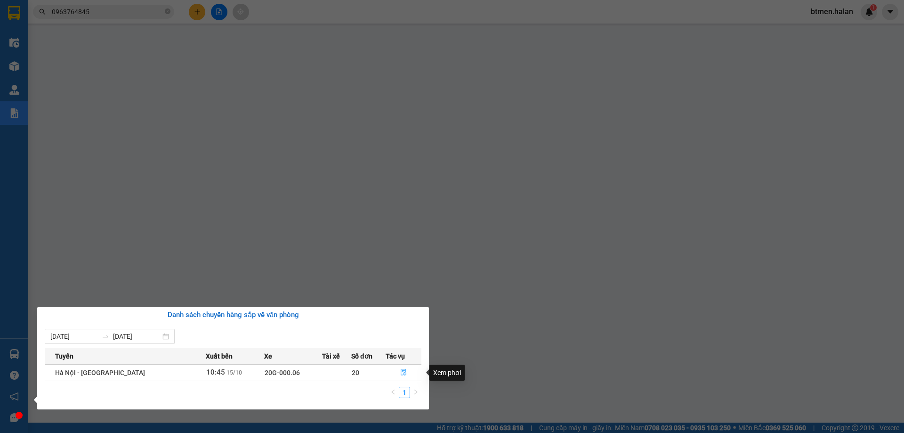
click at [401, 371] on icon "file-done" at bounding box center [404, 372] width 6 height 7
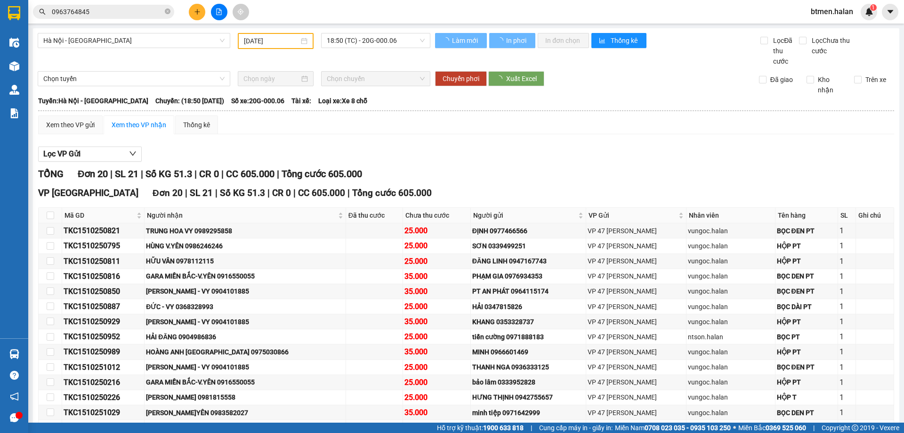
type input "[DATE]"
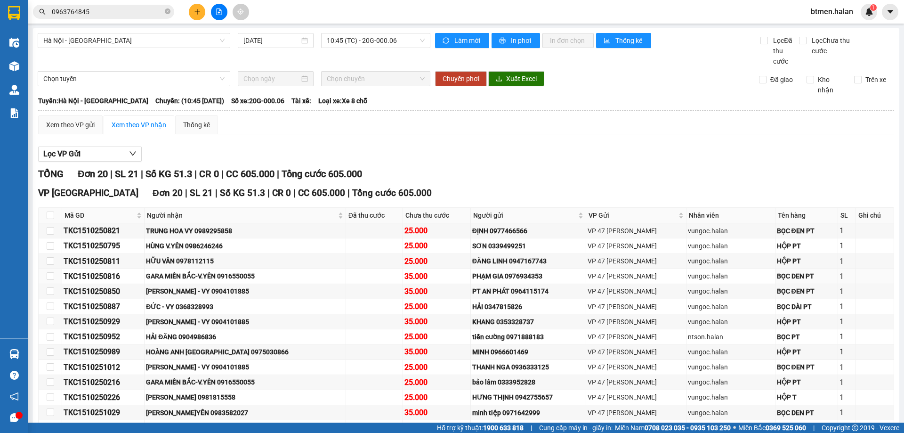
scroll to position [94, 0]
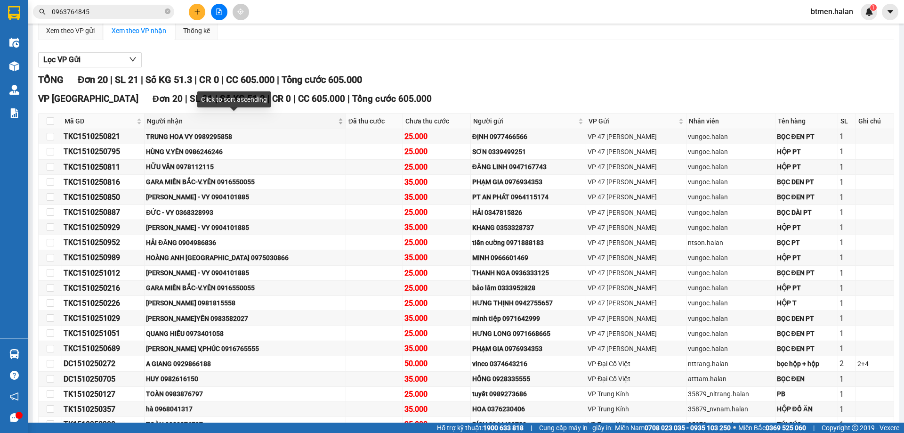
click at [175, 116] on span "Người nhận" at bounding box center [241, 121] width 189 height 10
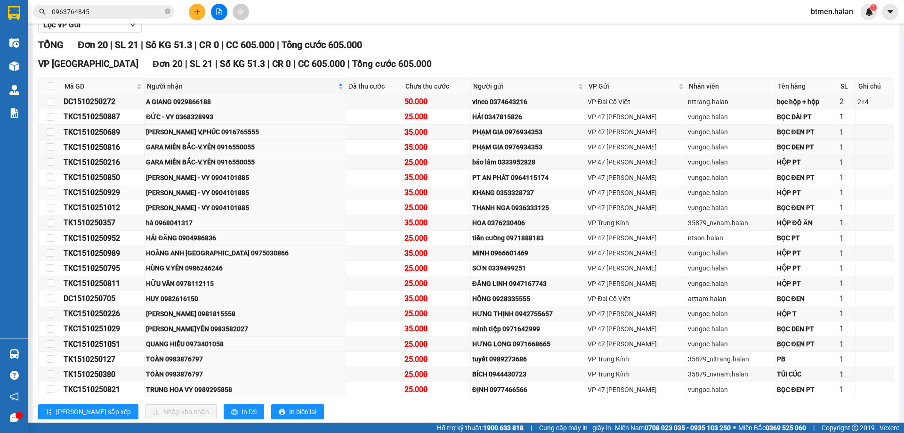
scroll to position [152, 0]
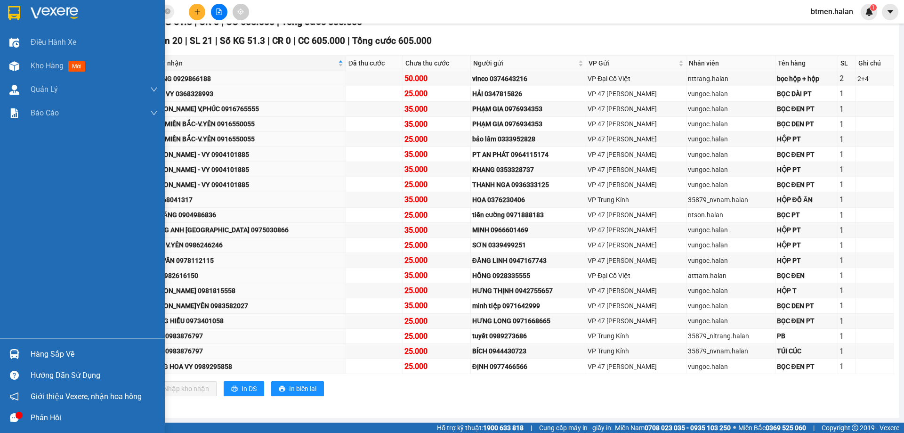
click at [75, 355] on div "Hàng sắp về" at bounding box center [94, 354] width 127 height 14
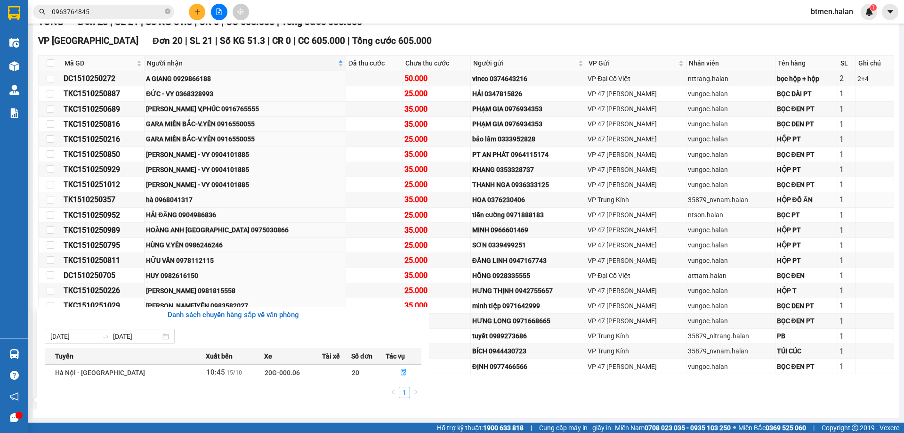
click at [379, 202] on section "Kết quả tìm kiếm ( 0 ) Bộ lọc No Data 0963764845 btmen.halan 1 Điều hành xe Kho…" at bounding box center [452, 216] width 904 height 433
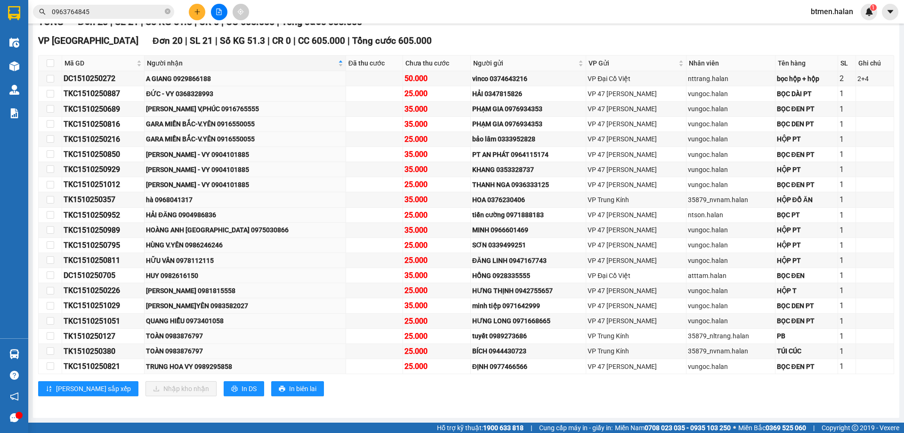
click at [310, 406] on div "TỔNG Đơn 20 | SL 21 | Số KG 51.3 | CR 0 | CC 605.000 | Tổng cước 605.000 VP [GE…" at bounding box center [466, 211] width 856 height 393
click at [332, 387] on div "[PERSON_NAME] sắp xếp Nhập kho nhận In DS In biên lai" at bounding box center [466, 388] width 856 height 15
click at [209, 92] on div "ĐỨC - VY 0368328993" at bounding box center [245, 94] width 198 height 10
copy div "0368328993"
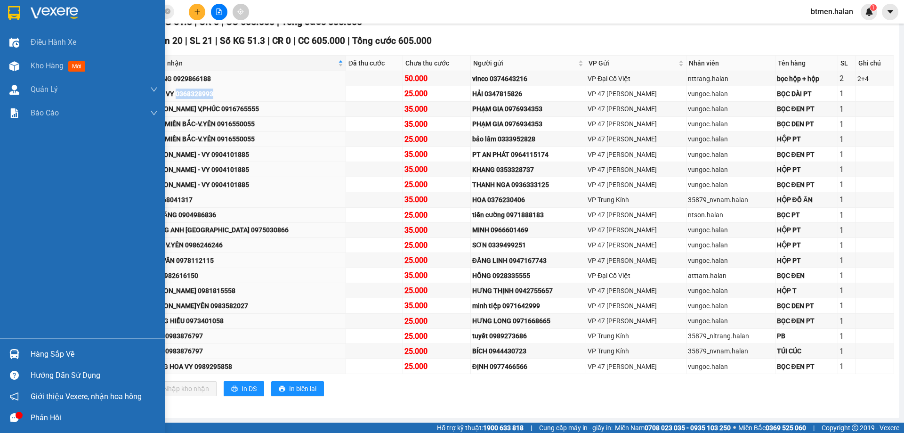
click at [45, 353] on div "Hàng sắp về" at bounding box center [94, 354] width 127 height 14
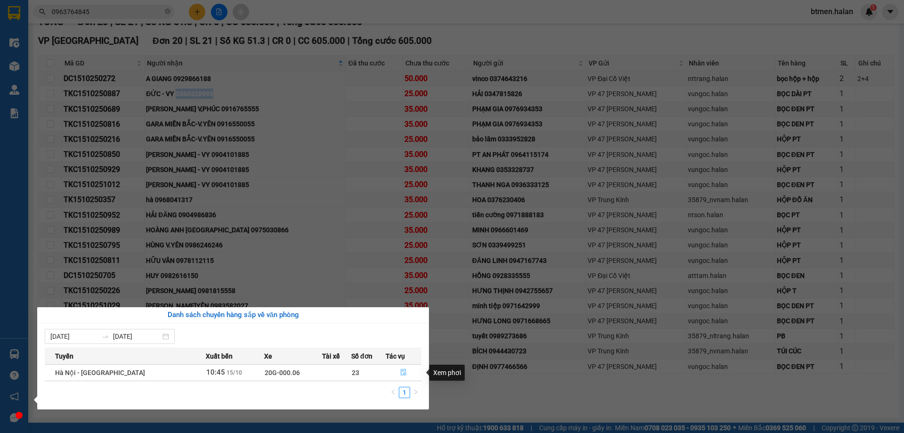
click at [403, 374] on icon "file-done" at bounding box center [403, 372] width 7 height 7
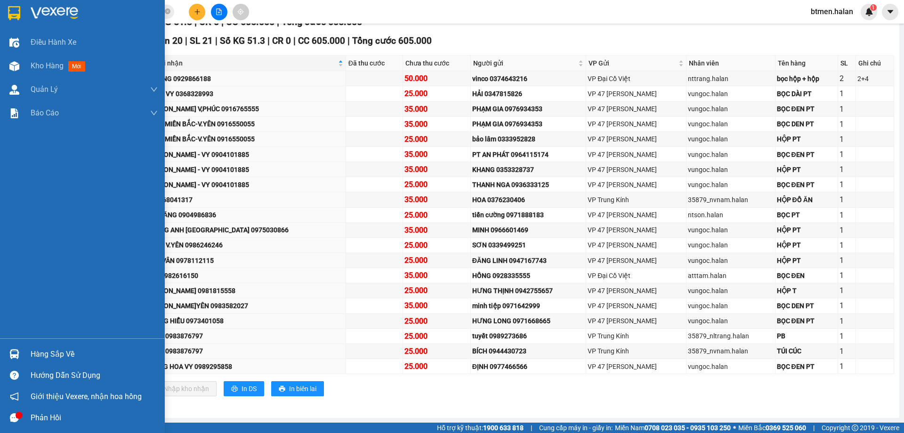
click at [19, 363] on div "Hàng sắp về" at bounding box center [82, 353] width 165 height 21
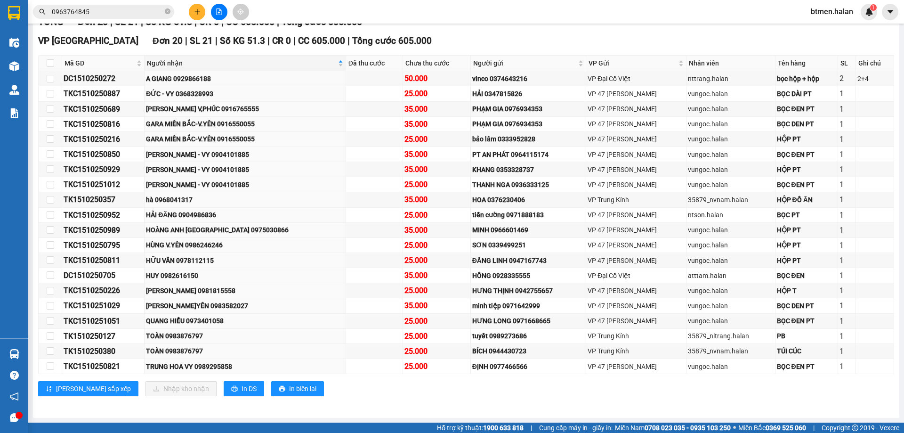
click at [386, 37] on section "Kết quả tìm kiếm ( 0 ) Bộ lọc No Data 0963764845 btmen.halan 1 Điều hành xe Kho…" at bounding box center [452, 216] width 904 height 433
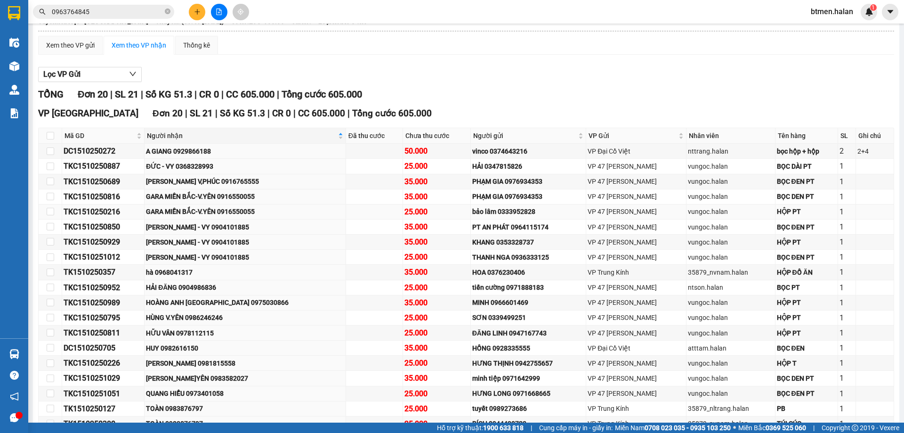
scroll to position [11, 0]
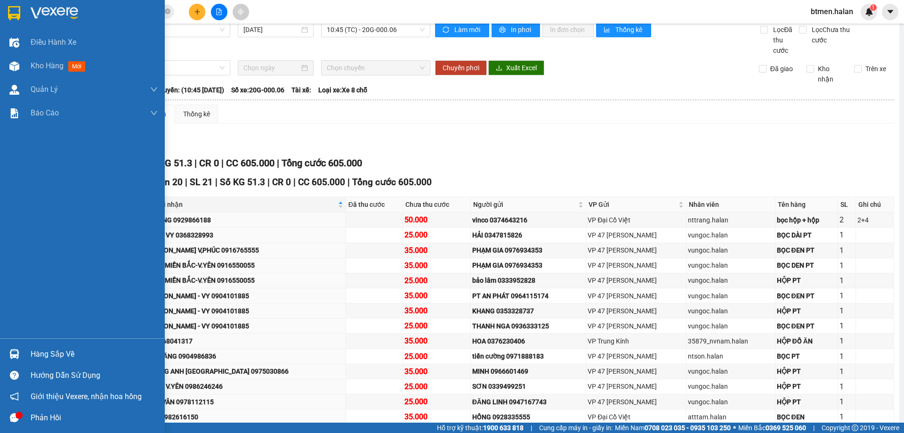
click at [25, 349] on div "Hàng sắp về" at bounding box center [82, 353] width 165 height 21
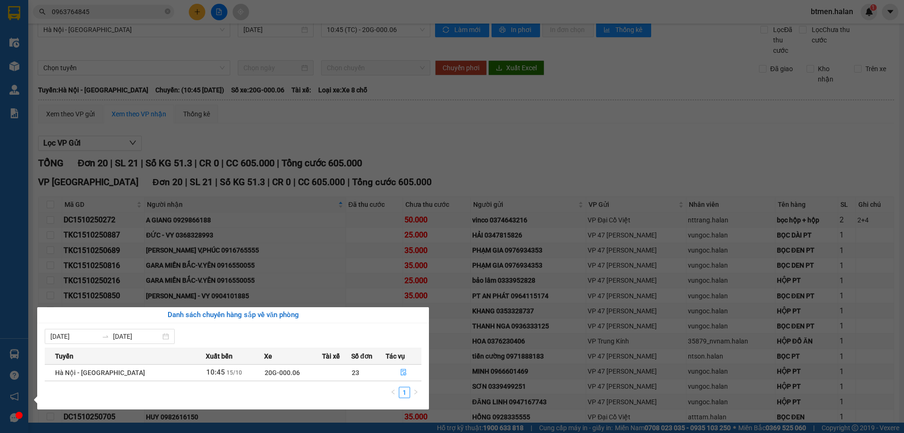
click at [533, 151] on section "Kết quả tìm kiếm ( 0 ) Bộ lọc No Data 0963764845 btmen.halan 1 Điều hành xe Kho…" at bounding box center [452, 216] width 904 height 433
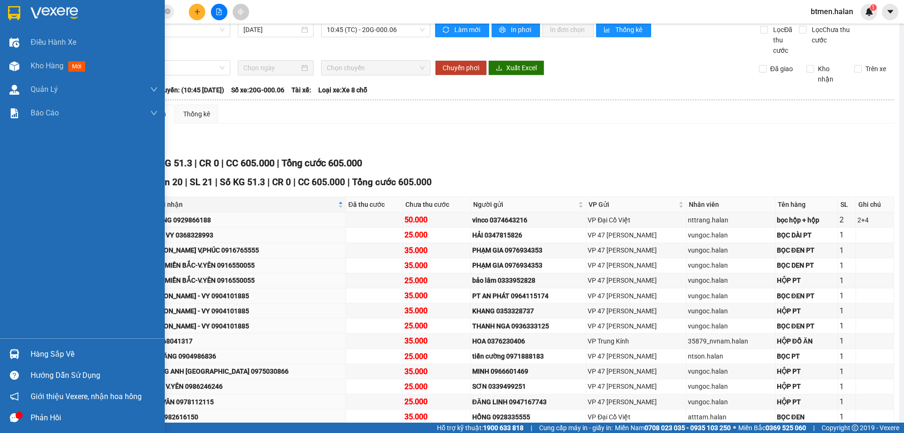
click at [36, 347] on div "Hàng sắp về" at bounding box center [94, 354] width 127 height 14
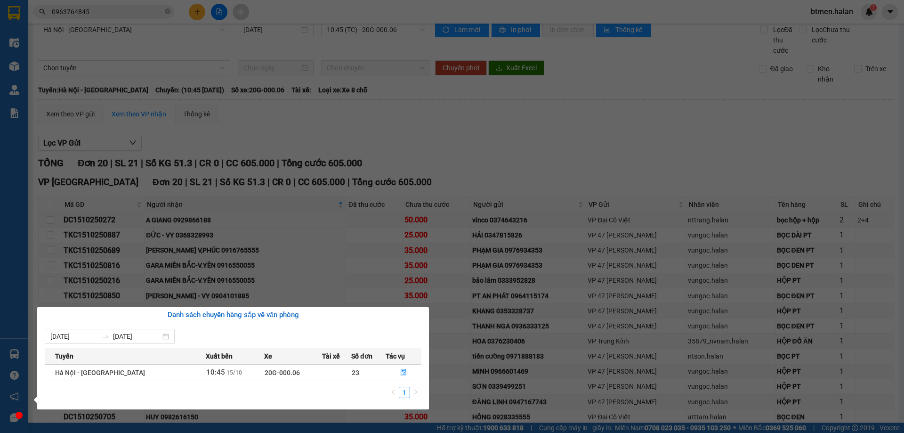
click at [521, 143] on section "Kết quả tìm kiếm ( 0 ) Bộ lọc No Data 0963764845 btmen.halan 1 Điều hành xe Kho…" at bounding box center [452, 216] width 904 height 433
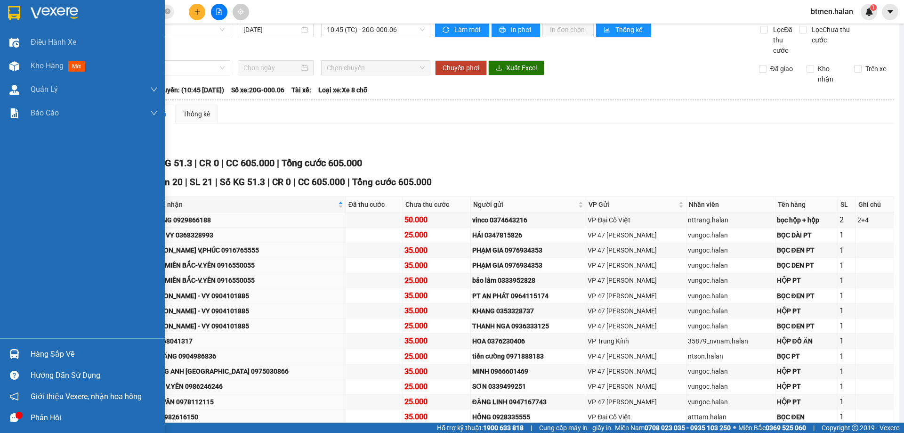
click at [33, 350] on div "Hàng sắp về" at bounding box center [94, 354] width 127 height 14
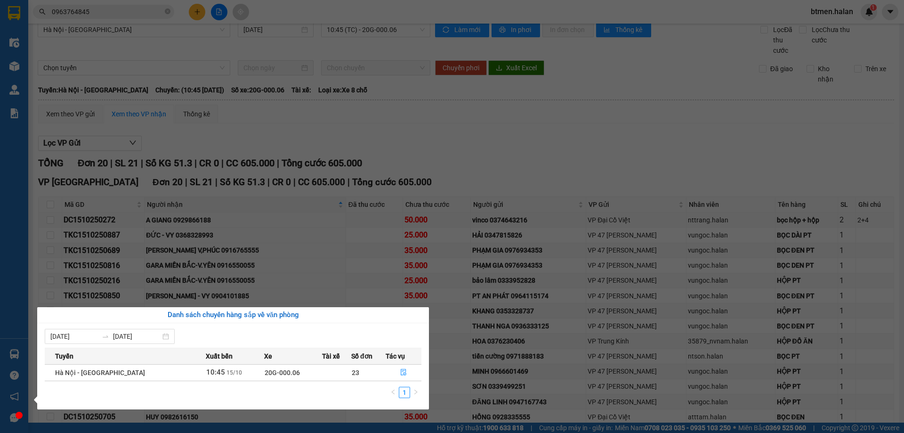
click at [505, 165] on section "Kết quả tìm kiếm ( 0 ) Bộ lọc No Data 0963764845 btmen.halan 1 Điều hành xe Kho…" at bounding box center [452, 216] width 904 height 433
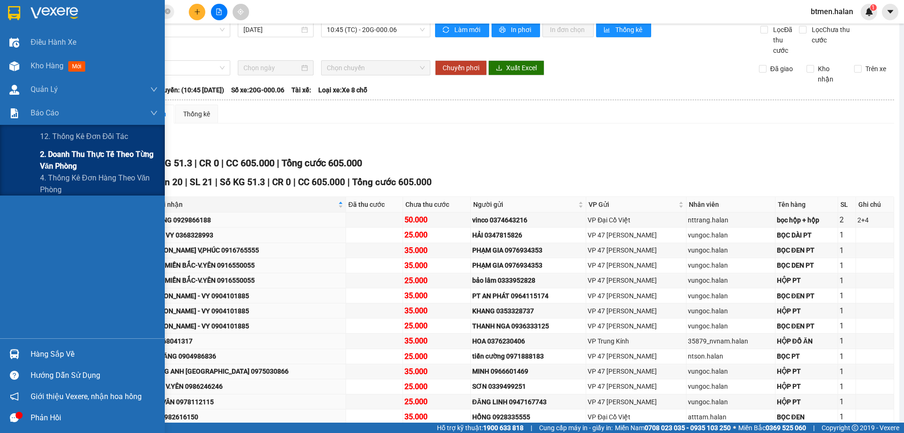
click at [63, 155] on span "2. Doanh thu thực tế theo từng văn phòng" at bounding box center [99, 160] width 118 height 24
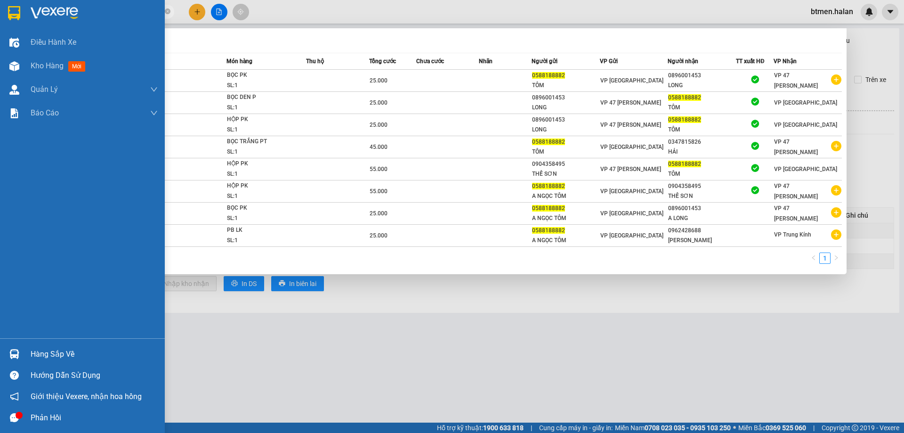
click at [39, 349] on div "Hàng sắp về" at bounding box center [94, 354] width 127 height 14
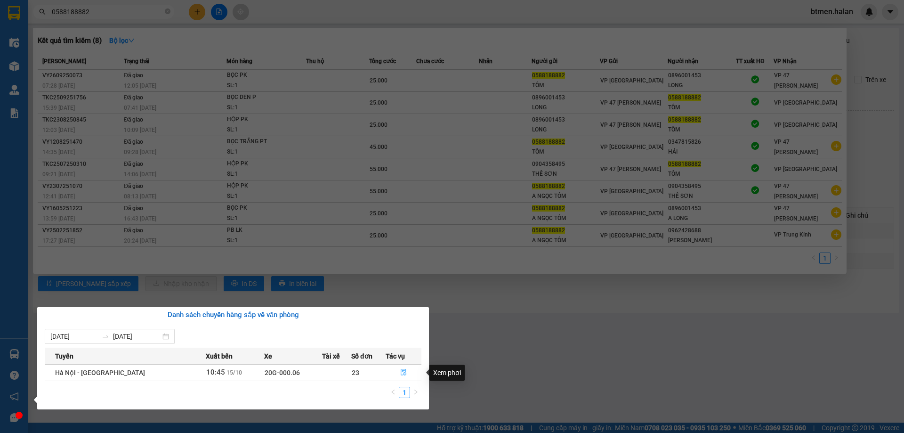
click at [401, 374] on icon "file-done" at bounding box center [404, 372] width 6 height 7
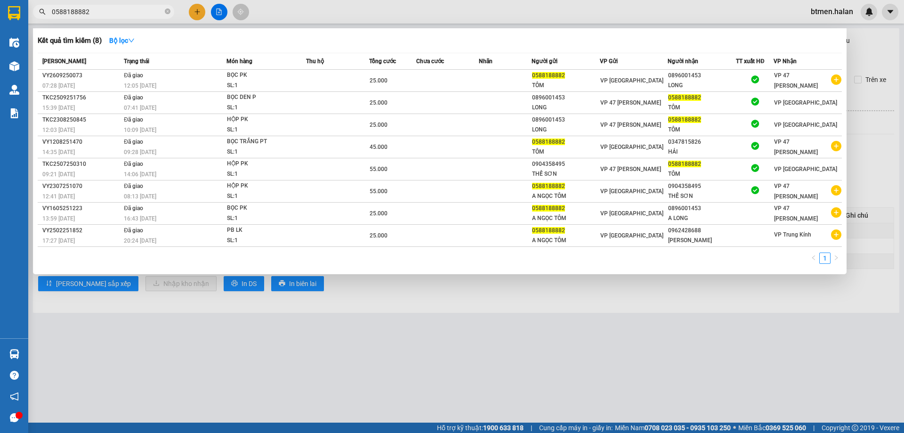
click at [399, 374] on div at bounding box center [452, 216] width 904 height 433
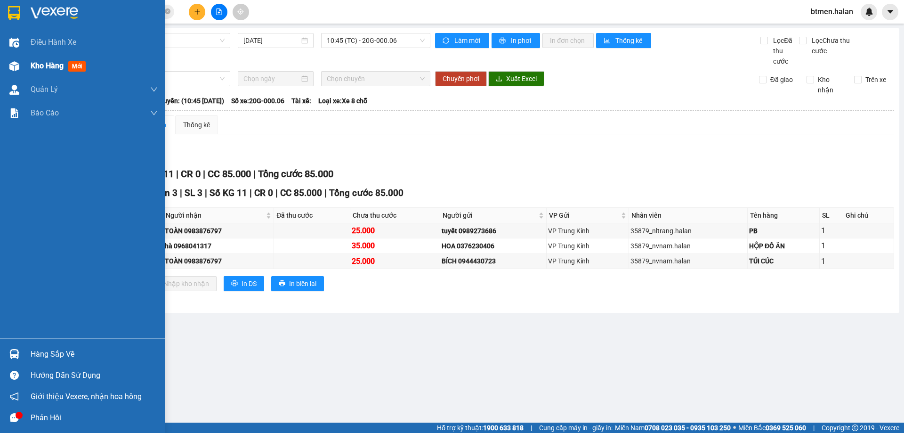
click at [36, 68] on span "Kho hàng" at bounding box center [47, 65] width 33 height 9
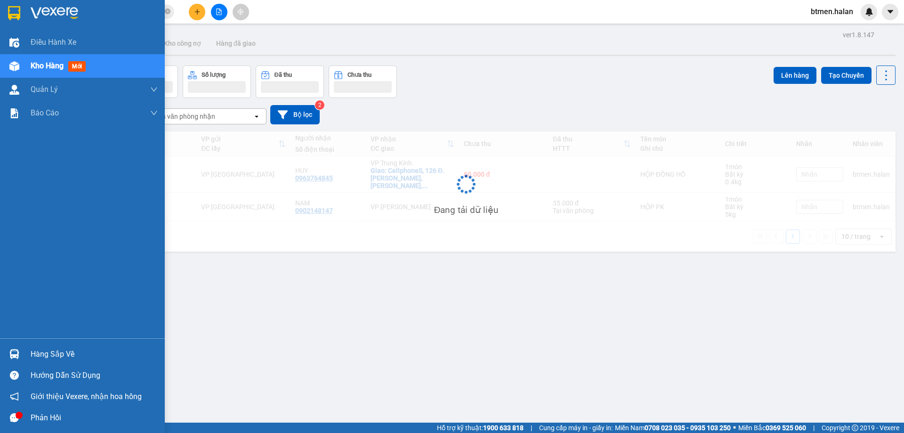
click at [46, 355] on div "Hàng sắp về" at bounding box center [94, 354] width 127 height 14
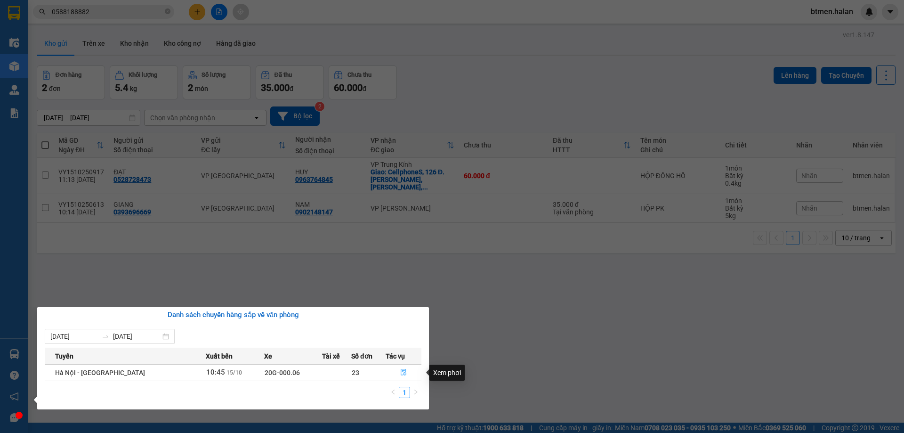
click at [400, 372] on icon "file-done" at bounding box center [403, 372] width 7 height 7
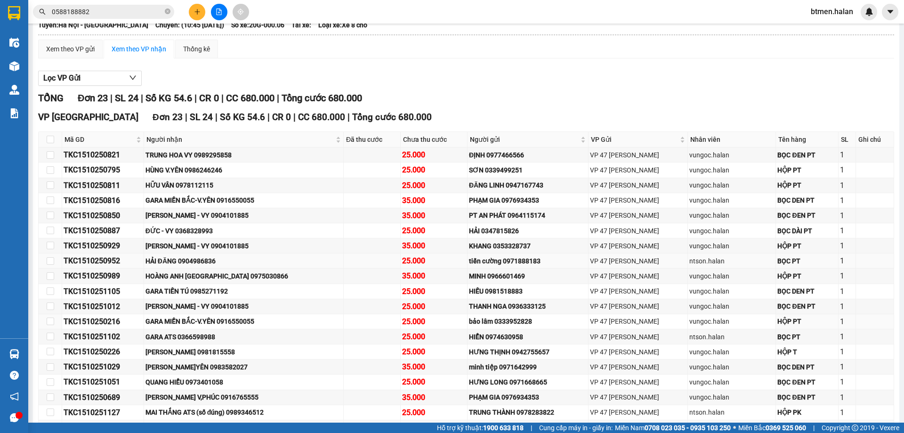
scroll to position [94, 0]
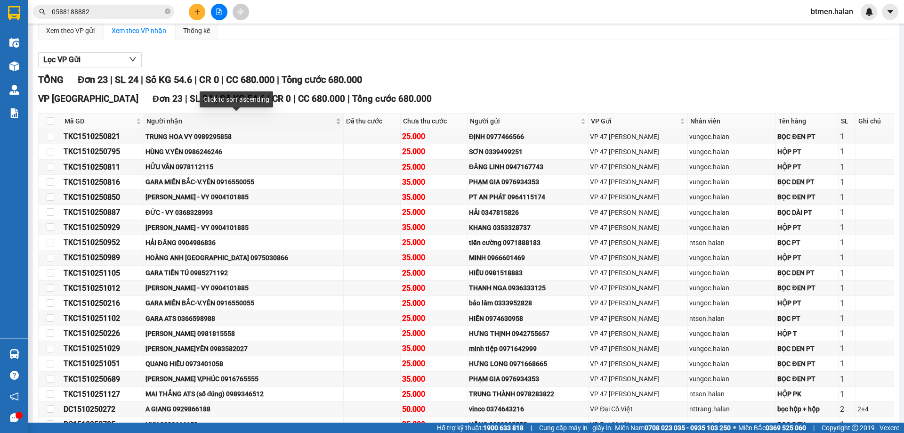
click at [164, 116] on span "Người nhận" at bounding box center [239, 121] width 187 height 10
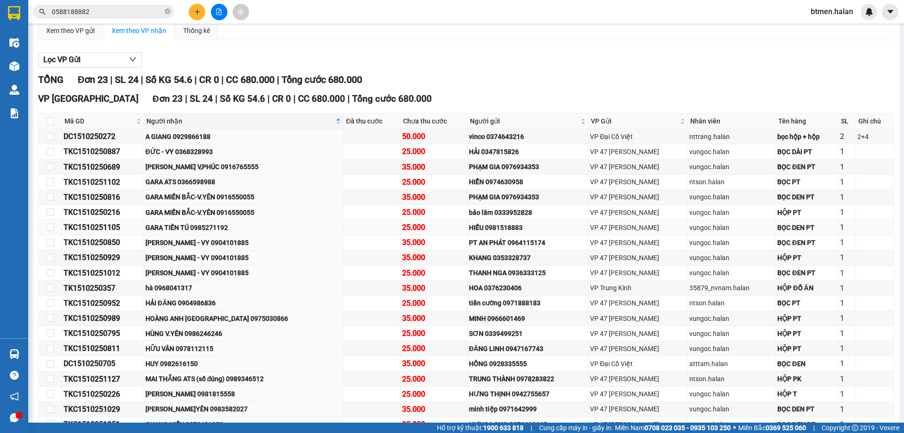
click at [212, 224] on div "GARA TIẾN TÚ 0985271192" at bounding box center [243, 227] width 196 height 10
